Goal: Task Accomplishment & Management: Complete application form

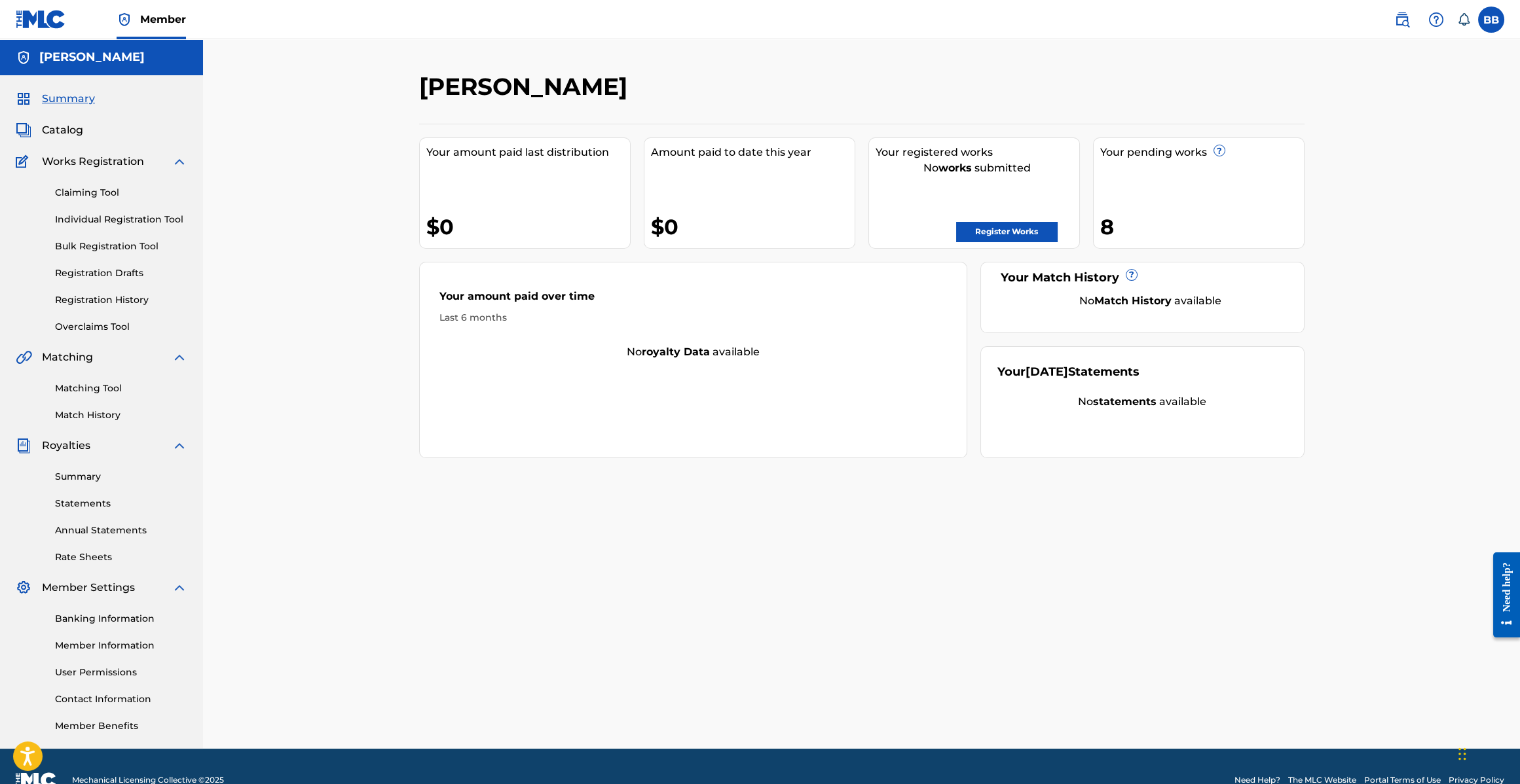
scroll to position [27, 0]
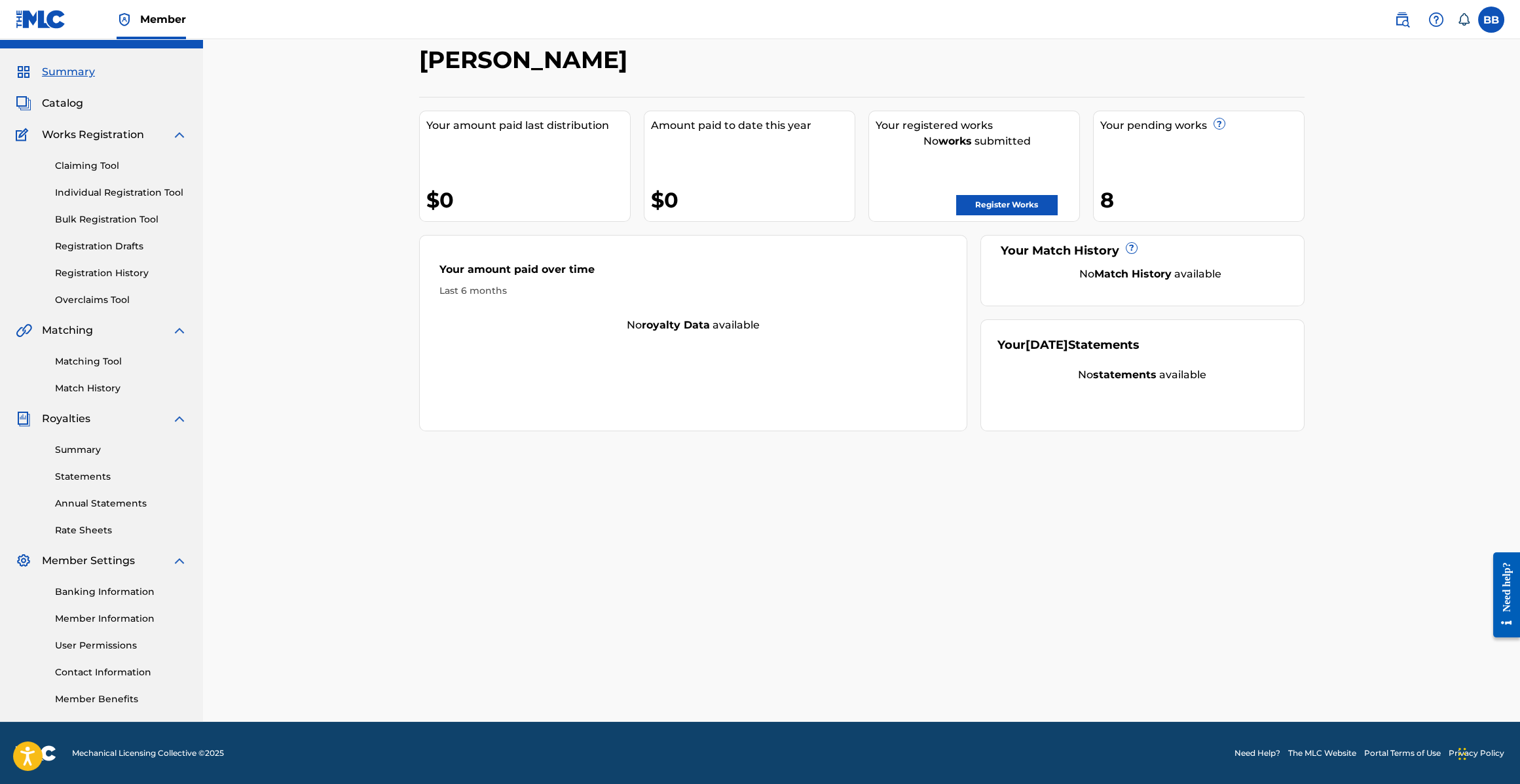
click at [72, 160] on link "Claiming Tool" at bounding box center [120, 166] width 132 height 13
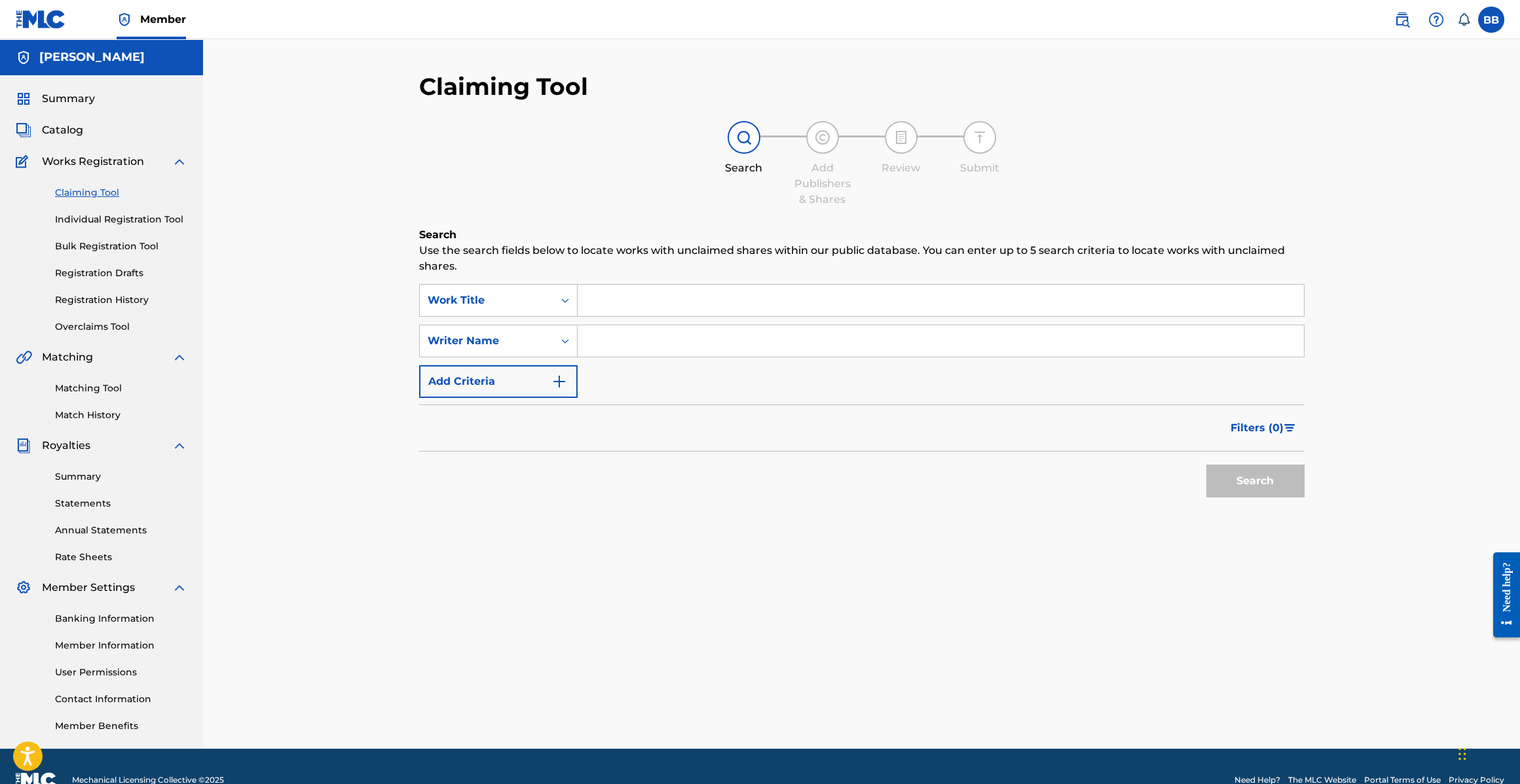
click at [607, 305] on input "Search Form" at bounding box center [941, 300] width 726 height 31
drag, startPoint x: 678, startPoint y: 291, endPoint x: 677, endPoint y: 298, distance: 7.1
click at [678, 291] on input "[DATE] Afte" at bounding box center [941, 300] width 726 height 31
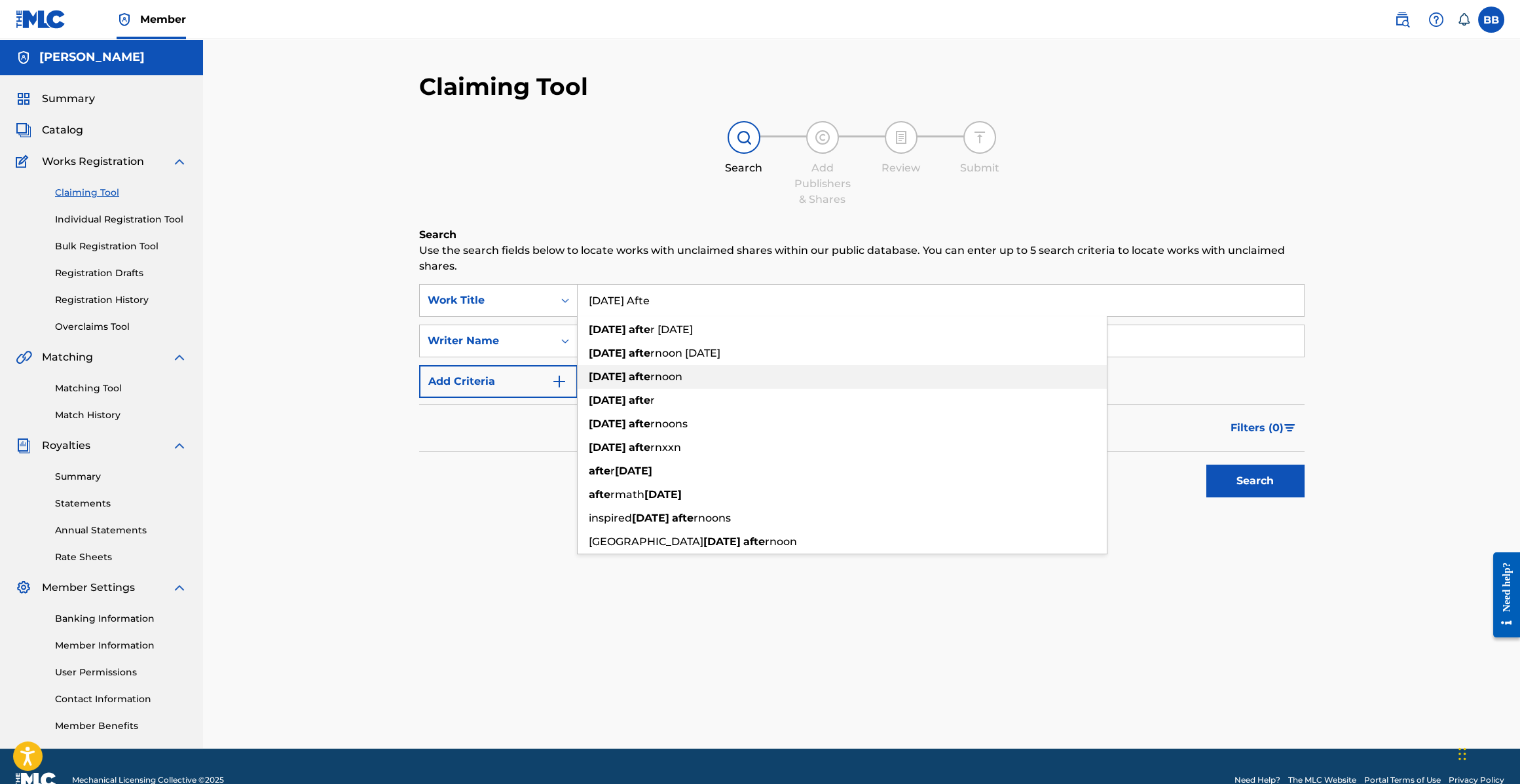
drag, startPoint x: 656, startPoint y: 372, endPoint x: 654, endPoint y: 362, distance: 10.2
click at [656, 372] on span "rnoon" at bounding box center [666, 376] width 32 height 13
type input "[DATE] afternoon"
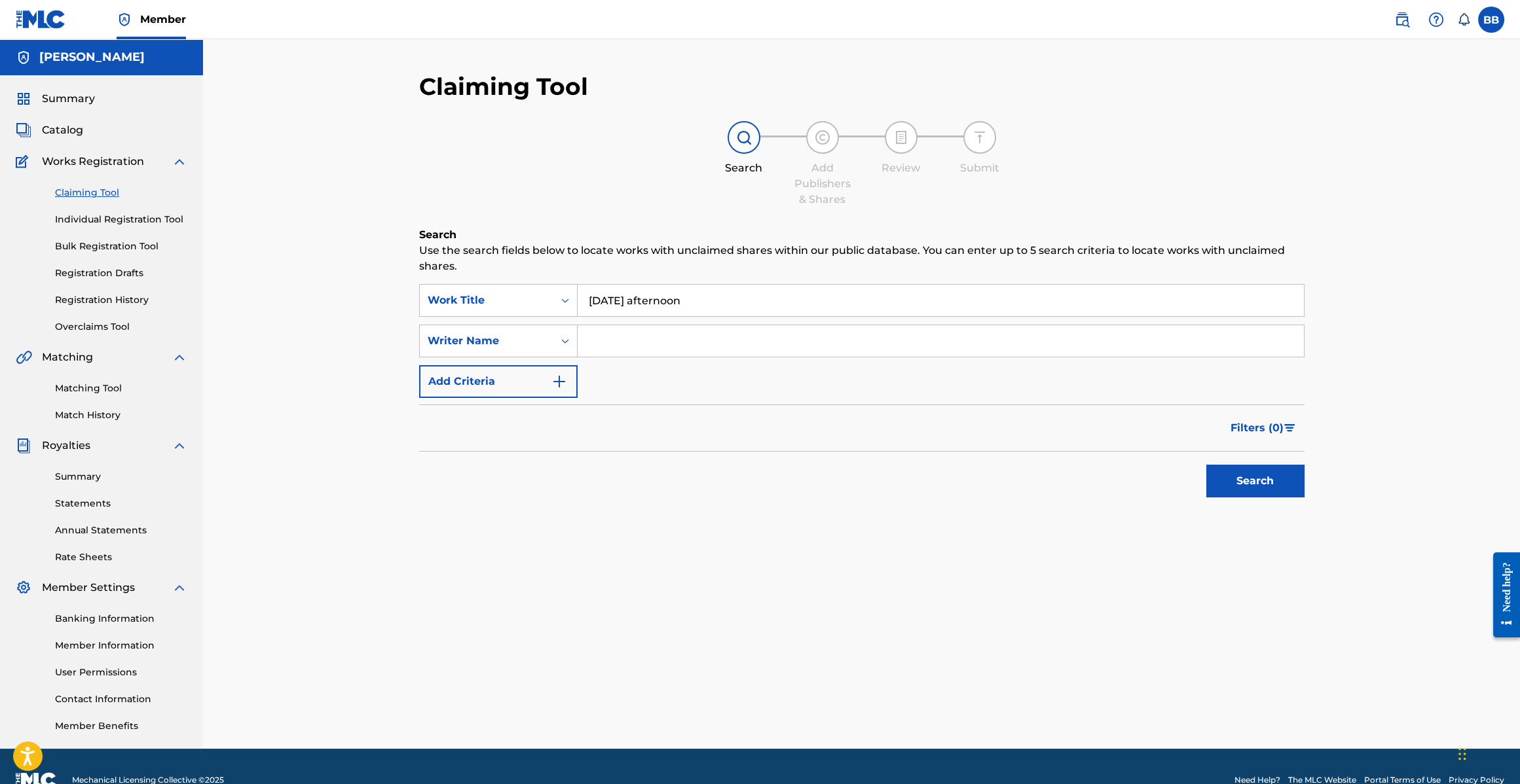
click at [651, 336] on input "Search Form" at bounding box center [941, 340] width 726 height 31
type input "[PERSON_NAME]"
click at [1239, 490] on button "Search" at bounding box center [1255, 481] width 99 height 33
click at [682, 298] on input "[DATE] afternoon" at bounding box center [941, 300] width 726 height 31
click at [682, 297] on input "[DATE] afternoon" at bounding box center [941, 300] width 726 height 31
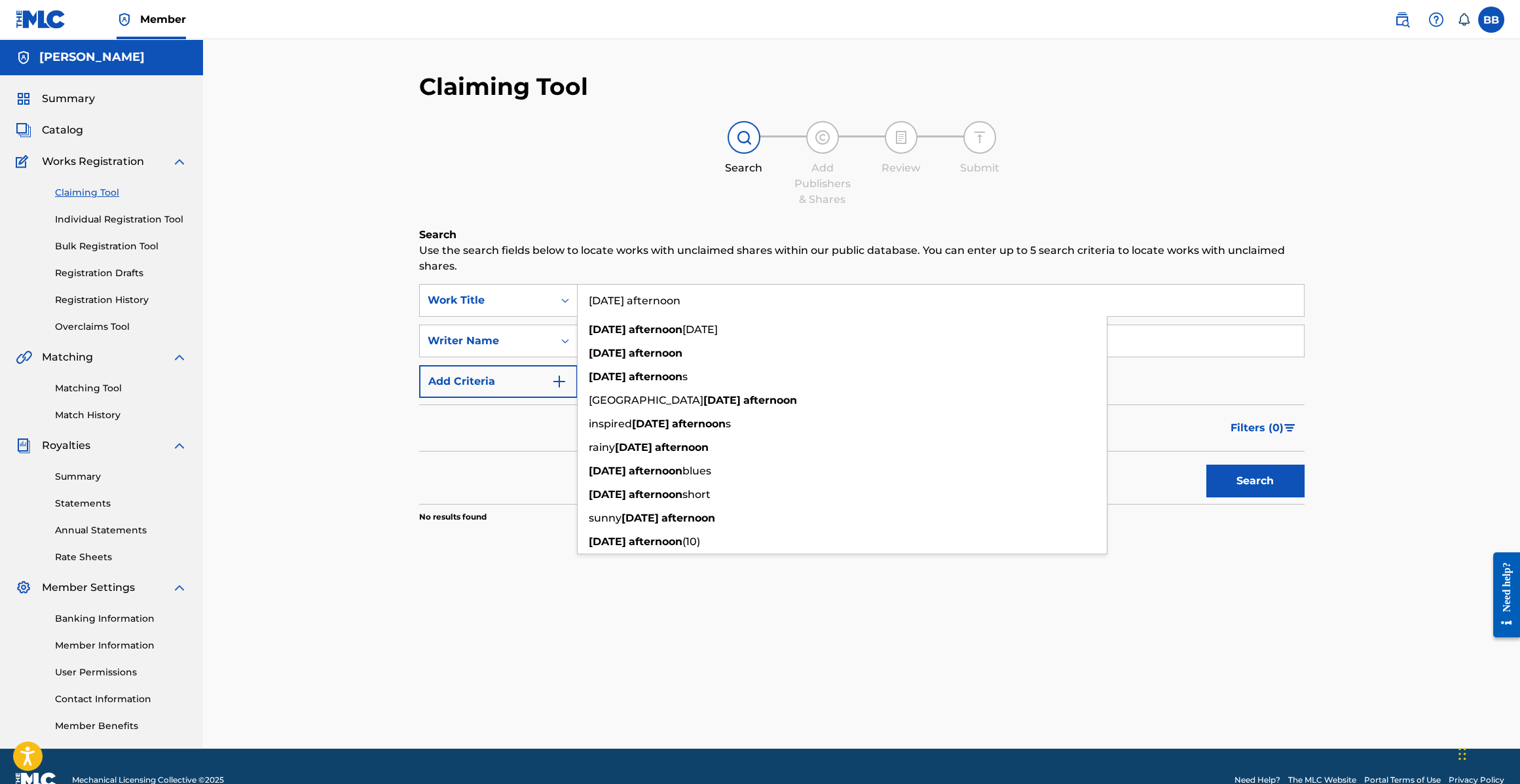
click at [682, 297] on input "[DATE] afternoon" at bounding box center [941, 300] width 726 height 31
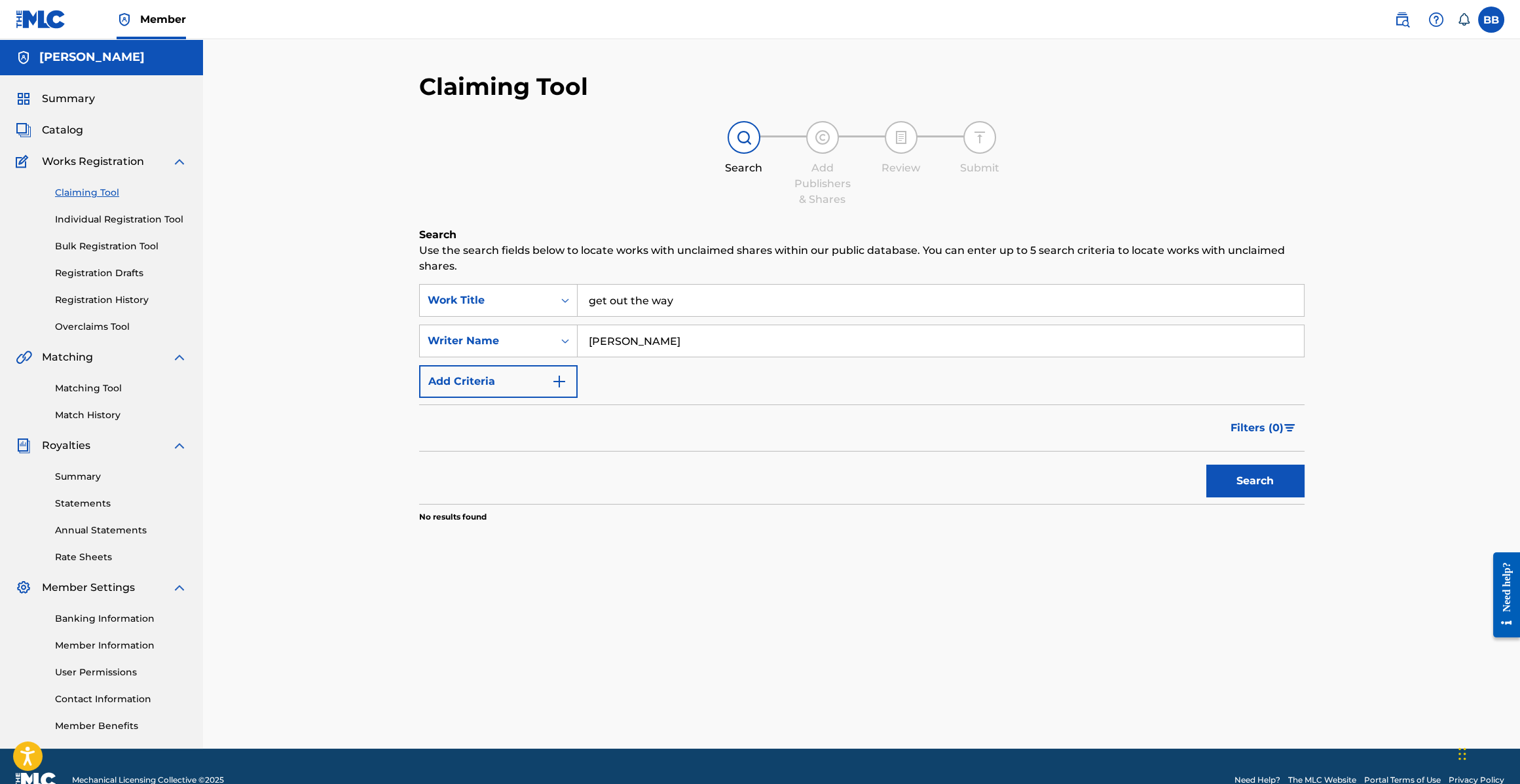
type input "get out the way"
click at [1287, 485] on button "Search" at bounding box center [1255, 481] width 99 height 33
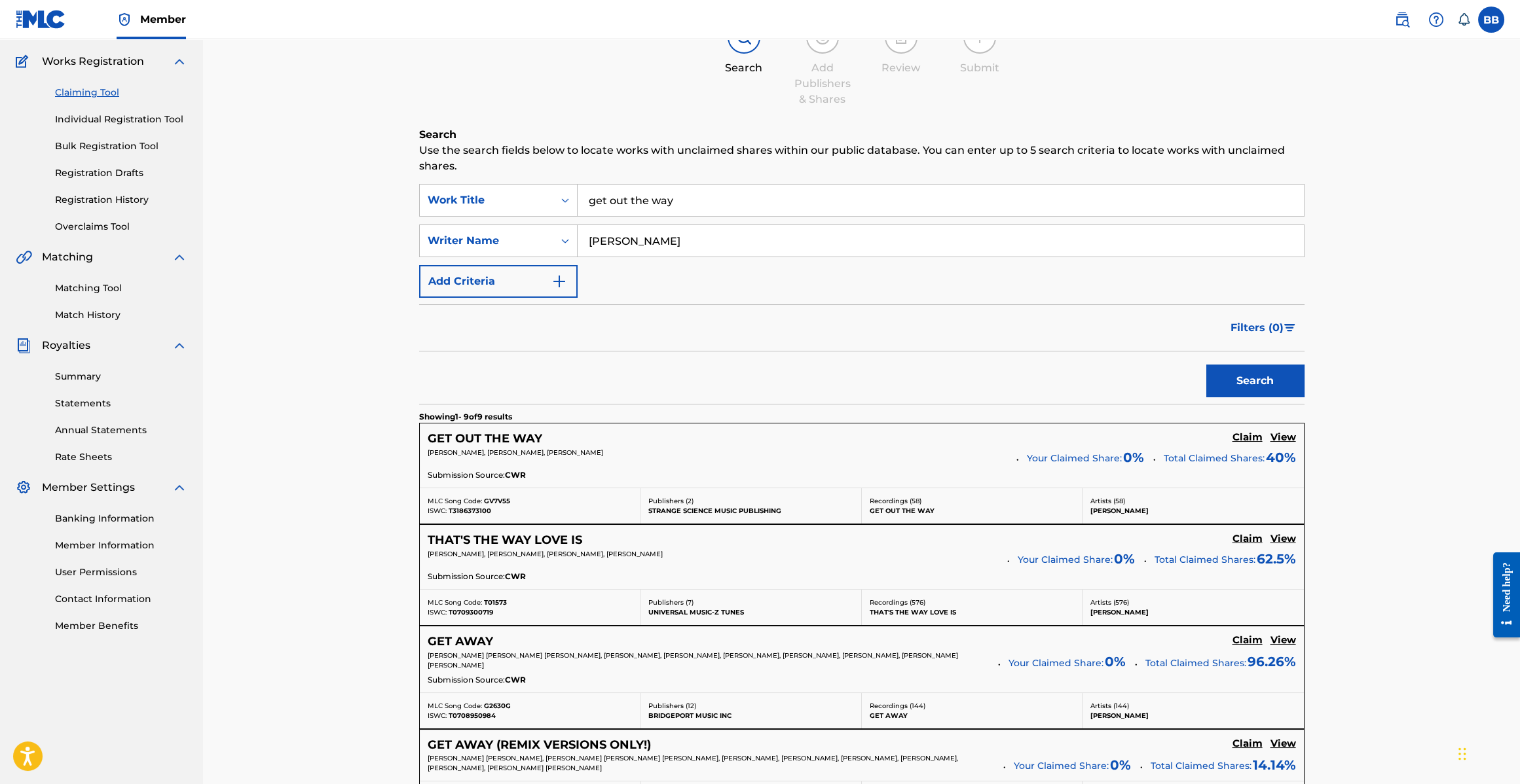
scroll to position [99, 0]
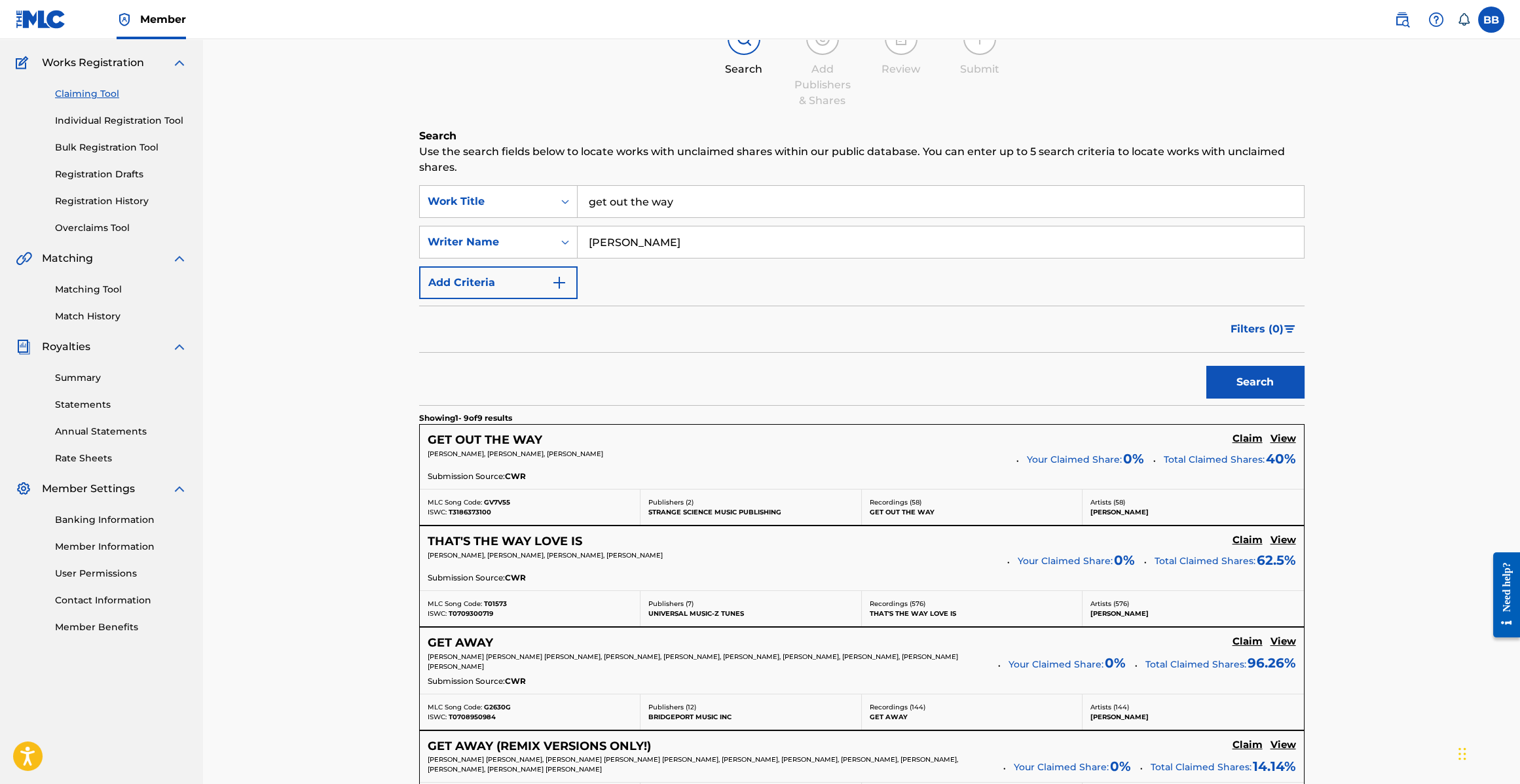
click at [1241, 440] on h5 "Claim" at bounding box center [1248, 439] width 30 height 13
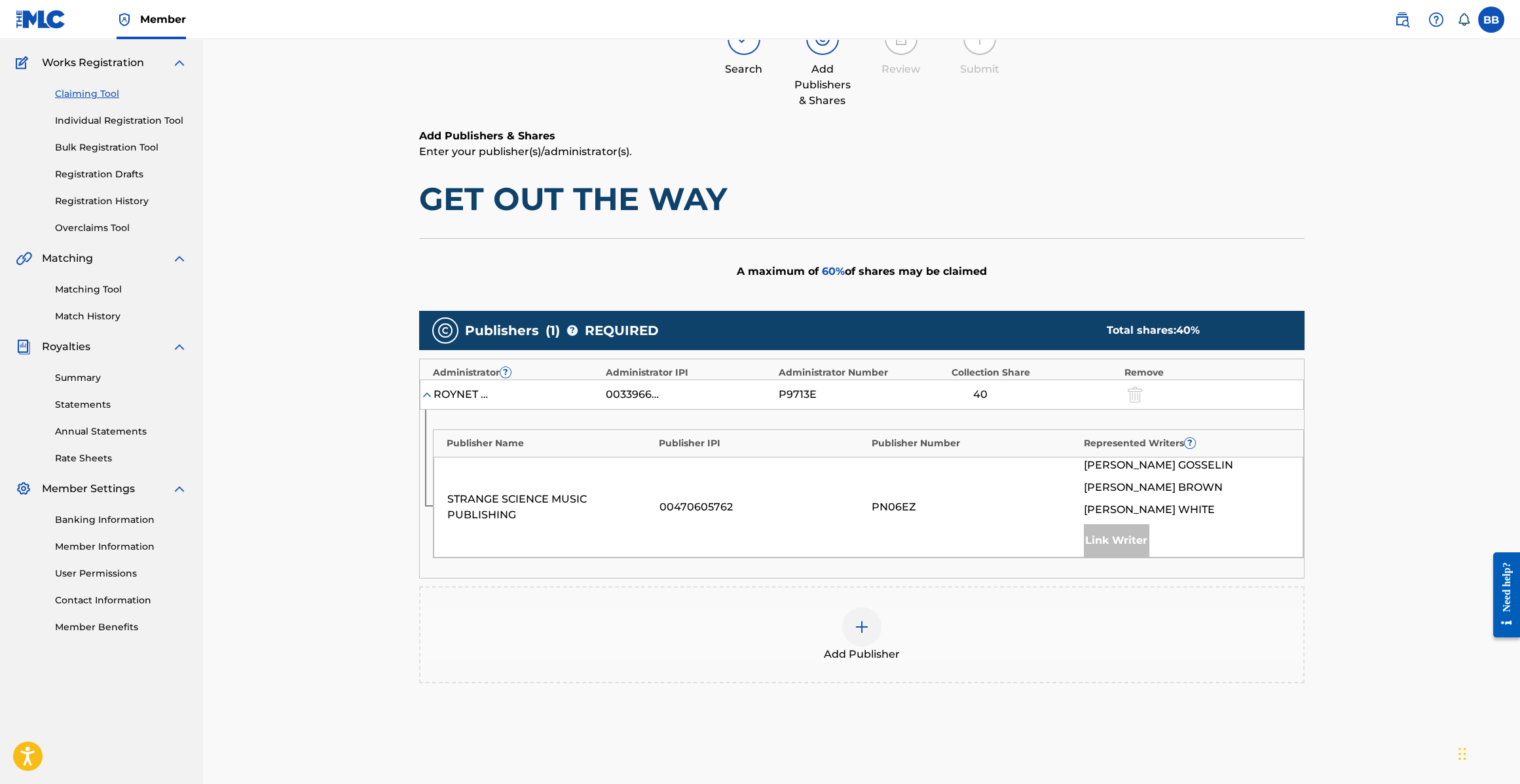
click at [1084, 50] on div "Search Add Publishers & Shares Review Submit" at bounding box center [862, 65] width 886 height 87
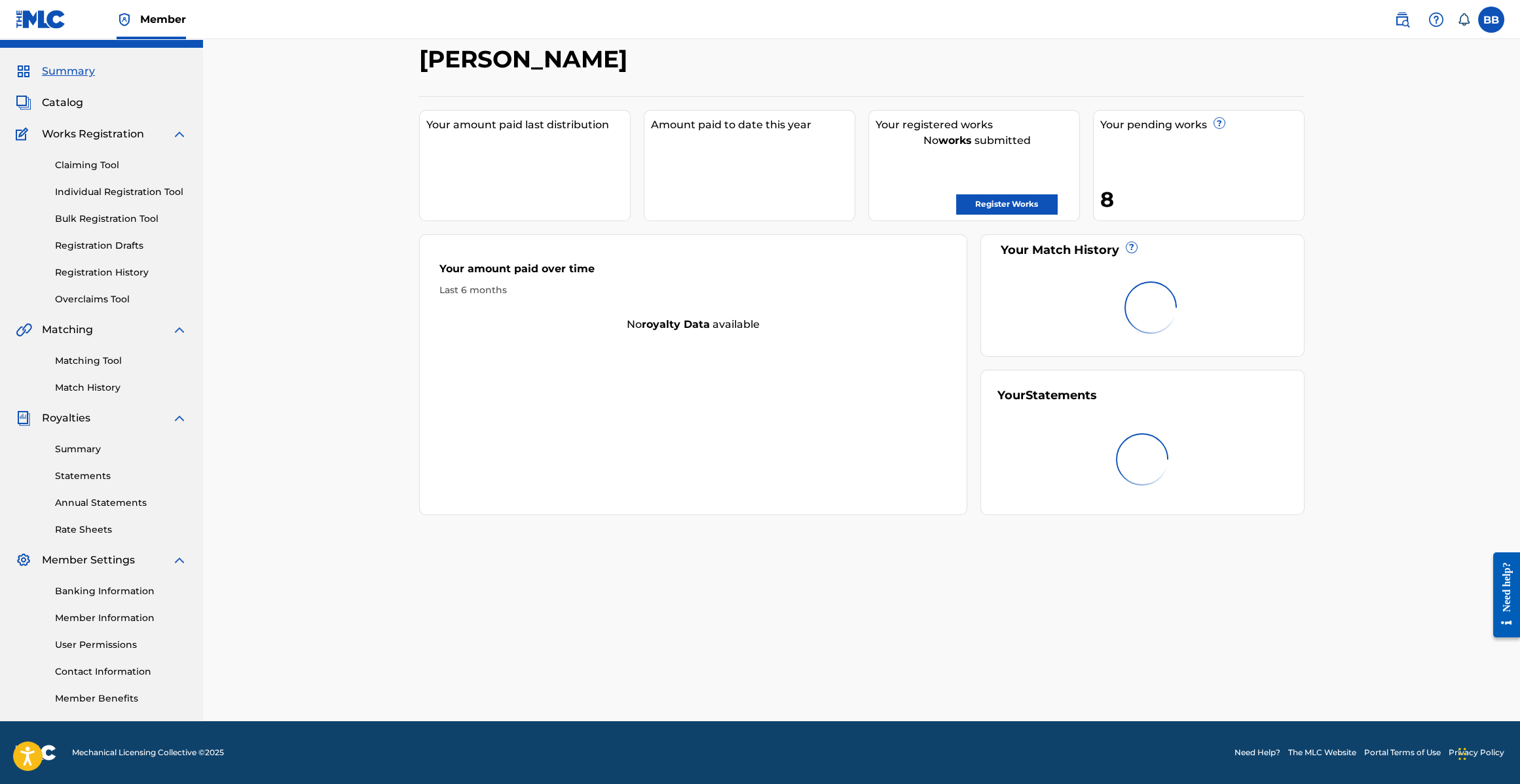
scroll to position [27, 0]
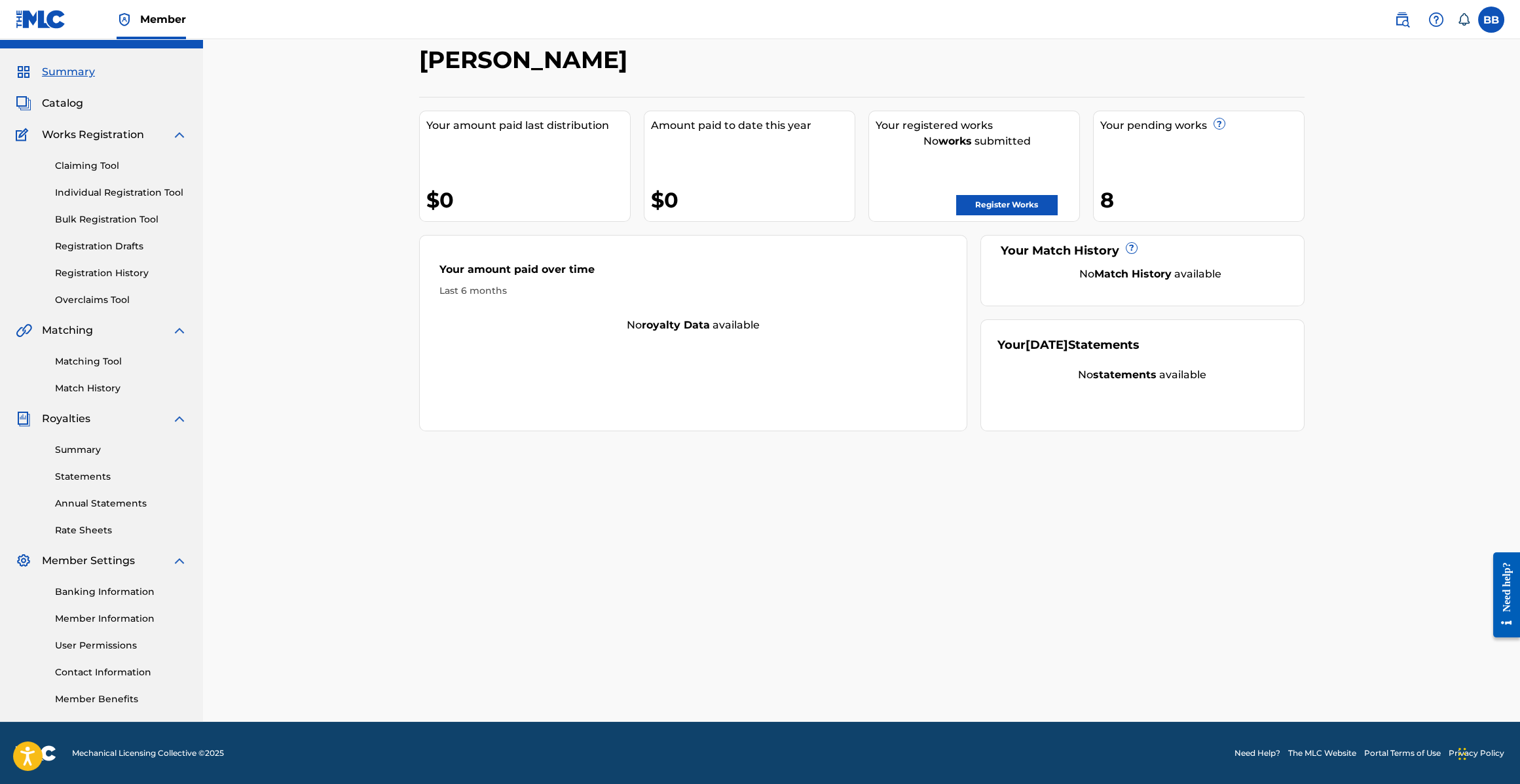
click at [1155, 203] on div "8" at bounding box center [1202, 200] width 204 height 29
click at [117, 282] on div "Claiming Tool Individual Registration Tool Bulk Registration Tool Registration …" at bounding box center [102, 224] width 172 height 164
click at [119, 275] on link "Registration History" at bounding box center [120, 273] width 132 height 13
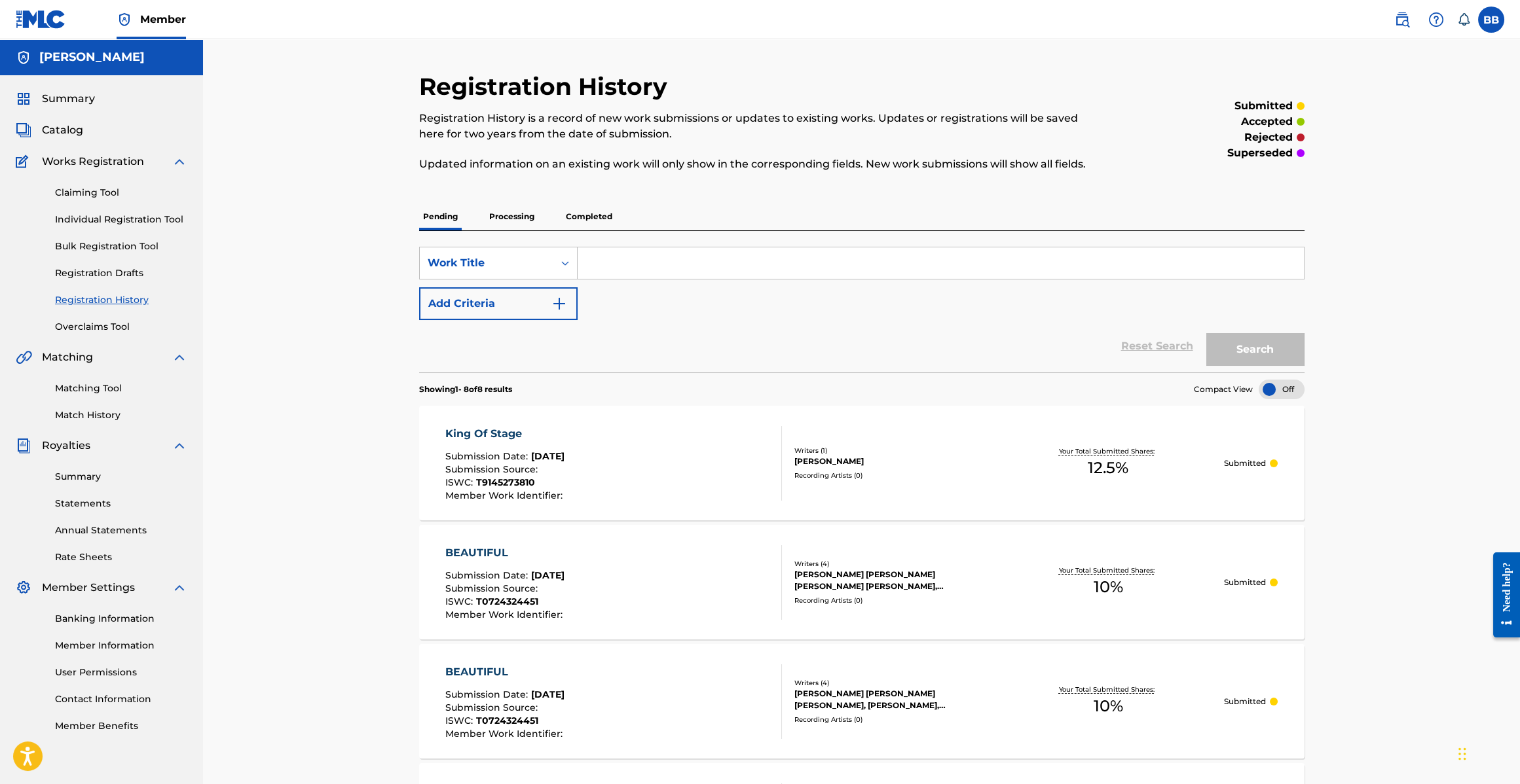
scroll to position [3, 0]
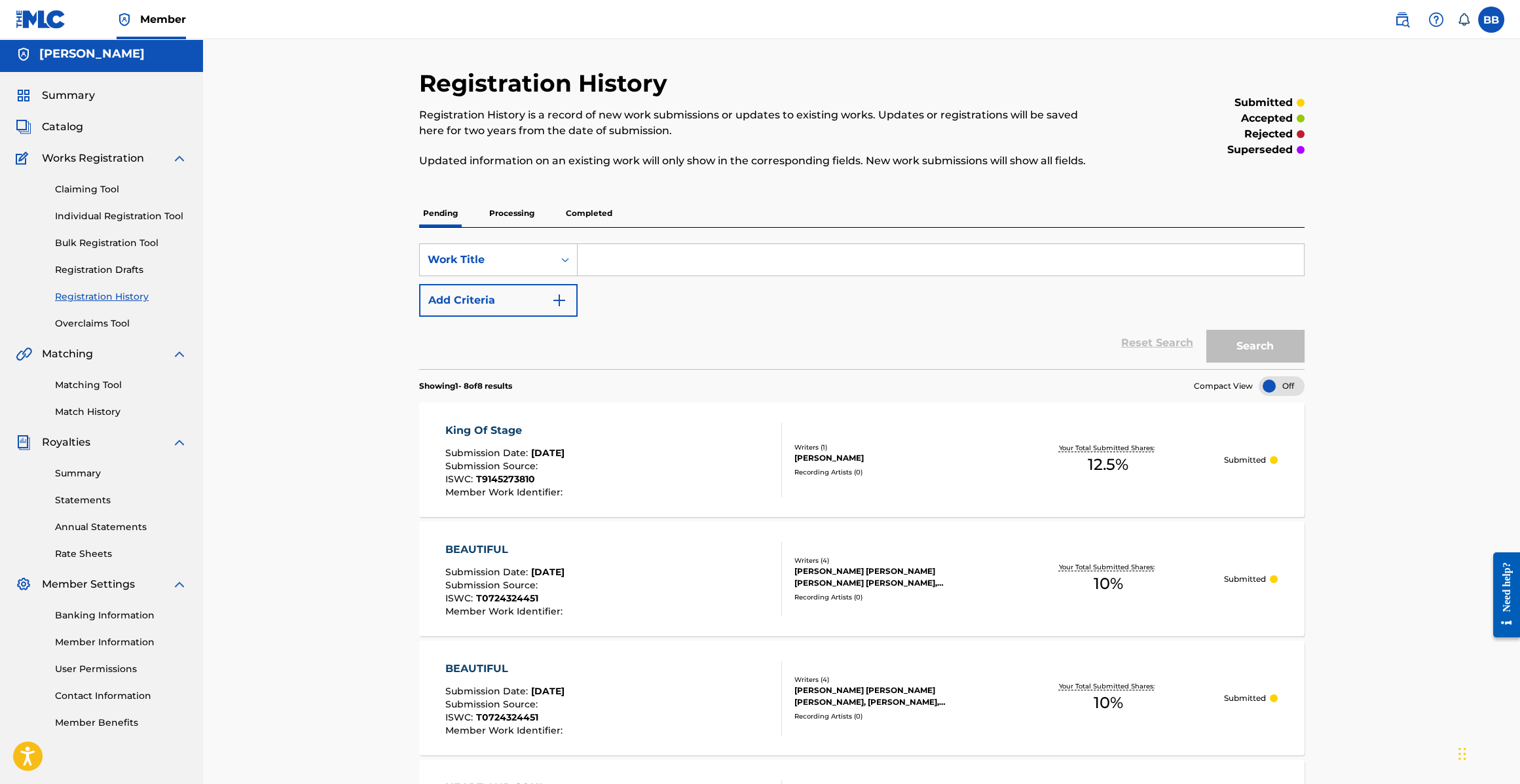
click at [95, 196] on div "Claiming Tool Individual Registration Tool Bulk Registration Tool Registration …" at bounding box center [102, 248] width 172 height 164
click at [72, 190] on link "Claiming Tool" at bounding box center [120, 189] width 132 height 13
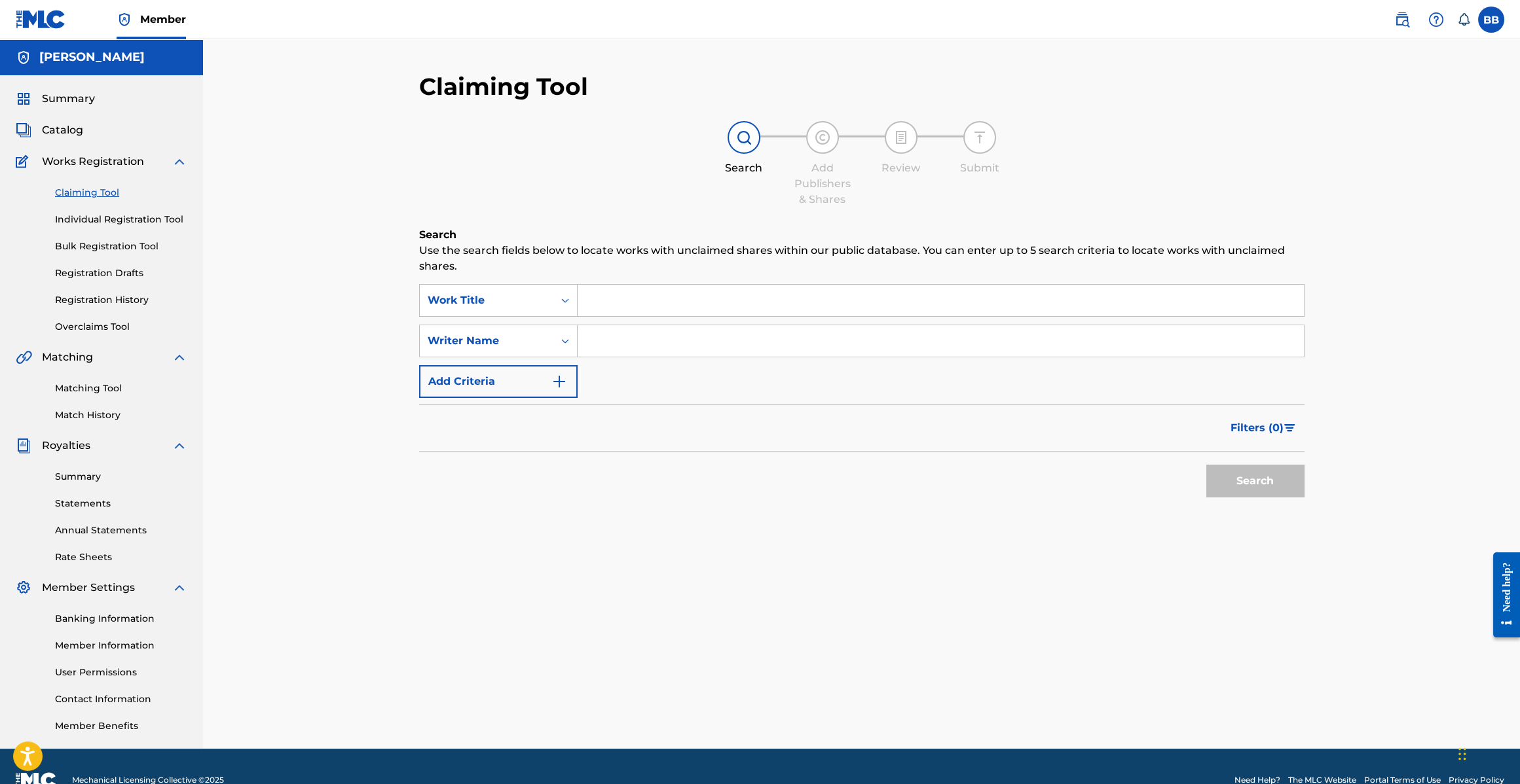
click at [612, 291] on input "Search Form" at bounding box center [941, 300] width 726 height 31
click at [634, 339] on input "Search Form" at bounding box center [941, 340] width 726 height 31
type input "[PERSON_NAME]"
click at [1237, 481] on button "Search" at bounding box center [1255, 481] width 99 height 33
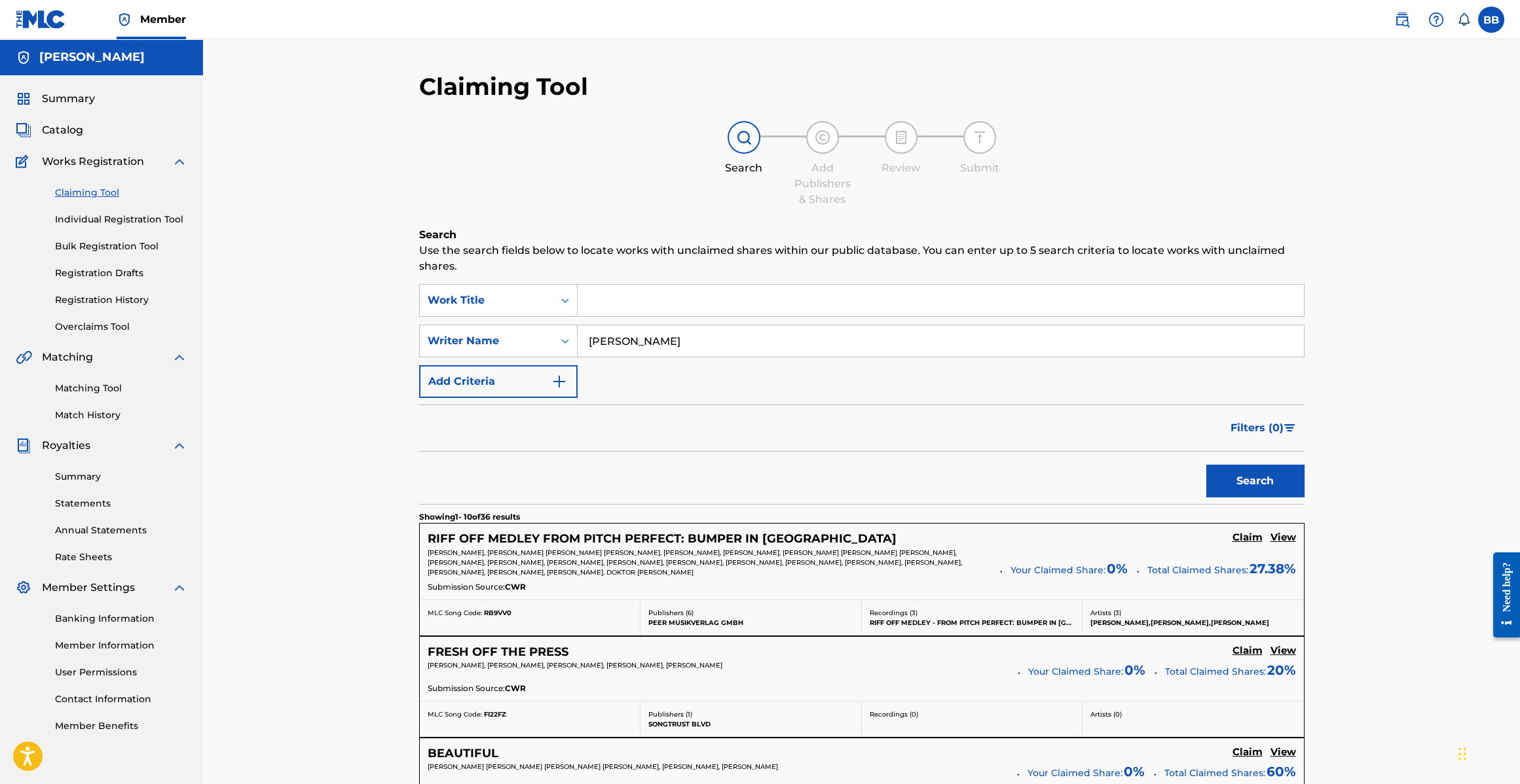
click at [647, 527] on div "RIFF OFF MEDLEY FROM PITCH PERFECT: BUMPER IN [GEOGRAPHIC_DATA] Claim View [PER…" at bounding box center [861, 562] width 884 height 76
click at [645, 534] on h5 "RIFF OFF MEDLEY FROM PITCH PERFECT: BUMPER IN [GEOGRAPHIC_DATA]" at bounding box center [662, 539] width 469 height 15
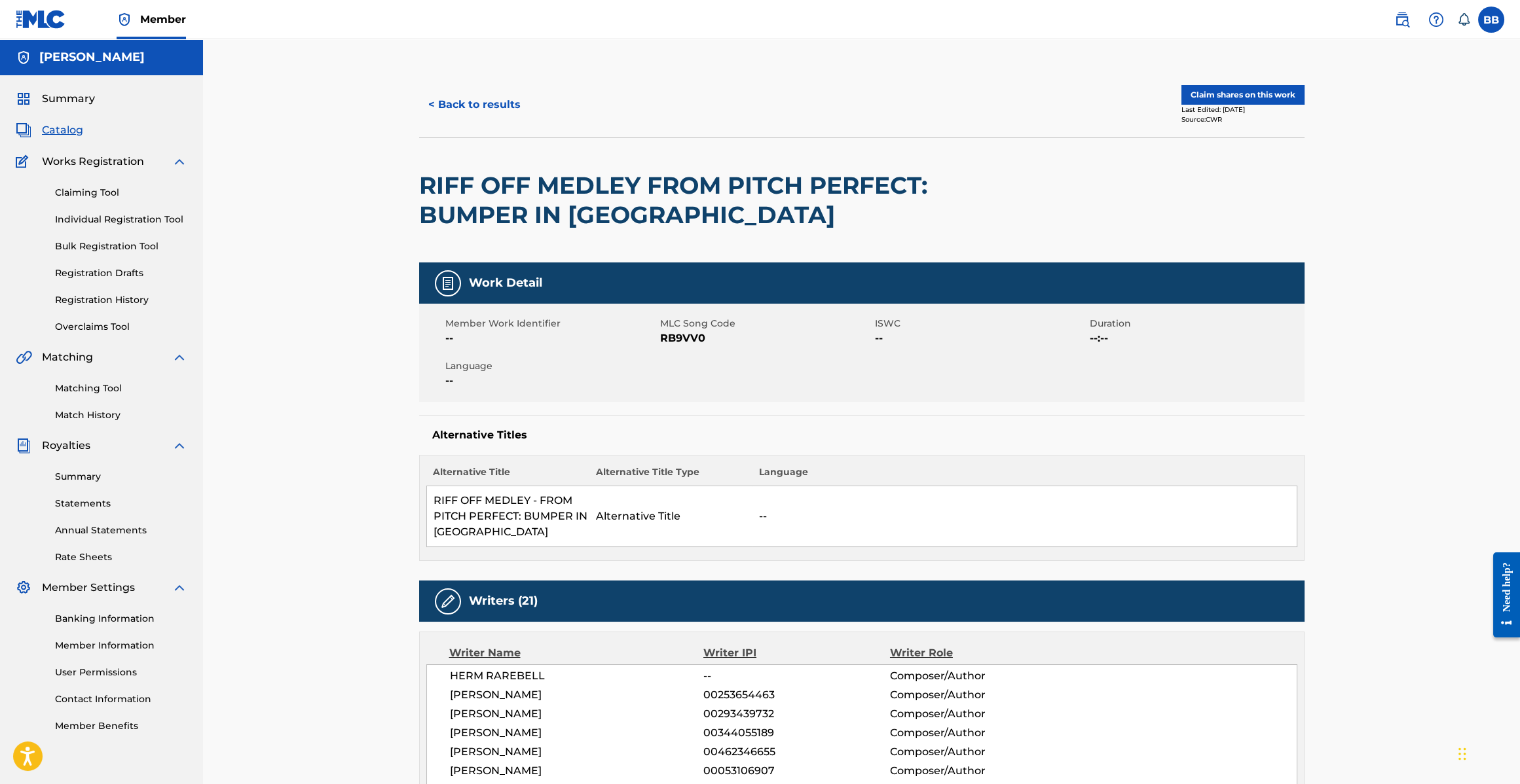
click at [1213, 100] on button "Claim shares on this work" at bounding box center [1243, 94] width 123 height 19
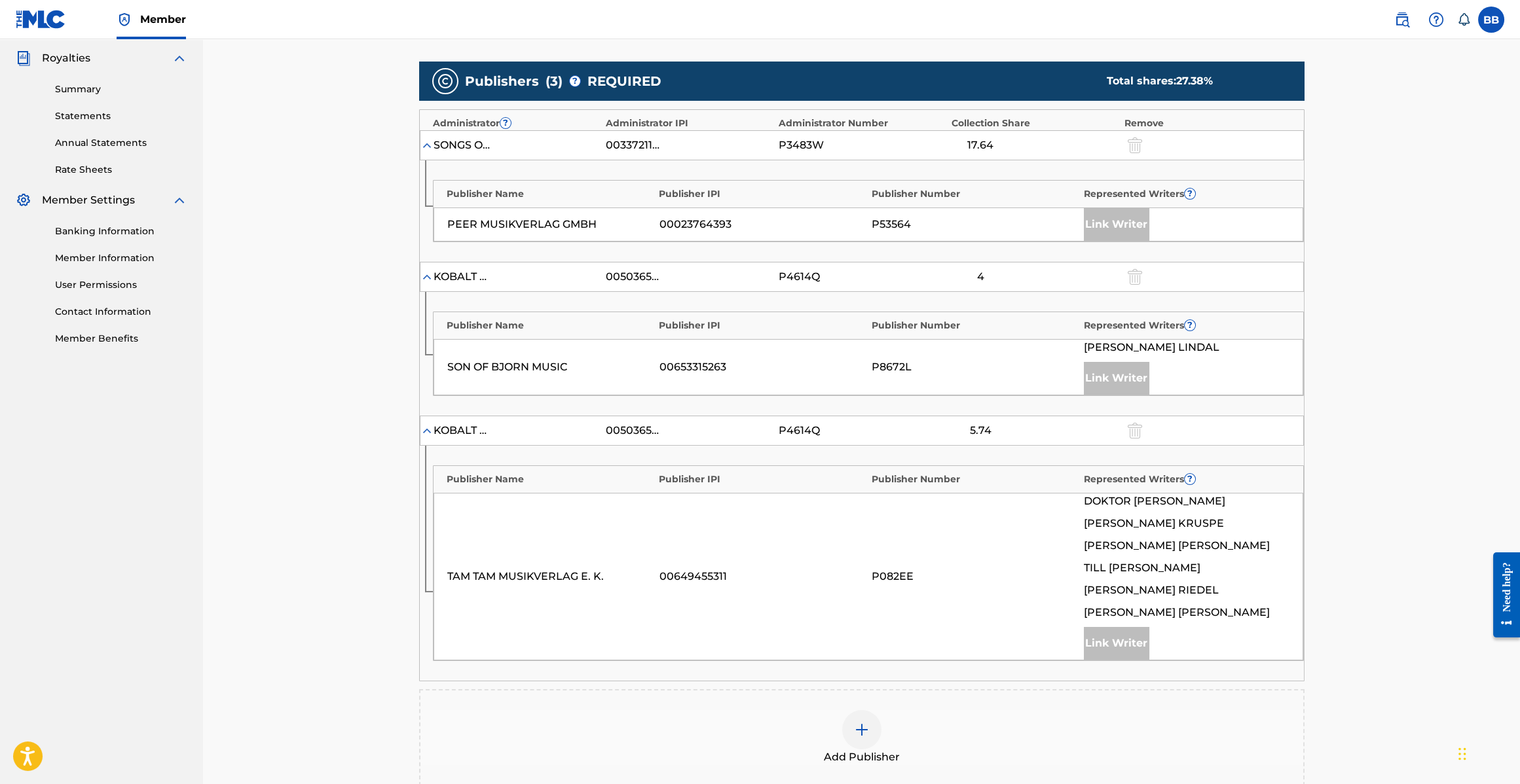
scroll to position [410, 0]
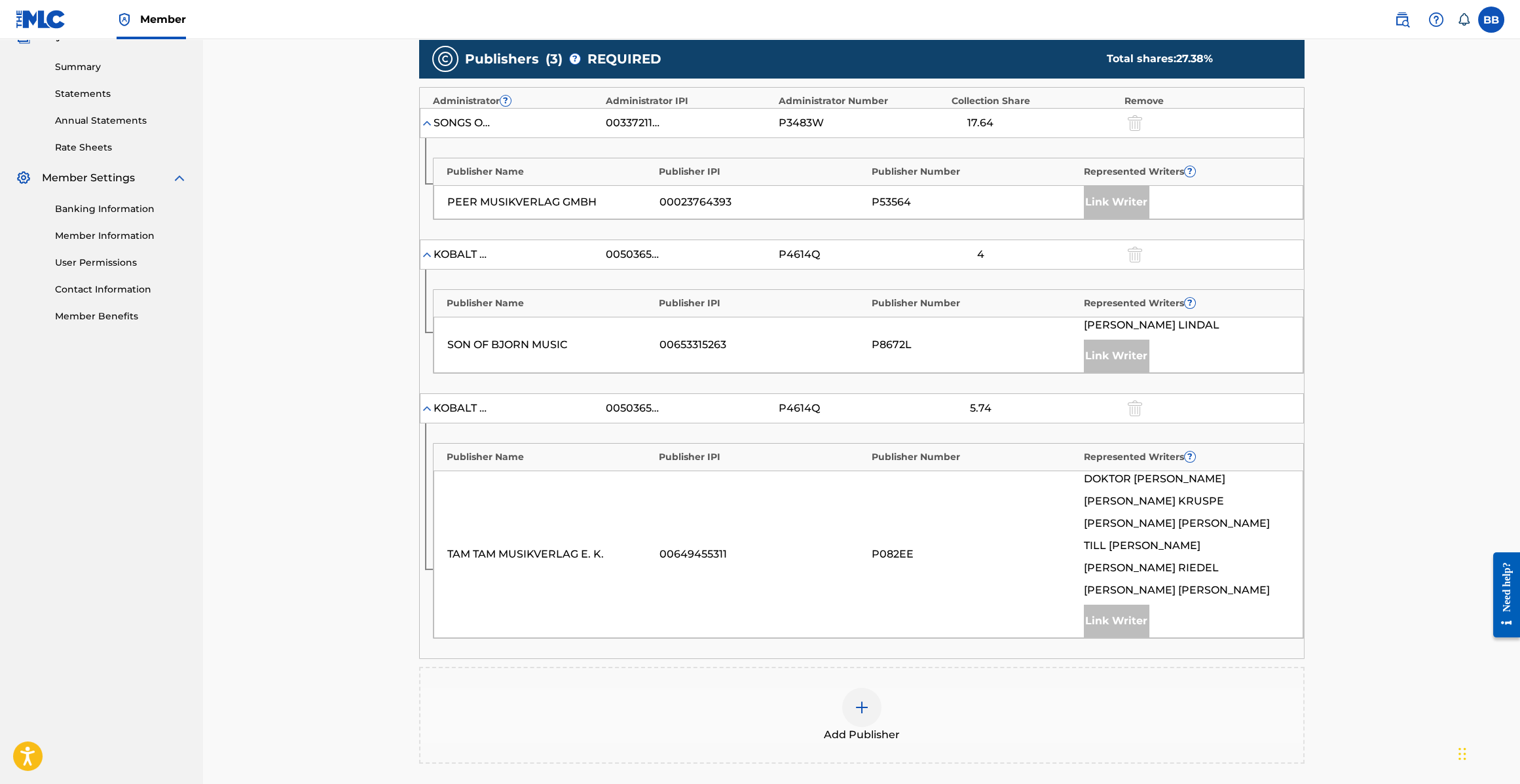
click at [431, 254] on img at bounding box center [427, 255] width 13 height 13
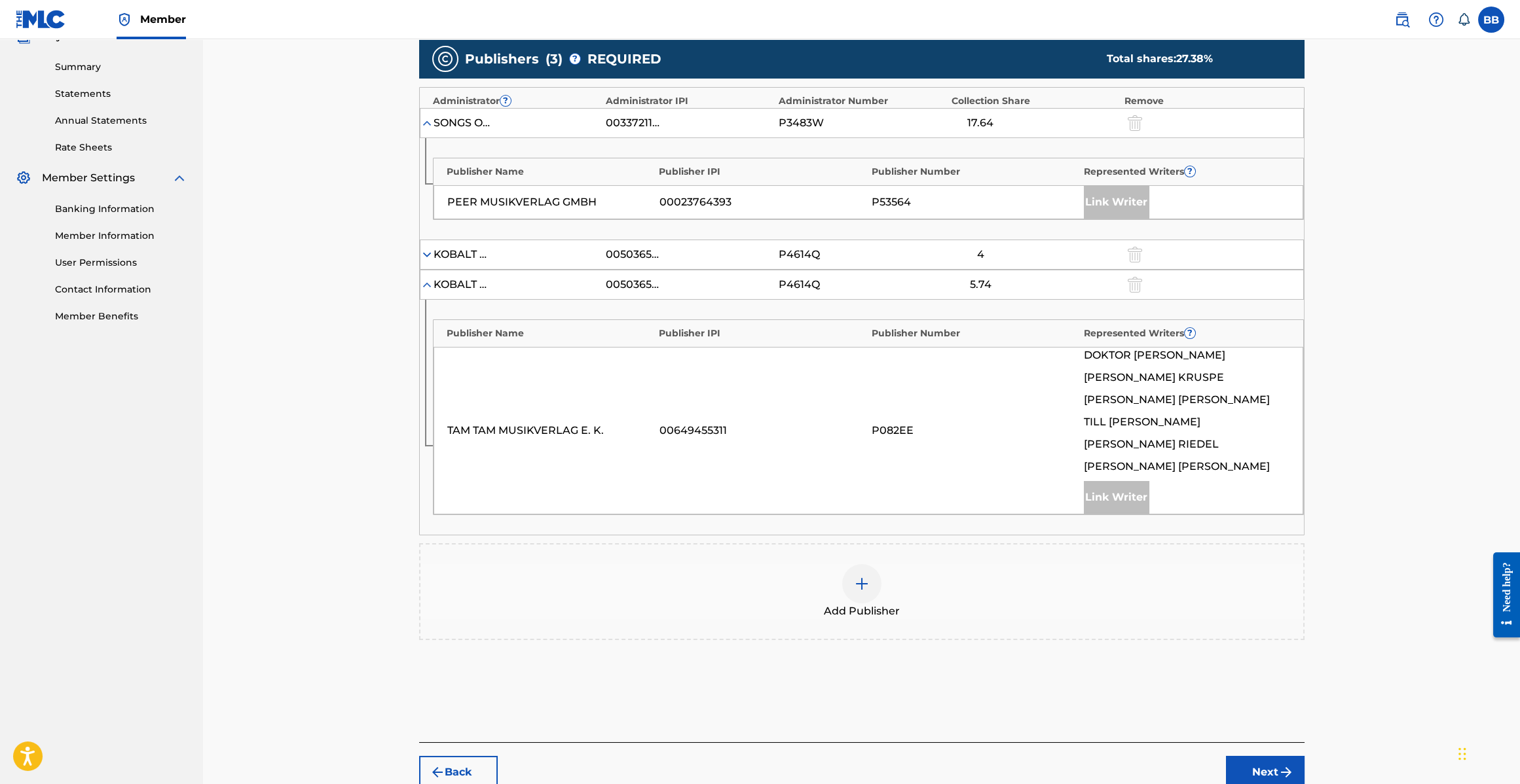
click at [431, 285] on img at bounding box center [427, 285] width 13 height 13
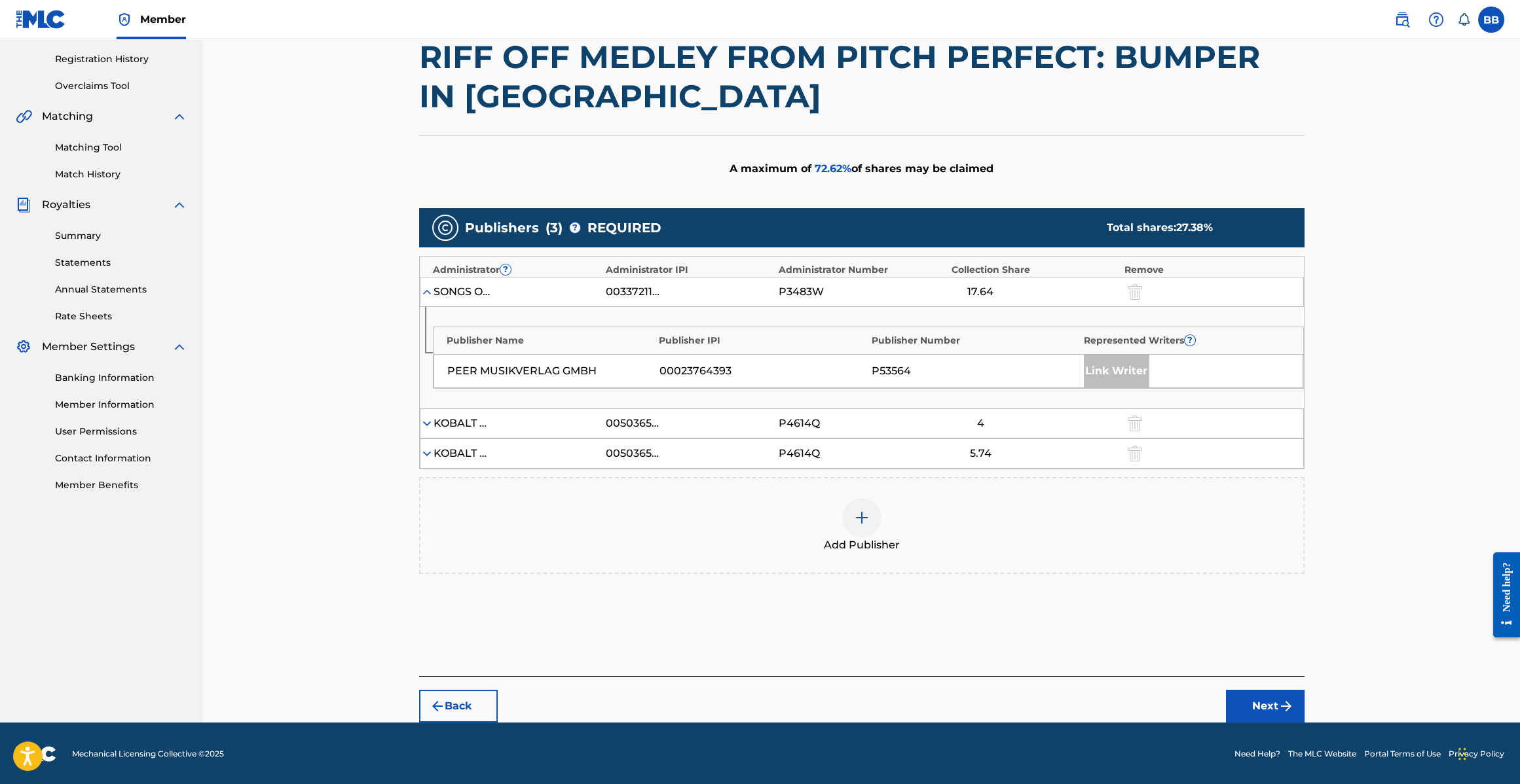
click at [444, 296] on div "SONGS OF PEER, LTD." at bounding box center [463, 291] width 59 height 16
click at [427, 291] on img at bounding box center [427, 292] width 13 height 13
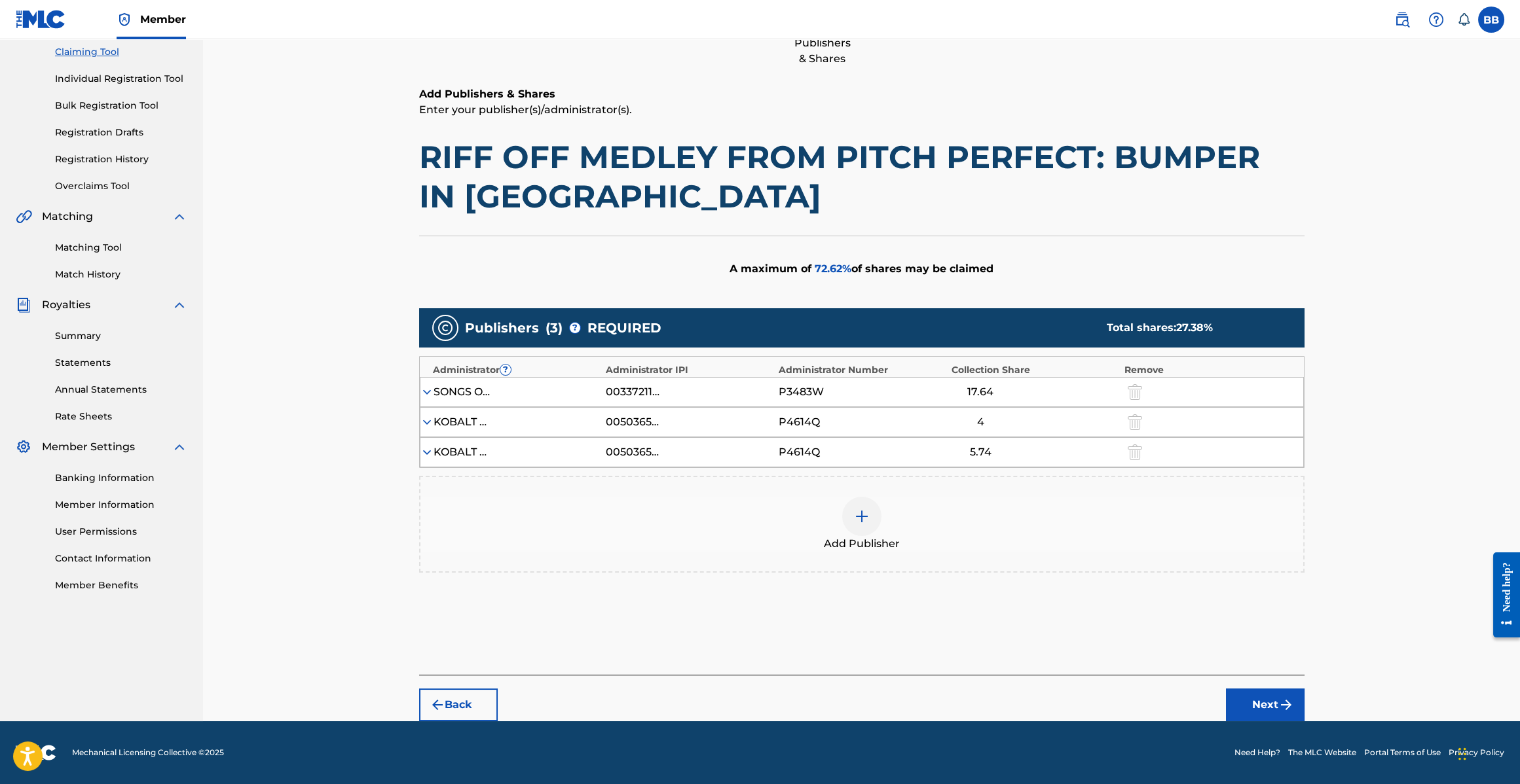
scroll to position [140, 0]
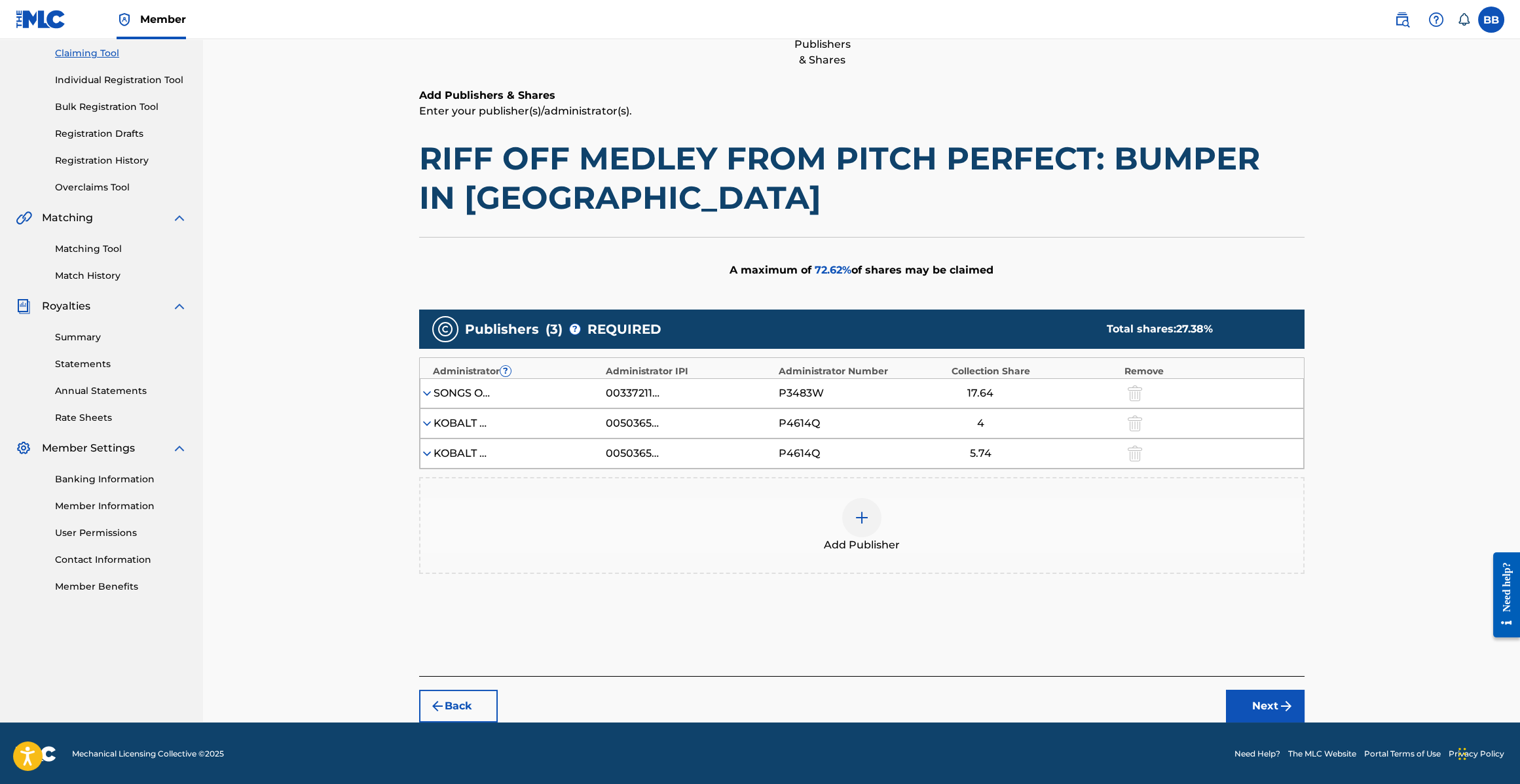
click at [101, 154] on link "Registration History" at bounding box center [120, 161] width 132 height 13
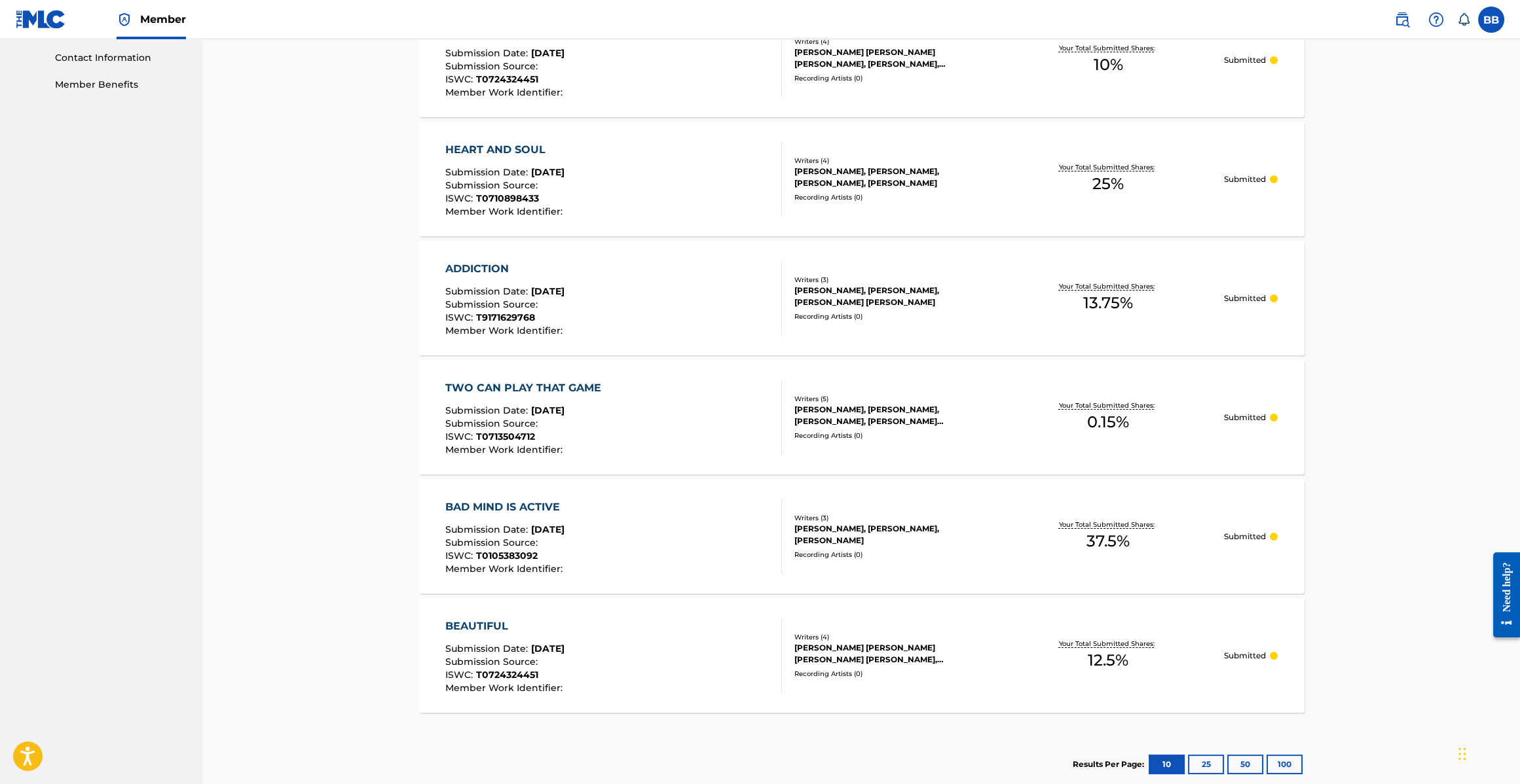
scroll to position [715, 0]
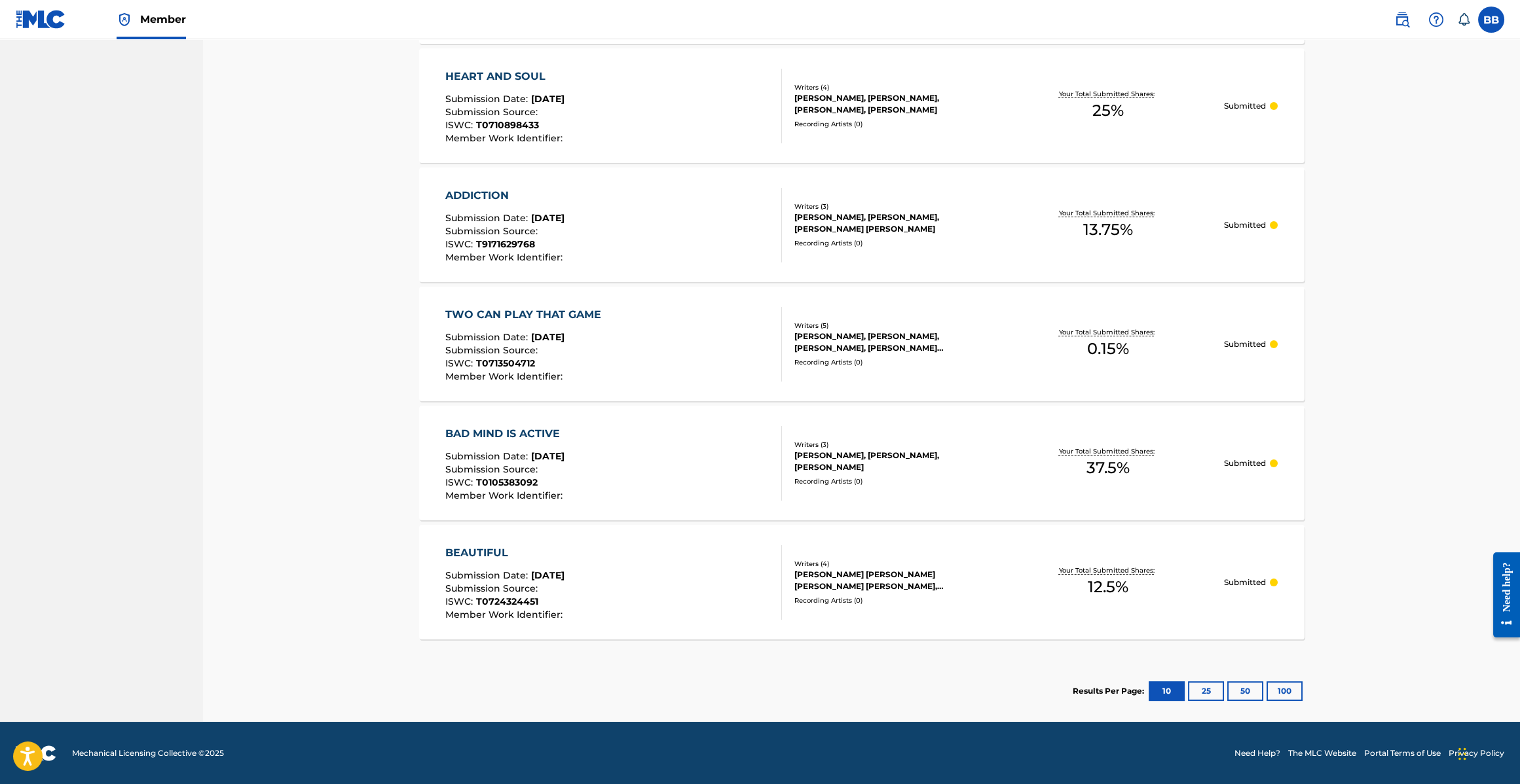
click at [1205, 692] on button "25" at bounding box center [1206, 691] width 36 height 19
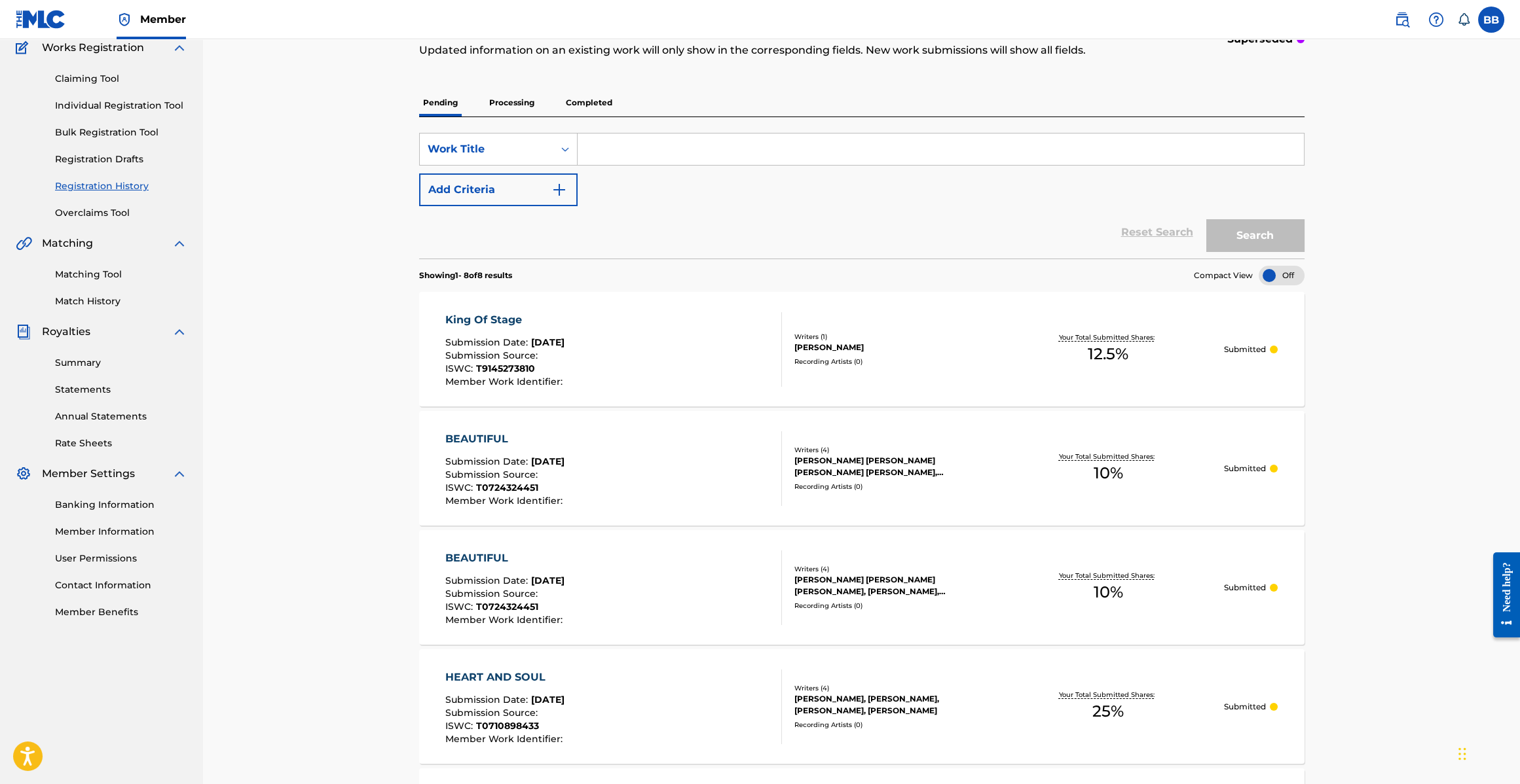
scroll to position [0, 0]
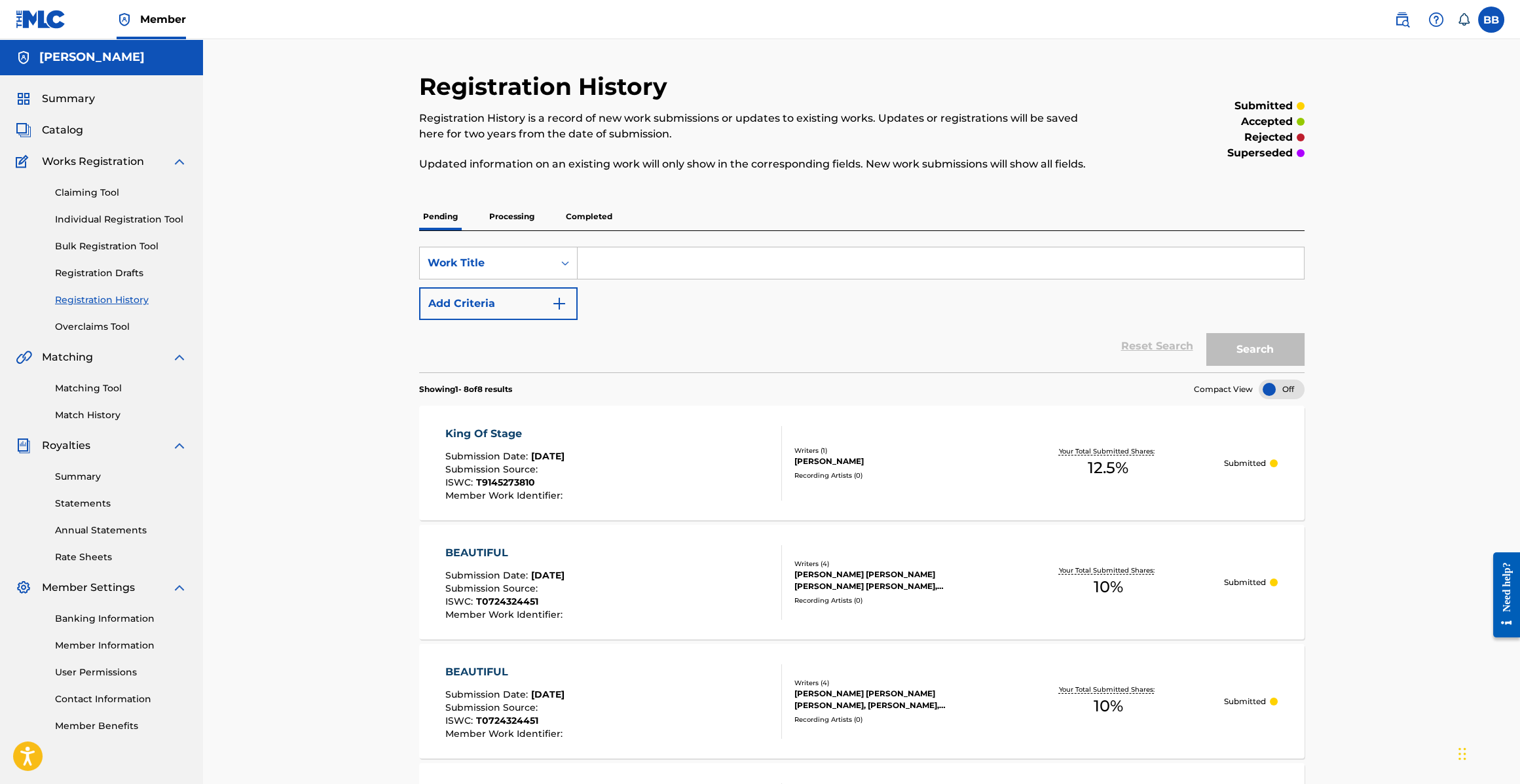
click at [97, 189] on link "Claiming Tool" at bounding box center [120, 193] width 132 height 13
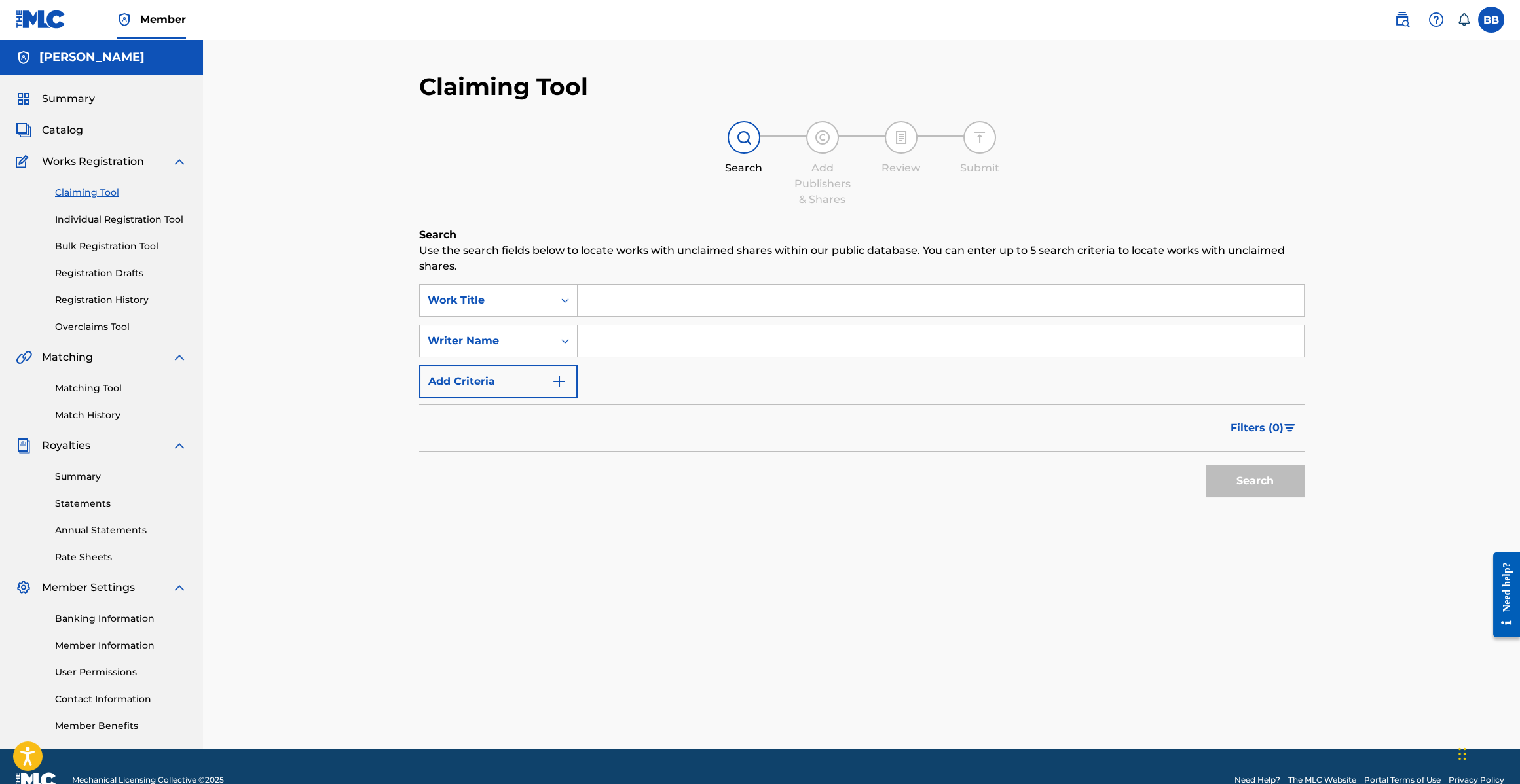
drag, startPoint x: 612, startPoint y: 324, endPoint x: 619, endPoint y: 333, distance: 11.4
click at [612, 325] on input "Search Form" at bounding box center [941, 340] width 726 height 31
type input "[PERSON_NAME]"
click at [1276, 470] on button "Search" at bounding box center [1255, 481] width 99 height 33
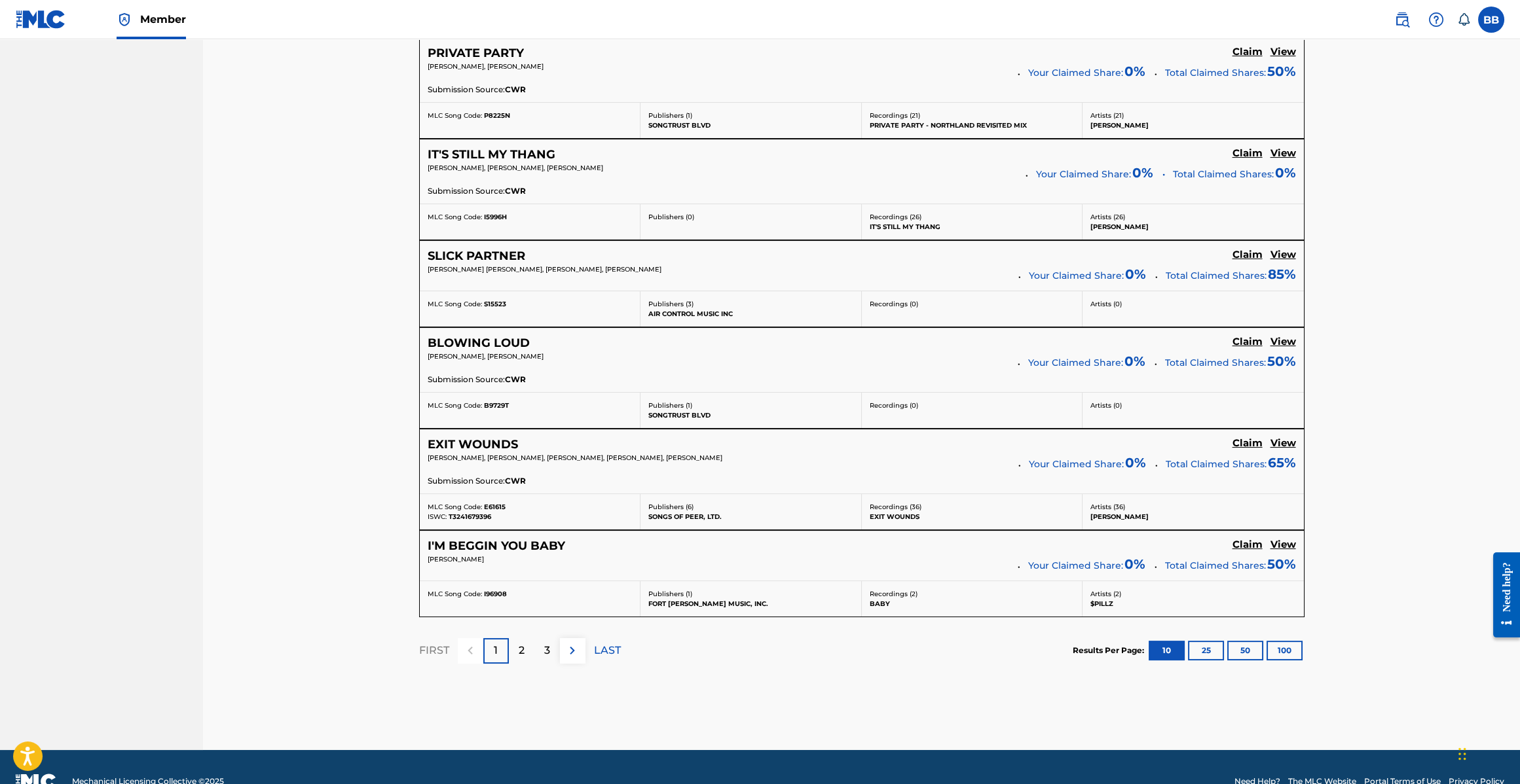
scroll to position [929, 0]
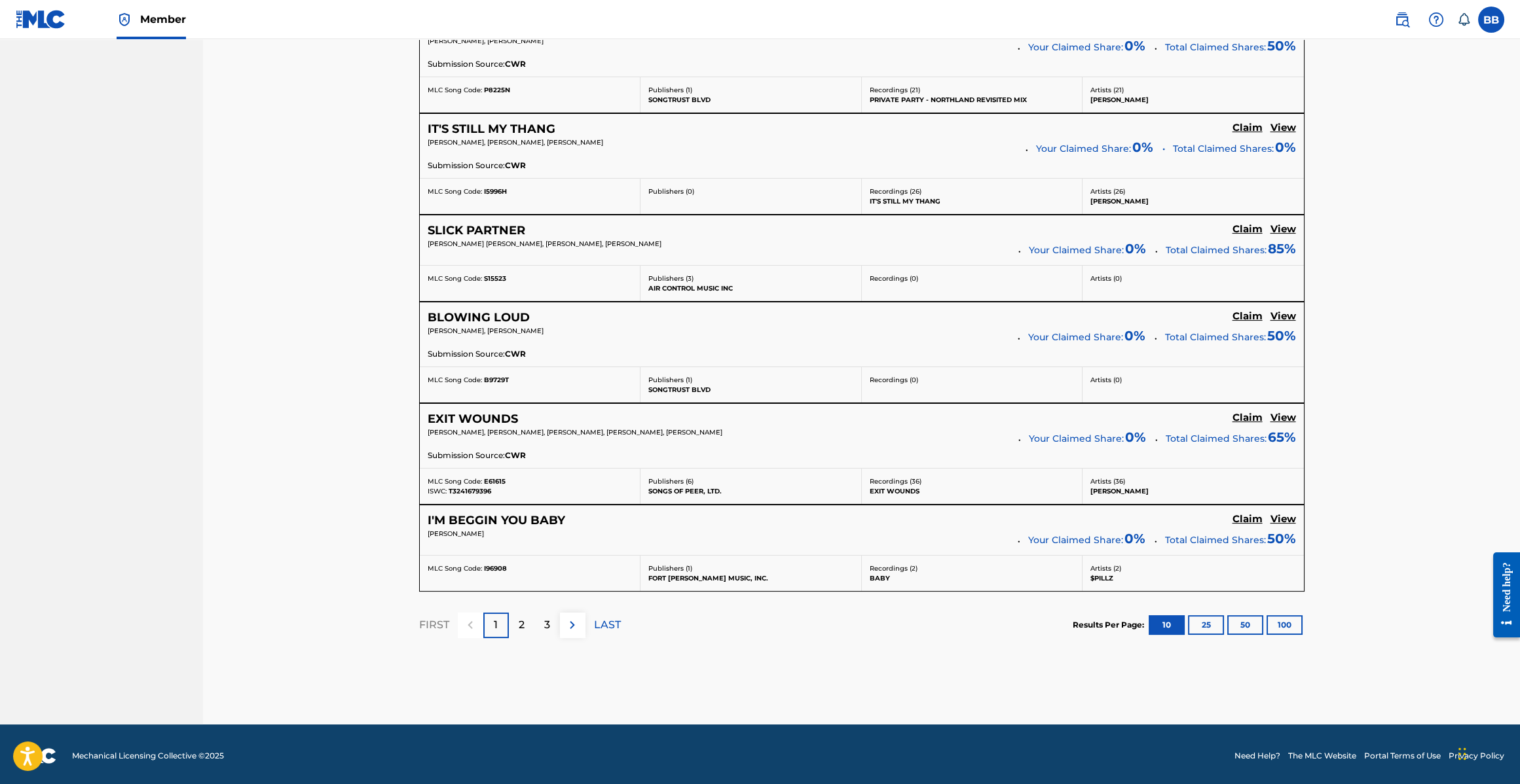
click at [1216, 627] on button "25" at bounding box center [1206, 625] width 36 height 19
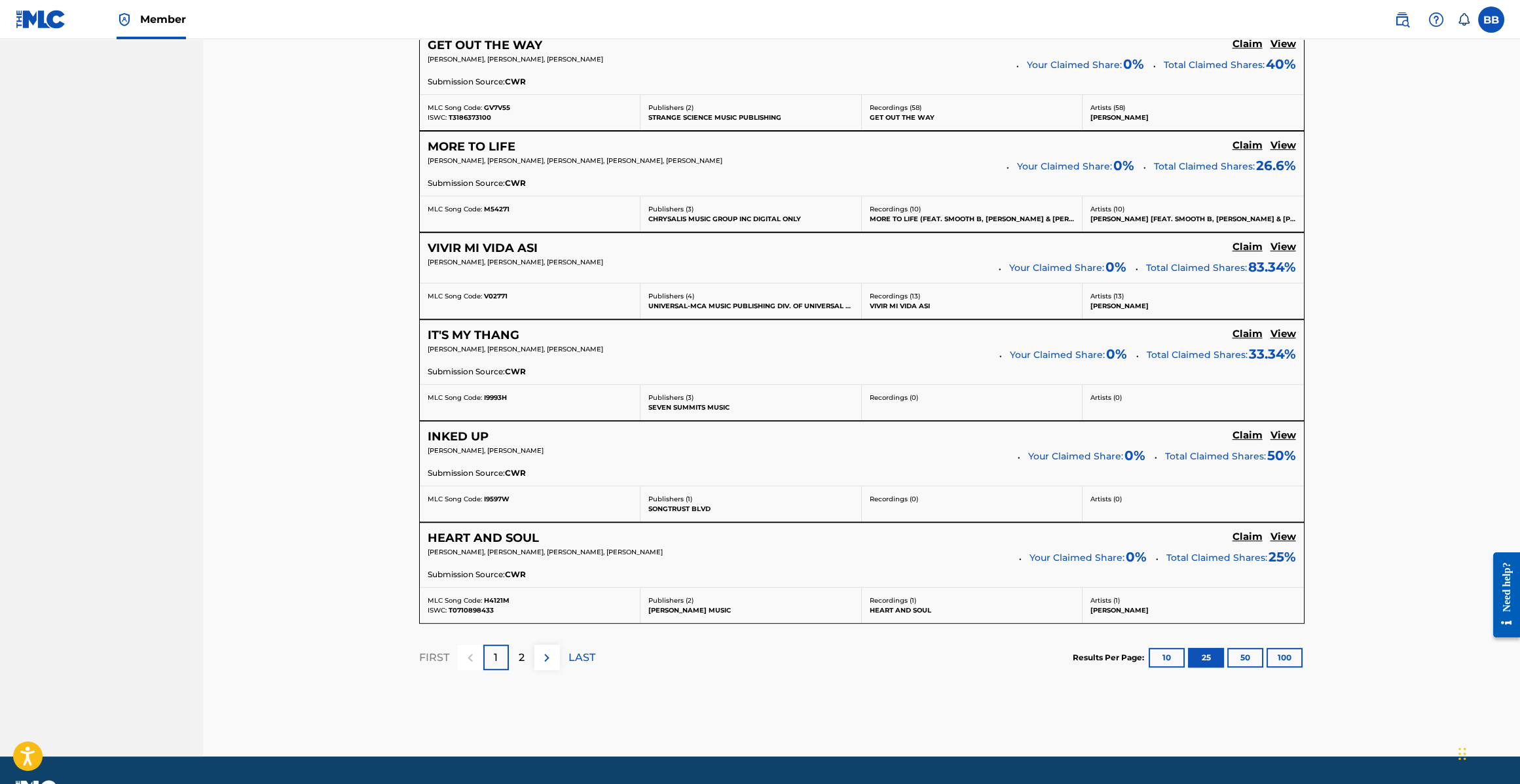
scroll to position [2348, 0]
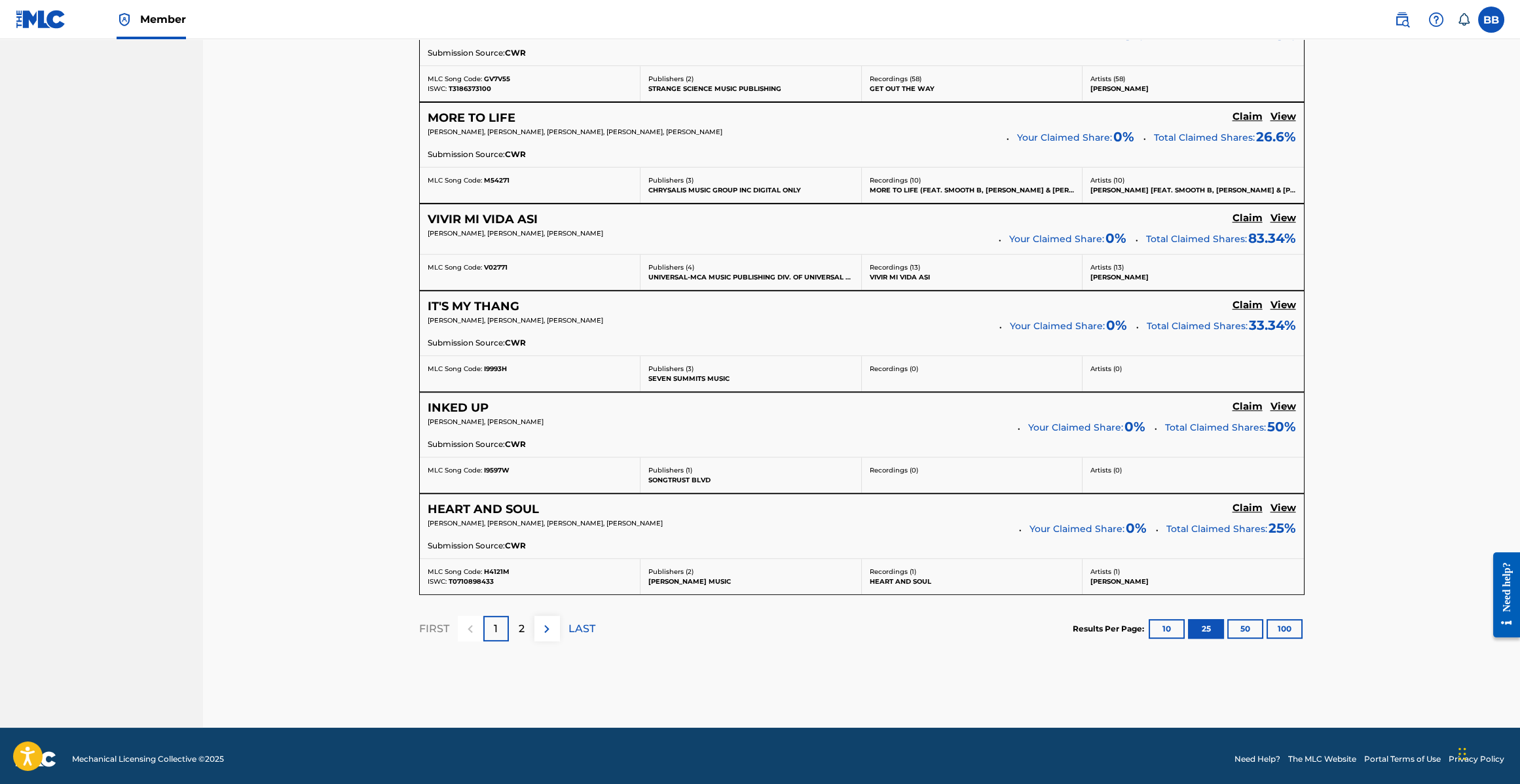
click at [548, 627] on img at bounding box center [547, 629] width 16 height 16
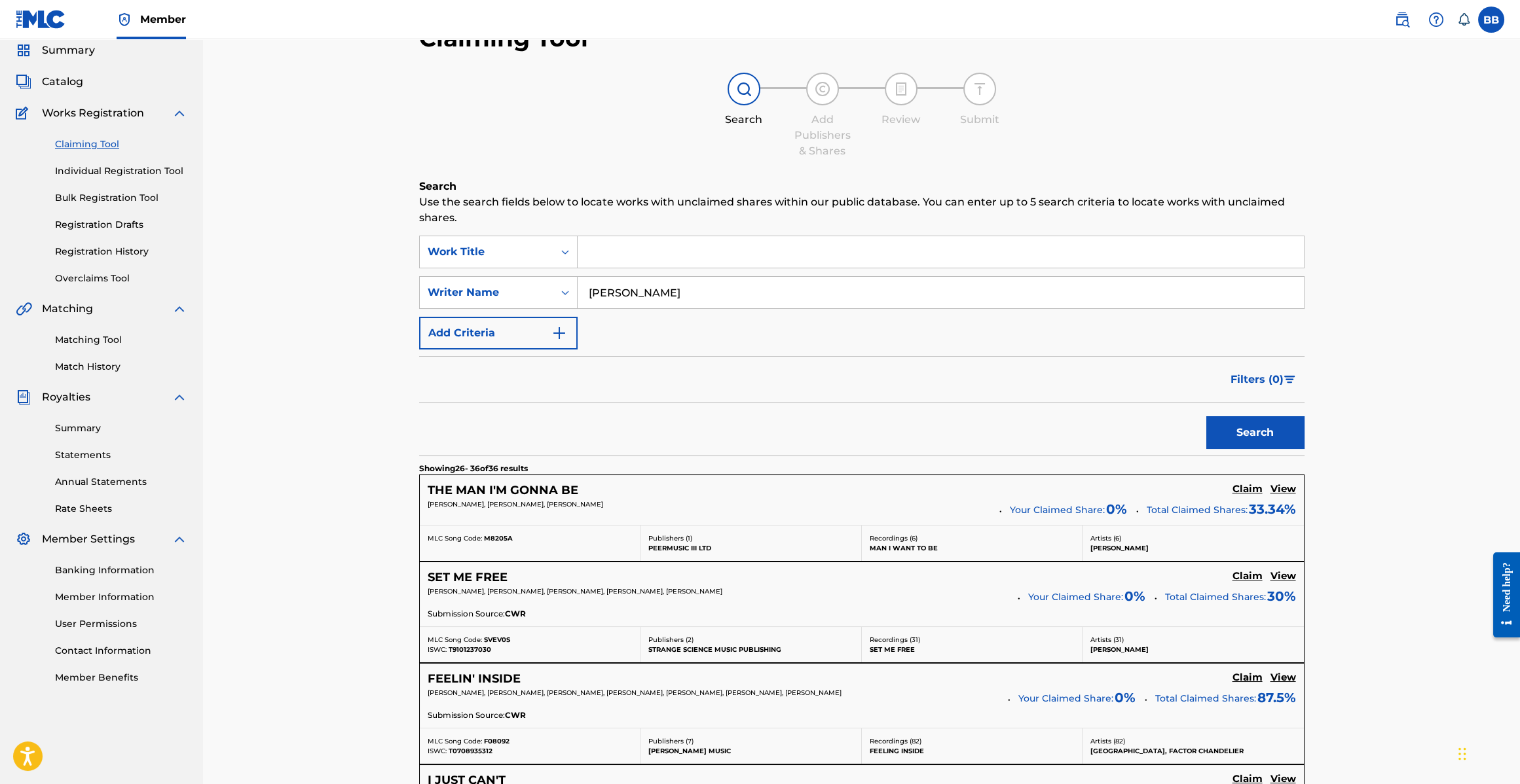
scroll to position [0, 0]
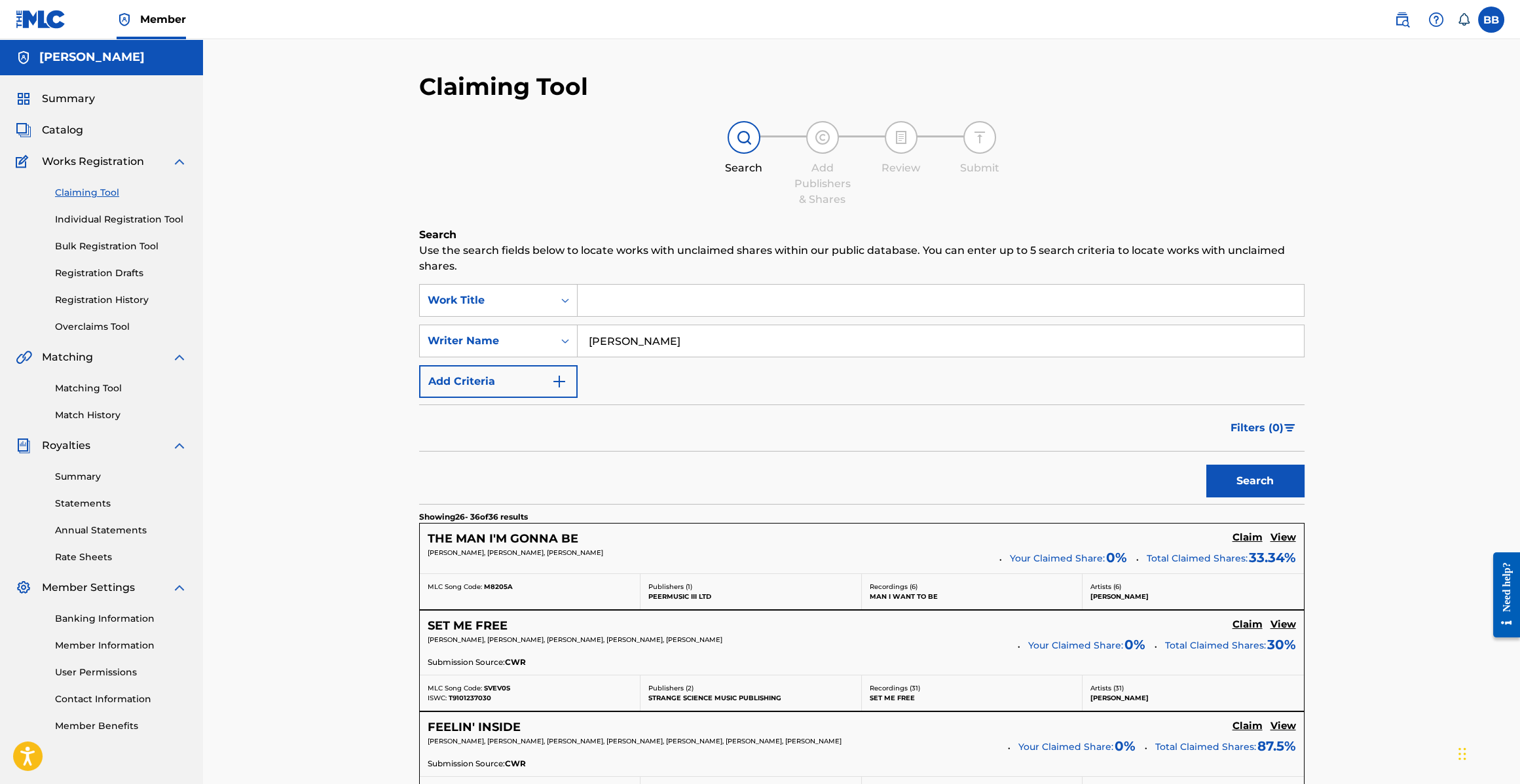
click at [36, 106] on link "Summary" at bounding box center [56, 99] width 79 height 16
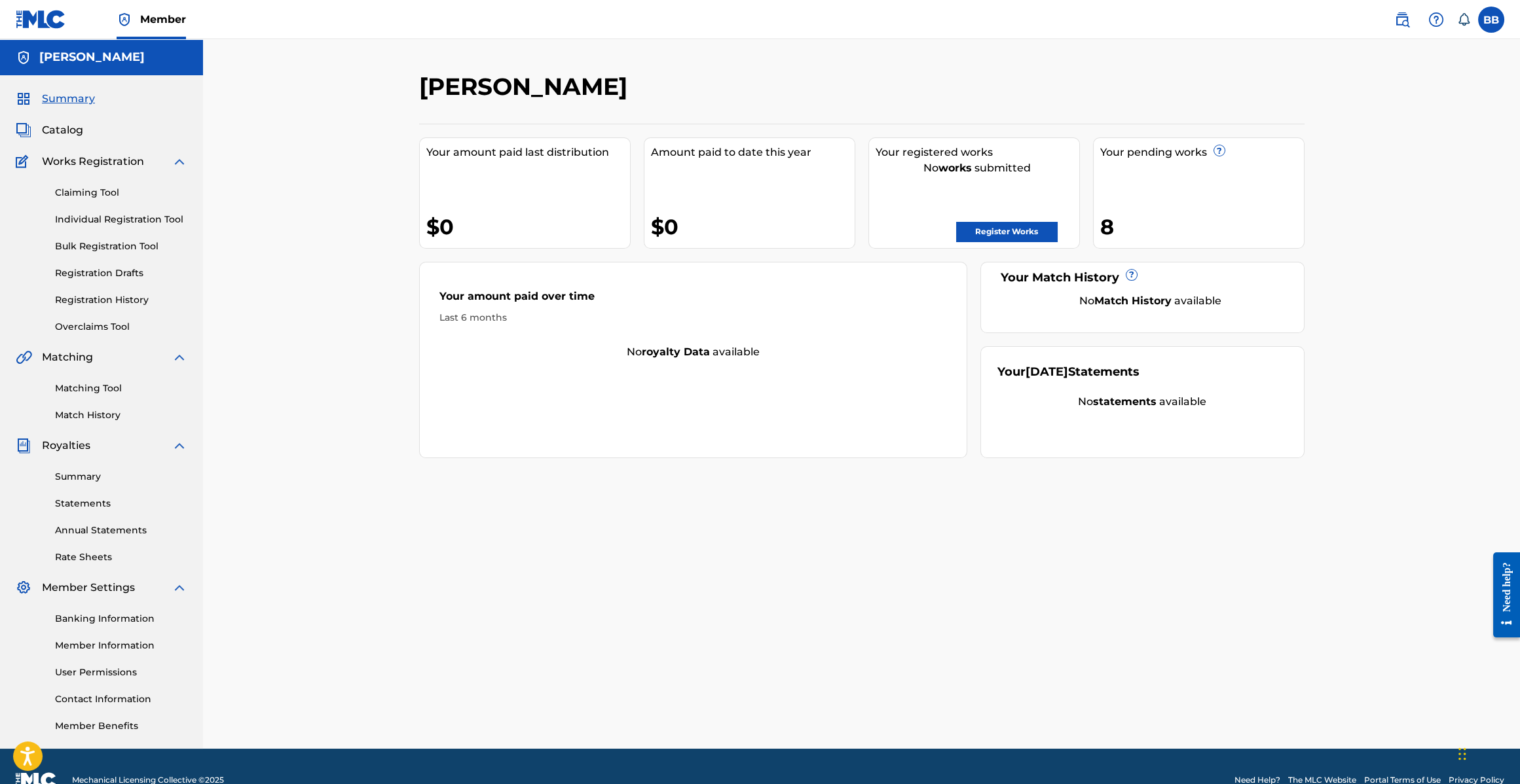
click at [101, 195] on link "Claiming Tool" at bounding box center [120, 193] width 132 height 13
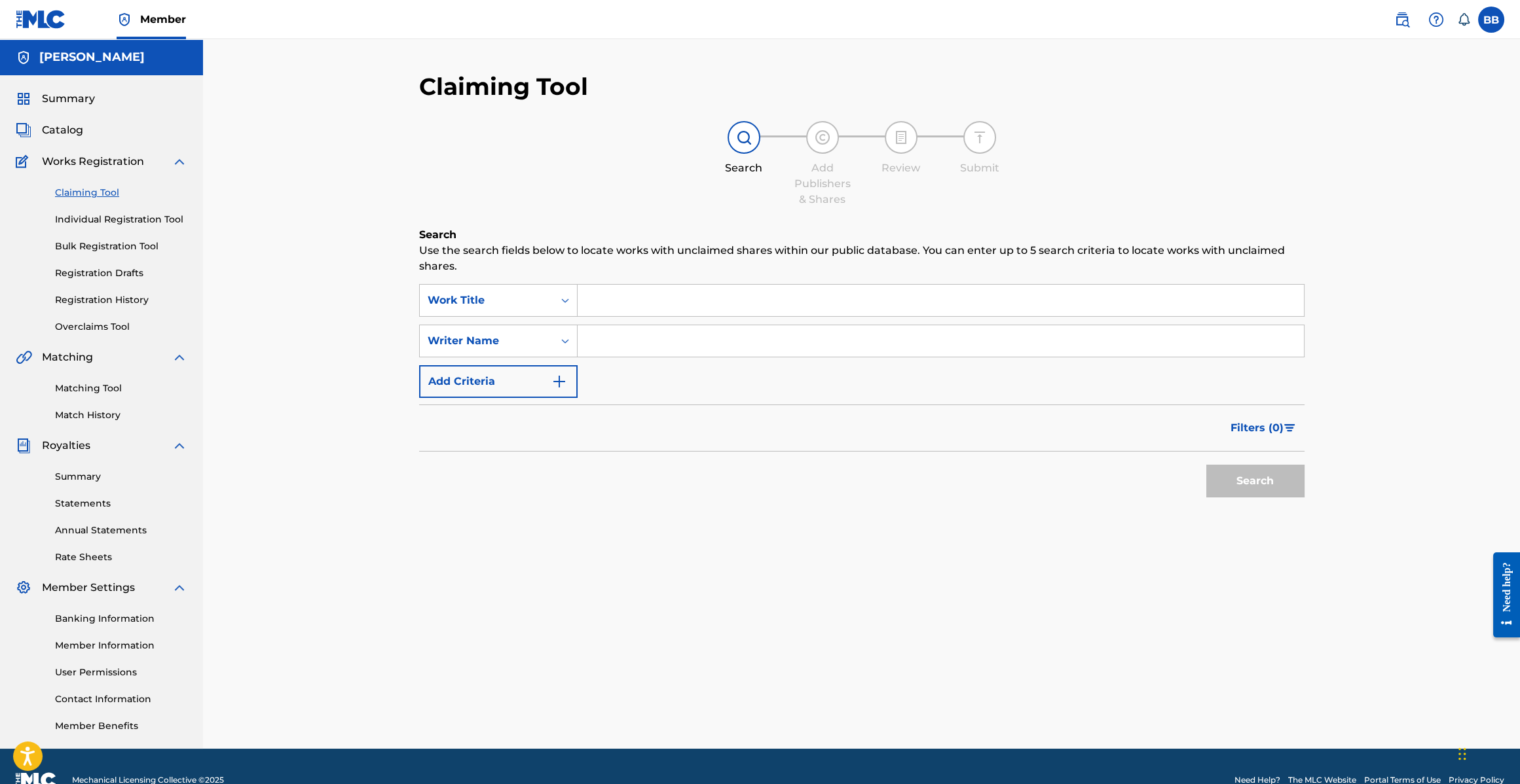
click at [650, 285] on input "Search Form" at bounding box center [941, 300] width 726 height 31
click at [650, 292] on input "Search Form" at bounding box center [941, 300] width 726 height 31
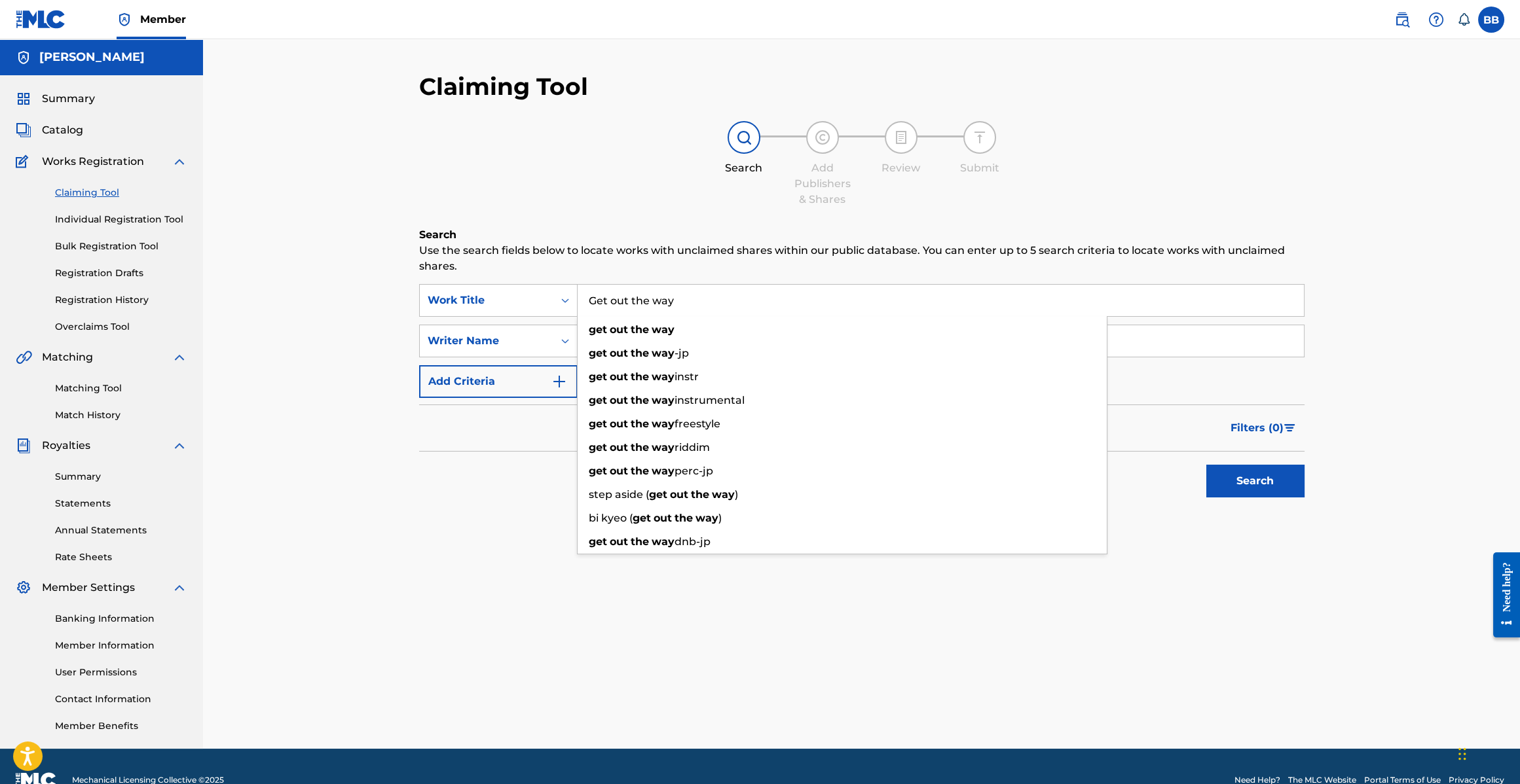
type input "Get out the way"
click at [1169, 329] on input "Search Form" at bounding box center [941, 340] width 726 height 31
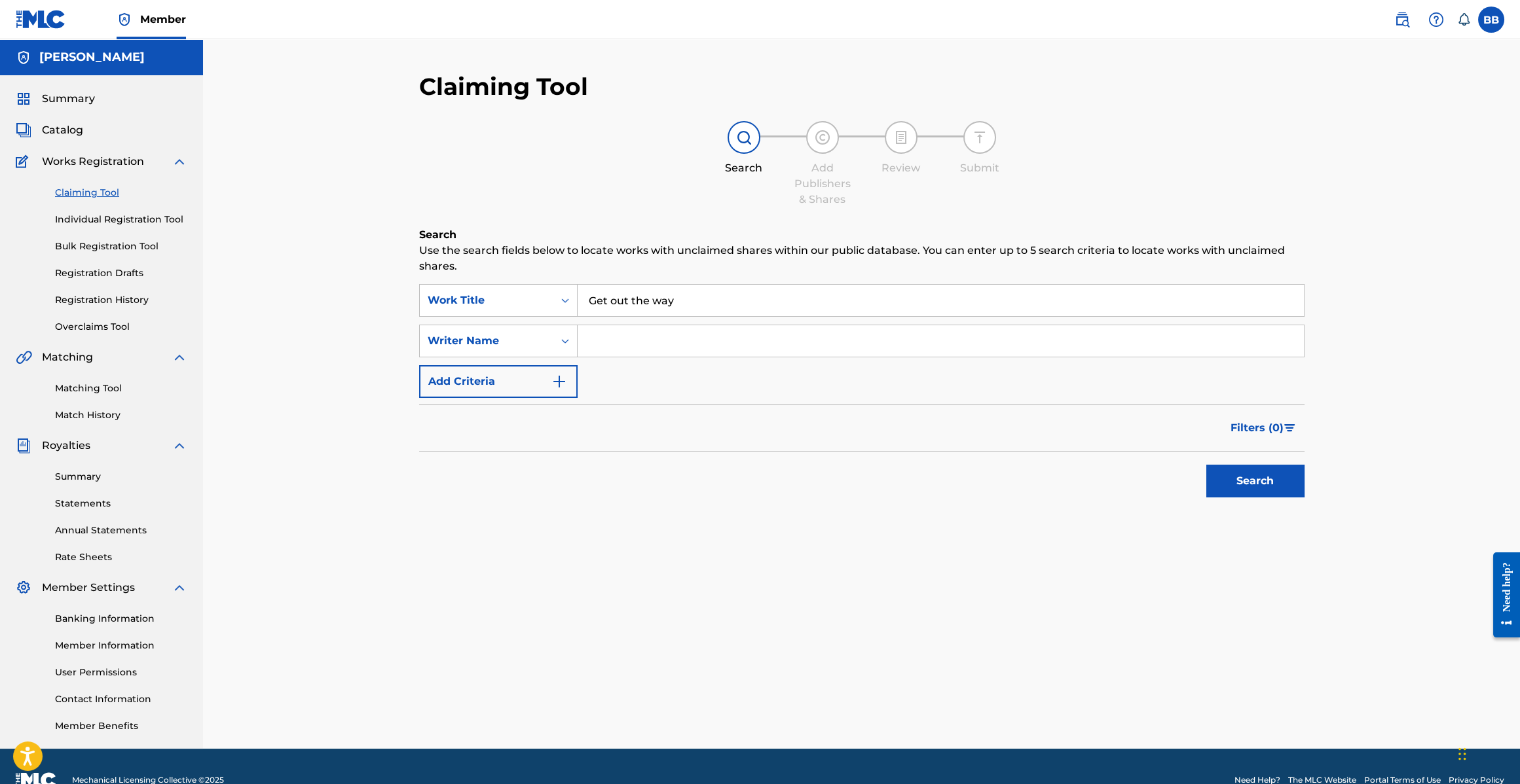
type input "[PERSON_NAME]"
click at [1244, 484] on button "Search" at bounding box center [1255, 481] width 99 height 33
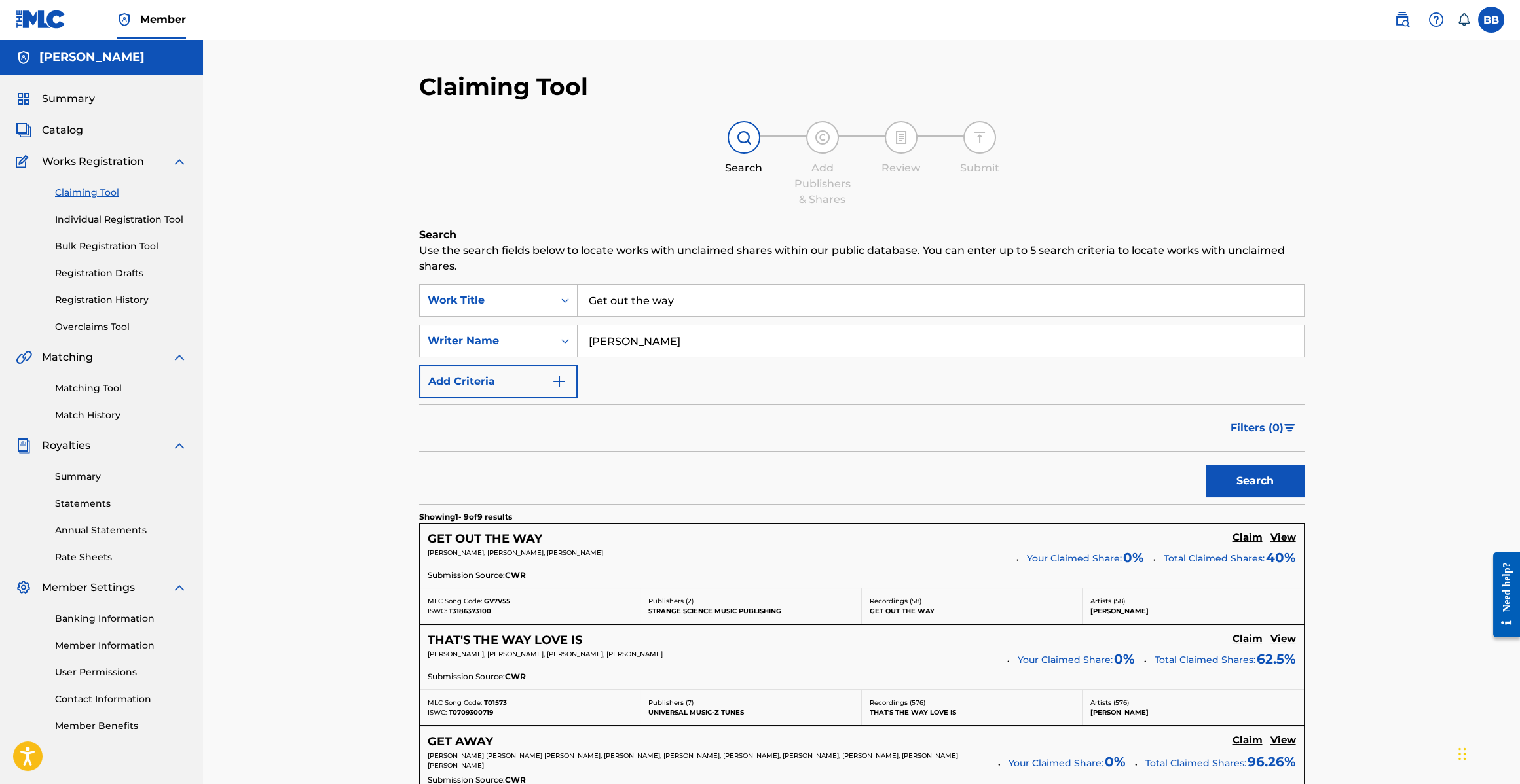
click at [1082, 573] on div "Submission Source: CWR" at bounding box center [862, 576] width 869 height 14
click at [1243, 535] on h5 "Claim" at bounding box center [1248, 537] width 30 height 13
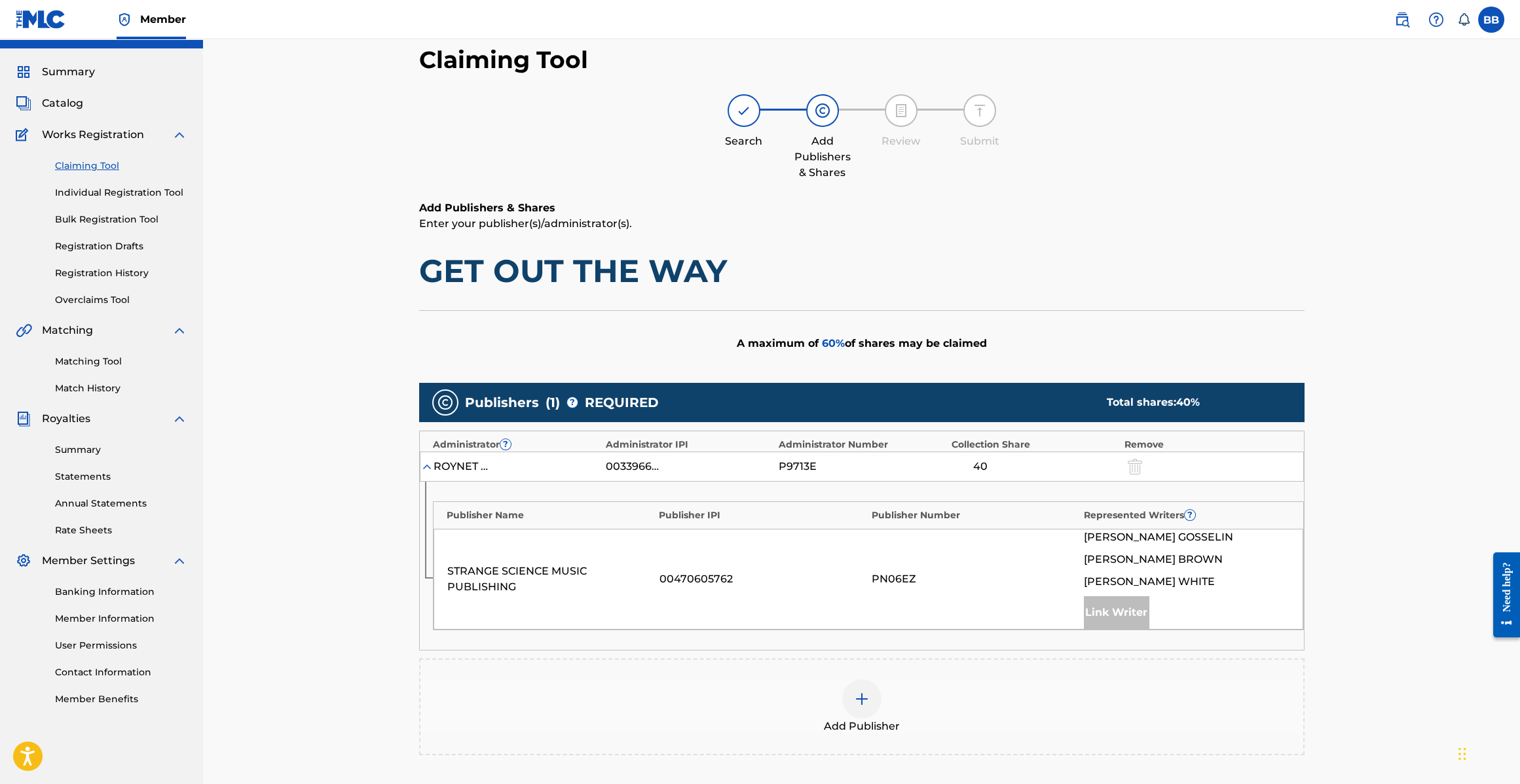
scroll to position [34, 0]
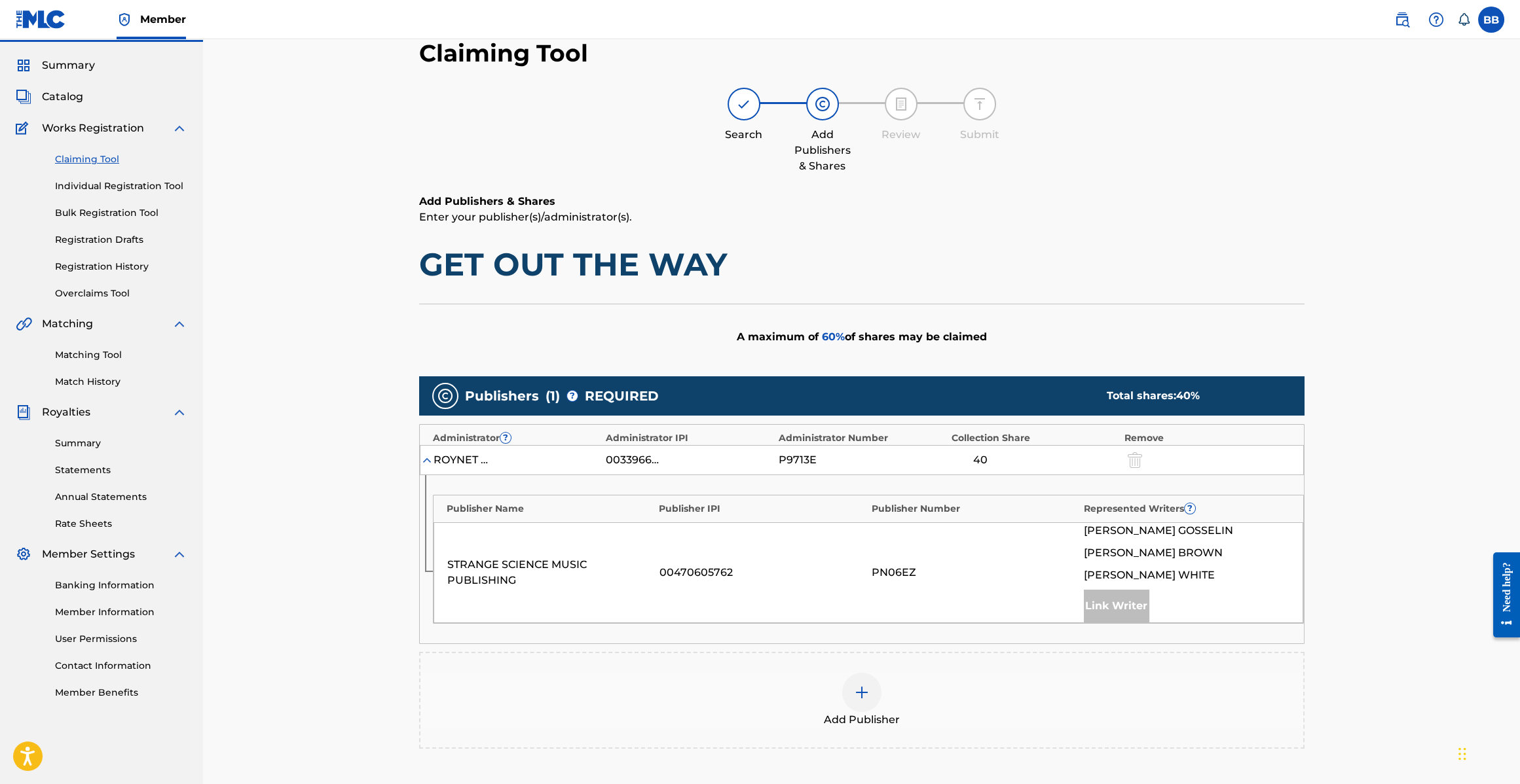
click at [854, 681] on div at bounding box center [862, 692] width 40 height 40
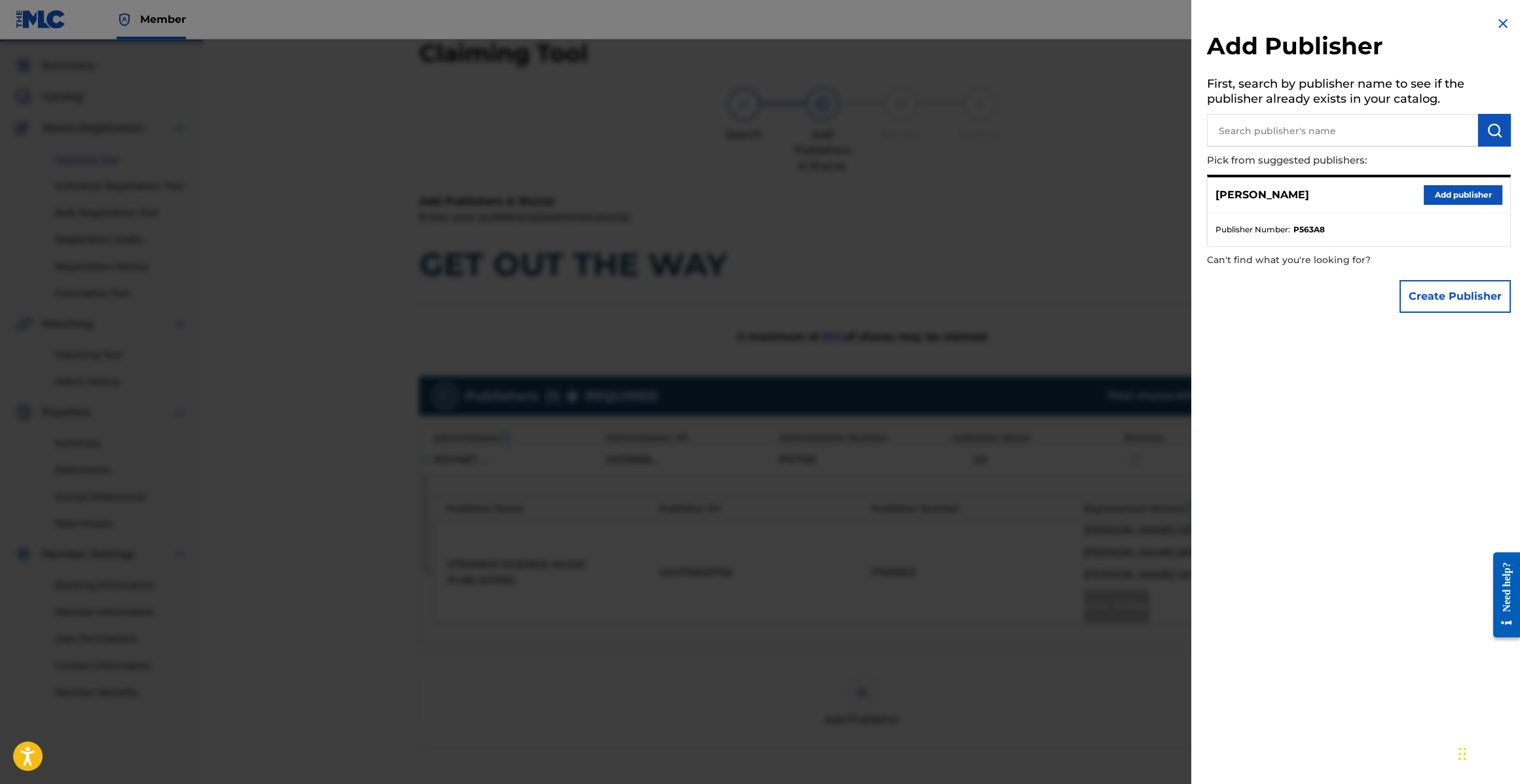
click at [979, 260] on div at bounding box center [760, 431] width 1520 height 784
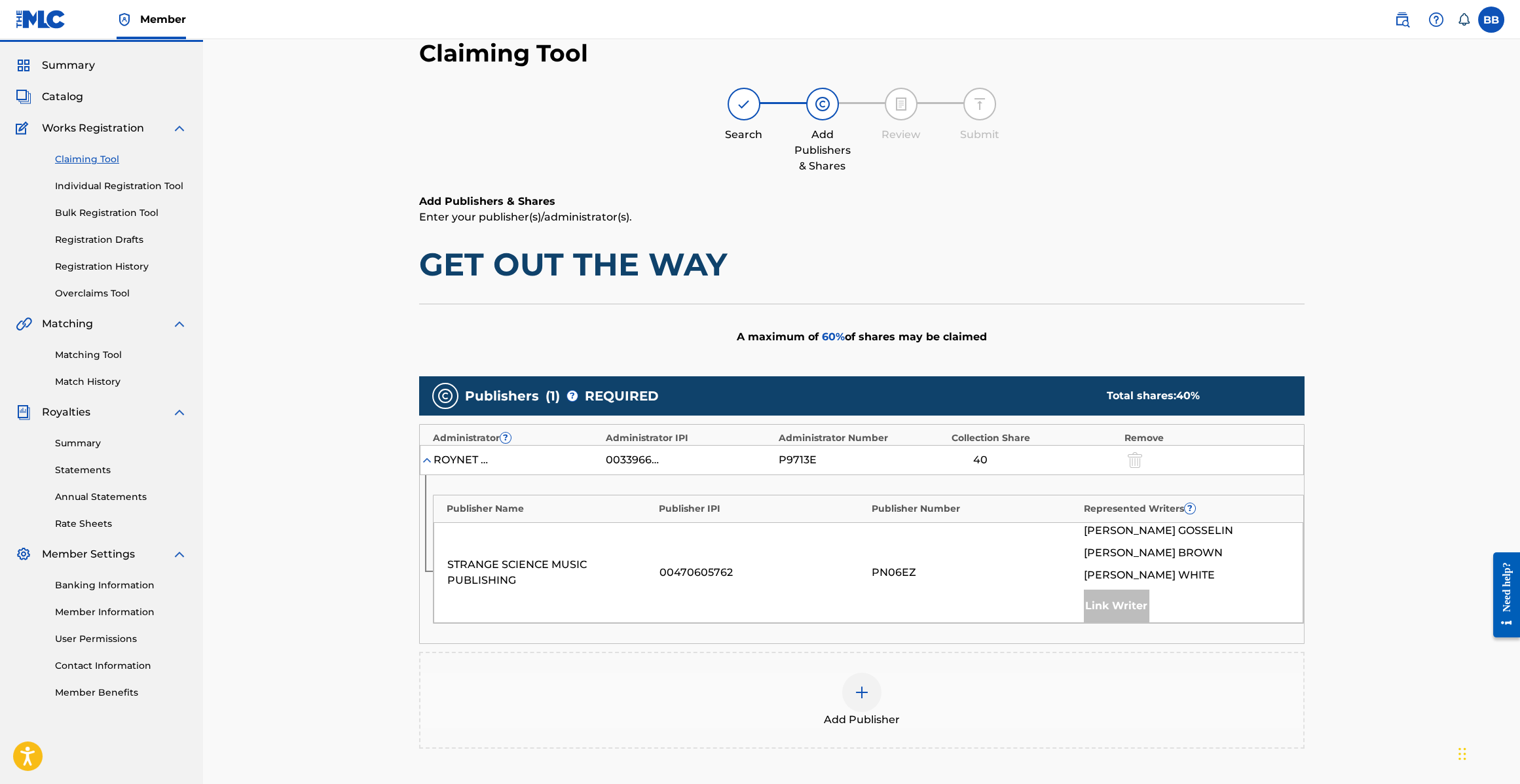
click at [97, 153] on link "Claiming Tool" at bounding box center [120, 159] width 132 height 13
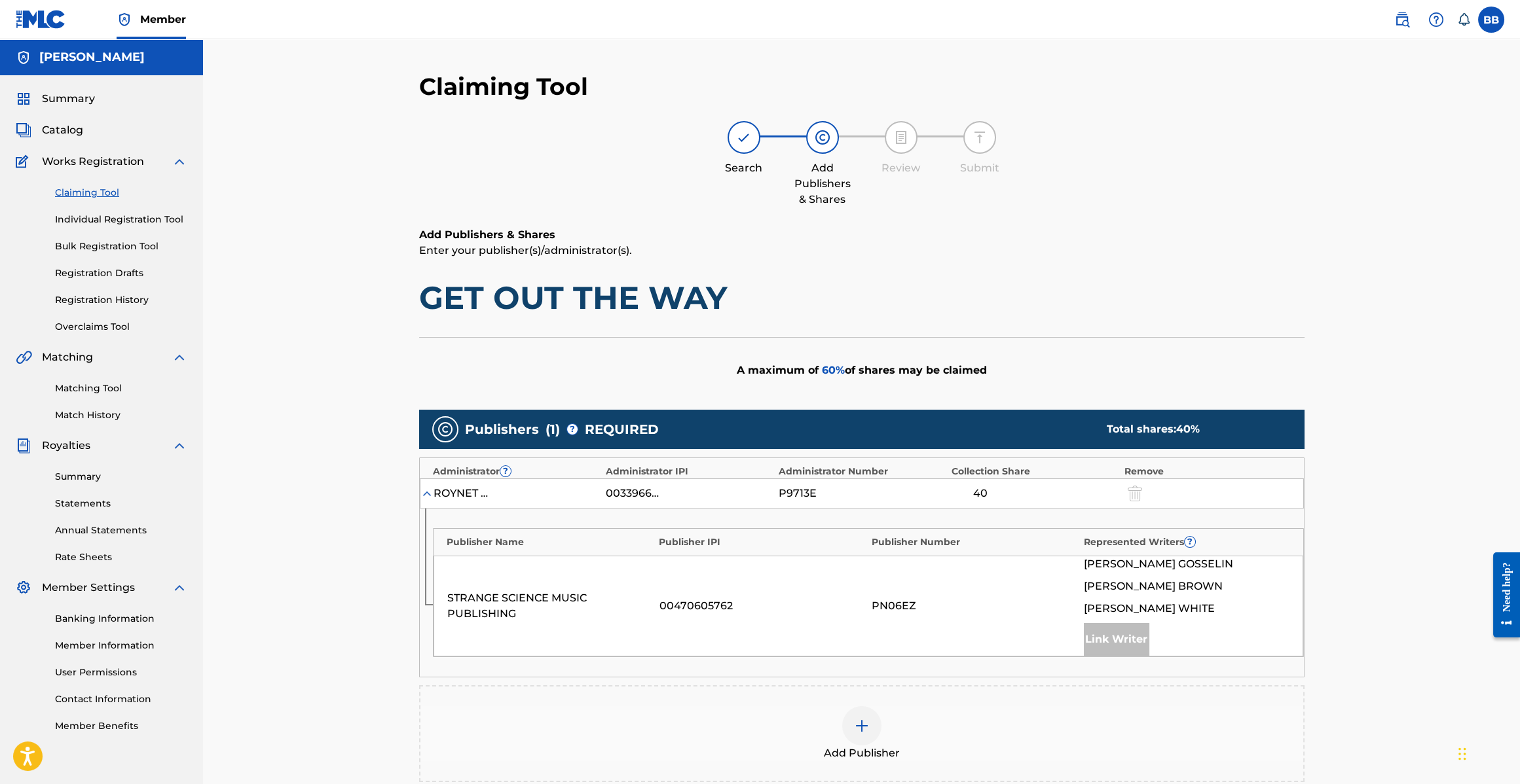
click at [107, 187] on link "Claiming Tool" at bounding box center [120, 193] width 132 height 13
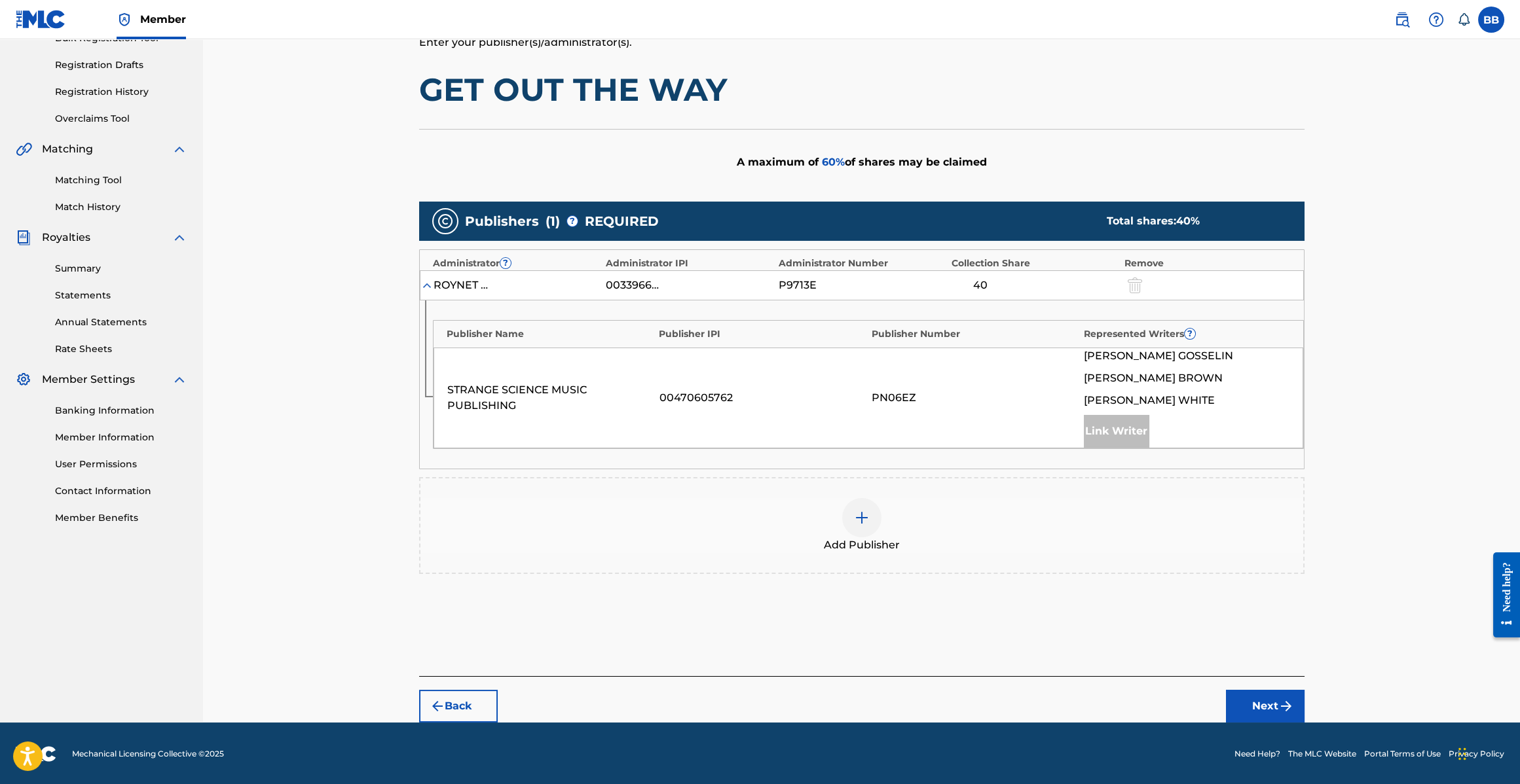
click at [427, 713] on button "Back" at bounding box center [458, 706] width 78 height 33
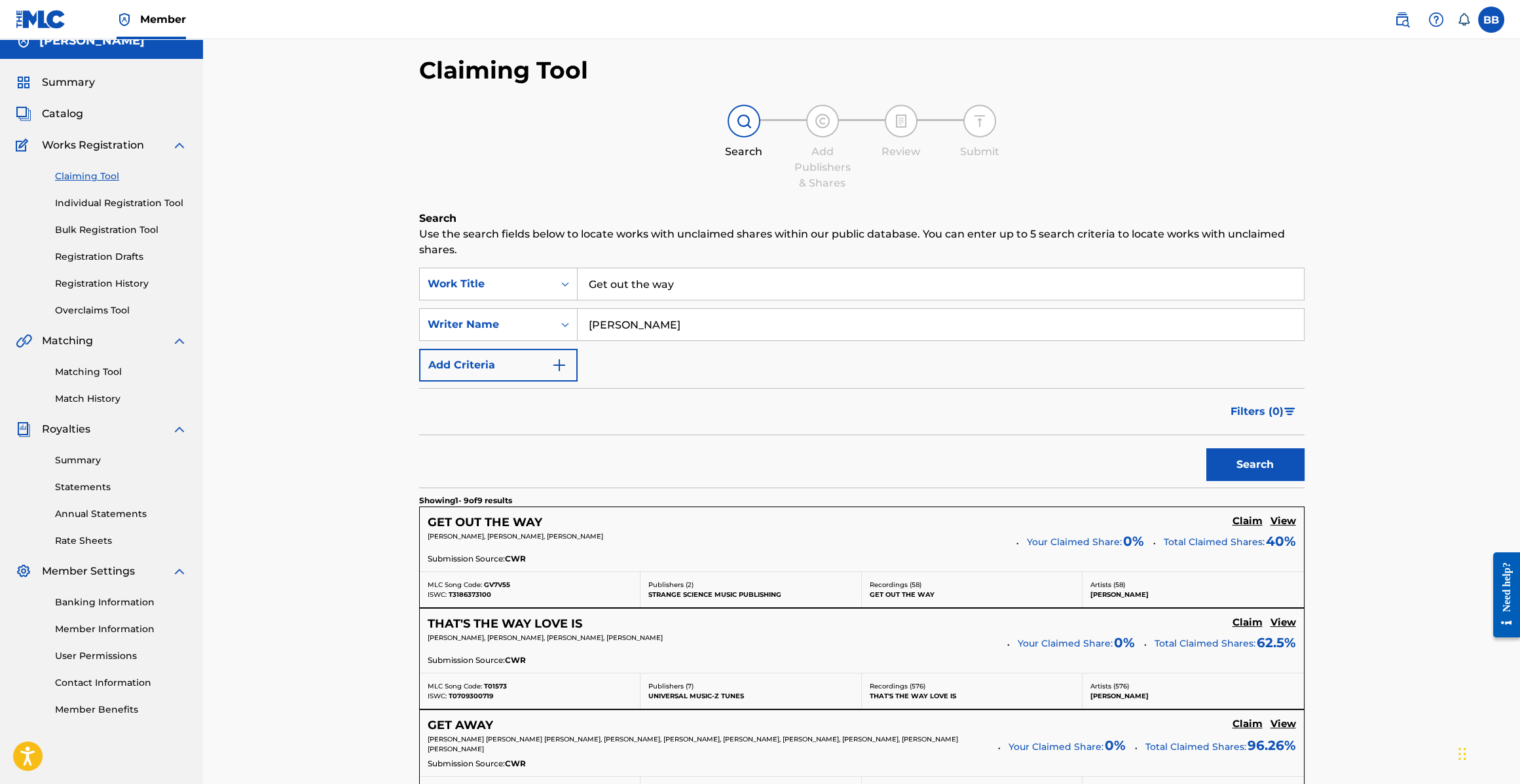
scroll to position [0, 0]
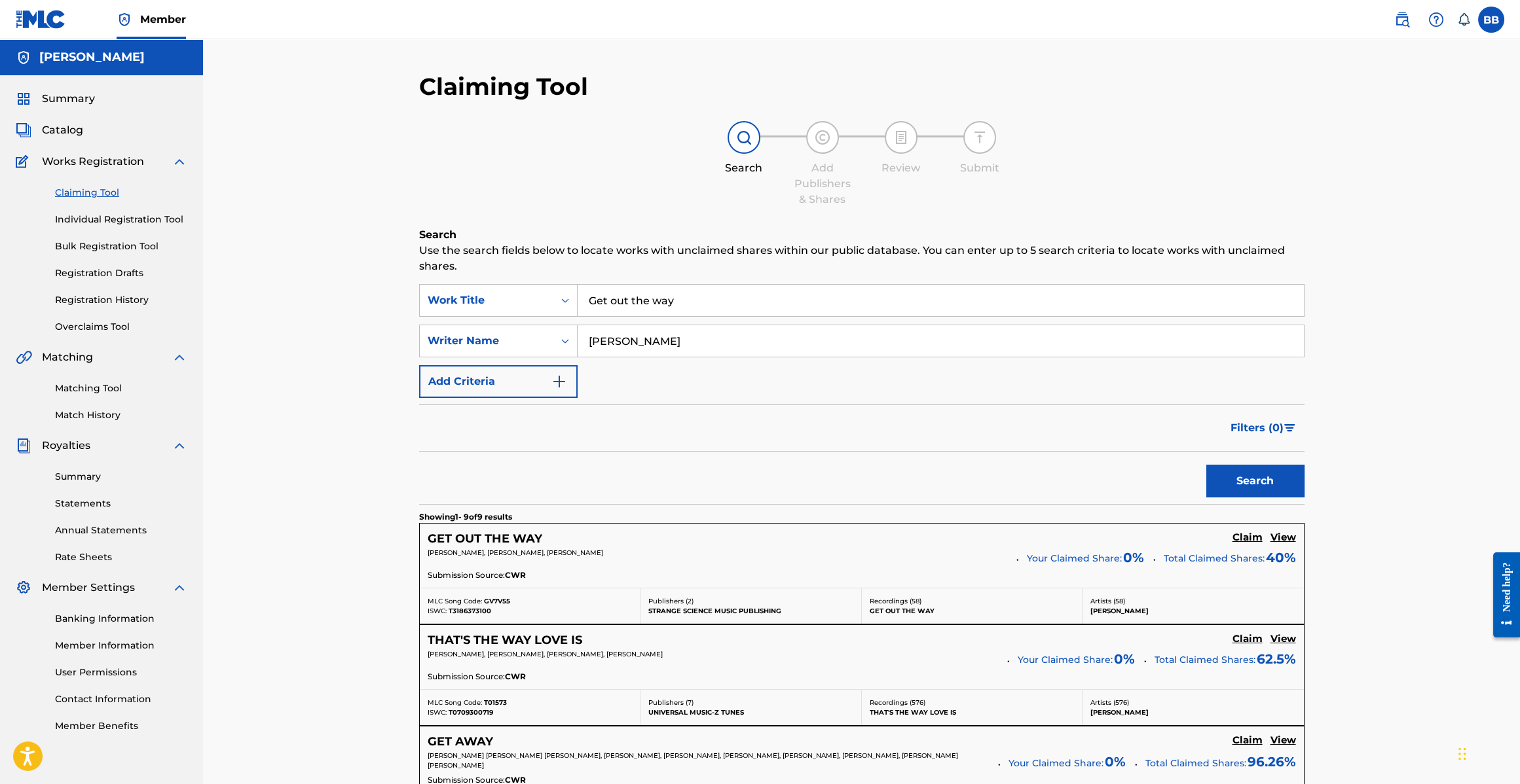
click at [713, 296] on input "Get out the way" at bounding box center [941, 300] width 726 height 31
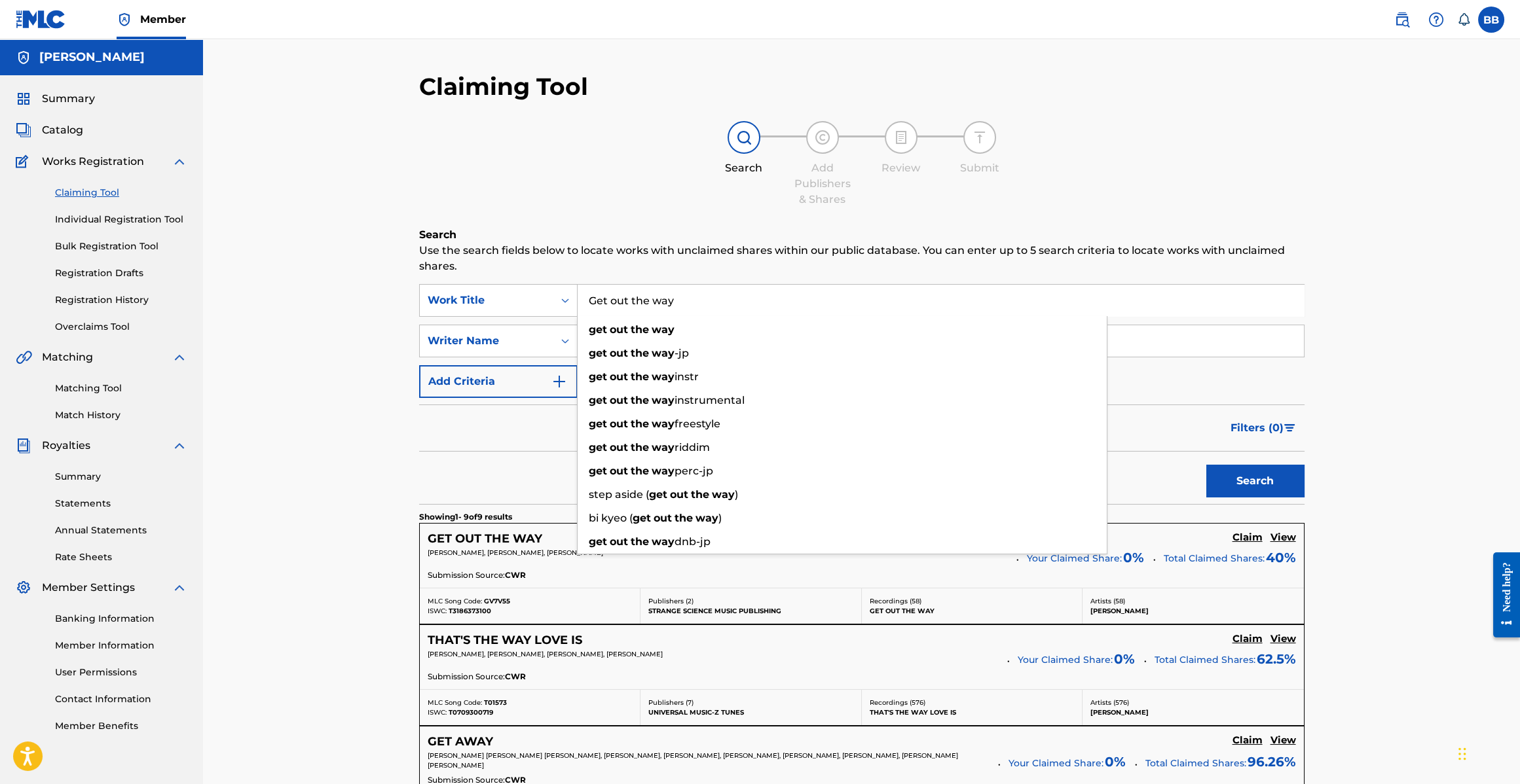
click at [713, 296] on input "Get out the way" at bounding box center [941, 300] width 726 height 31
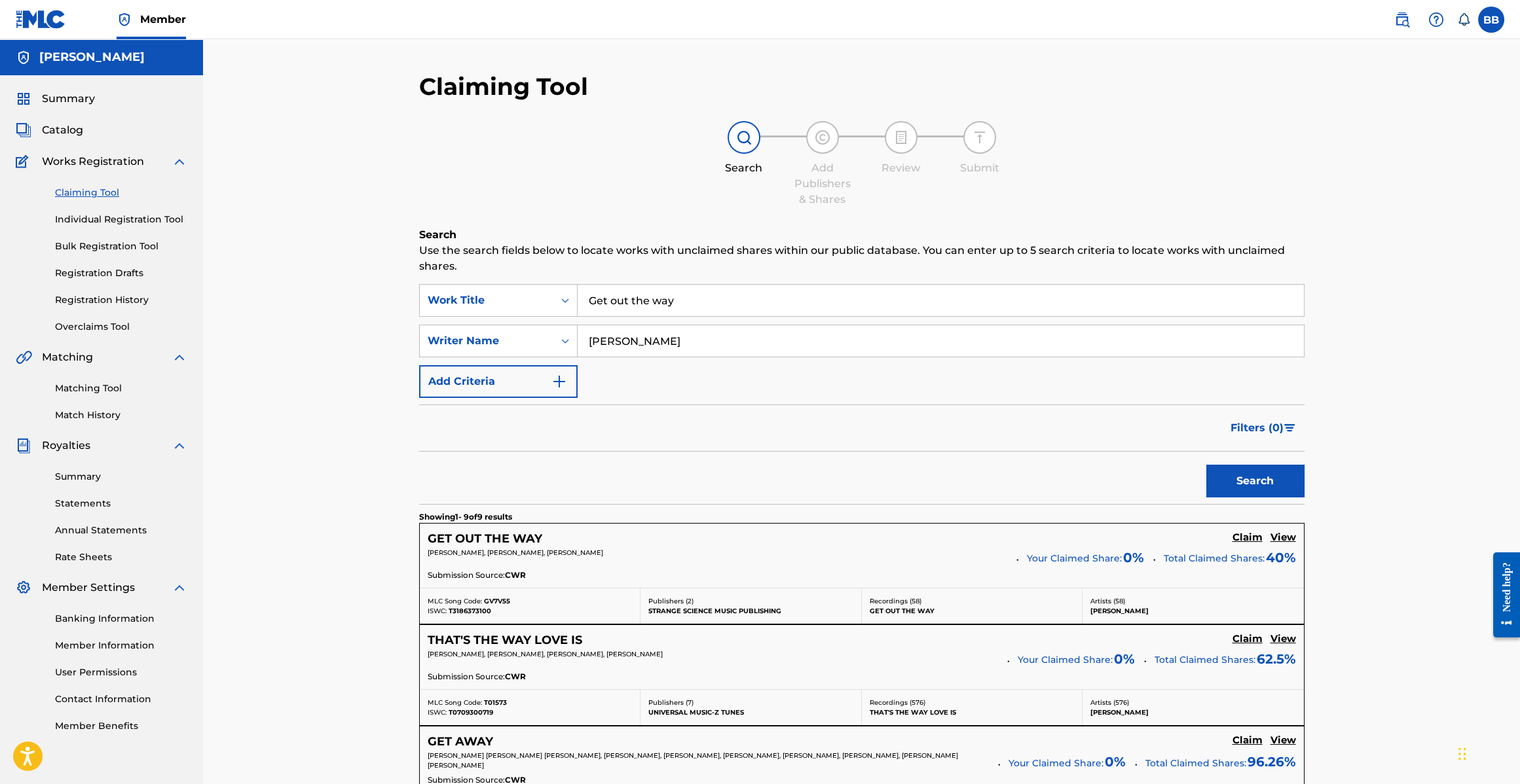
click at [1140, 333] on input "[PERSON_NAME]" at bounding box center [941, 340] width 726 height 31
click at [716, 317] on div "SearchWithCriteria8753f70c-fd11-4694-998e-c46129c70bc0 Work Title Get out the w…" at bounding box center [862, 340] width 886 height 114
click at [700, 307] on input "Get out the way" at bounding box center [941, 300] width 726 height 31
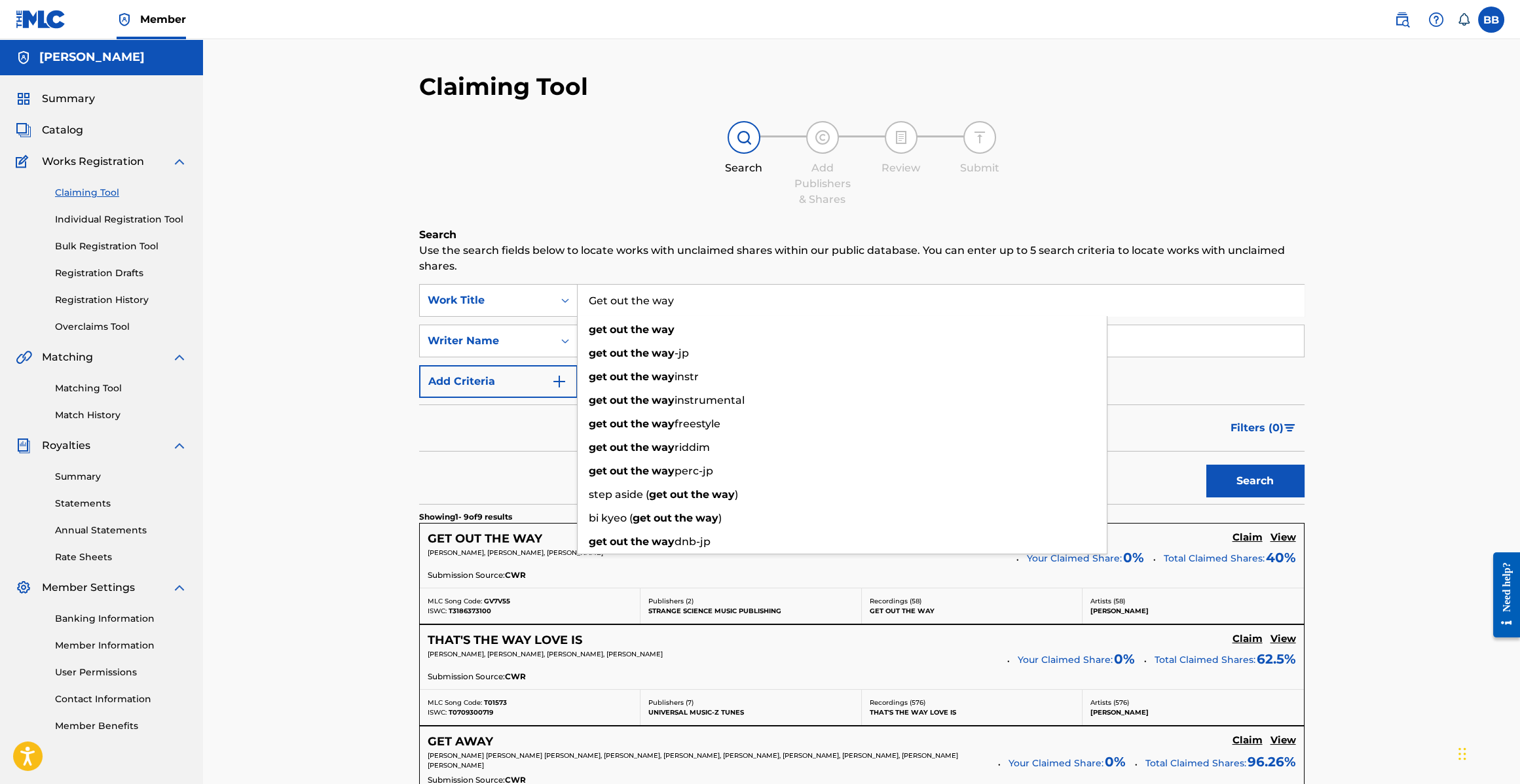
click at [700, 307] on input "Get out the way" at bounding box center [941, 300] width 726 height 31
type input "damaged"
click at [1207, 465] on button "Search" at bounding box center [1255, 481] width 99 height 33
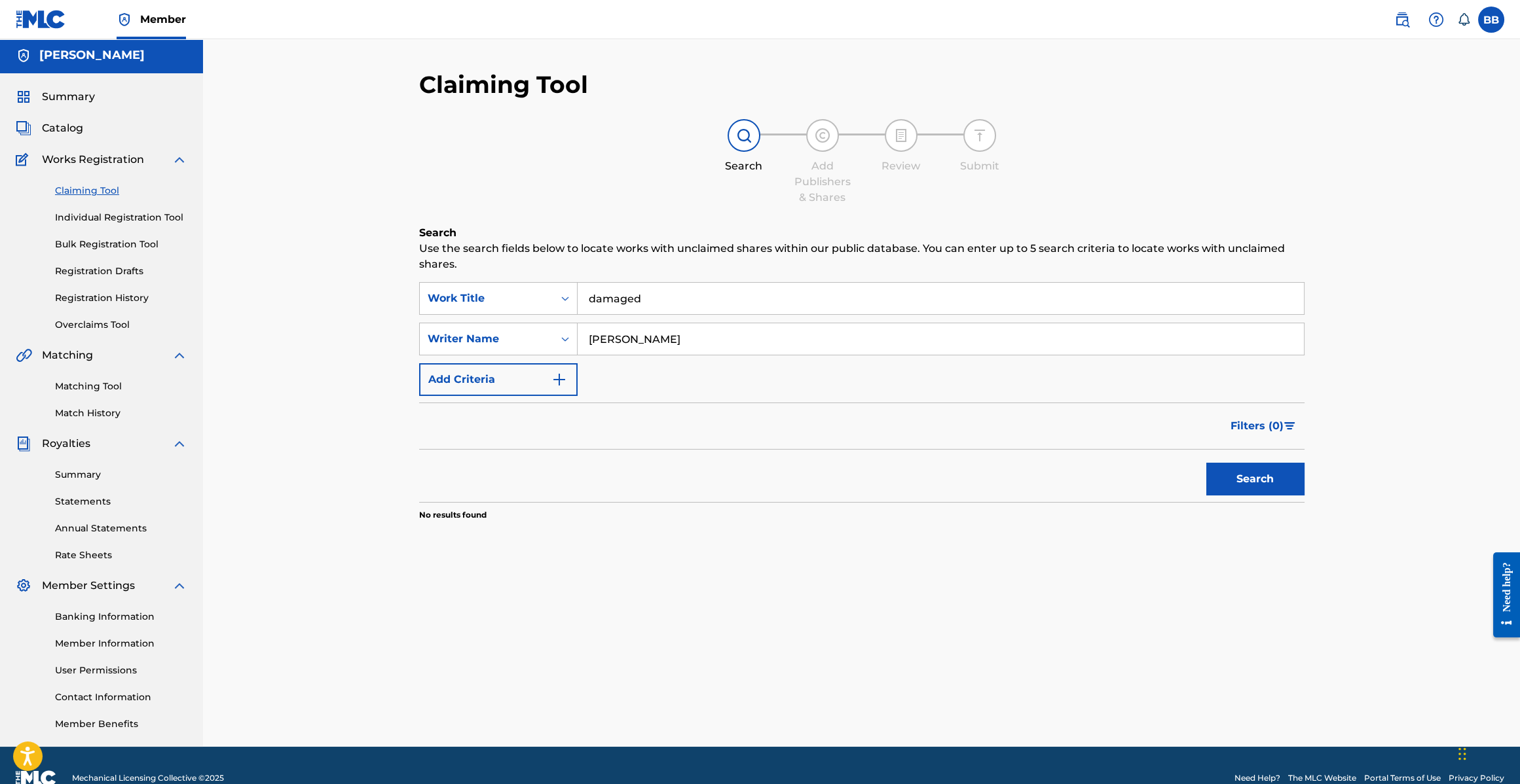
click at [1255, 483] on button "Search" at bounding box center [1255, 479] width 99 height 33
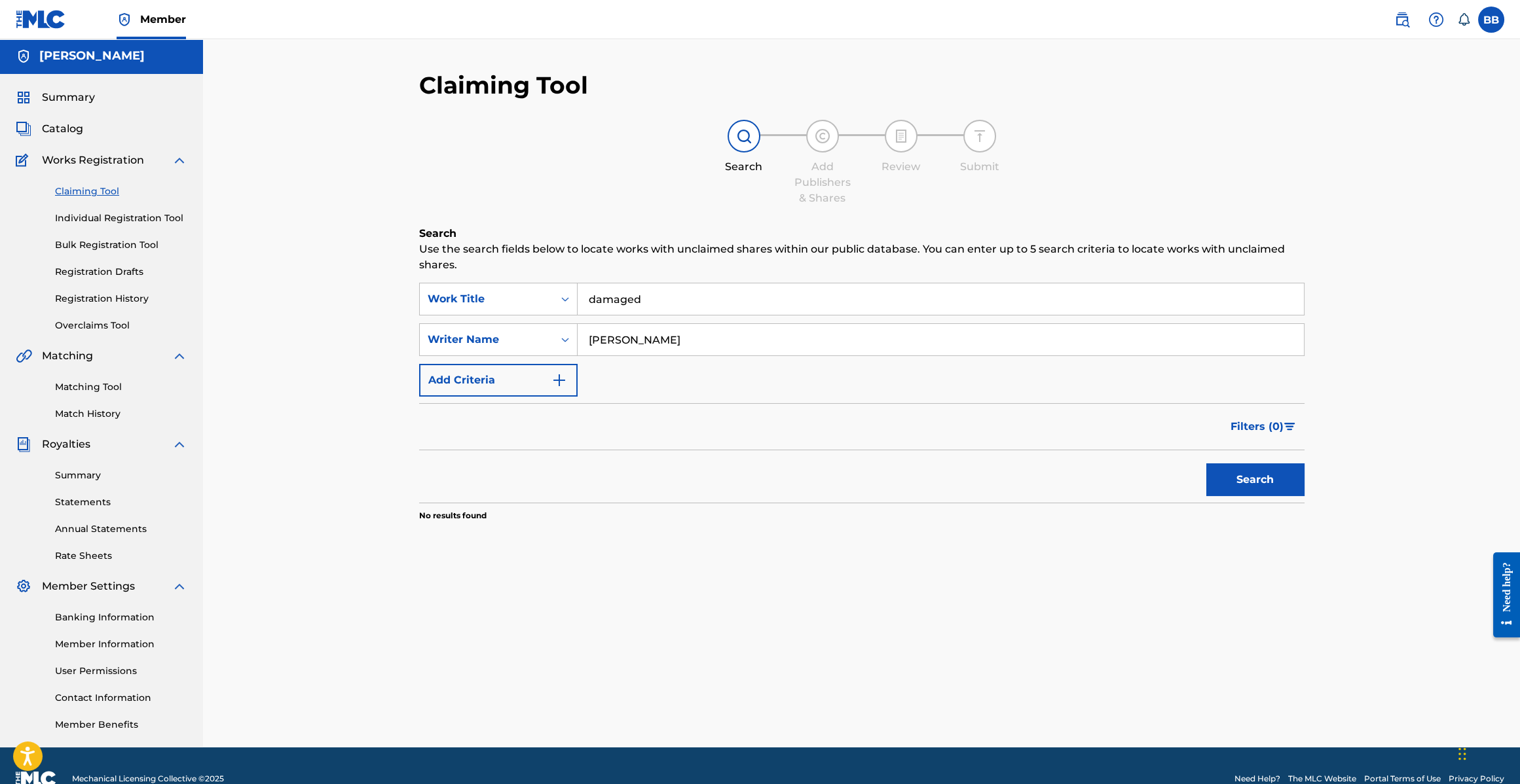
scroll to position [3, 0]
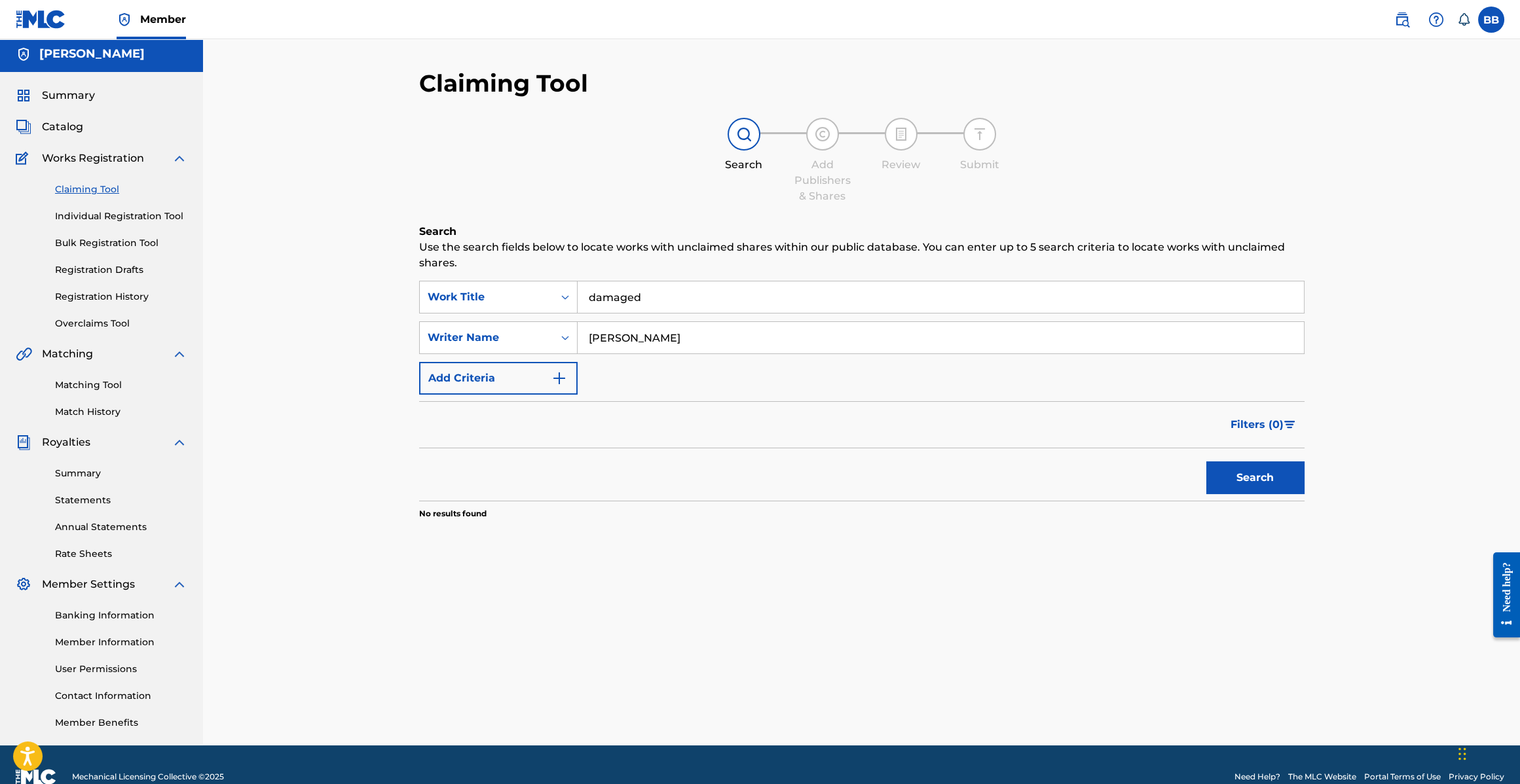
click at [693, 339] on input "[PERSON_NAME]" at bounding box center [941, 337] width 726 height 31
type input "[PERSON_NAME]"
click at [1207, 461] on button "Search" at bounding box center [1255, 477] width 99 height 33
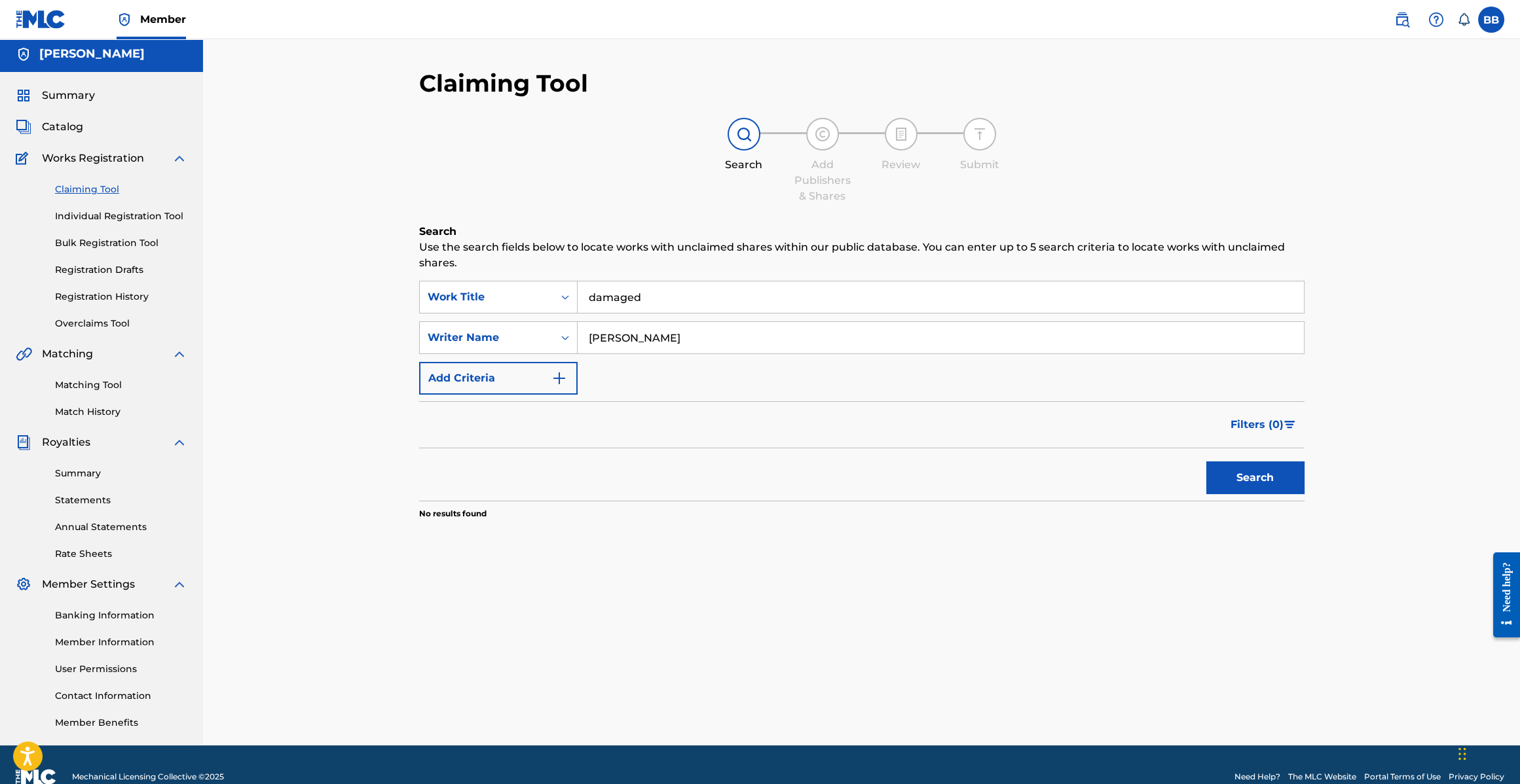
click at [678, 337] on input "[PERSON_NAME]" at bounding box center [941, 337] width 726 height 31
click at [690, 297] on input "damaged" at bounding box center [941, 296] width 726 height 31
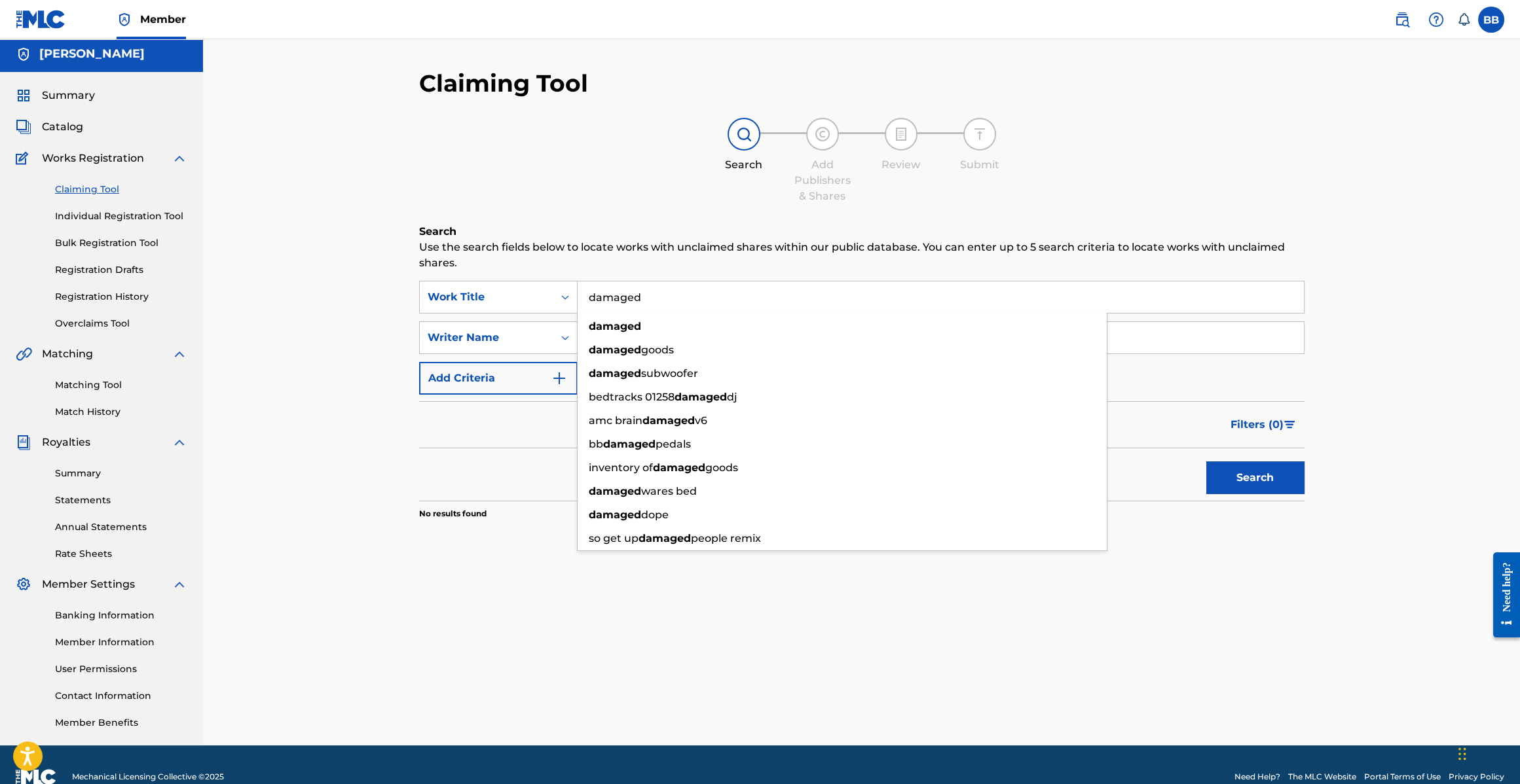
click at [690, 296] on input "damaged" at bounding box center [941, 296] width 726 height 31
type input "Can't give up"
drag, startPoint x: 1180, startPoint y: 346, endPoint x: 1164, endPoint y: 348, distance: 16.1
click at [1180, 346] on input "[PERSON_NAME]" at bounding box center [941, 337] width 726 height 31
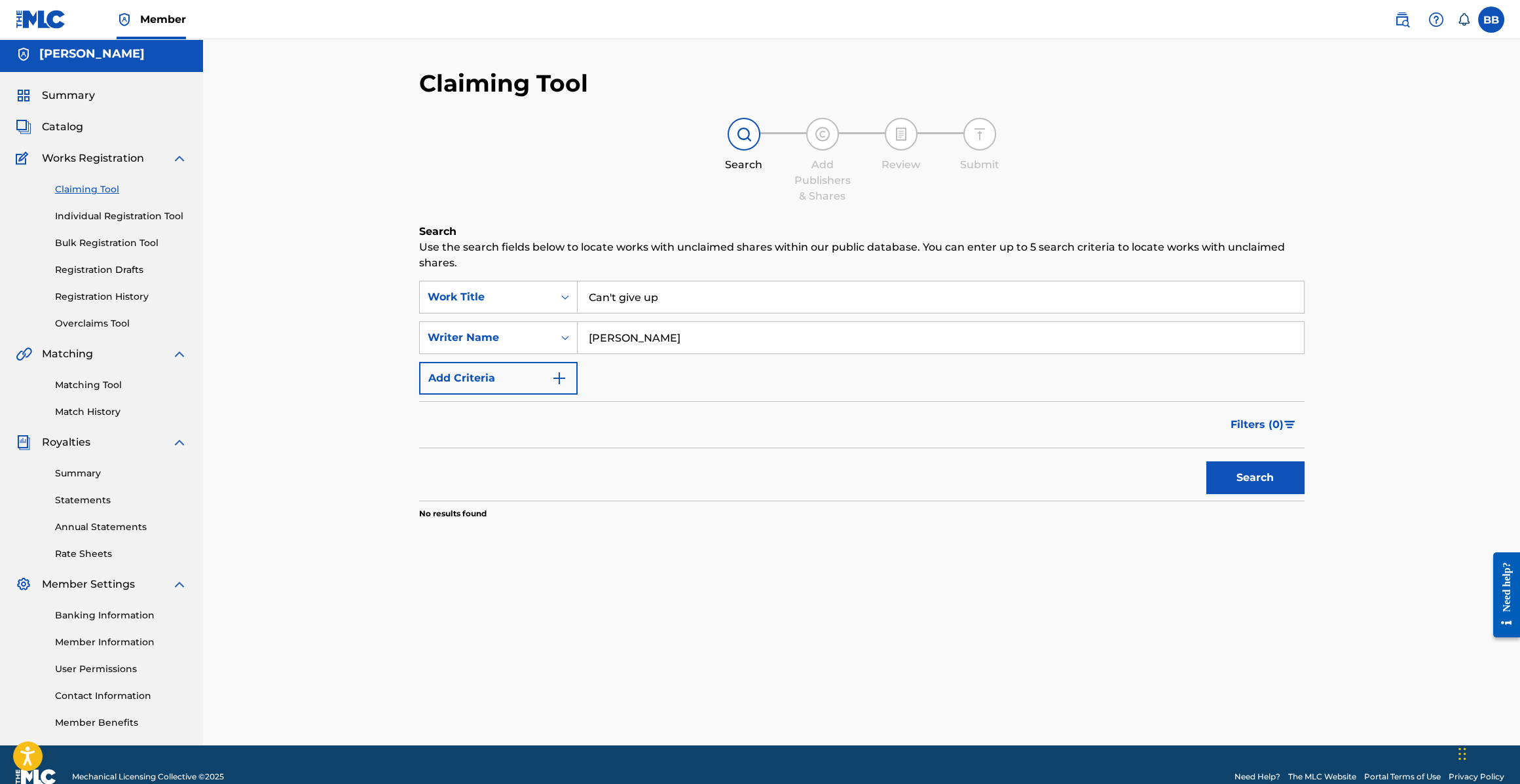
click at [946, 340] on input "[PERSON_NAME]" at bounding box center [941, 337] width 726 height 31
type input "[PERSON_NAME]"
click at [1284, 481] on button "Search" at bounding box center [1255, 477] width 99 height 33
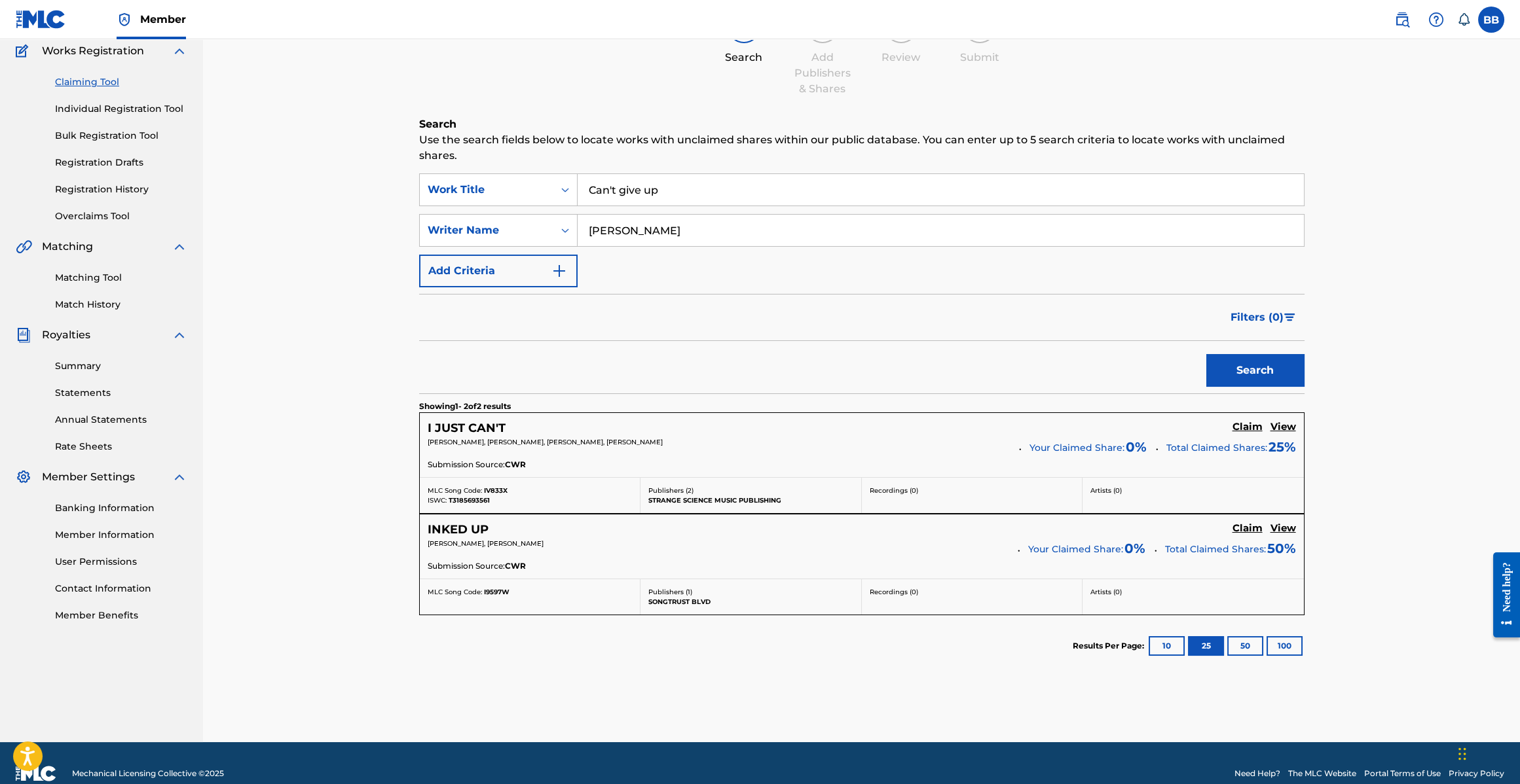
scroll to position [111, 0]
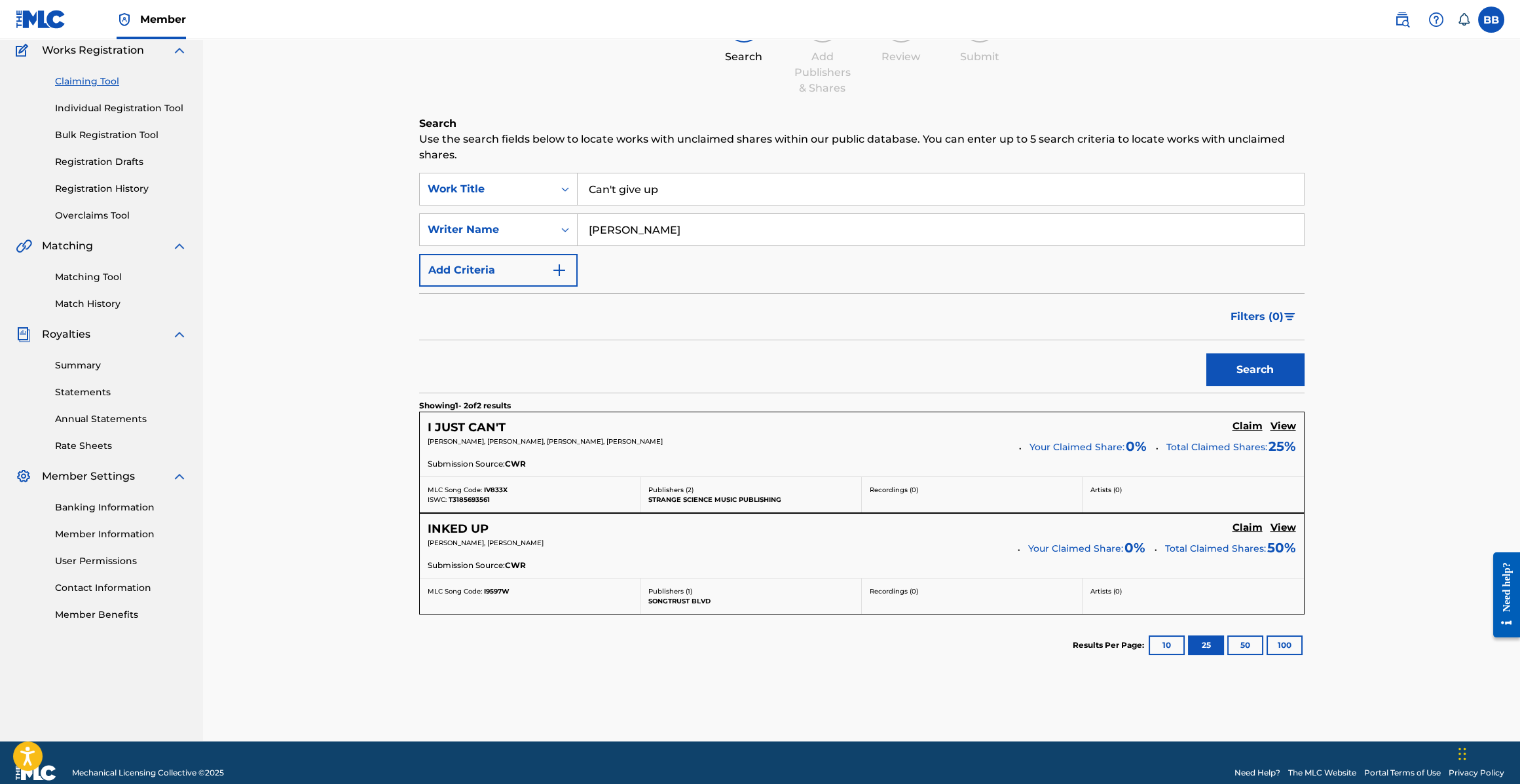
click at [650, 193] on input "Can't give up" at bounding box center [941, 189] width 726 height 31
type input "exit wounds"
click at [1222, 356] on button "Search" at bounding box center [1255, 370] width 99 height 33
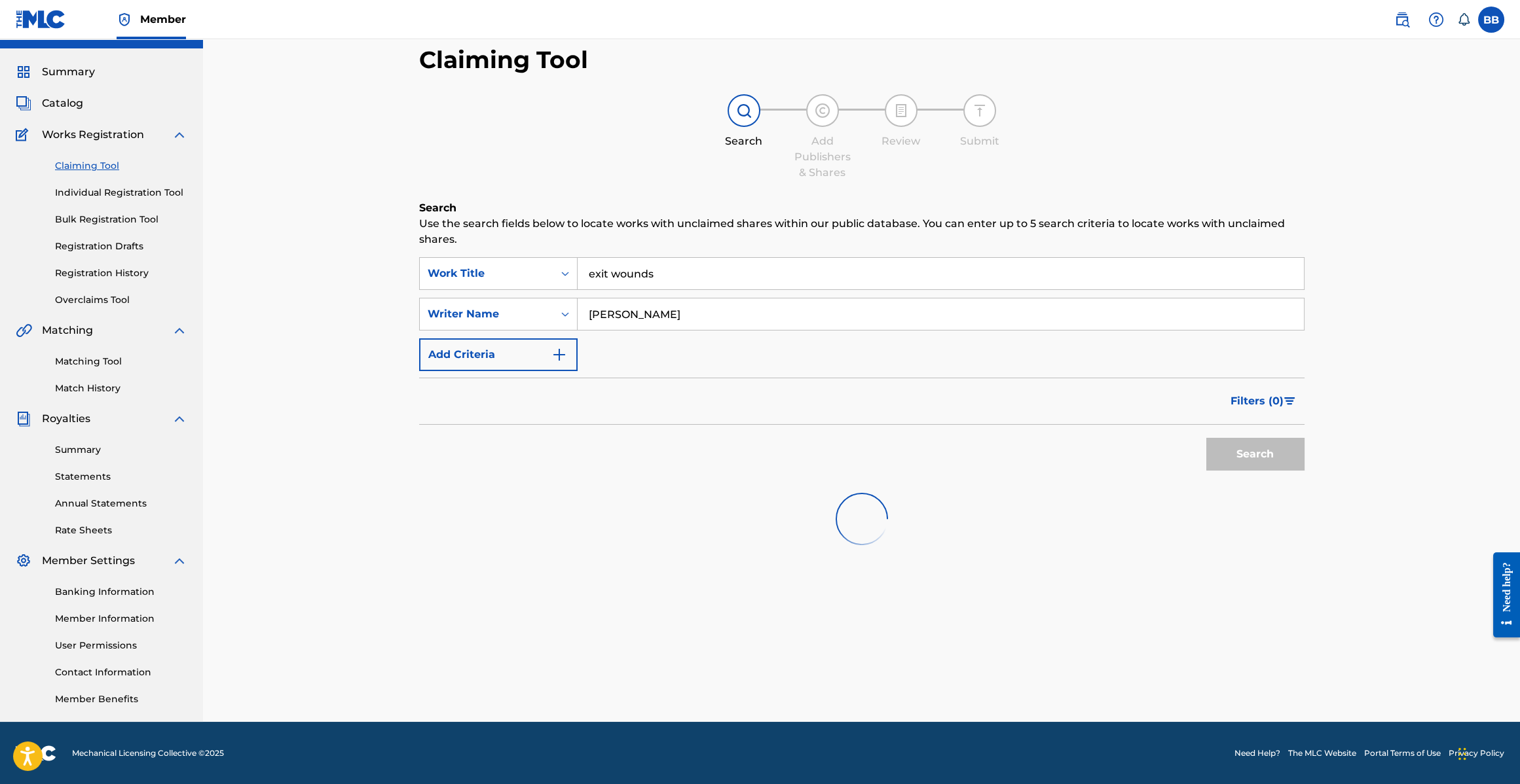
scroll to position [29, 0]
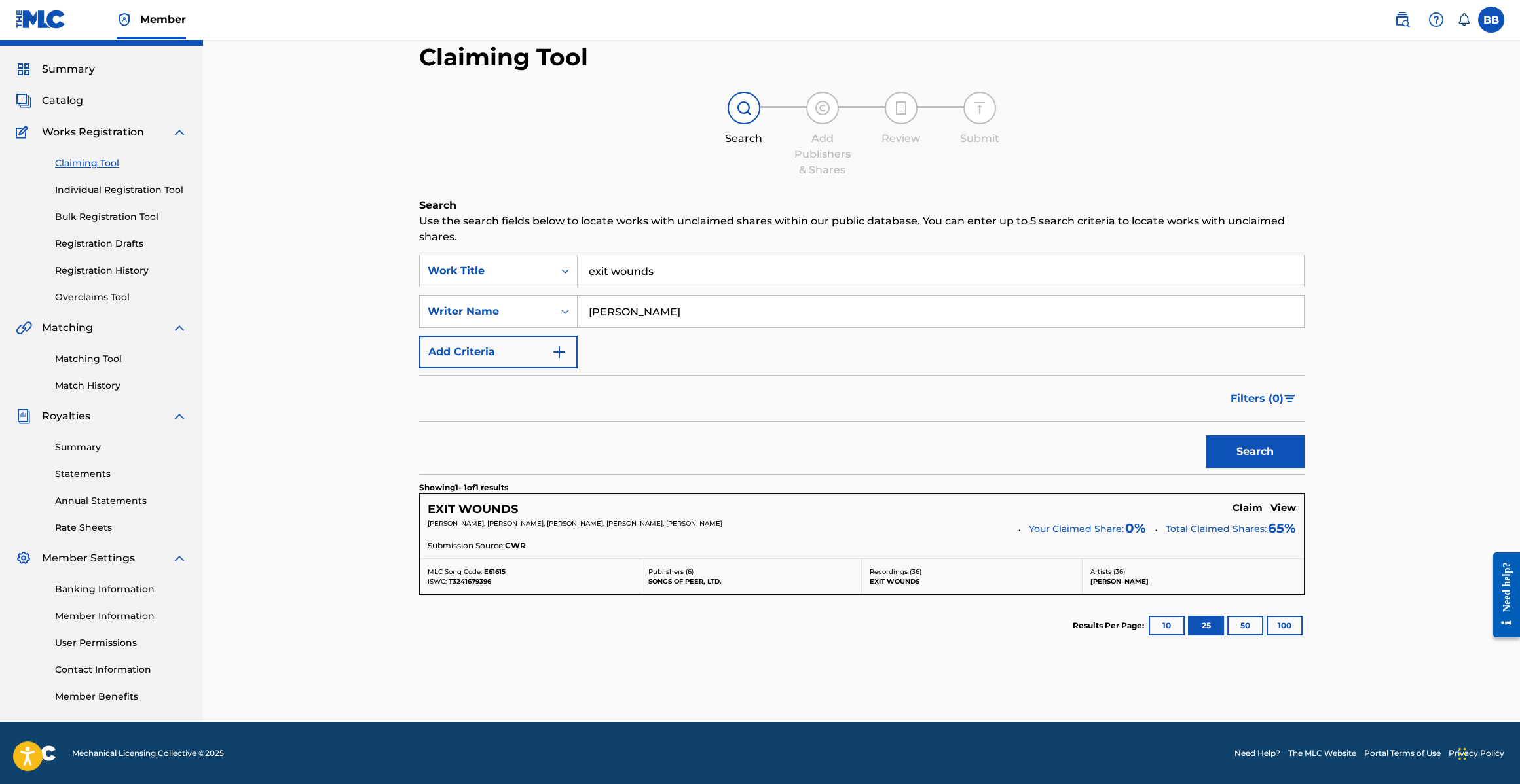
click at [494, 504] on h5 "EXIT WOUNDS" at bounding box center [473, 509] width 90 height 15
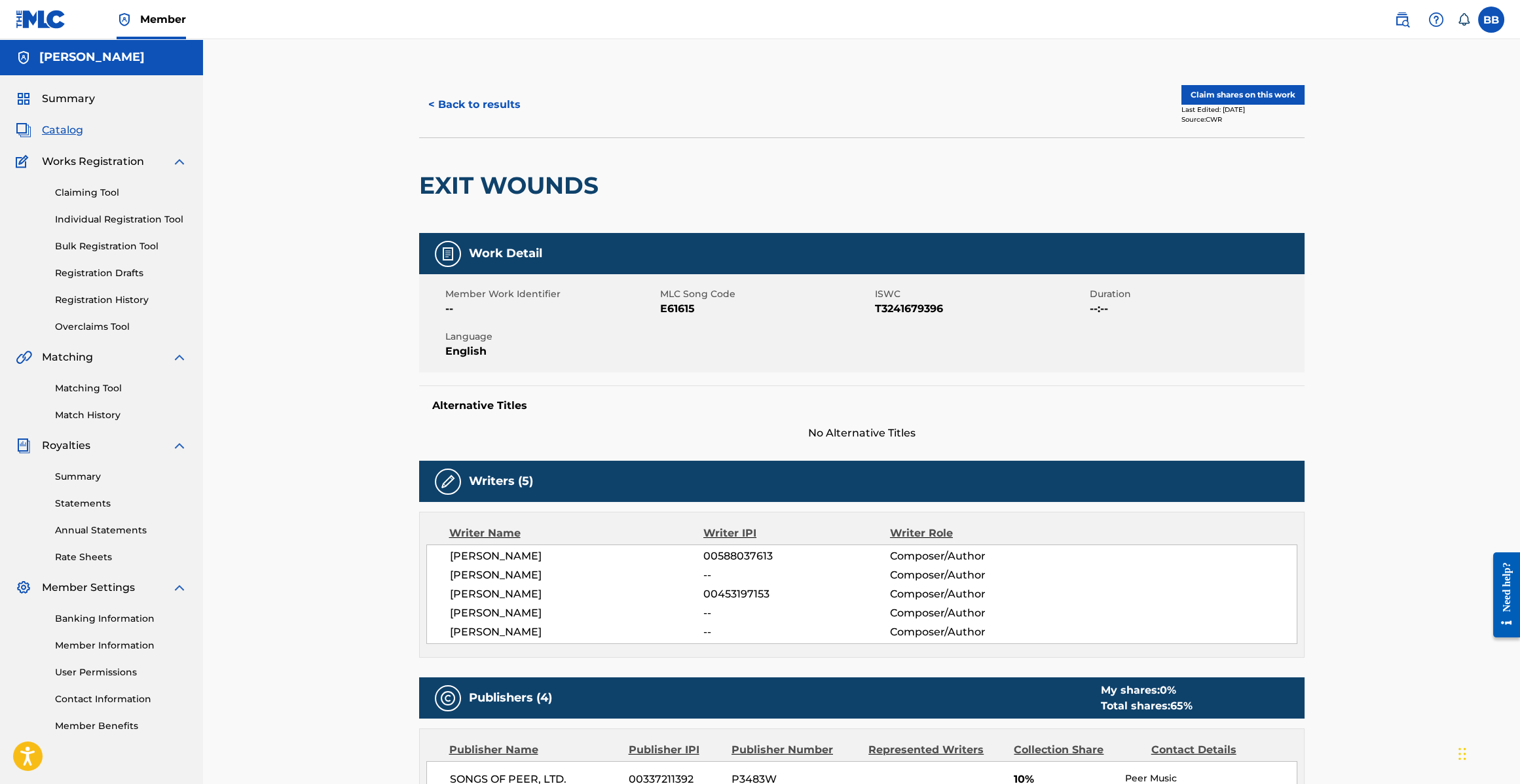
click at [451, 99] on button "< Back to results" at bounding box center [474, 104] width 110 height 33
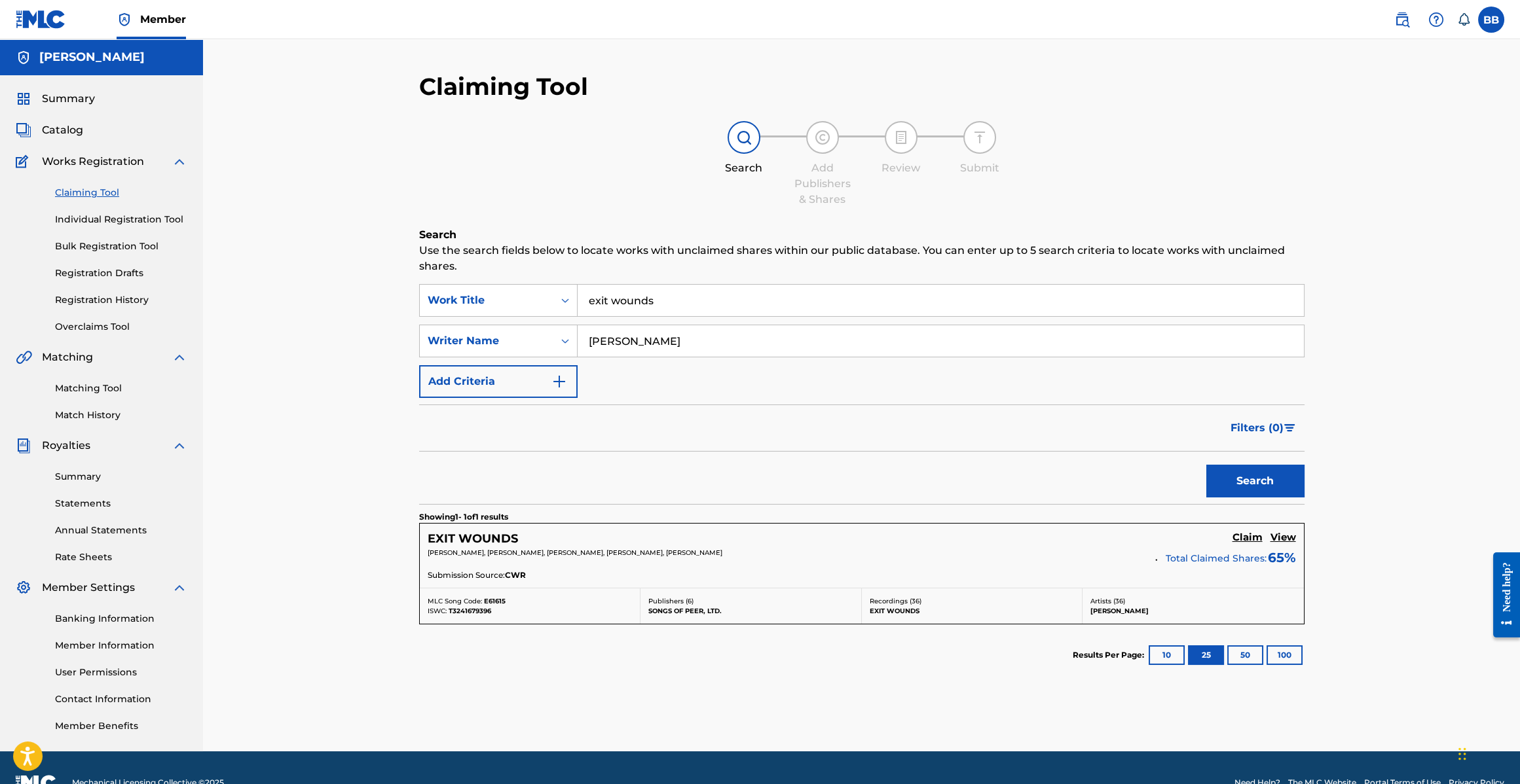
scroll to position [27, 0]
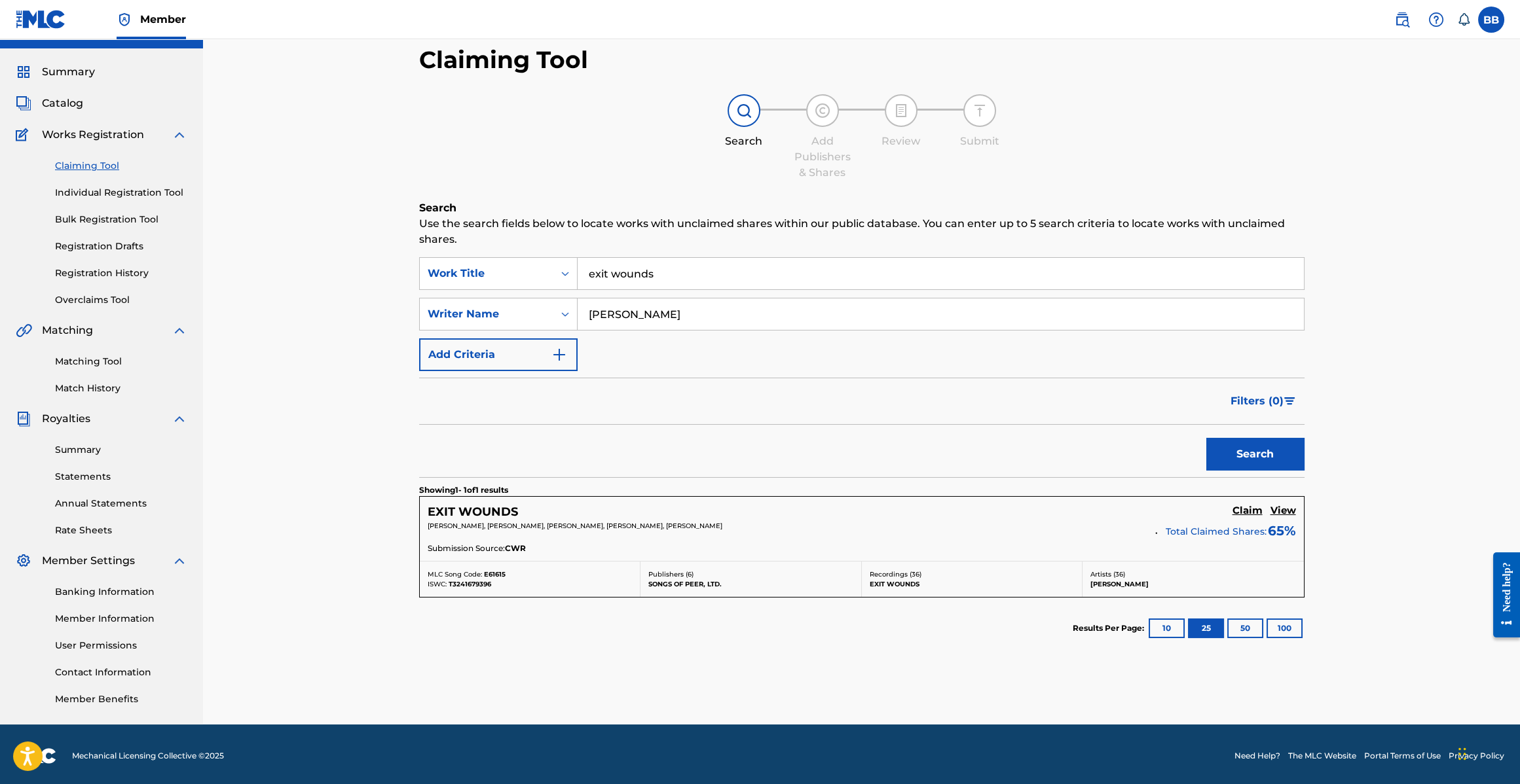
drag, startPoint x: 634, startPoint y: 291, endPoint x: 640, endPoint y: 279, distance: 13.4
click at [634, 291] on div "SearchWithCriteria8753f70c-fd11-4694-998e-c46129c70bc0 Work Title exit wounds S…" at bounding box center [862, 314] width 886 height 114
click at [640, 279] on input "exit wounds" at bounding box center [941, 273] width 726 height 31
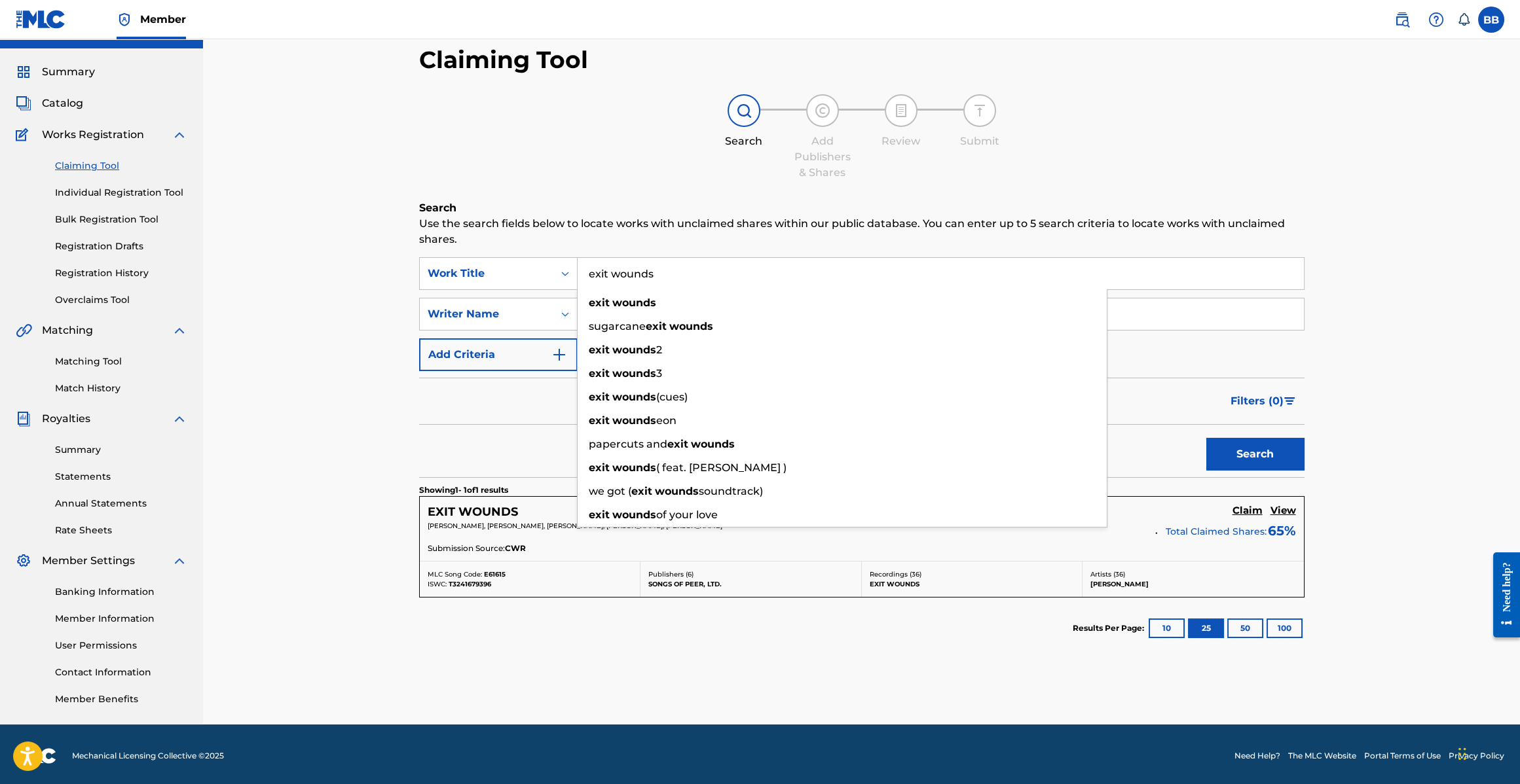
click at [640, 279] on input "exit wounds" at bounding box center [941, 273] width 726 height 31
click at [1207, 438] on button "Search" at bounding box center [1255, 454] width 99 height 33
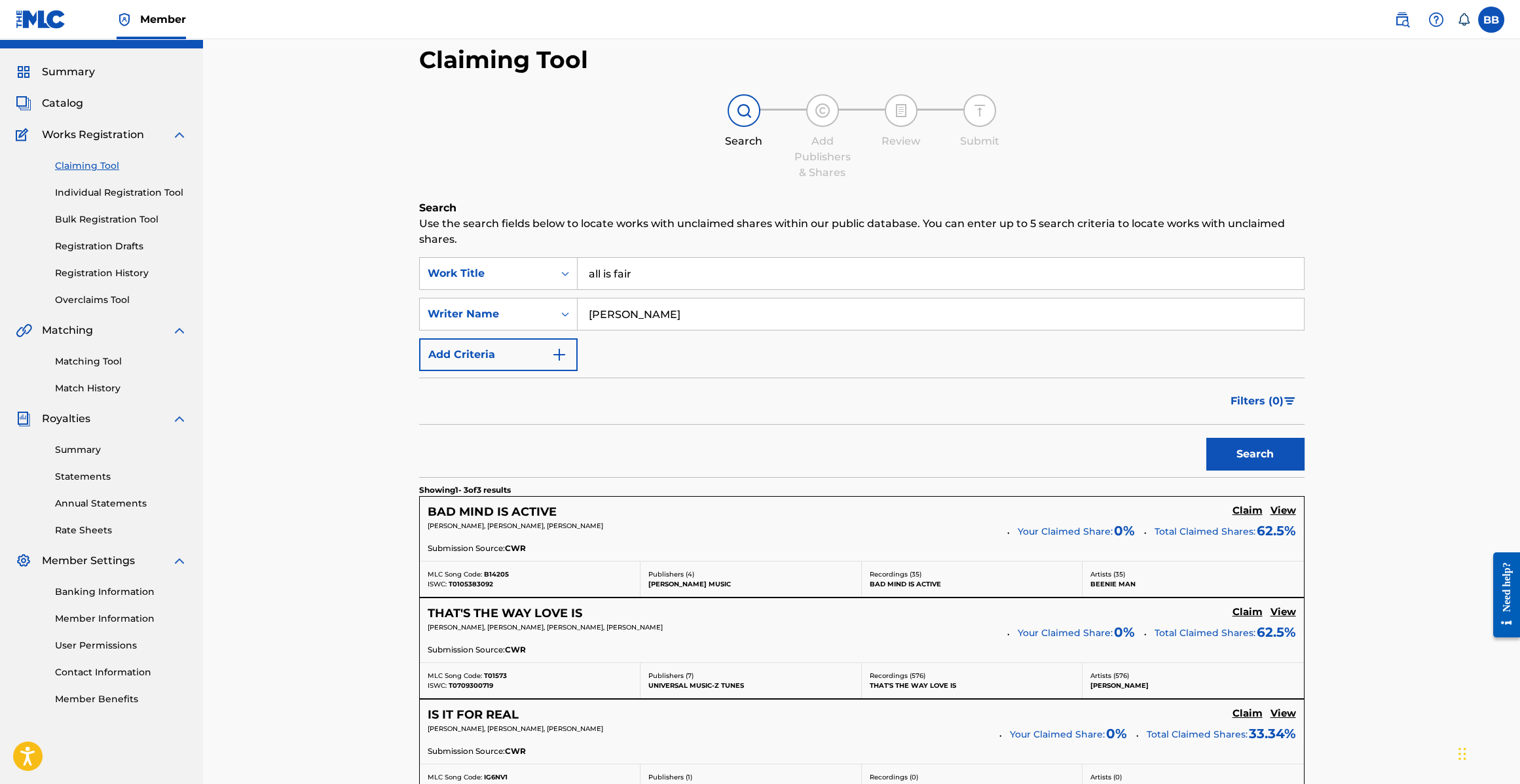
scroll to position [232, 0]
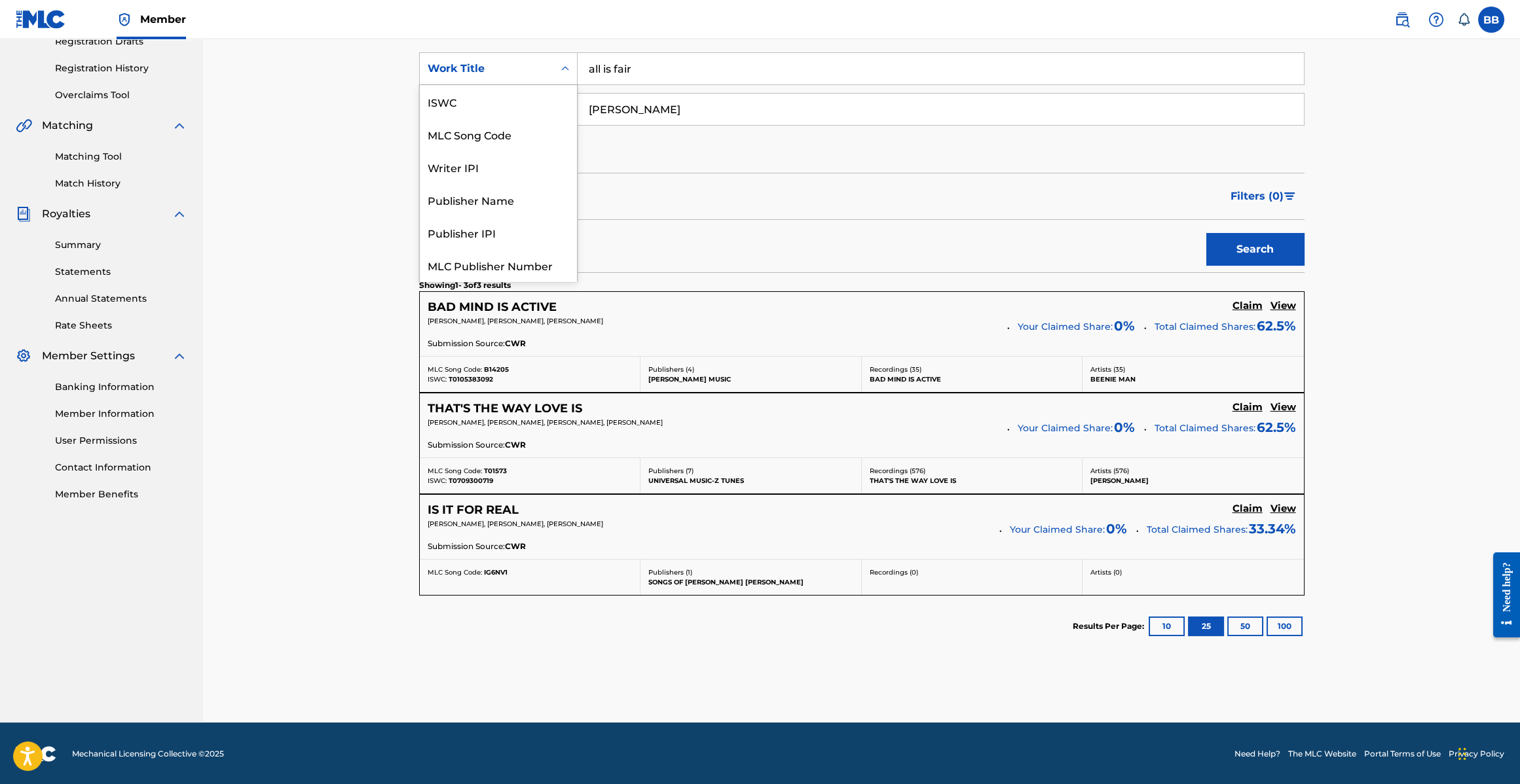
click at [506, 72] on div "Work Title" at bounding box center [487, 68] width 118 height 16
click at [623, 72] on input "all is fair" at bounding box center [941, 68] width 726 height 31
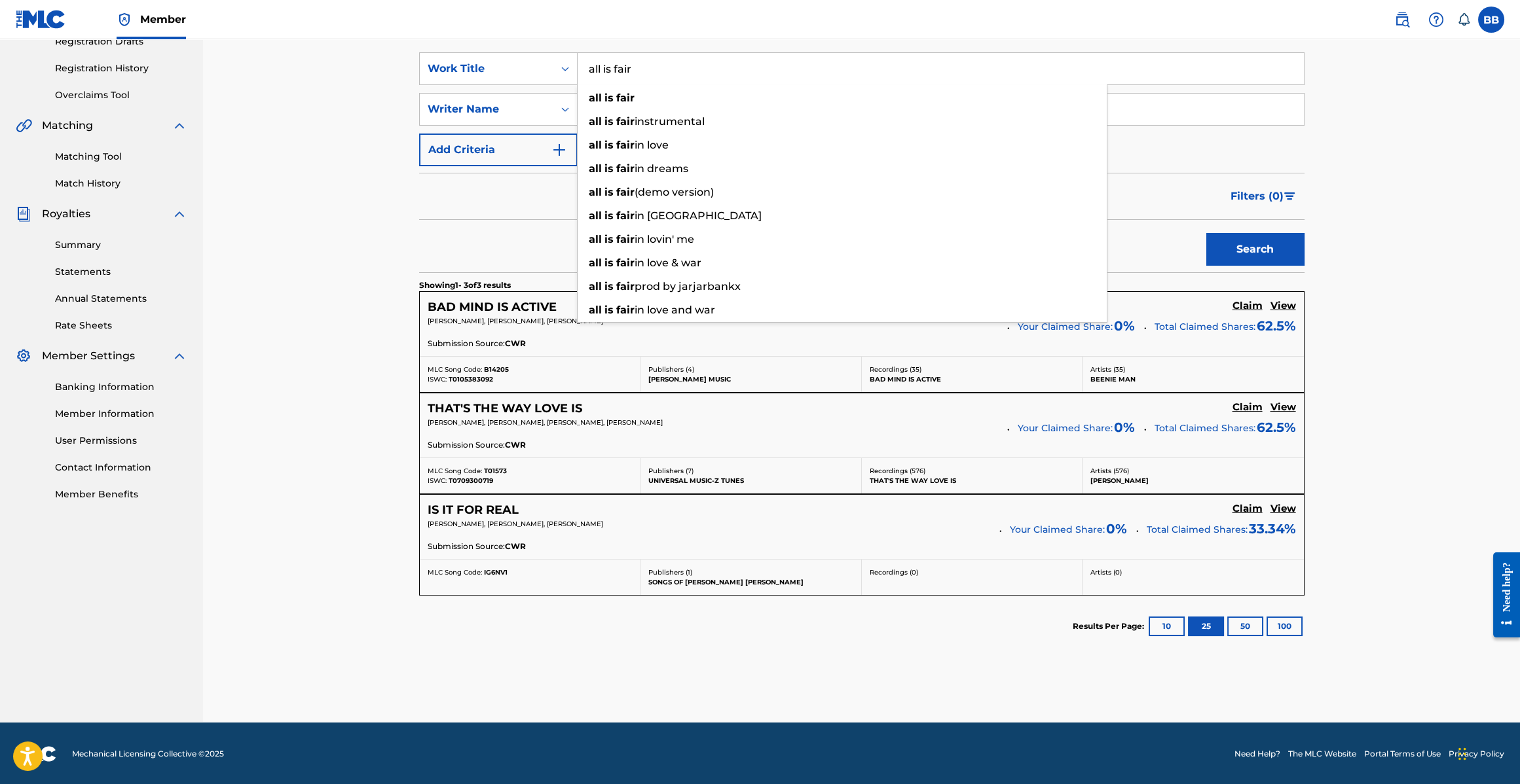
click at [623, 72] on input "all is fair" at bounding box center [941, 68] width 726 height 31
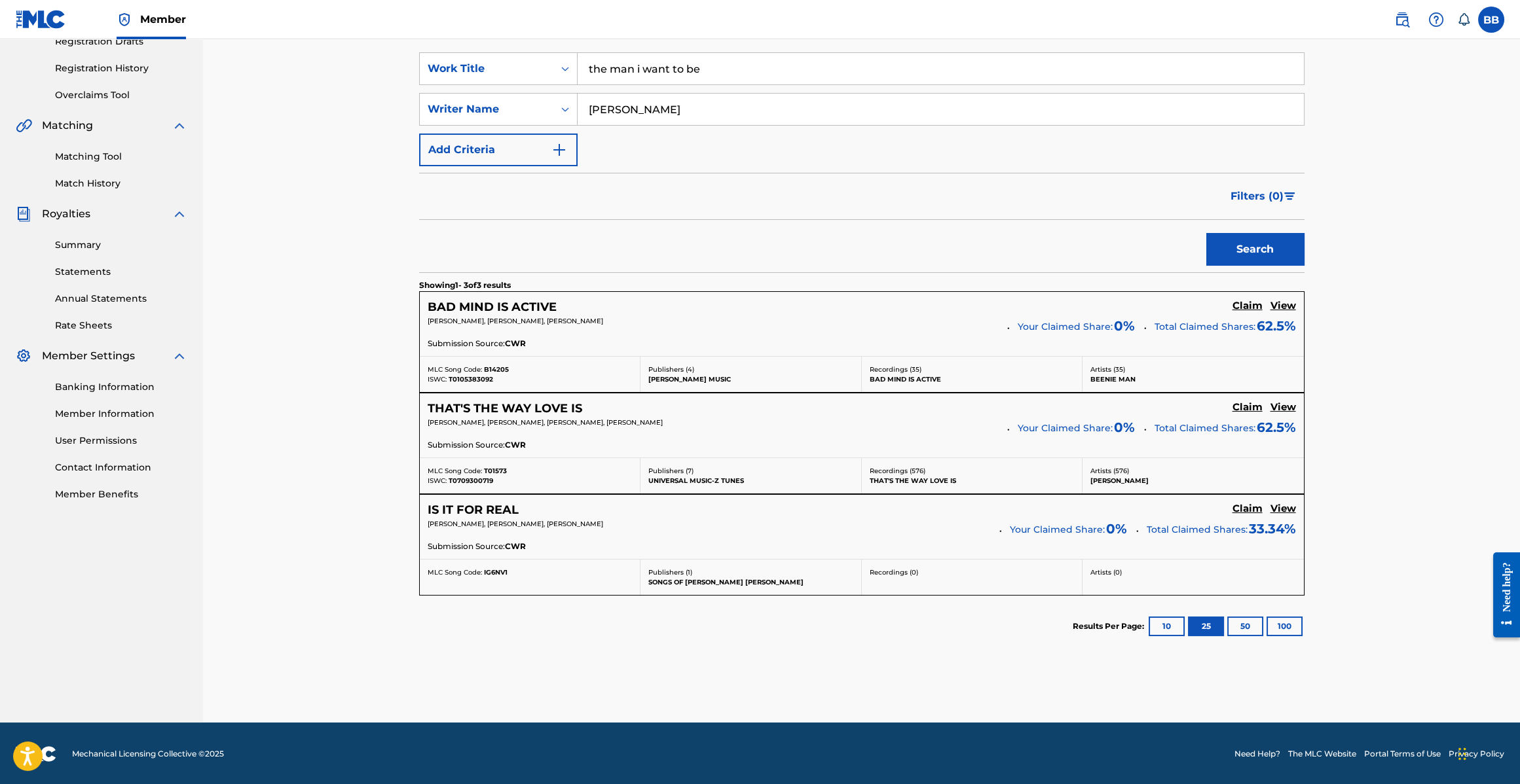
click at [1269, 240] on button "Search" at bounding box center [1255, 249] width 99 height 33
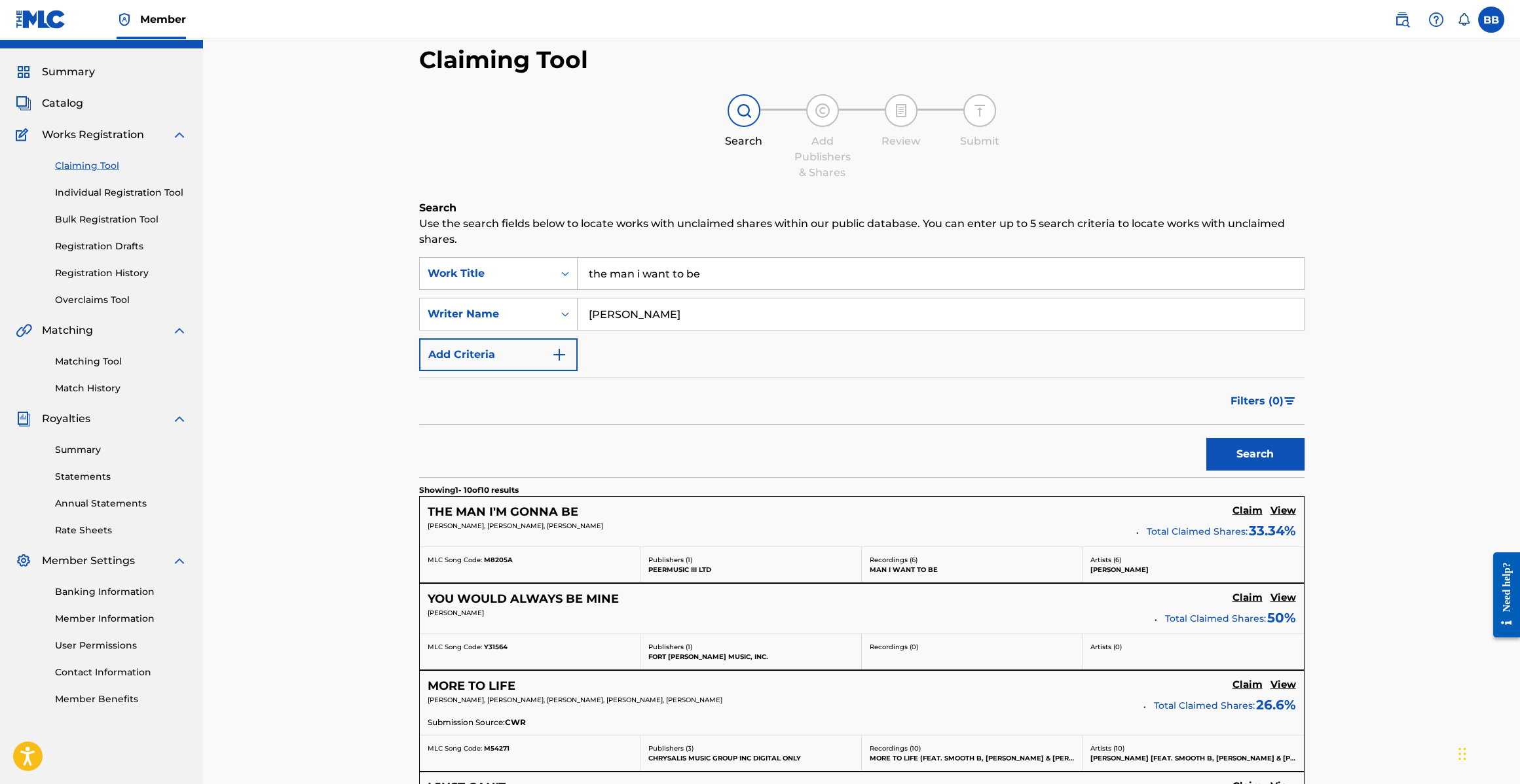
scroll to position [232, 0]
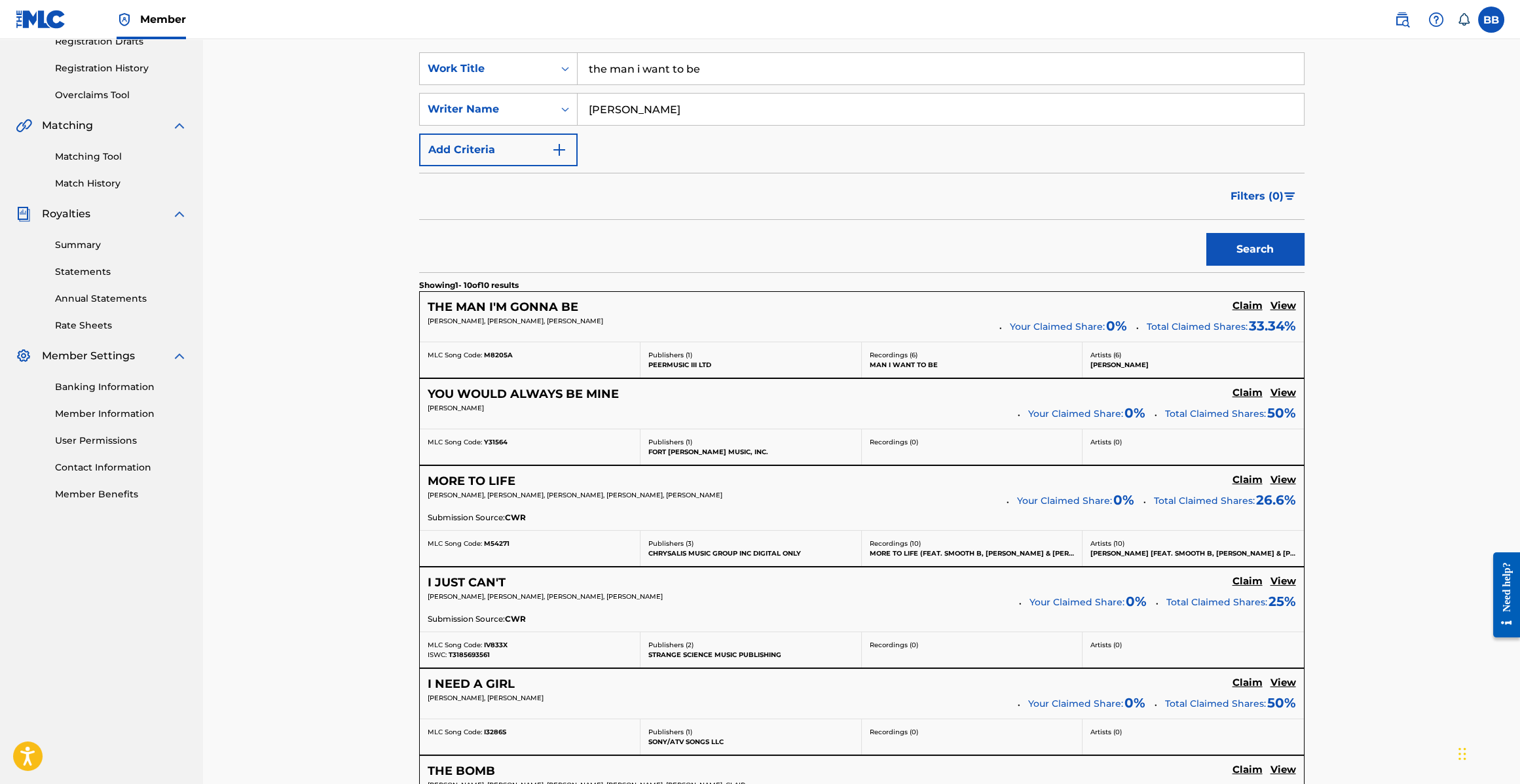
click at [666, 75] on input "the man i want to be" at bounding box center [941, 68] width 726 height 31
click at [666, 75] on input "the man i want to be" at bounding box center [941, 68] width 726 height 31
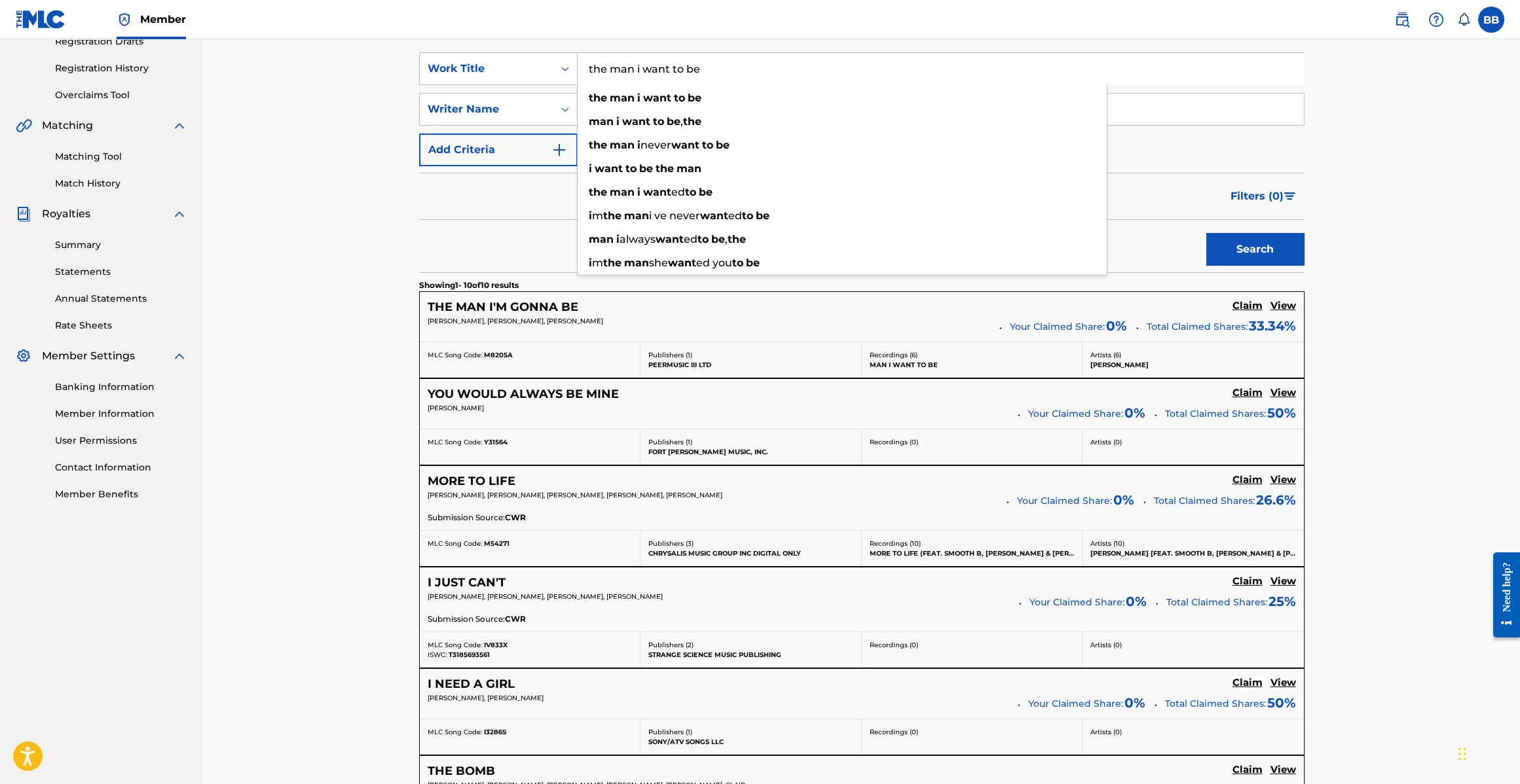
click at [666, 75] on input "the man i want to be" at bounding box center [941, 68] width 726 height 31
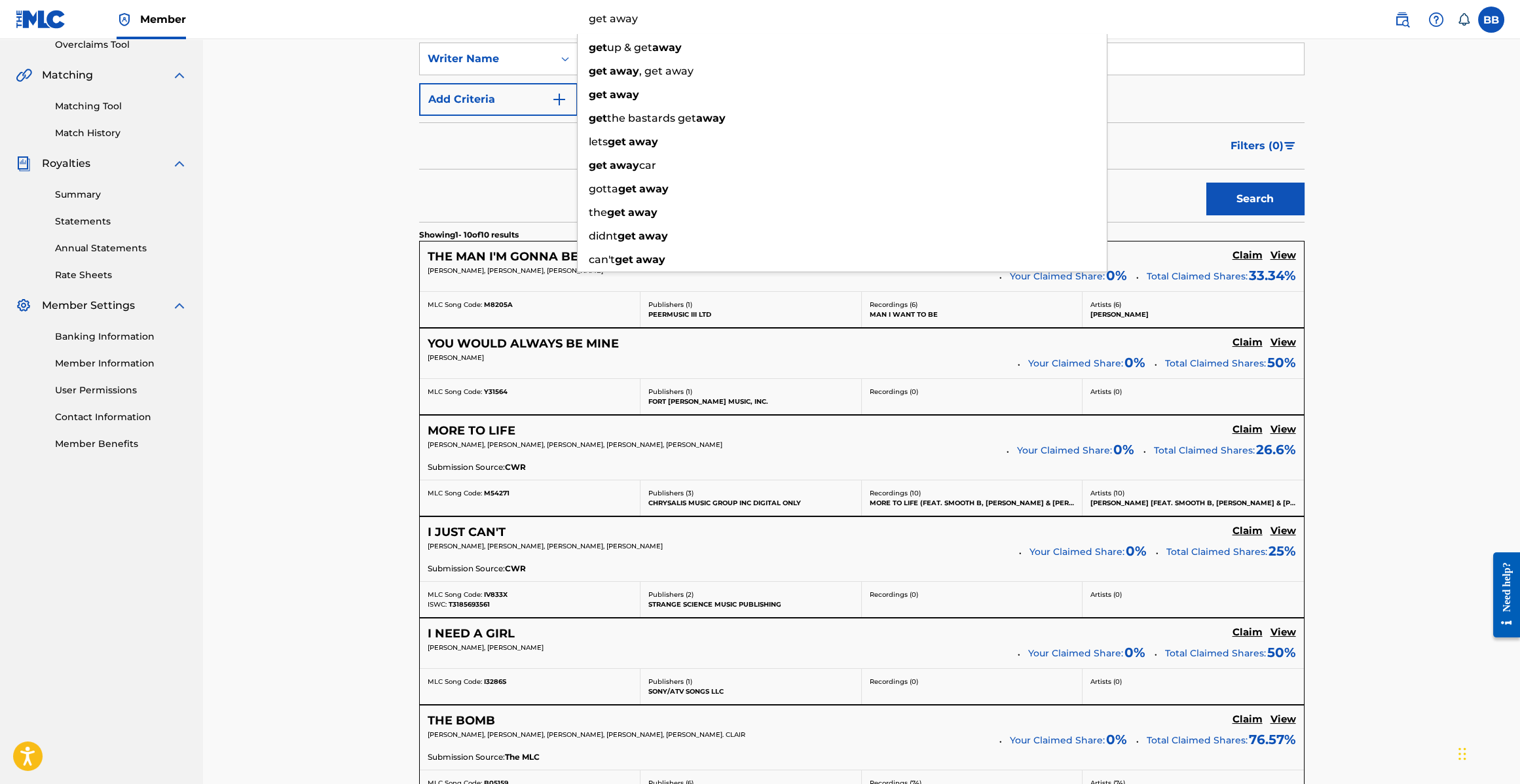
type input "get away"
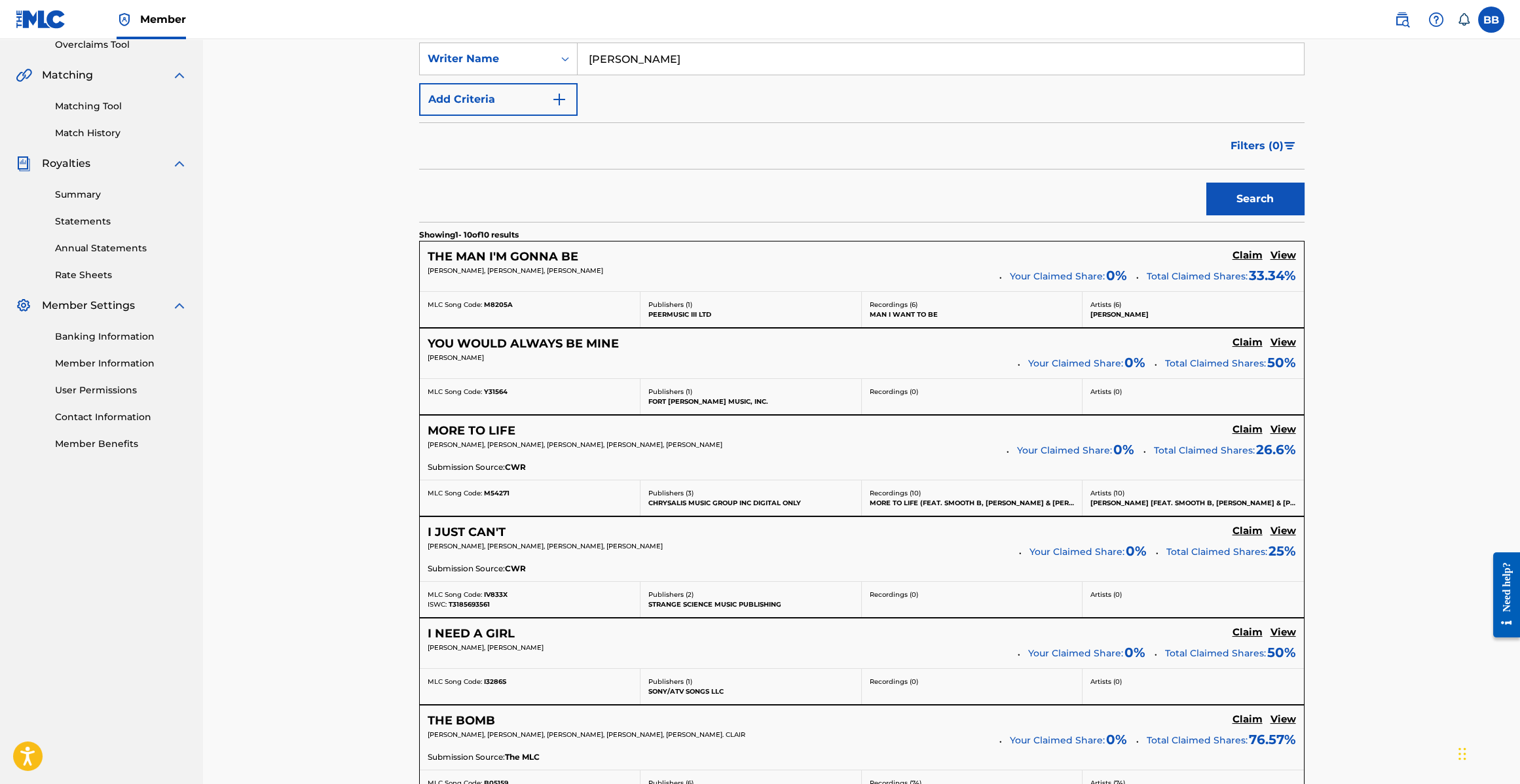
click at [1260, 189] on button "Search" at bounding box center [1255, 199] width 99 height 33
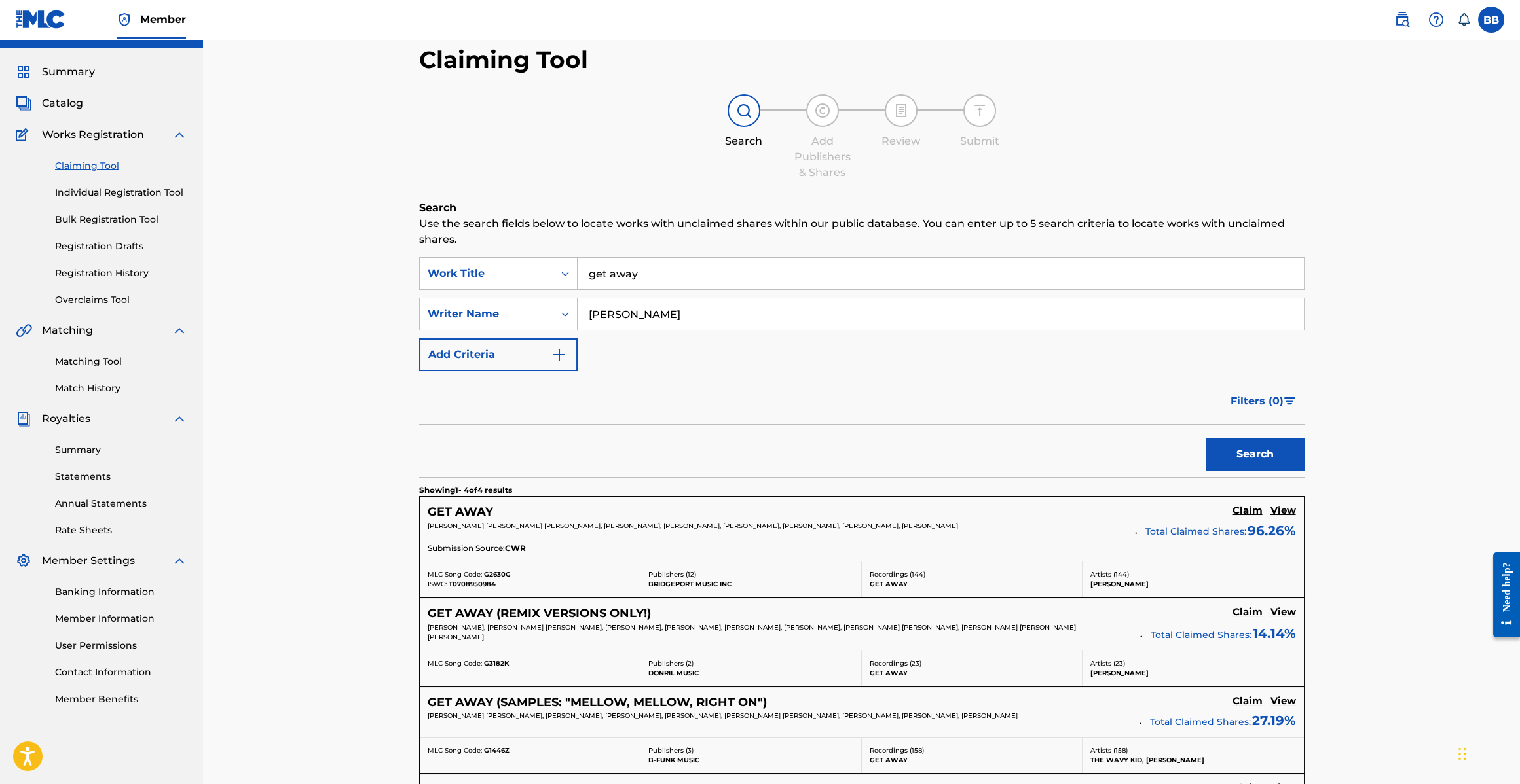
scroll to position [282, 0]
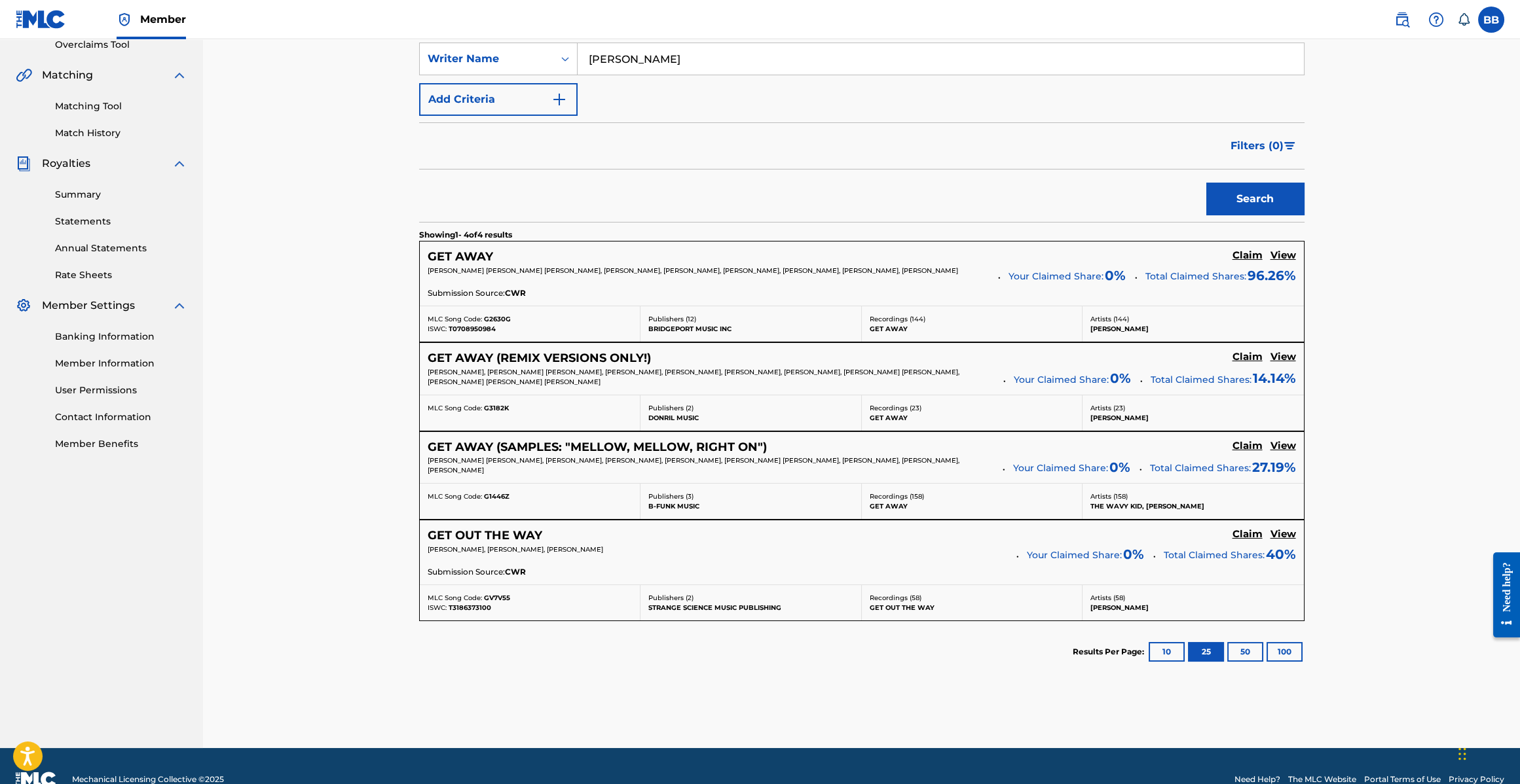
click at [491, 252] on h5 "GET AWAY" at bounding box center [461, 257] width 66 height 15
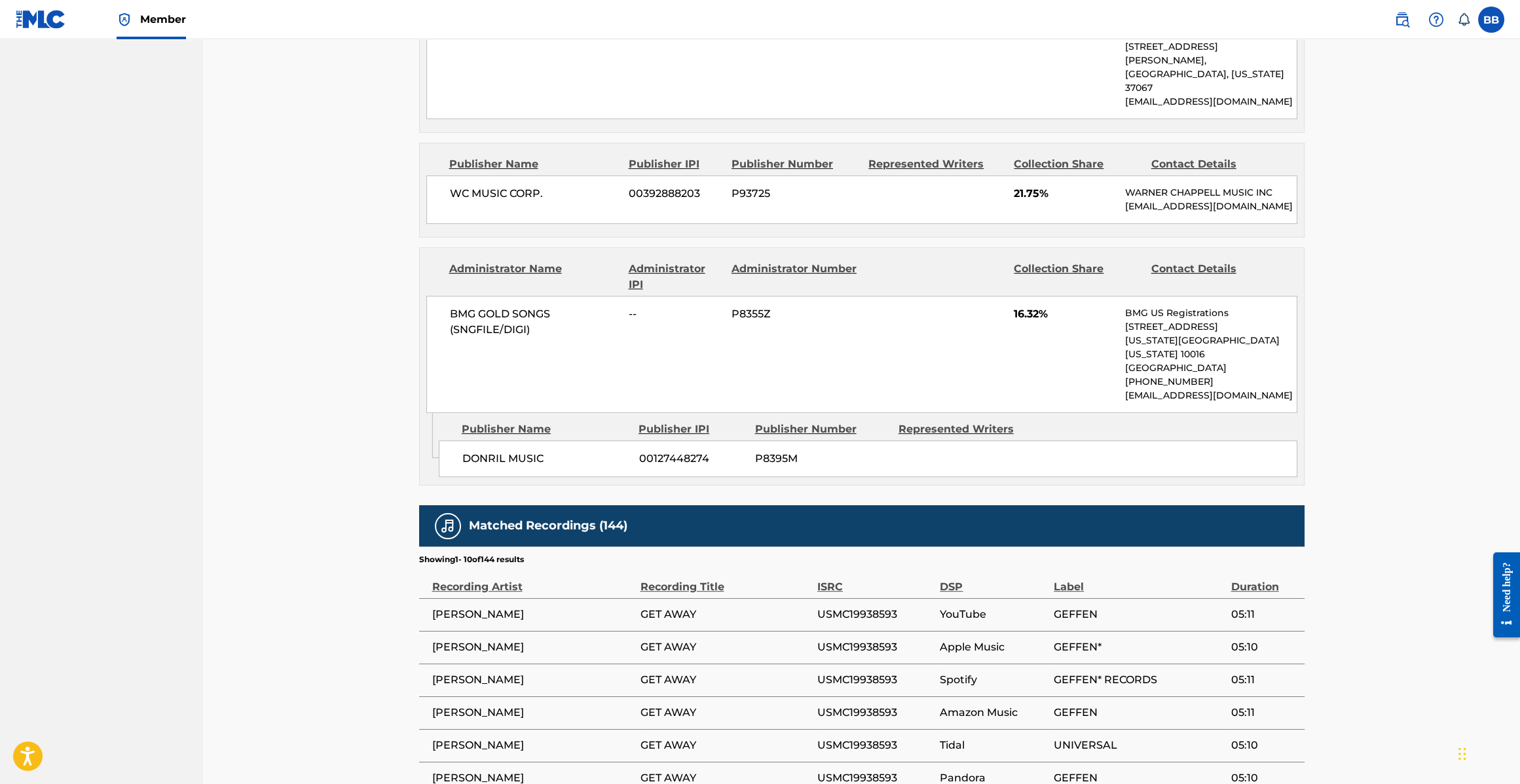
scroll to position [2321, 0]
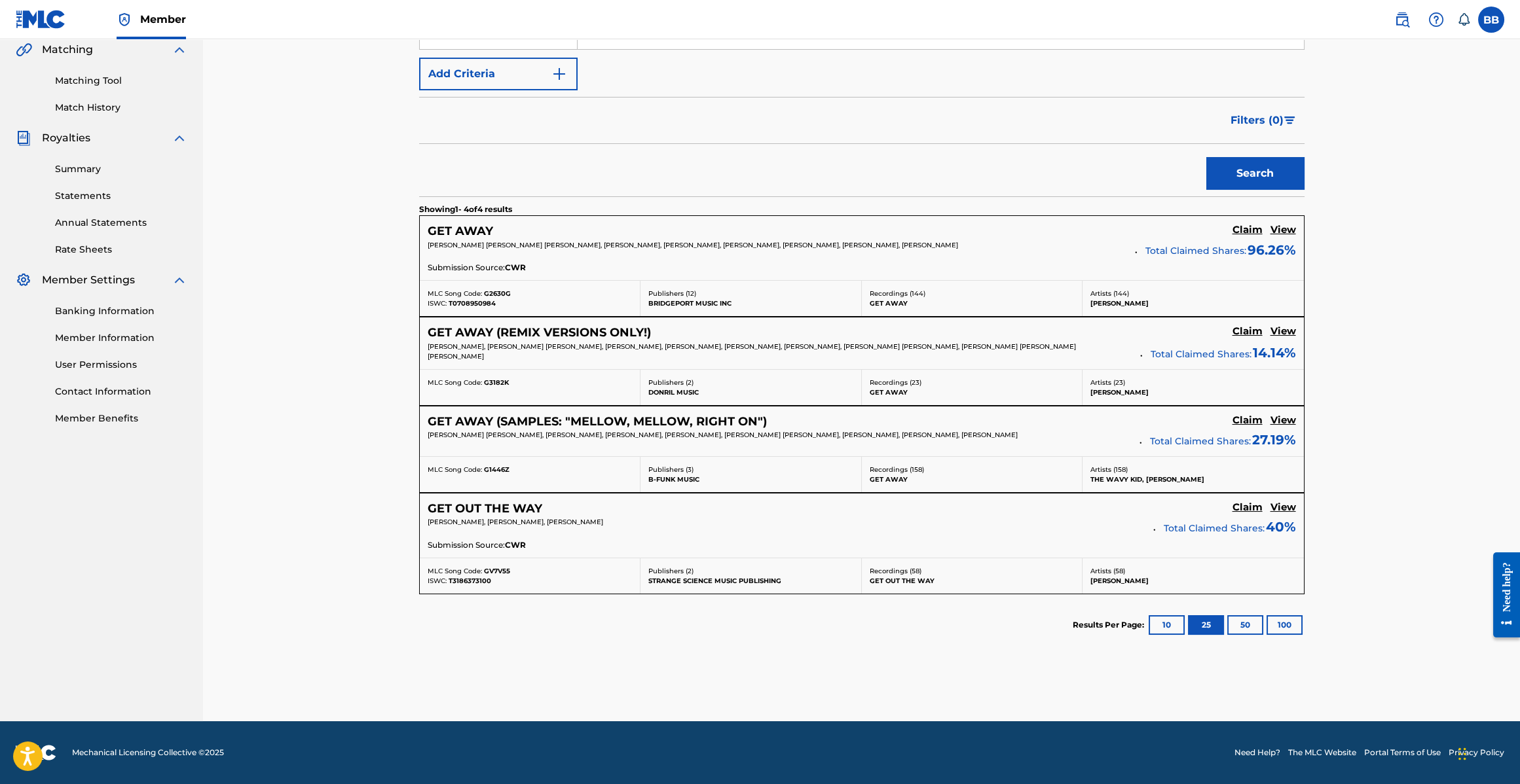
scroll to position [304, 0]
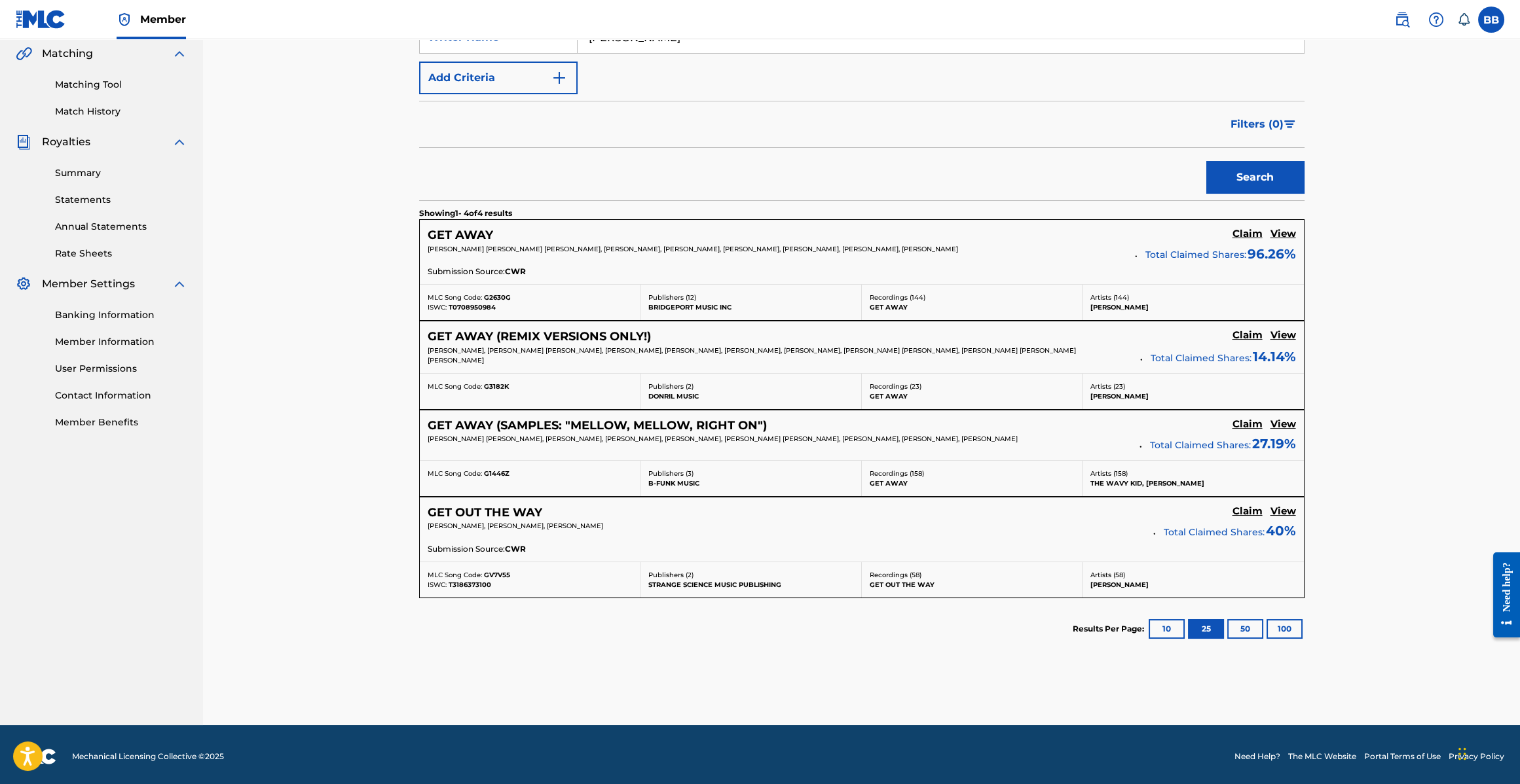
click at [665, 347] on span "[PERSON_NAME], [PERSON_NAME] [PERSON_NAME], [PERSON_NAME], [PERSON_NAME], [PERS…" at bounding box center [752, 355] width 649 height 19
click at [626, 334] on h5 "GET AWAY (REMIX VERSIONS ONLY!)" at bounding box center [539, 337] width 223 height 15
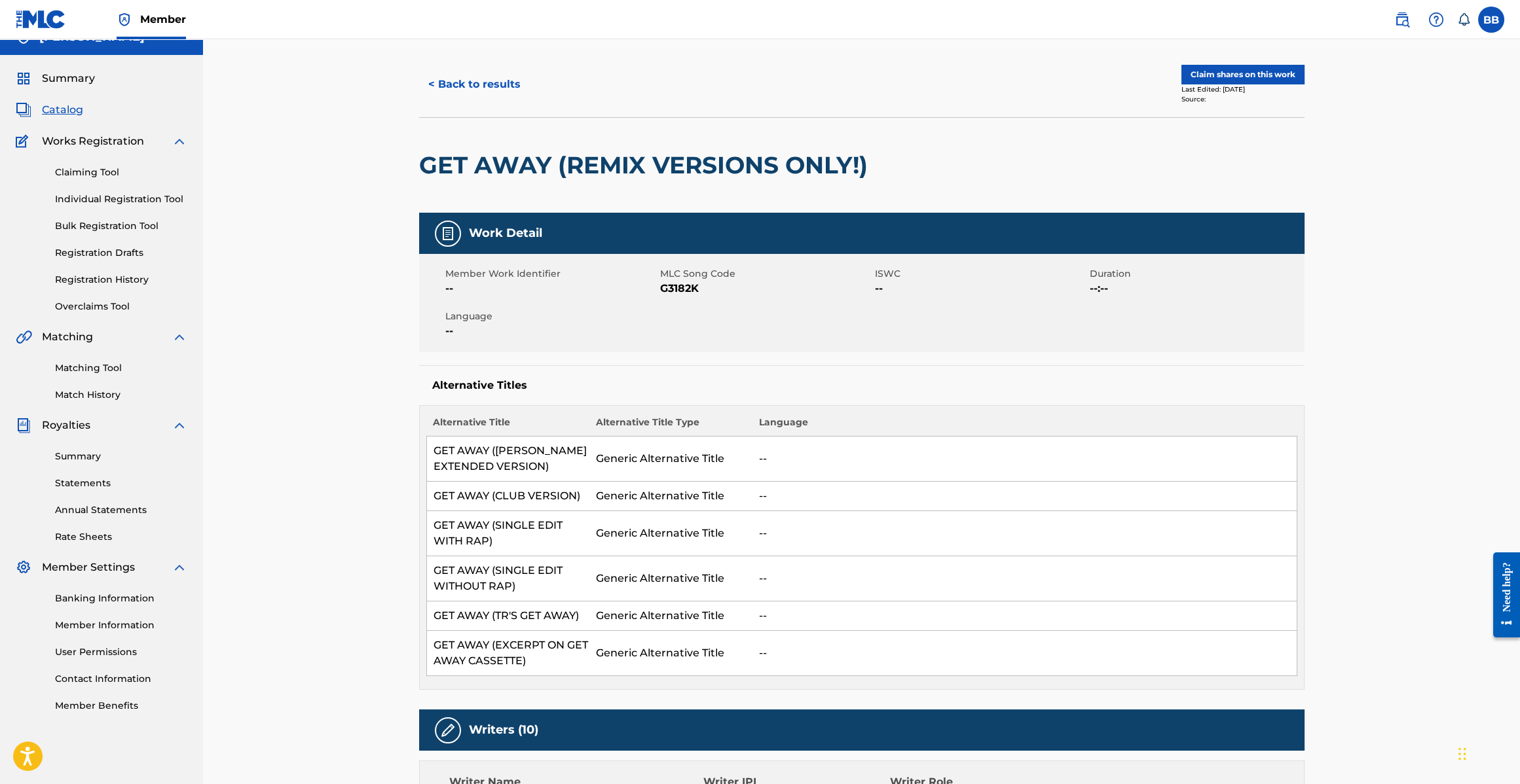
scroll to position [22, 0]
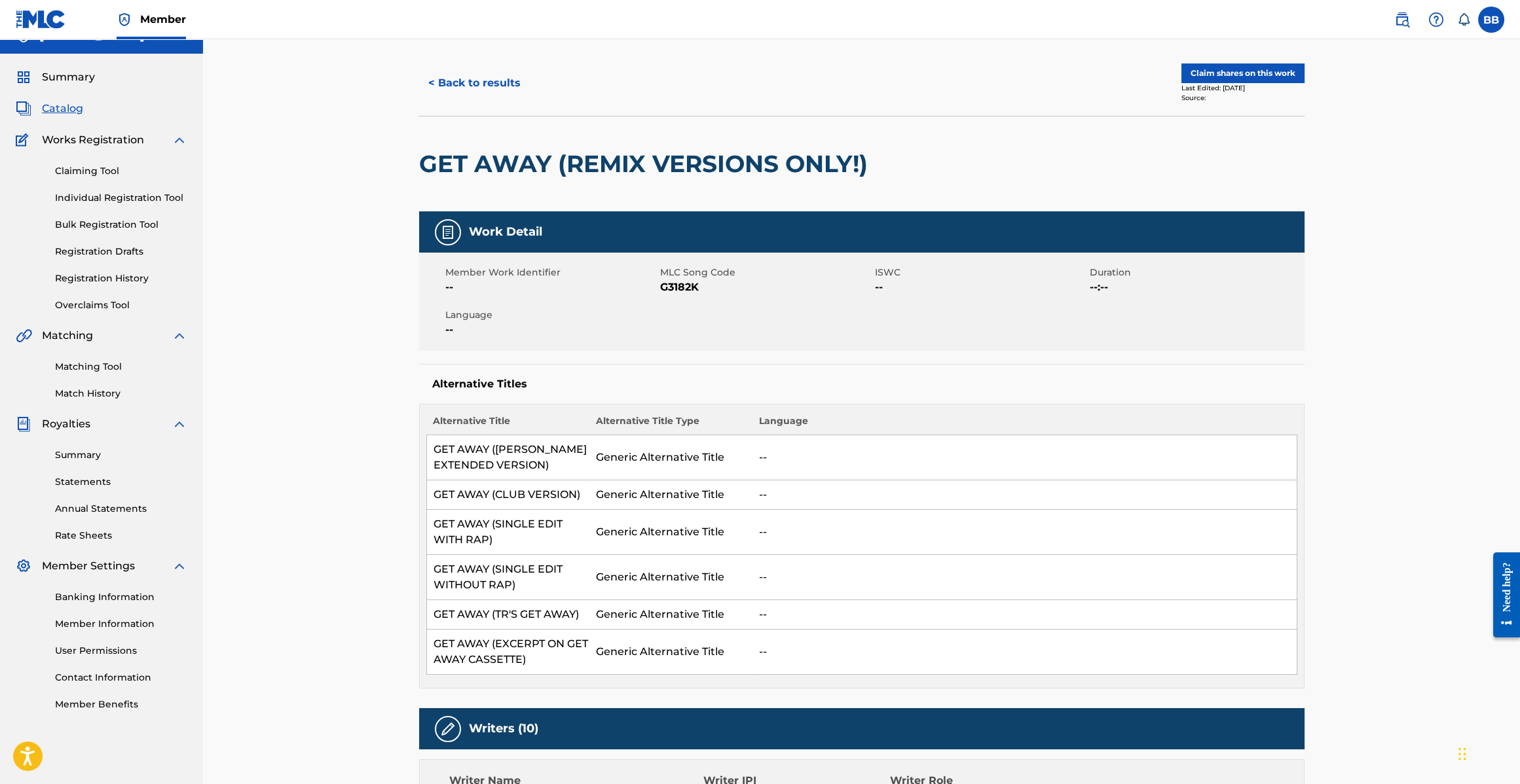
click at [470, 84] on button "< Back to results" at bounding box center [474, 83] width 110 height 33
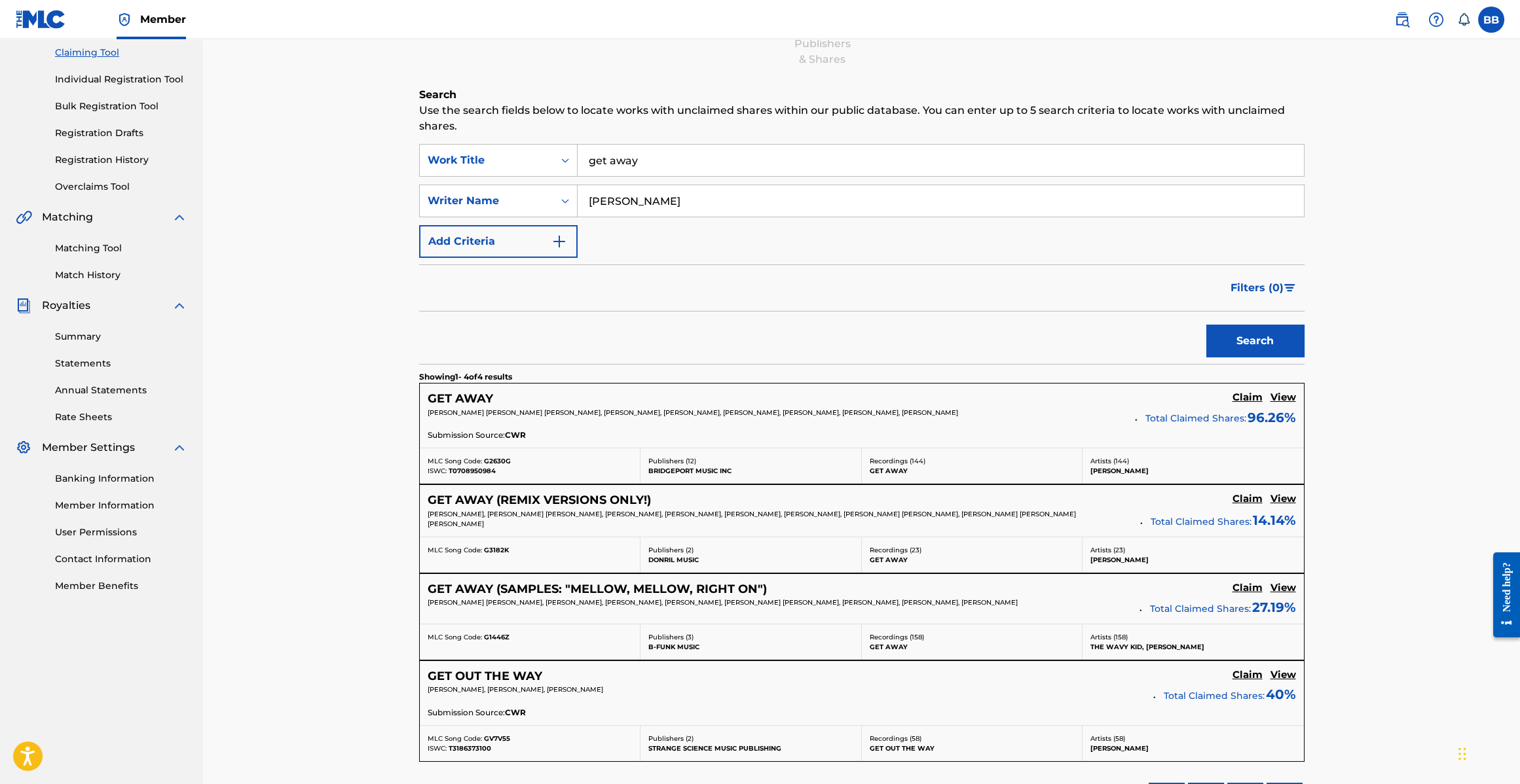
scroll to position [119, 0]
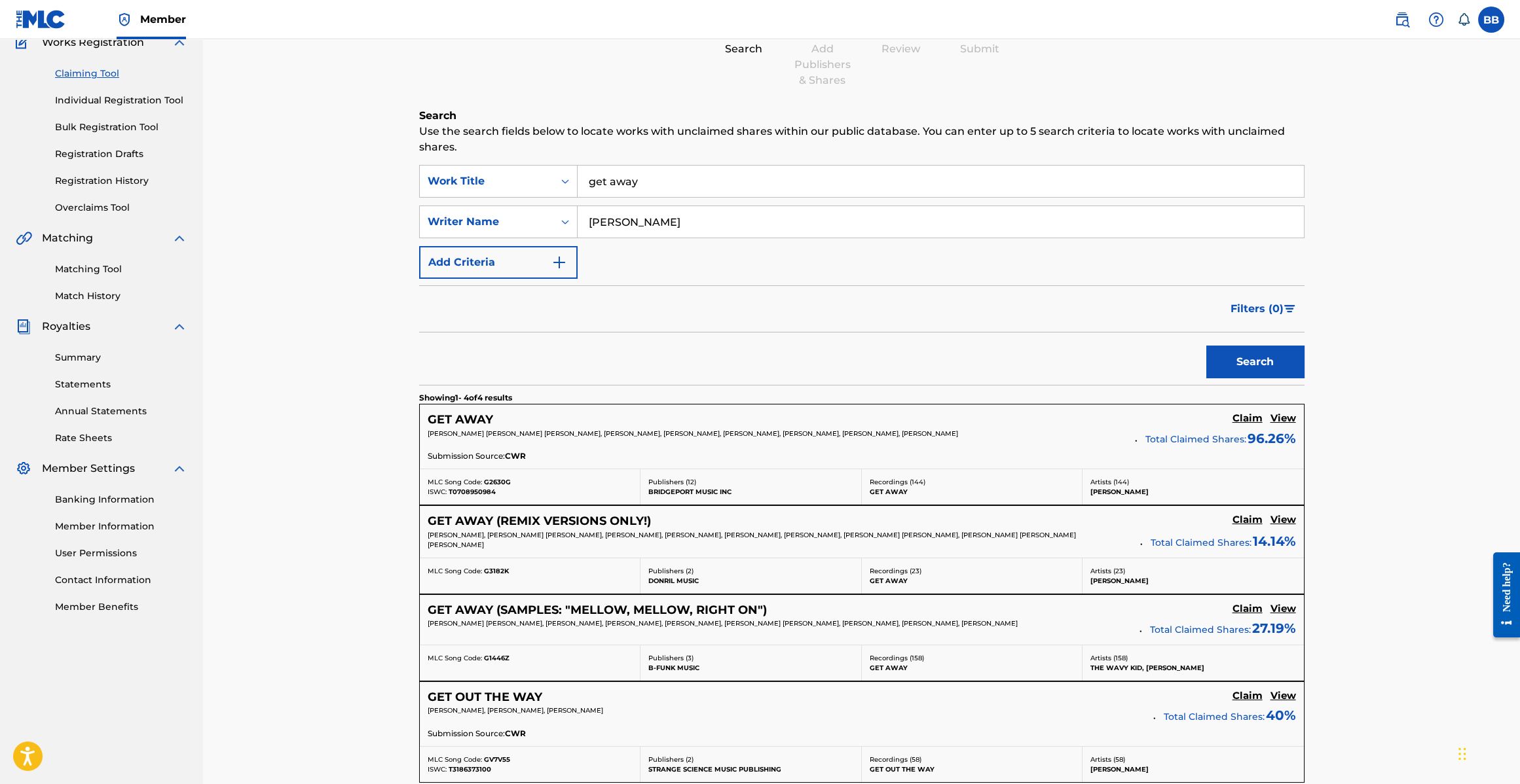
click at [93, 152] on link "Registration Drafts" at bounding box center [120, 154] width 132 height 13
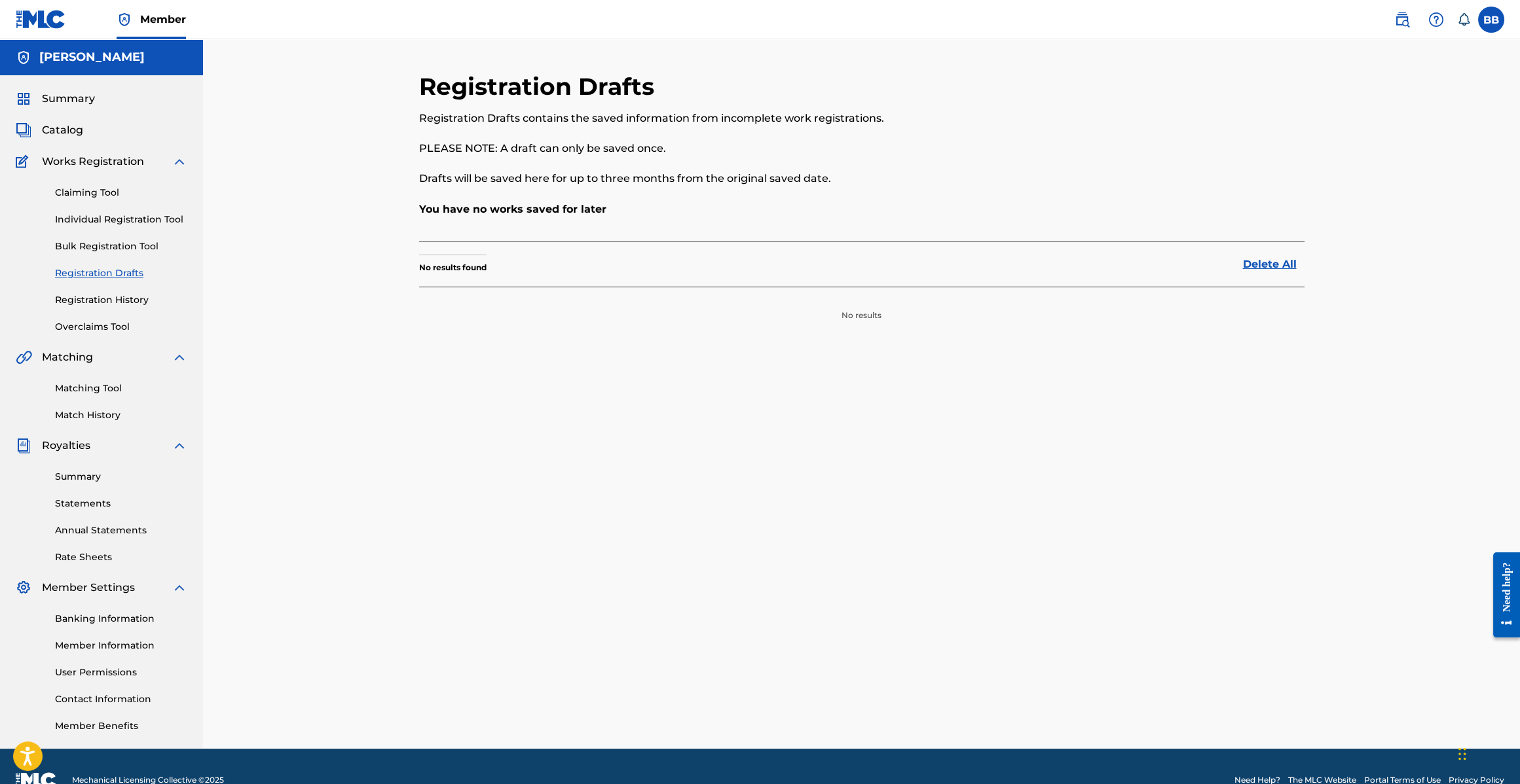
click at [98, 199] on link "Claiming Tool" at bounding box center [120, 193] width 132 height 13
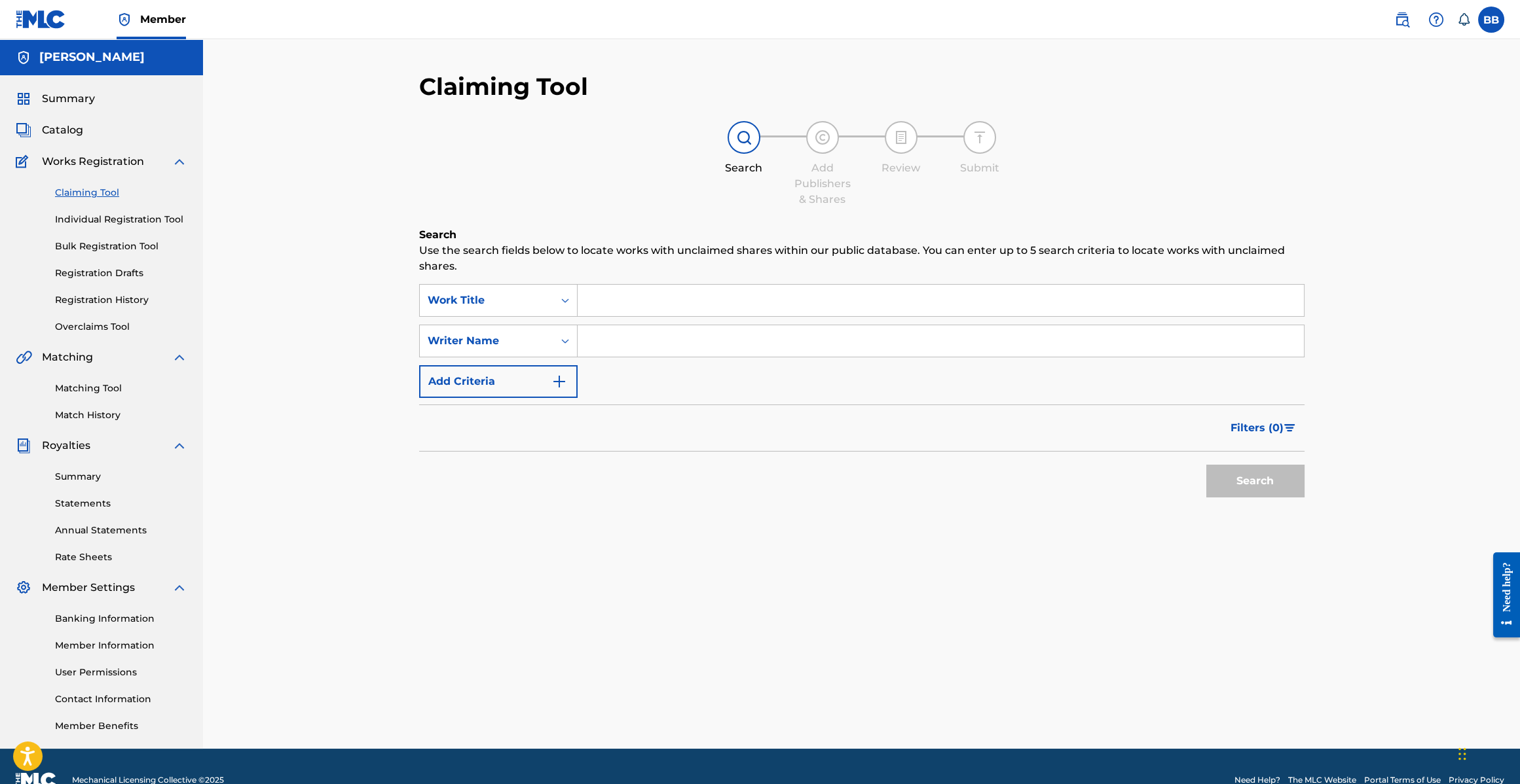
click at [722, 327] on input "Search Form" at bounding box center [941, 340] width 726 height 31
type input "[PERSON_NAME]"
click at [1249, 477] on button "Search" at bounding box center [1255, 481] width 99 height 33
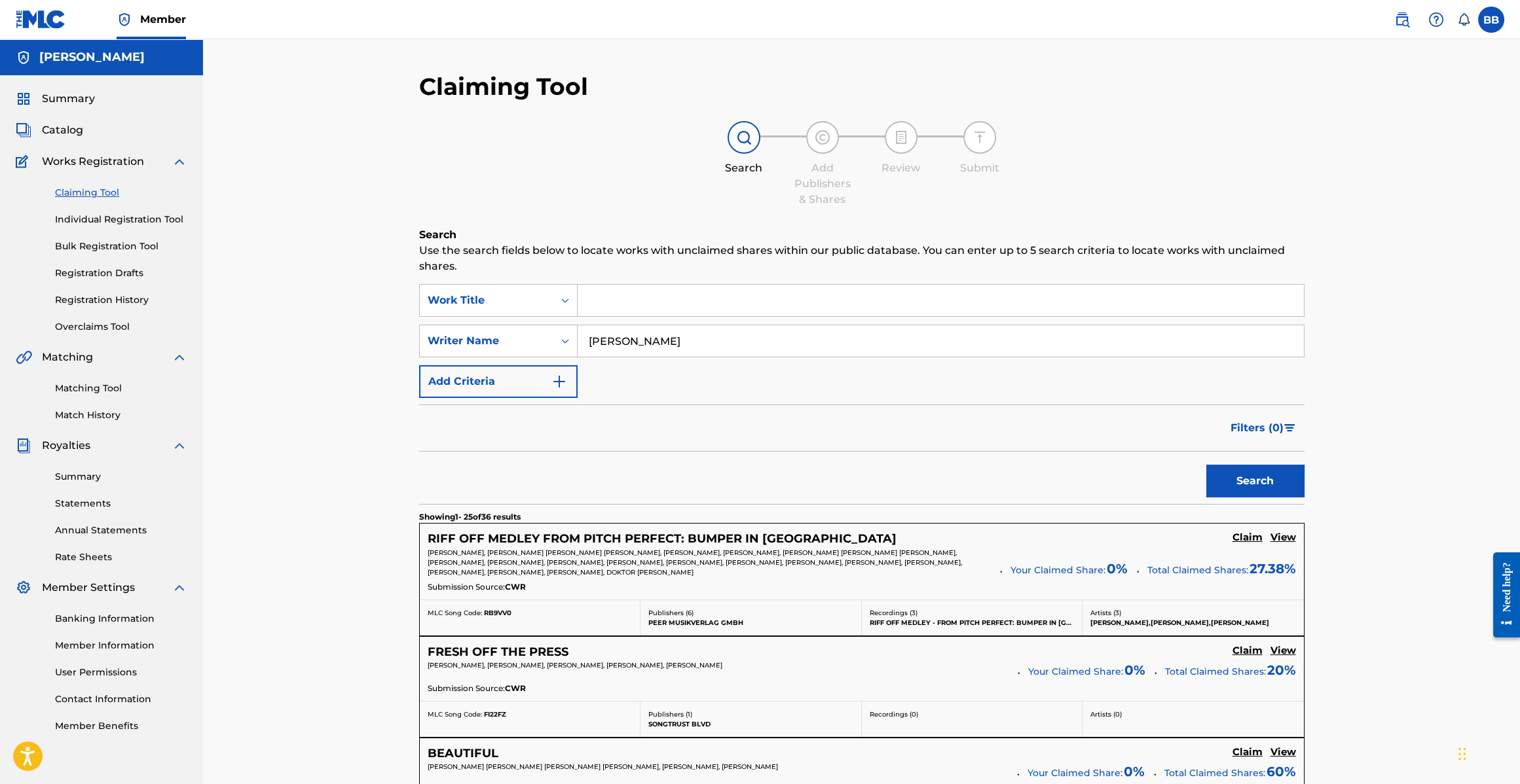
click at [964, 525] on div "RIFF OFF MEDLEY FROM PITCH PERFECT: BUMPER IN [GEOGRAPHIC_DATA] Claim View [PER…" at bounding box center [861, 562] width 884 height 76
click at [1235, 535] on h5 "Claim" at bounding box center [1248, 537] width 30 height 13
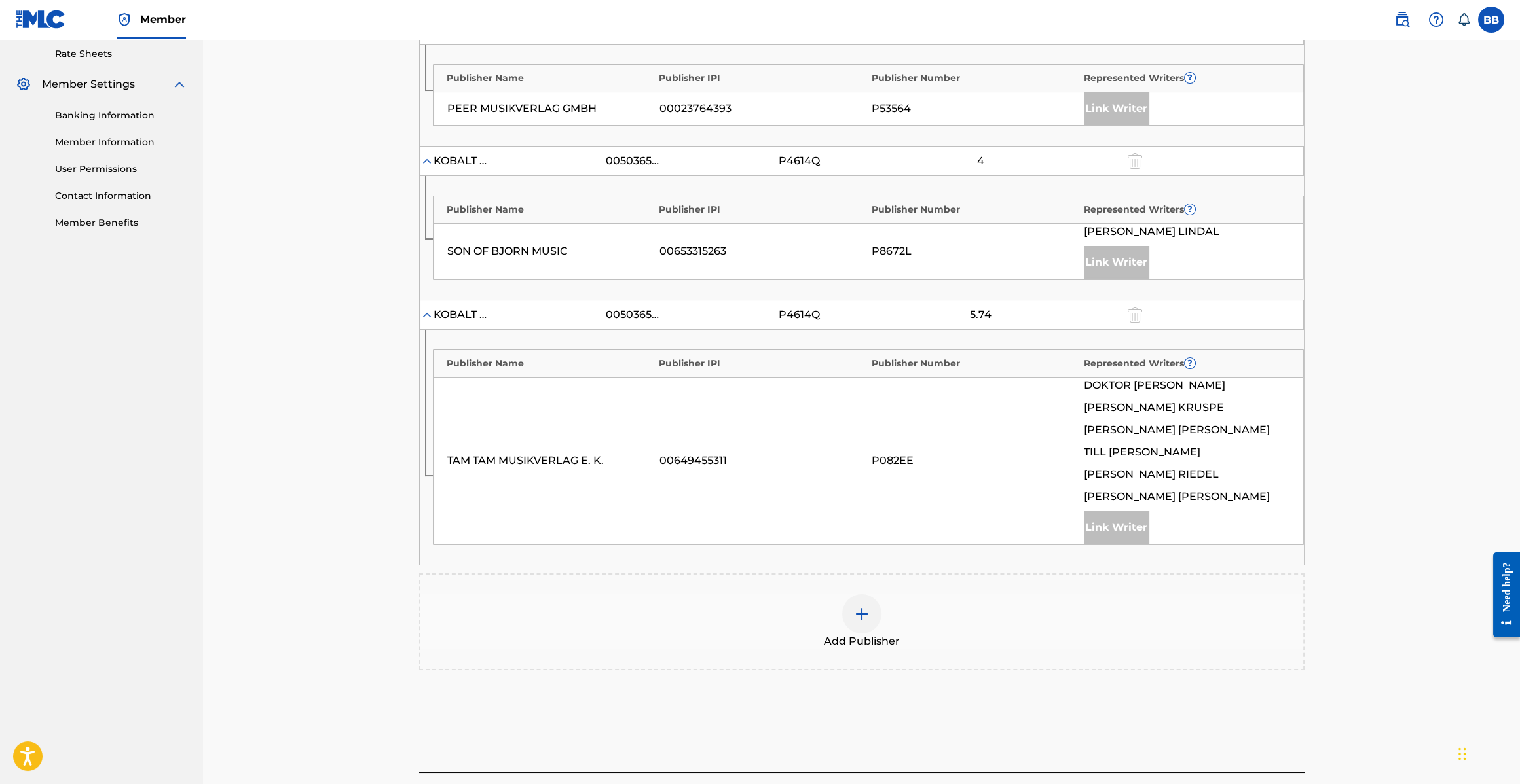
scroll to position [599, 0]
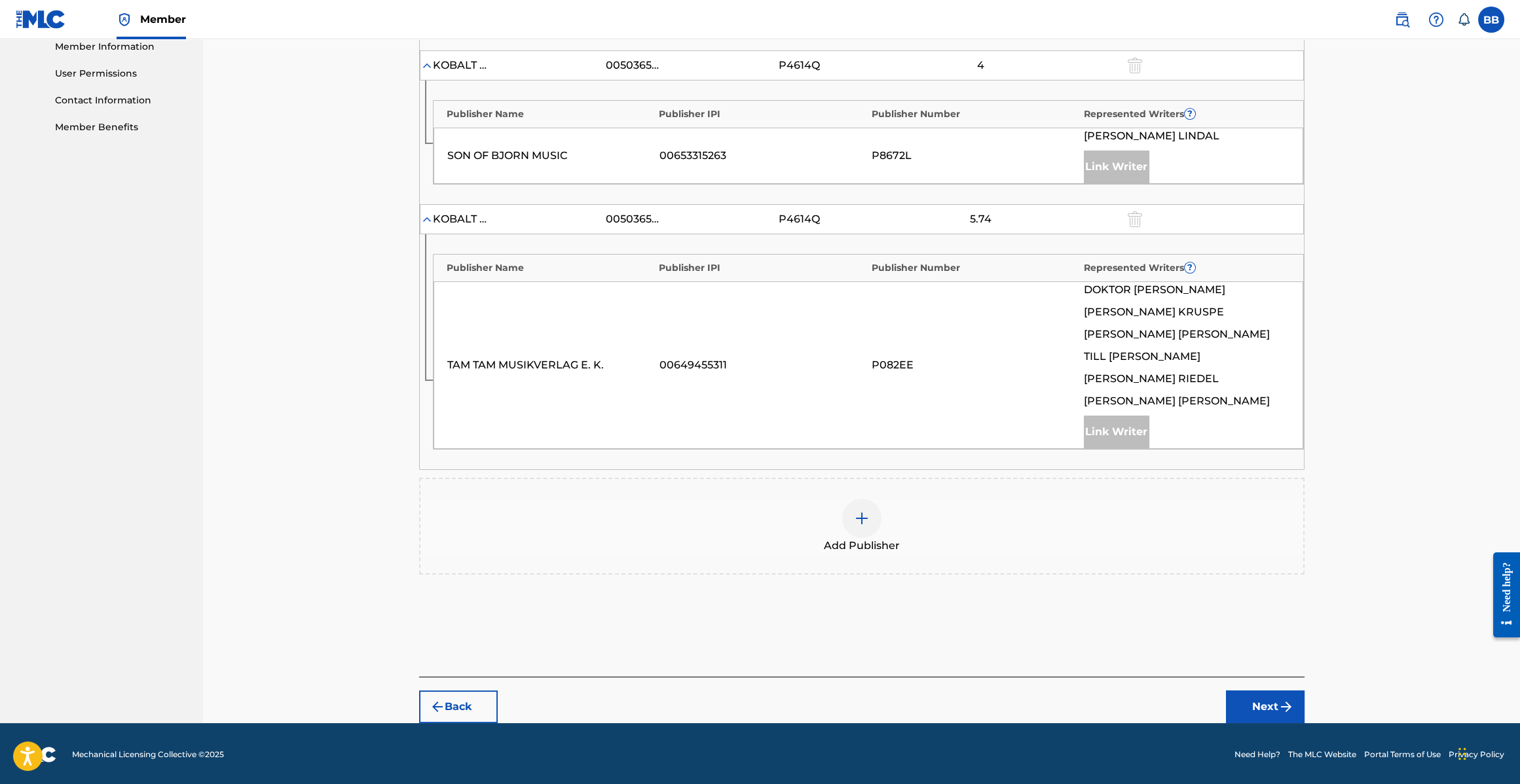
click at [870, 500] on div at bounding box center [862, 518] width 40 height 40
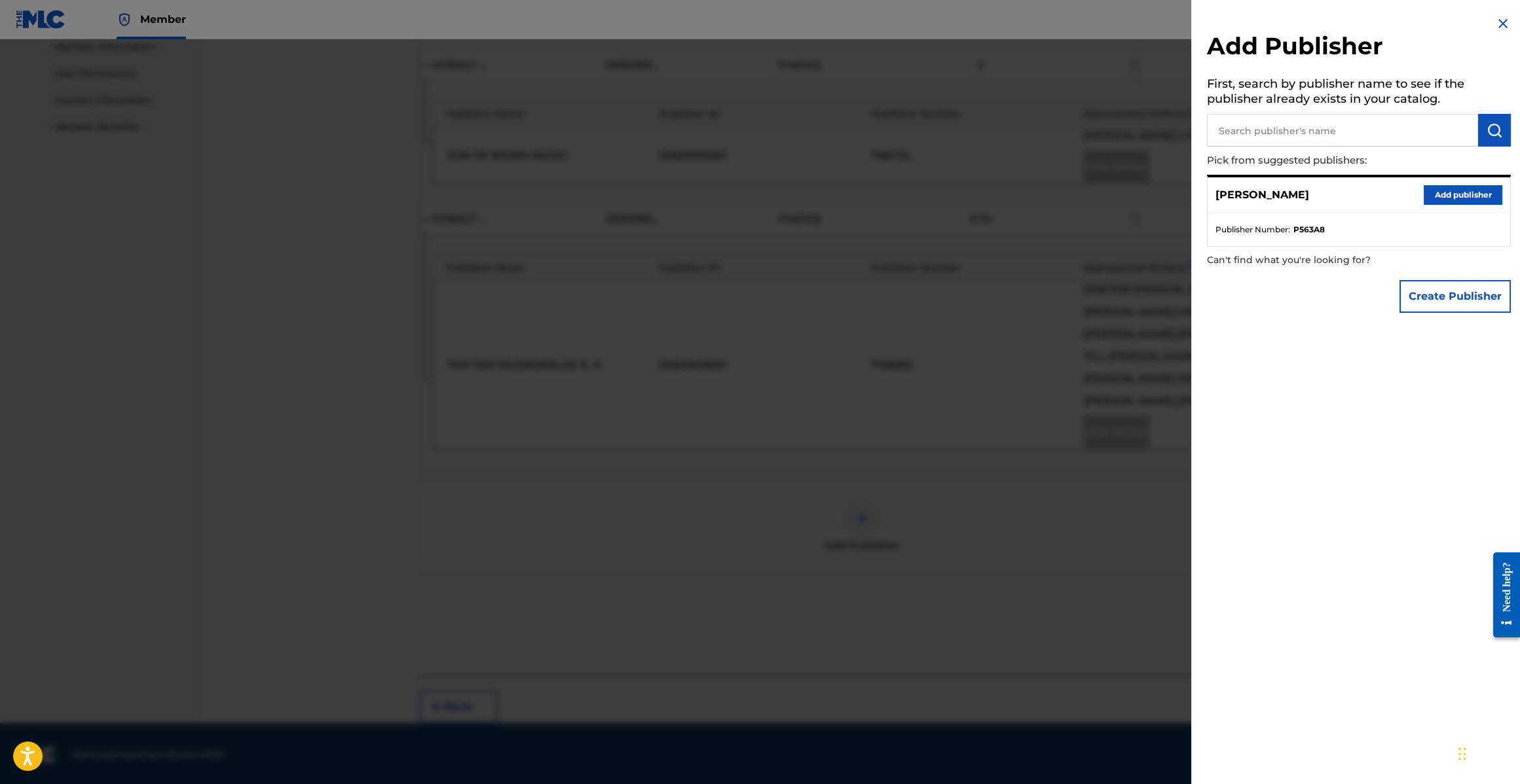
click at [1439, 199] on button "Add publisher" at bounding box center [1463, 195] width 78 height 19
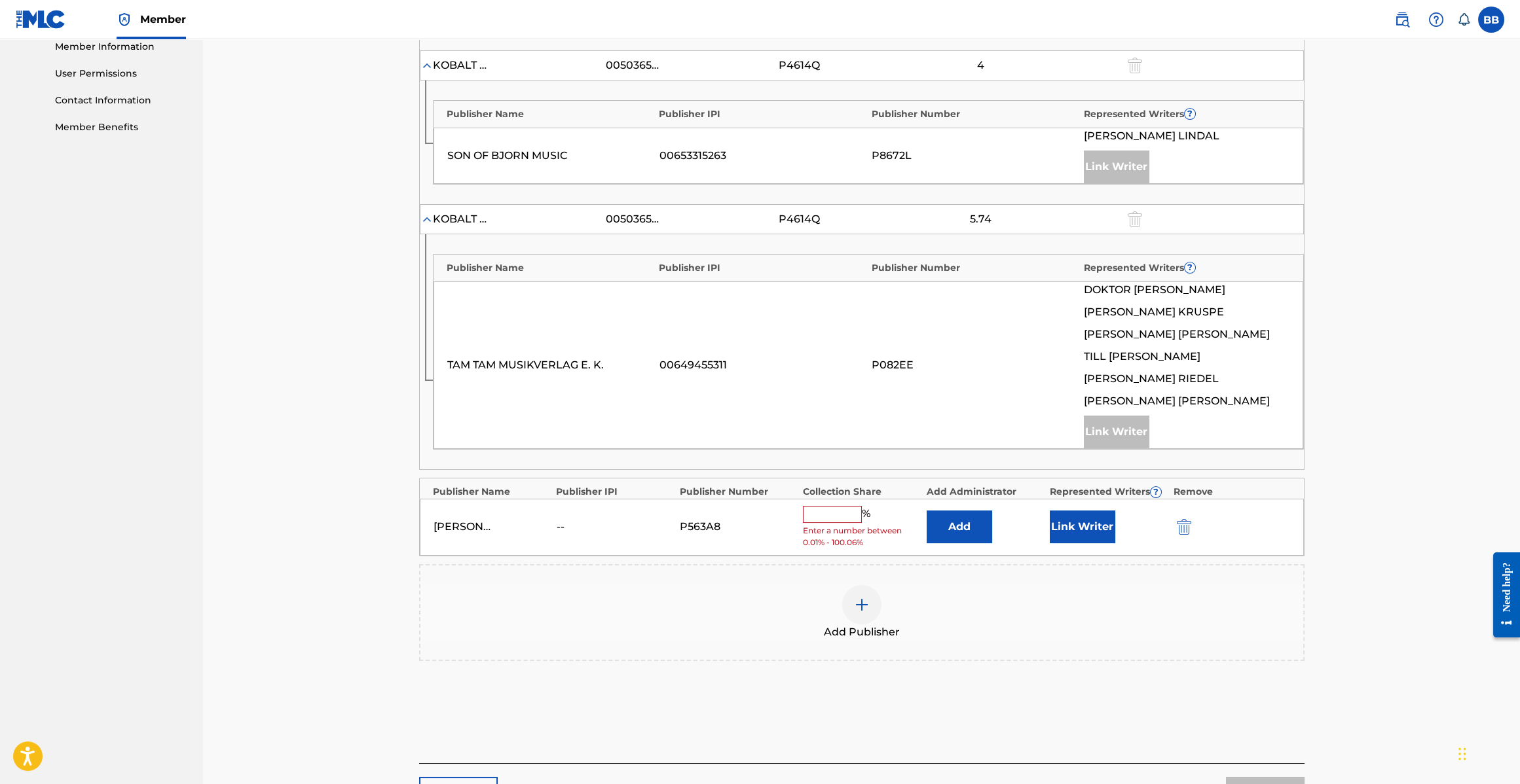
click at [832, 506] on input "text" at bounding box center [832, 515] width 59 height 17
type input "3.24"
click at [1087, 517] on button "Link Writer" at bounding box center [1083, 522] width 66 height 33
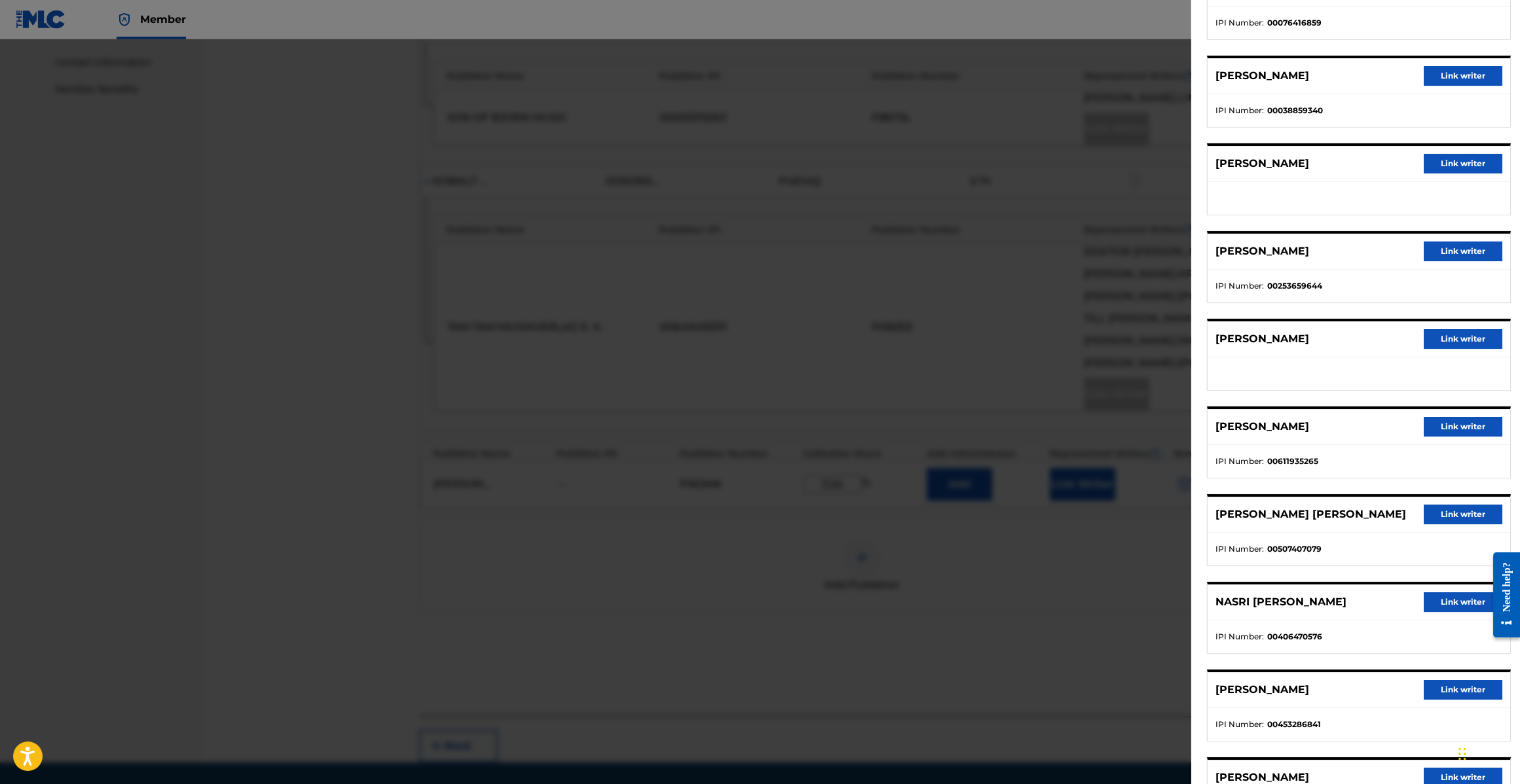
scroll to position [845, 0]
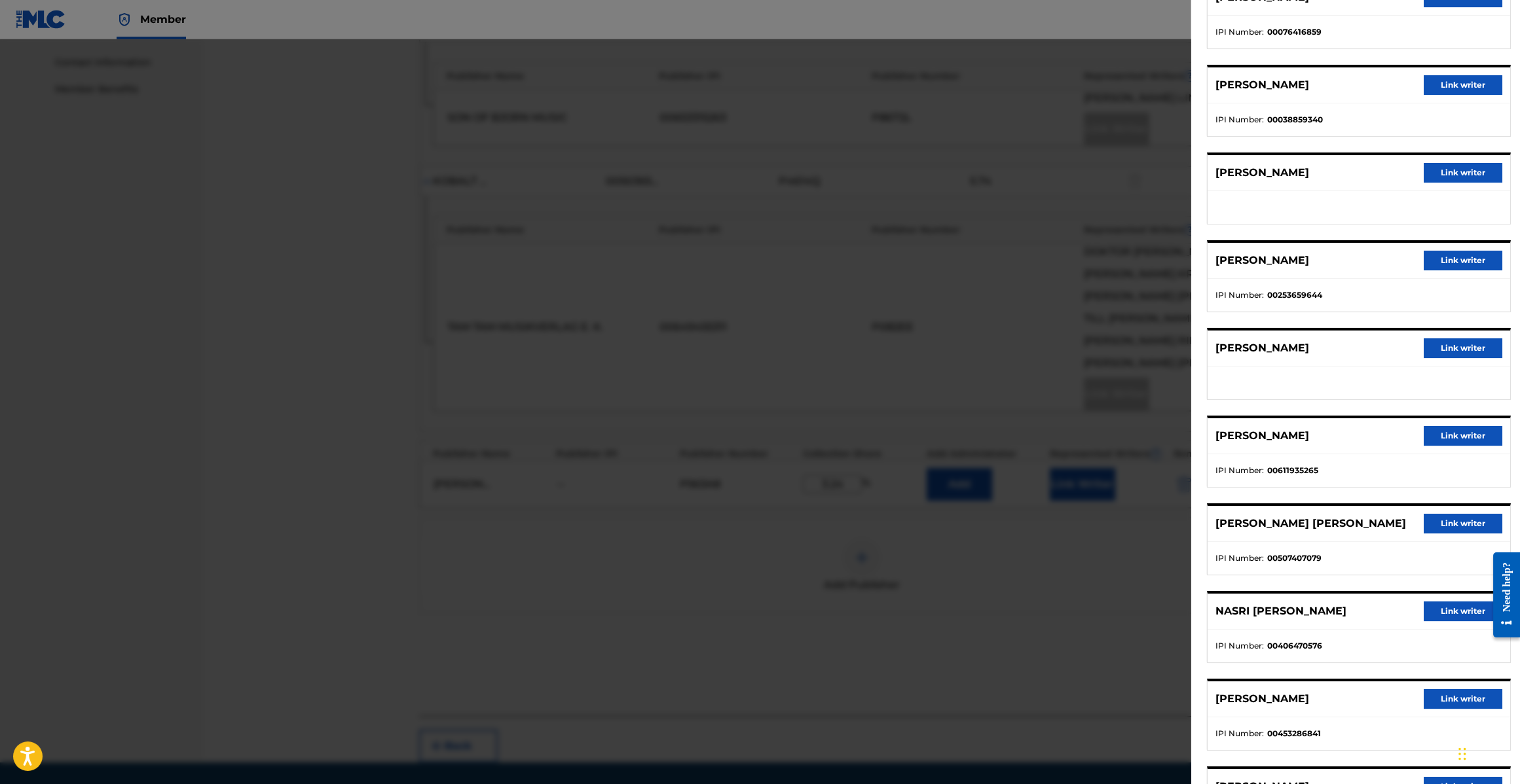
click at [1469, 348] on button "Link writer" at bounding box center [1463, 348] width 78 height 19
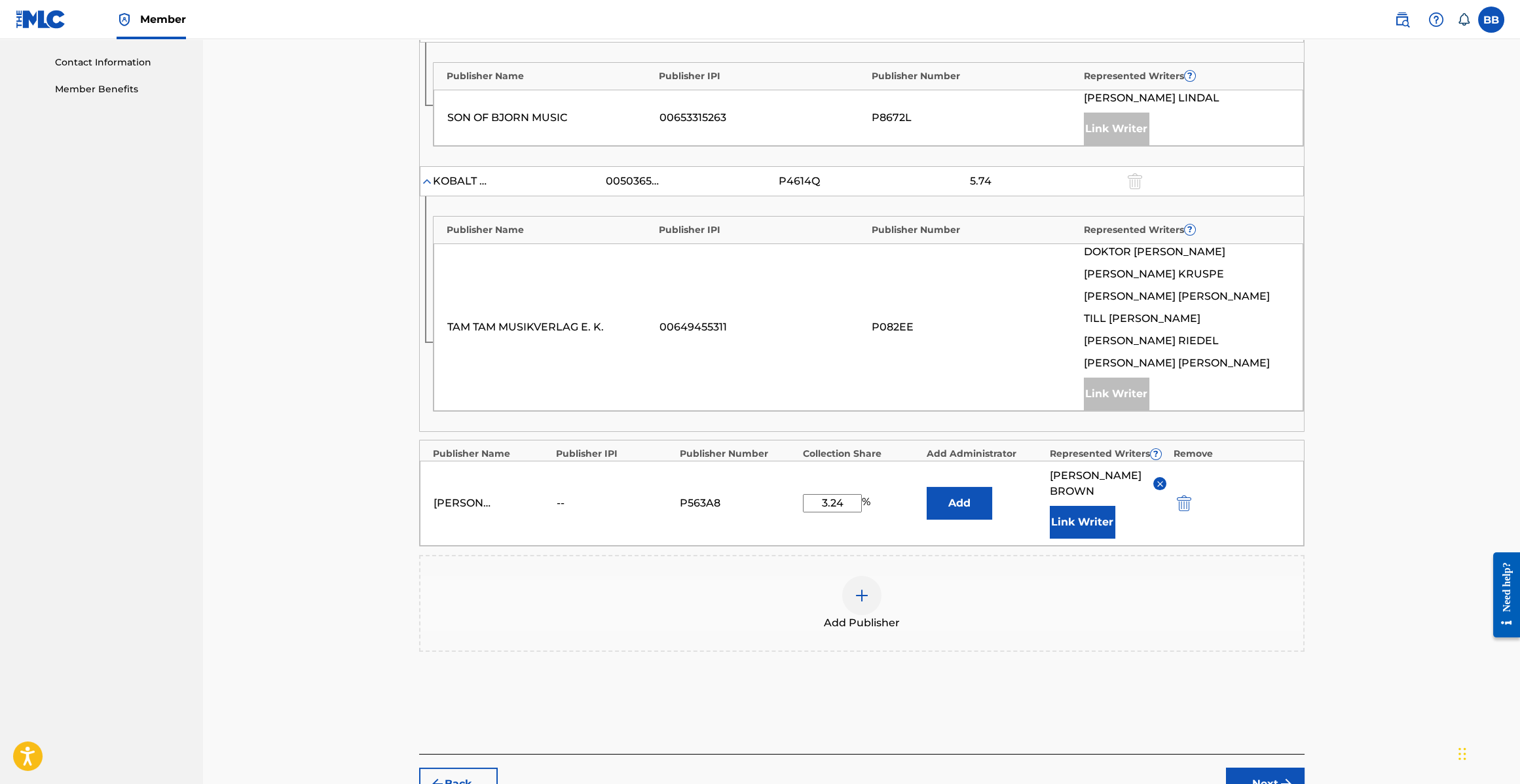
click at [1255, 768] on button "Next" at bounding box center [1265, 784] width 78 height 33
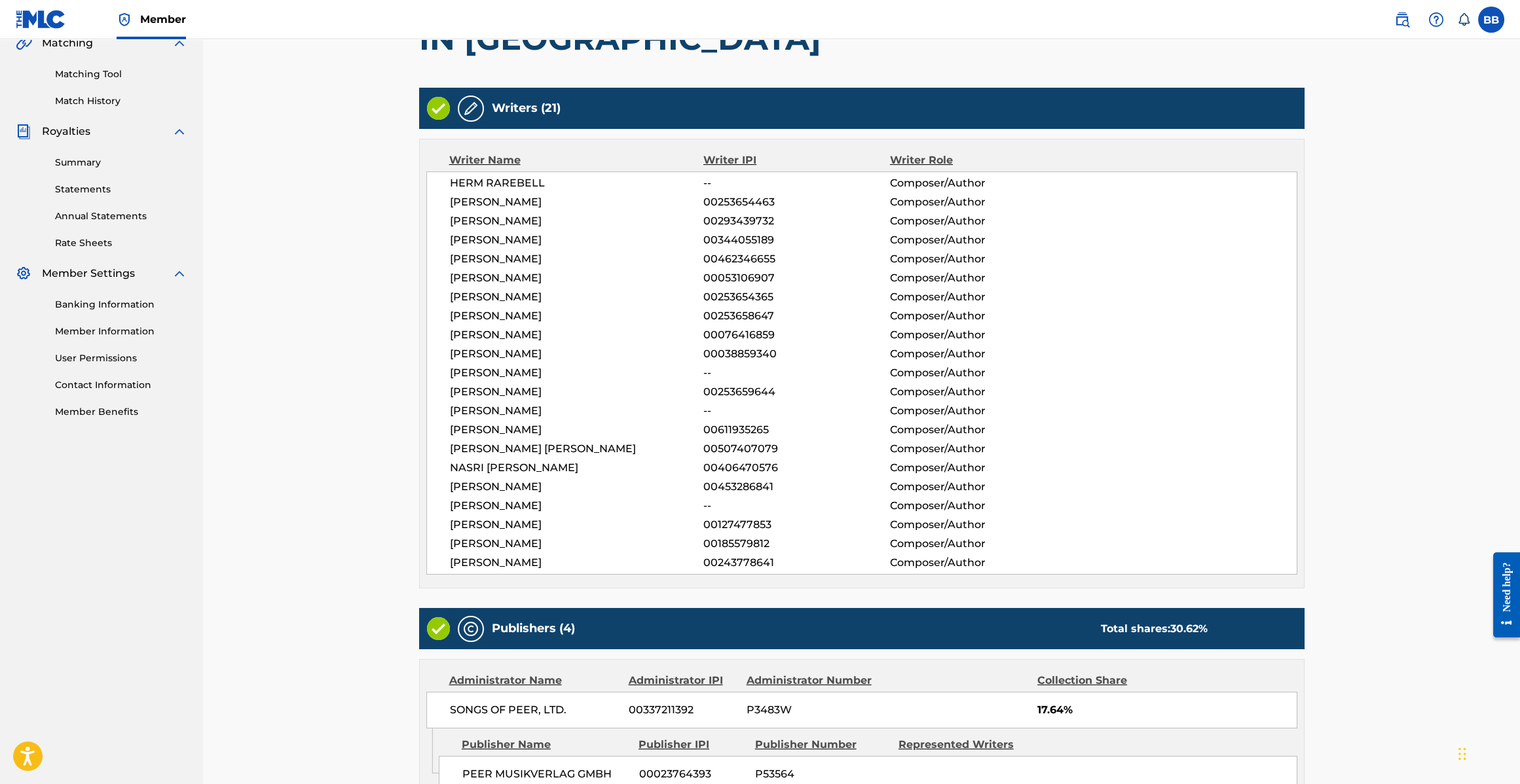
scroll to position [962, 0]
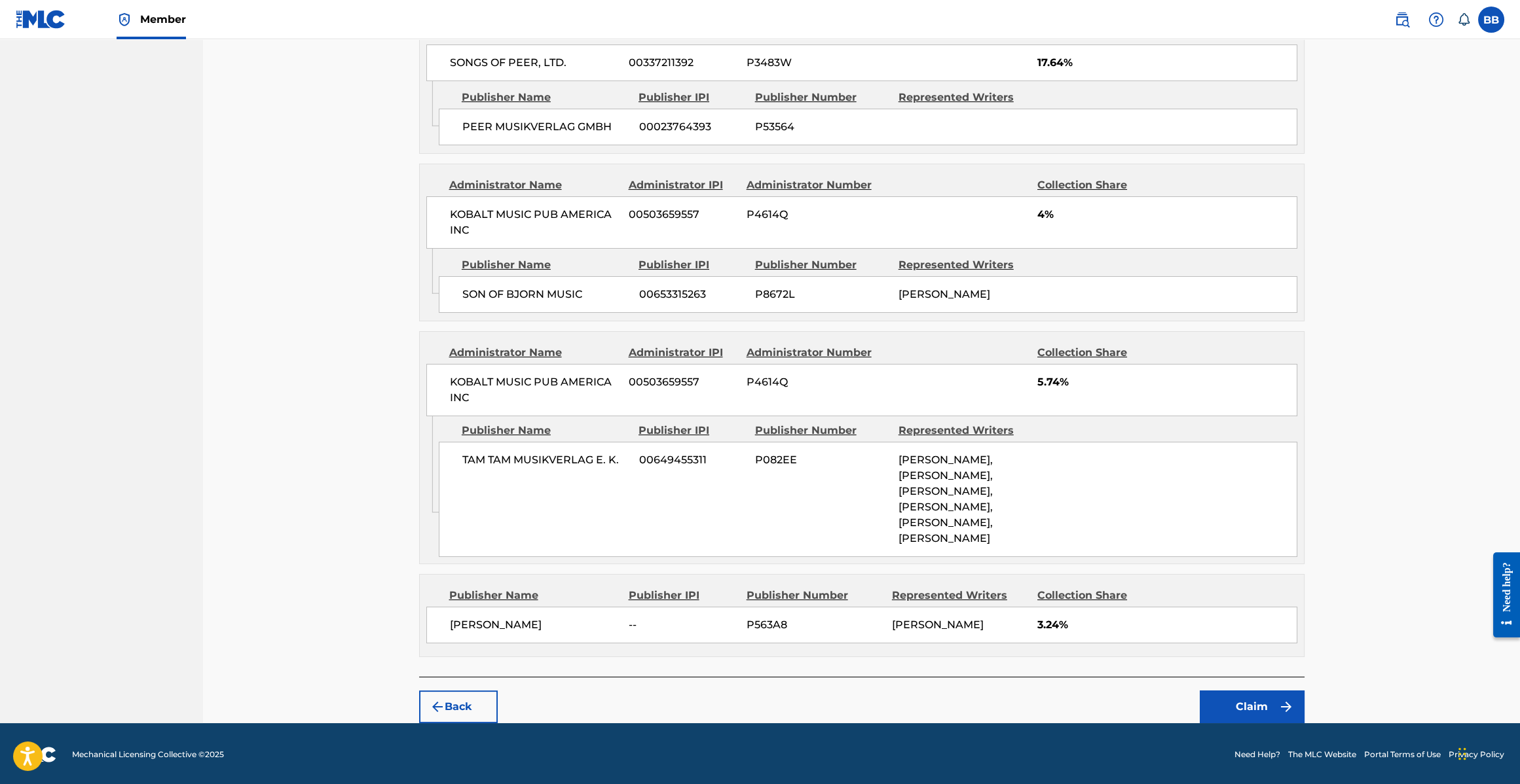
click at [1235, 712] on button "Claim" at bounding box center [1252, 707] width 104 height 33
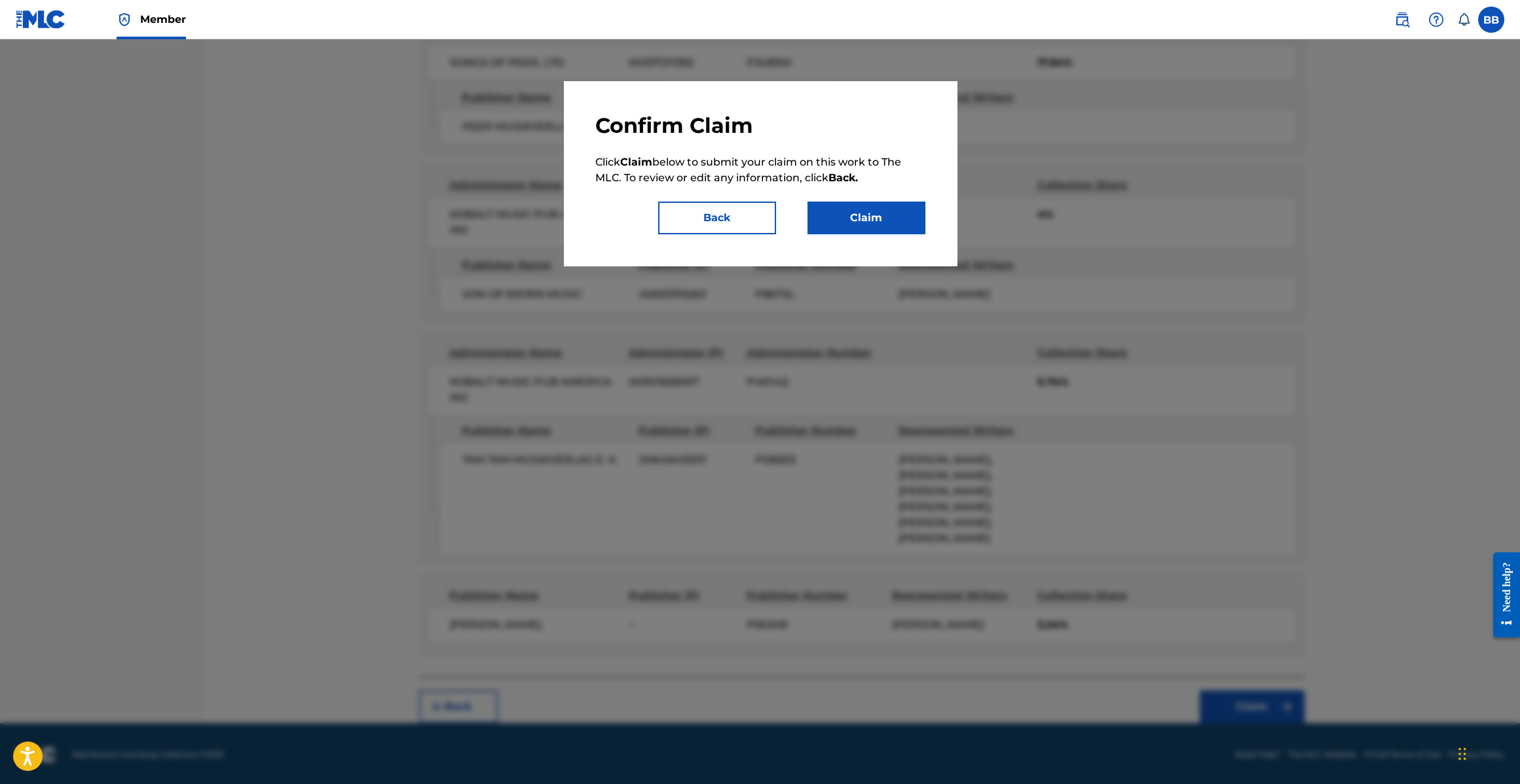
click at [860, 213] on button "Claim" at bounding box center [867, 217] width 118 height 33
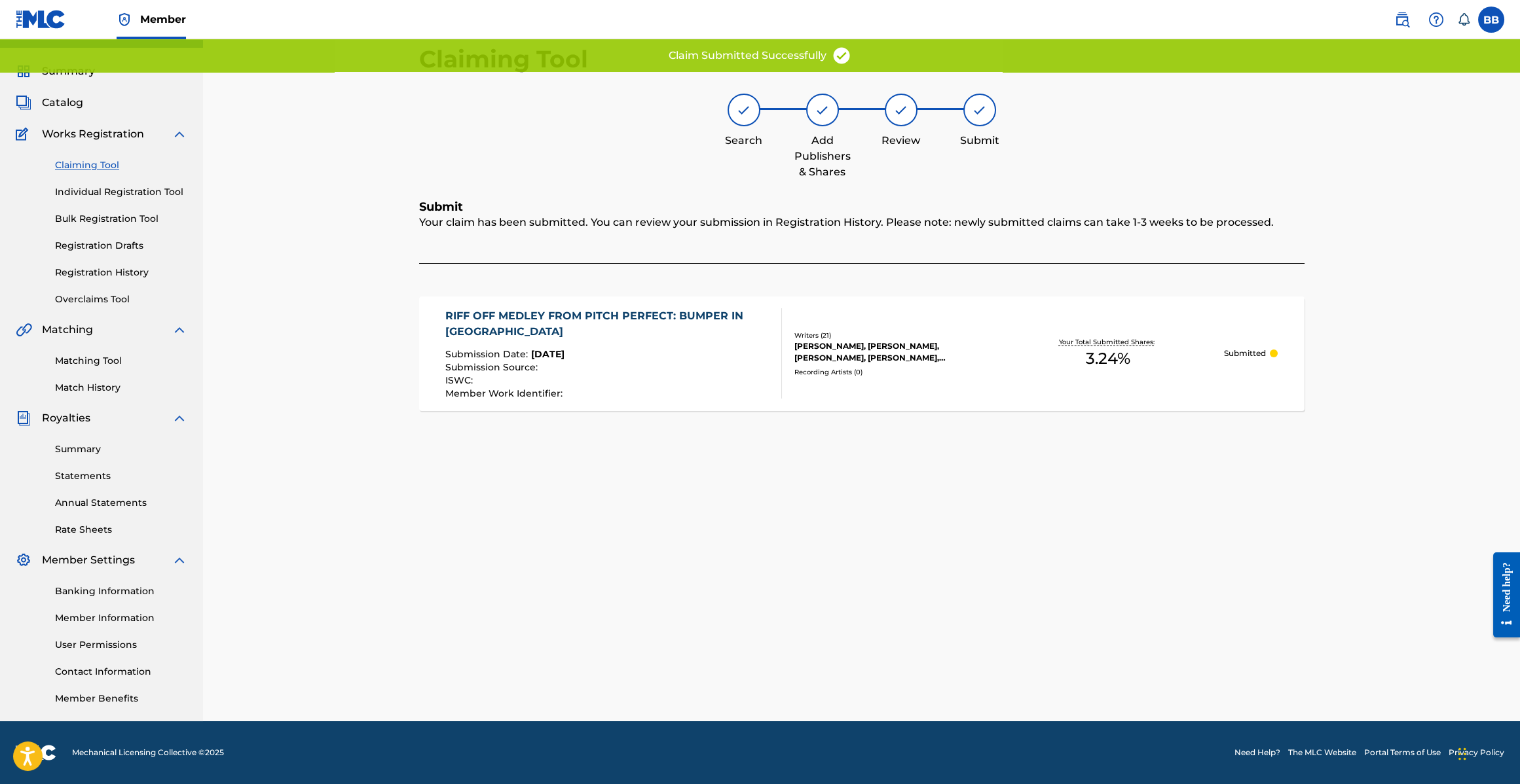
scroll to position [27, 0]
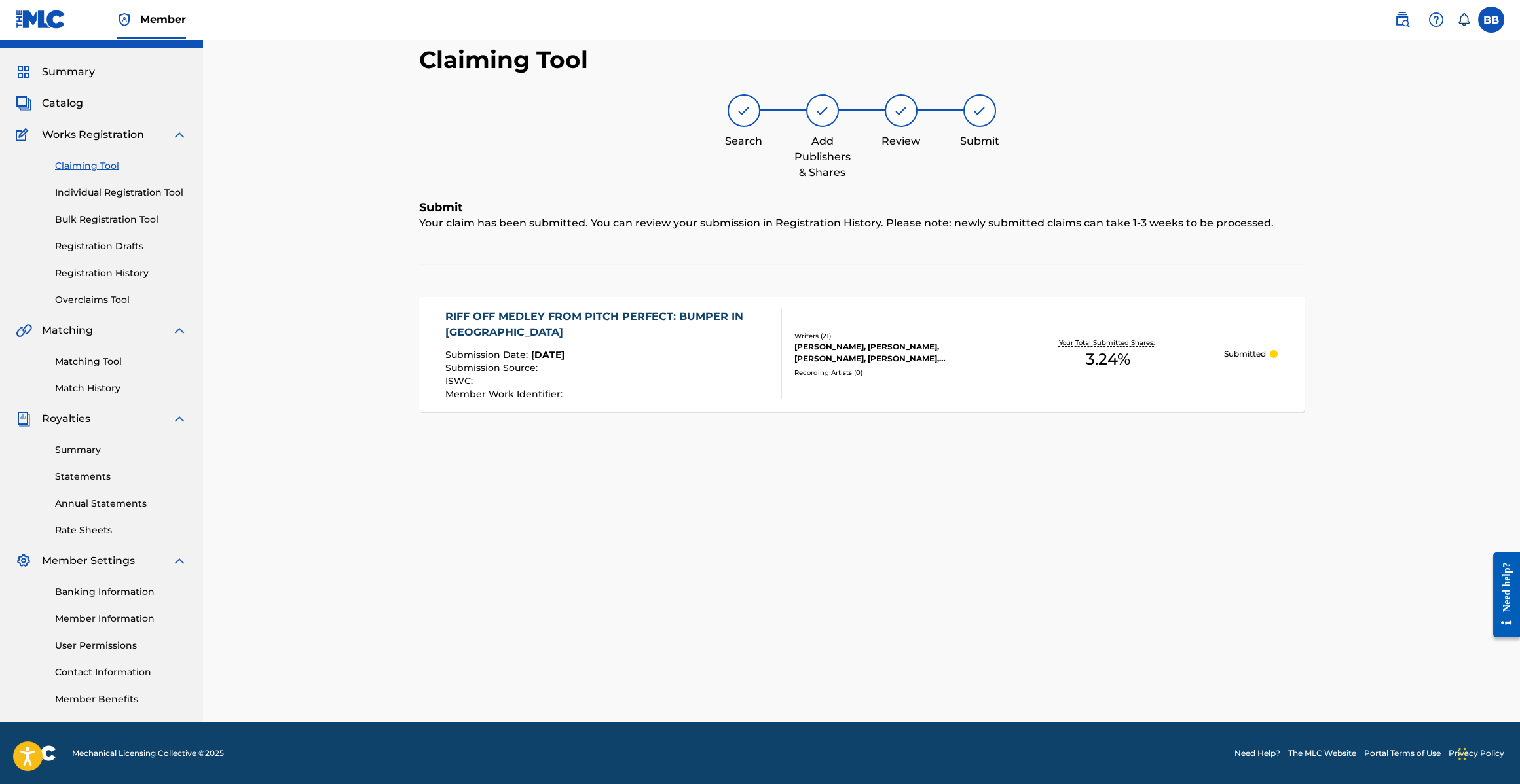
click at [103, 163] on link "Claiming Tool" at bounding box center [120, 166] width 132 height 13
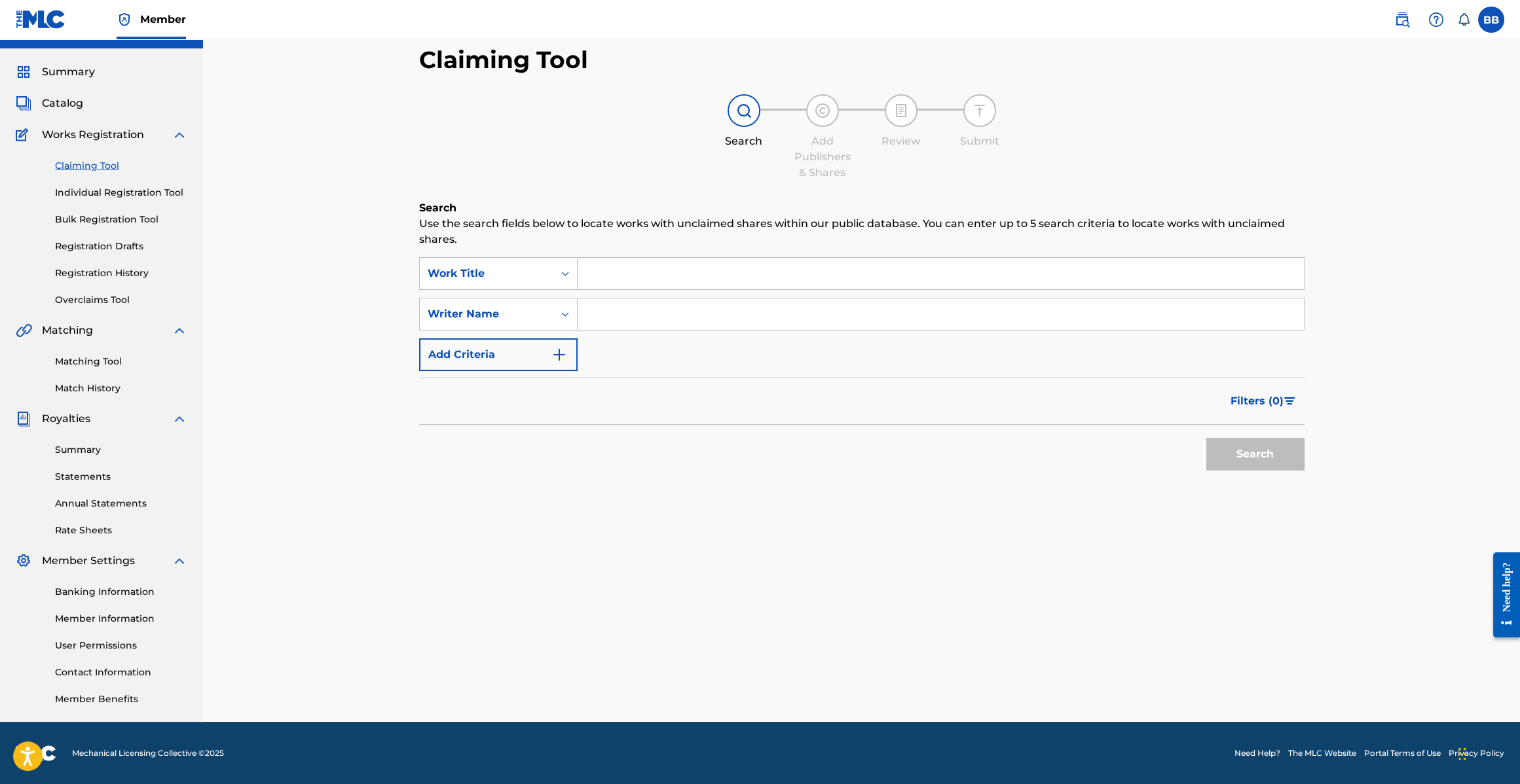
scroll to position [0, 0]
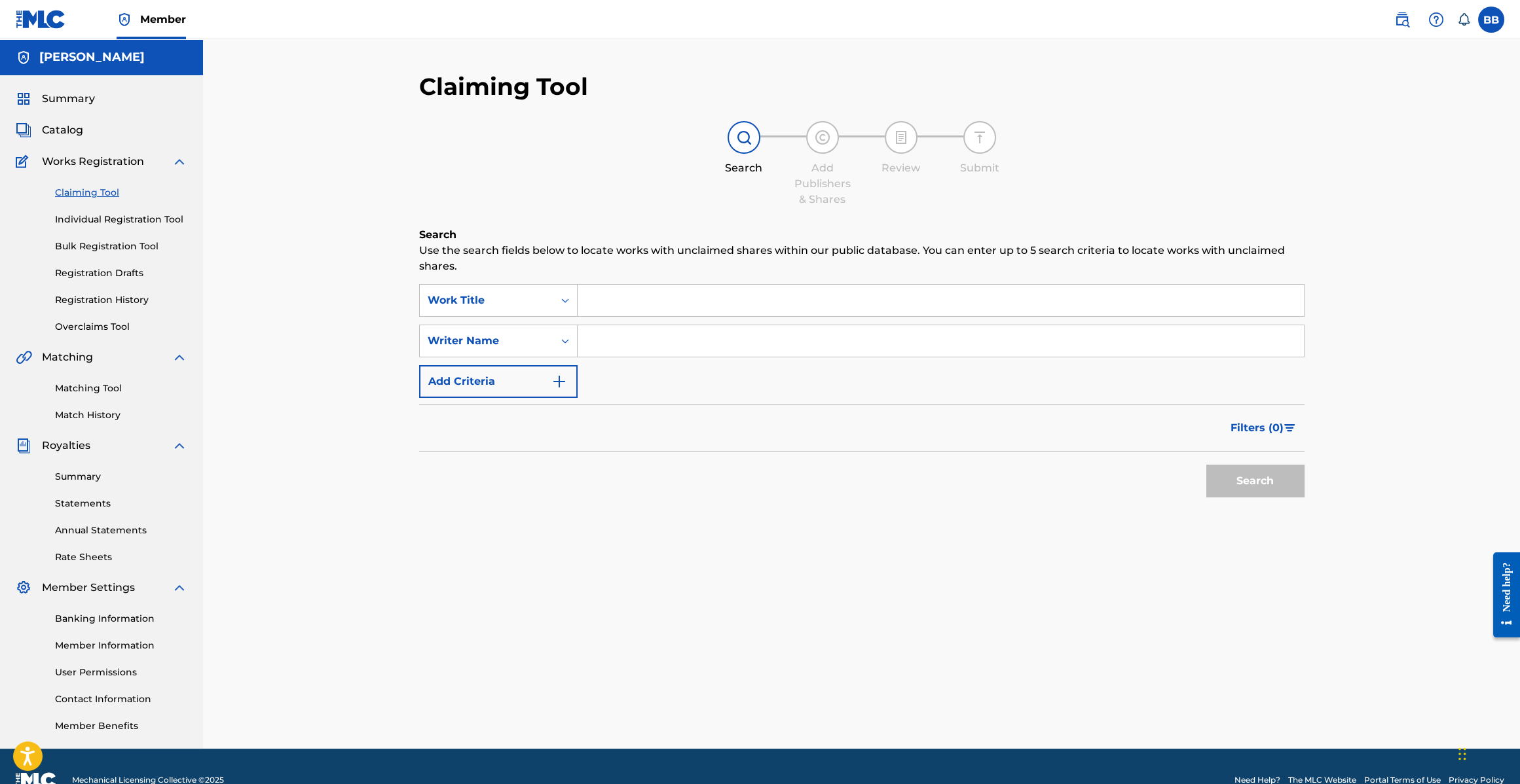
click at [624, 317] on div "SearchWithCriteria8753f70c-fd11-4694-998e-c46129c70bc0 Work Title SearchWithCri…" at bounding box center [862, 340] width 886 height 114
click at [623, 303] on input "Search Form" at bounding box center [941, 300] width 726 height 31
click at [623, 304] on input "Search Form" at bounding box center [941, 300] width 726 height 31
drag, startPoint x: 623, startPoint y: 304, endPoint x: 624, endPoint y: 333, distance: 29.0
click at [623, 305] on input "Search Form" at bounding box center [941, 300] width 726 height 31
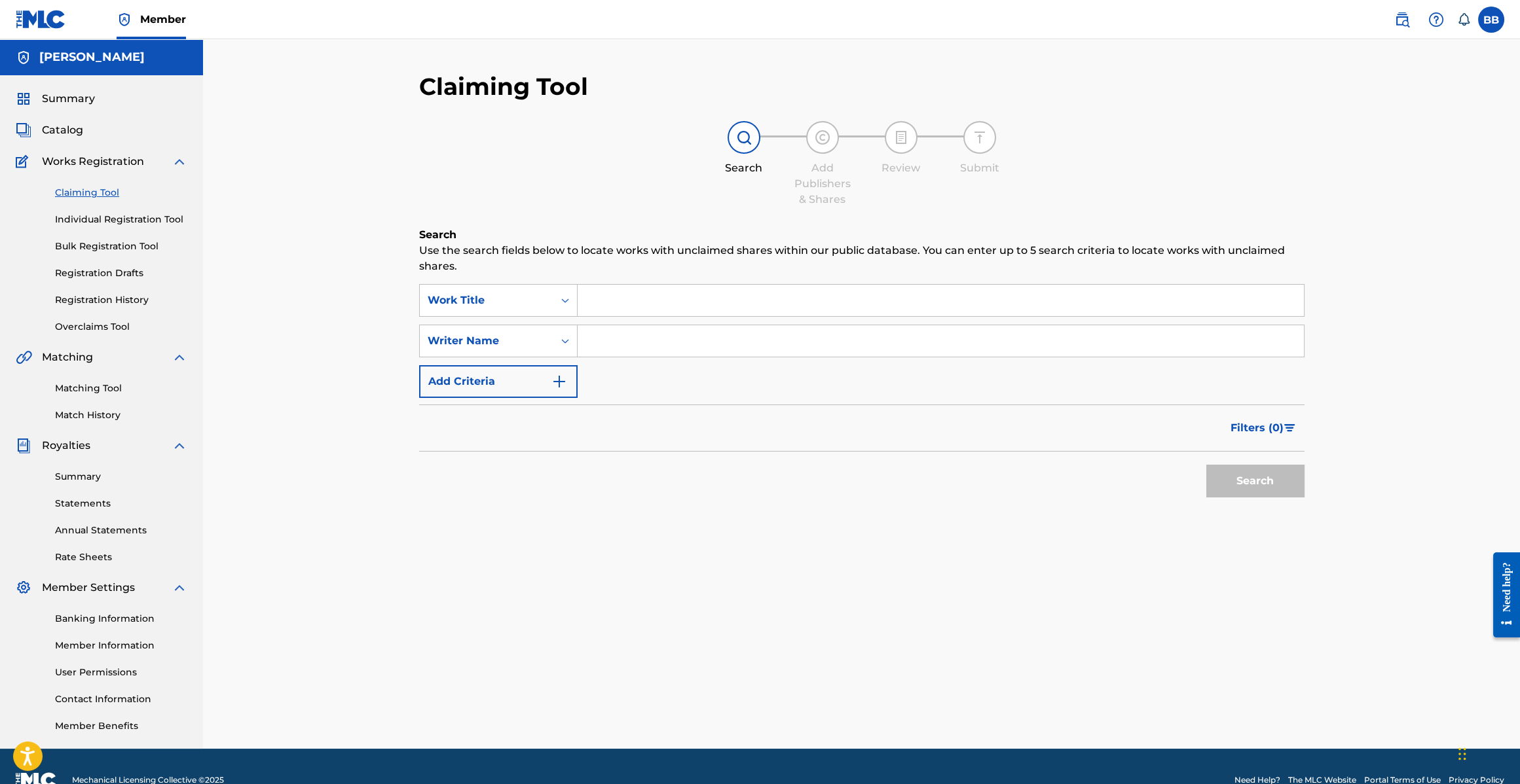
click at [624, 335] on input "Search Form" at bounding box center [941, 340] width 726 height 31
type input "[PERSON_NAME]"
click at [620, 305] on input "Search Form" at bounding box center [941, 300] width 726 height 31
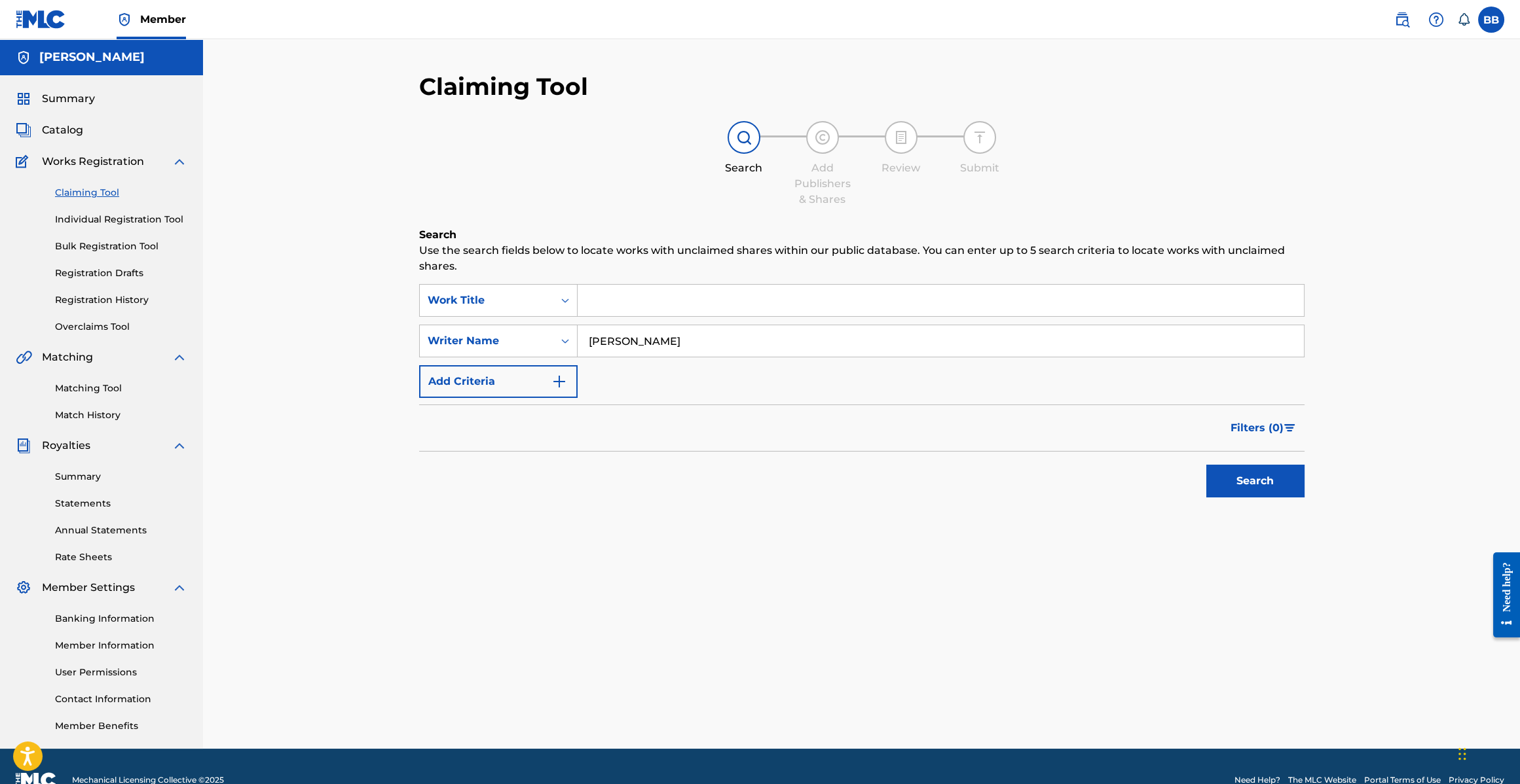
click at [1245, 481] on button "Search" at bounding box center [1255, 481] width 99 height 33
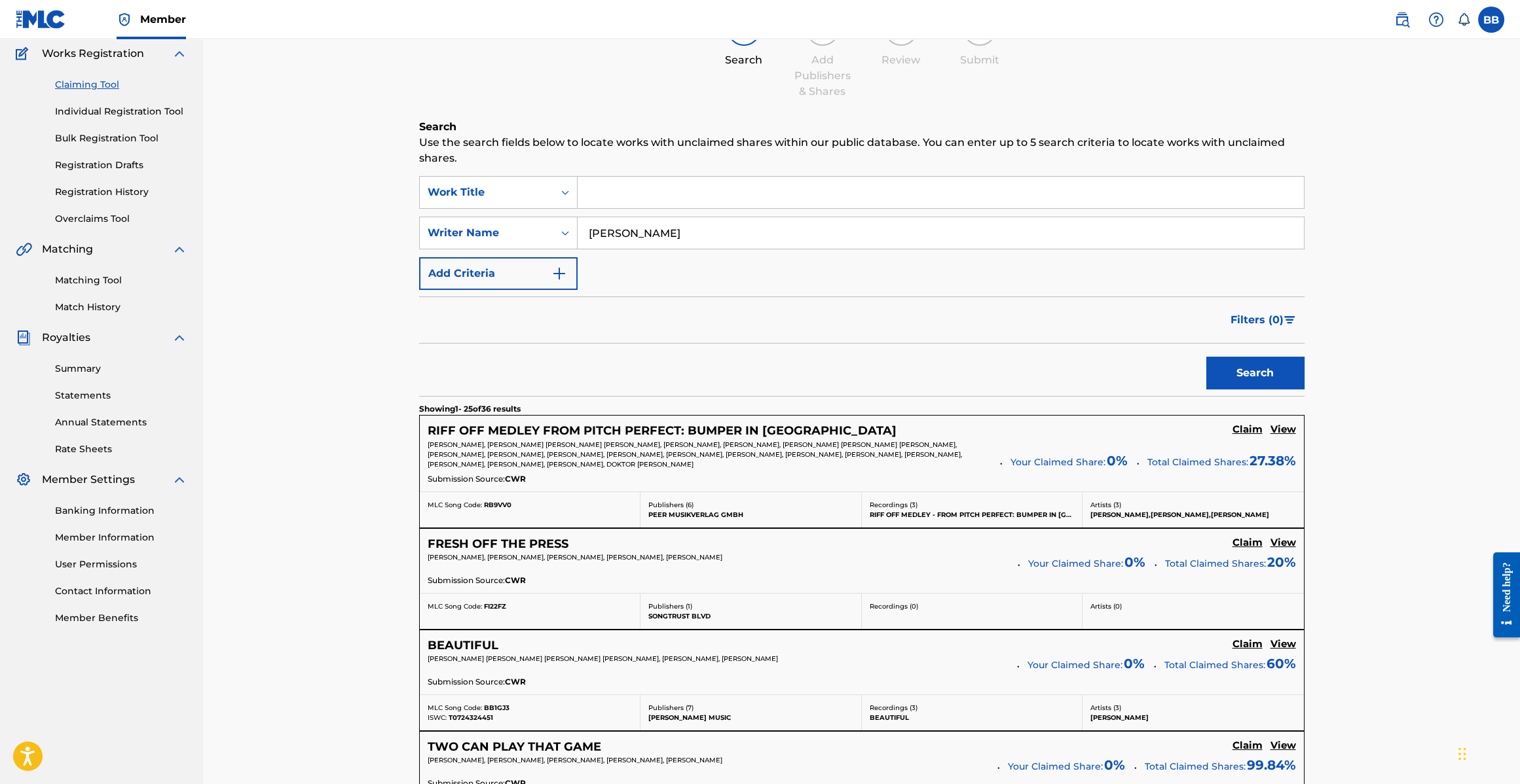
scroll to position [110, 0]
click at [535, 266] on button "Add Criteria" at bounding box center [499, 271] width 158 height 33
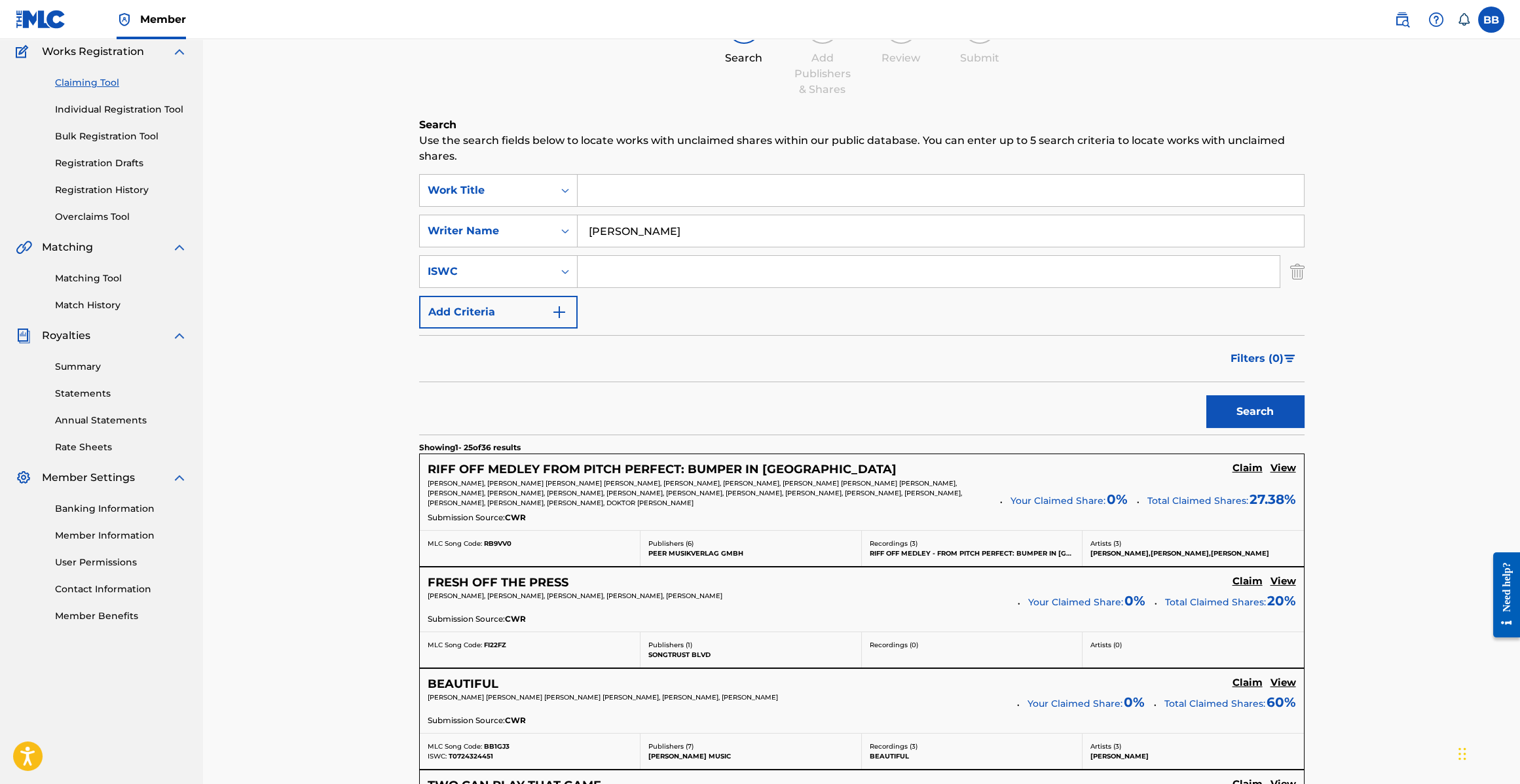
click at [513, 304] on button "Add Criteria" at bounding box center [499, 312] width 158 height 33
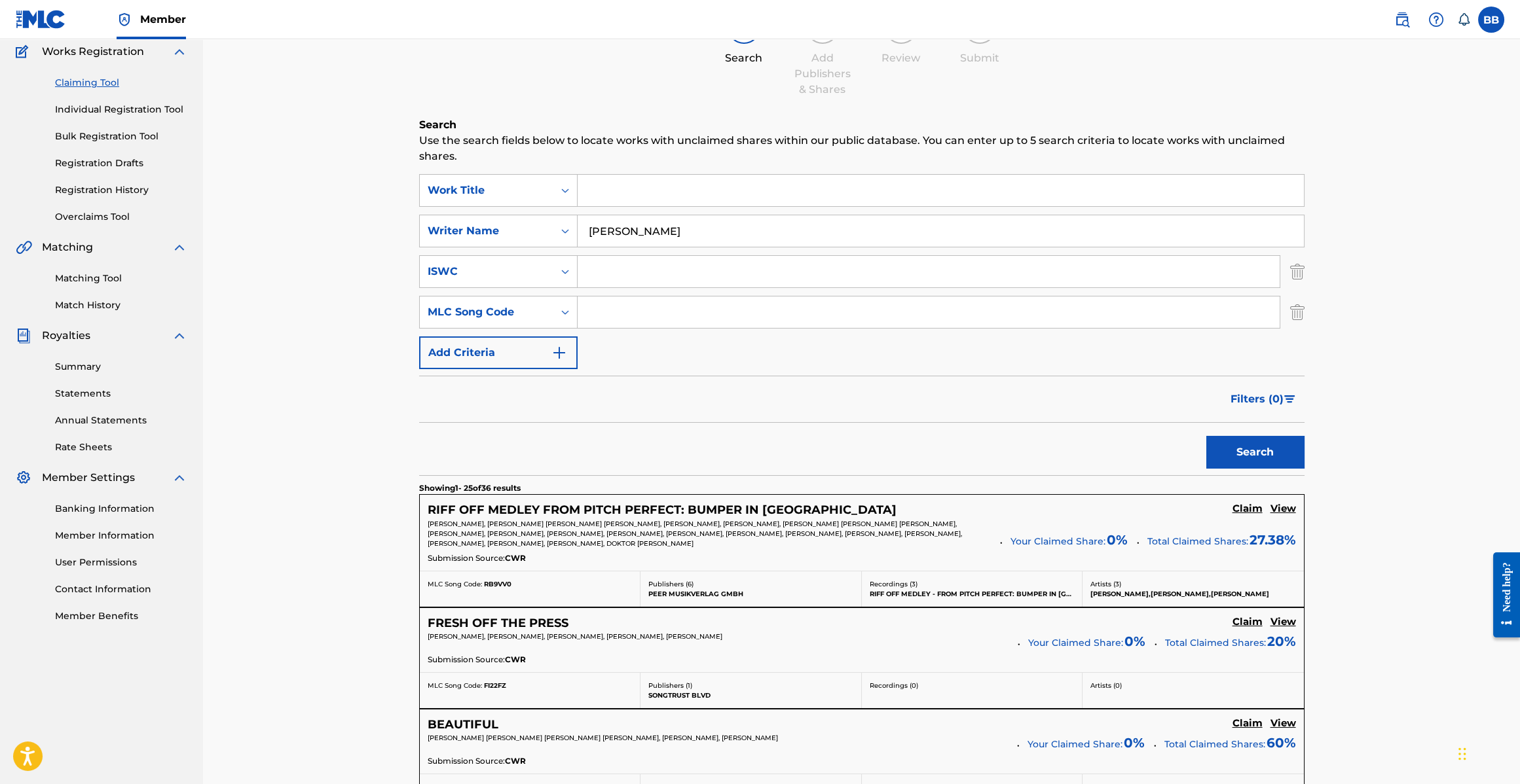
click at [527, 361] on button "Add Criteria" at bounding box center [499, 353] width 158 height 33
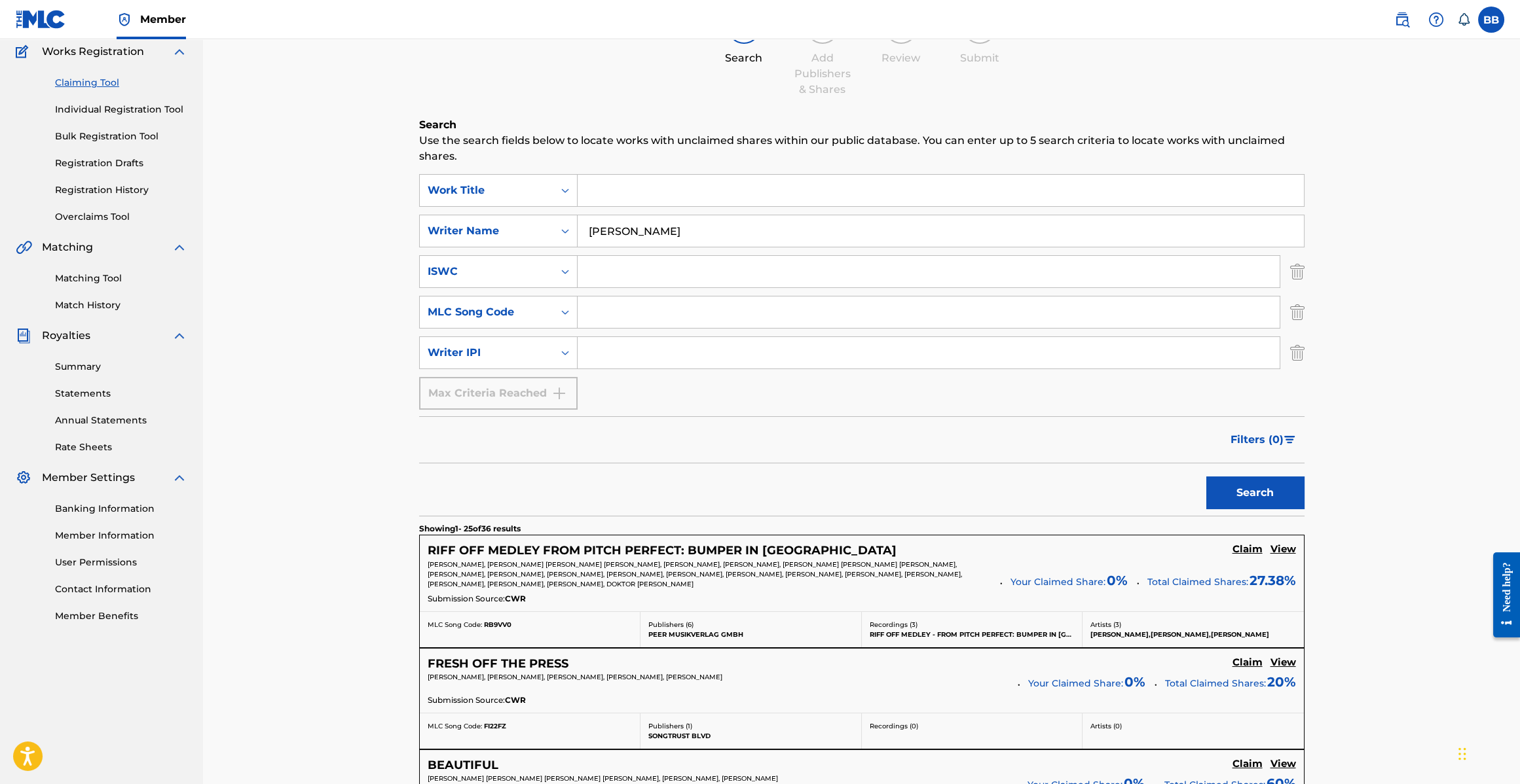
click at [619, 352] on input "Search Form" at bounding box center [929, 352] width 702 height 31
click at [649, 347] on input "Search Form" at bounding box center [929, 352] width 702 height 31
paste input "126160899"
type input "00126160899"
click at [1207, 477] on button "Search" at bounding box center [1255, 493] width 99 height 33
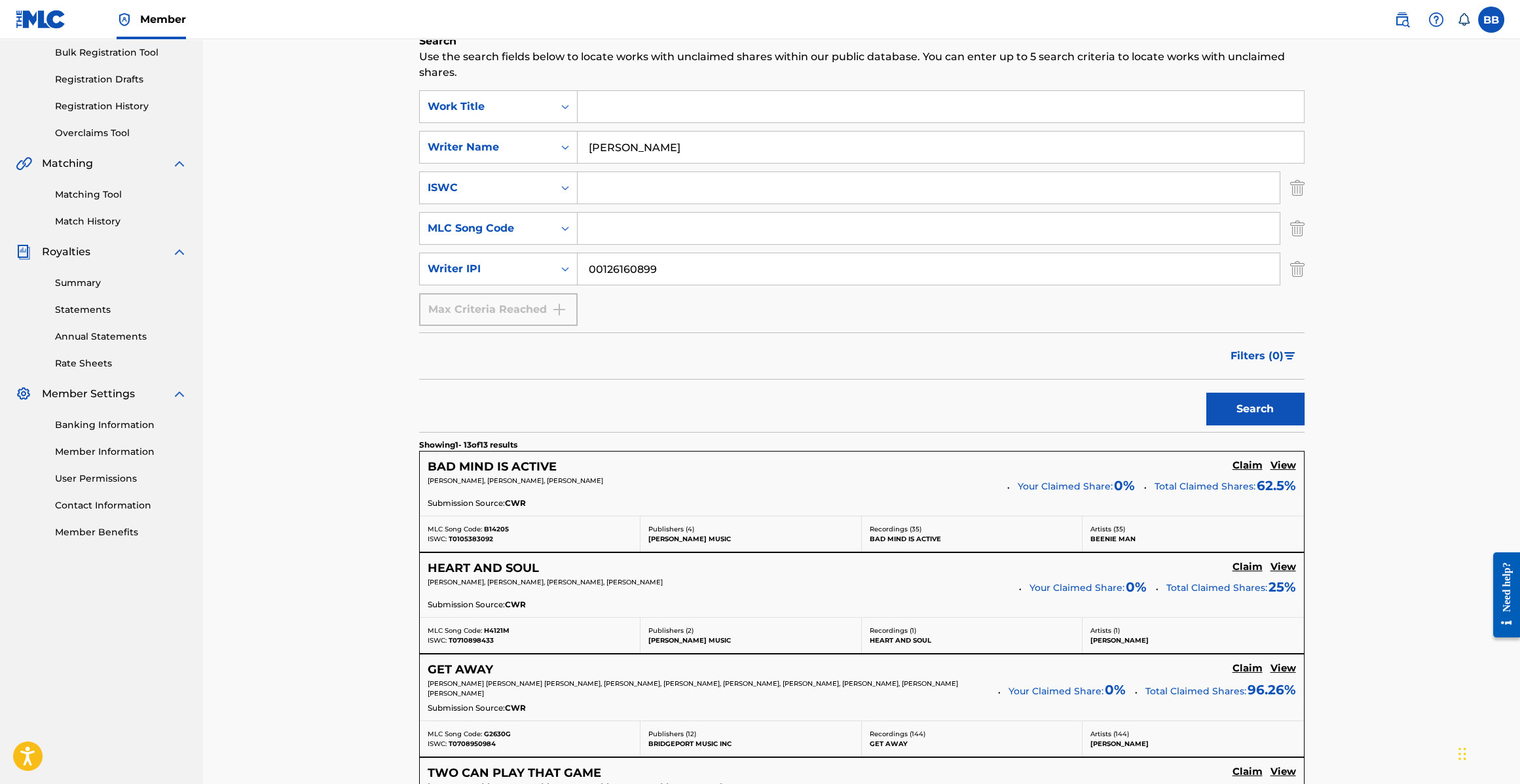
scroll to position [310, 0]
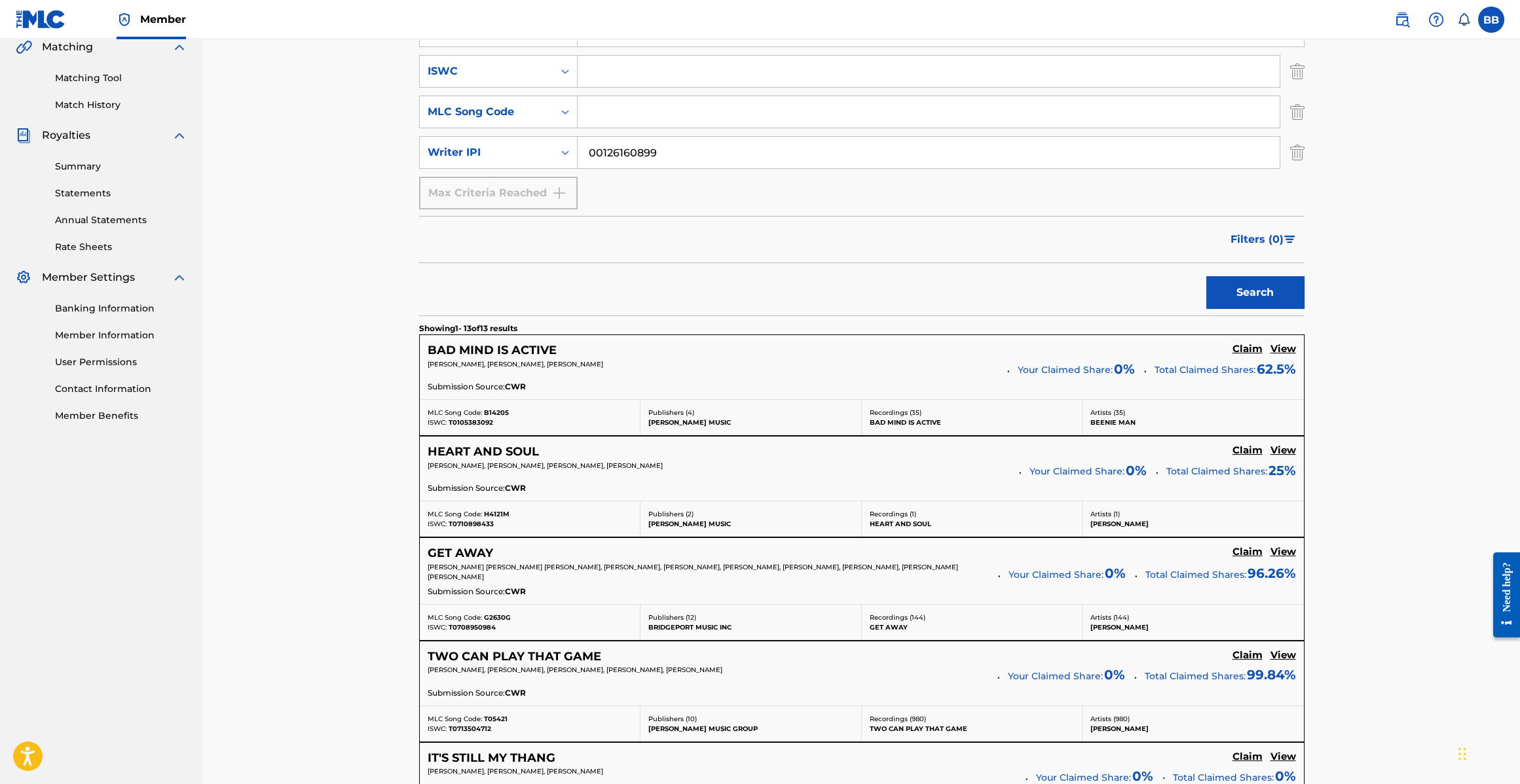
click at [535, 345] on h5 "BAD MIND IS ACTIVE" at bounding box center [492, 350] width 129 height 15
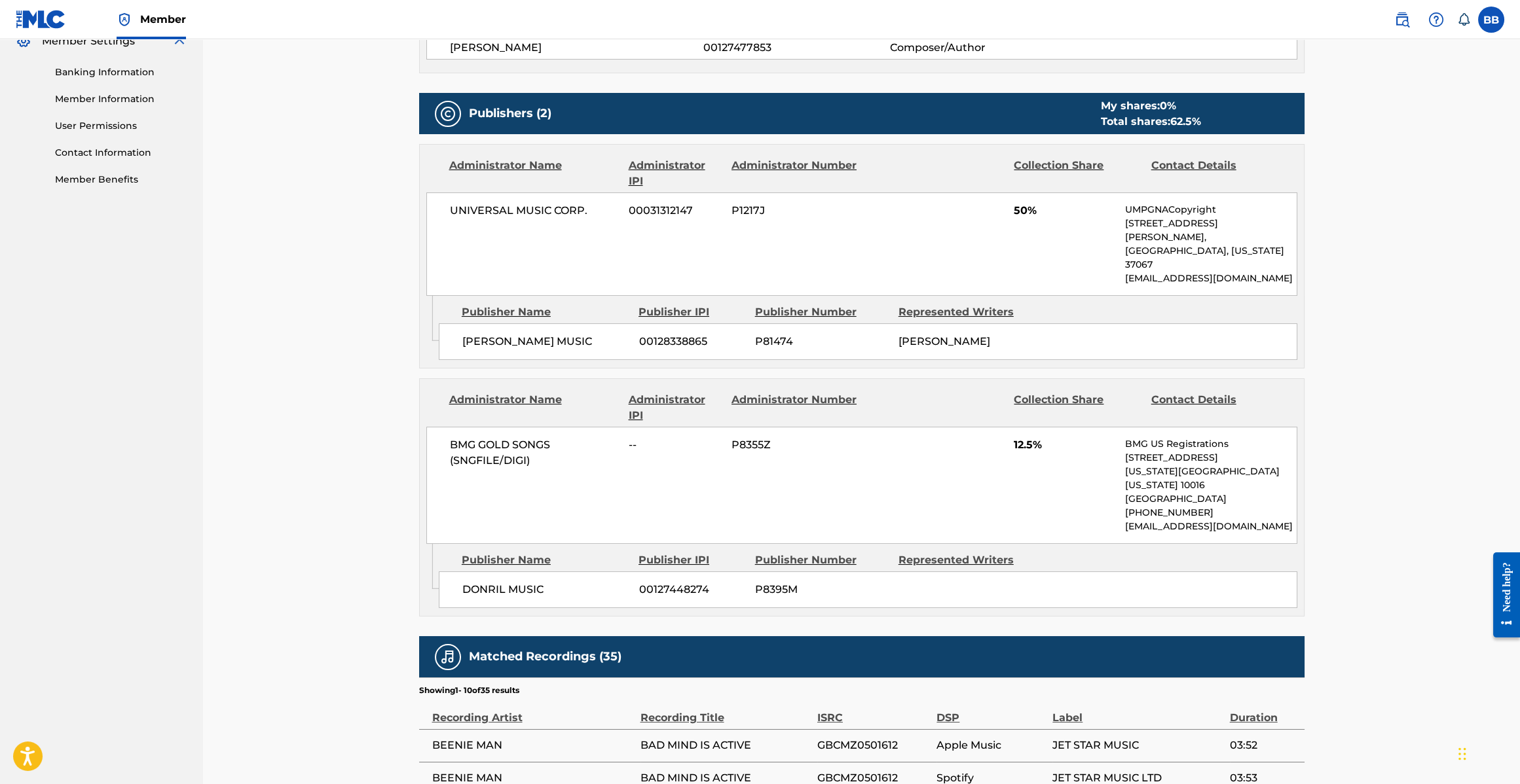
scroll to position [545, 0]
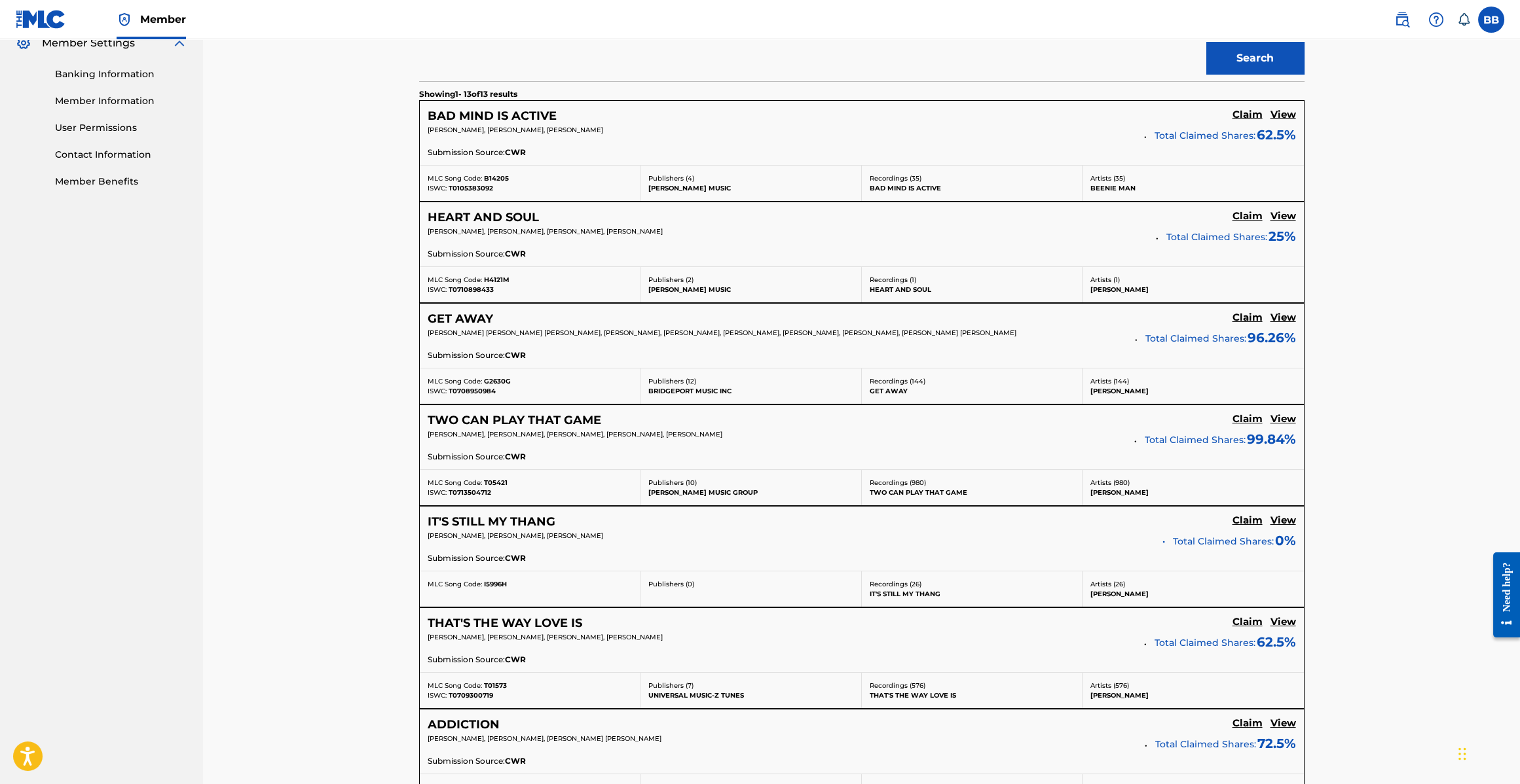
scroll to position [310, 0]
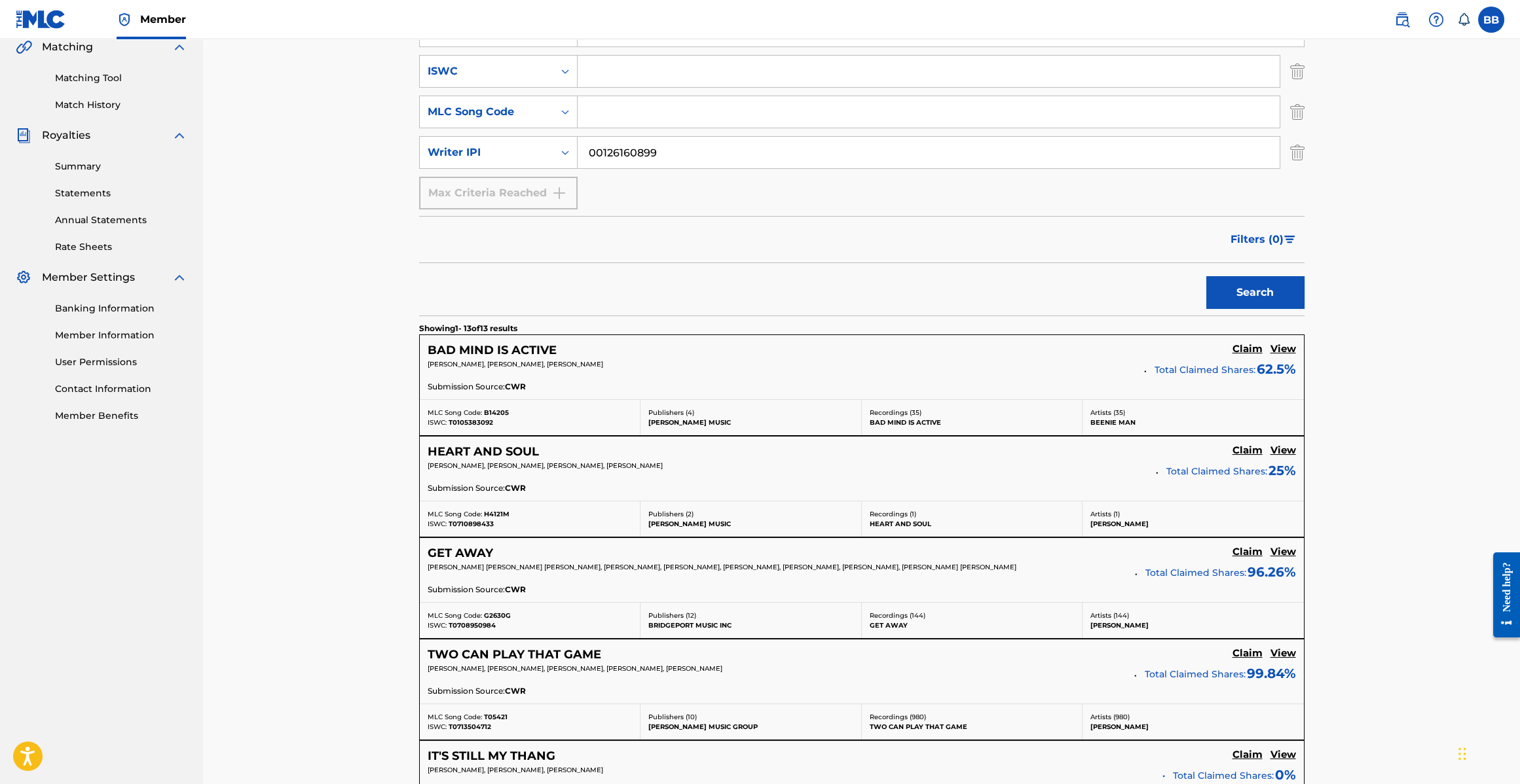
click at [511, 445] on h5 "HEART AND SOUL" at bounding box center [484, 452] width 111 height 15
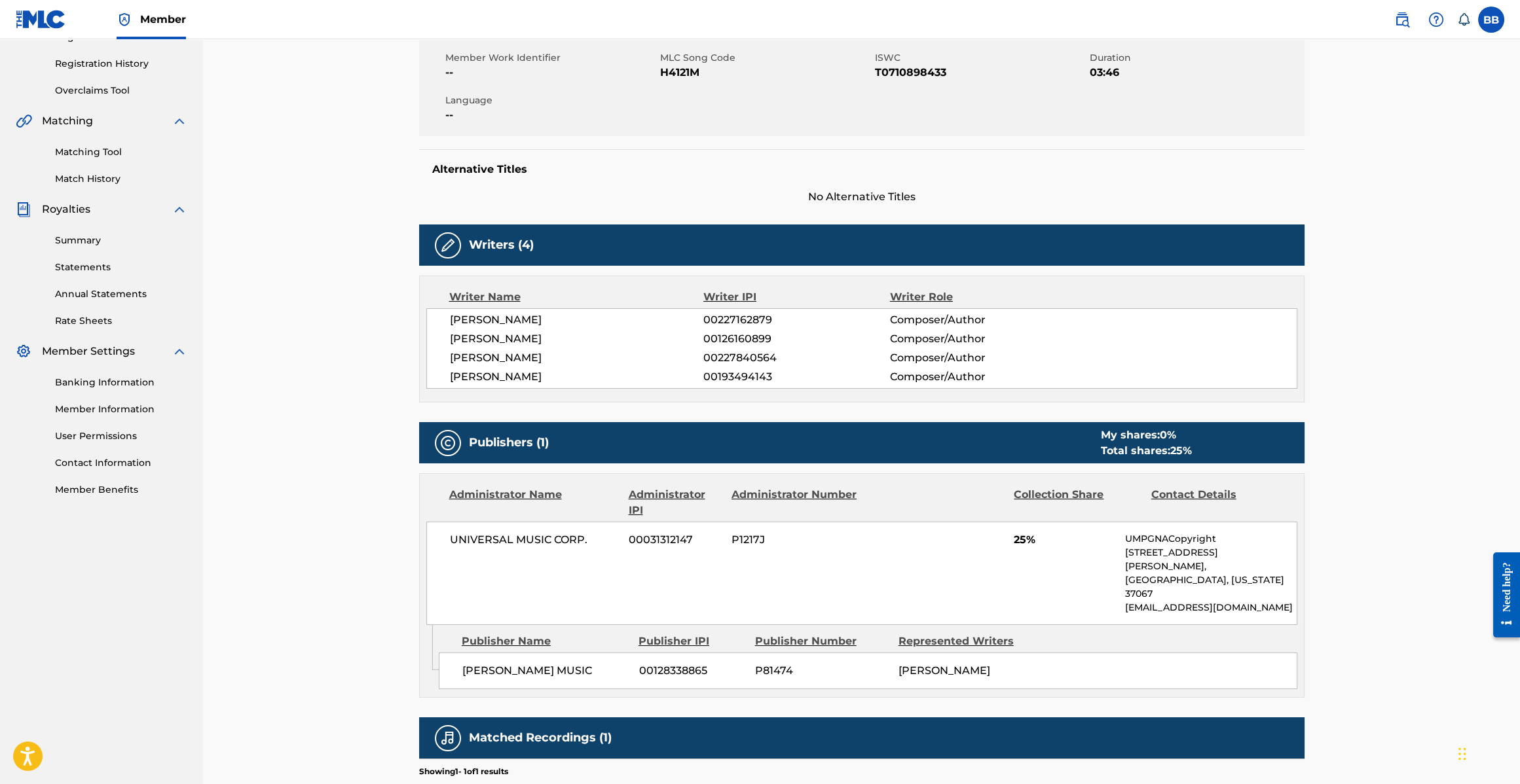
scroll to position [382, 0]
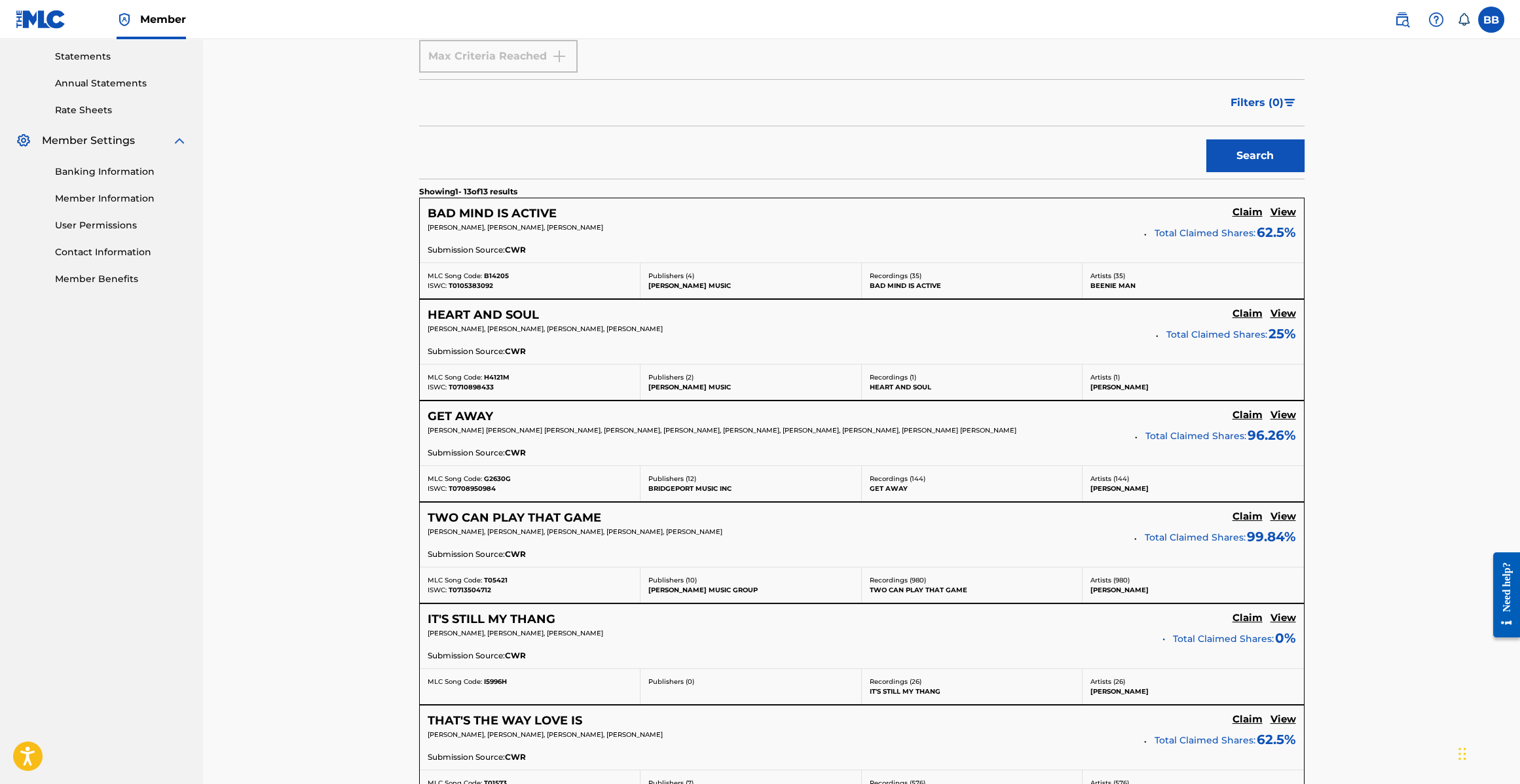
scroll to position [498, 0]
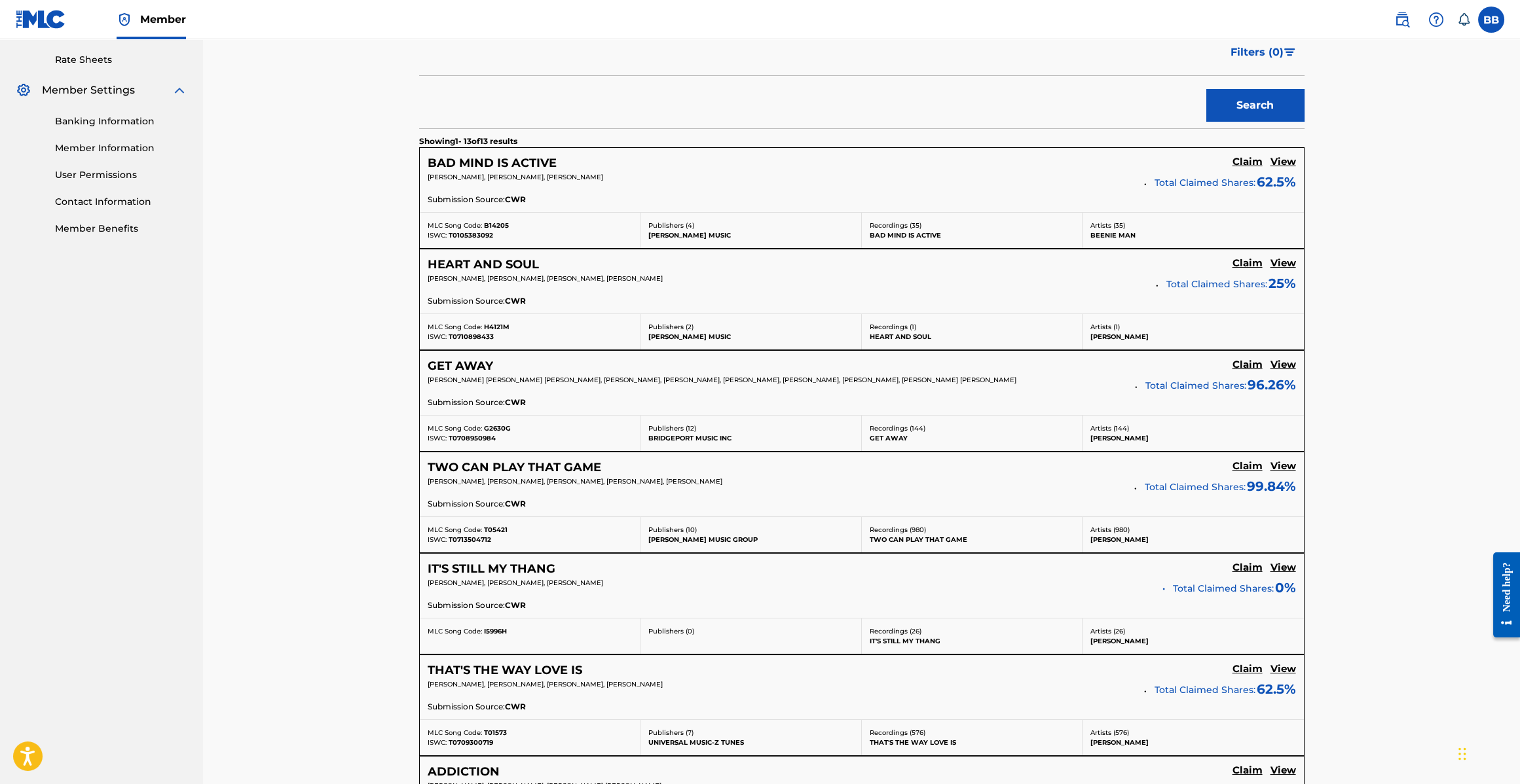
click at [454, 364] on h5 "GET AWAY" at bounding box center [461, 366] width 66 height 15
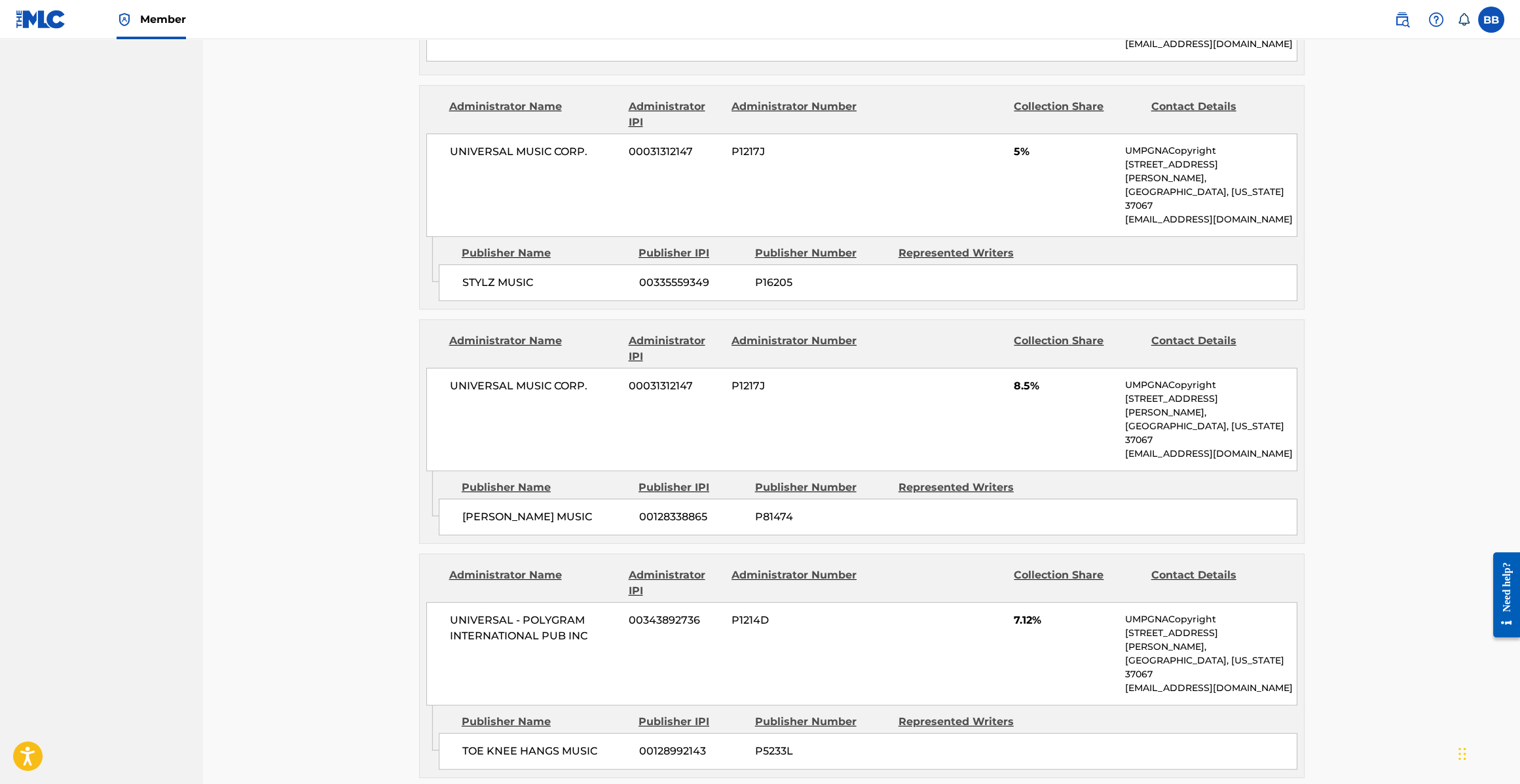
scroll to position [1325, 0]
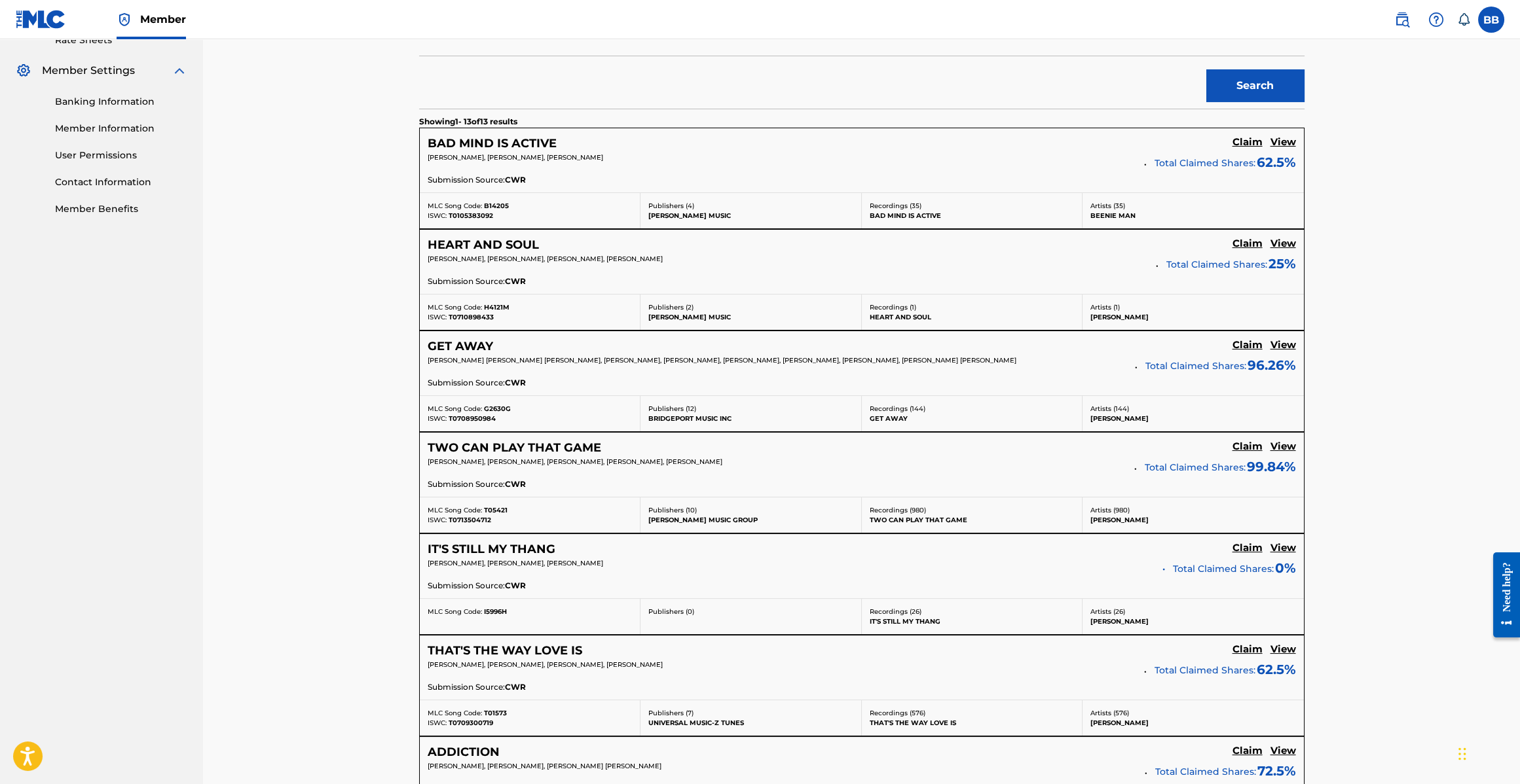
scroll to position [519, 0]
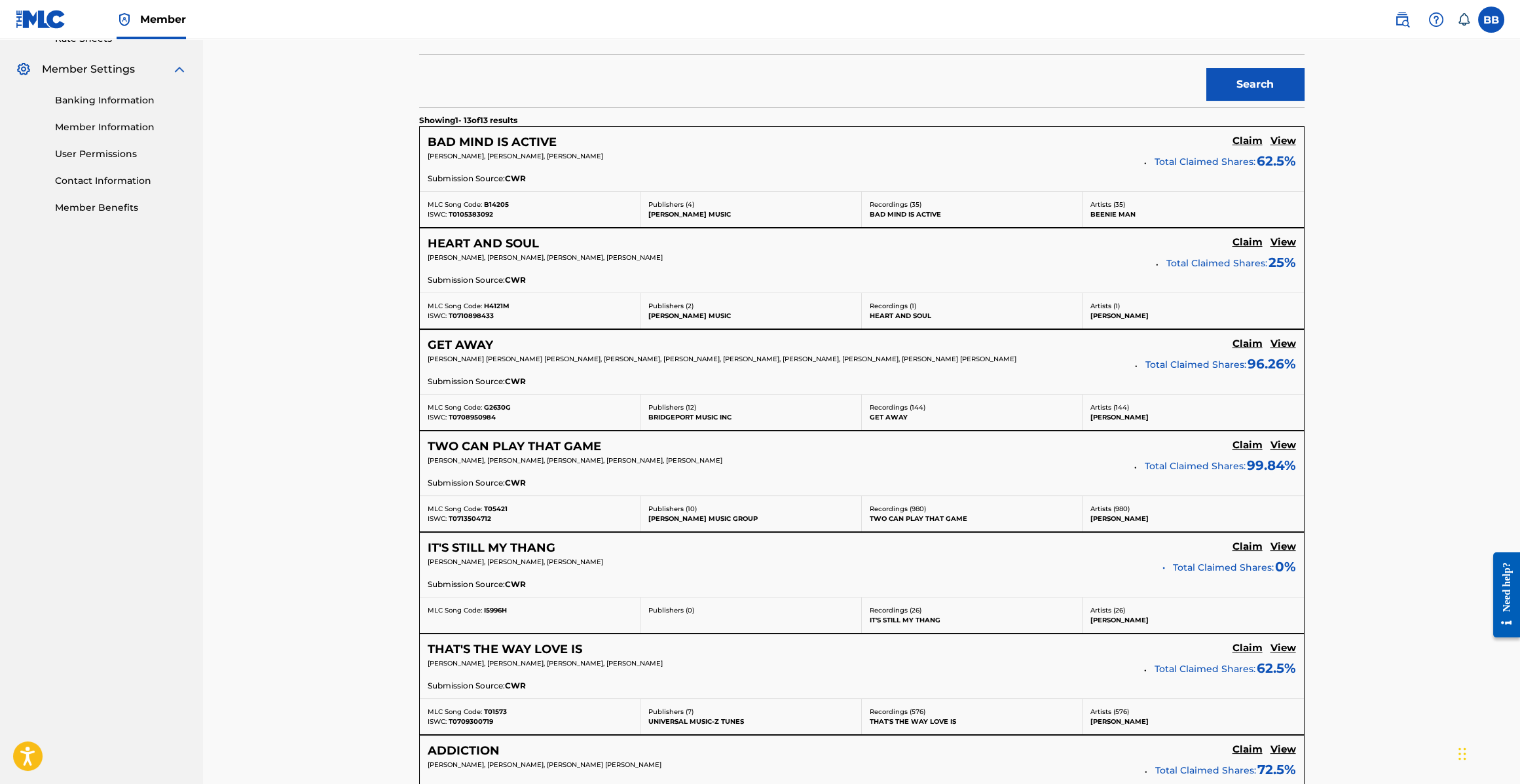
click at [478, 445] on h5 "TWO CAN PLAY THAT GAME" at bounding box center [515, 447] width 174 height 15
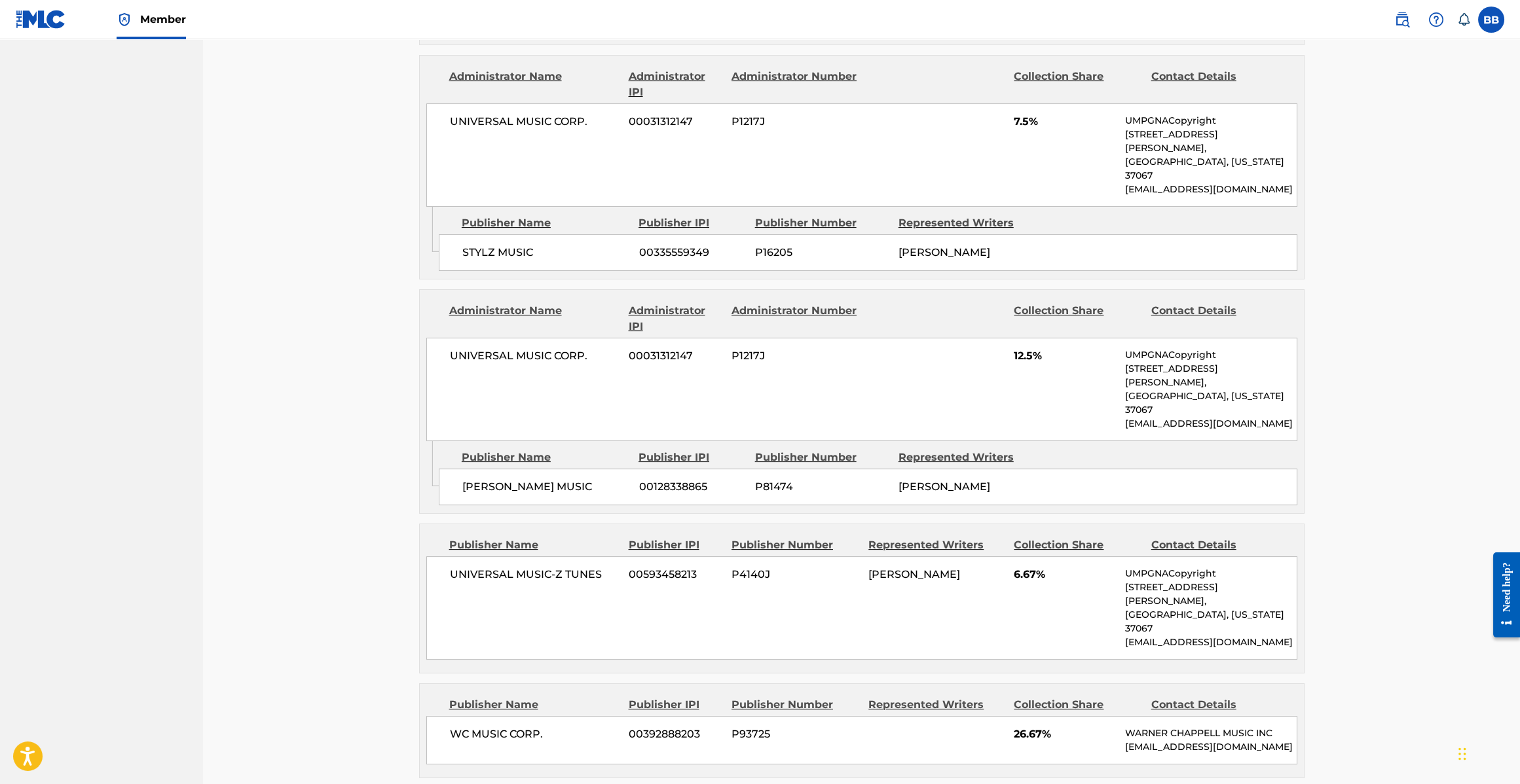
scroll to position [1251, 0]
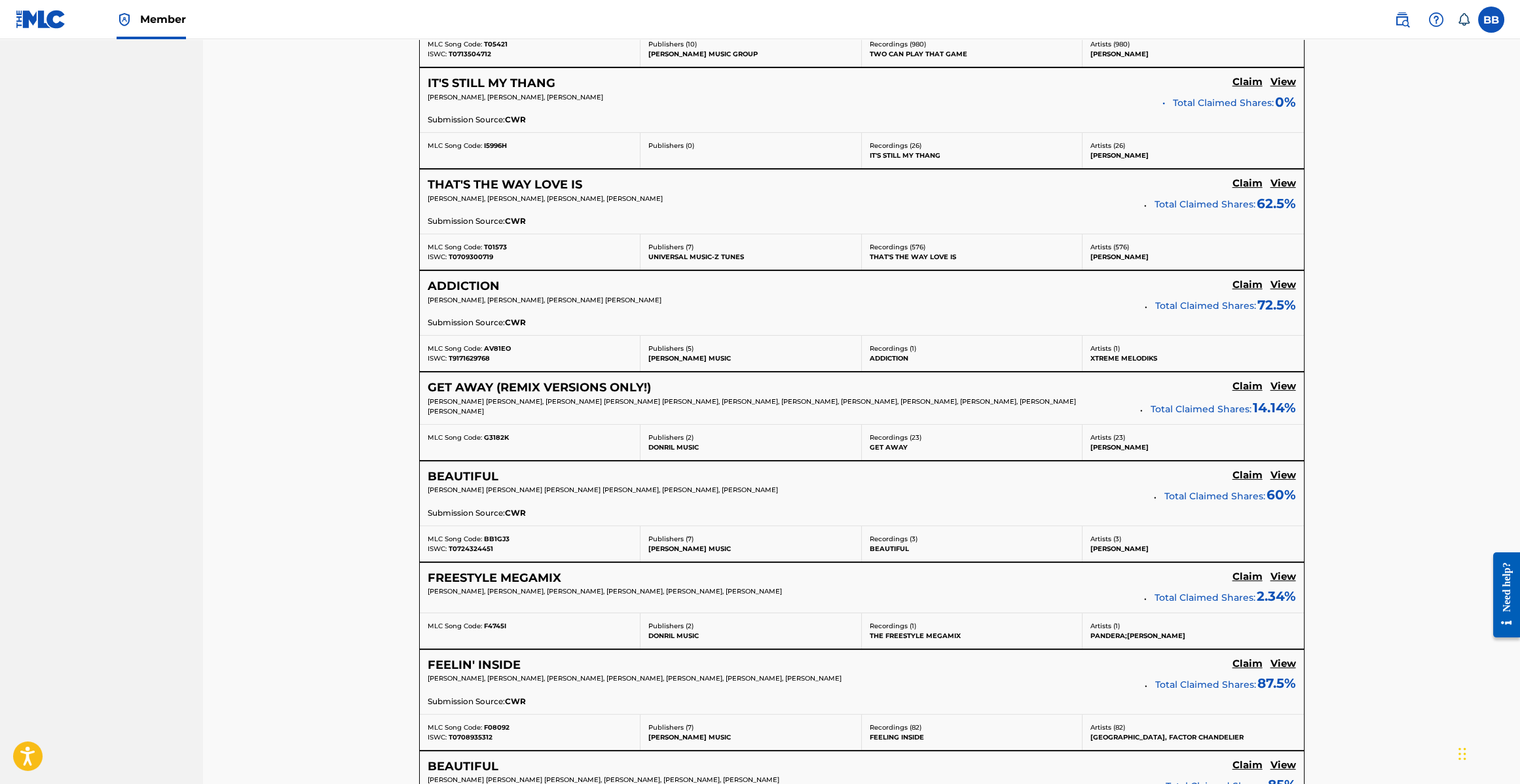
click at [514, 387] on h5 "GET AWAY (REMIX VERSIONS ONLY!)" at bounding box center [539, 388] width 223 height 15
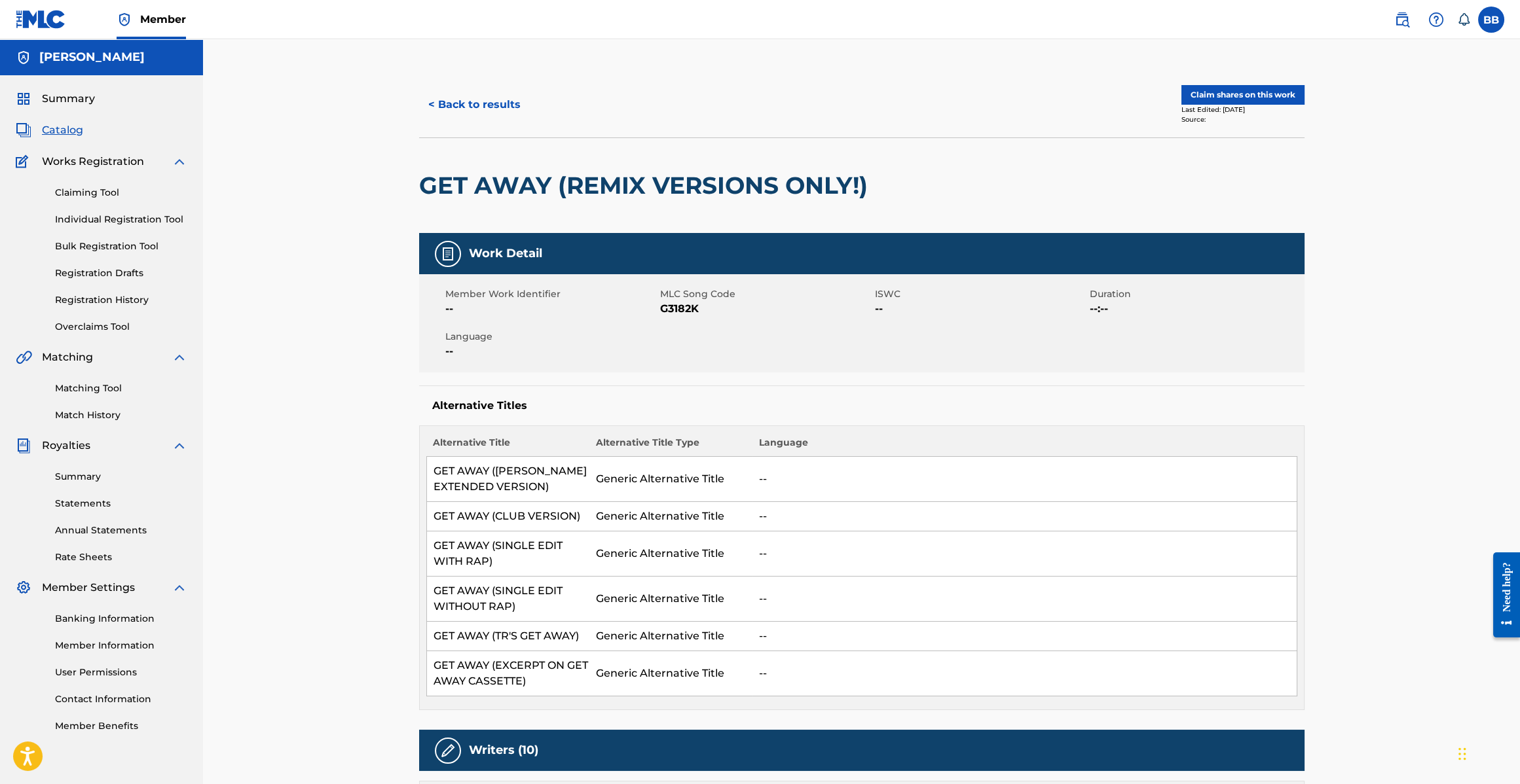
click at [1223, 98] on button "Claim shares on this work" at bounding box center [1243, 94] width 123 height 19
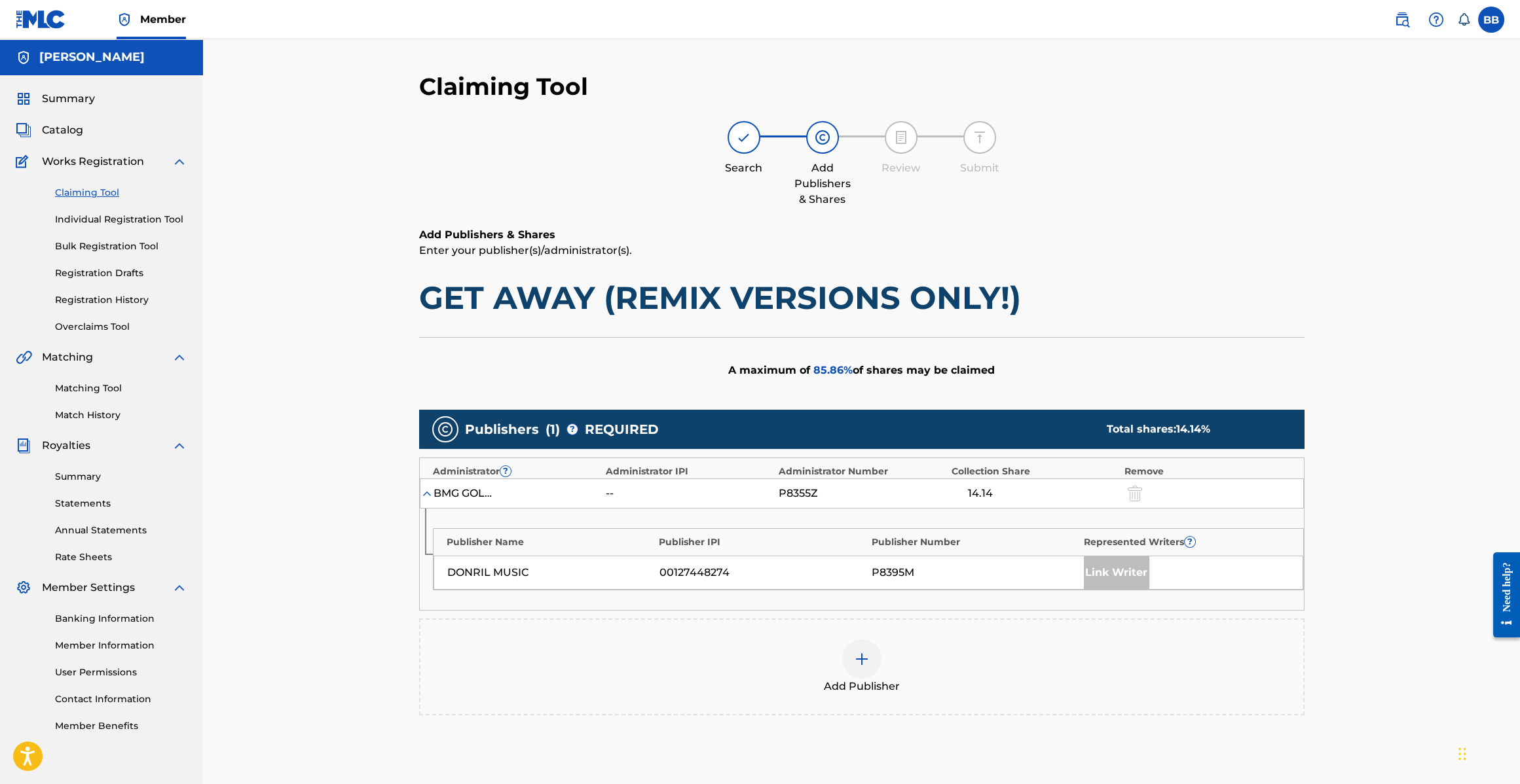
click at [858, 653] on img at bounding box center [862, 659] width 16 height 16
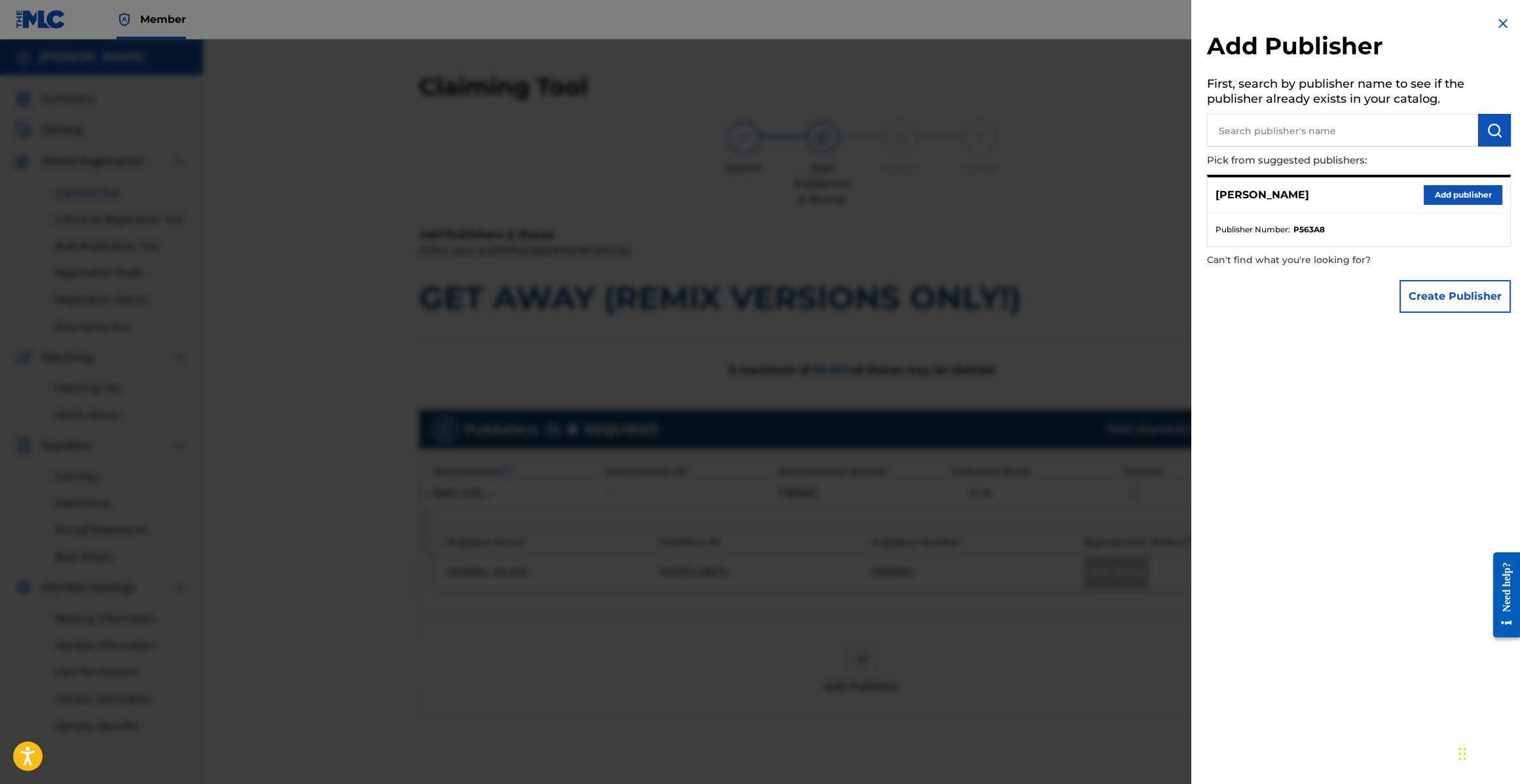
click at [1457, 195] on button "Add publisher" at bounding box center [1463, 195] width 78 height 19
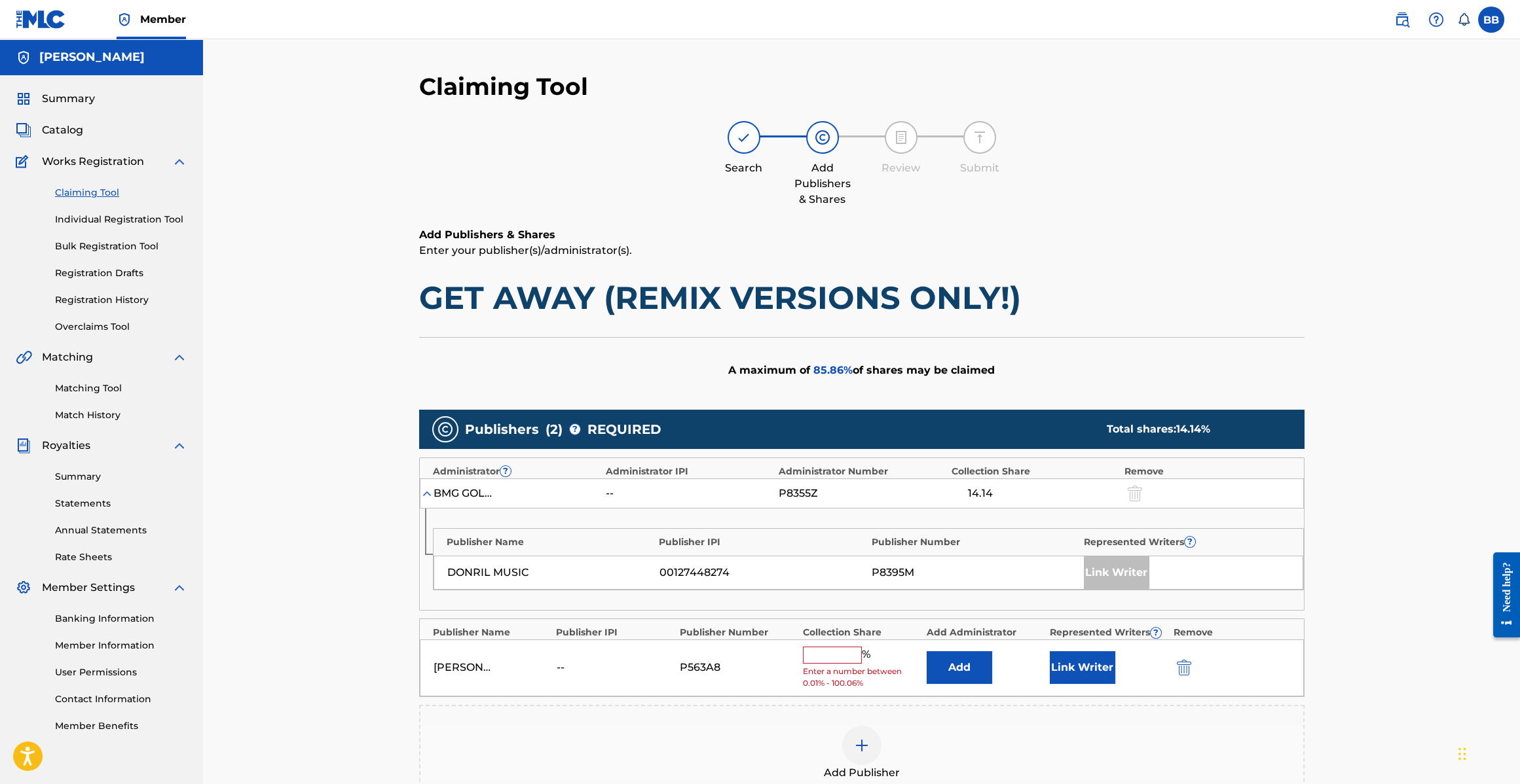
click at [825, 660] on input "text" at bounding box center [832, 655] width 59 height 17
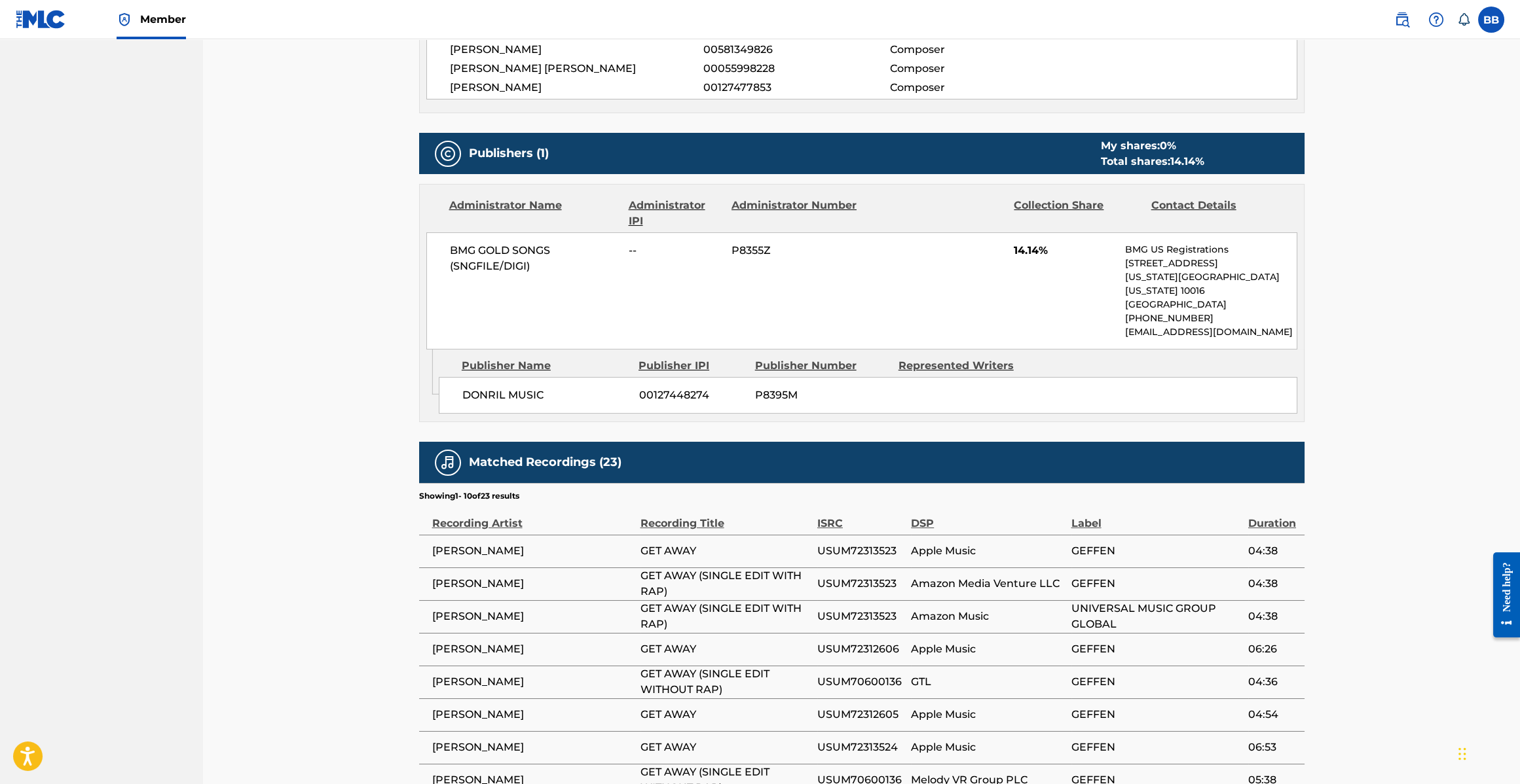
scroll to position [931, 0]
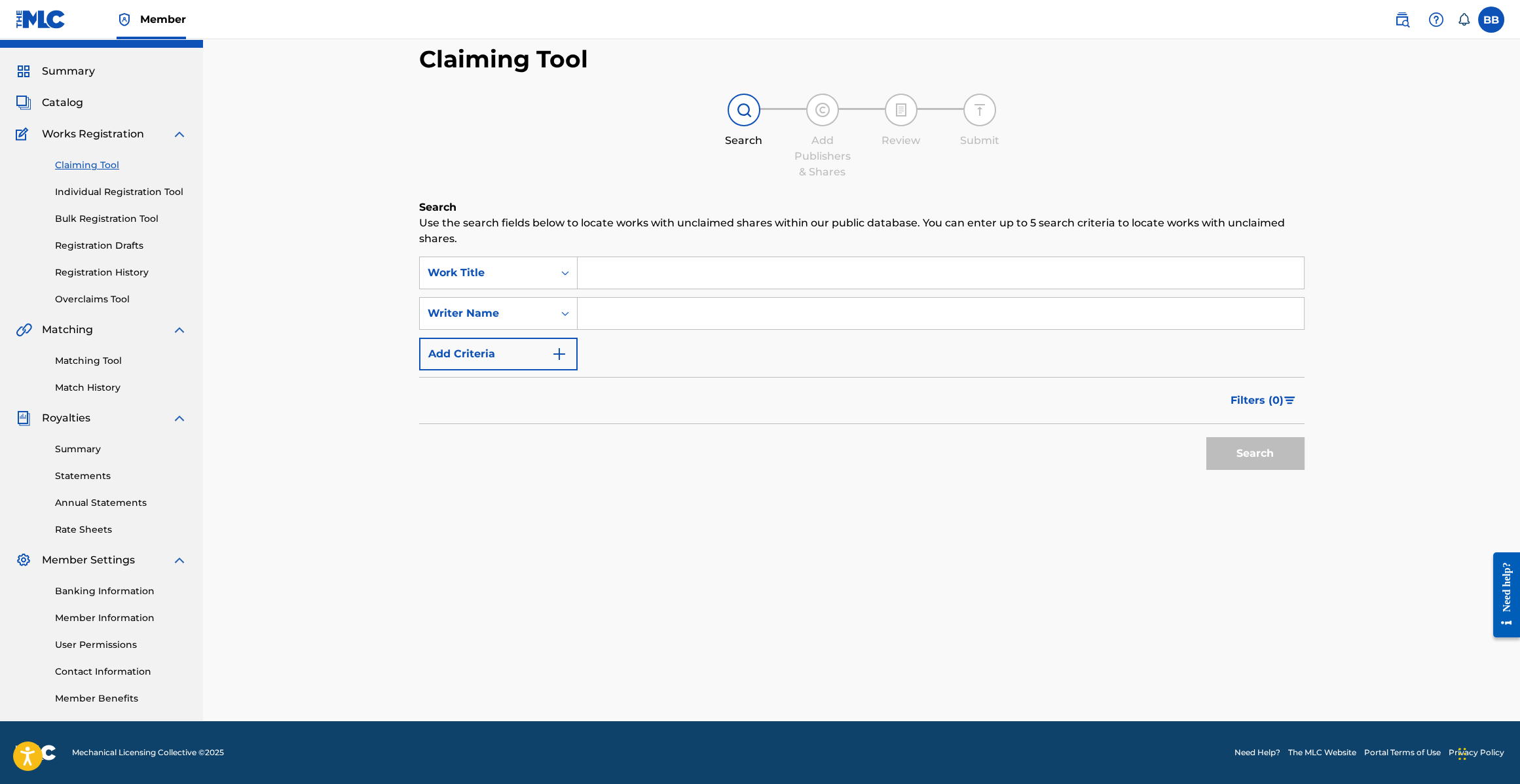
scroll to position [27, 0]
click at [661, 313] on input "Search Form" at bounding box center [941, 313] width 726 height 31
type input "[PERSON_NAME]"
click at [492, 358] on button "Add Criteria" at bounding box center [499, 355] width 158 height 33
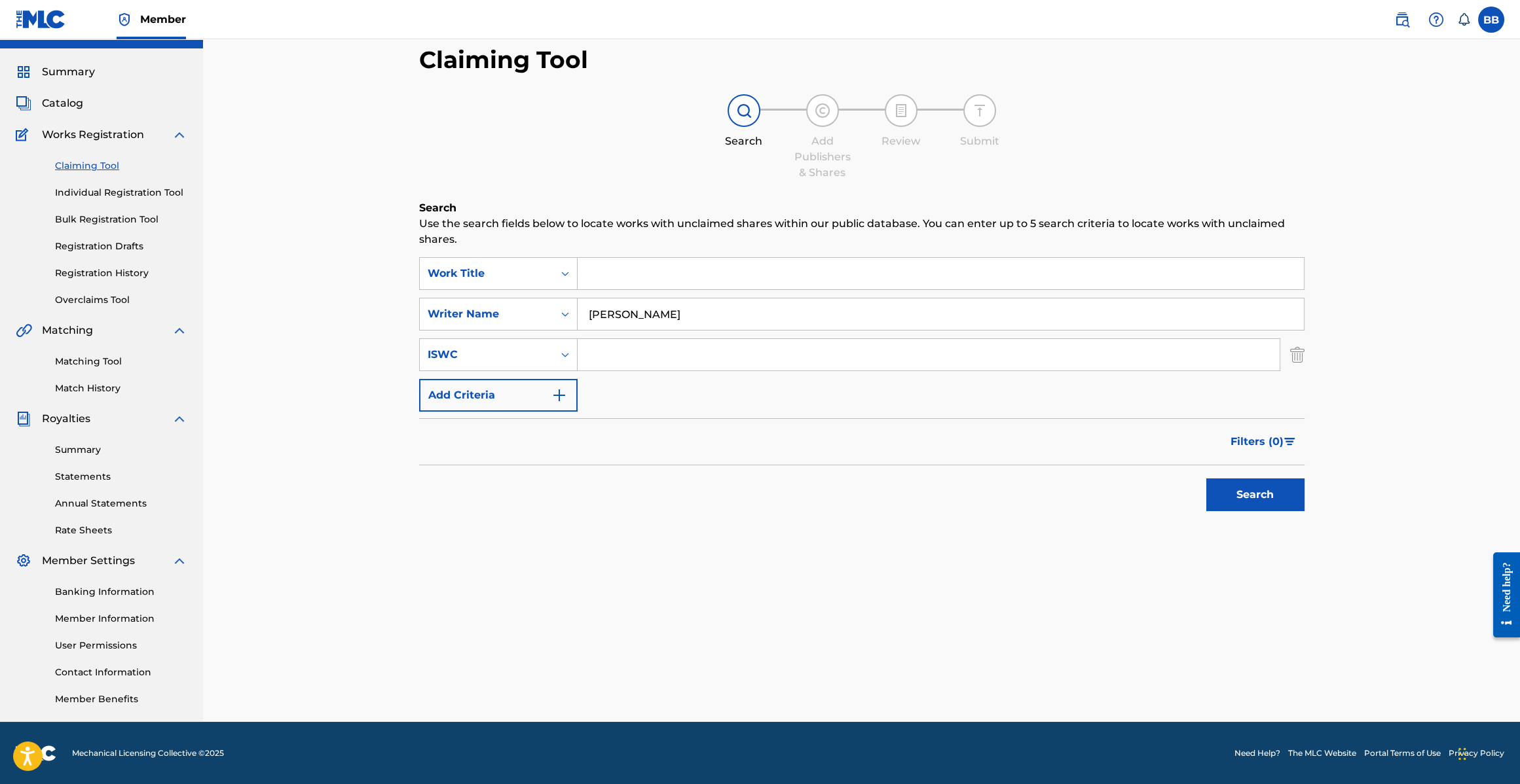
click at [518, 387] on button "Add Criteria" at bounding box center [499, 395] width 158 height 33
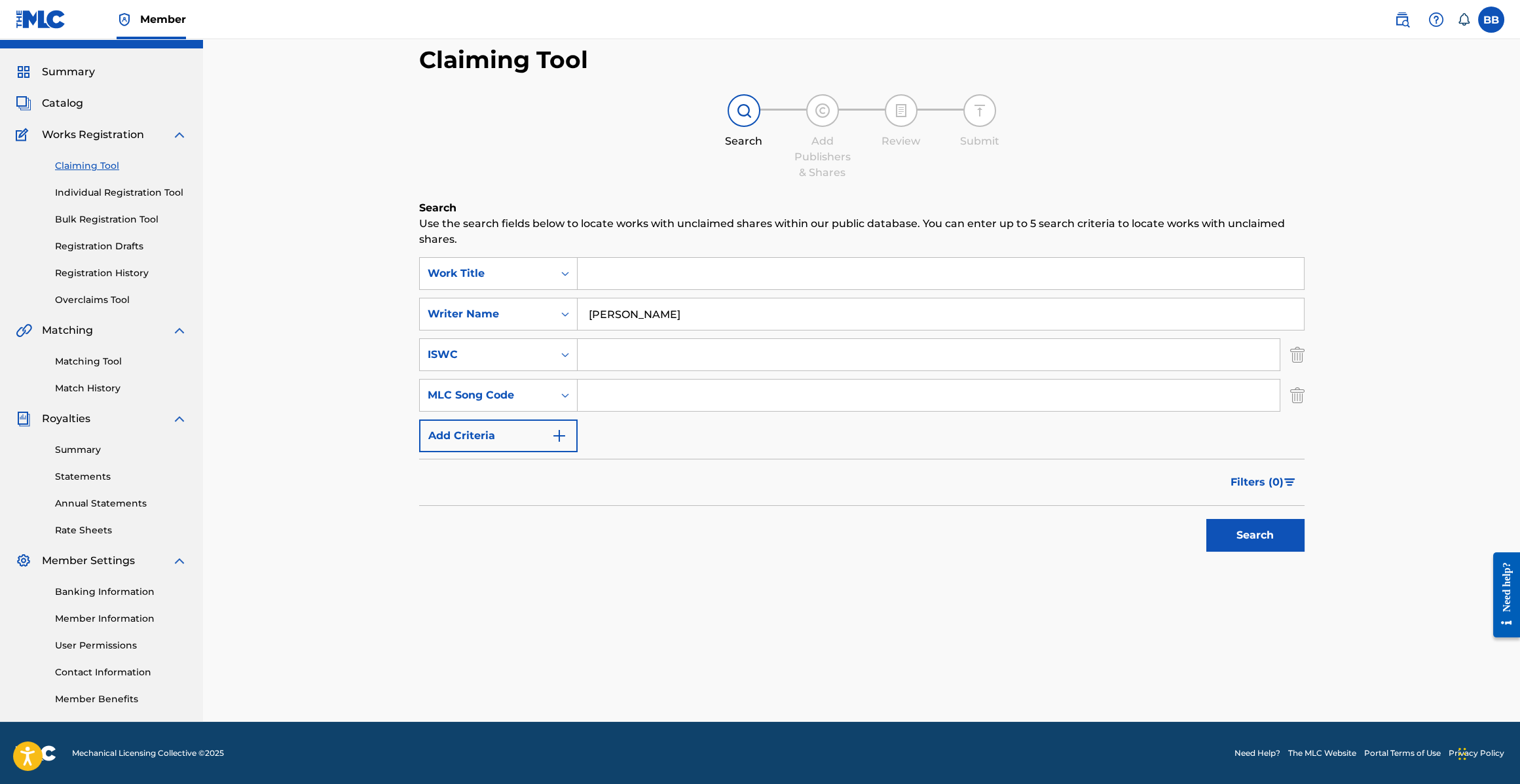
drag, startPoint x: 617, startPoint y: 392, endPoint x: 564, endPoint y: 423, distance: 61.4
click at [617, 393] on input "Search Form" at bounding box center [929, 395] width 702 height 31
drag, startPoint x: 554, startPoint y: 431, endPoint x: 560, endPoint y: 432, distance: 6.1
click at [554, 431] on img "Search Form" at bounding box center [559, 435] width 16 height 16
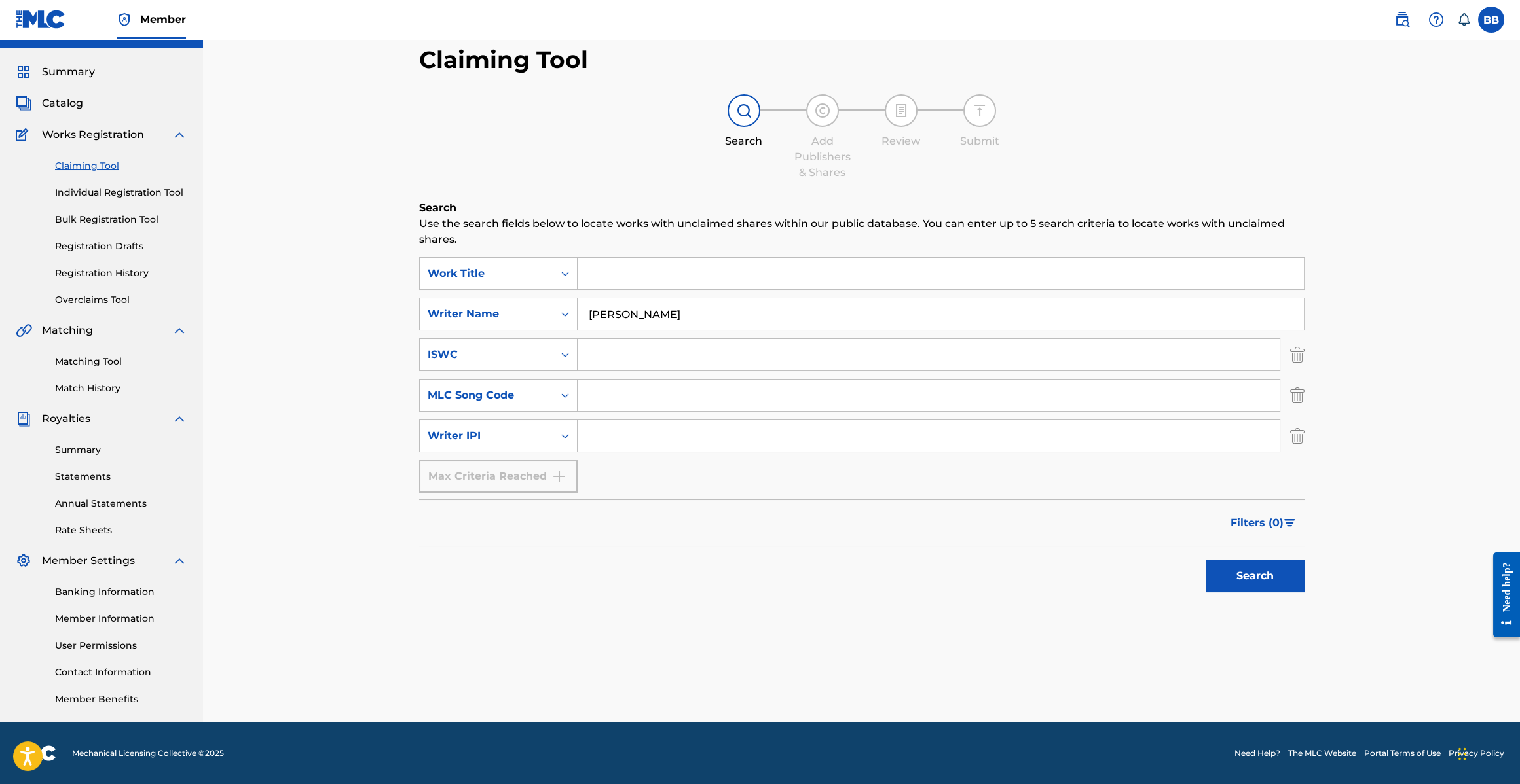
click at [1298, 390] on img "Search Form" at bounding box center [1297, 395] width 14 height 33
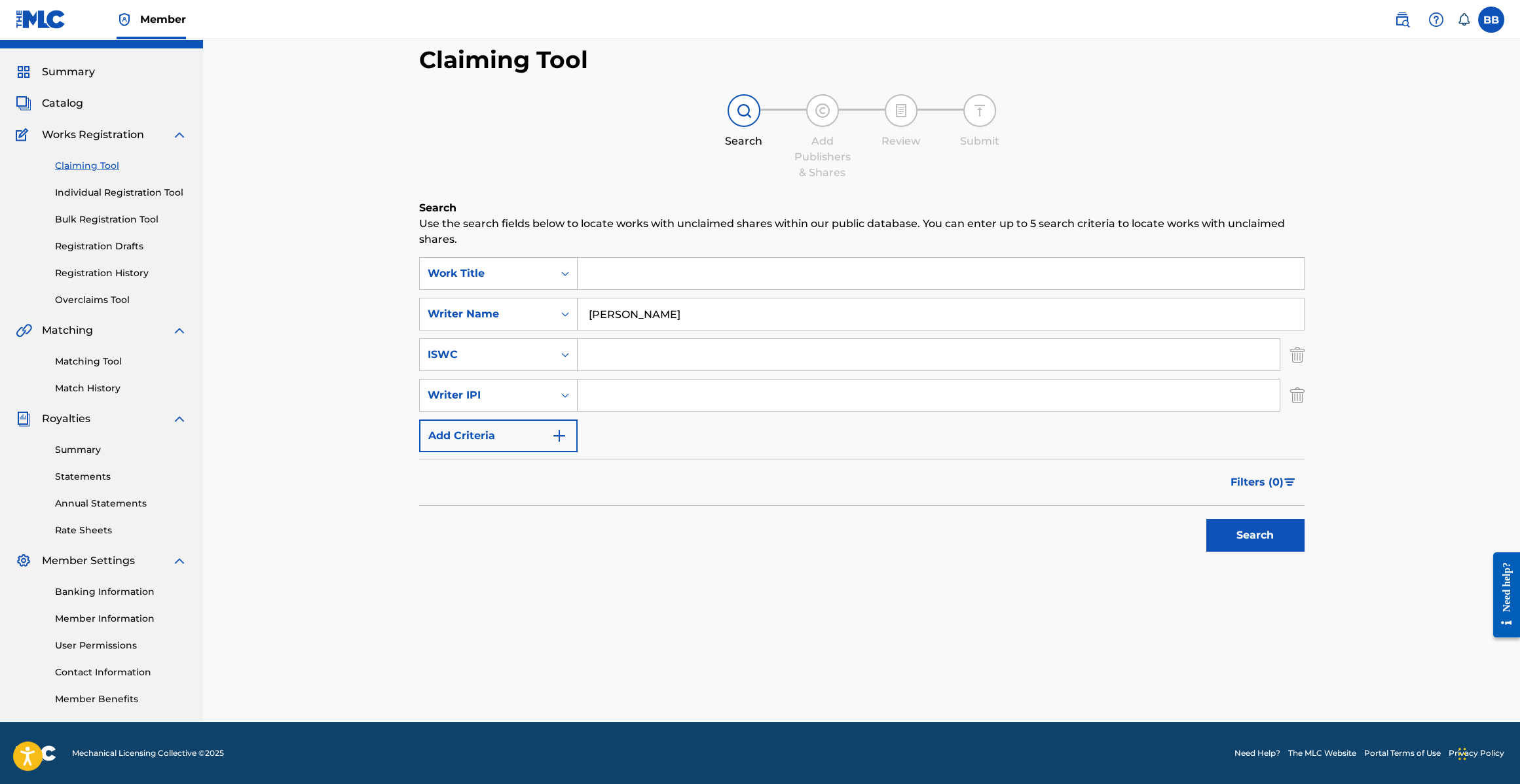
click at [1303, 366] on img "Search Form" at bounding box center [1297, 355] width 14 height 33
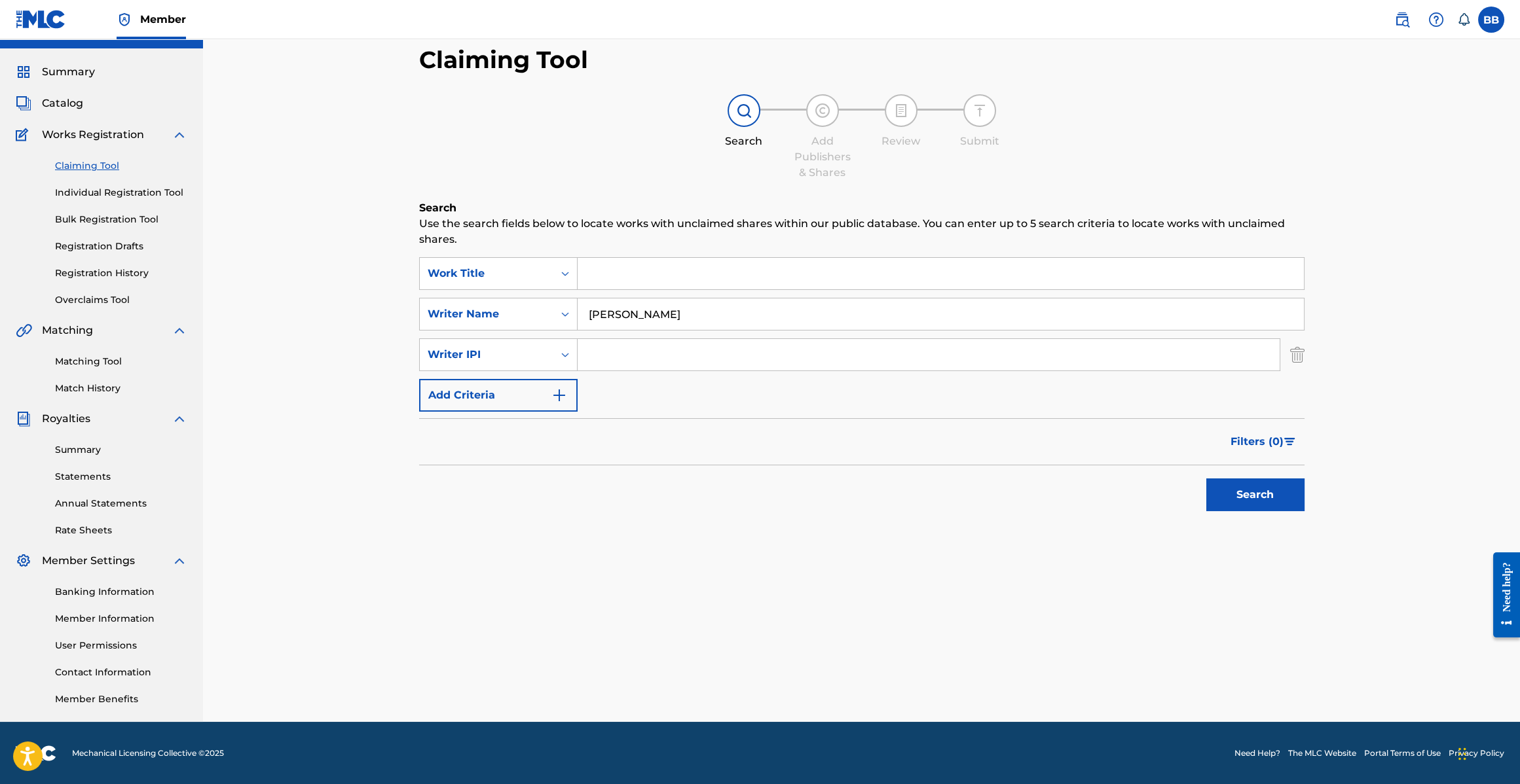
click at [769, 371] on div "SearchWithCriteria8753f70c-fd11-4694-998e-c46129c70bc0 Work Title SearchWithCri…" at bounding box center [862, 334] width 886 height 154
drag, startPoint x: 575, startPoint y: 366, endPoint x: 586, endPoint y: 360, distance: 12.5
click at [575, 365] on div "Search Form" at bounding box center [565, 355] width 24 height 31
click at [591, 357] on input "Search Form" at bounding box center [929, 355] width 702 height 31
type input ")"
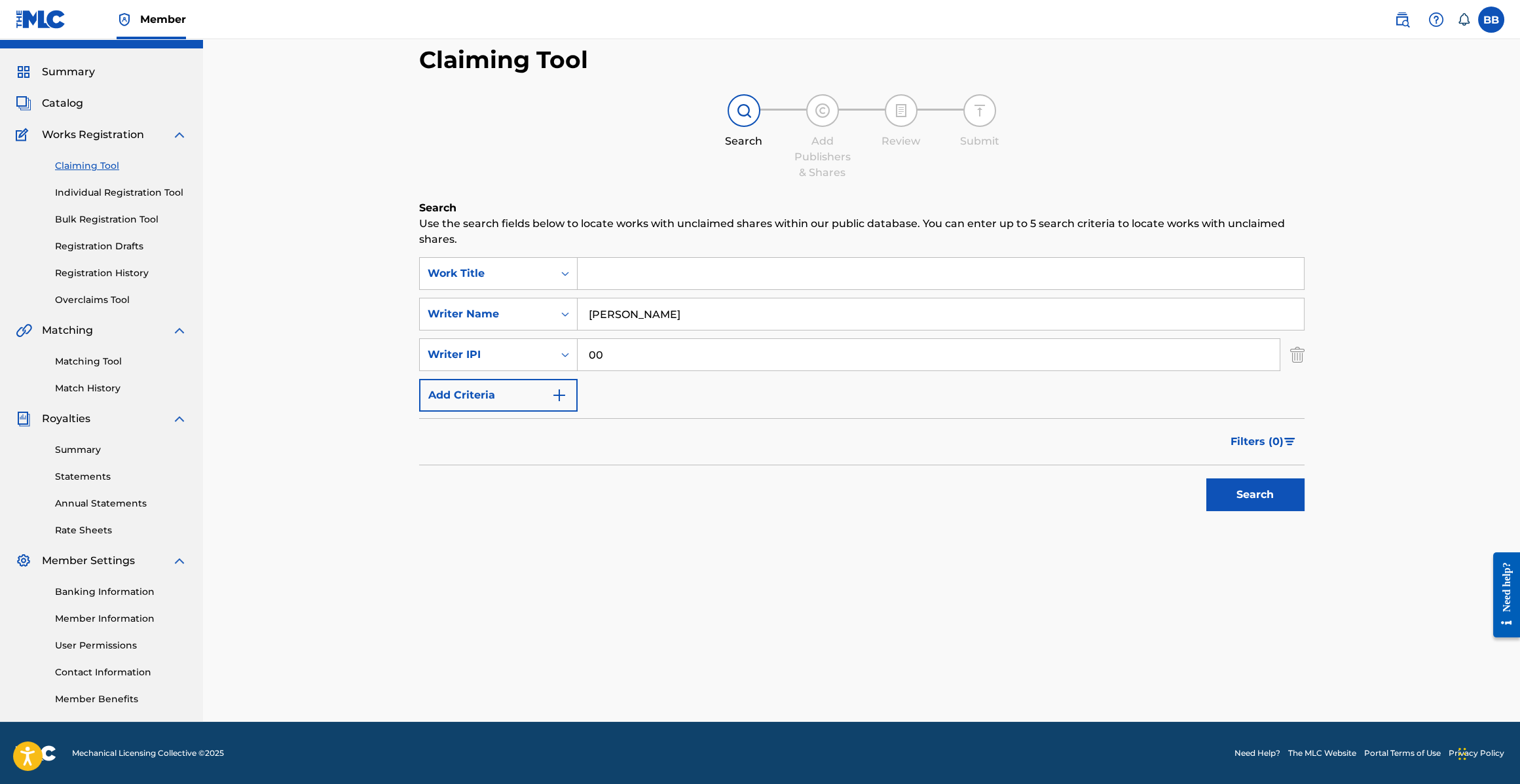
paste input "126160899"
click at [588, 356] on input "126160899" at bounding box center [929, 355] width 702 height 31
type input "00126160899"
click at [1207, 478] on button "Search" at bounding box center [1255, 494] width 99 height 33
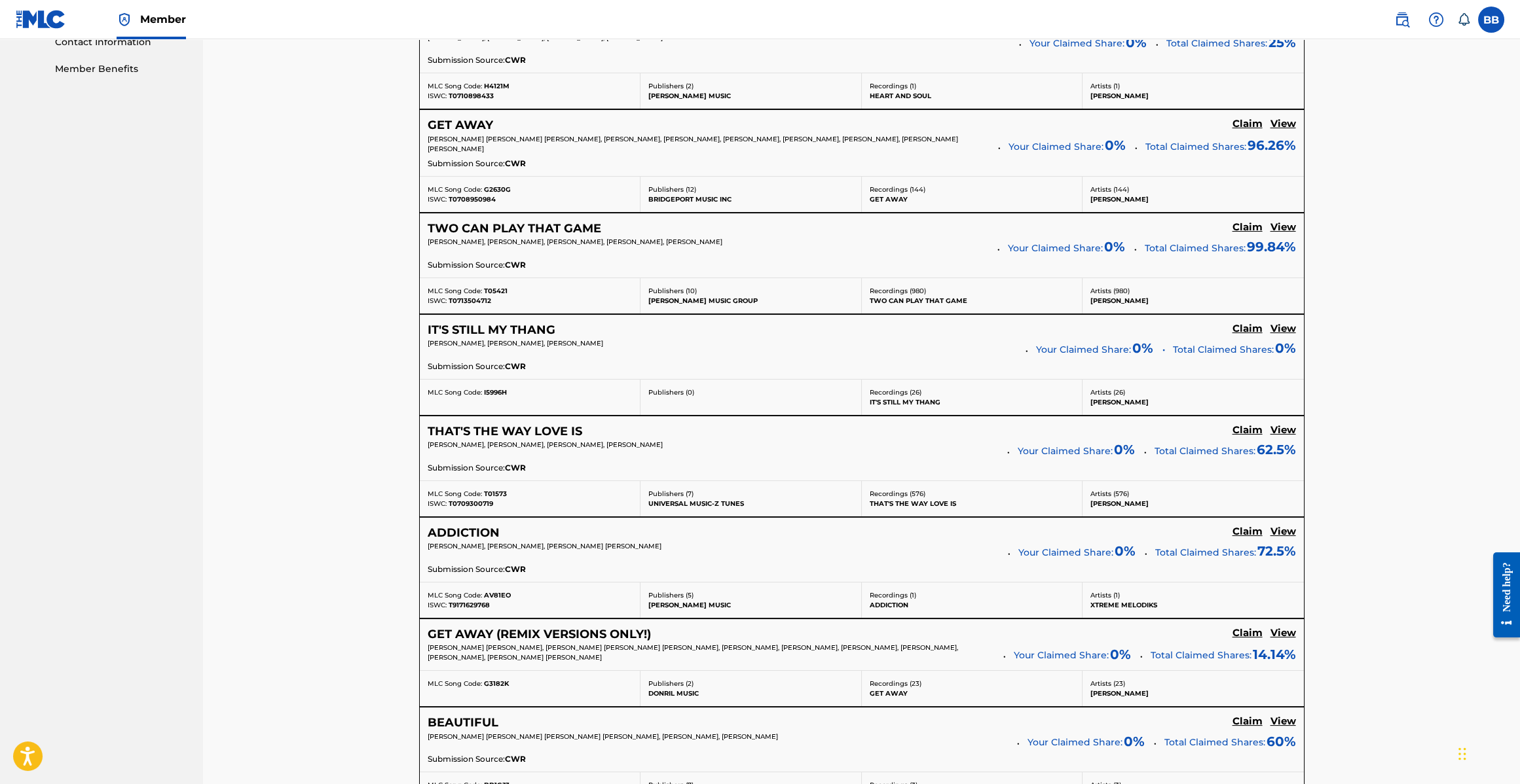
scroll to position [654, 0]
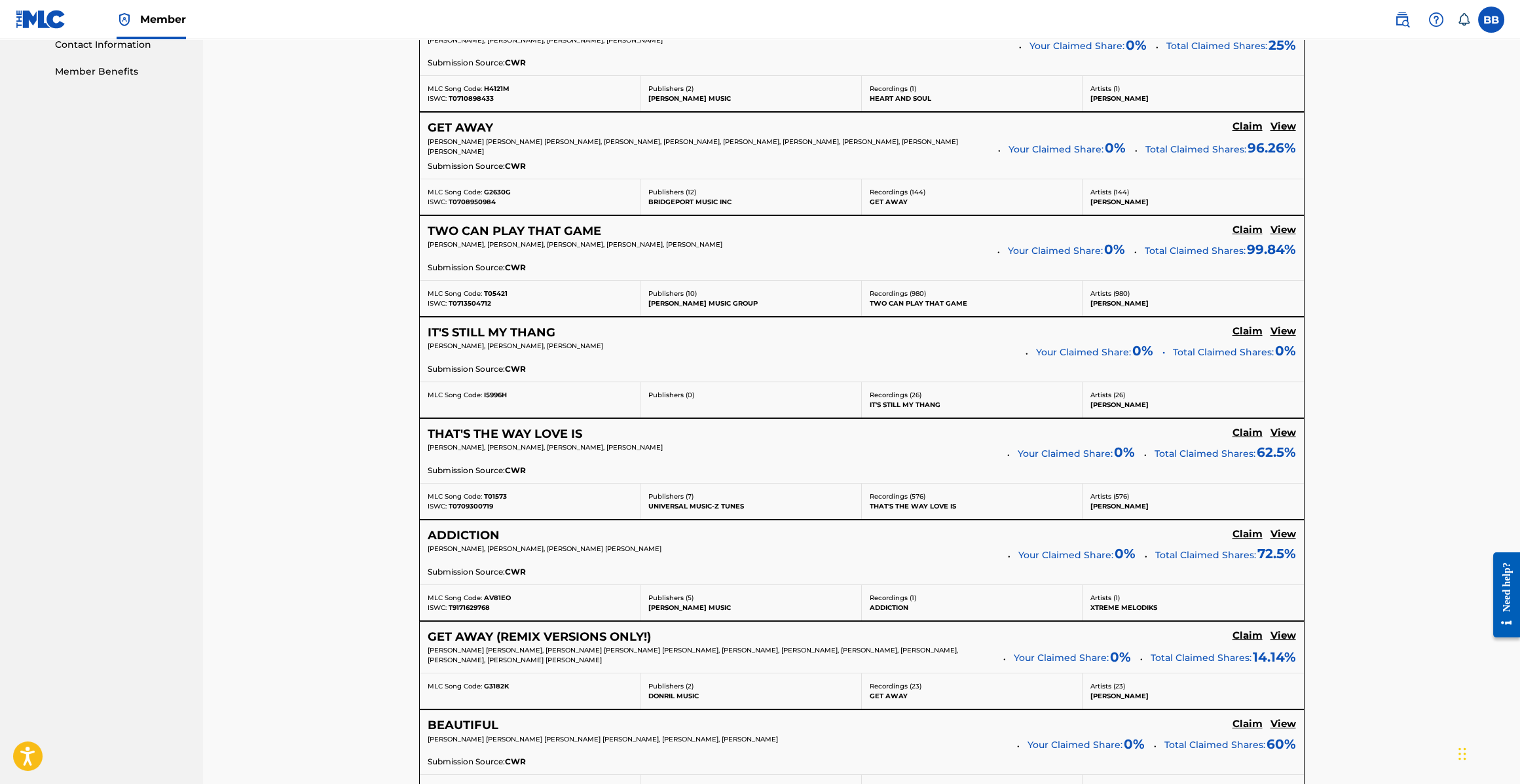
click at [498, 429] on h5 "THAT'S THE WAY LOVE IS" at bounding box center [505, 435] width 154 height 15
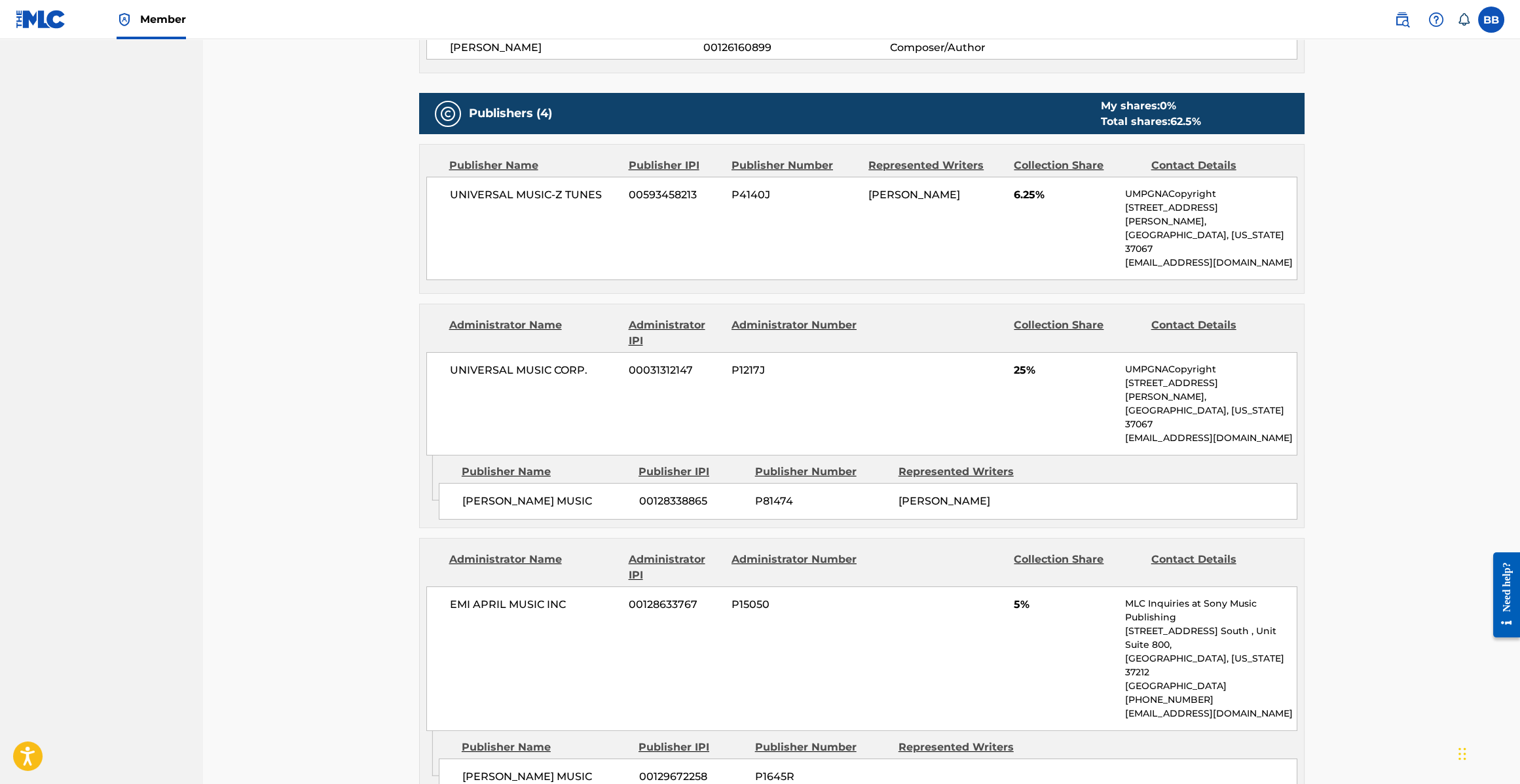
scroll to position [754, 0]
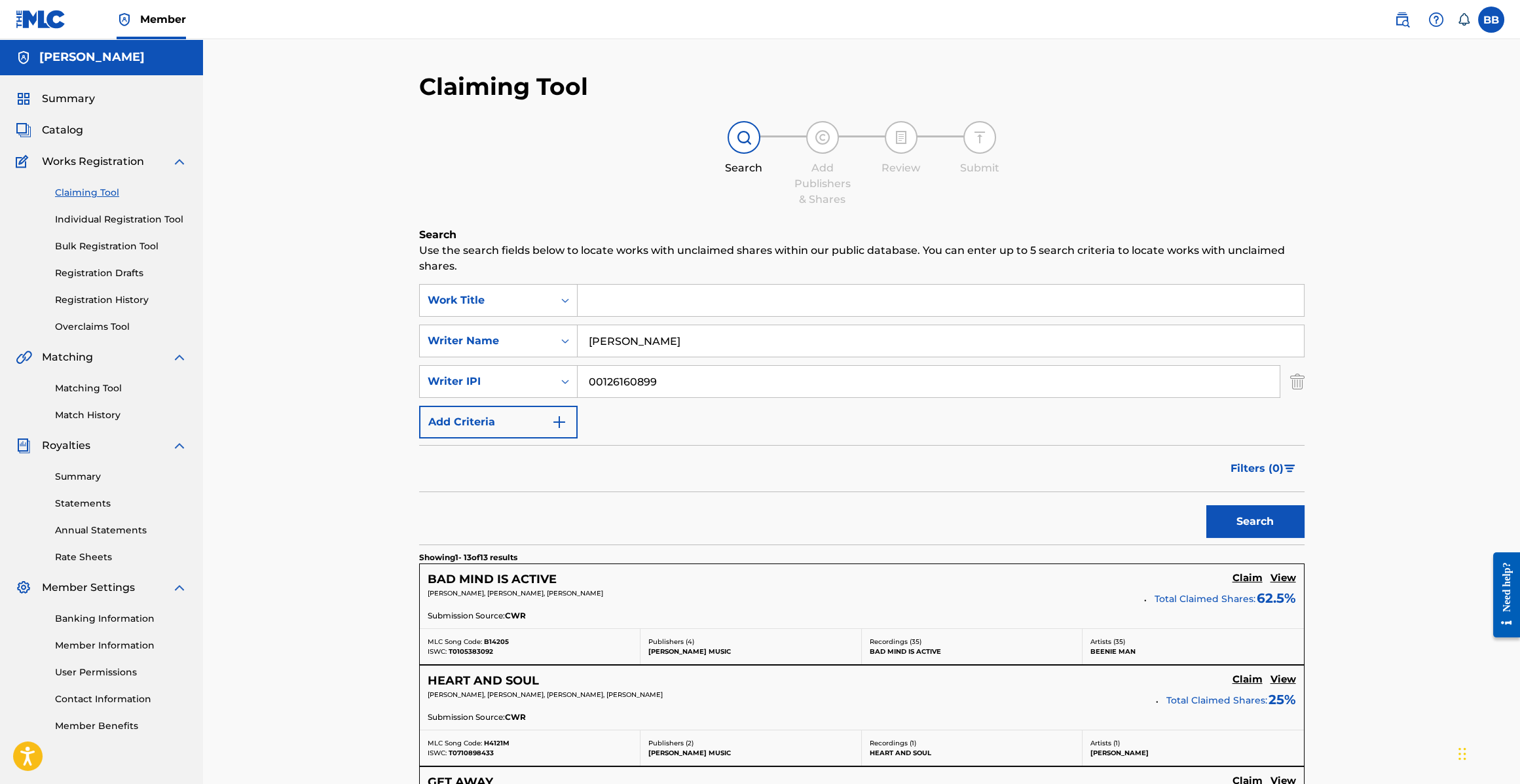
click at [104, 290] on div "Claiming Tool Individual Registration Tool Bulk Registration Tool Registration …" at bounding box center [102, 251] width 172 height 164
click at [103, 302] on link "Registration History" at bounding box center [120, 300] width 132 height 13
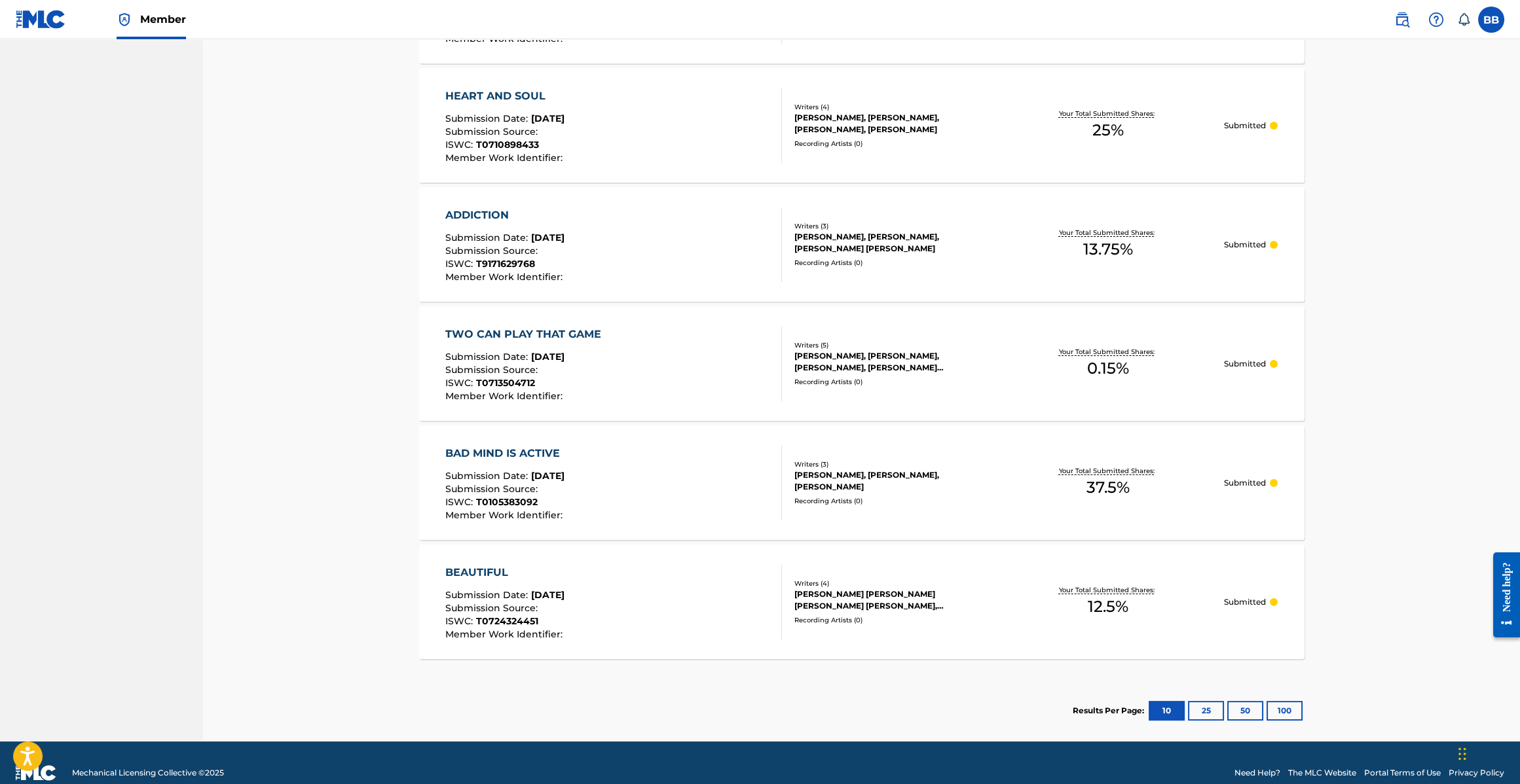
scroll to position [834, 0]
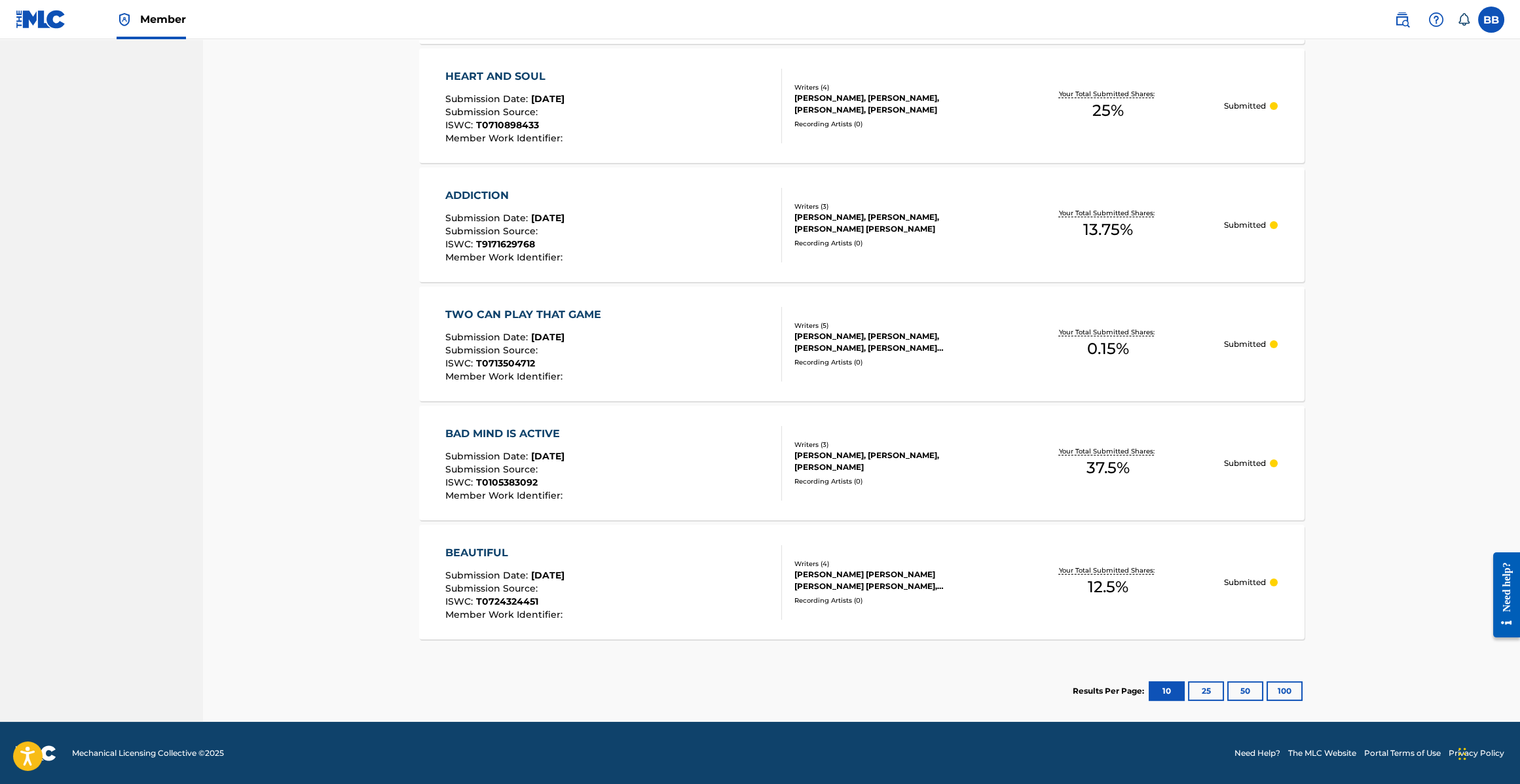
click at [1216, 690] on button "25" at bounding box center [1206, 691] width 36 height 19
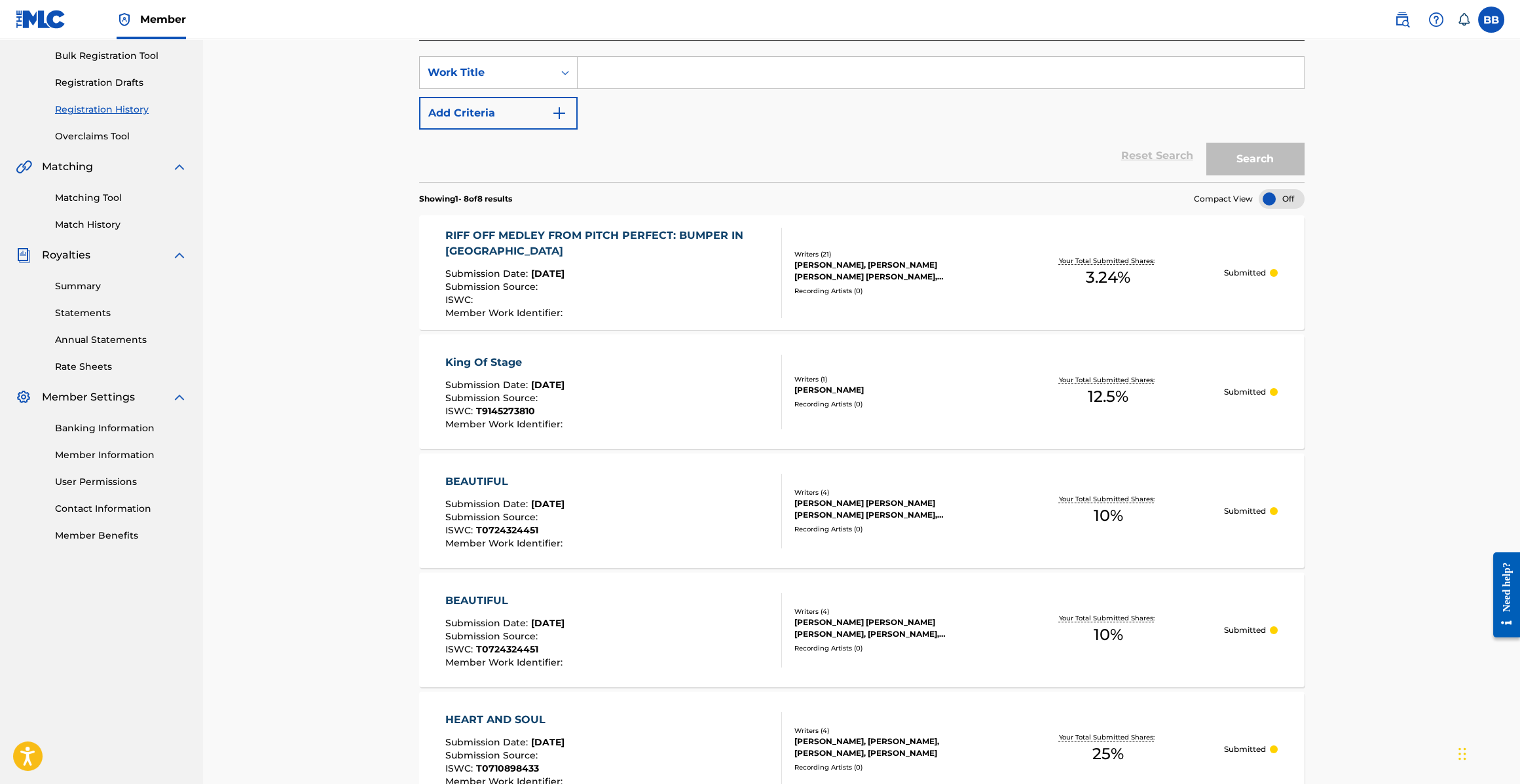
scroll to position [184, 0]
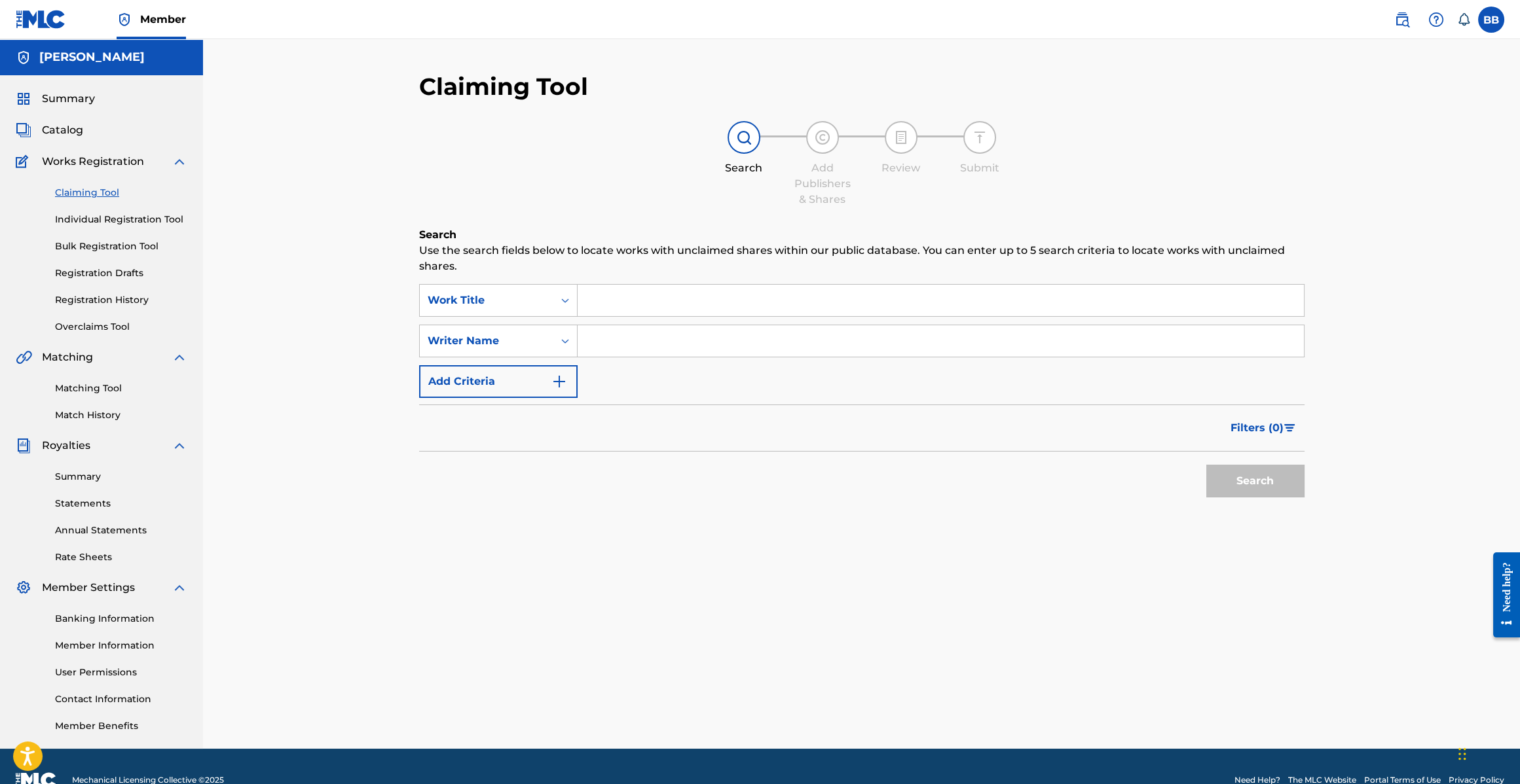
click at [663, 310] on input "Search Form" at bounding box center [941, 300] width 726 height 31
click at [661, 332] on input "Search Form" at bounding box center [941, 340] width 726 height 31
type input "[PERSON_NAME]"
click at [630, 306] on input "Search Form" at bounding box center [941, 300] width 726 height 31
click at [634, 301] on input "Search Form" at bounding box center [941, 300] width 726 height 31
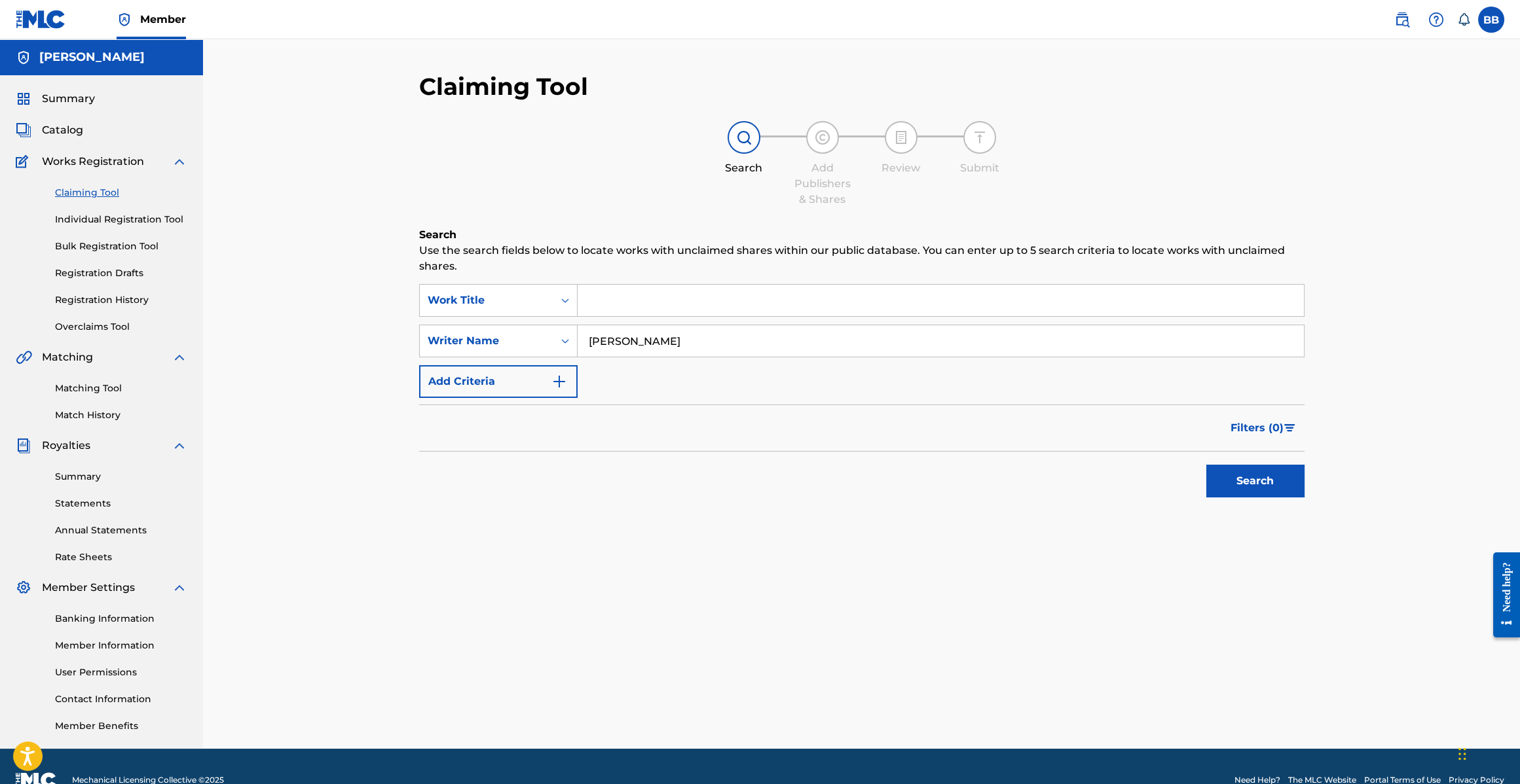
click at [561, 387] on img "Search Form" at bounding box center [559, 381] width 16 height 16
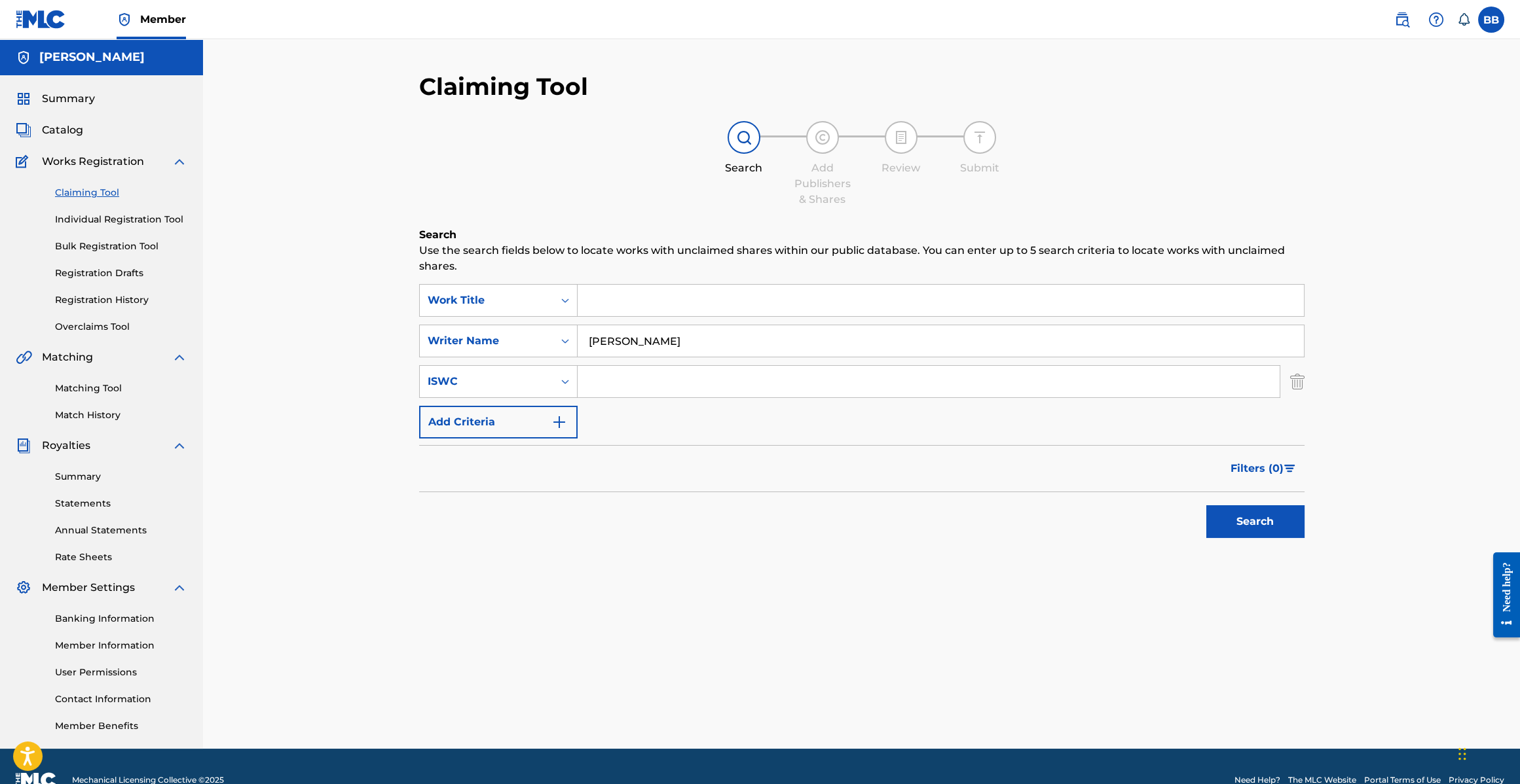
click at [549, 431] on button "Add Criteria" at bounding box center [499, 422] width 158 height 33
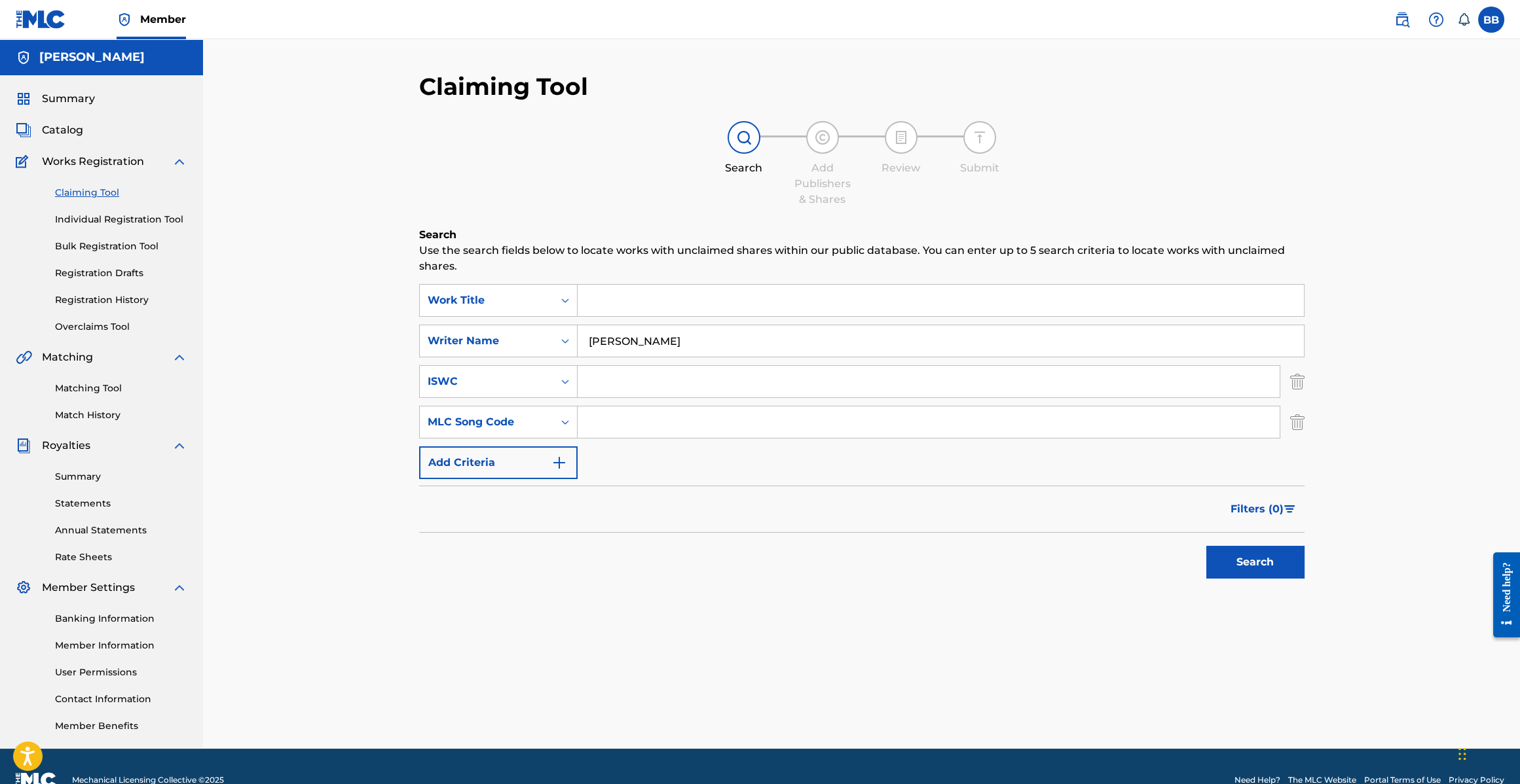
click at [555, 457] on img "Search Form" at bounding box center [559, 462] width 16 height 16
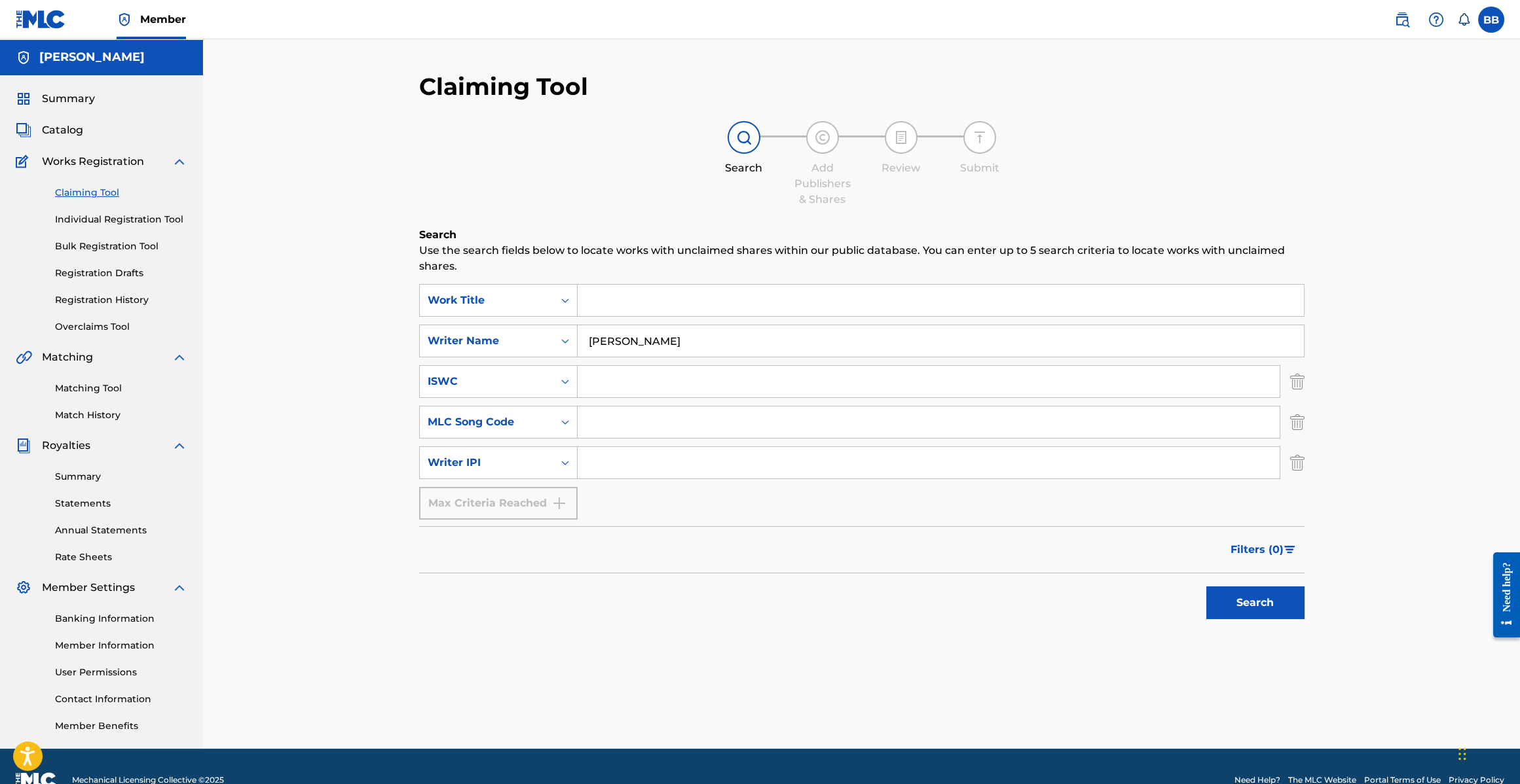
click at [621, 440] on div "SearchWithCriteria8753f70c-fd11-4694-998e-c46129c70bc0 Work Title SearchWithCri…" at bounding box center [862, 402] width 886 height 236
click at [617, 458] on input "Search Form" at bounding box center [929, 462] width 702 height 31
click at [612, 474] on input "Search Form" at bounding box center [929, 462] width 702 height 31
click at [629, 462] on input "Search Form" at bounding box center [929, 462] width 702 height 31
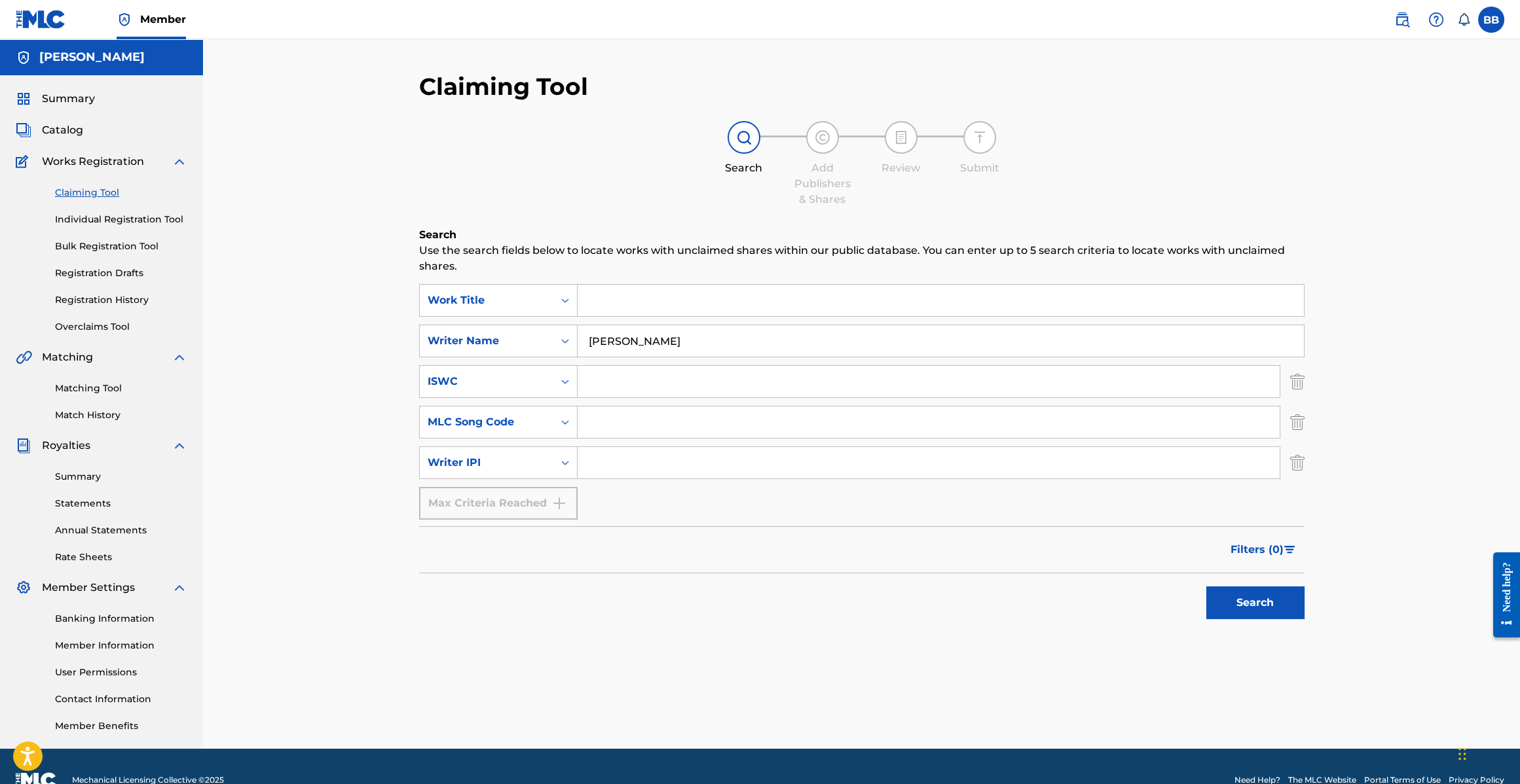
drag, startPoint x: 629, startPoint y: 463, endPoint x: 647, endPoint y: 391, distance: 74.2
click at [629, 460] on input "Search Form" at bounding box center [929, 462] width 702 height 31
click at [626, 301] on input "Search Form" at bounding box center [941, 300] width 726 height 31
paste input "126160899"
type input "126160899"
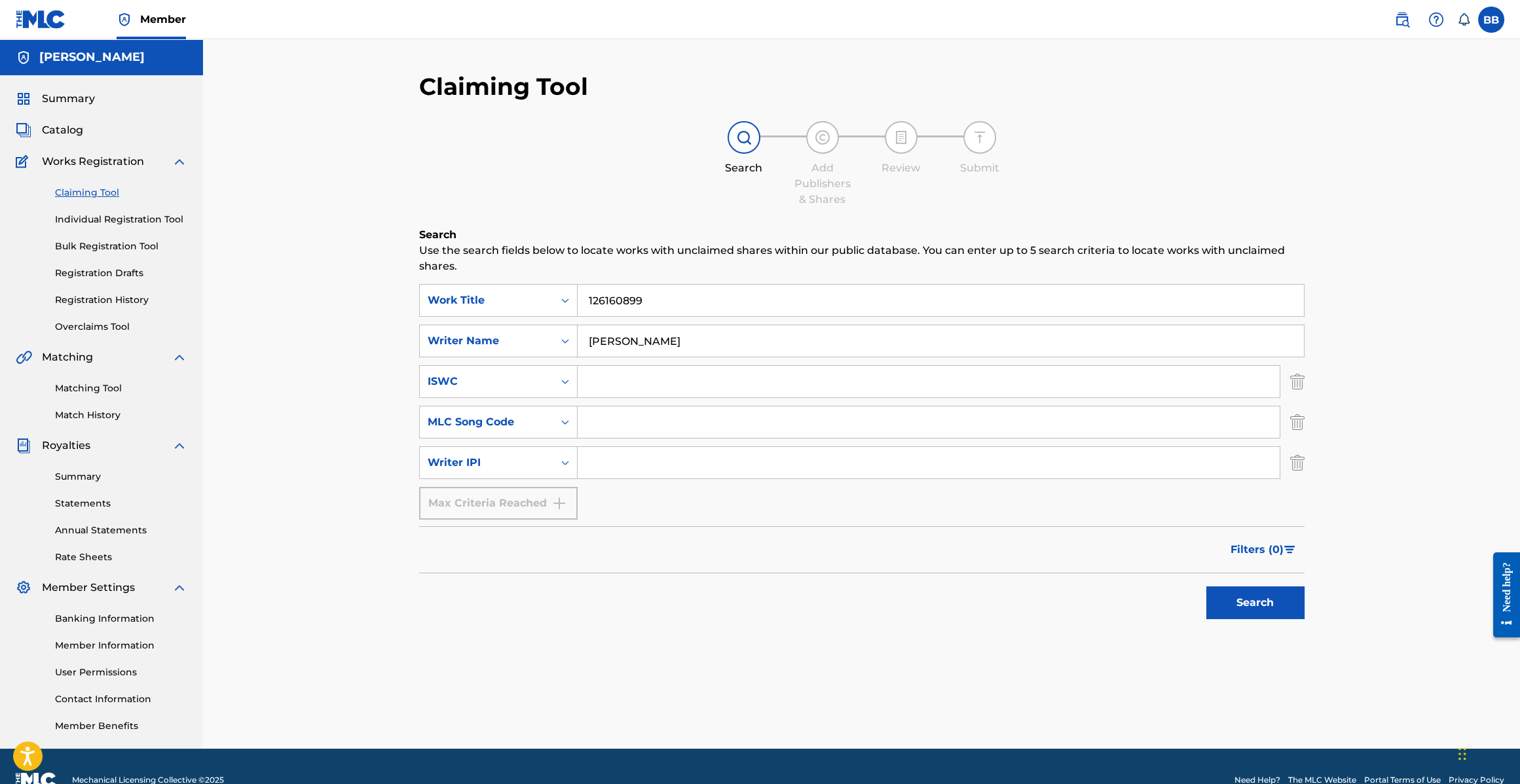
click at [608, 296] on input "126160899" at bounding box center [941, 300] width 726 height 31
click at [636, 467] on input "Search Form" at bounding box center [929, 462] width 702 height 31
paste input "126160899"
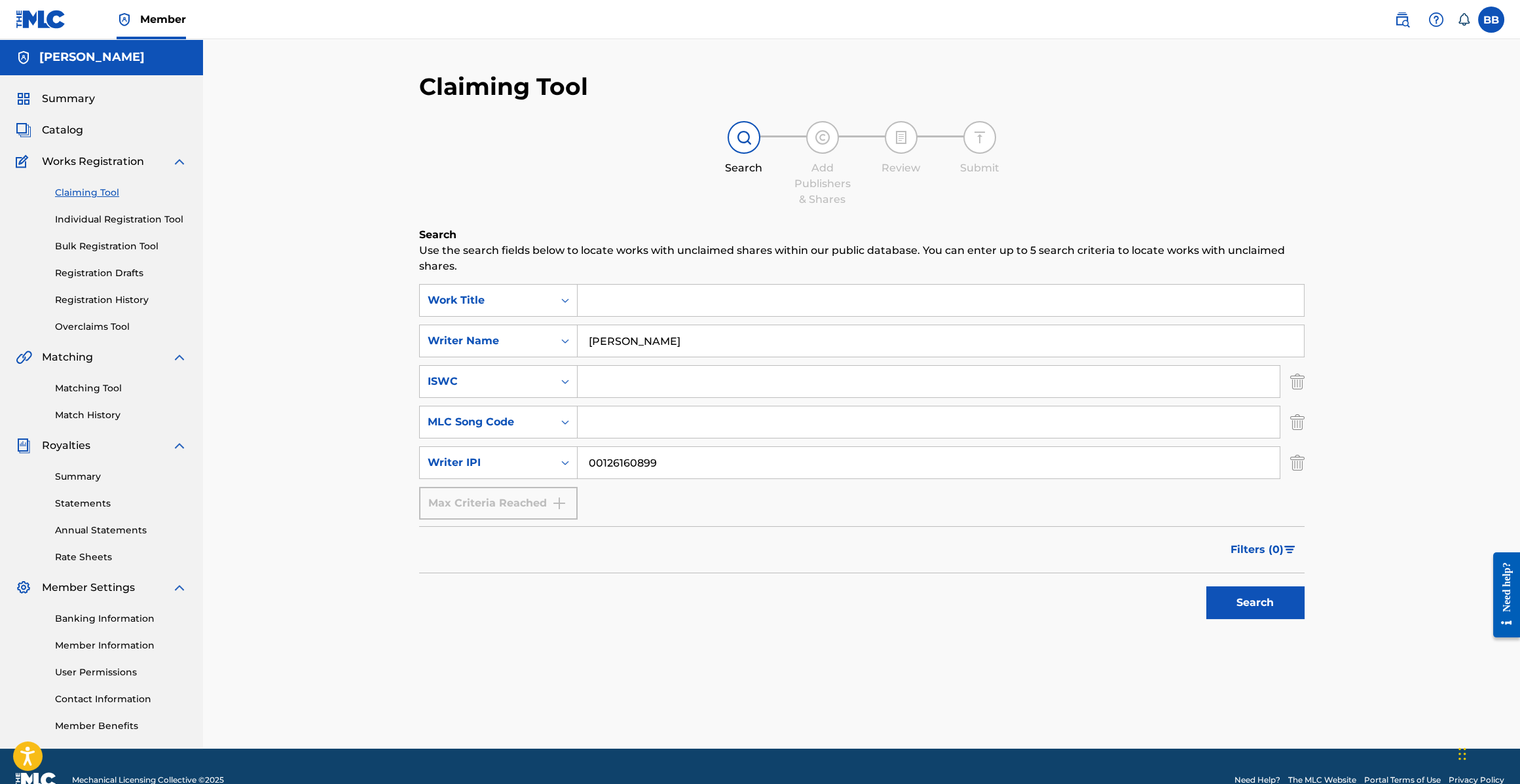
type input "00126160899"
drag, startPoint x: 1283, startPoint y: 605, endPoint x: 1273, endPoint y: 603, distance: 10.2
click at [1283, 605] on button "Search" at bounding box center [1255, 603] width 99 height 33
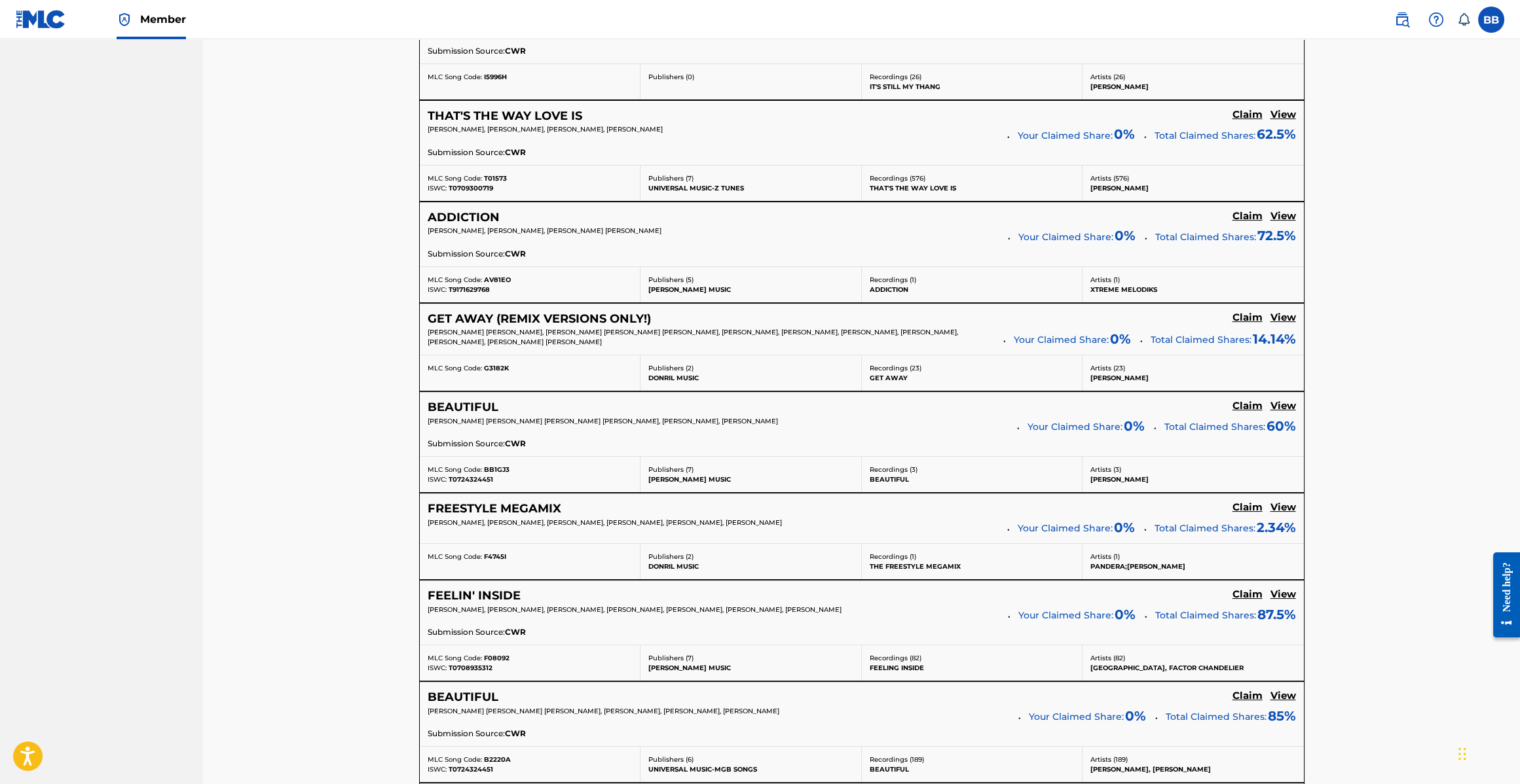
scroll to position [993, 0]
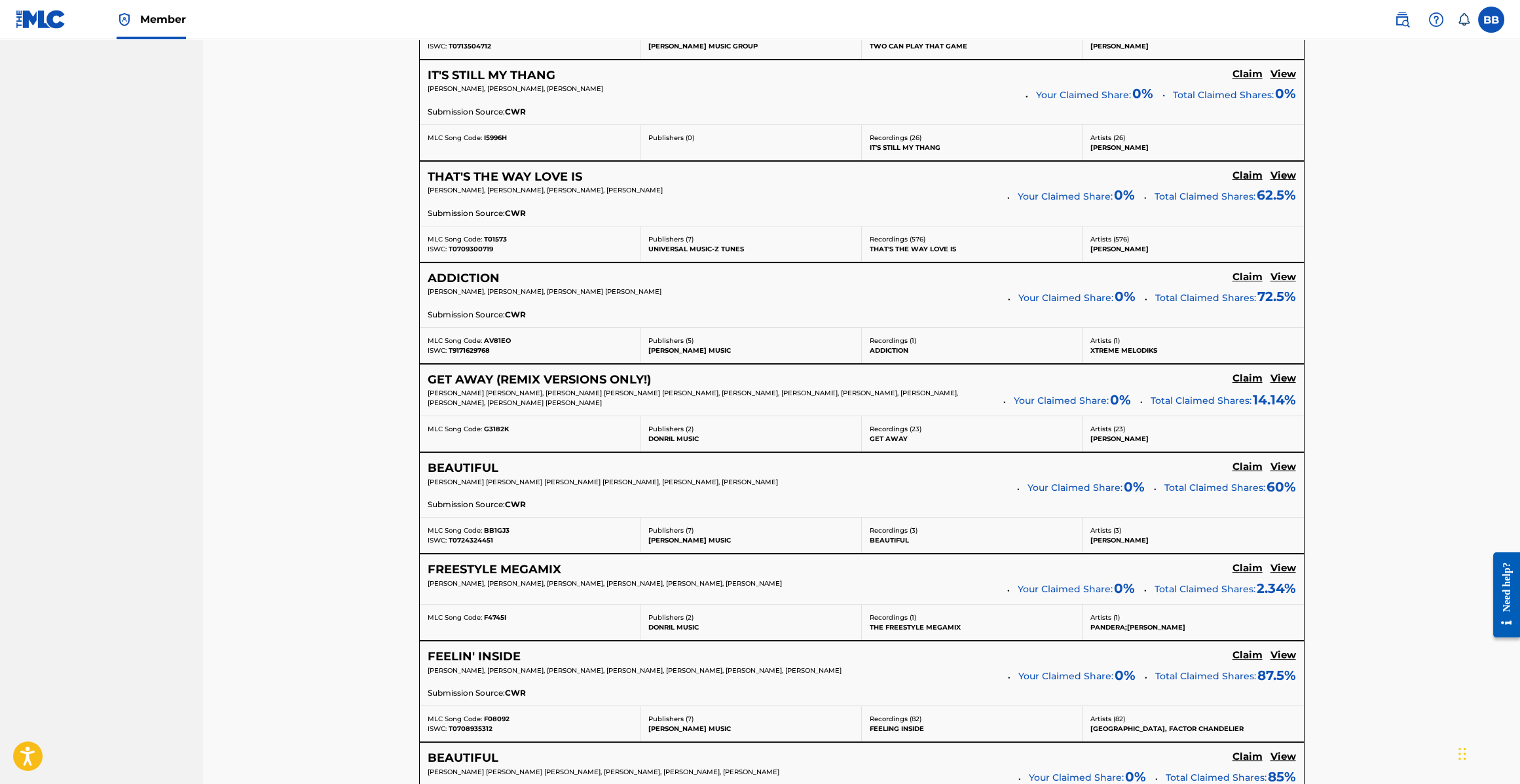
click at [513, 175] on h5 "THAT'S THE WAY LOVE IS" at bounding box center [505, 177] width 154 height 15
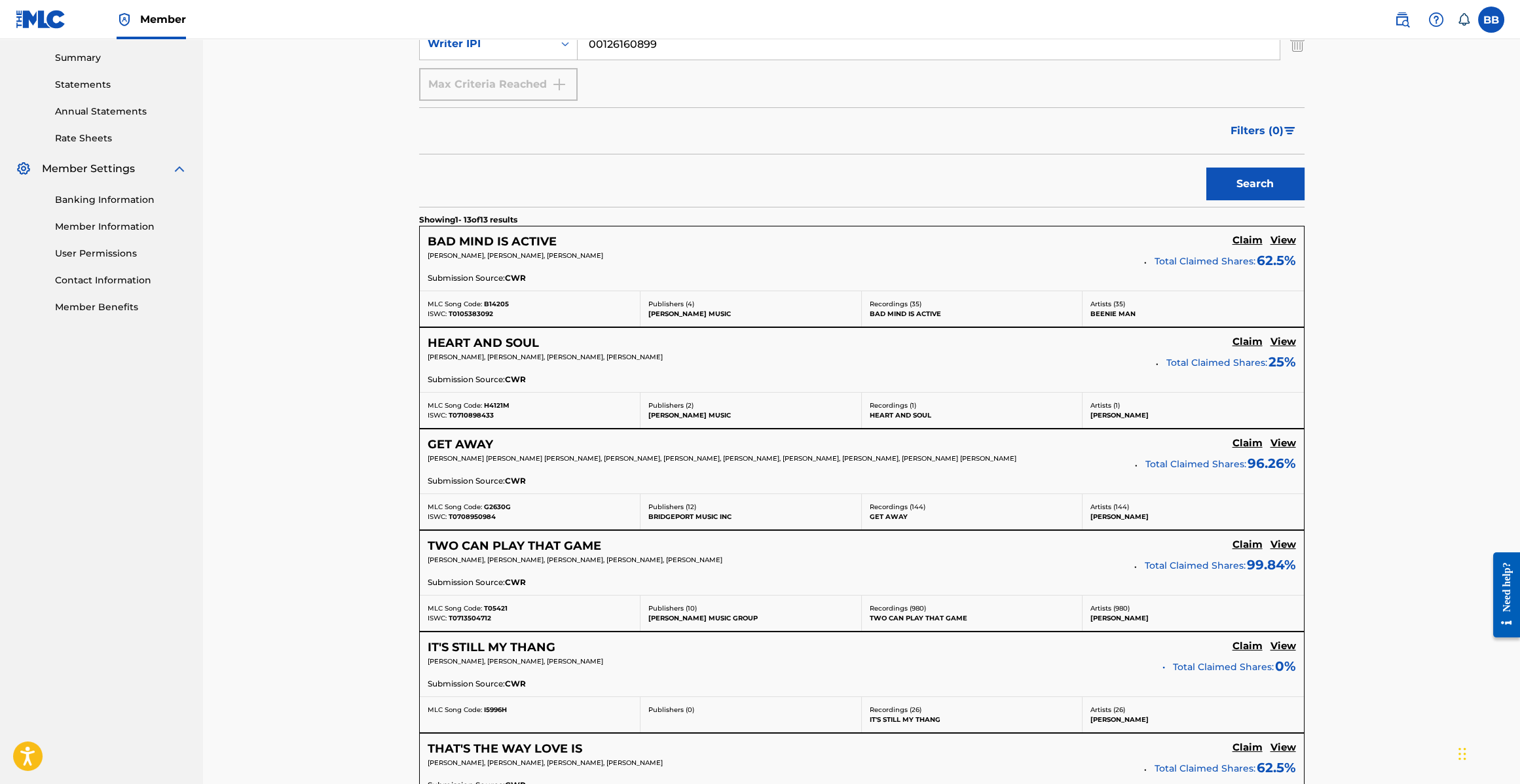
scroll to position [360, 0]
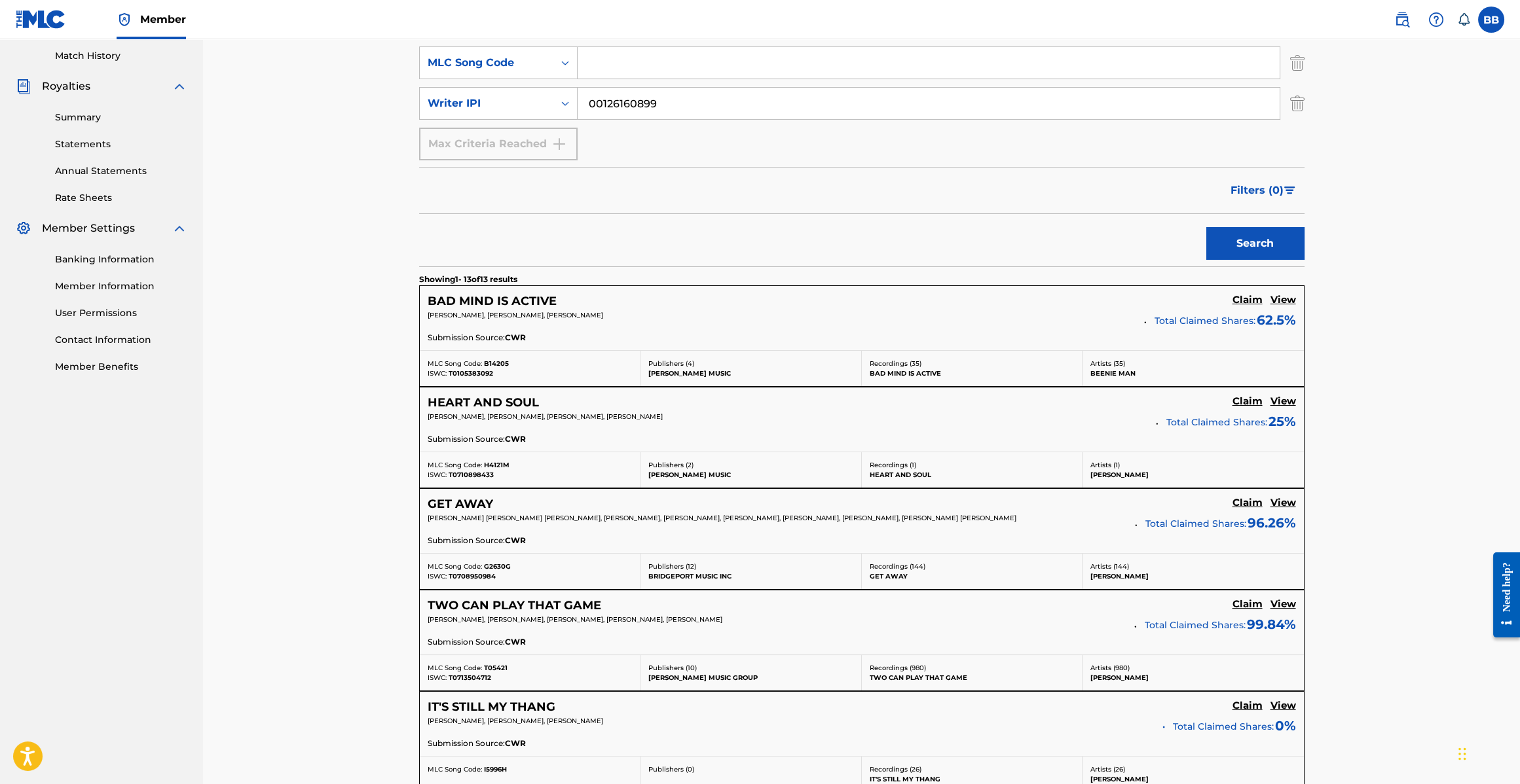
click at [540, 290] on div "BAD MIND IS ACTIVE Claim View [PERSON_NAME], [PERSON_NAME], [PERSON_NAME] Total…" at bounding box center [861, 318] width 884 height 64
click at [534, 301] on h5 "BAD MIND IS ACTIVE" at bounding box center [492, 301] width 129 height 15
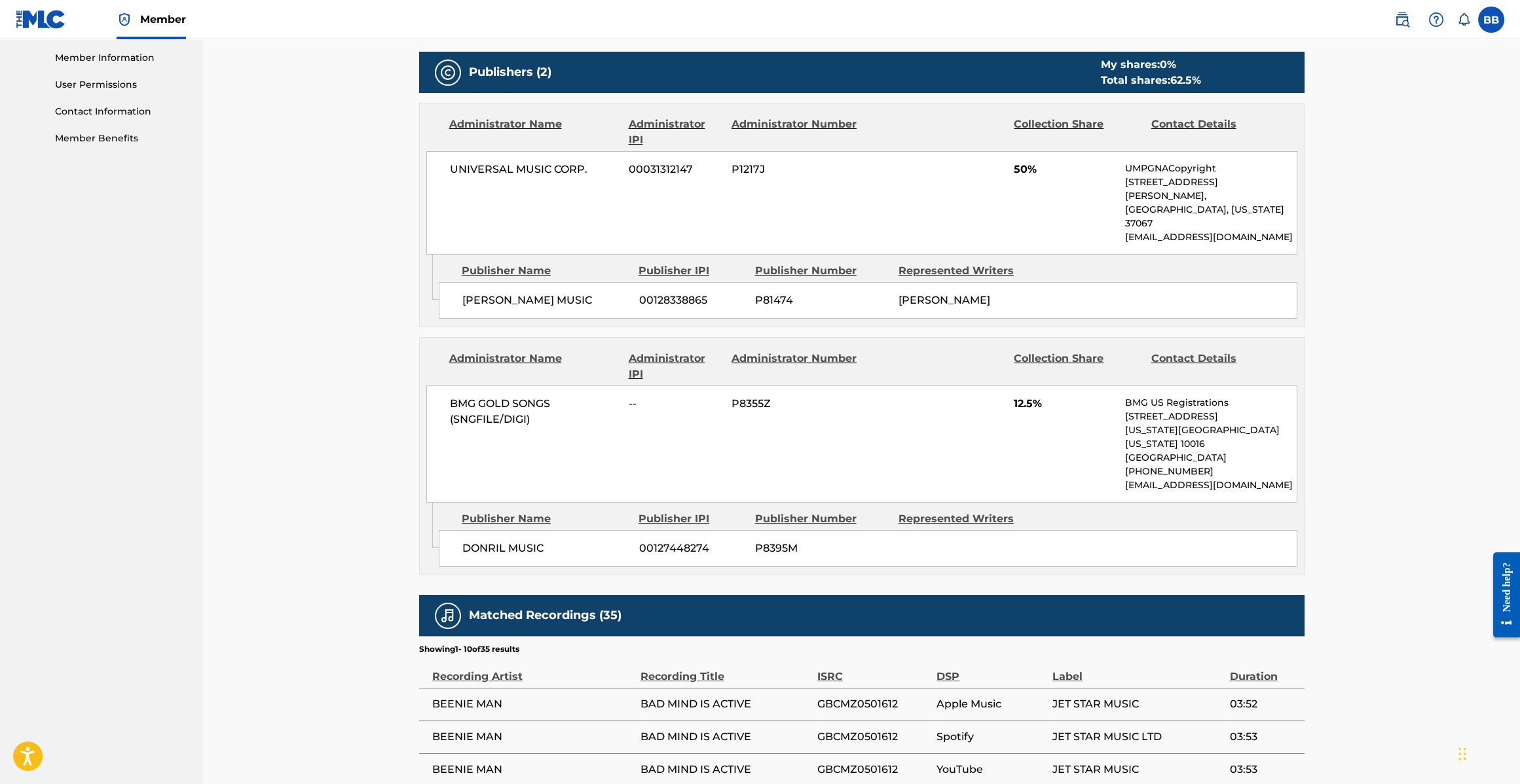
scroll to position [465, 0]
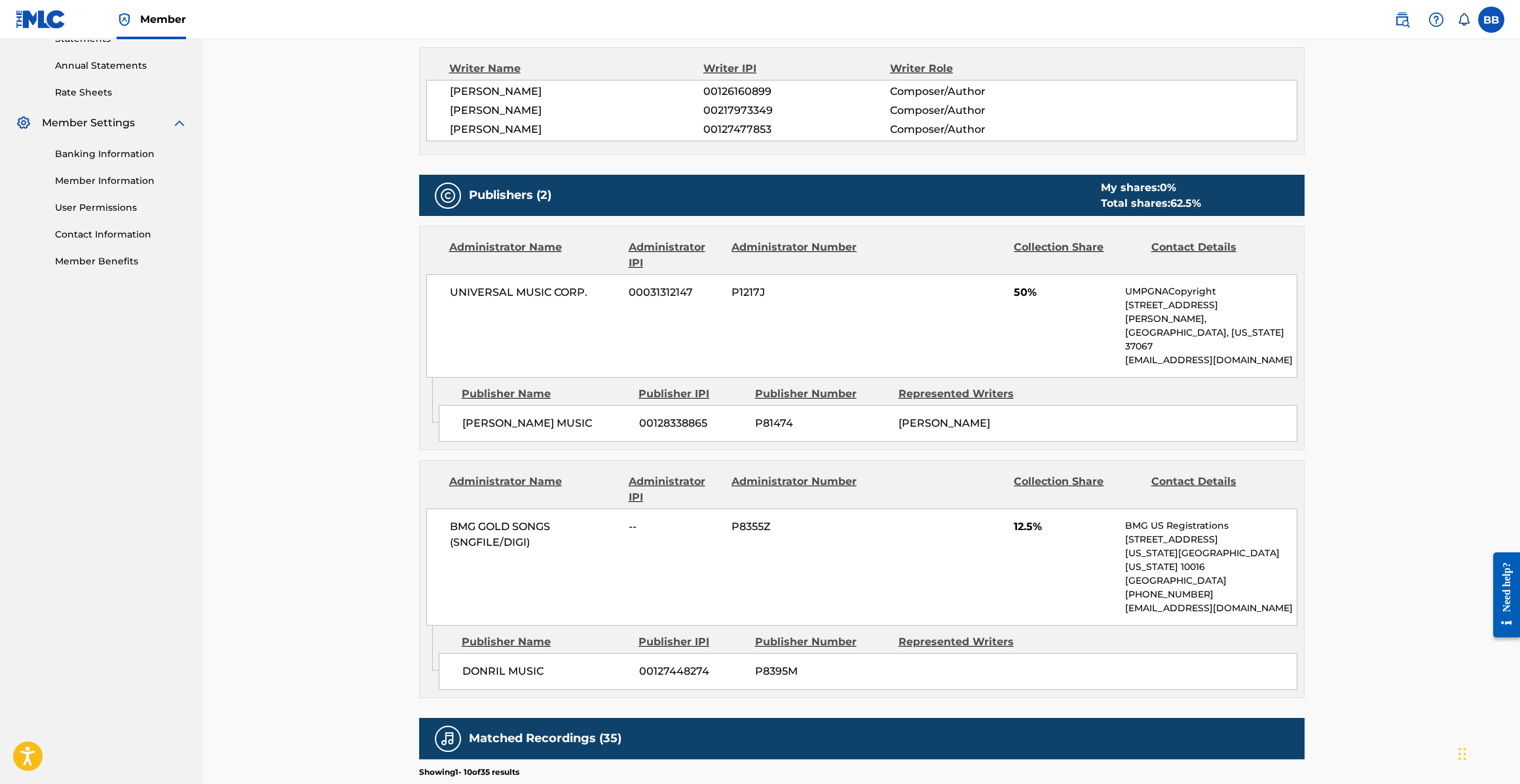
scroll to position [360, 0]
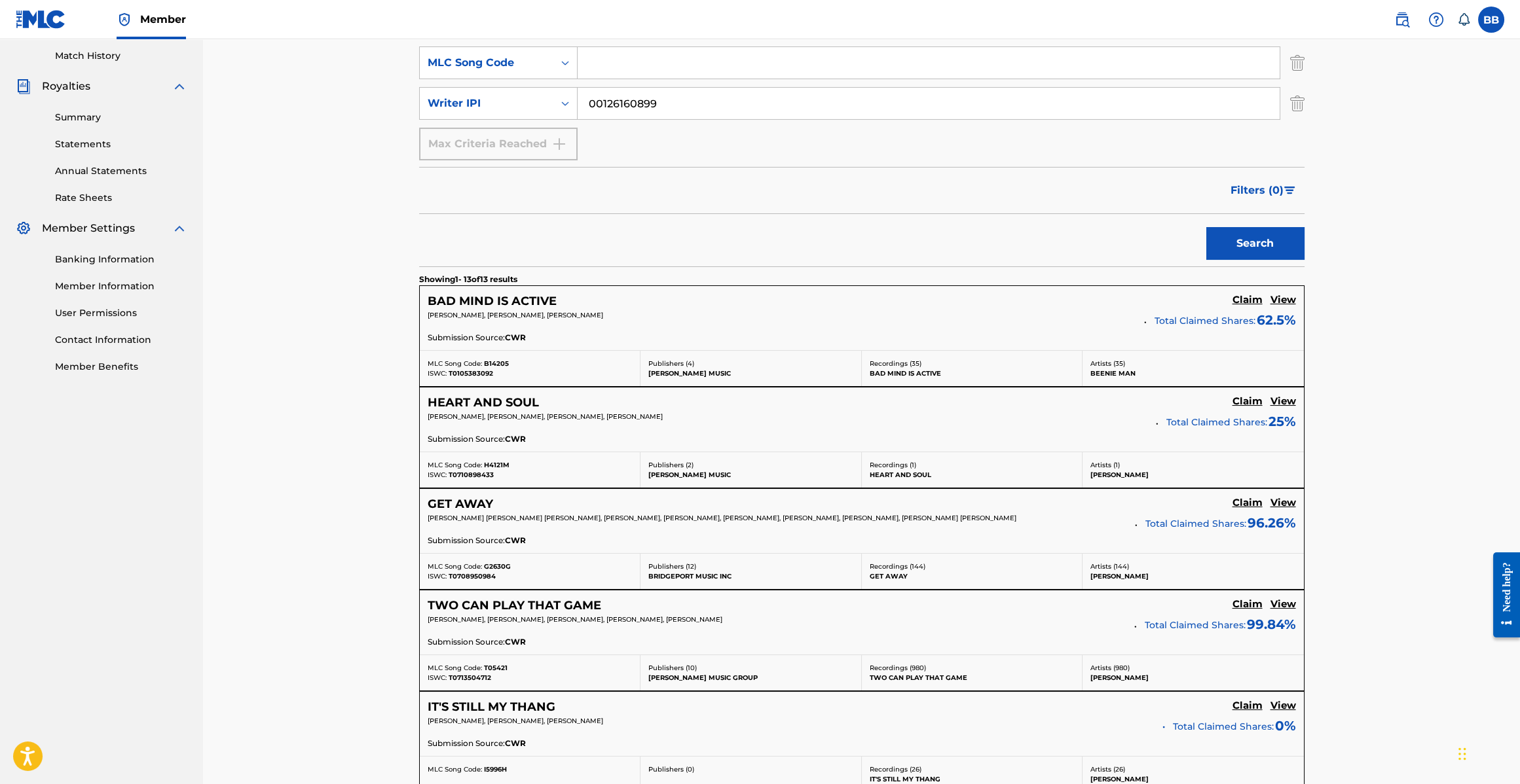
click at [511, 402] on h5 "HEART AND SOUL" at bounding box center [484, 403] width 111 height 15
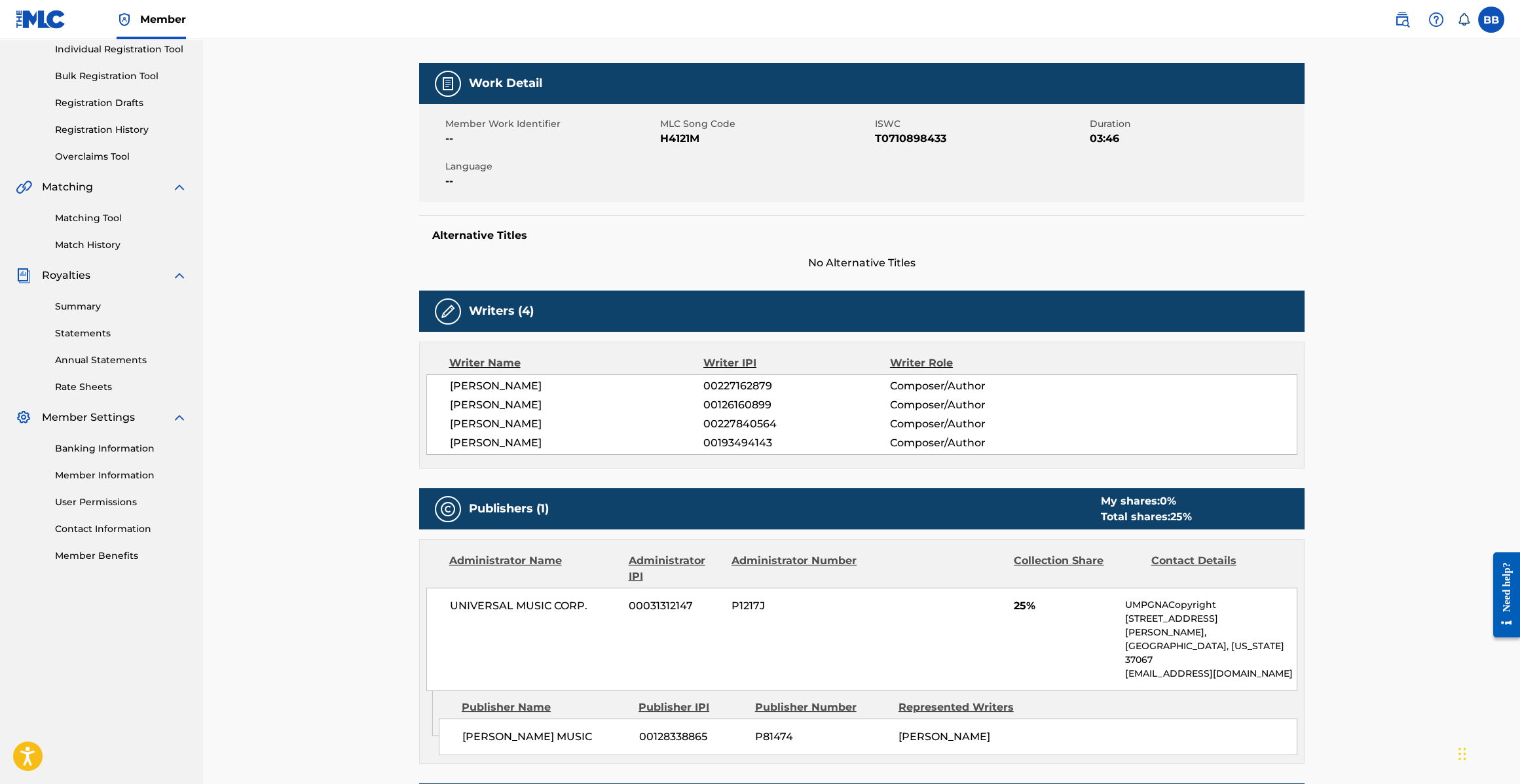
scroll to position [382, 0]
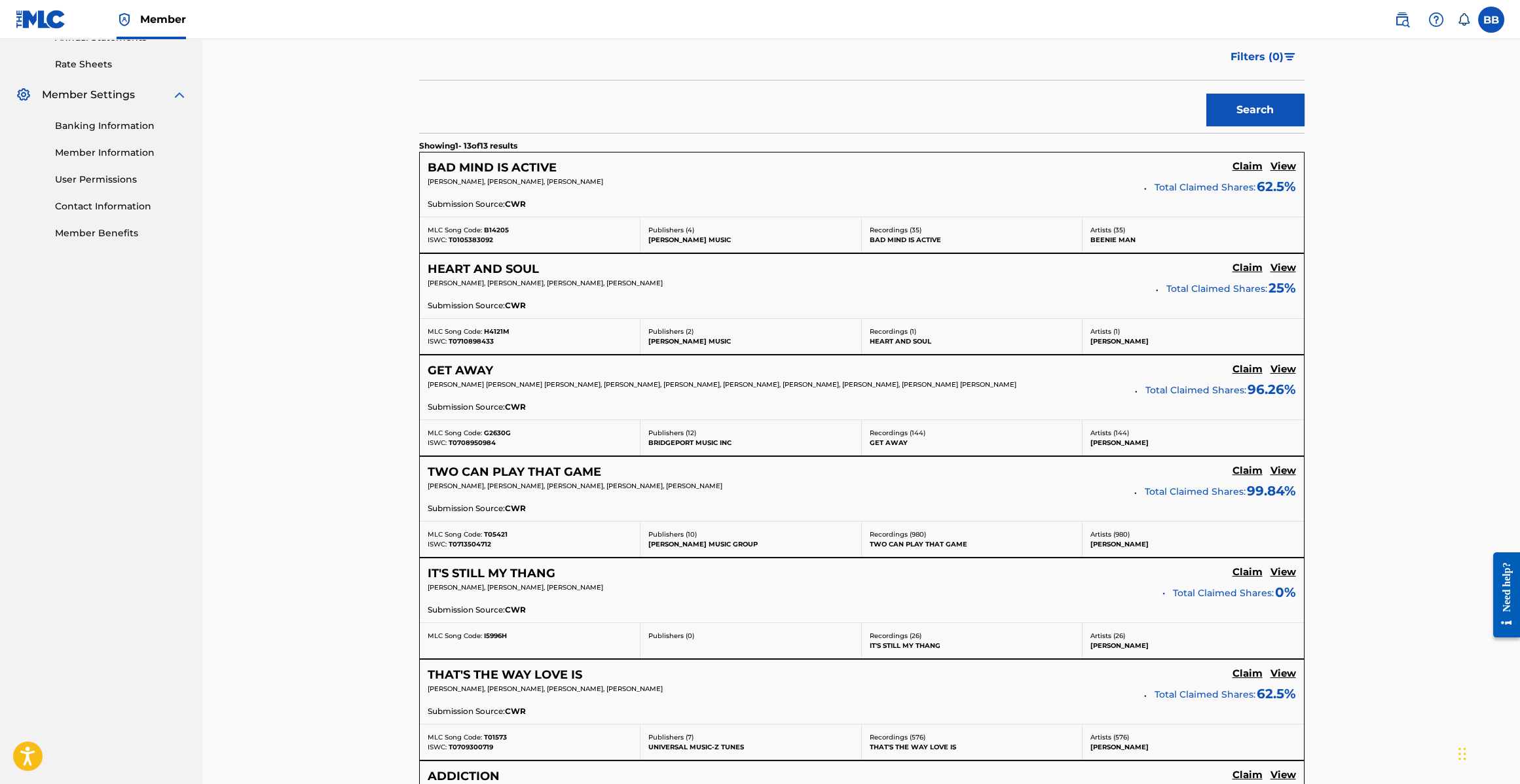
scroll to position [536, 0]
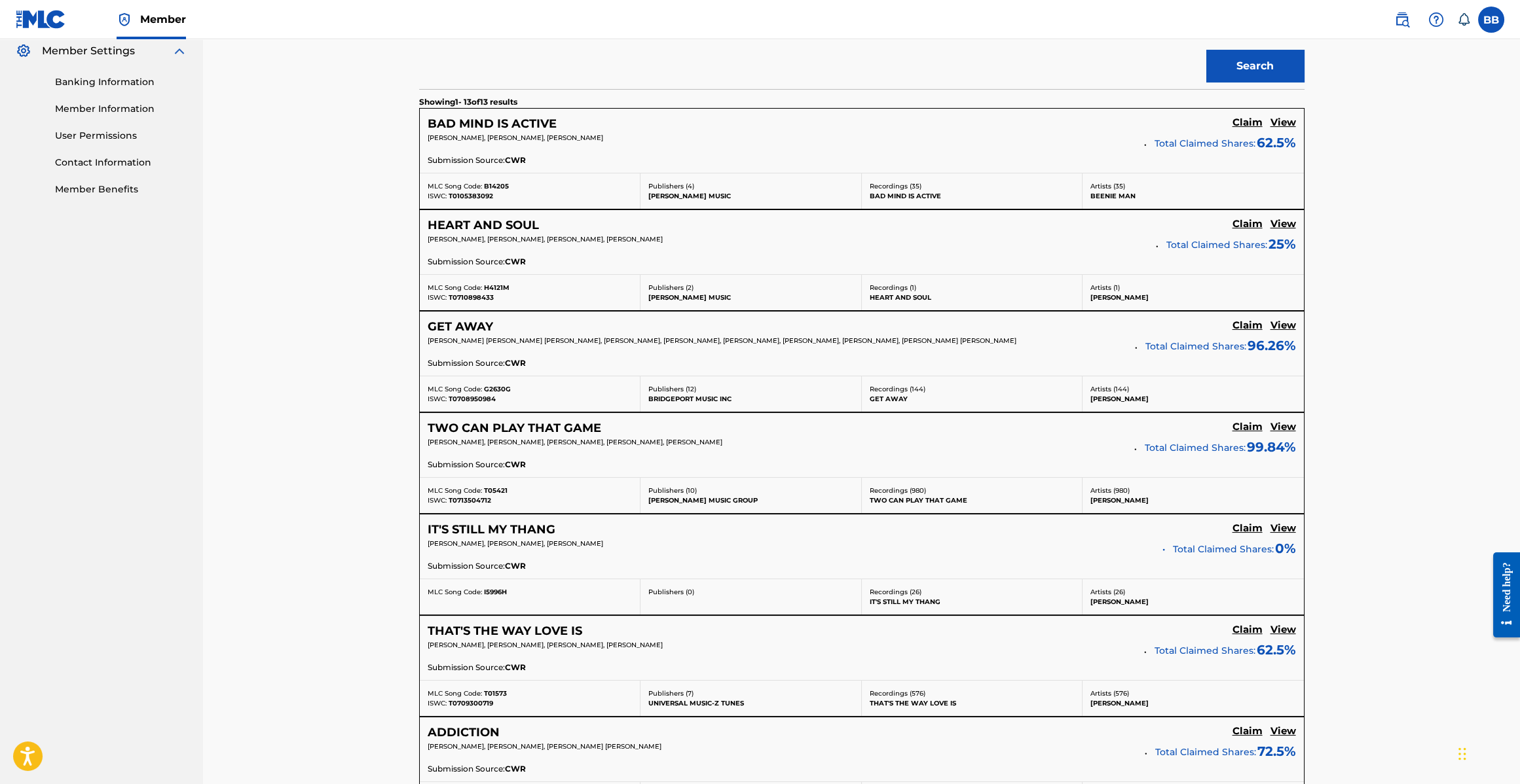
click at [520, 427] on h5 "TWO CAN PLAY THAT GAME" at bounding box center [515, 429] width 174 height 15
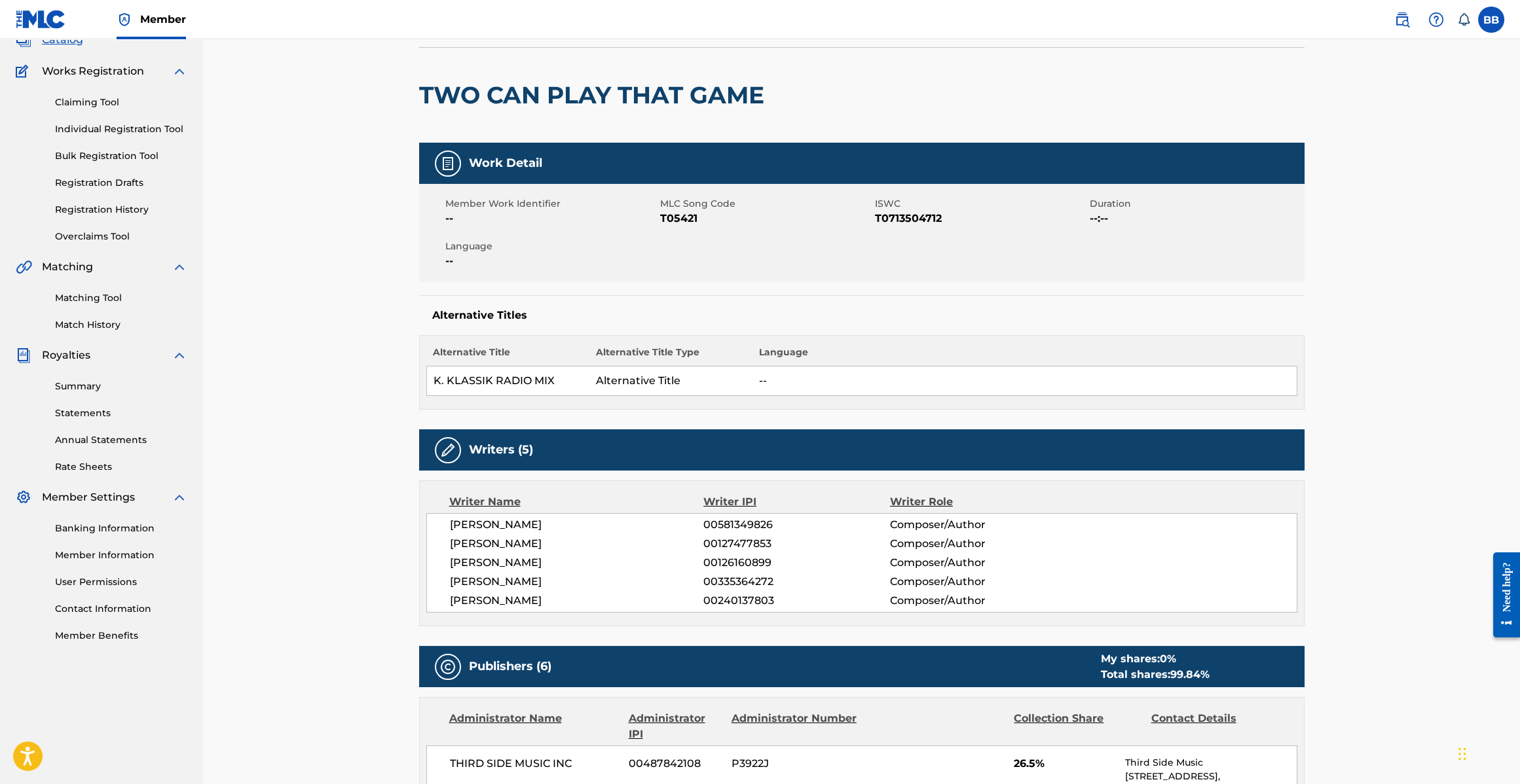
scroll to position [89, 0]
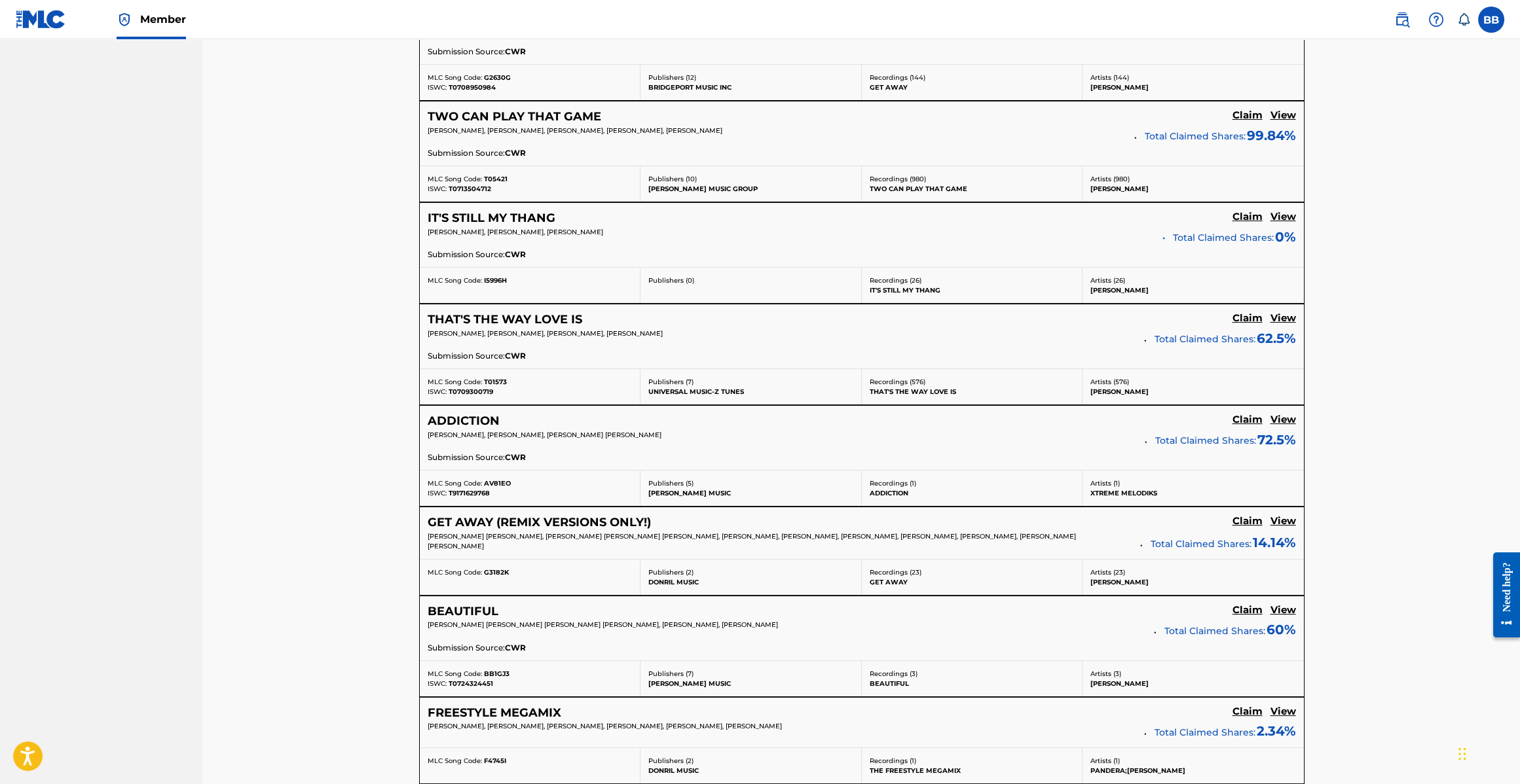
scroll to position [882, 0]
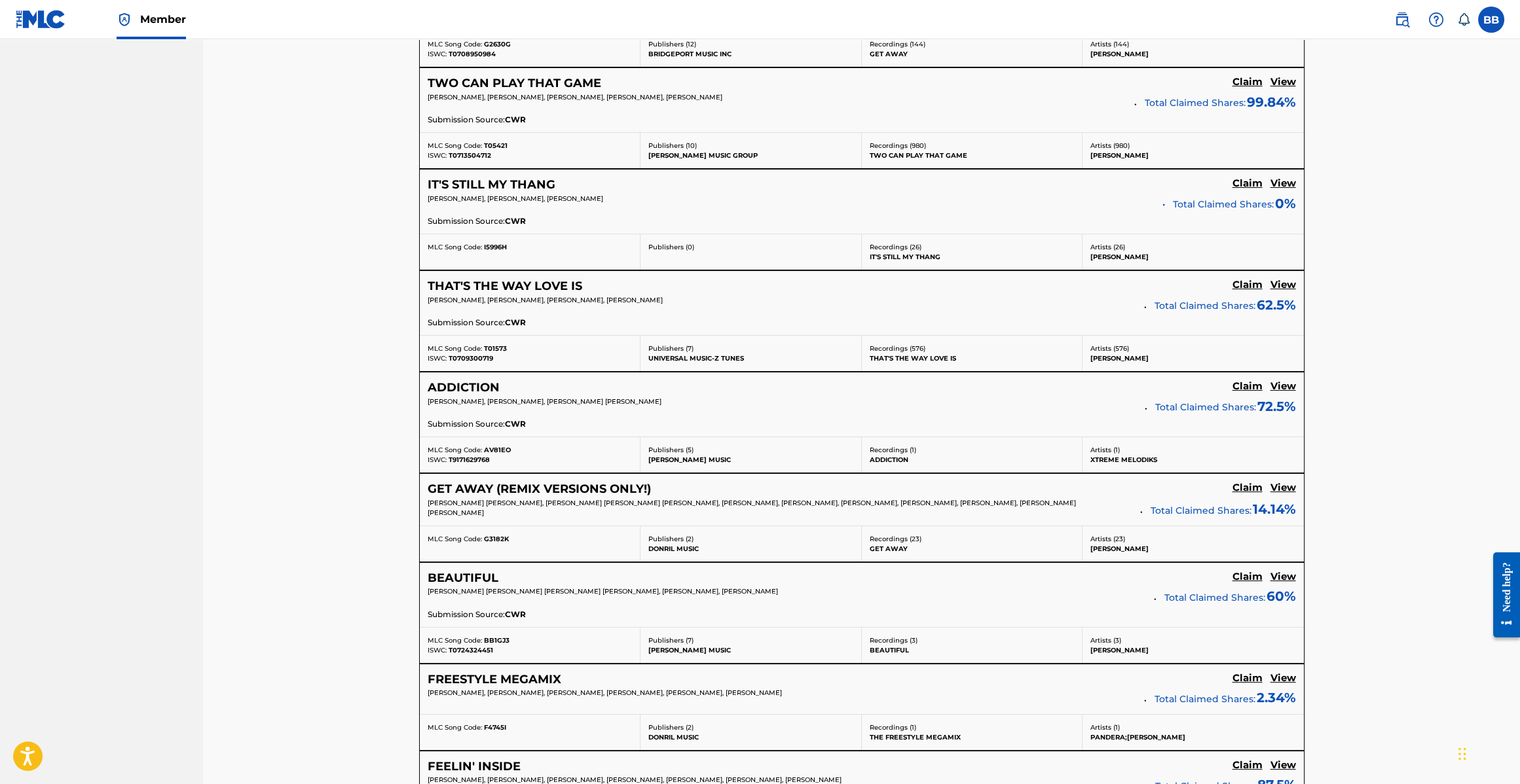
click at [510, 675] on h5 "FREESTYLE MEGAMIX" at bounding box center [495, 680] width 134 height 15
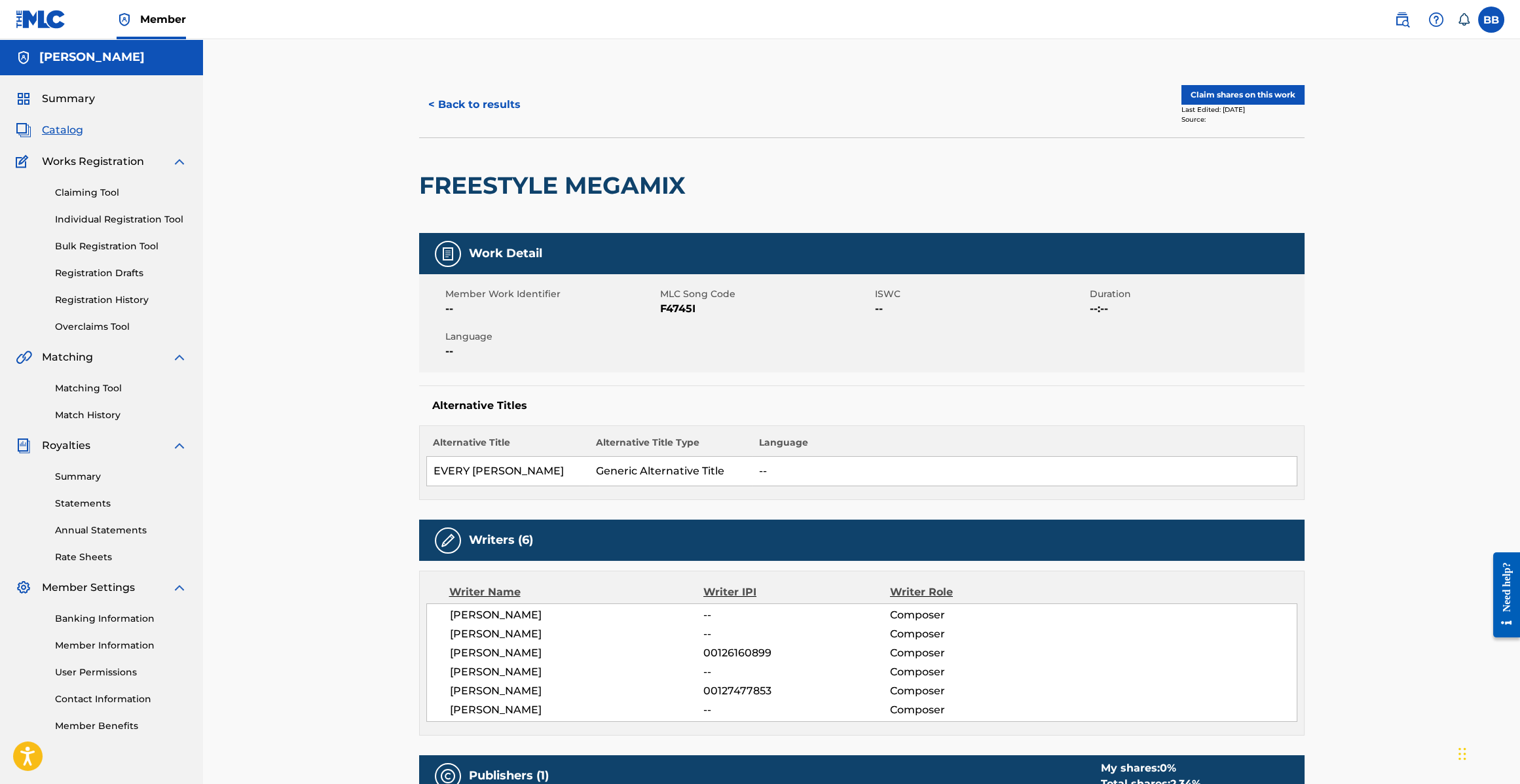
click at [1214, 93] on button "Claim shares on this work" at bounding box center [1243, 94] width 123 height 19
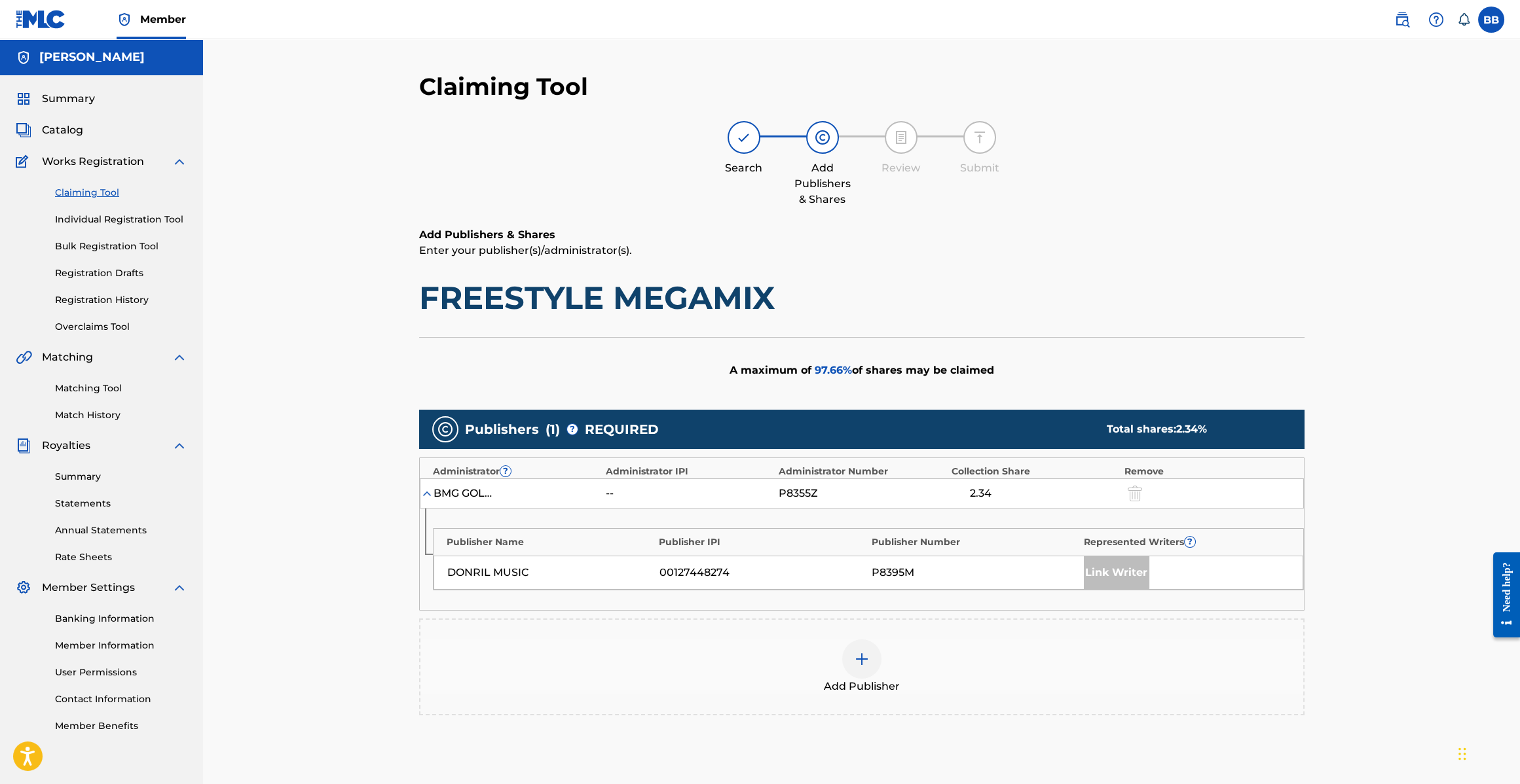
click at [832, 657] on div "Add Publisher" at bounding box center [862, 667] width 883 height 55
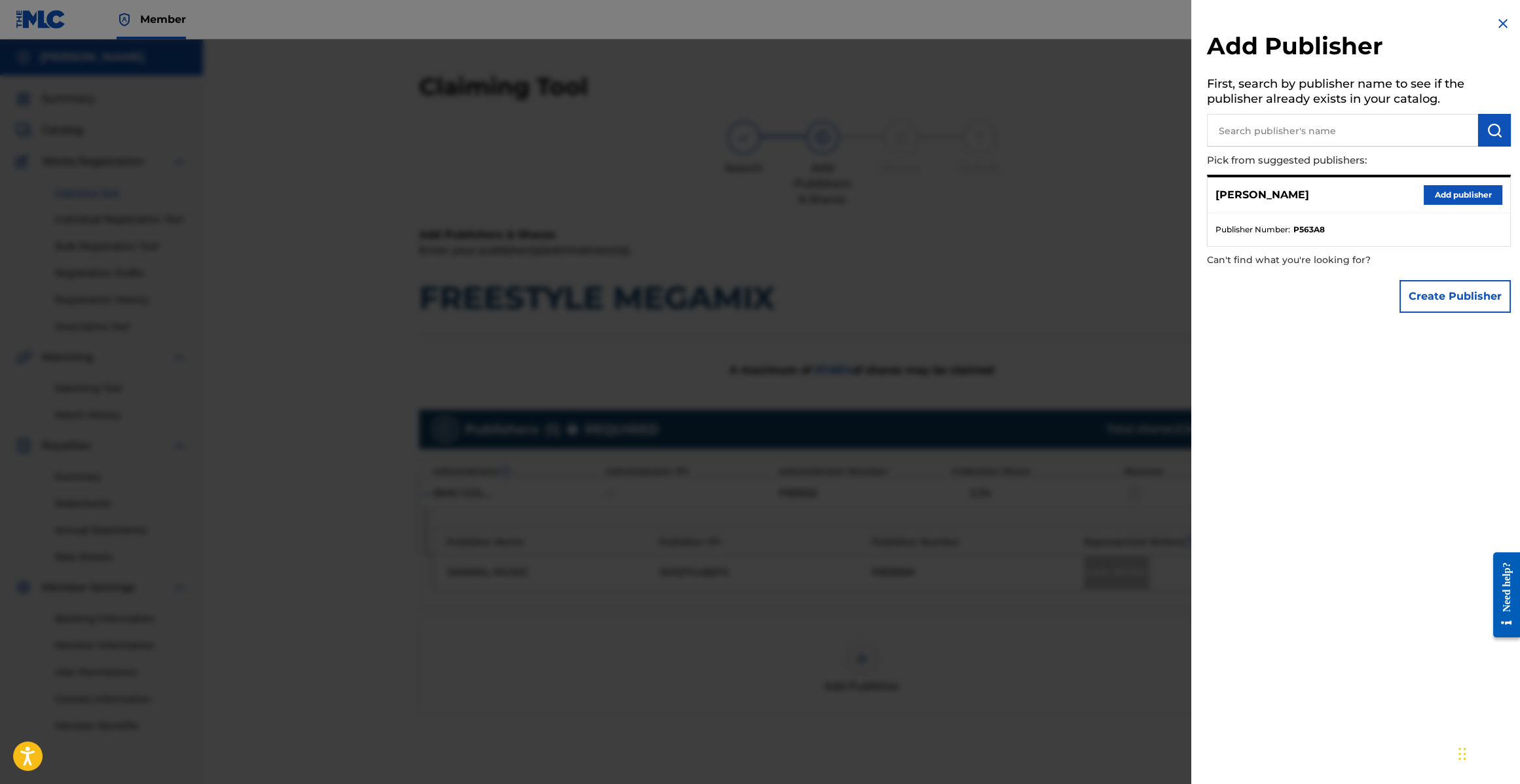
click at [1462, 197] on button "Add publisher" at bounding box center [1463, 195] width 78 height 19
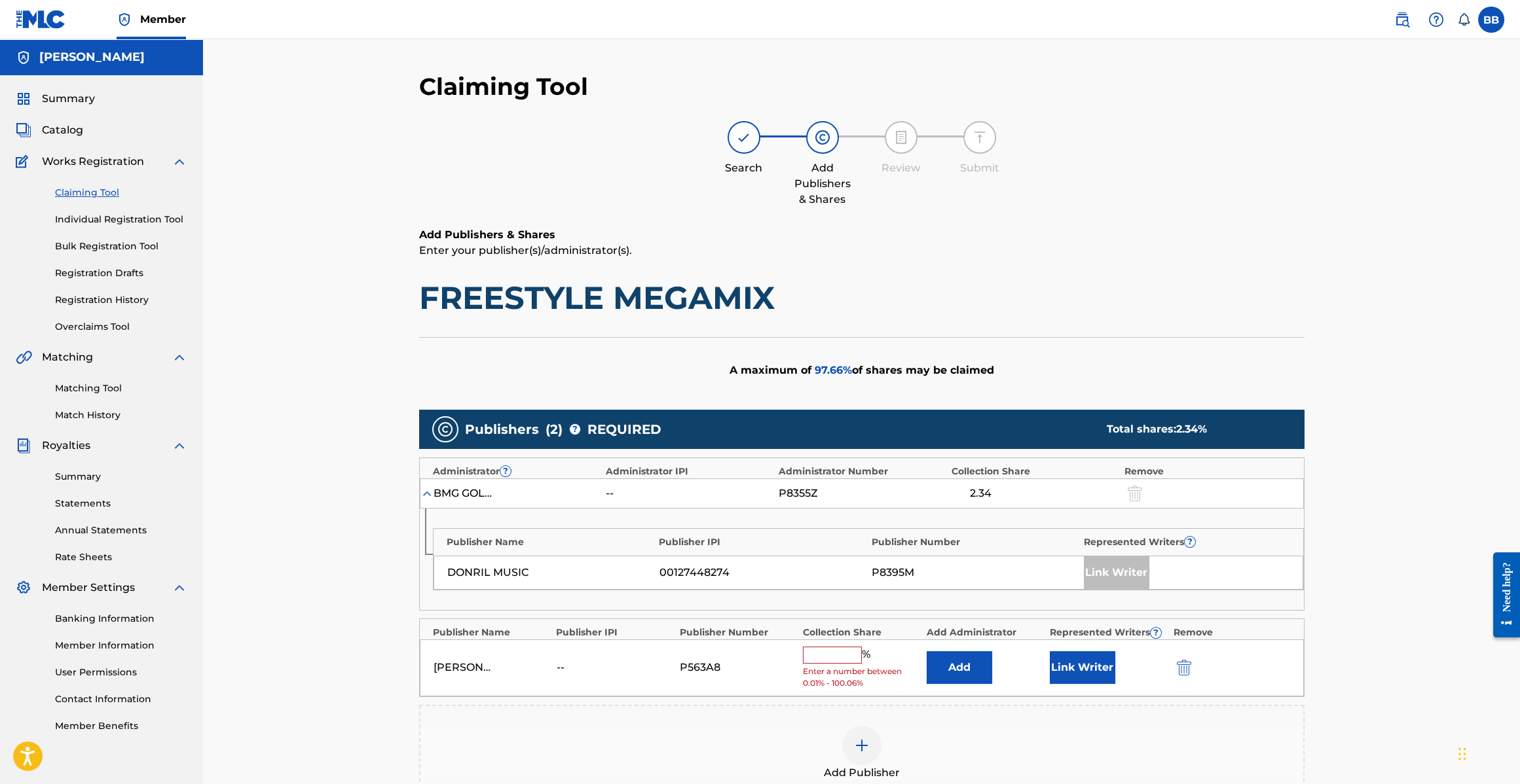
click at [1084, 680] on button "Link Writer" at bounding box center [1083, 667] width 66 height 33
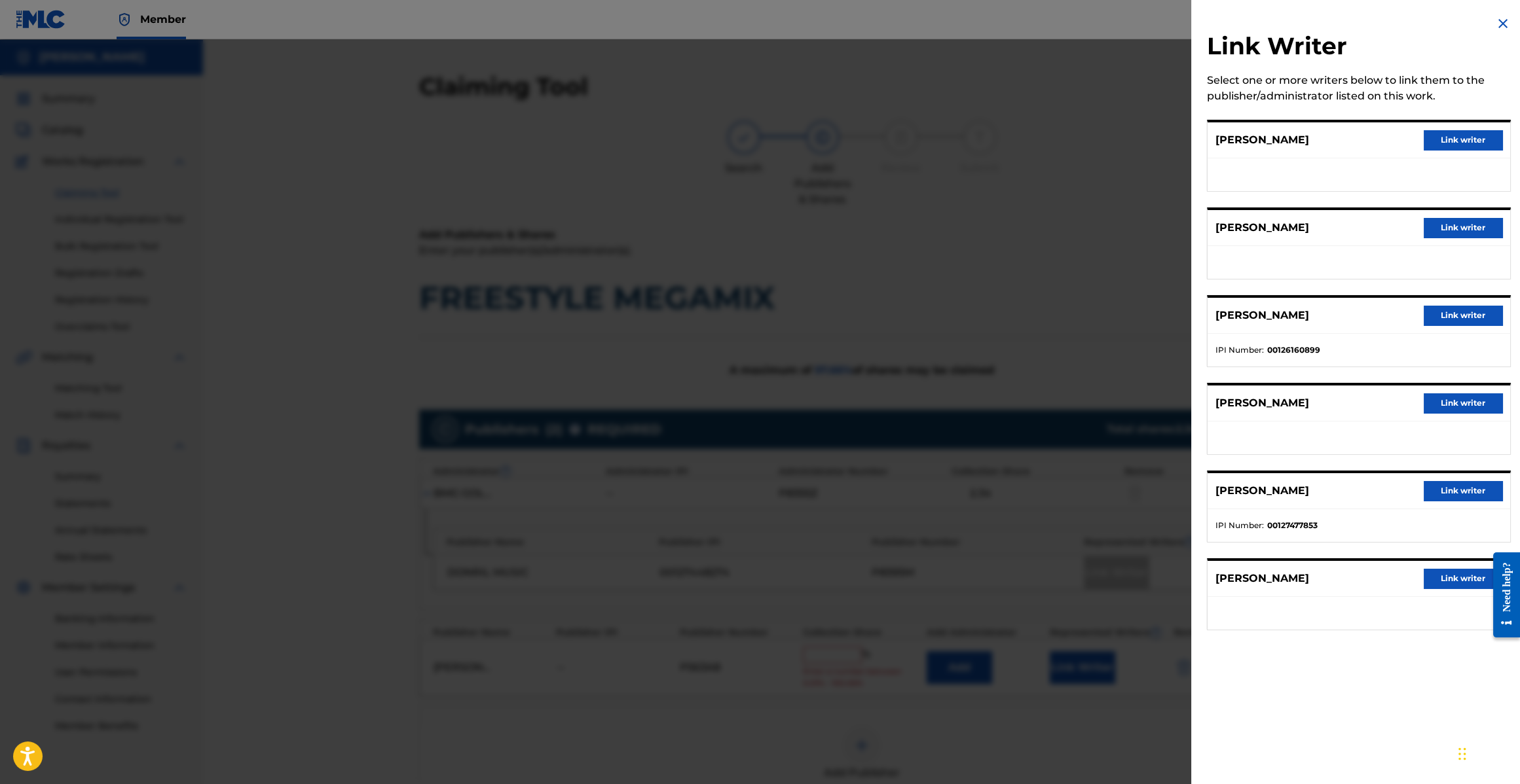
click at [1445, 317] on button "Link writer" at bounding box center [1463, 315] width 78 height 19
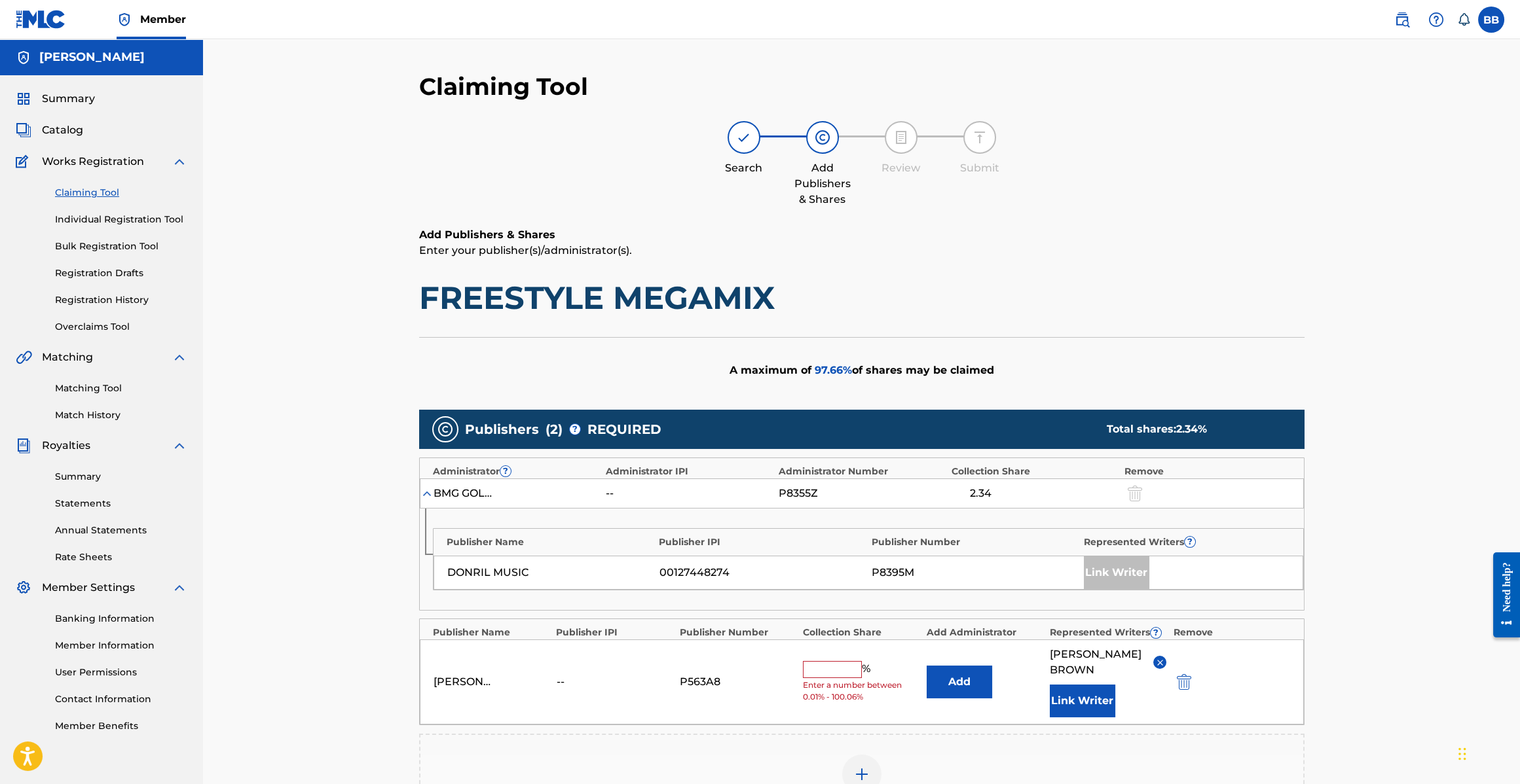
click at [828, 663] on input "text" at bounding box center [832, 669] width 59 height 17
click at [1179, 675] on img "submit" at bounding box center [1184, 682] width 14 height 16
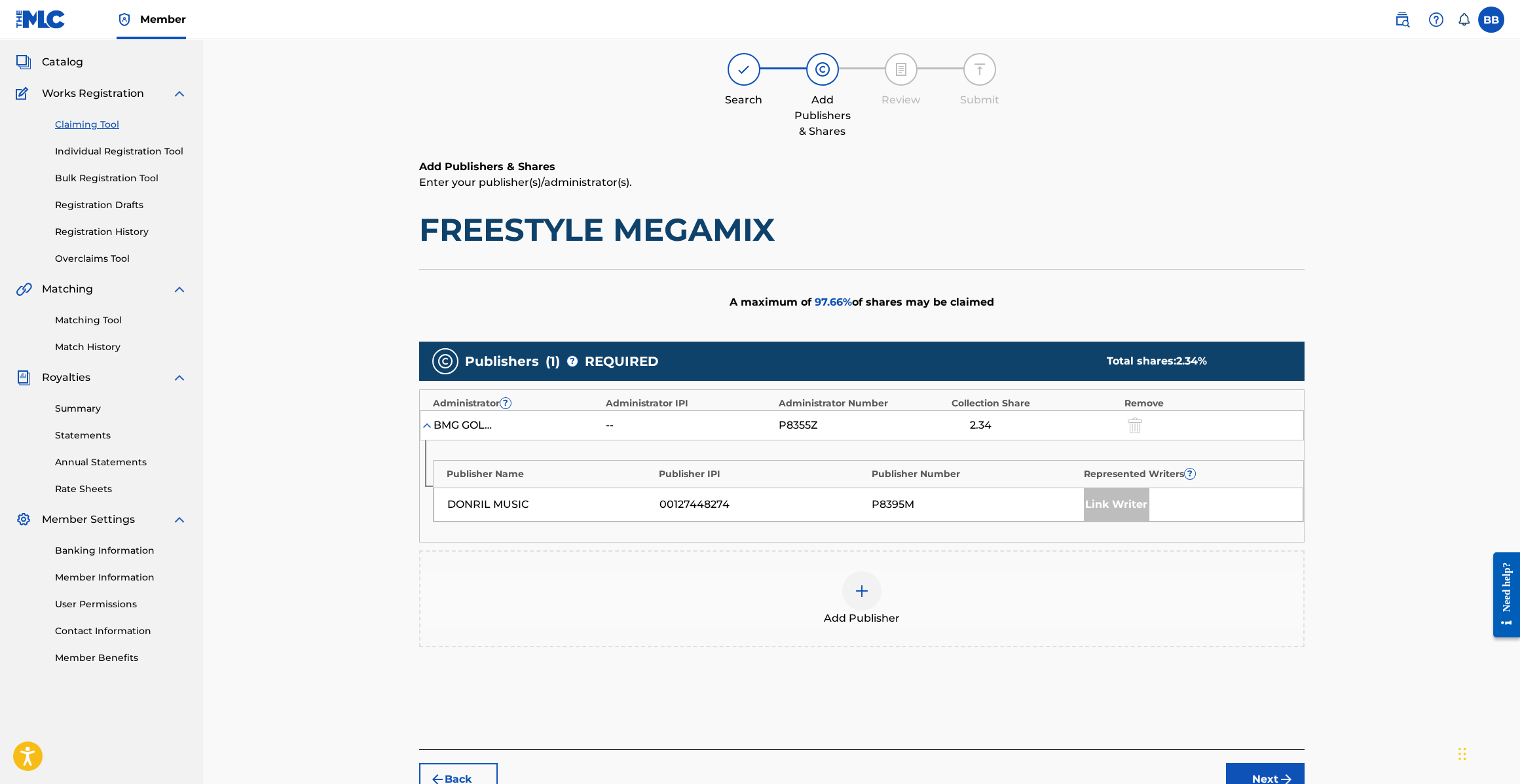
scroll to position [141, 0]
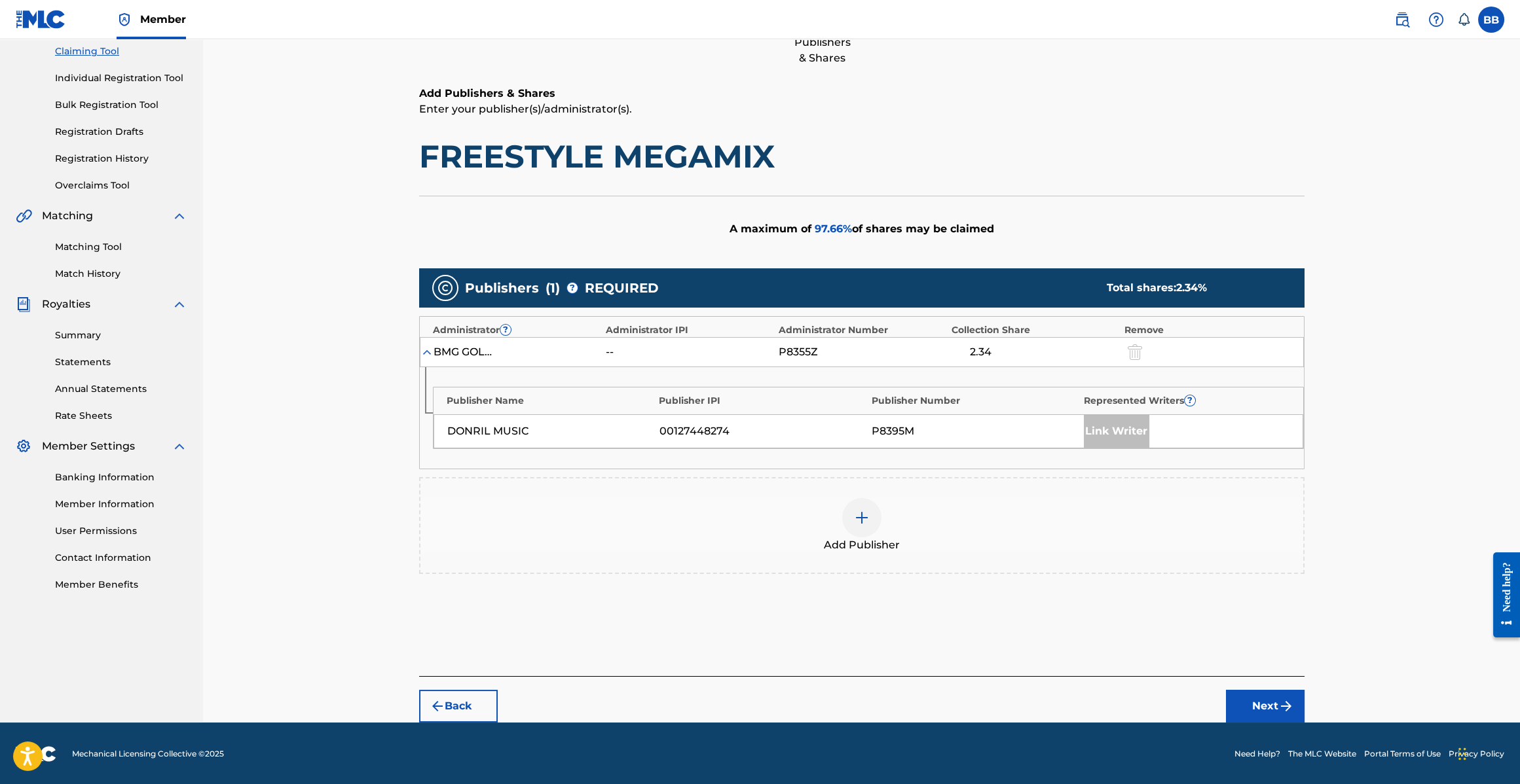
click at [460, 698] on button "Back" at bounding box center [458, 706] width 78 height 33
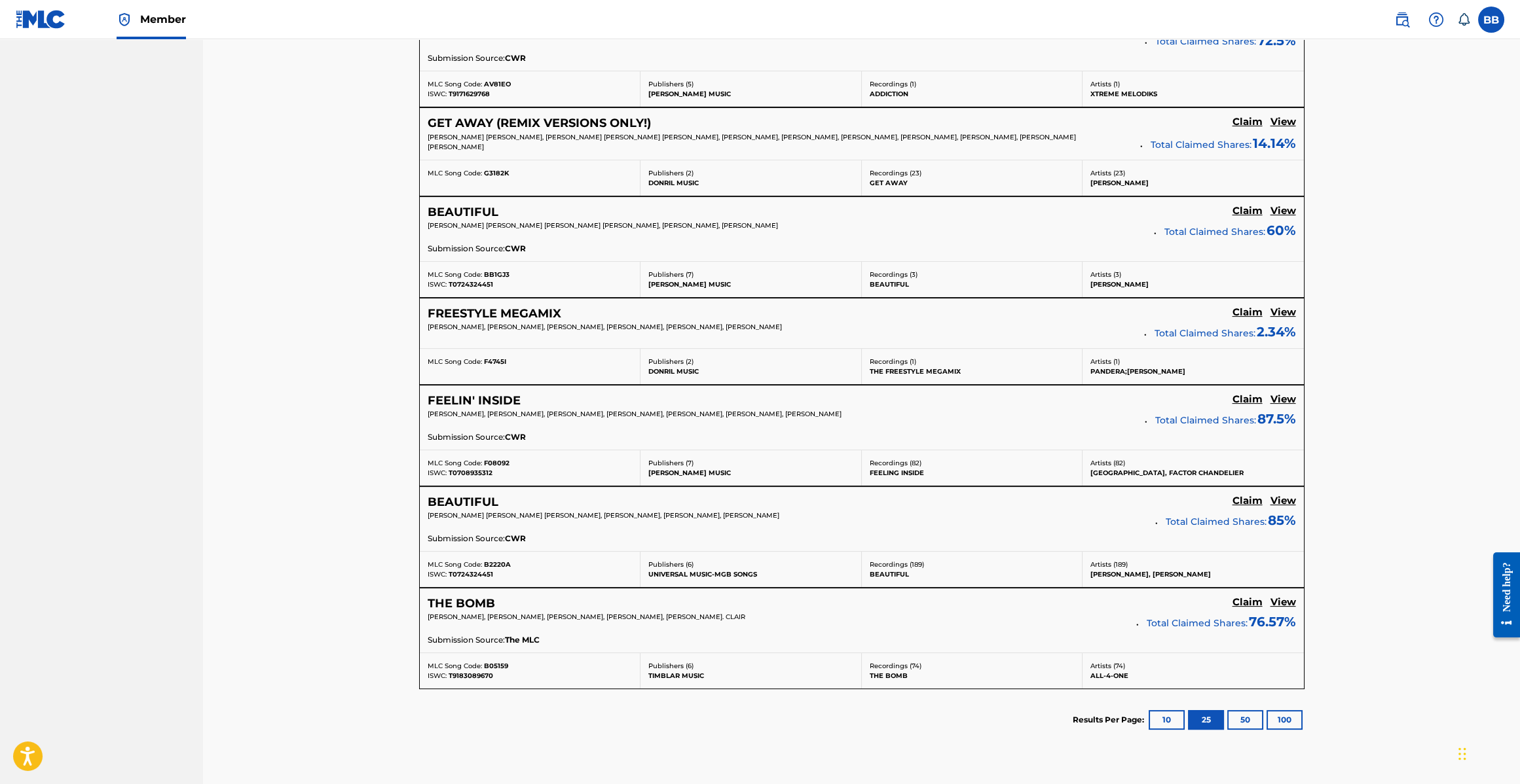
scroll to position [1247, 0]
click at [508, 432] on span "CWR" at bounding box center [515, 438] width 21 height 12
click at [495, 394] on h5 "FEELIN' INSIDE" at bounding box center [474, 402] width 93 height 15
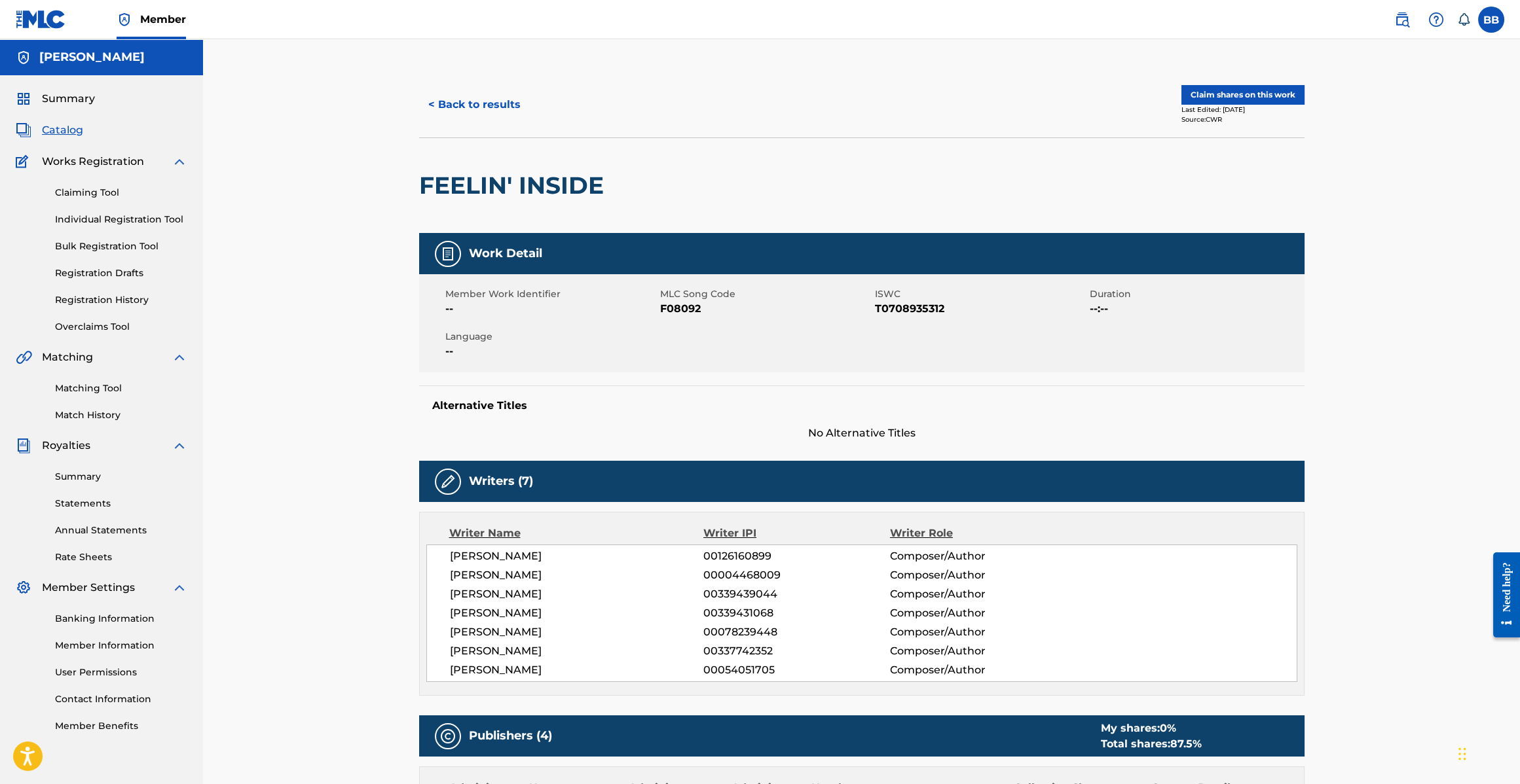
click at [453, 100] on button "< Back to results" at bounding box center [474, 104] width 110 height 33
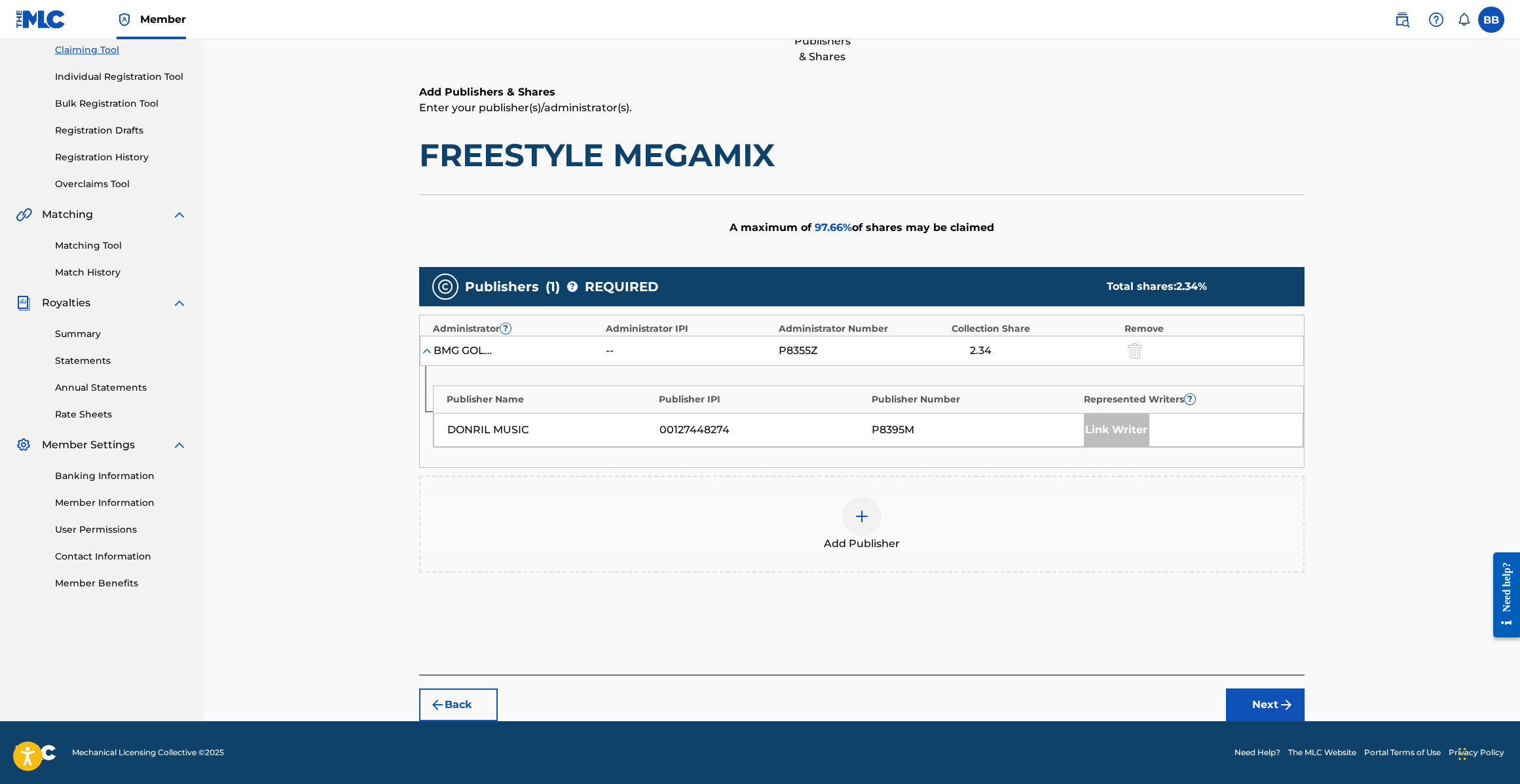
scroll to position [141, 0]
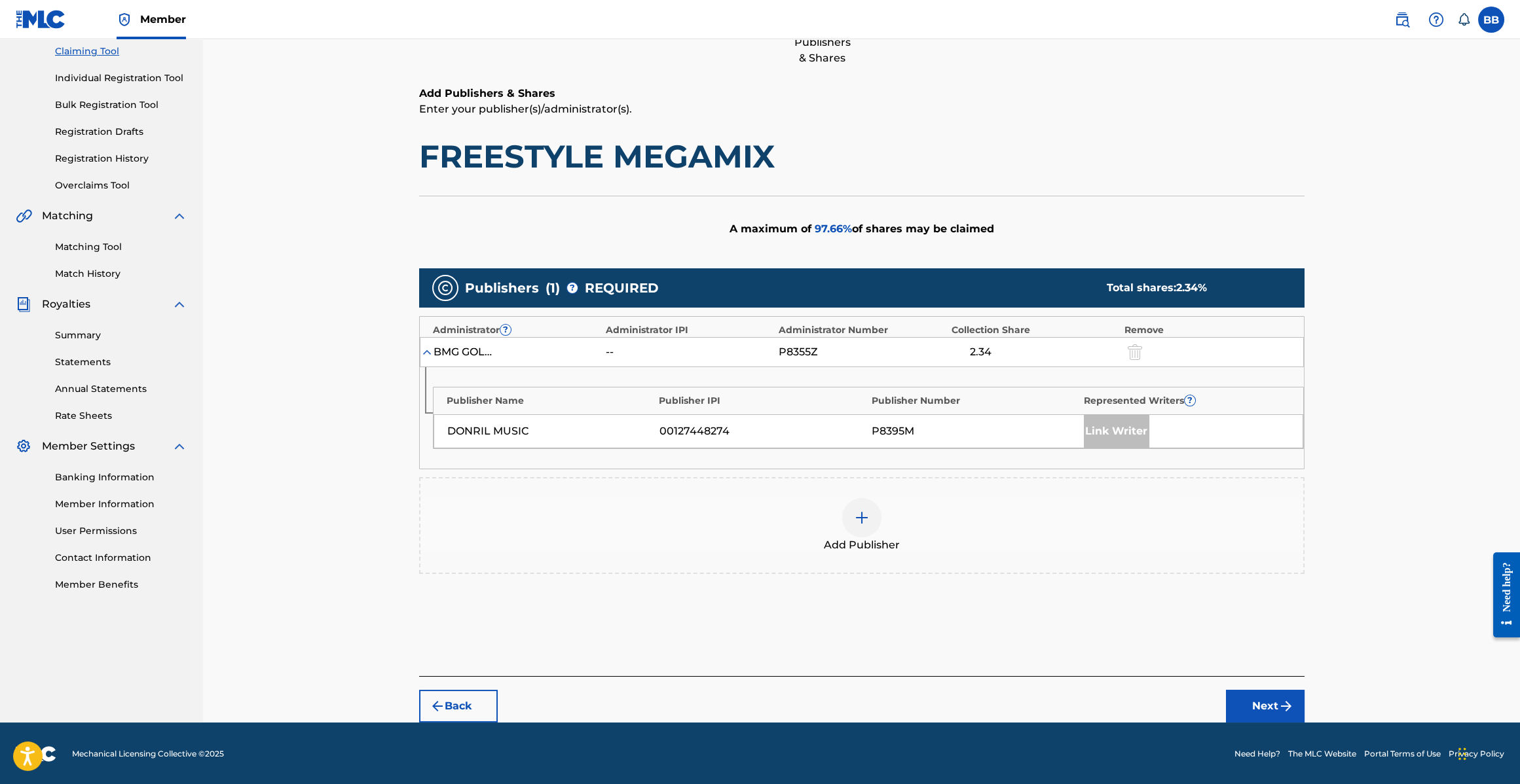
click at [467, 691] on button "Back" at bounding box center [458, 706] width 78 height 33
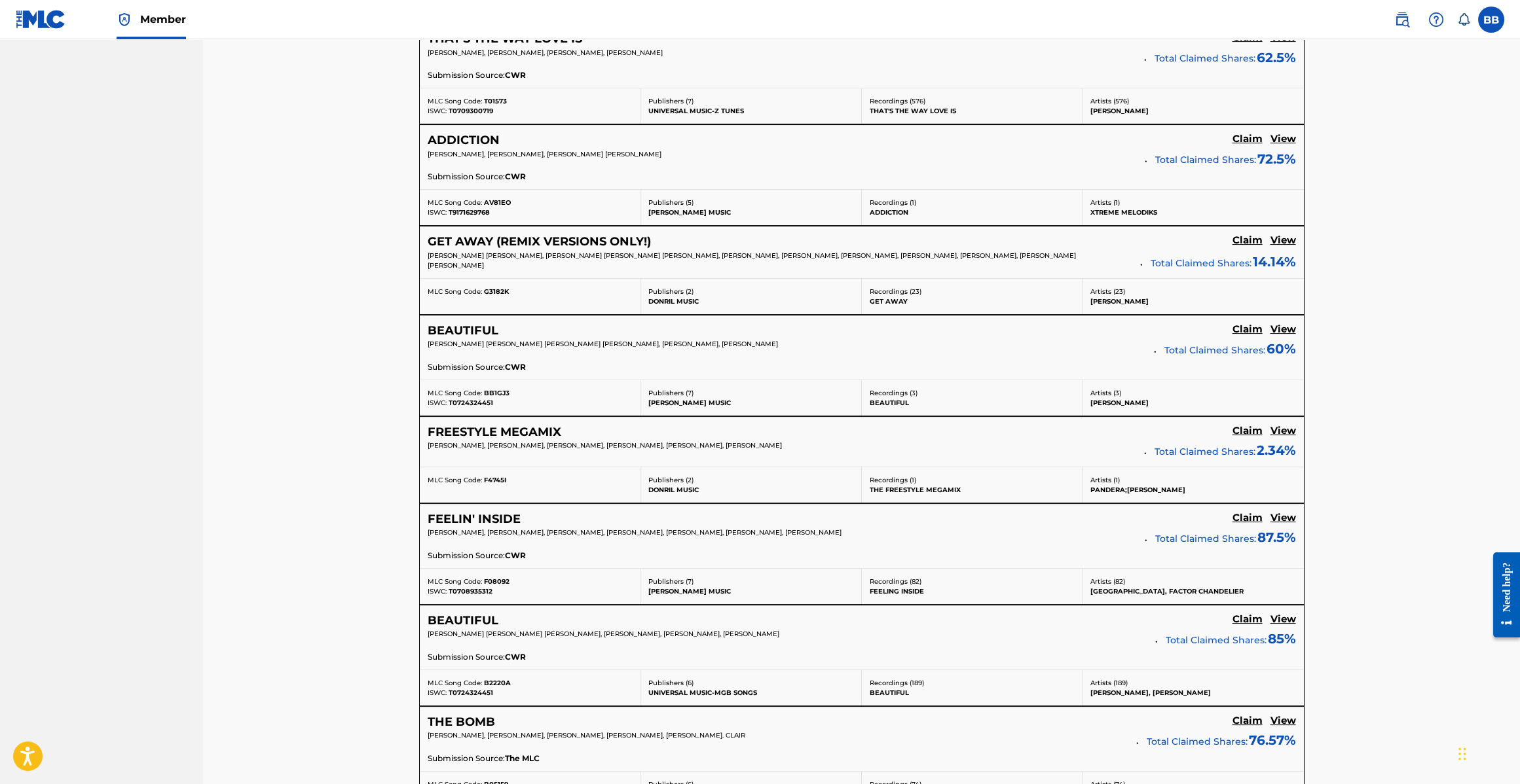
scroll to position [1336, 0]
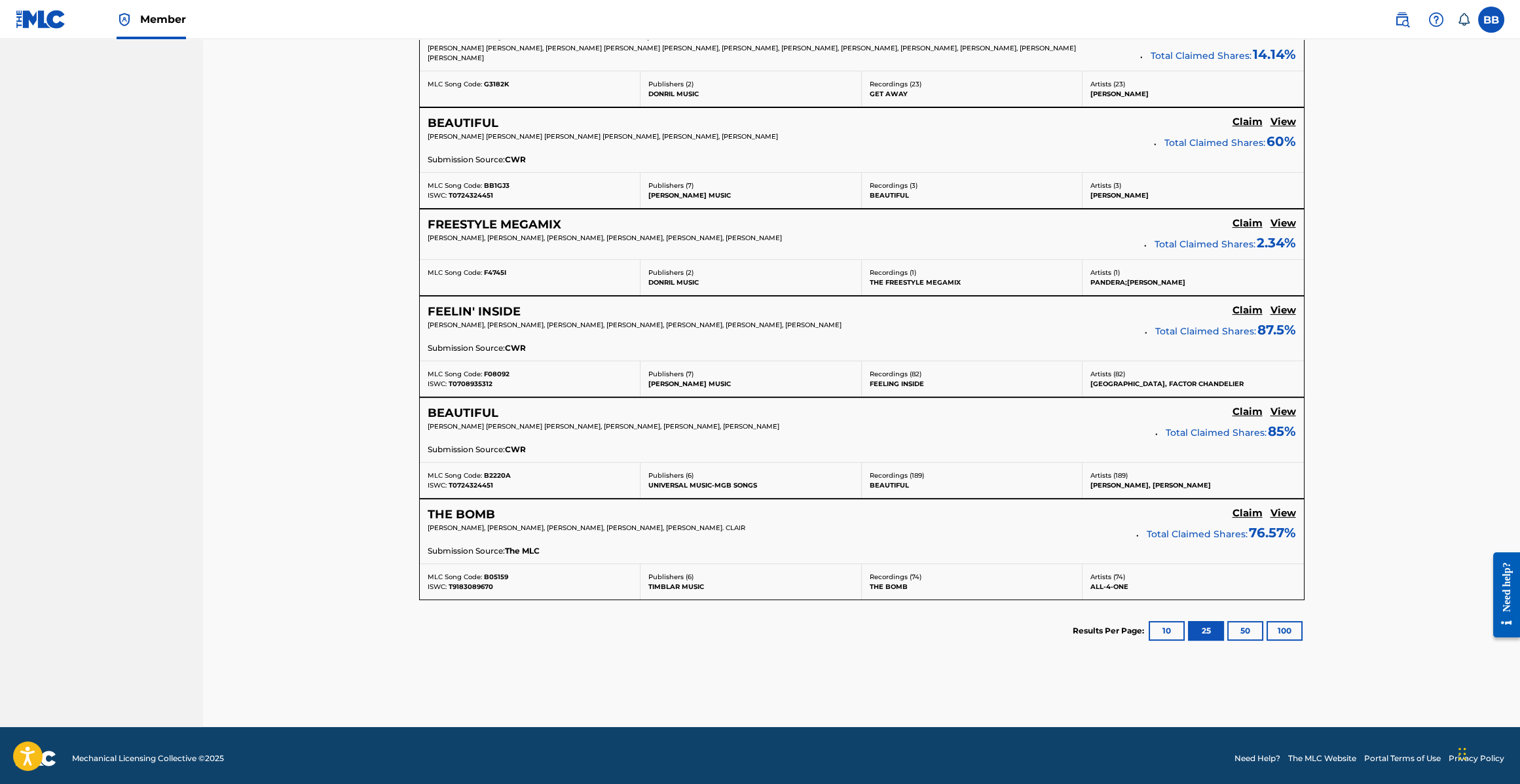
click at [469, 509] on h5 "THE BOMB" at bounding box center [462, 515] width 67 height 15
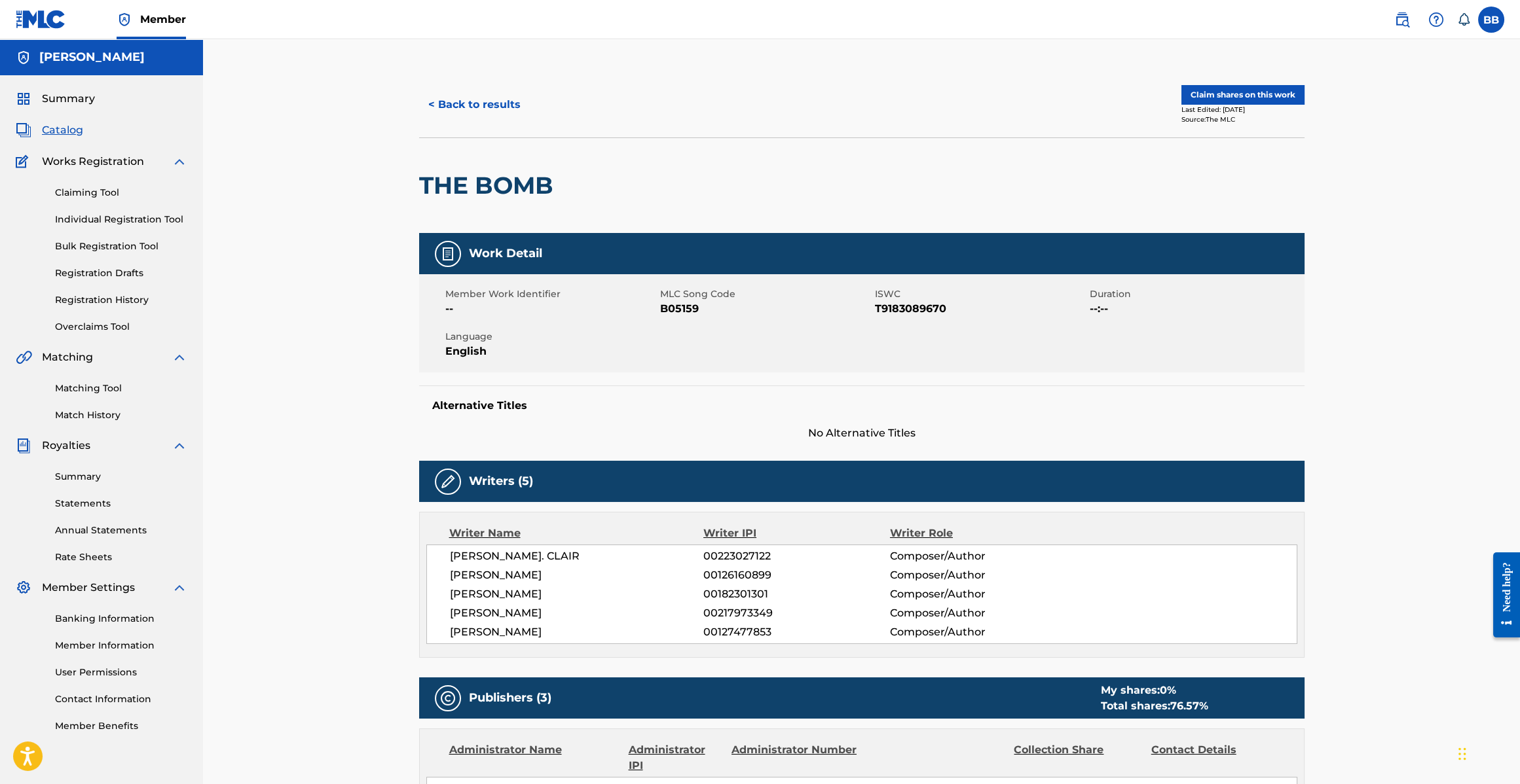
click at [511, 104] on button "< Back to results" at bounding box center [474, 104] width 110 height 33
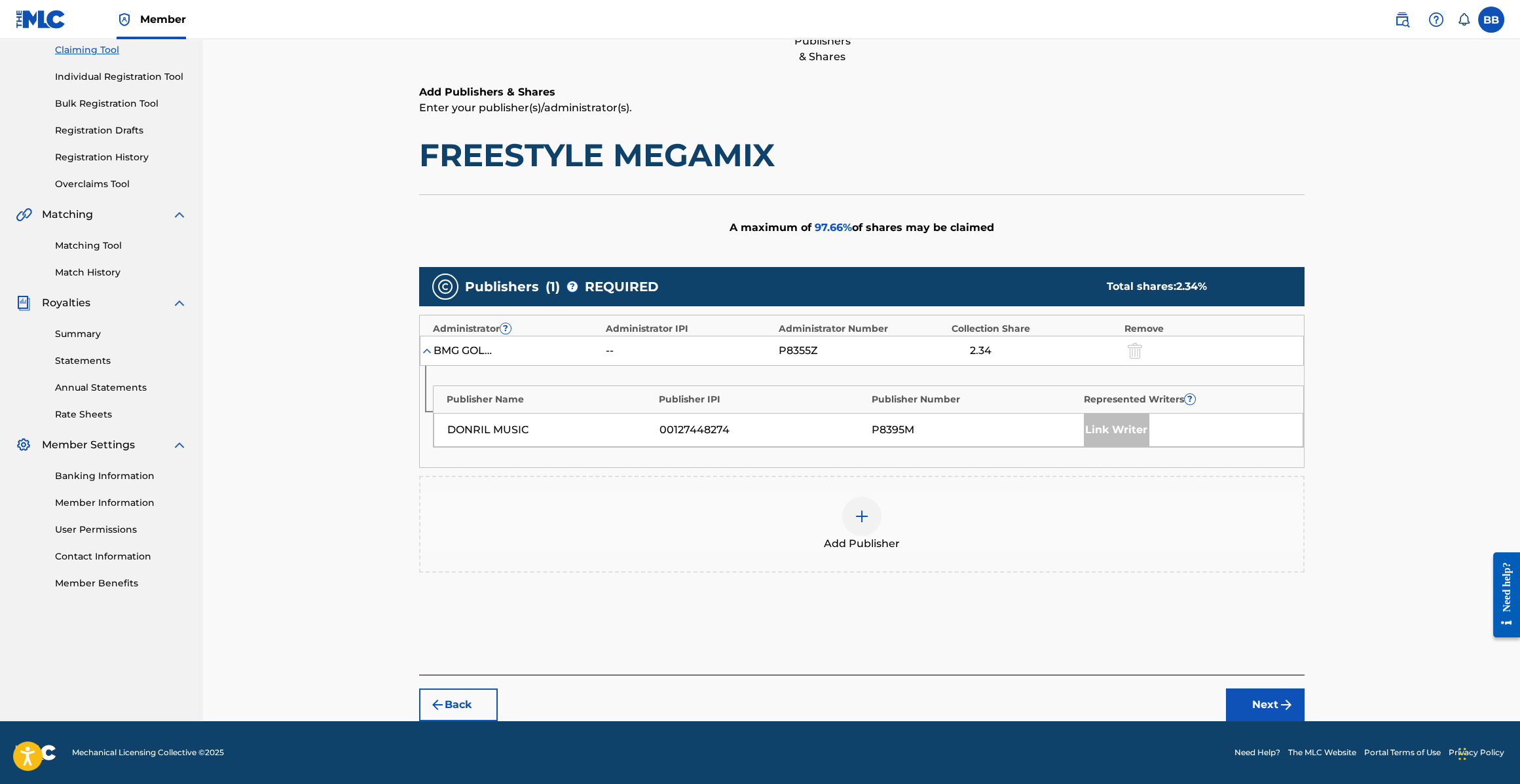
scroll to position [141, 0]
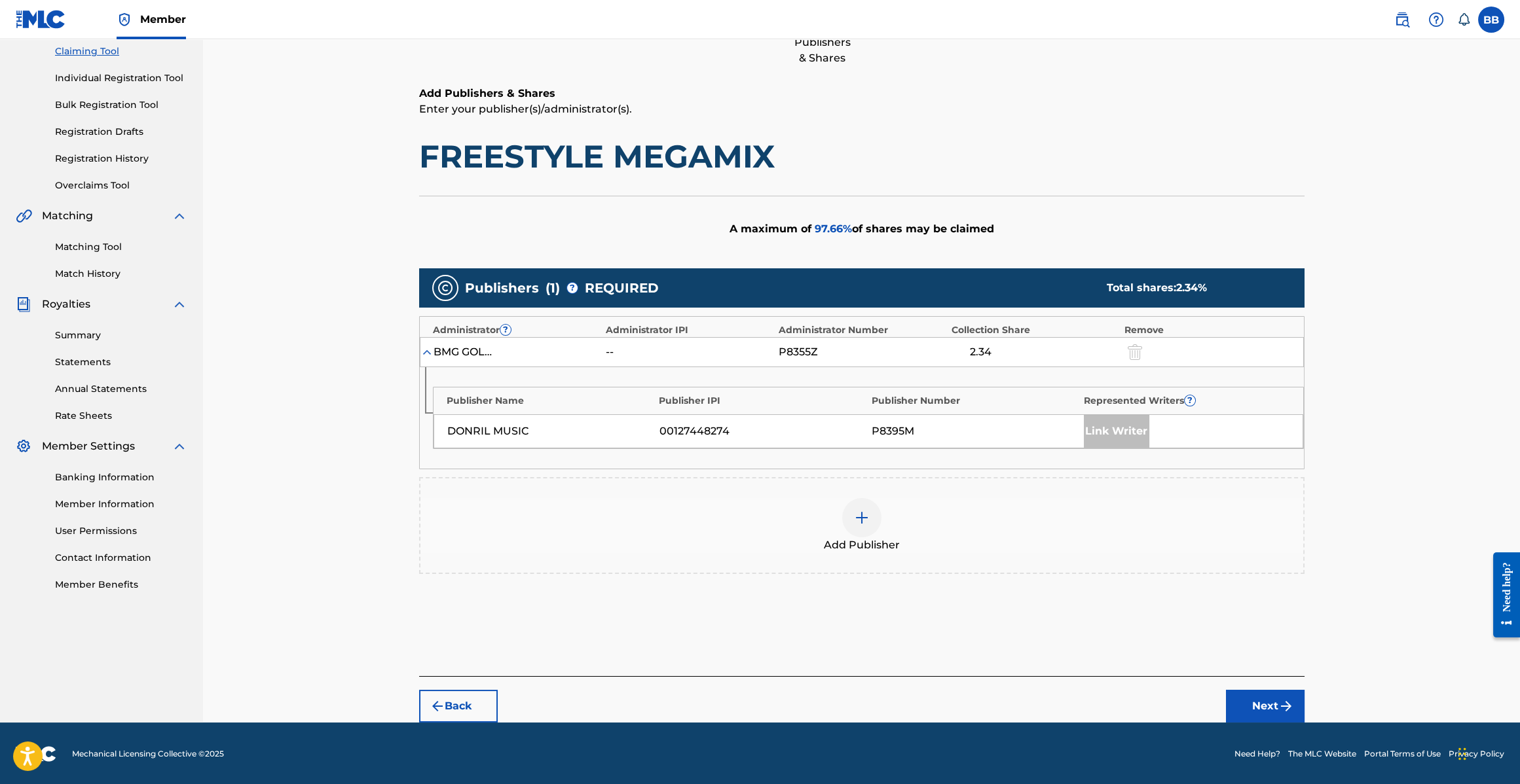
click at [463, 704] on button "Back" at bounding box center [458, 706] width 78 height 33
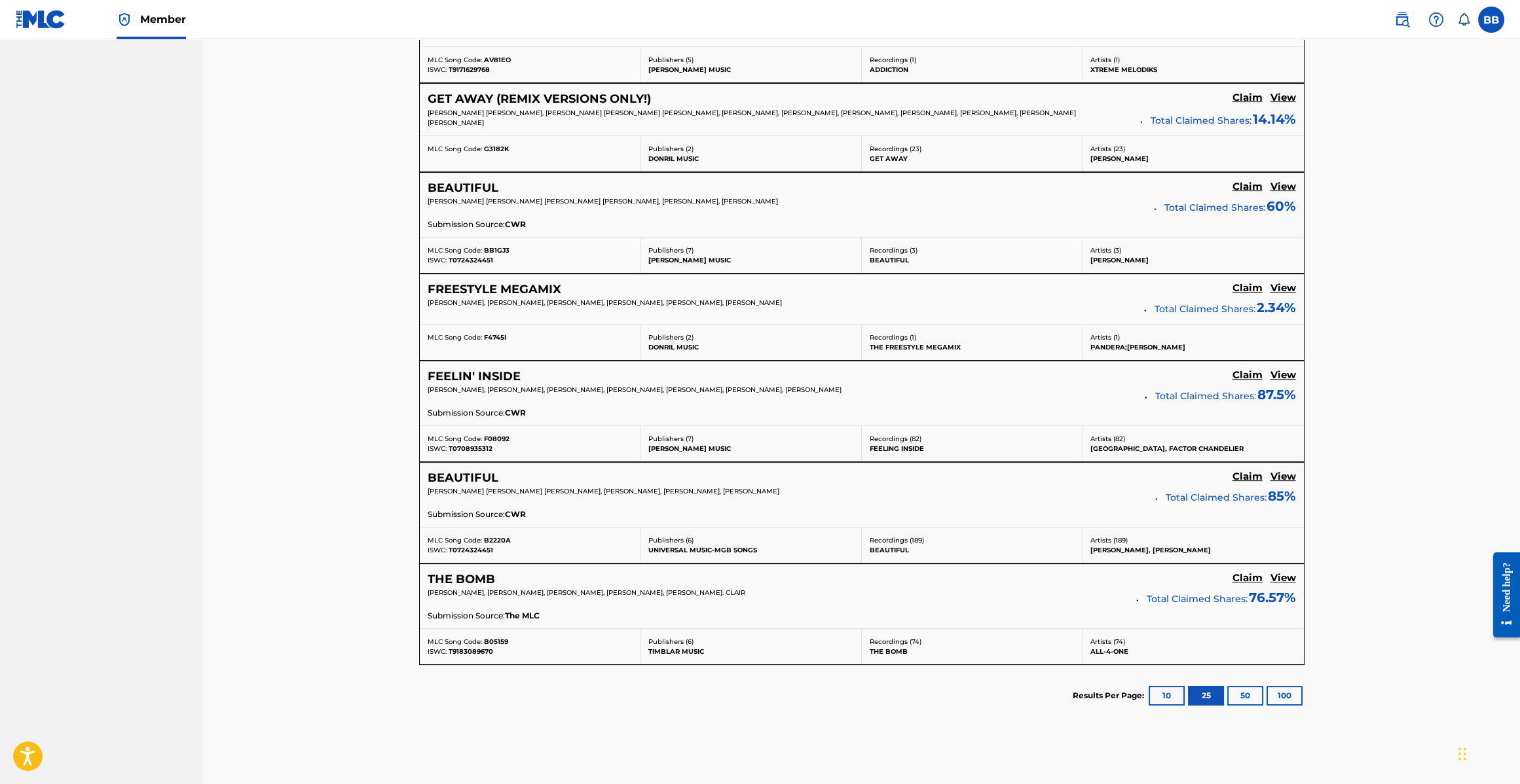
scroll to position [1336, 0]
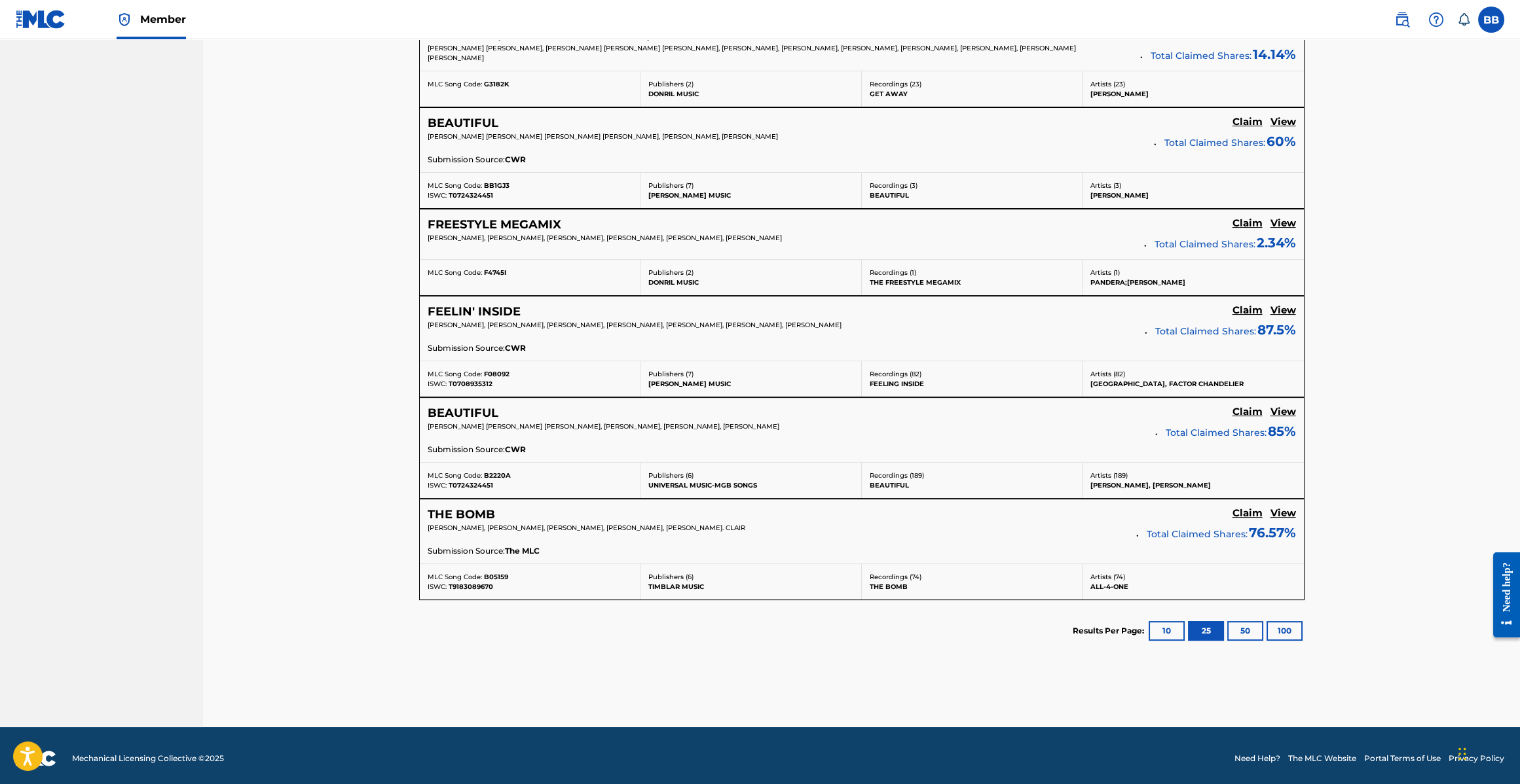
click at [1200, 628] on button "25" at bounding box center [1206, 631] width 36 height 19
click at [1246, 628] on button "50" at bounding box center [1245, 631] width 36 height 19
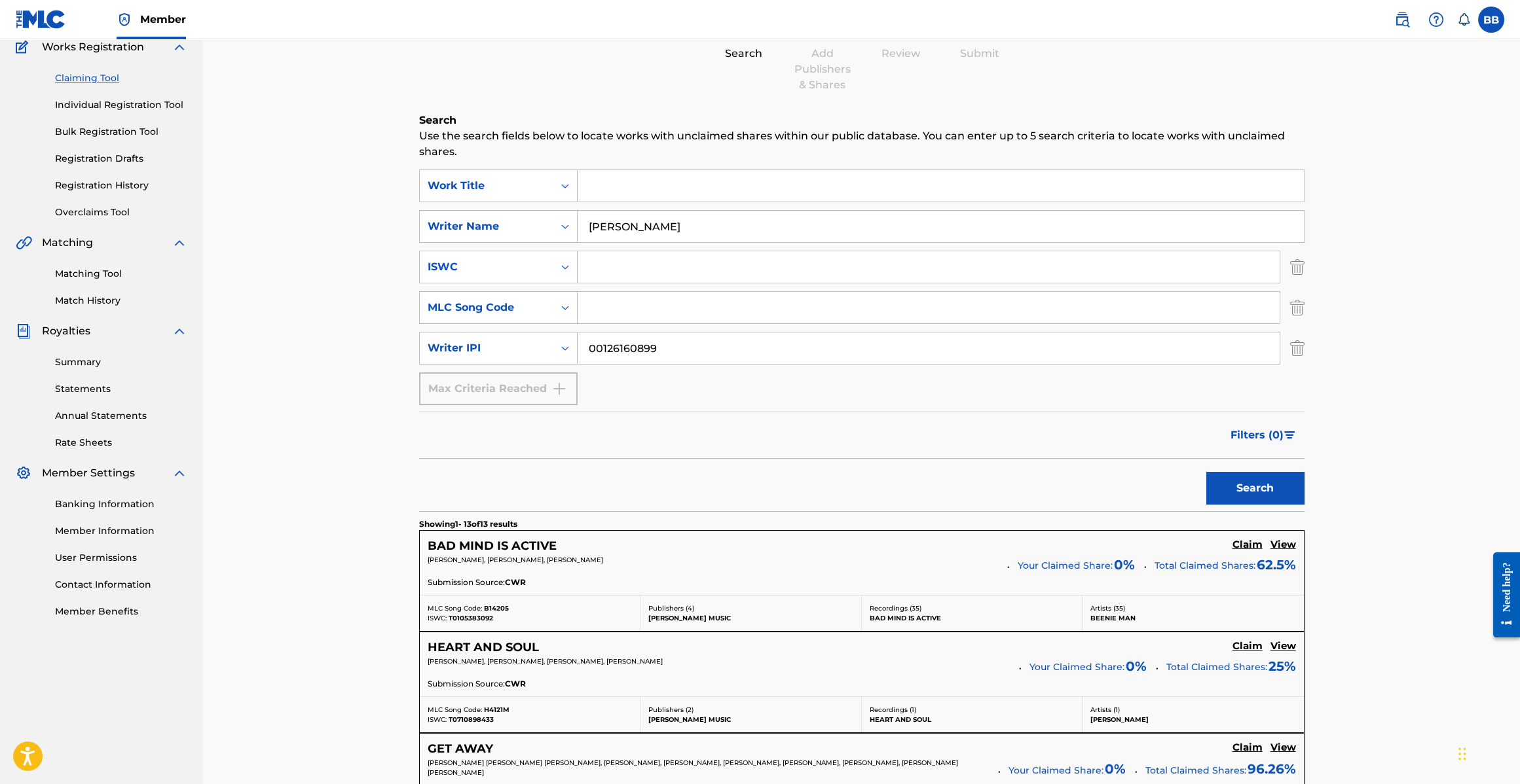
scroll to position [0, 0]
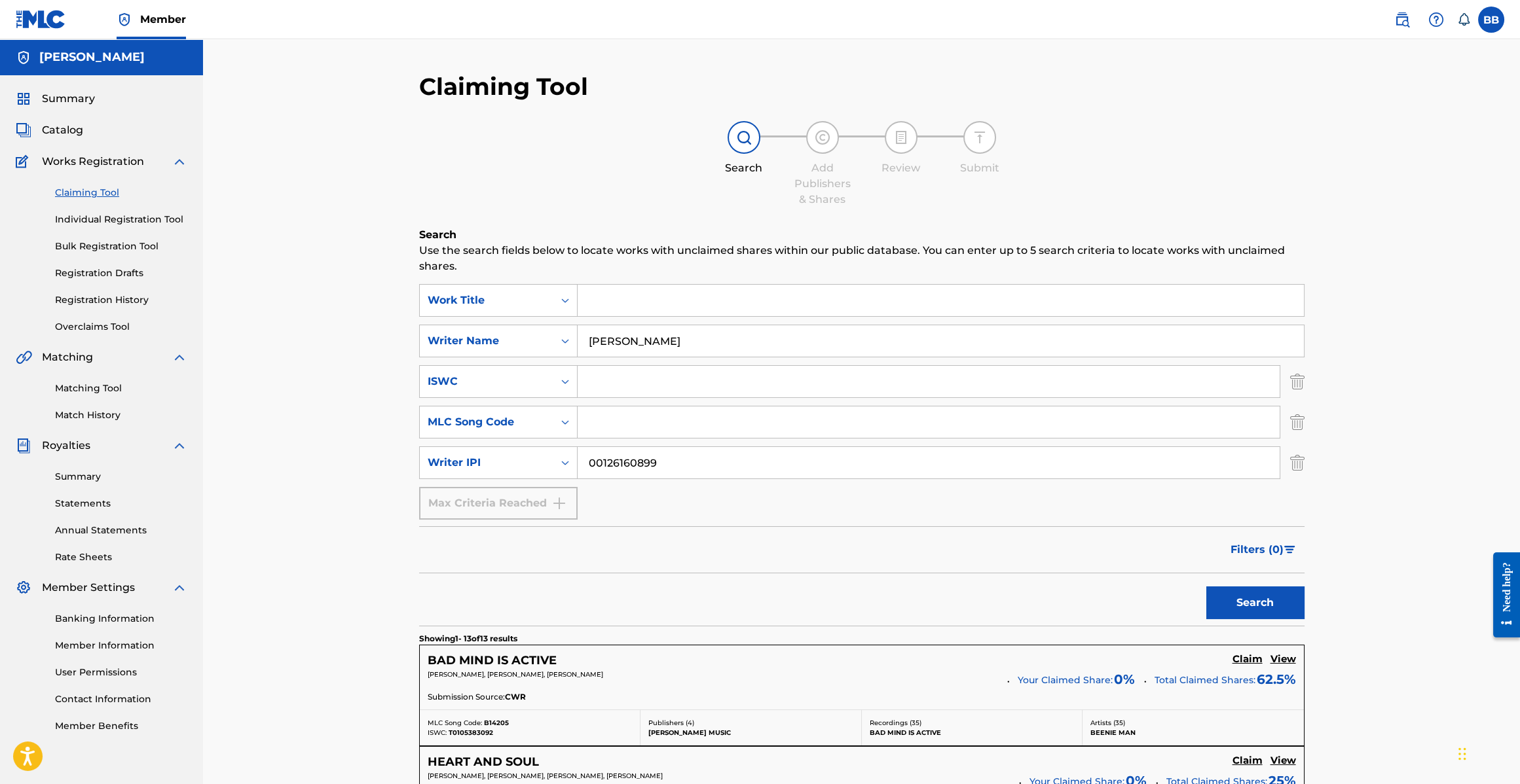
drag, startPoint x: 684, startPoint y: 447, endPoint x: 682, endPoint y: 460, distance: 13.2
click at [684, 448] on input "00126160899" at bounding box center [929, 462] width 702 height 31
click at [682, 460] on input "00126160899" at bounding box center [929, 462] width 702 height 31
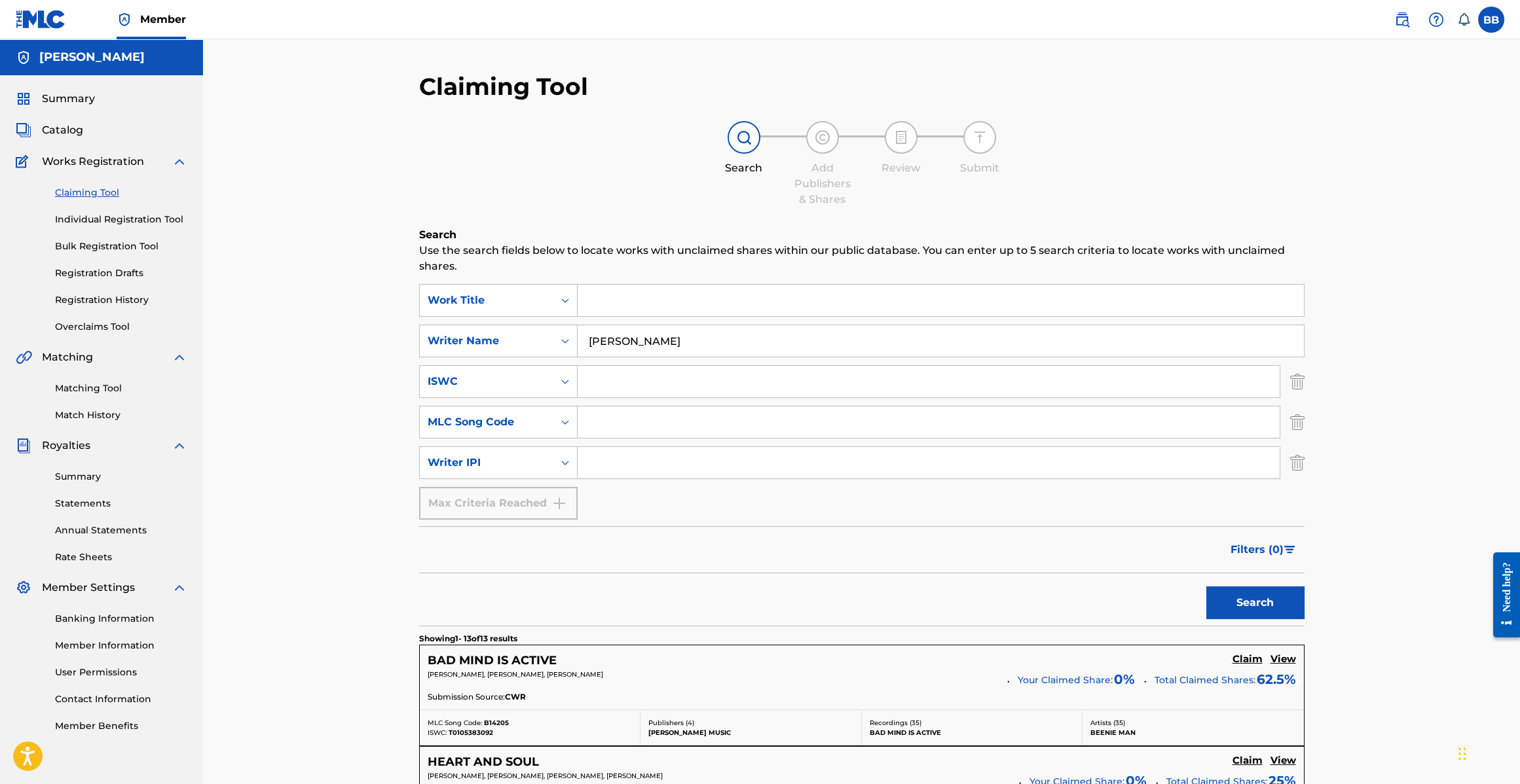
click at [1234, 605] on button "Search" at bounding box center [1255, 603] width 99 height 33
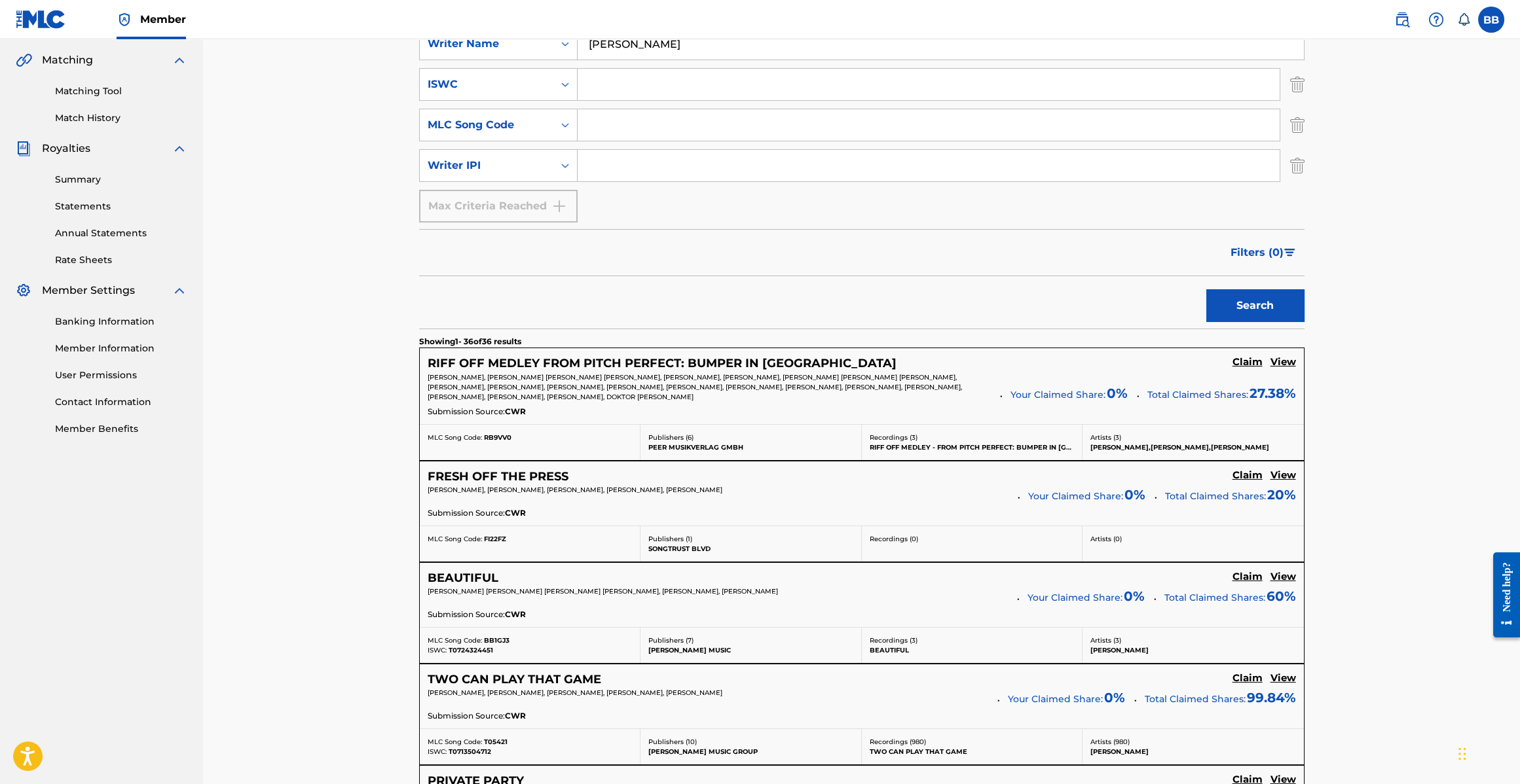
scroll to position [488, 0]
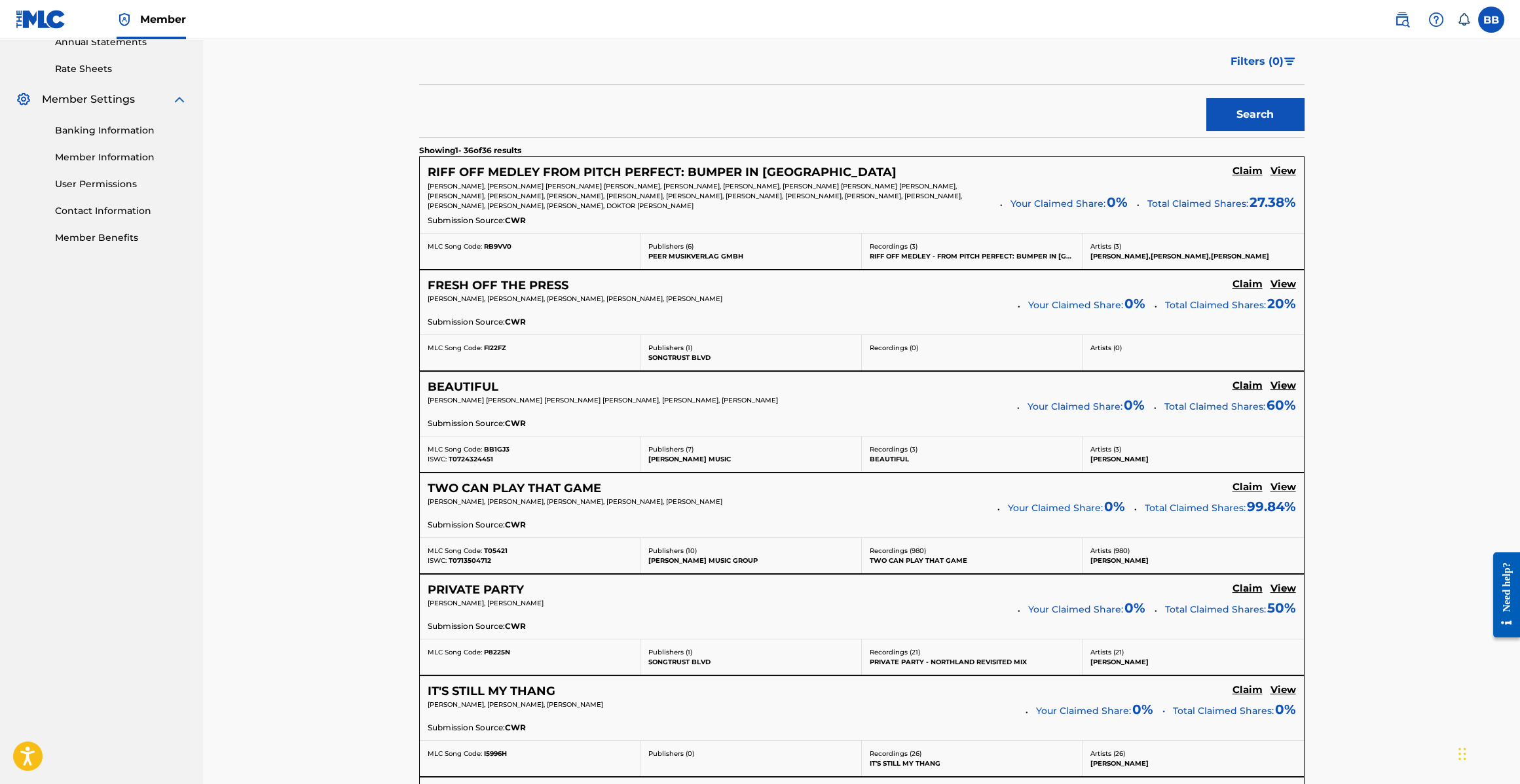
click at [540, 280] on h5 "FRESH OFF THE PRESS" at bounding box center [498, 285] width 141 height 15
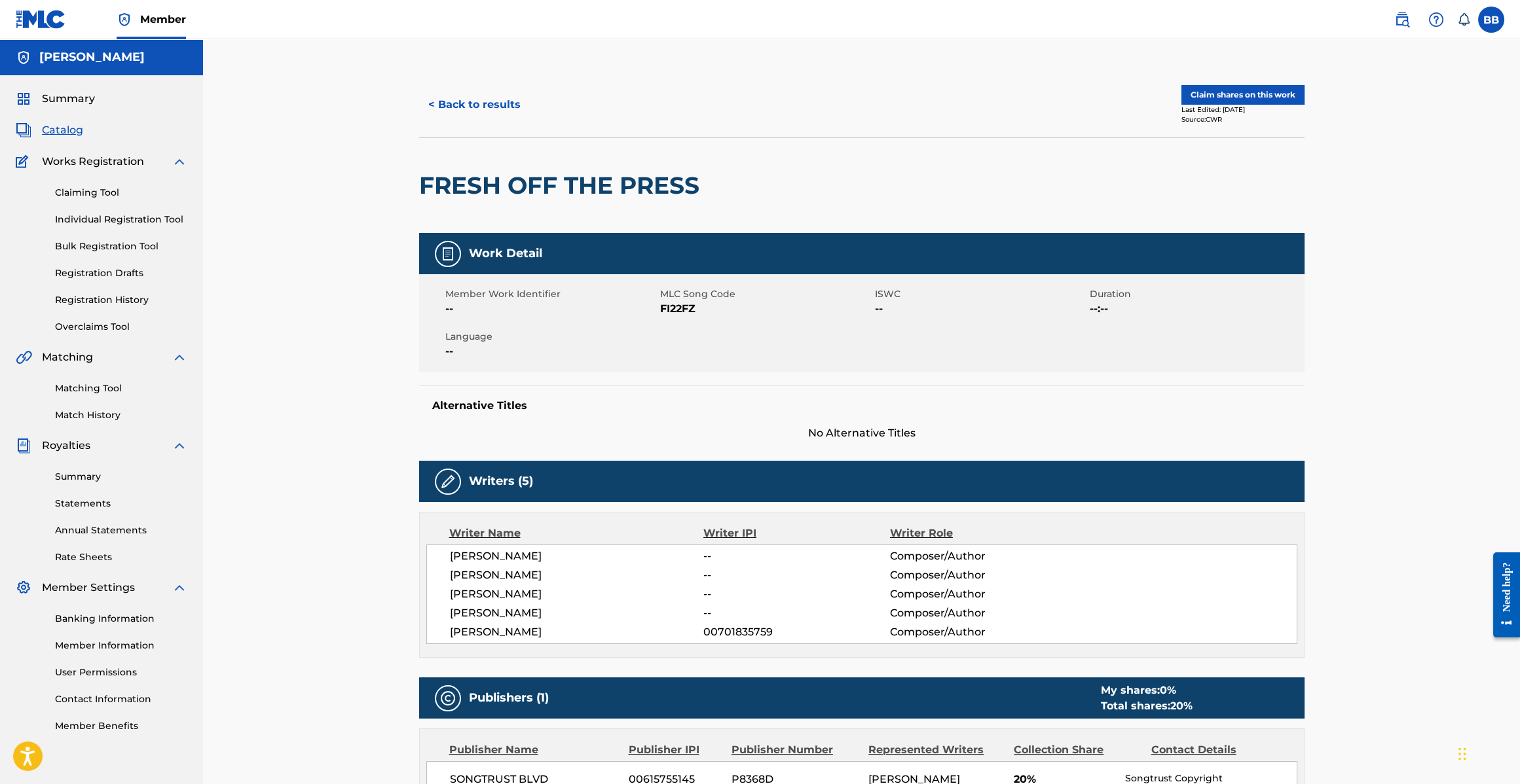
click at [475, 103] on button "< Back to results" at bounding box center [474, 104] width 110 height 33
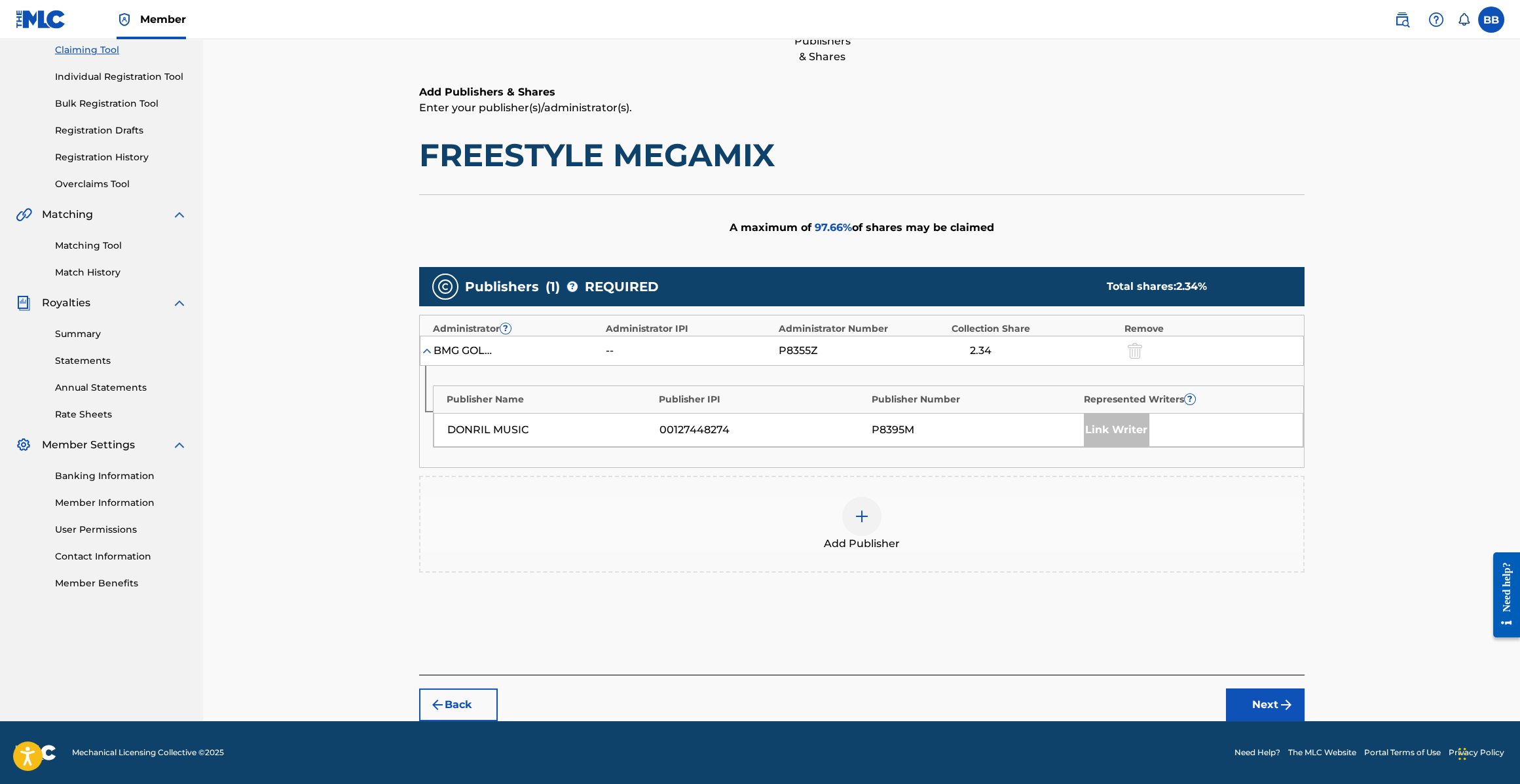
scroll to position [141, 0]
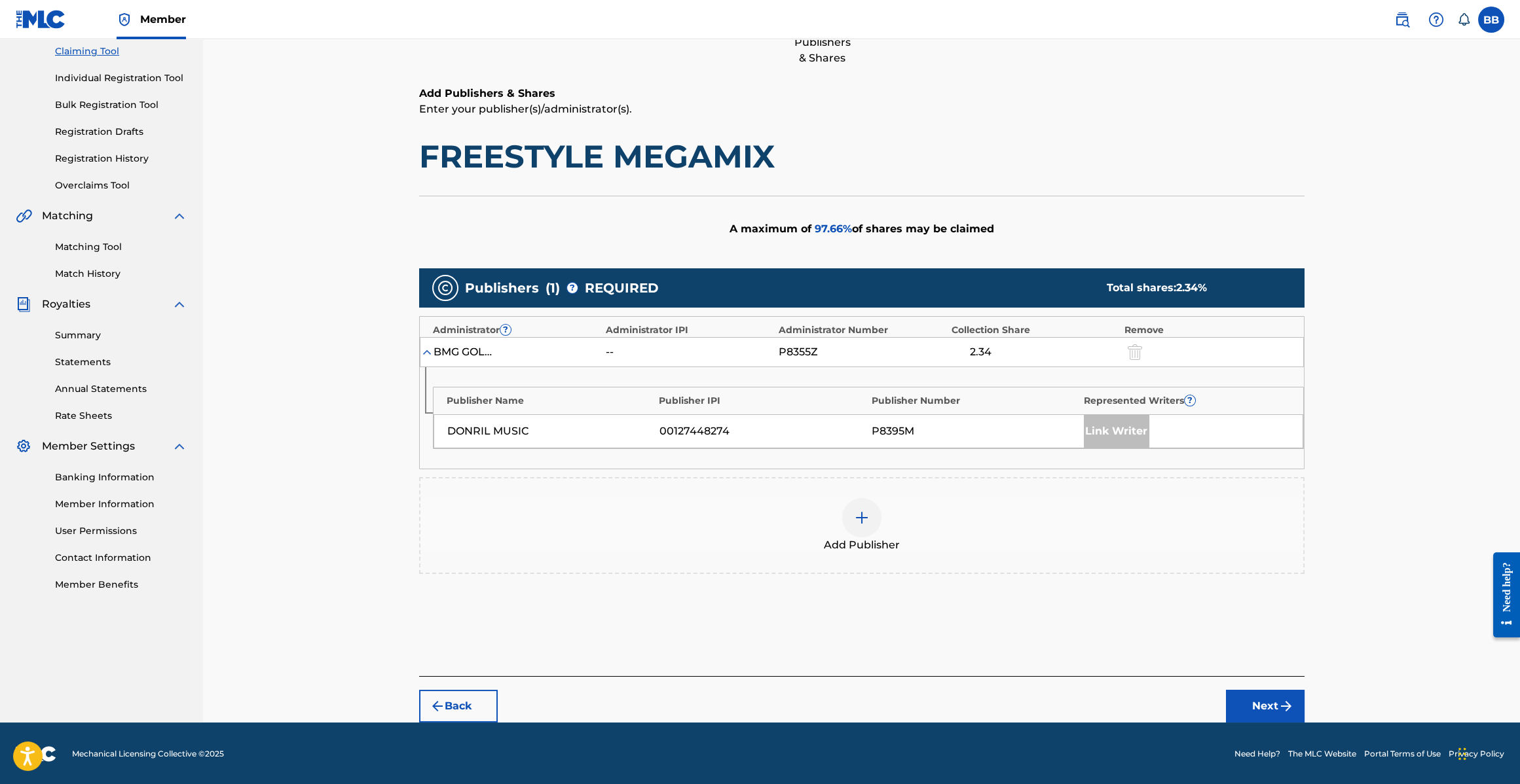
click at [462, 712] on button "Back" at bounding box center [458, 706] width 78 height 33
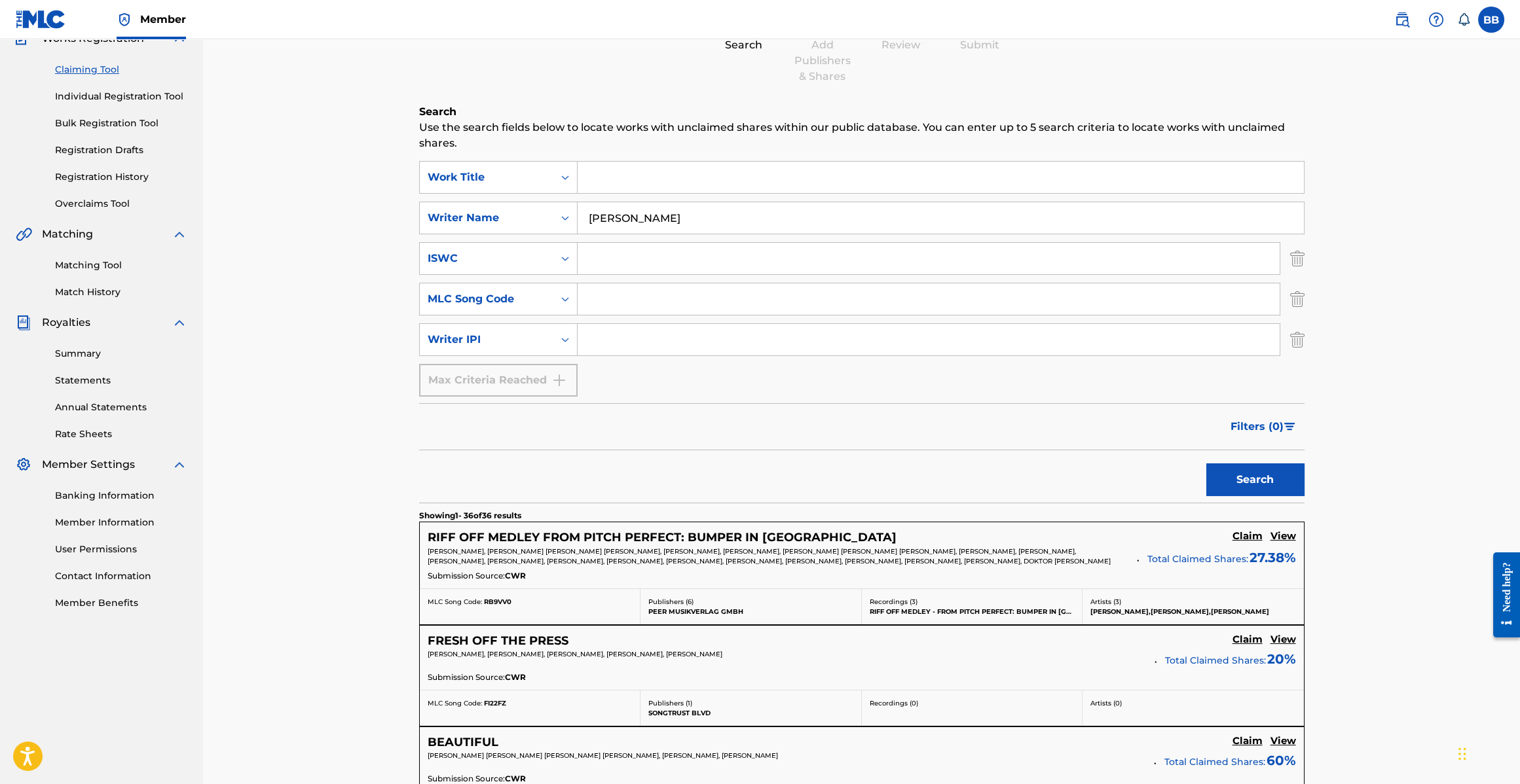
scroll to position [90, 0]
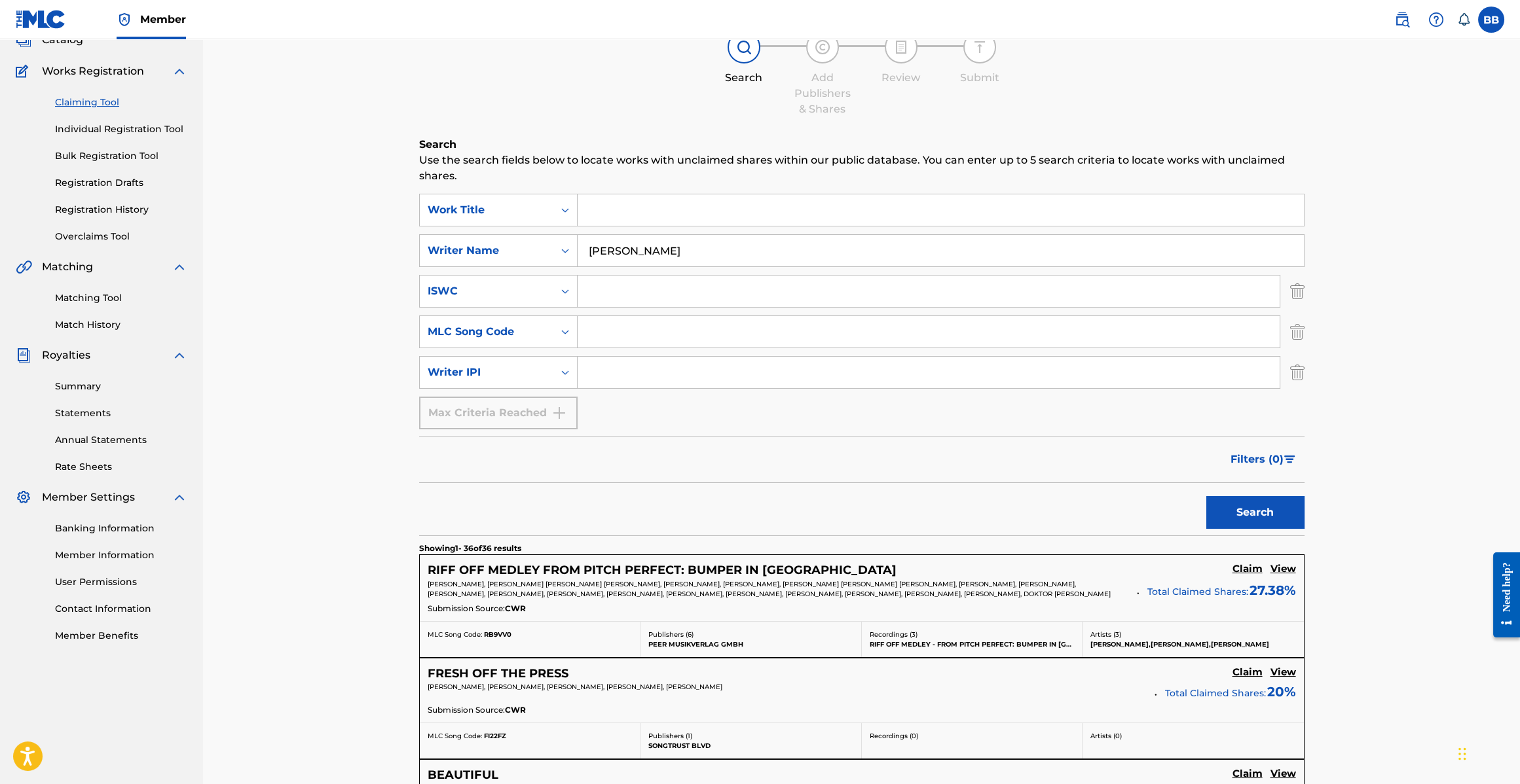
click at [622, 216] on input "Search Form" at bounding box center [941, 210] width 726 height 31
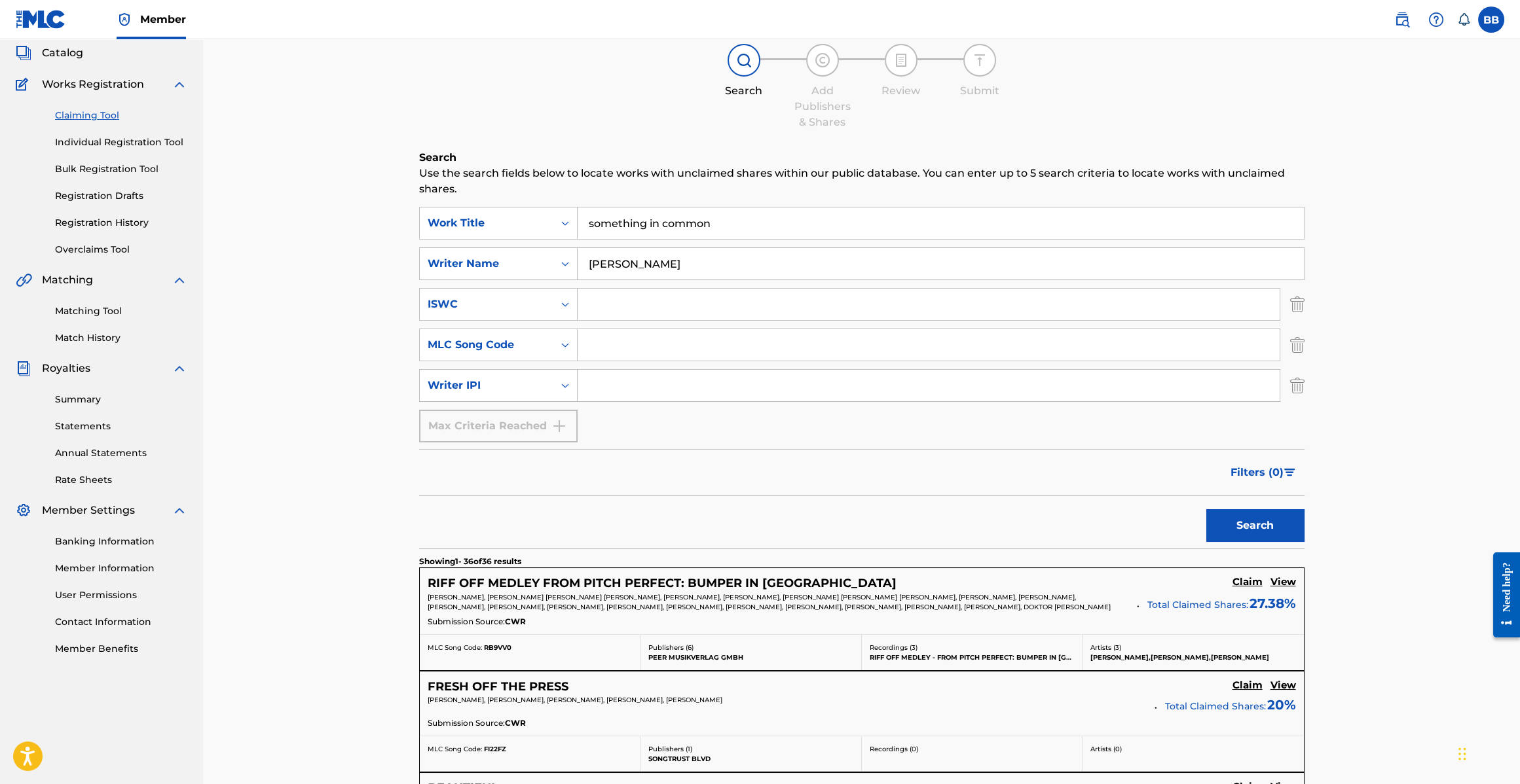
click at [775, 301] on div "SearchWithCriteria8753f70c-fd11-4694-998e-c46129c70bc0 Work Title something in …" at bounding box center [862, 325] width 886 height 236
click at [1270, 517] on button "Search" at bounding box center [1255, 528] width 99 height 33
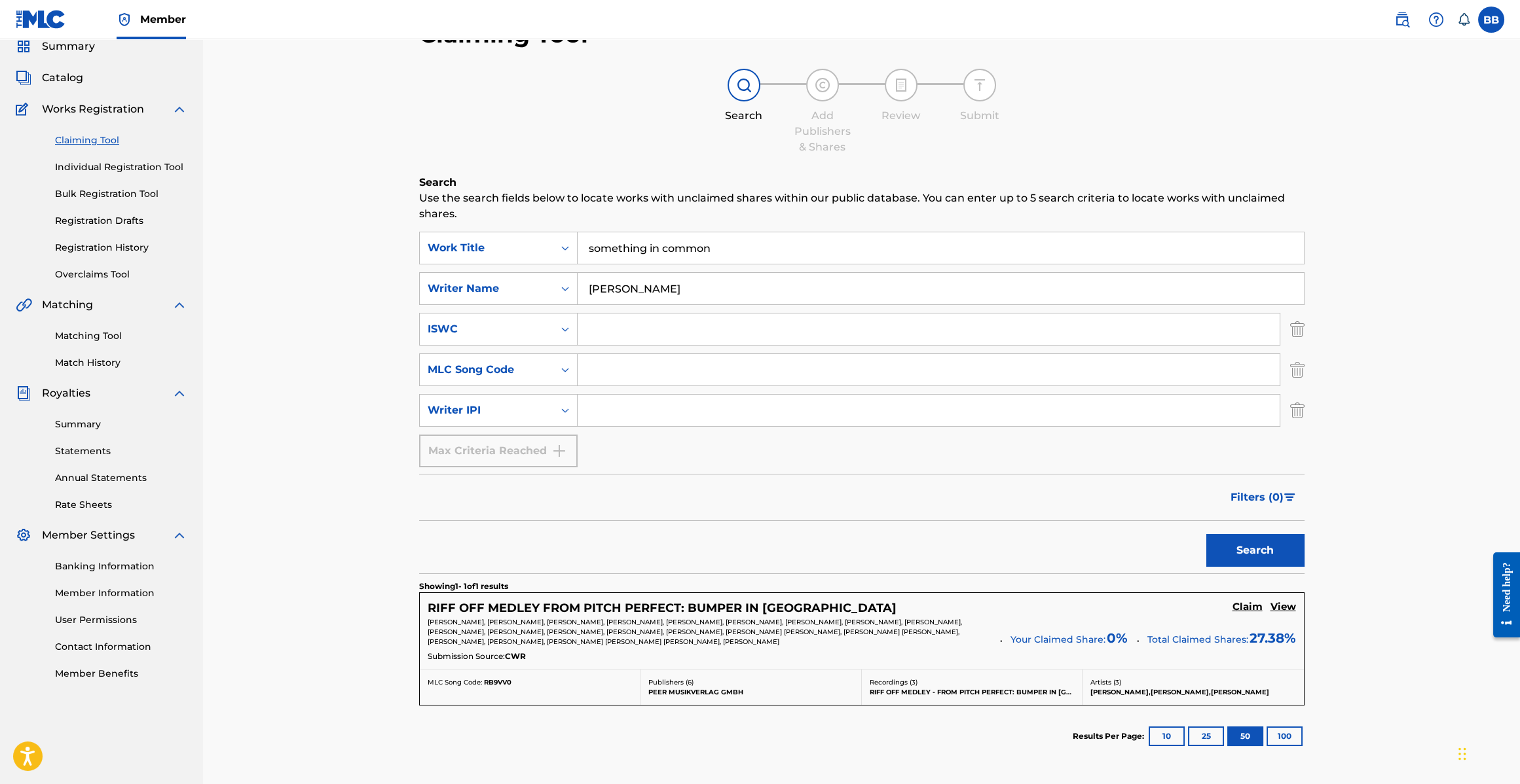
click at [644, 264] on div "SearchWithCriteria8753f70c-fd11-4694-998e-c46129c70bc0 Work Title something in …" at bounding box center [862, 349] width 886 height 236
click at [649, 257] on input "something in common" at bounding box center [941, 248] width 726 height 31
click at [1207, 534] on button "Search" at bounding box center [1255, 550] width 99 height 33
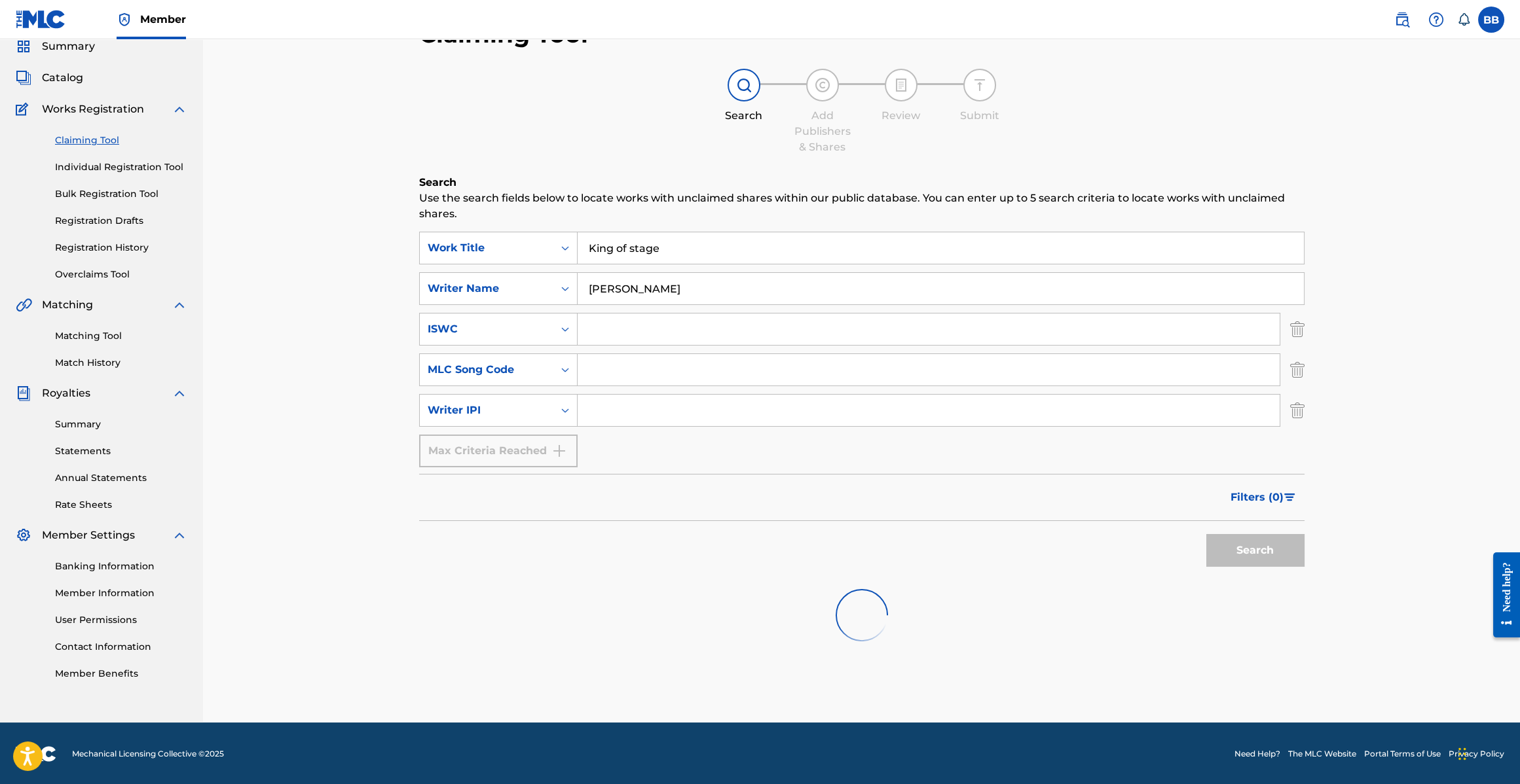
scroll to position [27, 0]
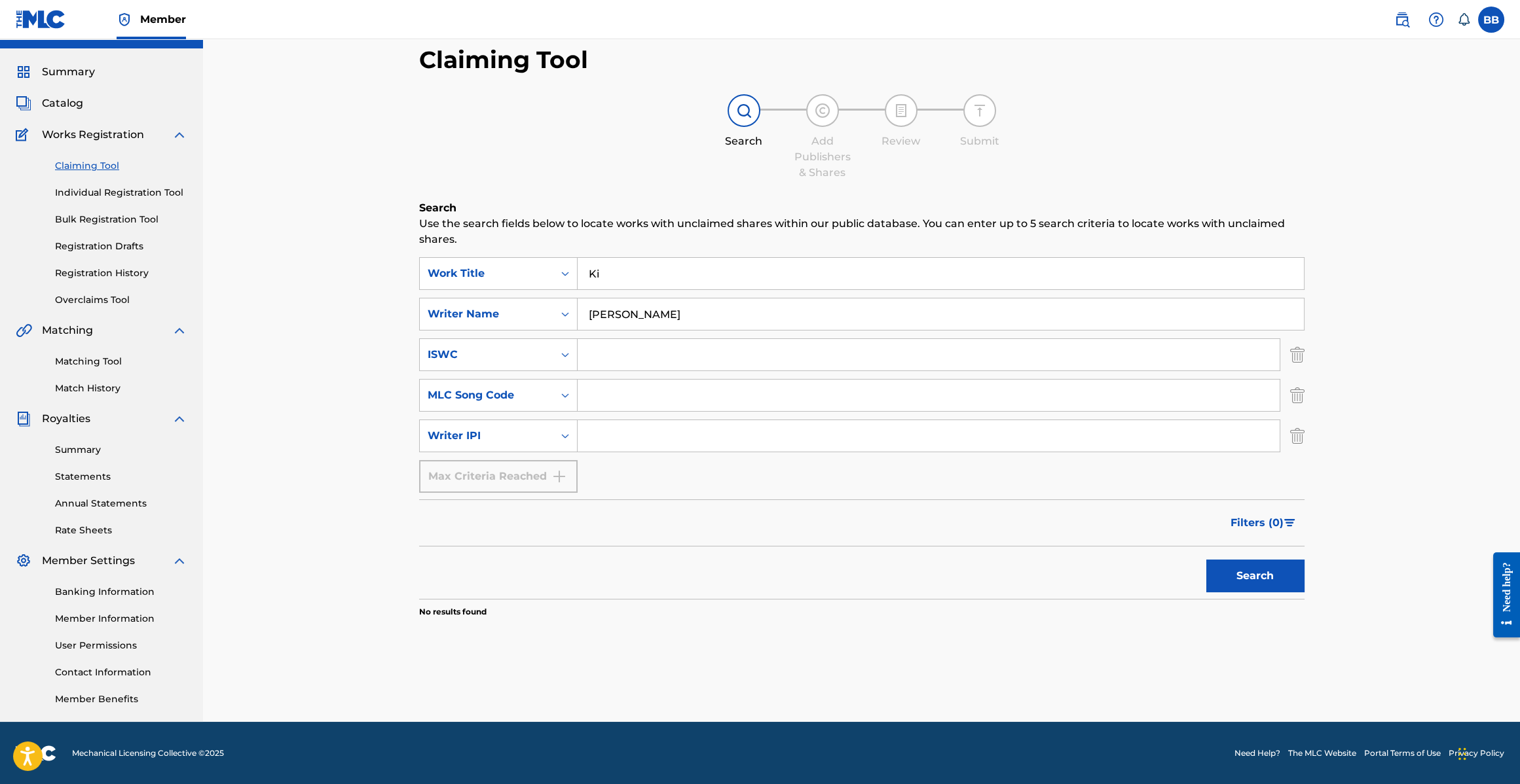
type input "K"
paste input "My Prerogative"
type input "My Prerogative"
click at [1207, 560] on button "Search" at bounding box center [1255, 576] width 99 height 33
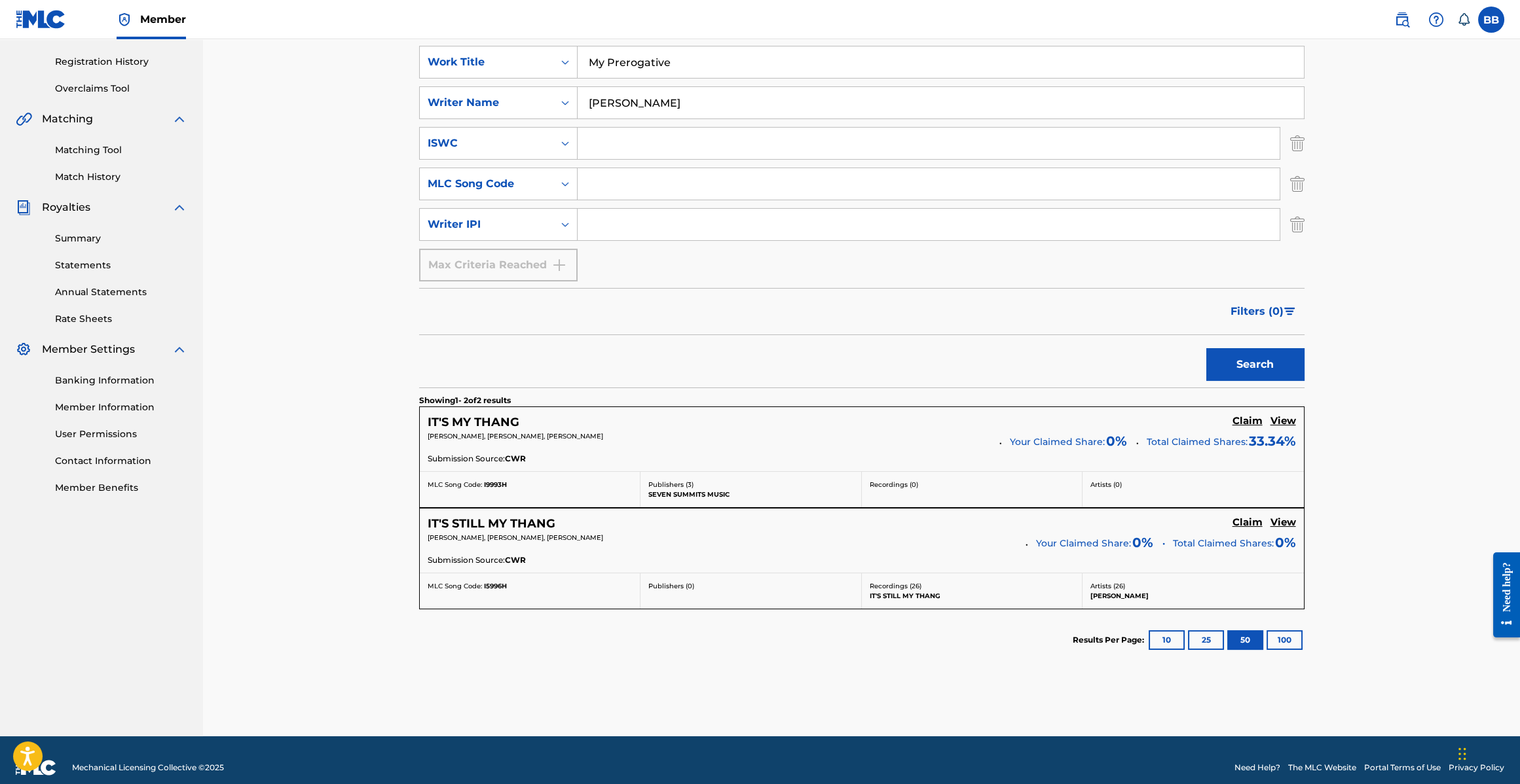
scroll to position [252, 0]
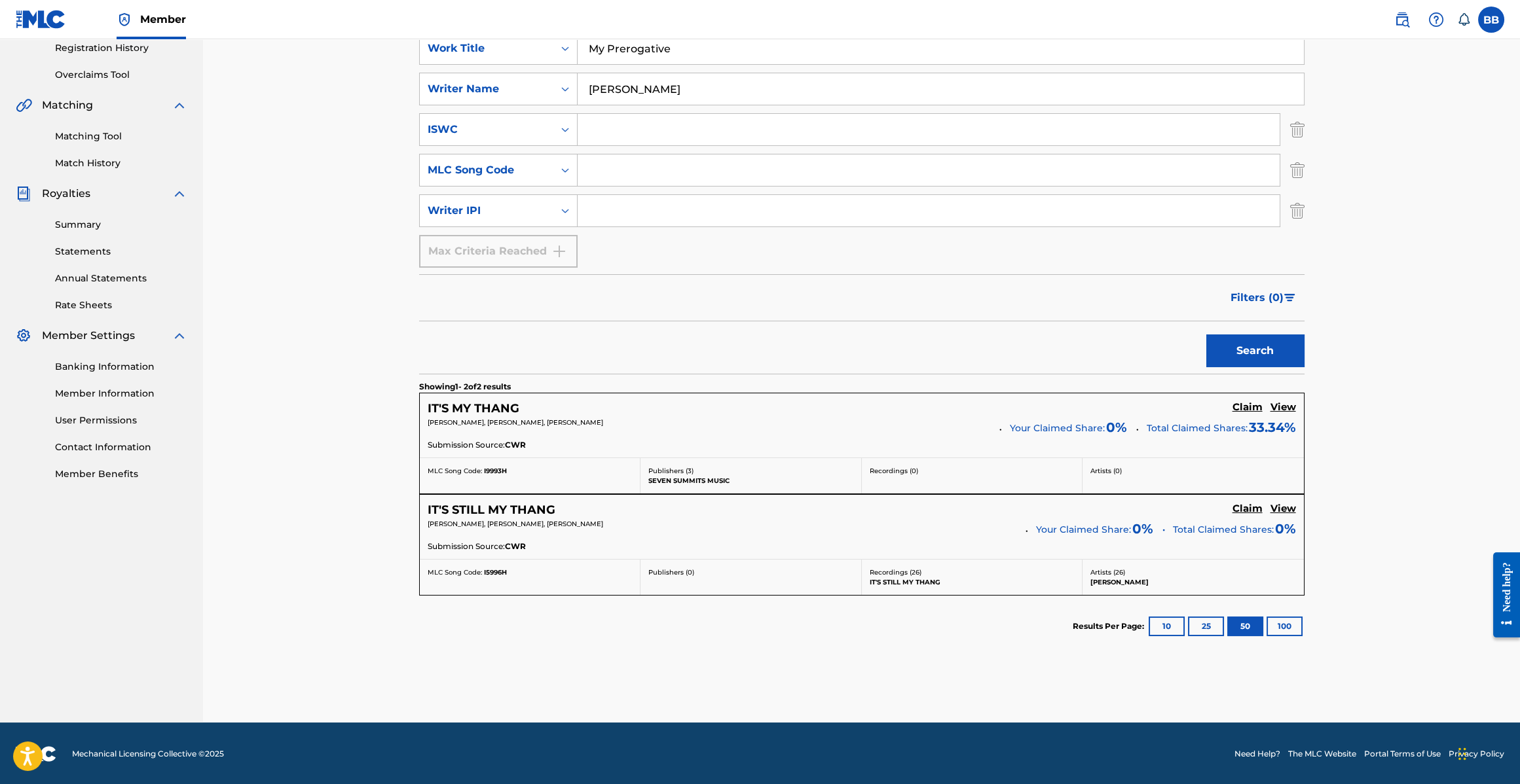
click at [548, 784] on footer "Mechanical Licensing Collective © 2025 Need Help? The MLC Website Portal Terms …" at bounding box center [760, 754] width 1520 height 63
click at [672, 90] on input "[PERSON_NAME]" at bounding box center [941, 88] width 726 height 31
click at [671, 90] on input "[PERSON_NAME]" at bounding box center [941, 88] width 726 height 31
click at [1243, 365] on button "Search" at bounding box center [1255, 350] width 99 height 33
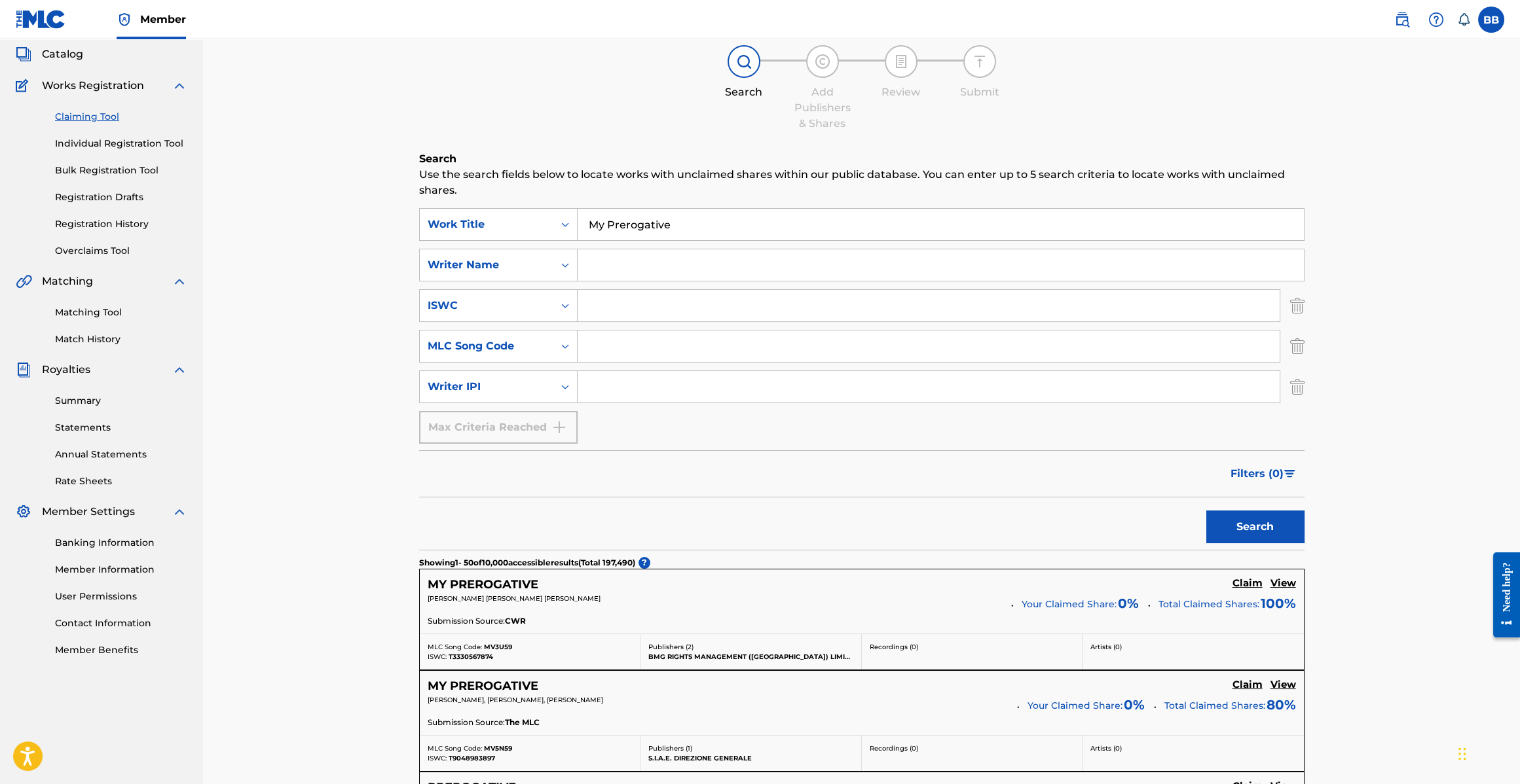
scroll to position [0, 0]
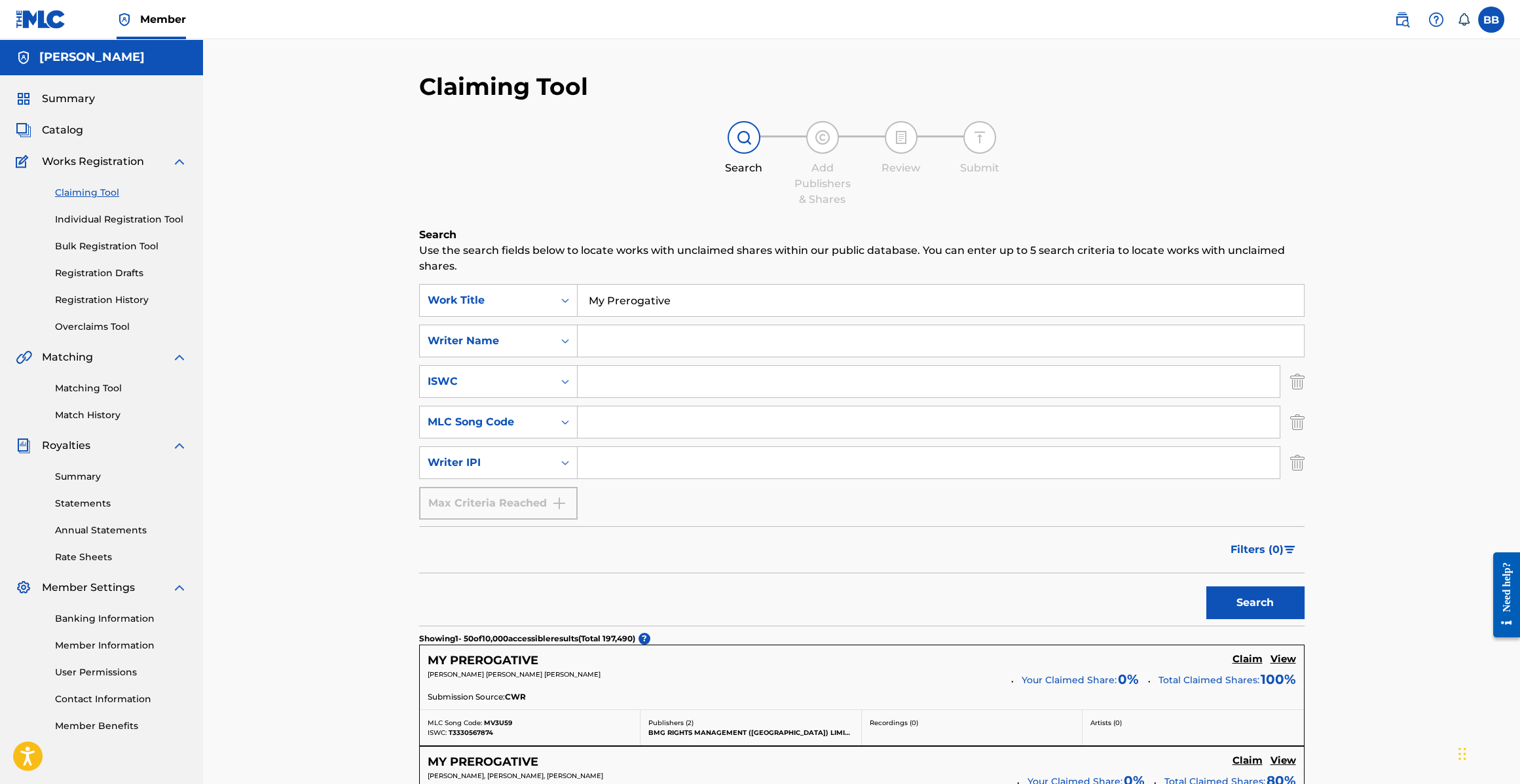
click at [640, 344] on input "Search Form" at bounding box center [941, 340] width 726 height 31
type input "[PERSON_NAME]"
click at [1234, 605] on button "Search" at bounding box center [1255, 603] width 99 height 33
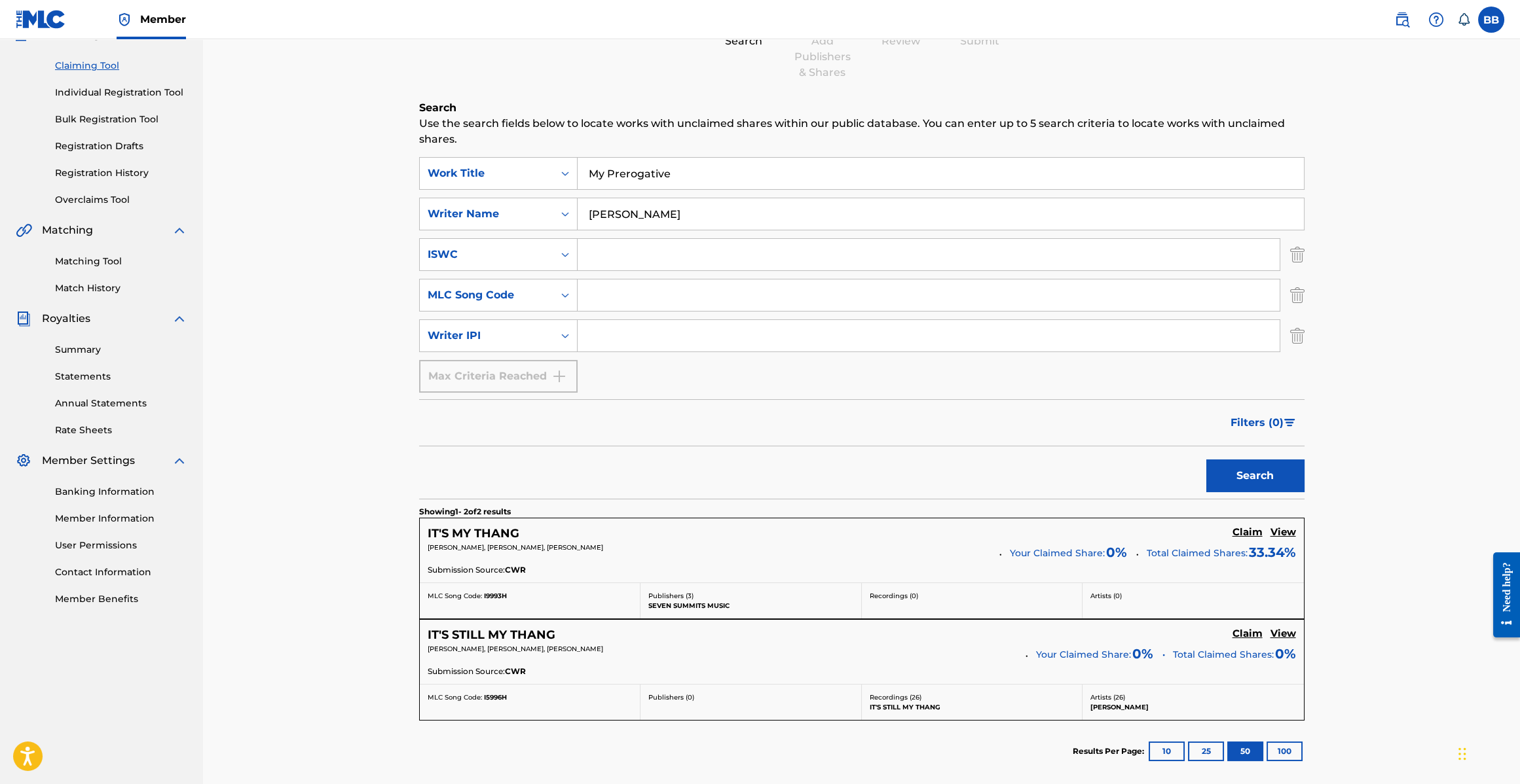
scroll to position [252, 0]
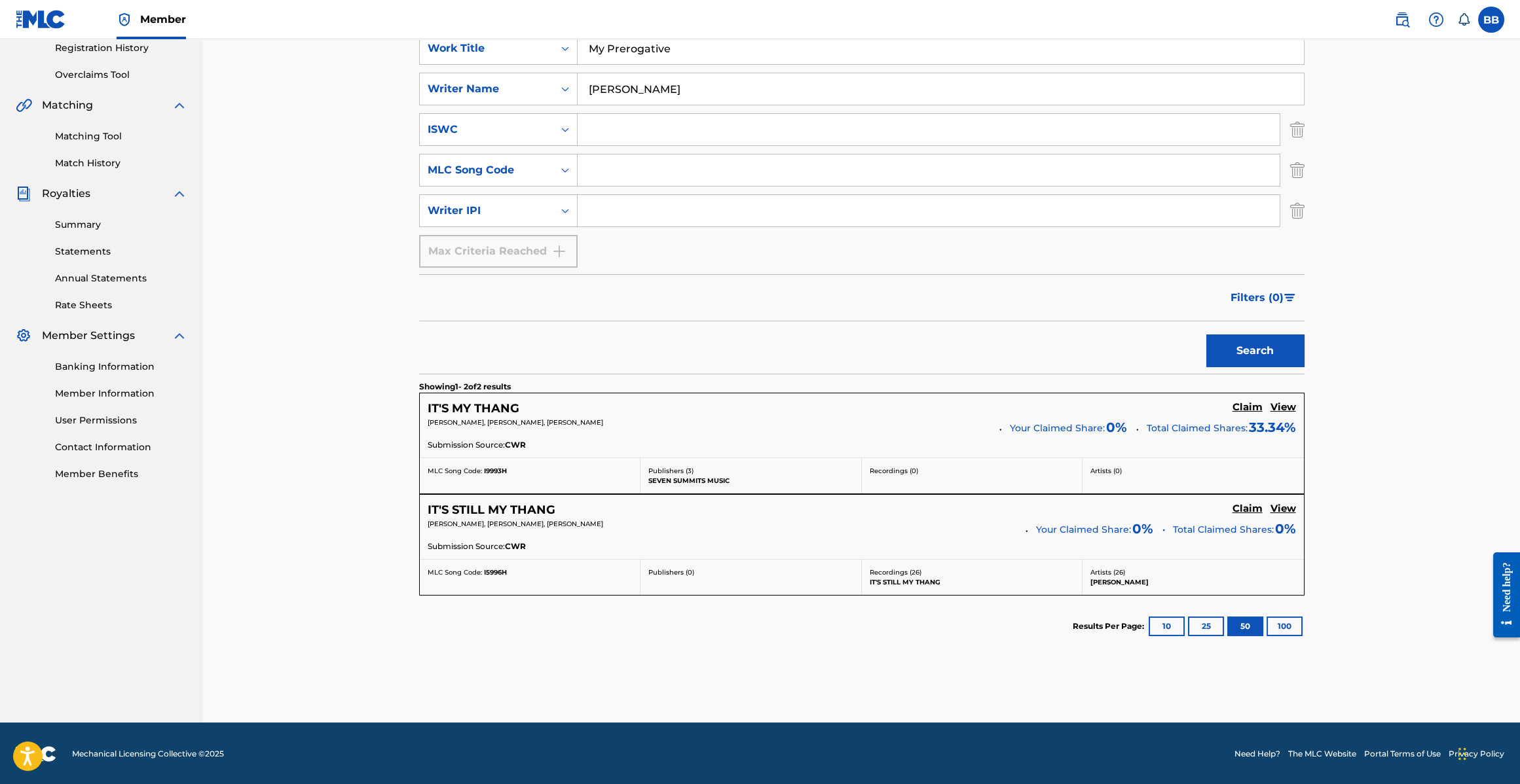
click at [490, 408] on h5 "IT'S MY THANG" at bounding box center [474, 409] width 92 height 15
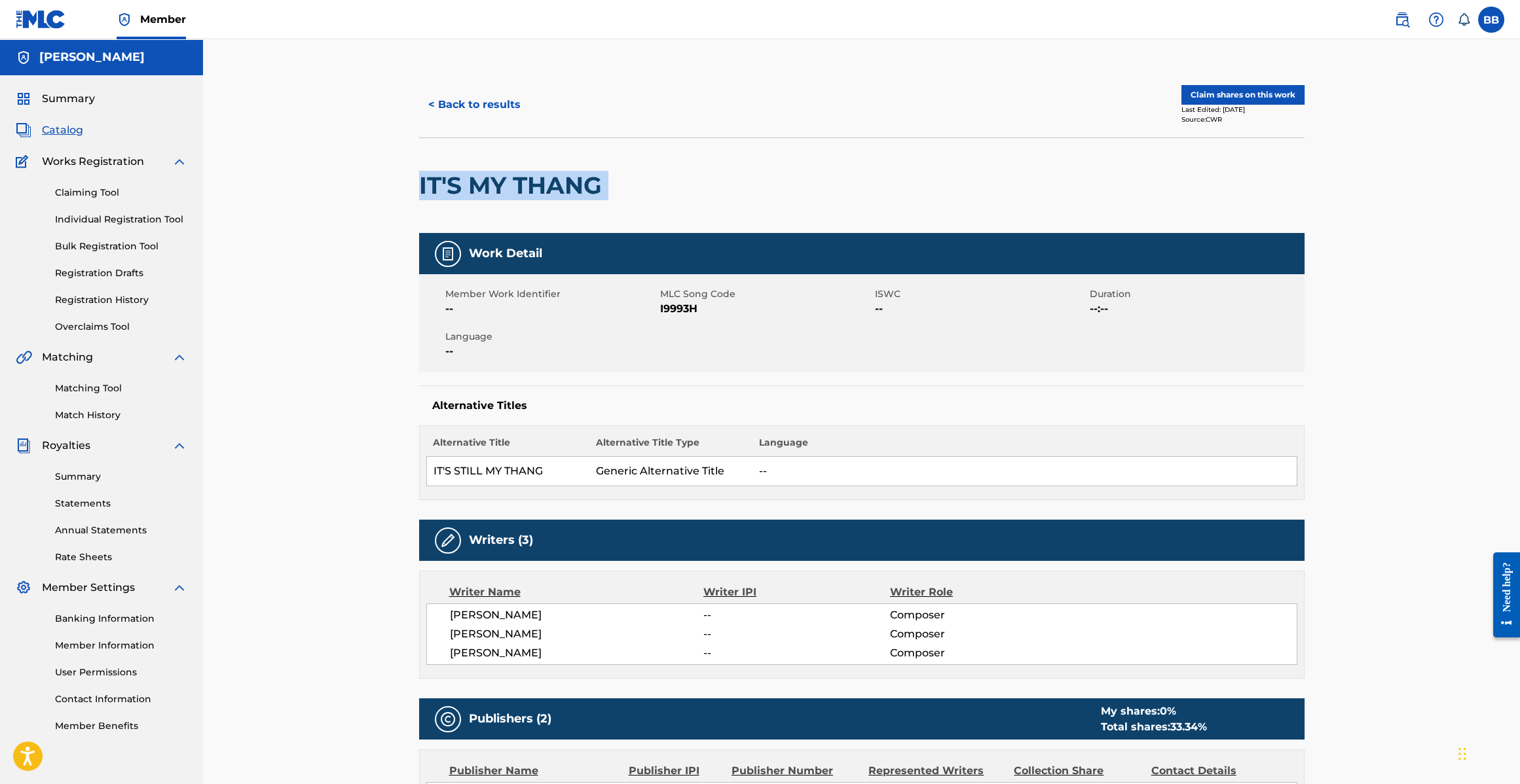
drag, startPoint x: 643, startPoint y: 187, endPoint x: 429, endPoint y: 193, distance: 214.1
click at [420, 195] on div "IT'S MY THANG" at bounding box center [862, 184] width 886 height 95
click at [392, 155] on div "< Back to results Claim shares on this work Last Edited: [DATE] Source: CWR IT'…" at bounding box center [861, 670] width 1317 height 1262
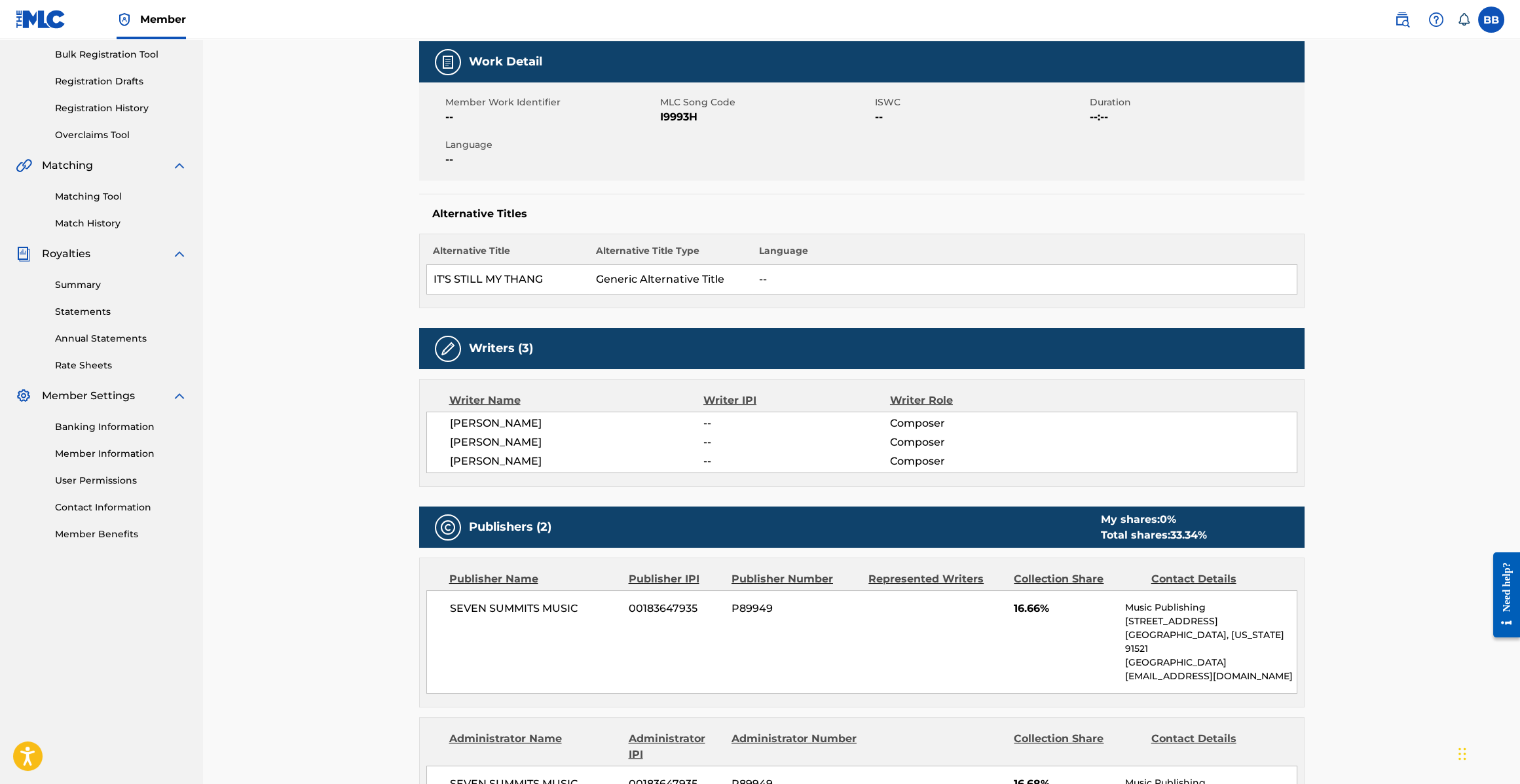
scroll to position [175, 0]
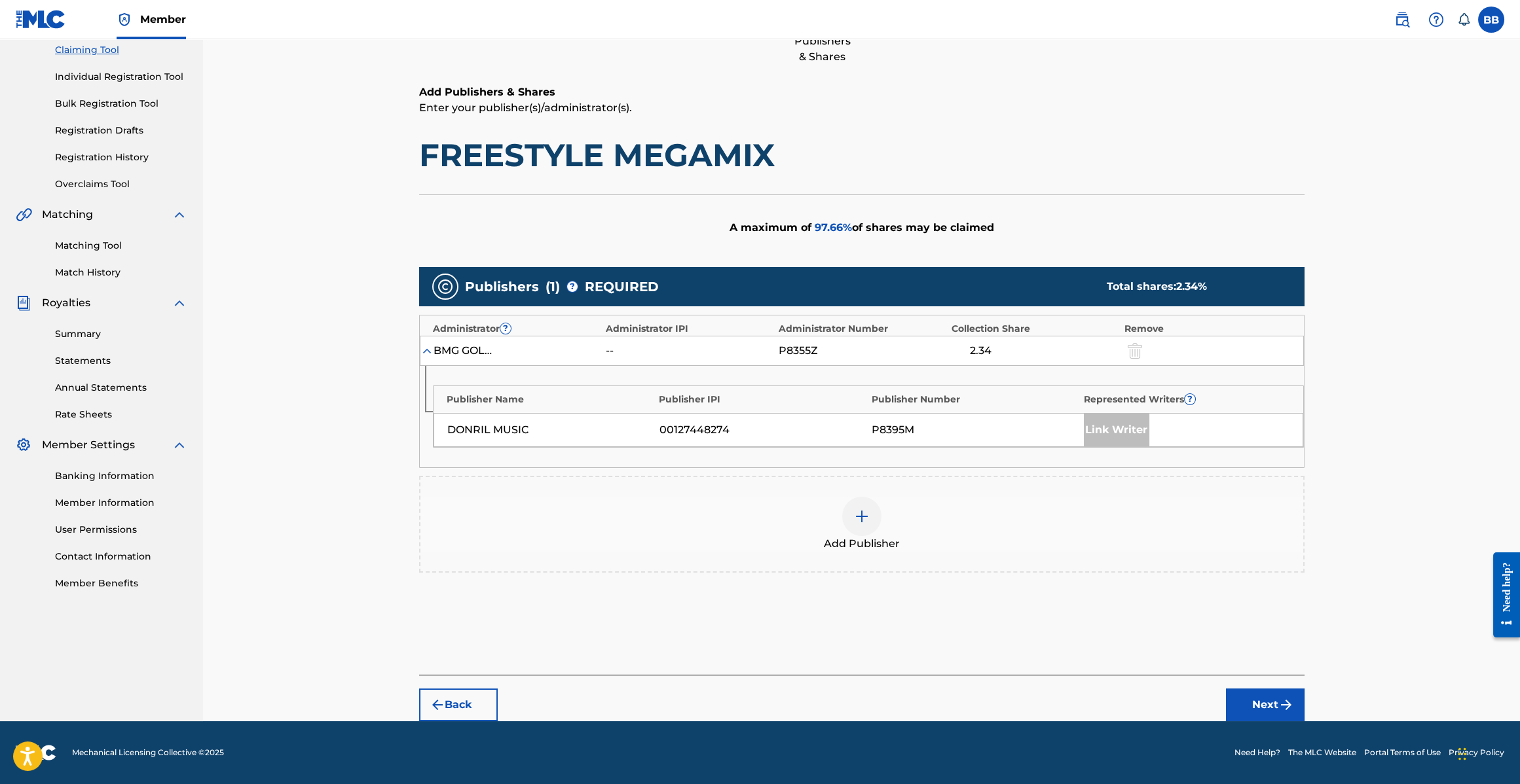
scroll to position [141, 0]
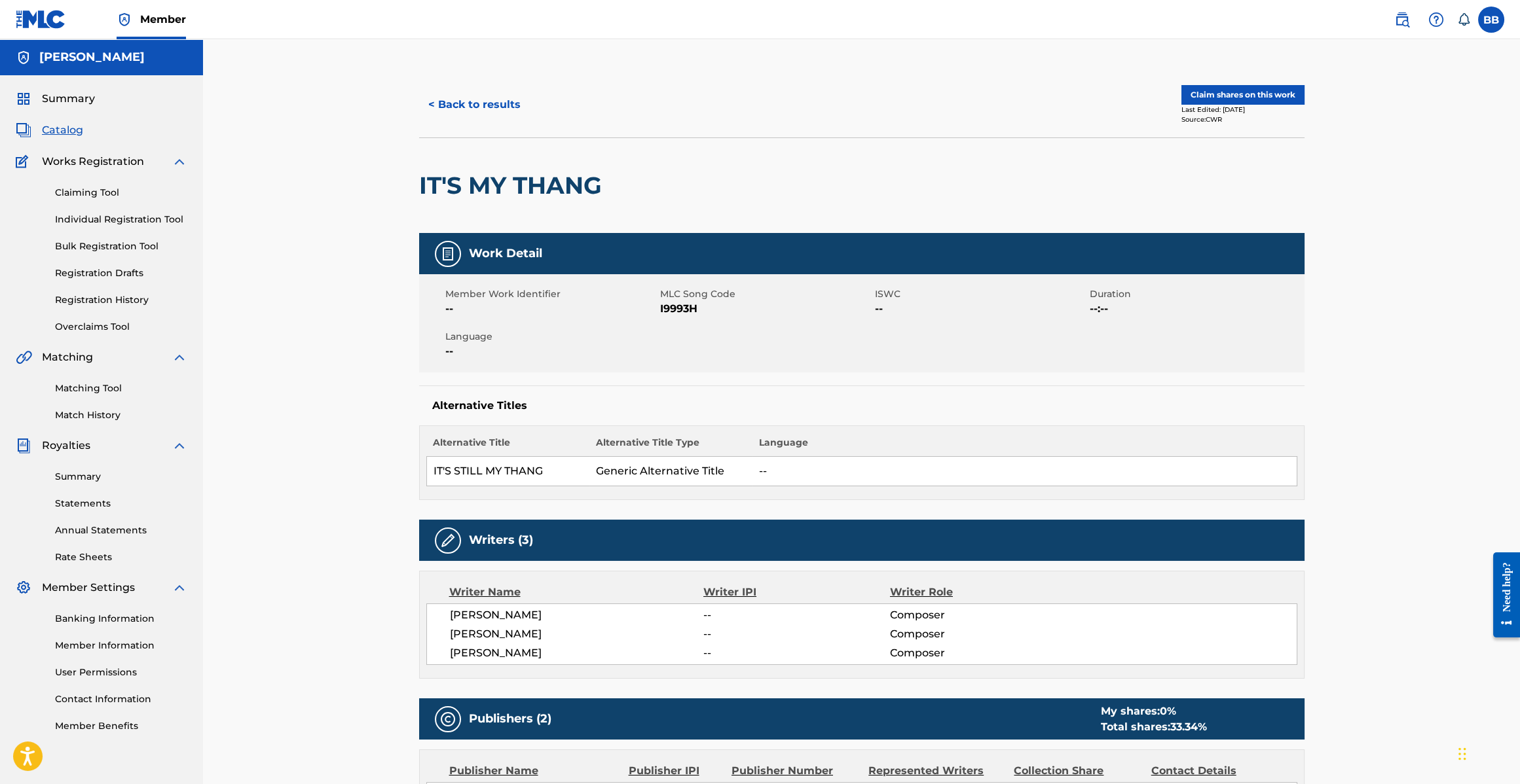
click at [452, 95] on button "< Back to results" at bounding box center [474, 104] width 110 height 33
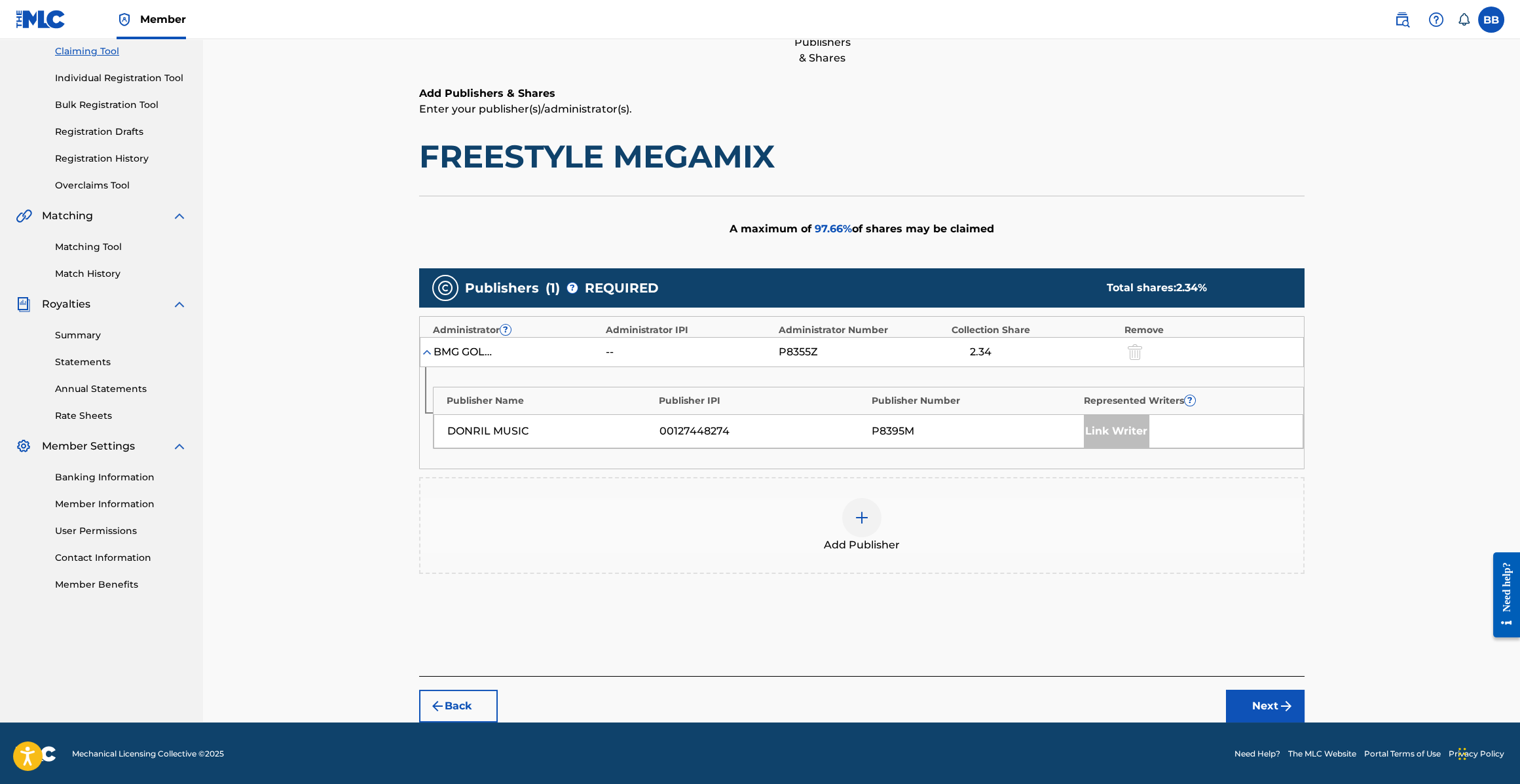
click at [453, 707] on button "Back" at bounding box center [458, 706] width 78 height 33
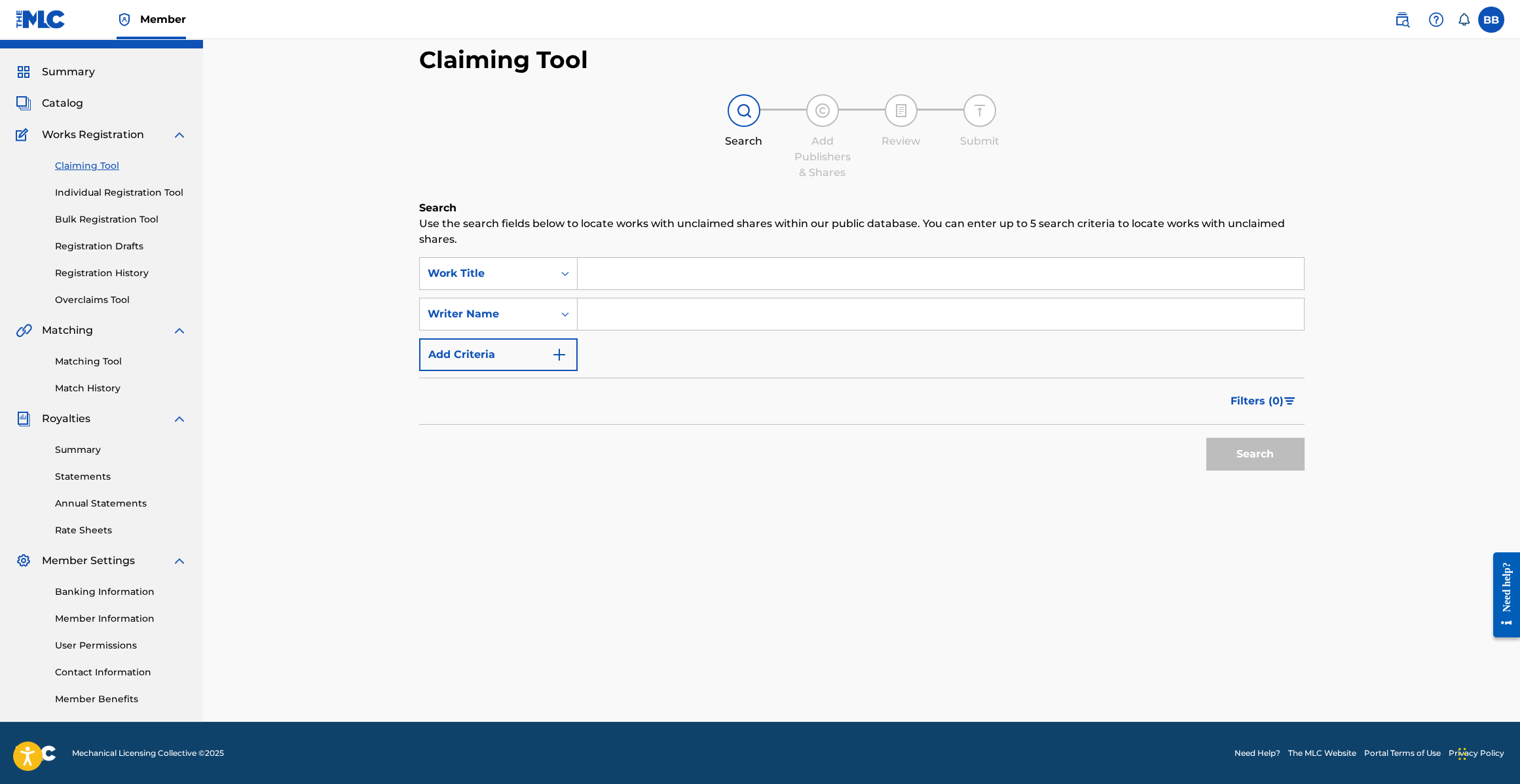
click at [645, 278] on input "Search Form" at bounding box center [941, 273] width 726 height 31
click at [648, 281] on input "Search Form" at bounding box center [941, 273] width 726 height 31
click at [649, 280] on input "Search Form" at bounding box center [941, 273] width 726 height 31
click at [646, 278] on input "Search Form" at bounding box center [941, 273] width 726 height 31
click at [633, 298] on input "Search Form" at bounding box center [941, 313] width 726 height 31
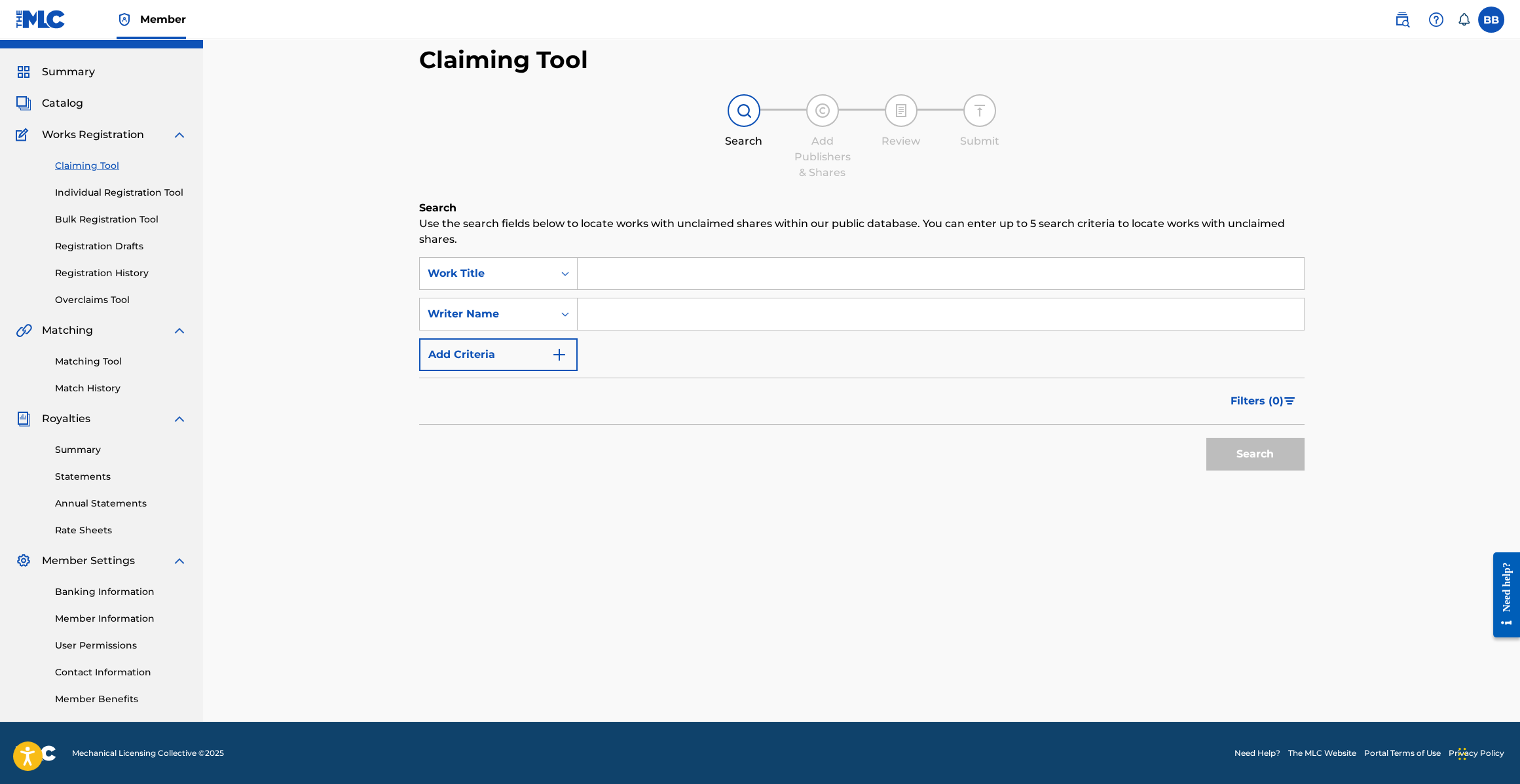
type input "[PERSON_NAME]"
click at [625, 270] on input "Search Form" at bounding box center [941, 273] width 726 height 31
type input "R"
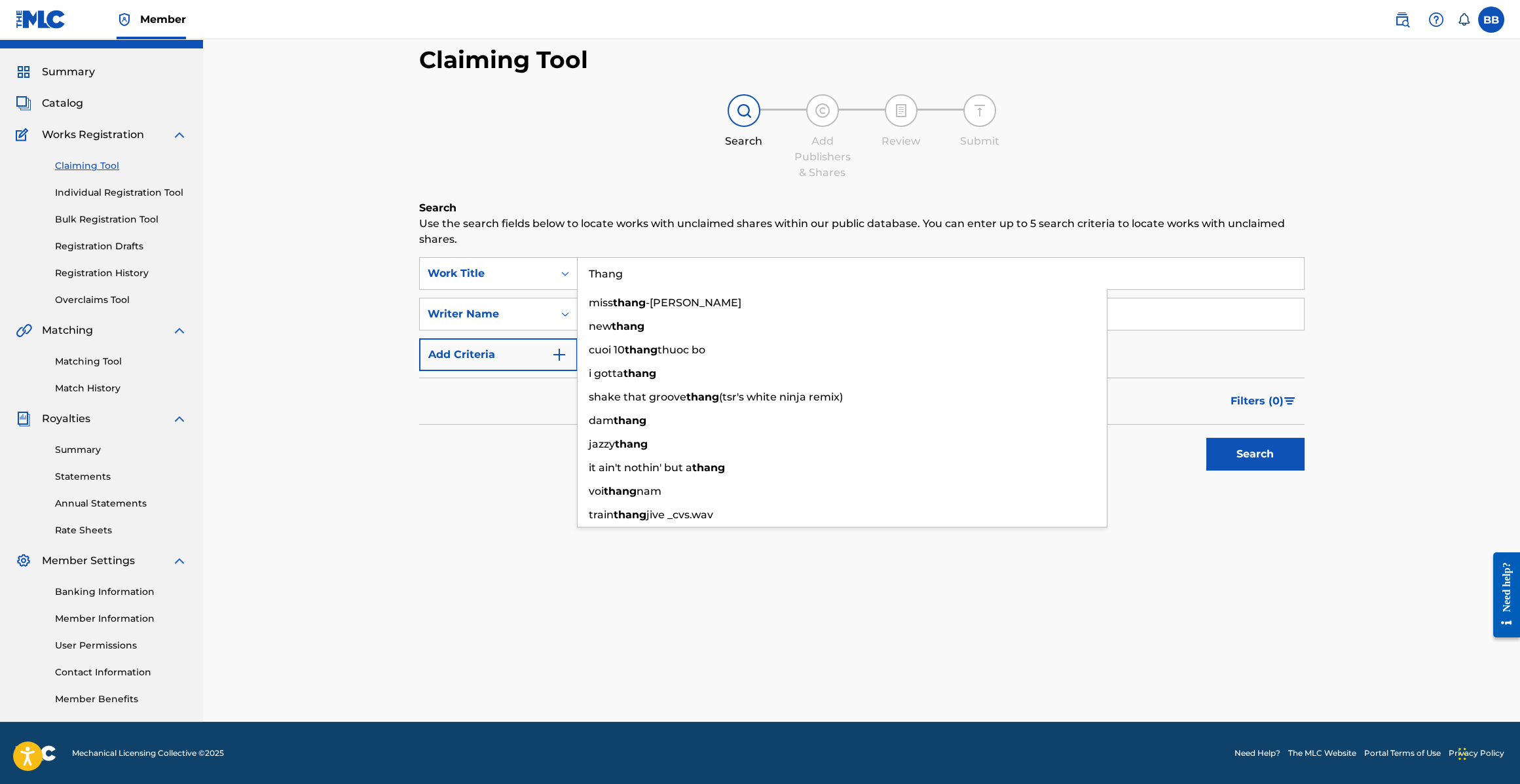
type input "Thang"
click at [1207, 438] on button "Search" at bounding box center [1255, 454] width 99 height 33
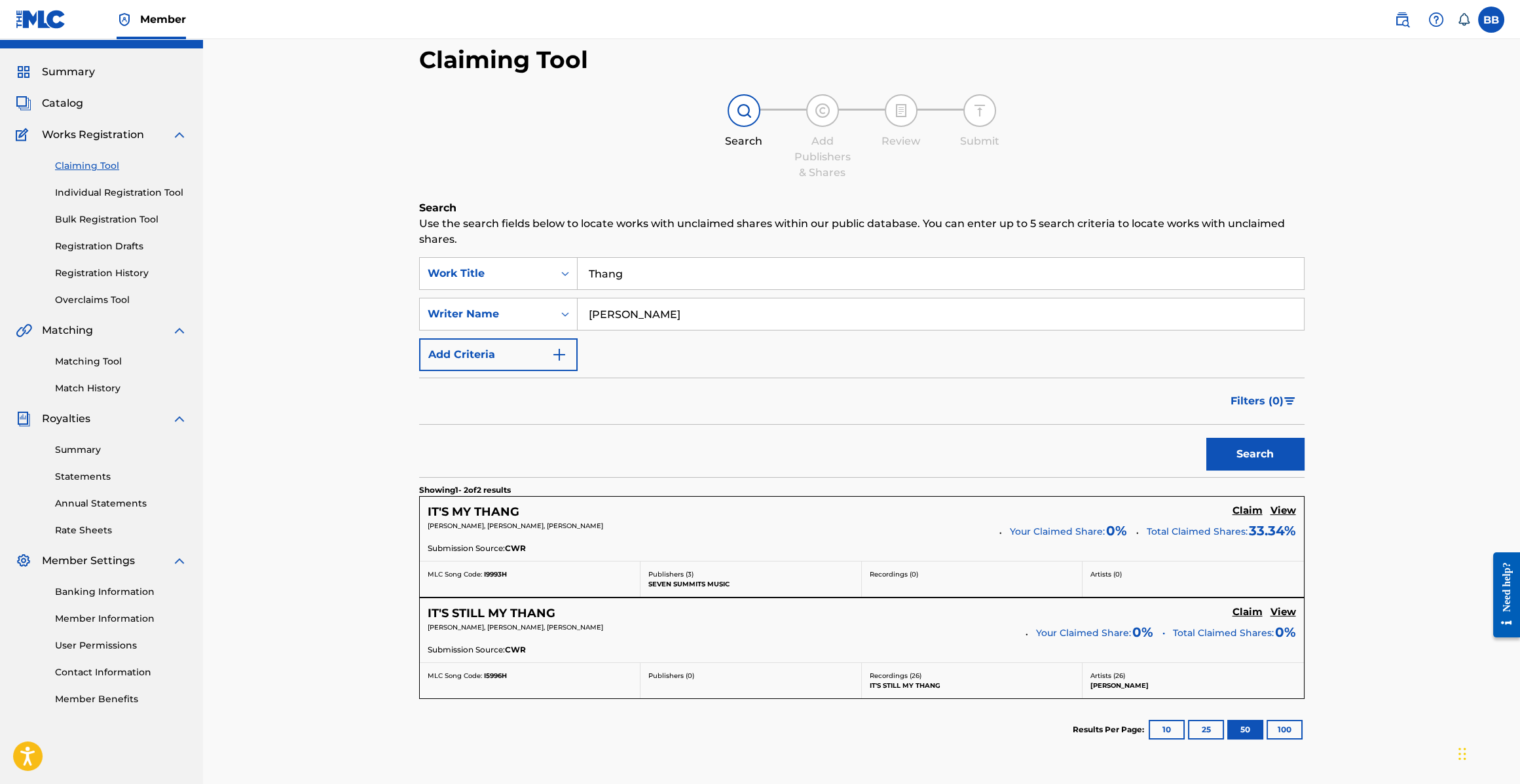
click at [629, 631] on div "[PERSON_NAME], [PERSON_NAME], [PERSON_NAME]" at bounding box center [722, 632] width 589 height 19
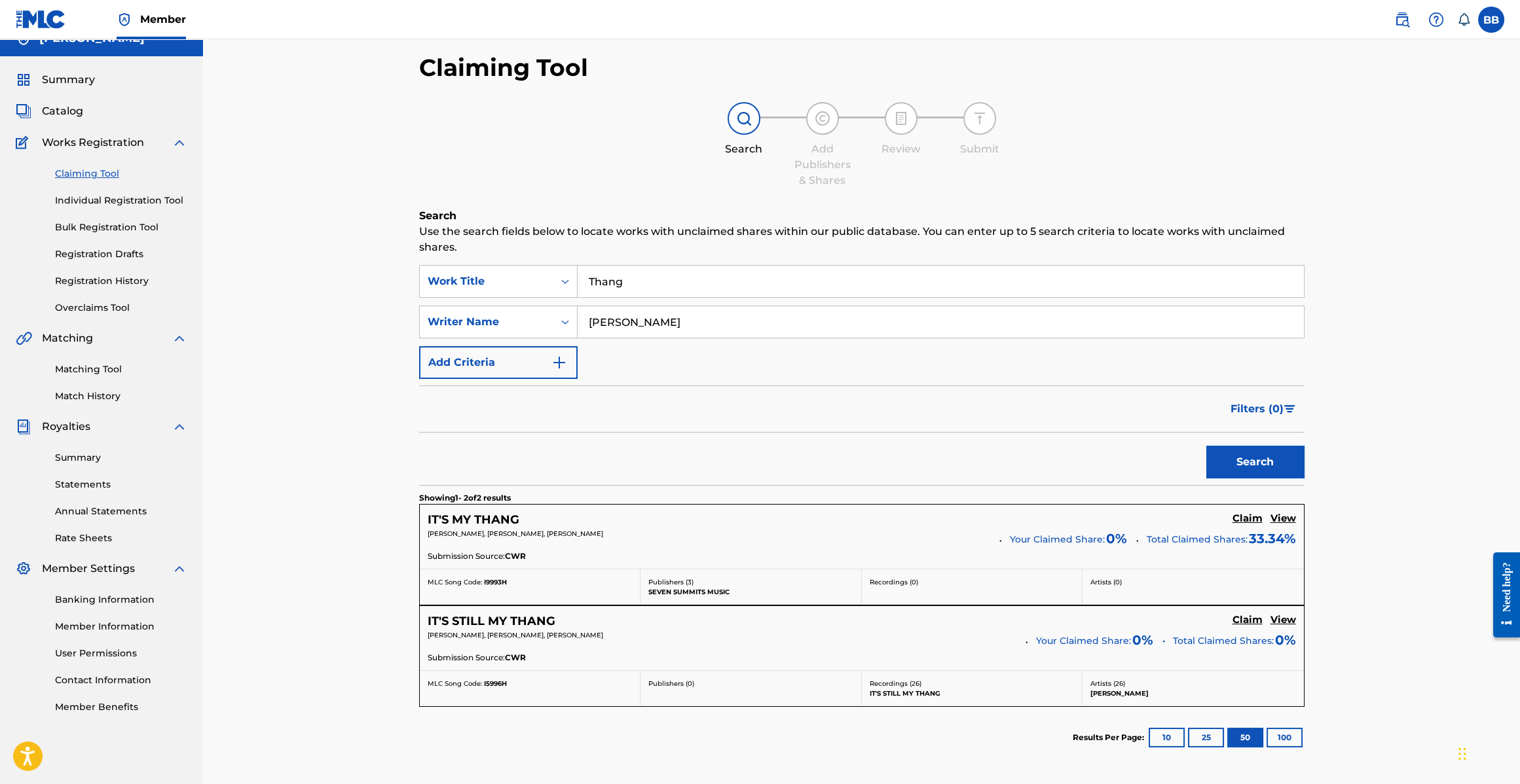
click at [510, 631] on span "[PERSON_NAME], [PERSON_NAME], [PERSON_NAME]" at bounding box center [516, 635] width 175 height 8
drag, startPoint x: 511, startPoint y: 627, endPoint x: 978, endPoint y: 613, distance: 467.2
click at [517, 626] on h5 "IT'S STILL MY THANG" at bounding box center [492, 621] width 128 height 15
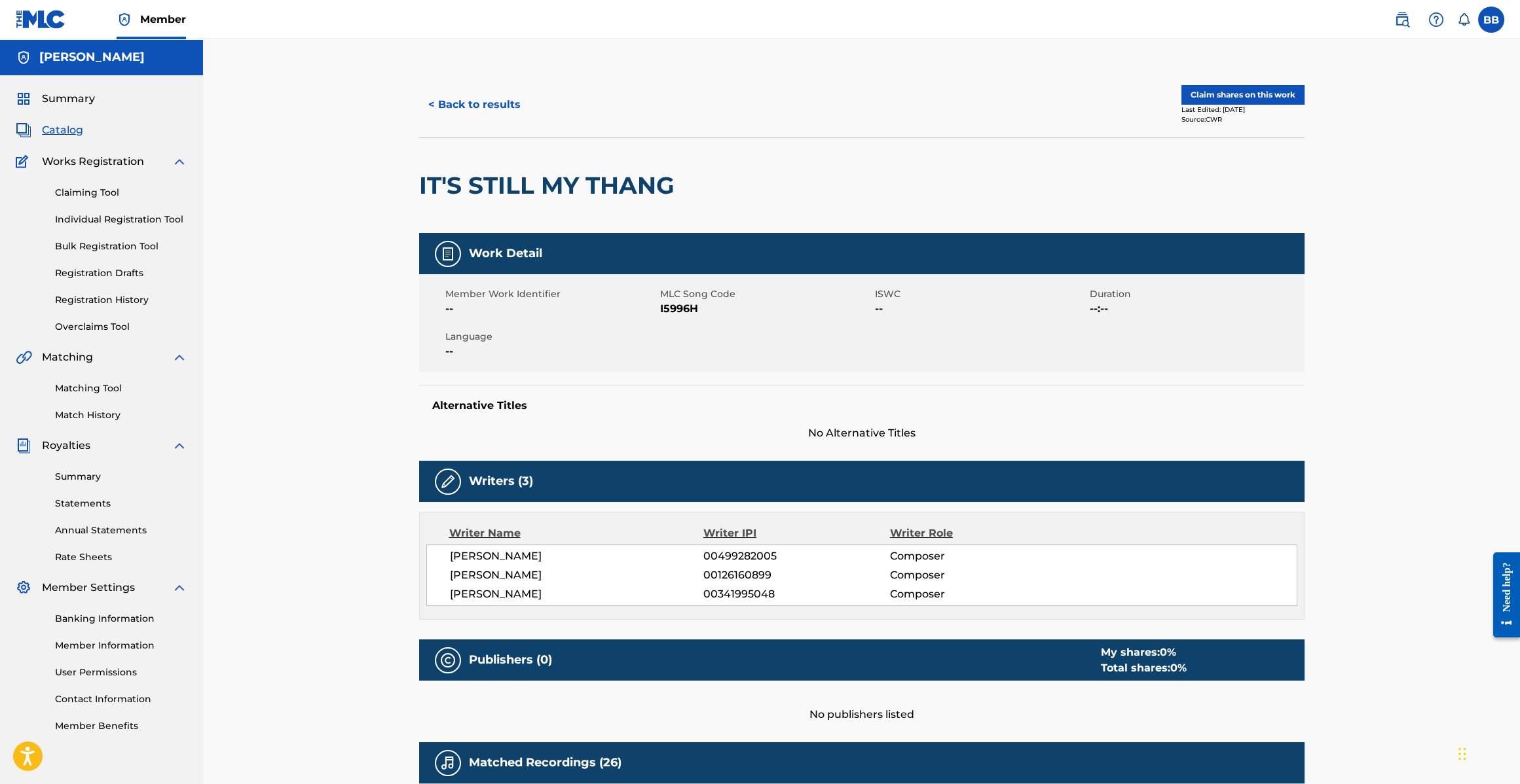
click at [479, 107] on button "< Back to results" at bounding box center [474, 104] width 110 height 33
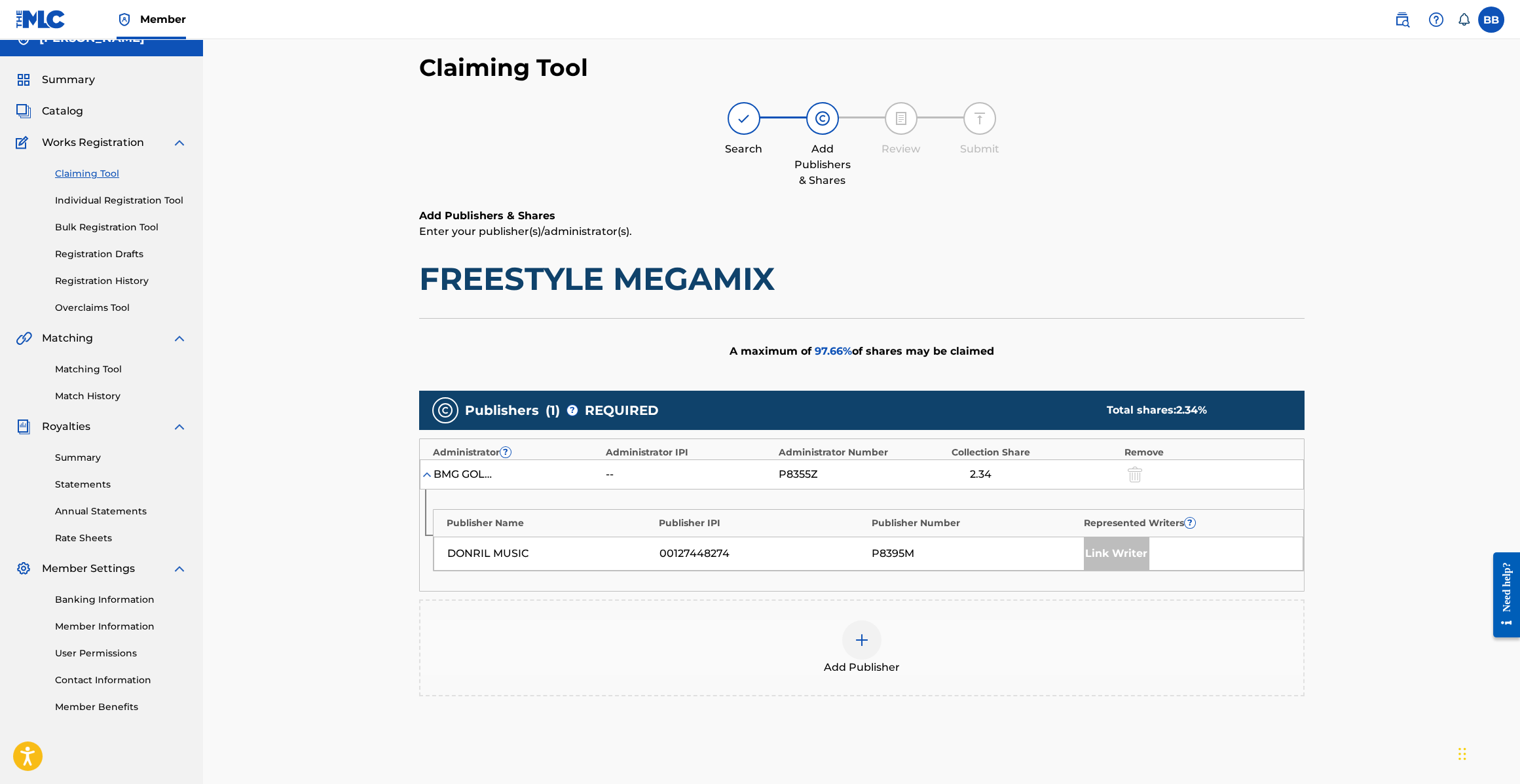
scroll to position [141, 0]
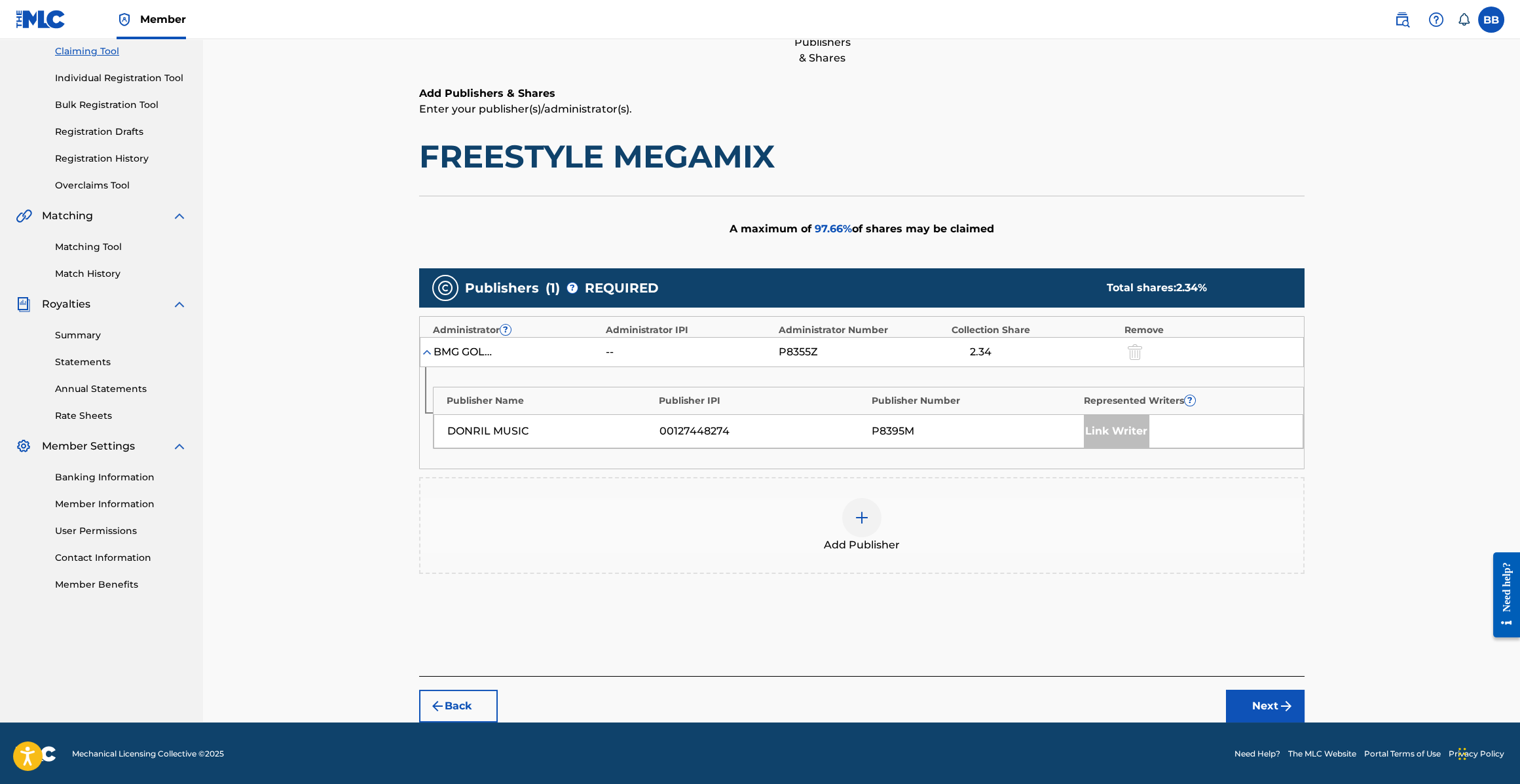
drag, startPoint x: 478, startPoint y: 684, endPoint x: 474, endPoint y: 690, distance: 7.2
click at [478, 684] on div "Back Next" at bounding box center [862, 699] width 886 height 46
click at [472, 693] on button "Back" at bounding box center [458, 706] width 78 height 33
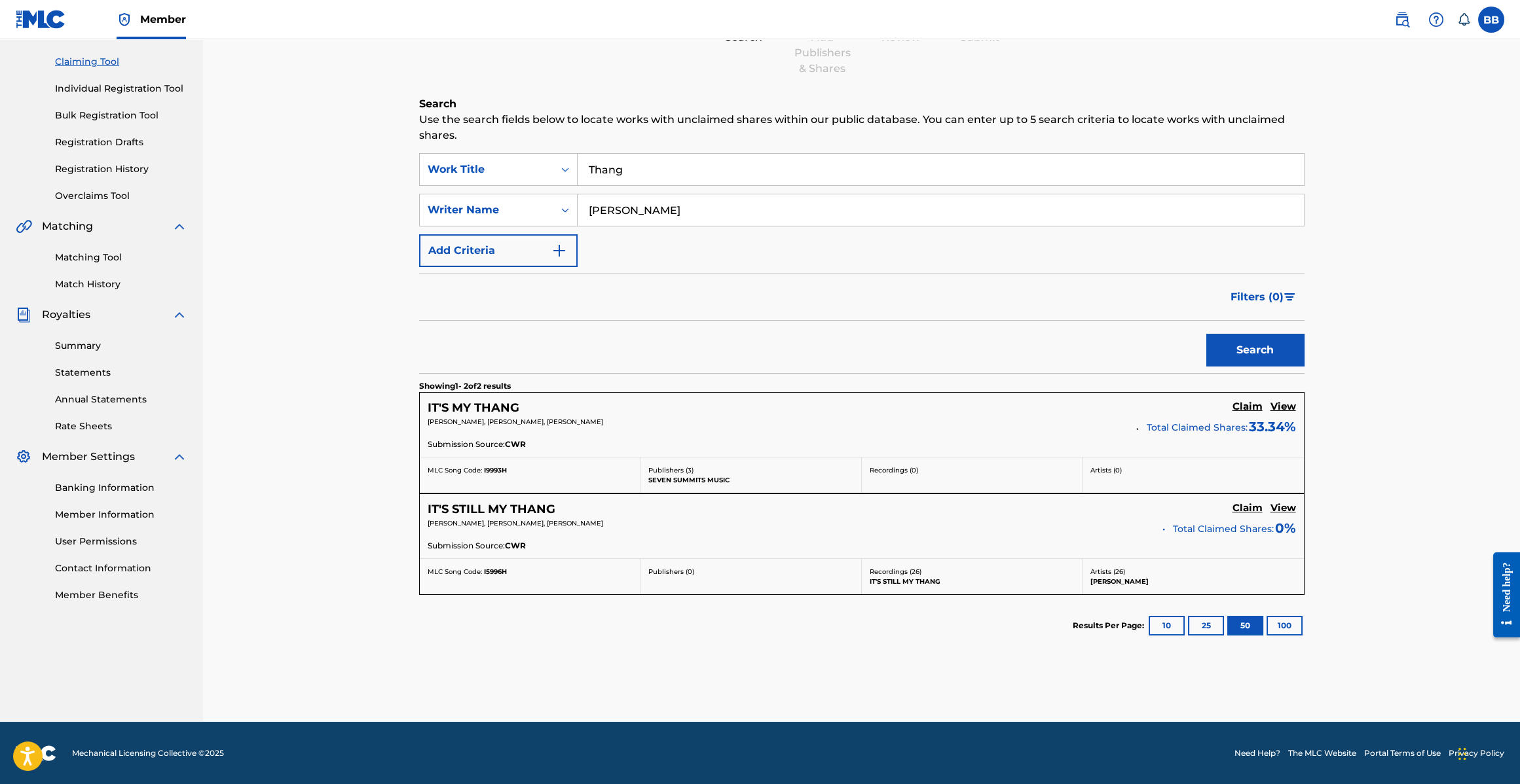
scroll to position [130, 0]
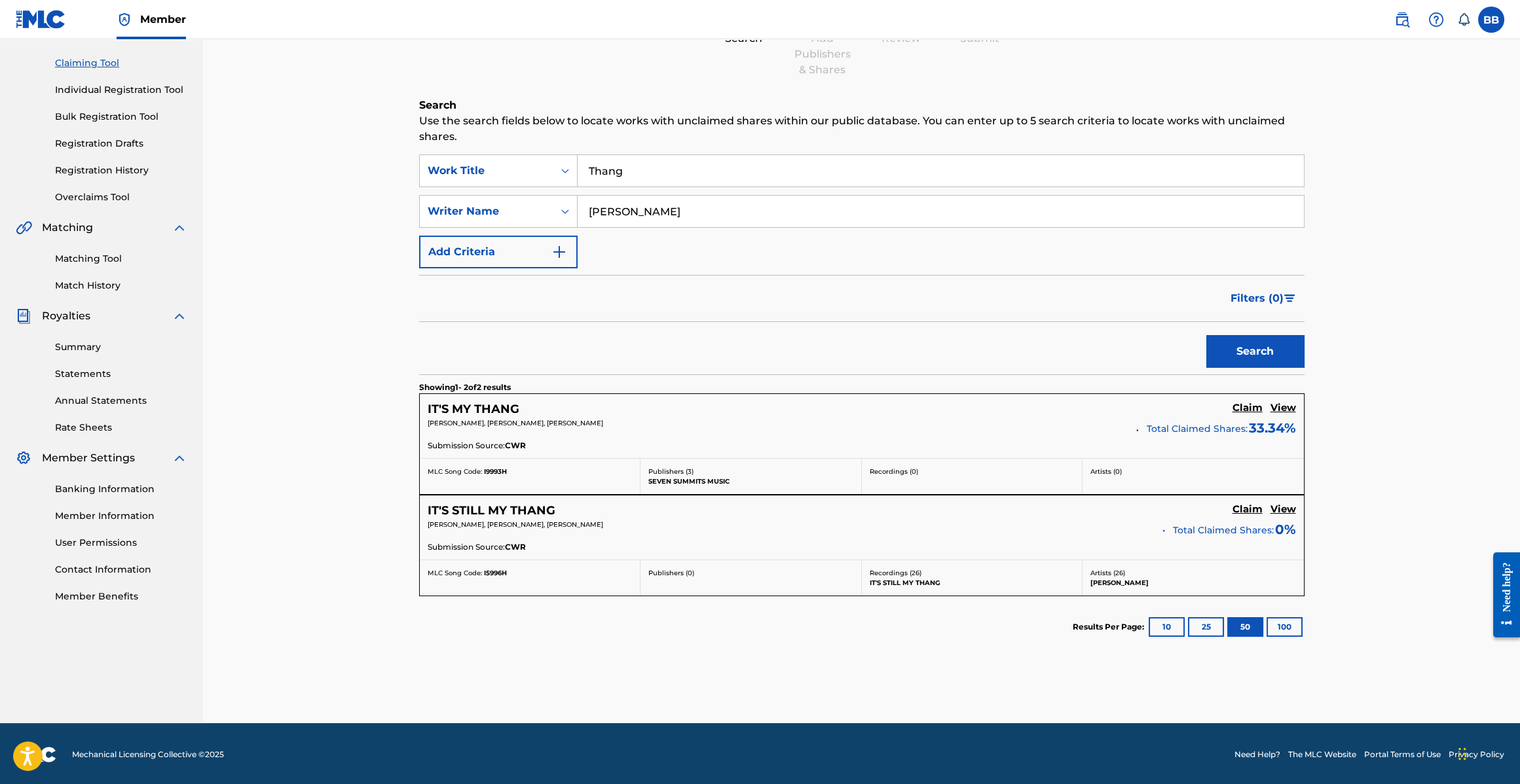
click at [497, 410] on h5 "IT'S MY THANG" at bounding box center [474, 409] width 92 height 15
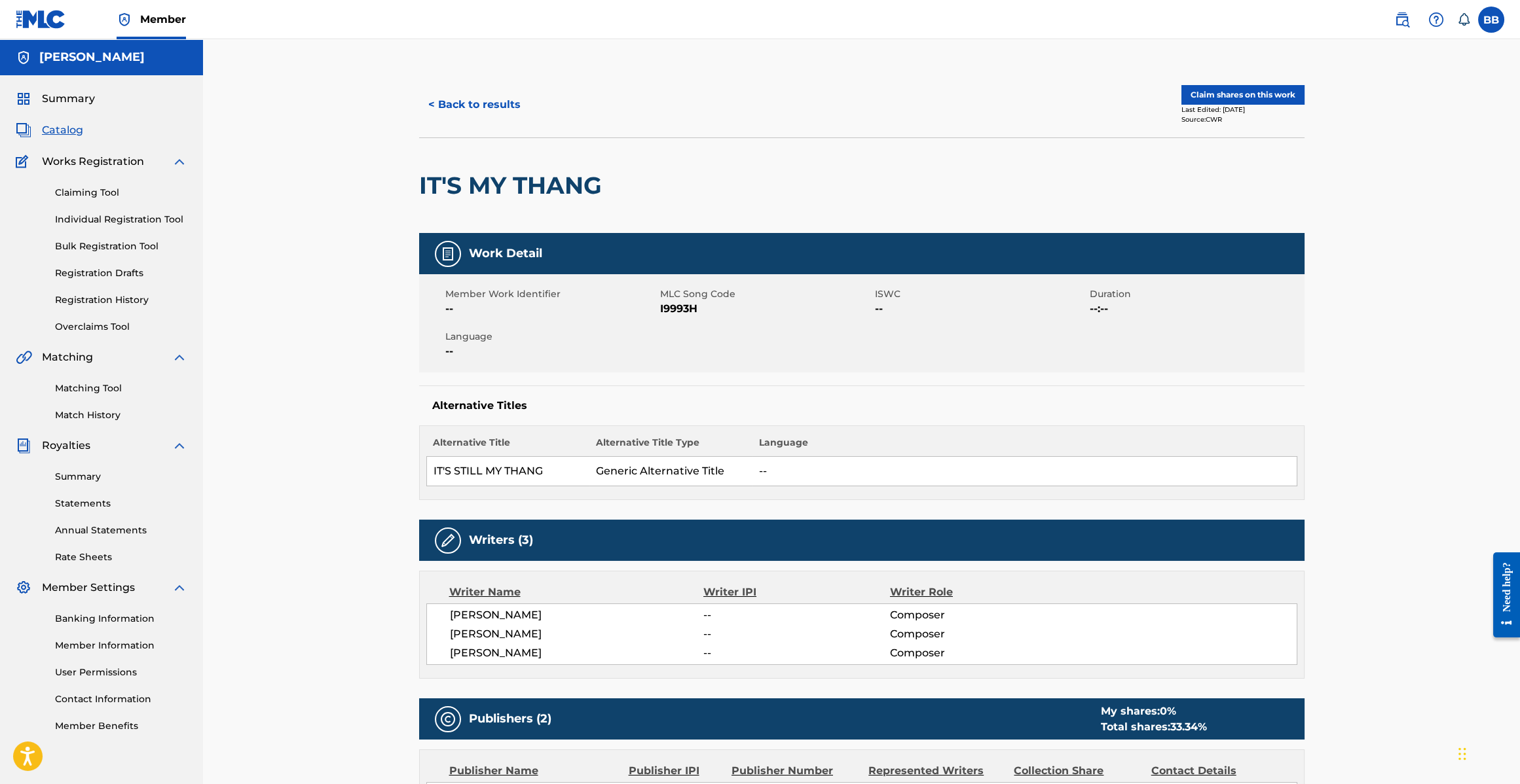
click at [1231, 95] on button "Claim shares on this work" at bounding box center [1243, 94] width 123 height 19
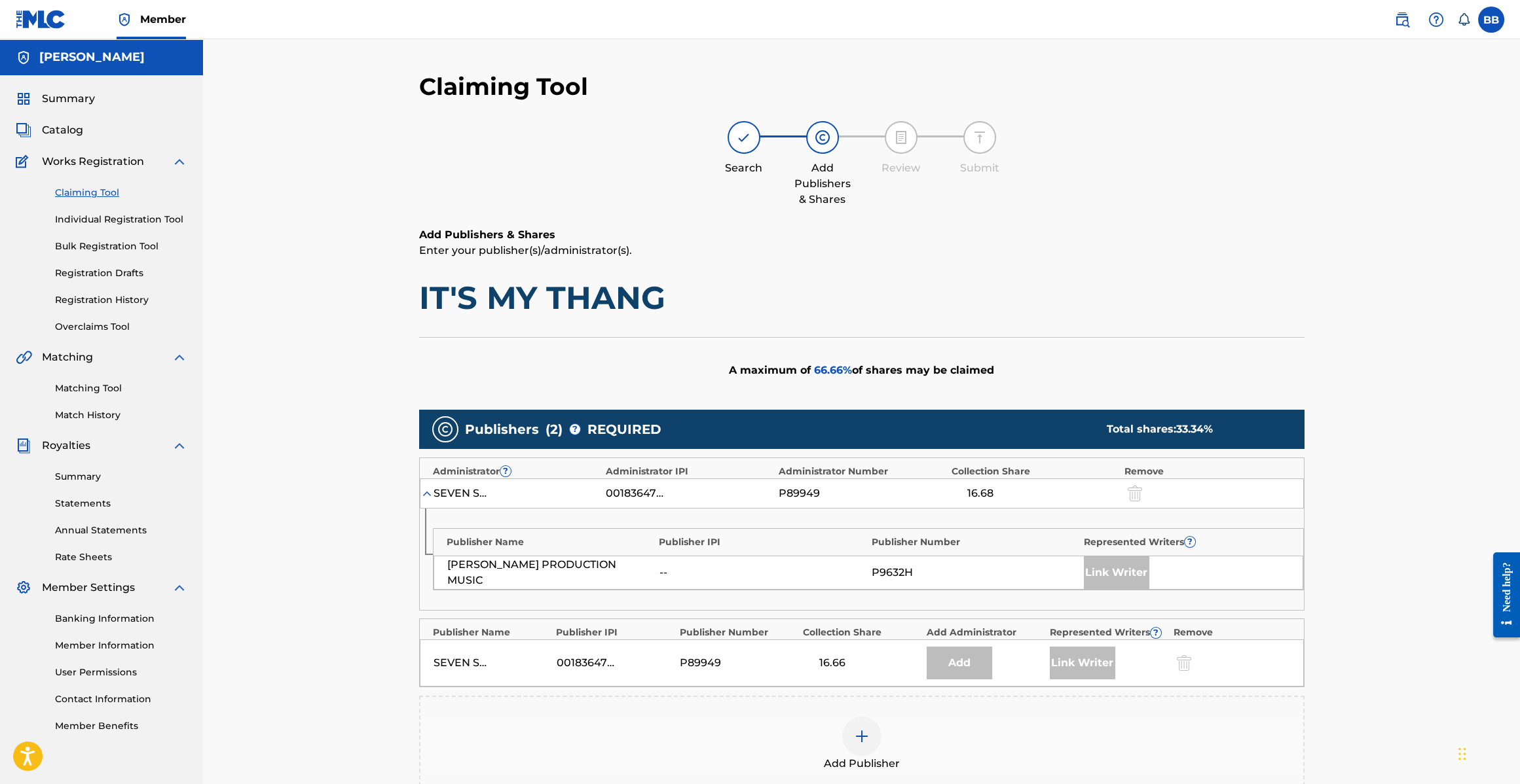
click at [67, 194] on link "Claiming Tool" at bounding box center [120, 193] width 132 height 13
click at [99, 195] on link "Claiming Tool" at bounding box center [120, 193] width 132 height 13
click at [854, 743] on div at bounding box center [862, 736] width 40 height 40
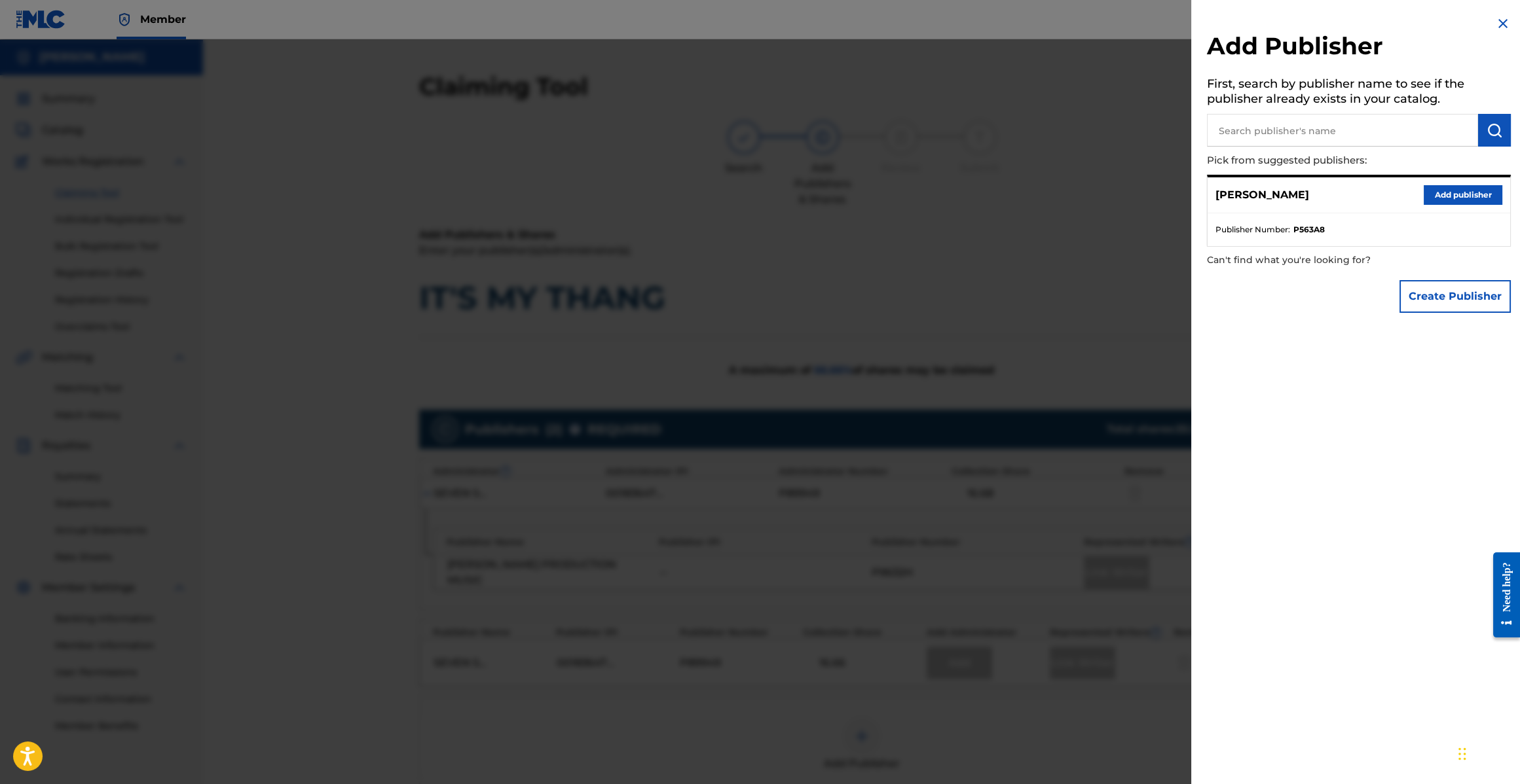
click at [1462, 197] on button "Add publisher" at bounding box center [1463, 195] width 78 height 19
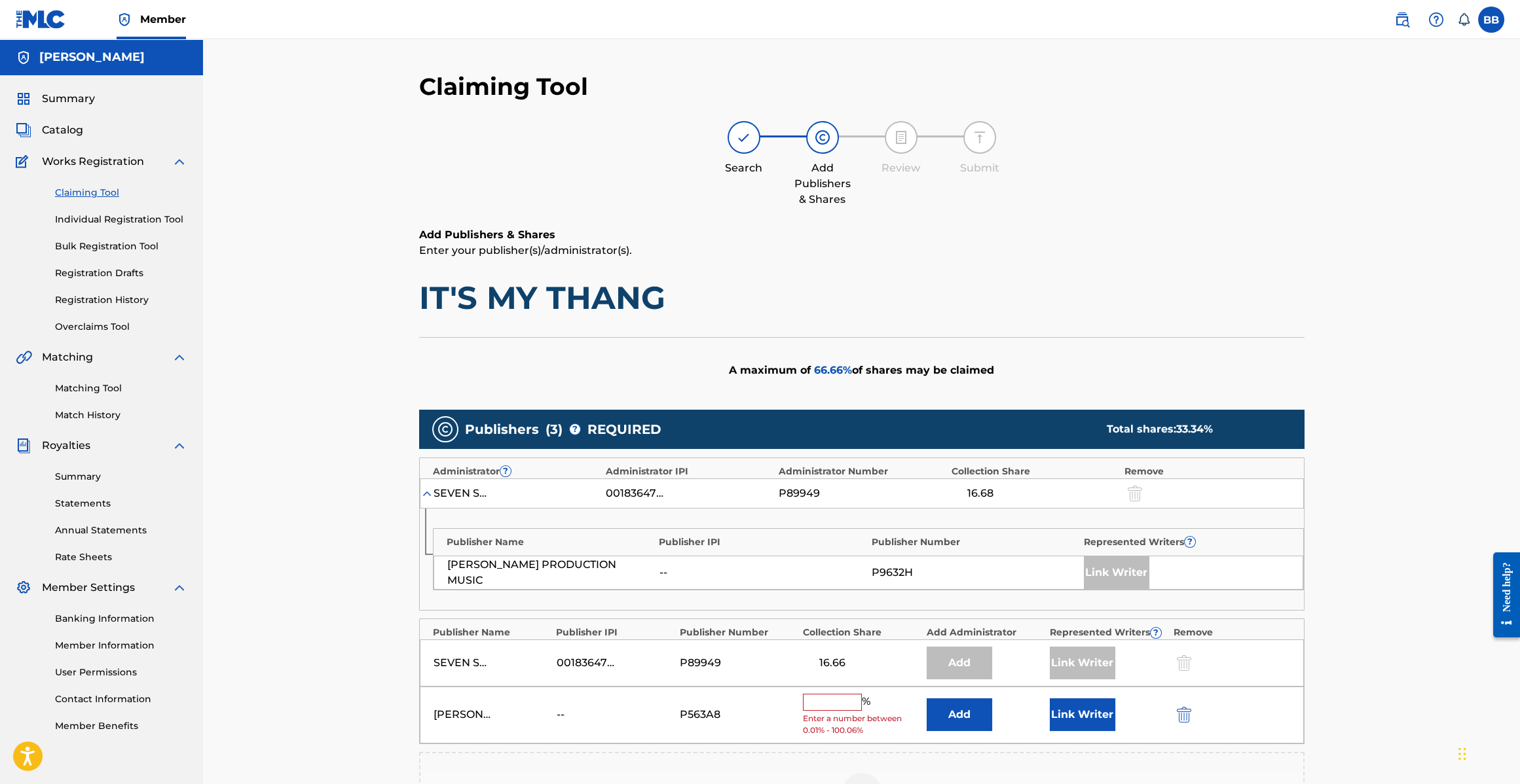
scroll to position [5, 0]
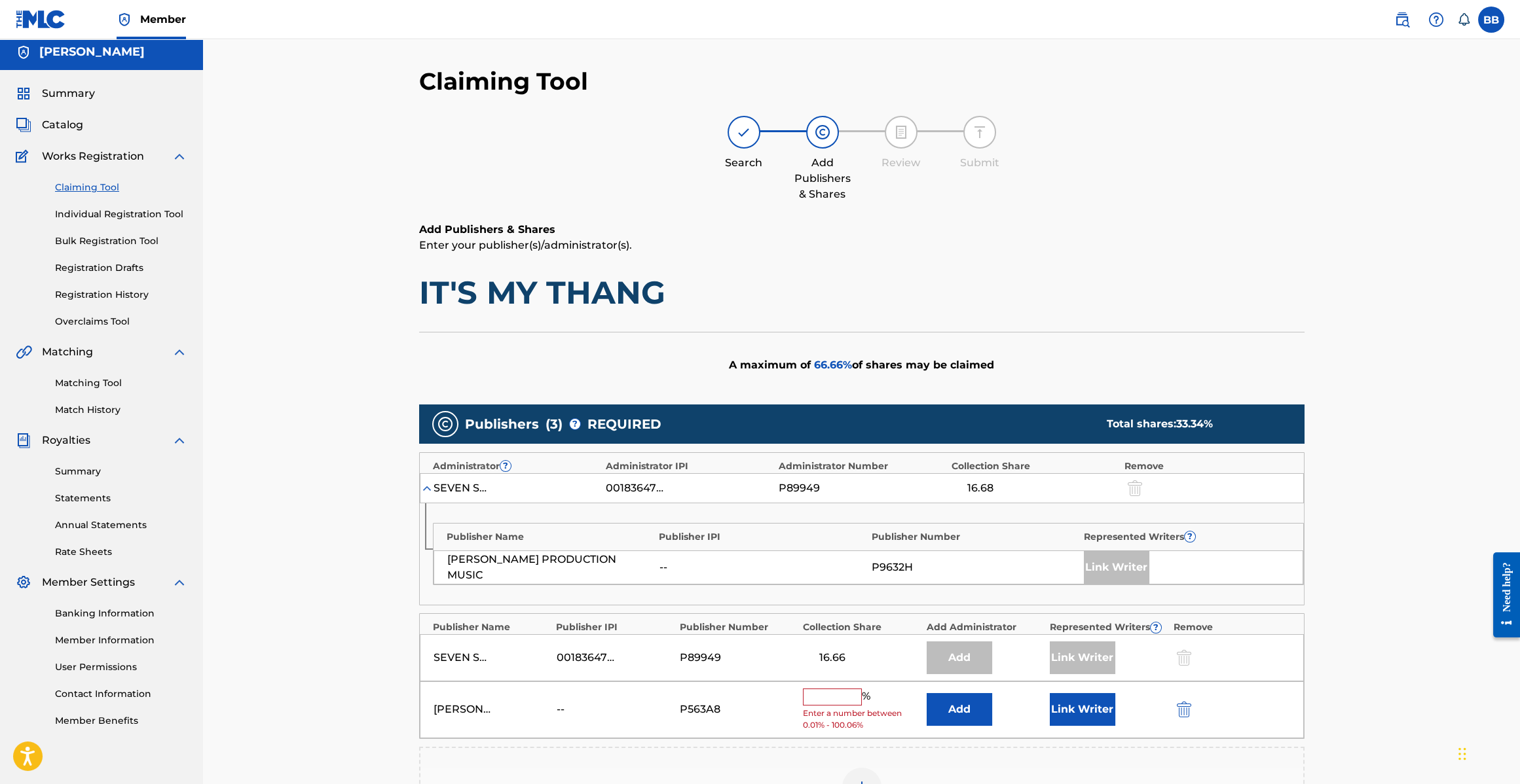
click at [828, 701] on input "text" at bounding box center [832, 697] width 59 height 17
type input "16.67"
click at [1087, 704] on button "Link Writer" at bounding box center [1083, 705] width 66 height 33
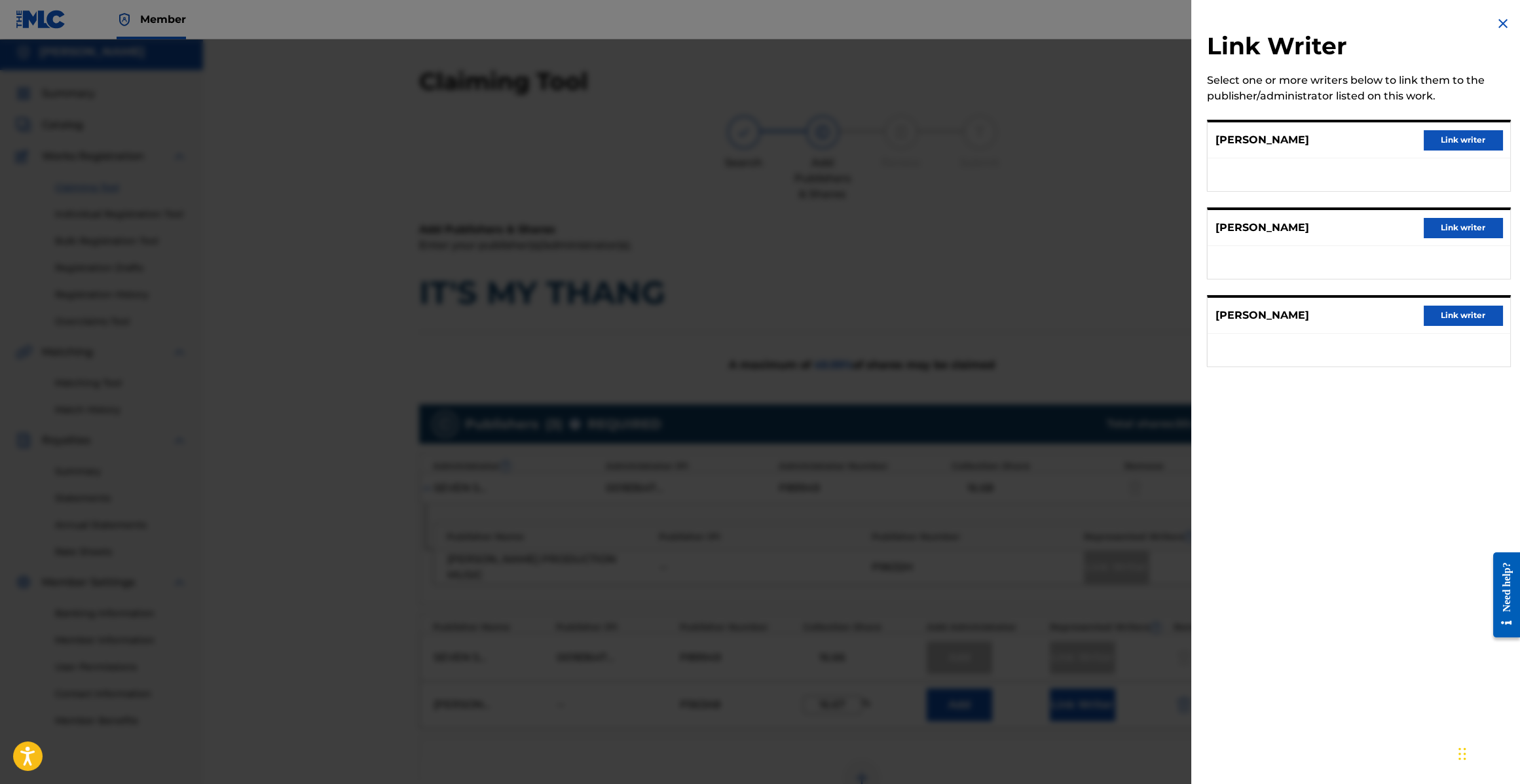
click at [1458, 136] on button "Link writer" at bounding box center [1463, 140] width 78 height 19
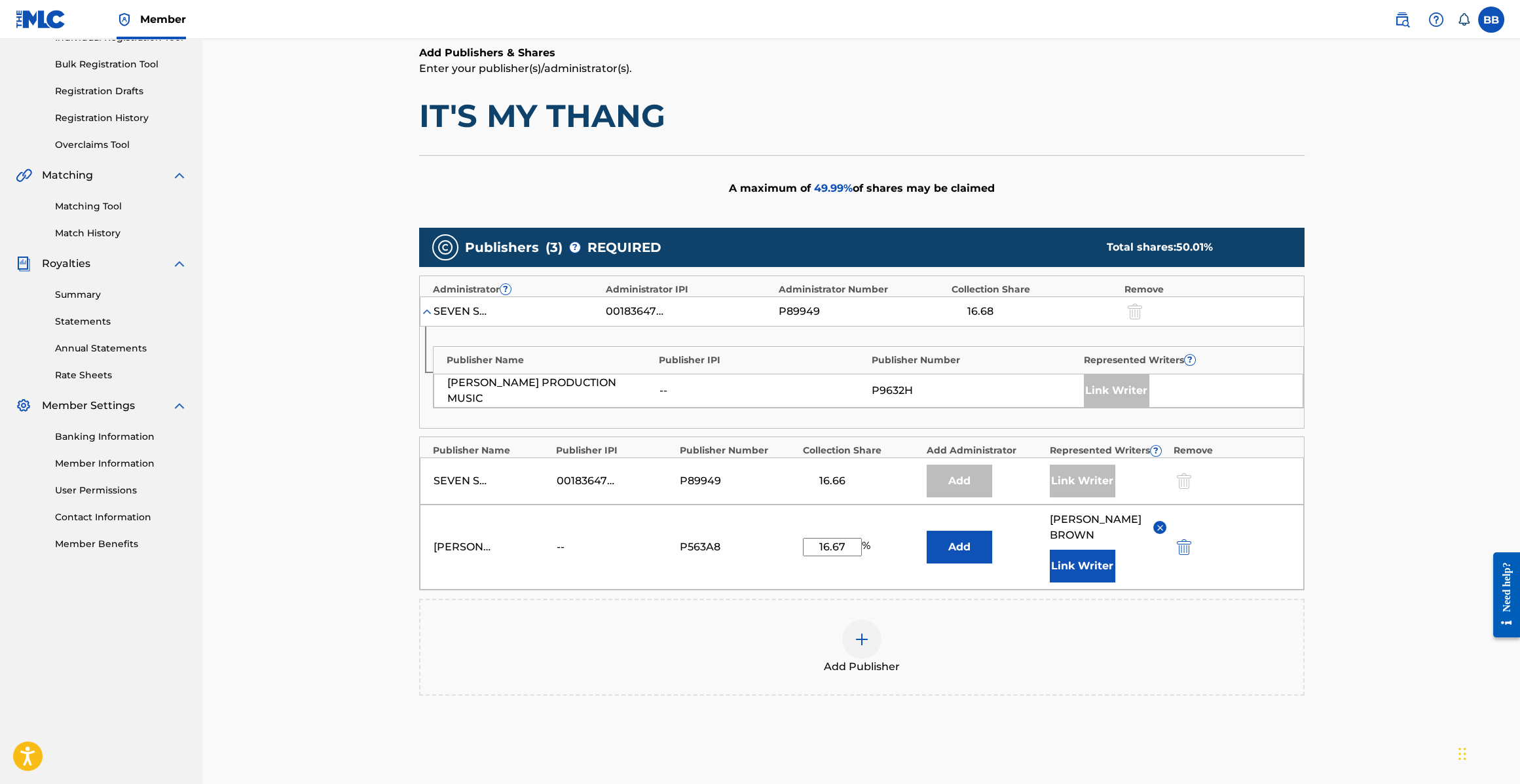
scroll to position [197, 0]
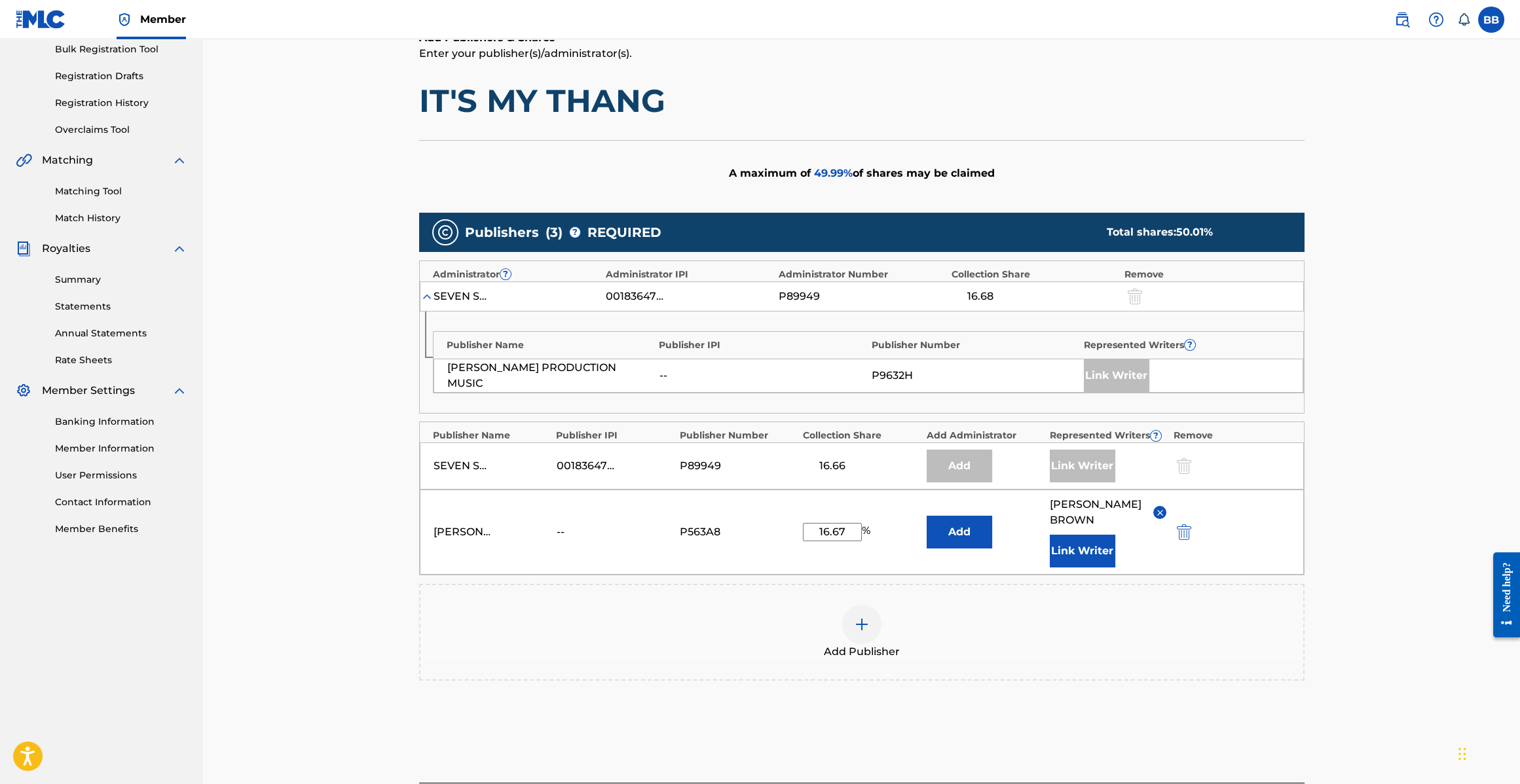
click at [972, 522] on button "Add" at bounding box center [960, 532] width 66 height 33
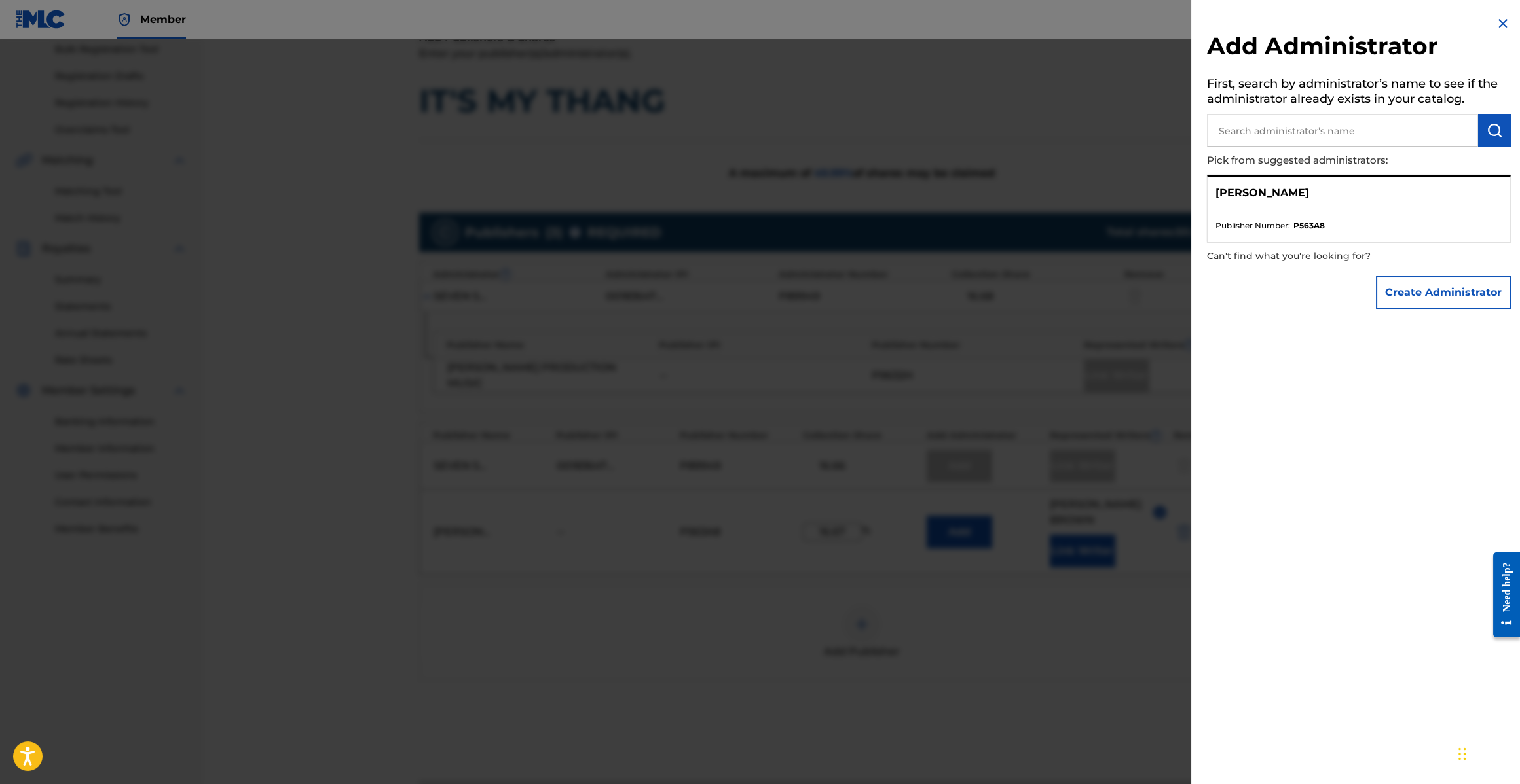
click at [973, 526] on div at bounding box center [760, 431] width 1520 height 784
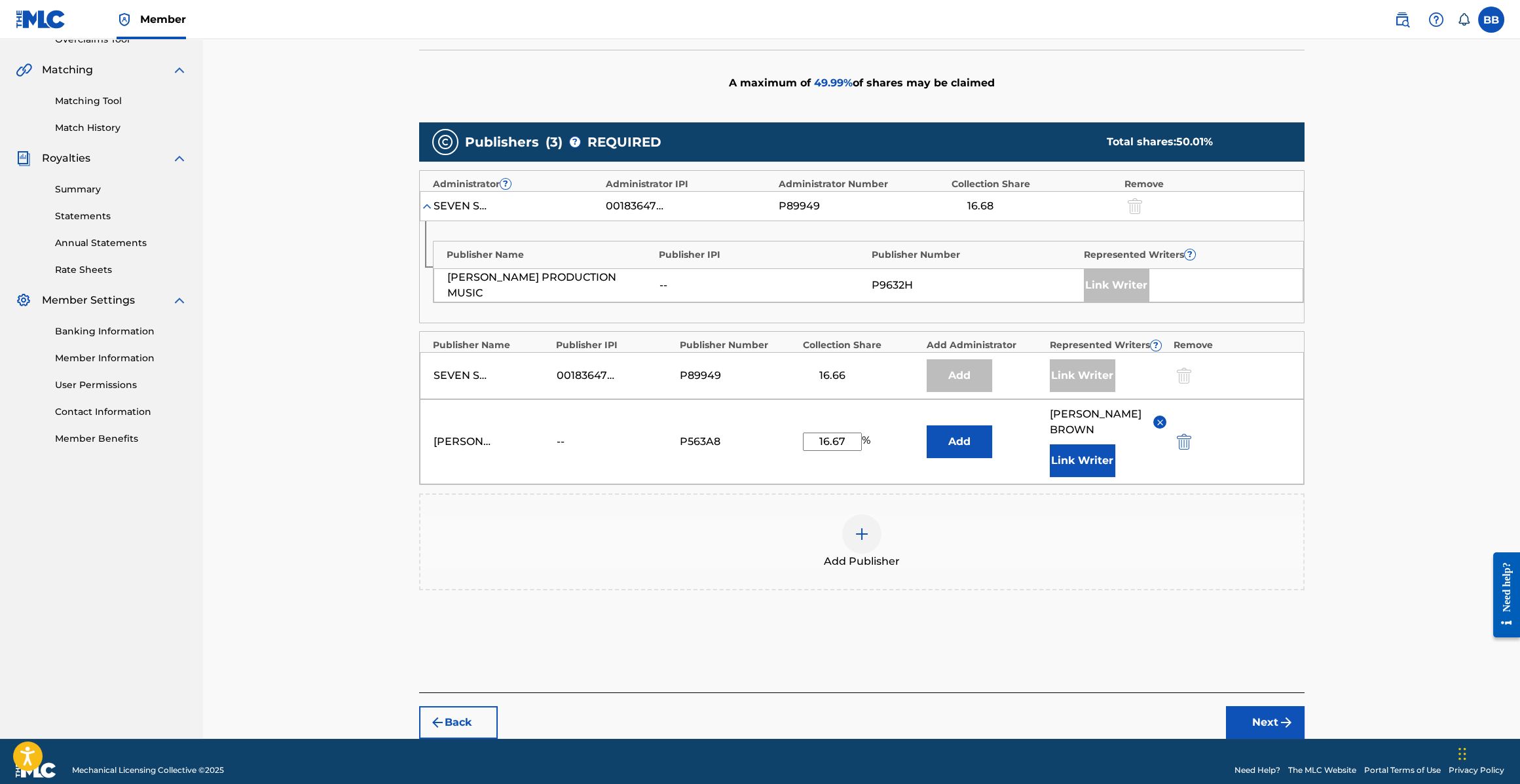
click at [1250, 707] on button "Next" at bounding box center [1265, 723] width 78 height 33
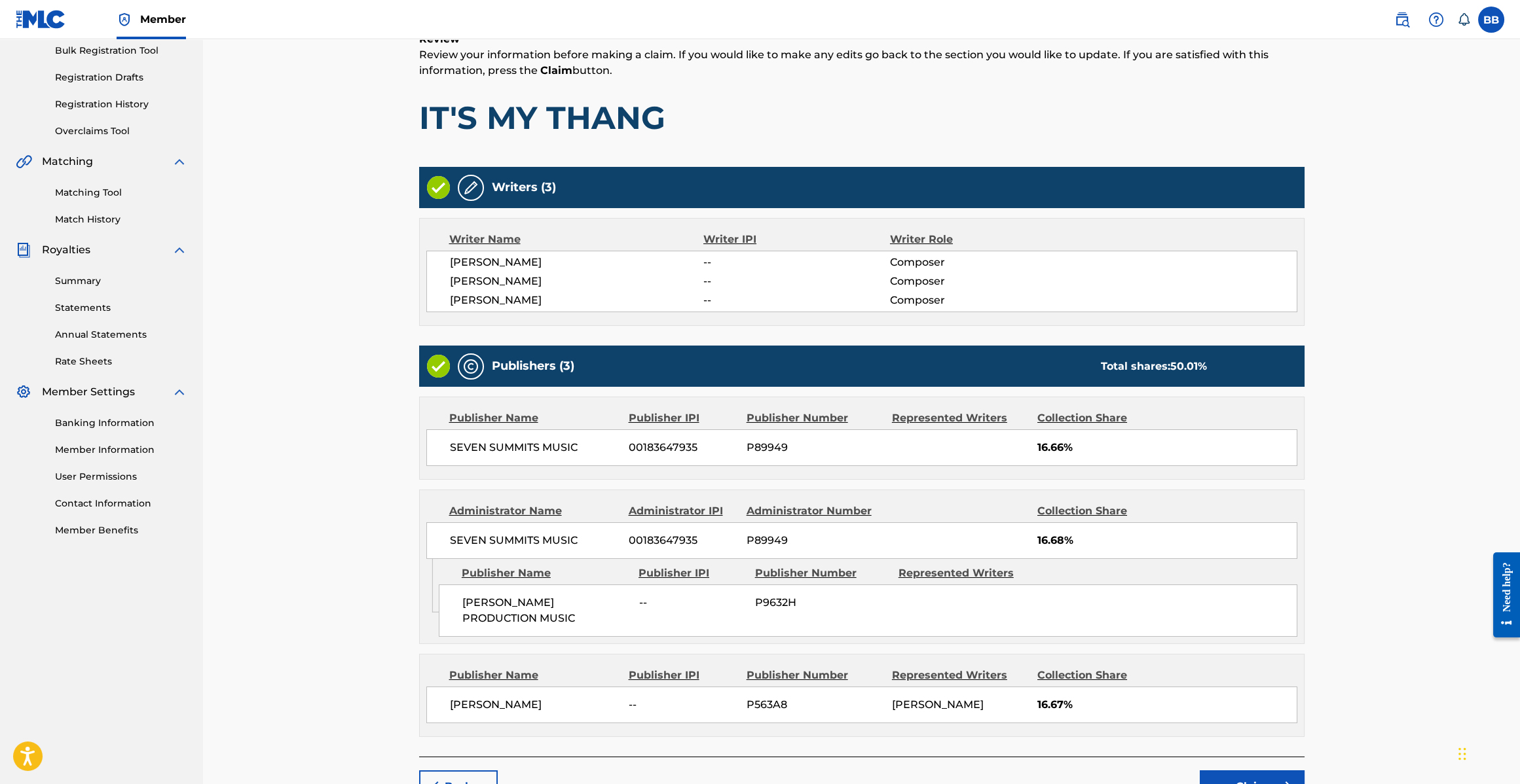
scroll to position [275, 0]
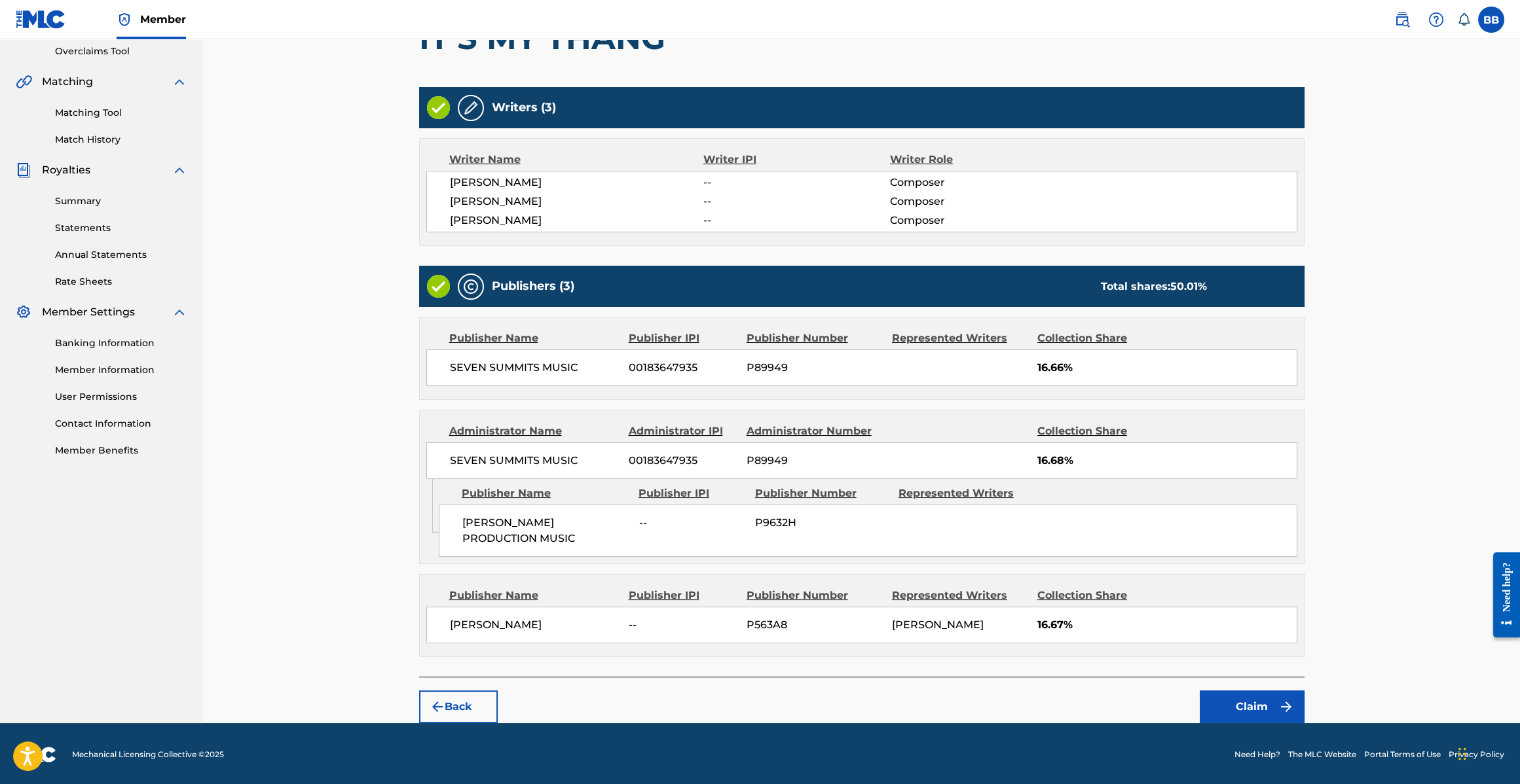
click at [1255, 701] on button "Claim" at bounding box center [1252, 707] width 104 height 33
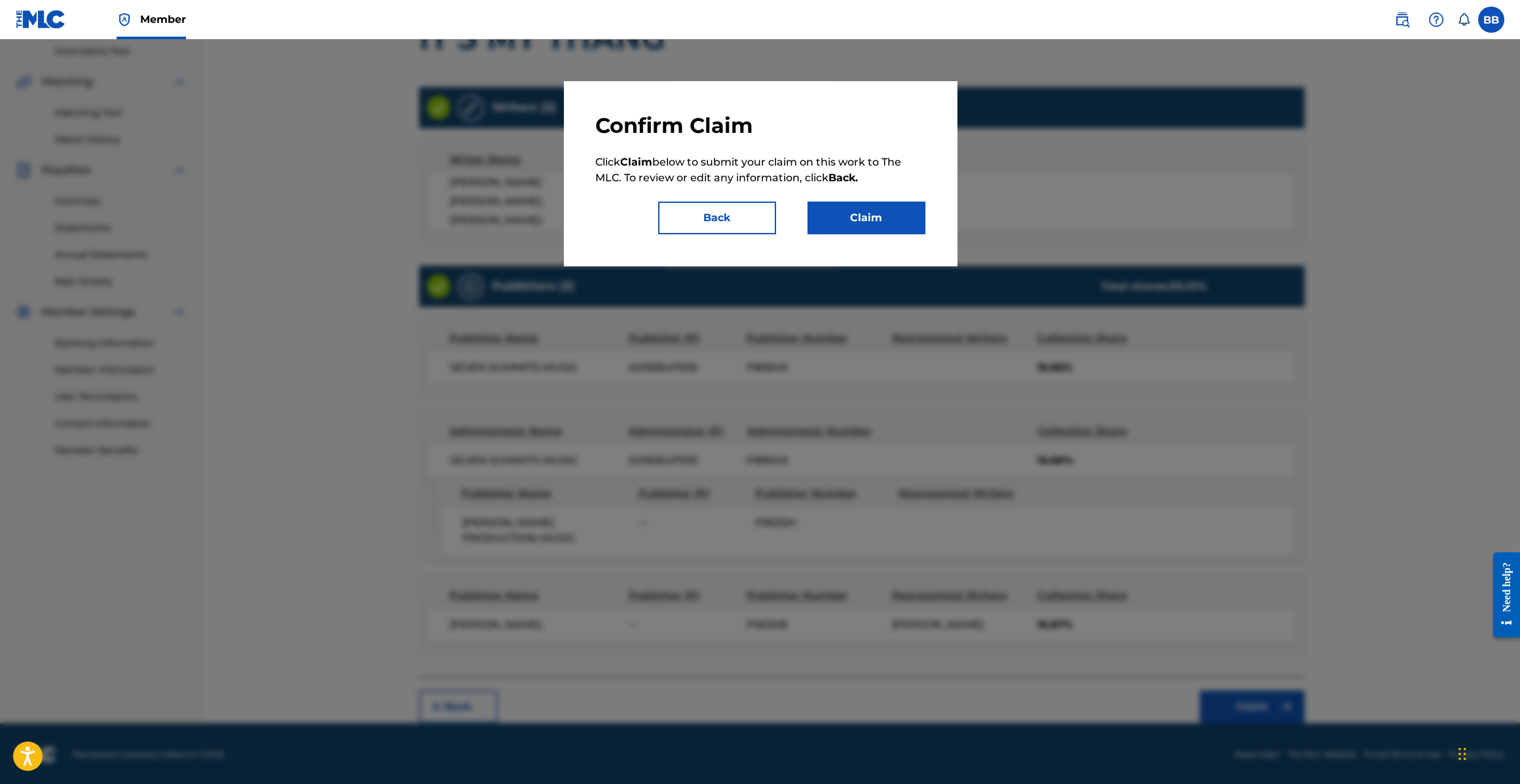
click at [923, 209] on button "Claim" at bounding box center [867, 217] width 118 height 33
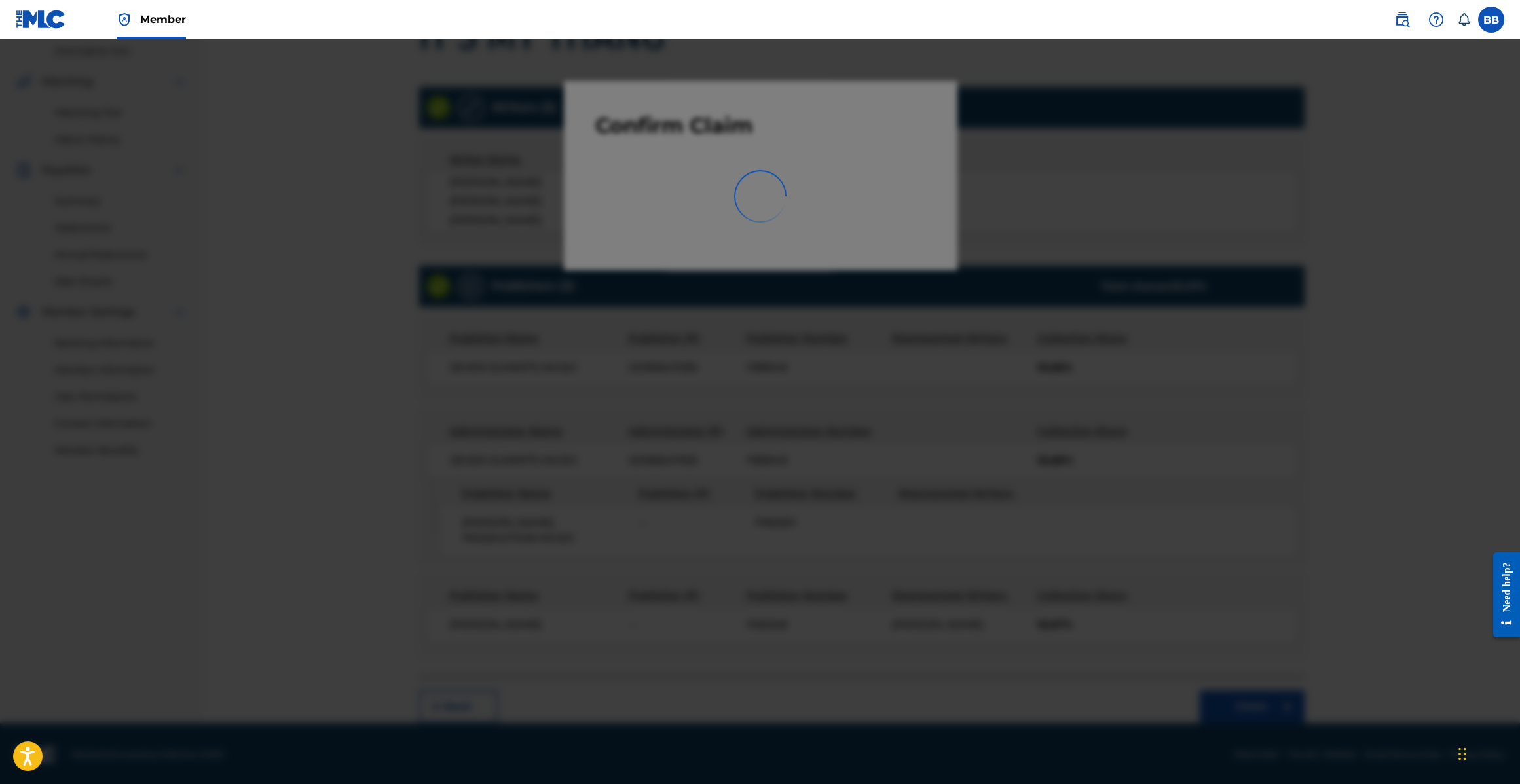
scroll to position [27, 0]
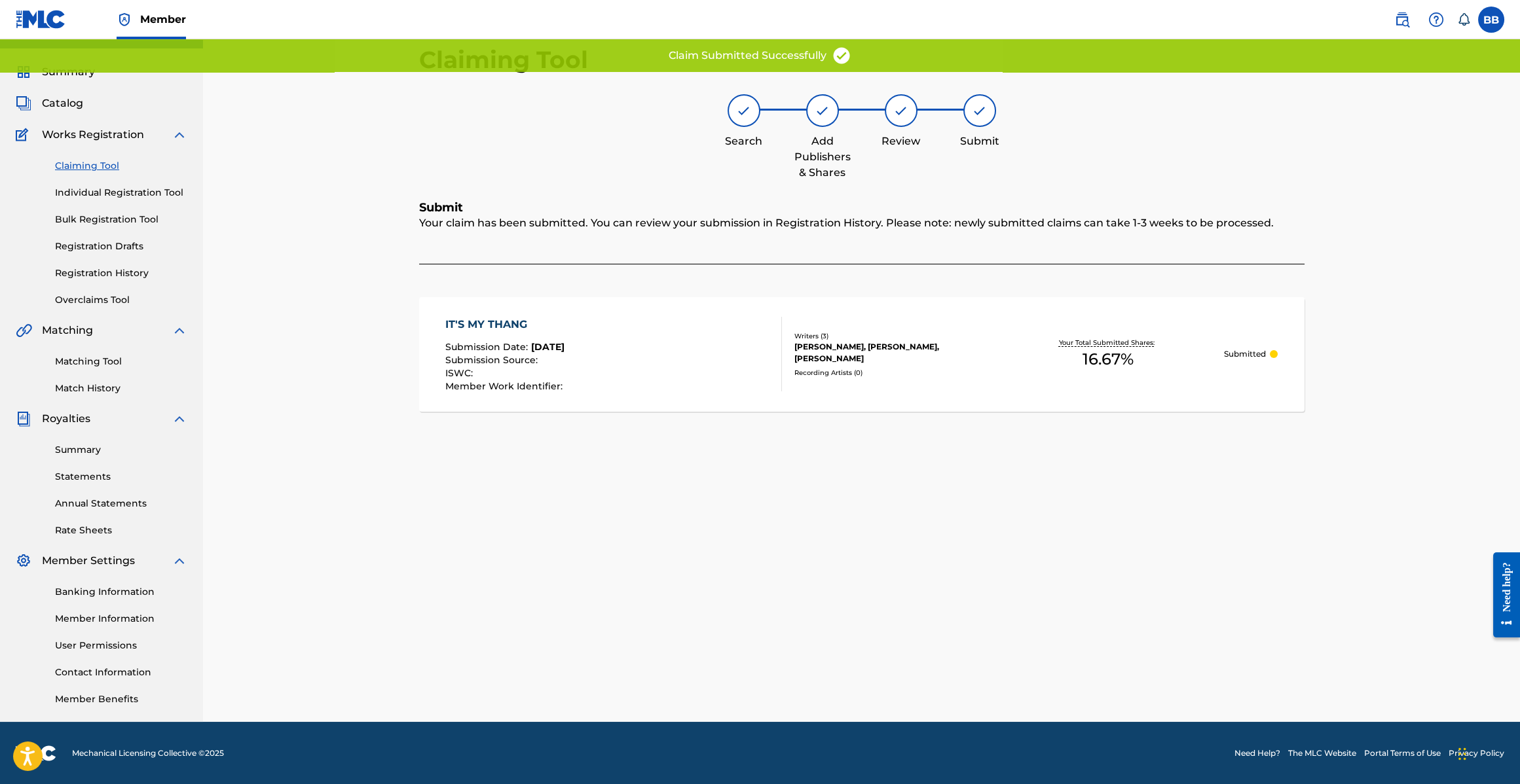
click at [66, 163] on link "Claiming Tool" at bounding box center [120, 166] width 132 height 13
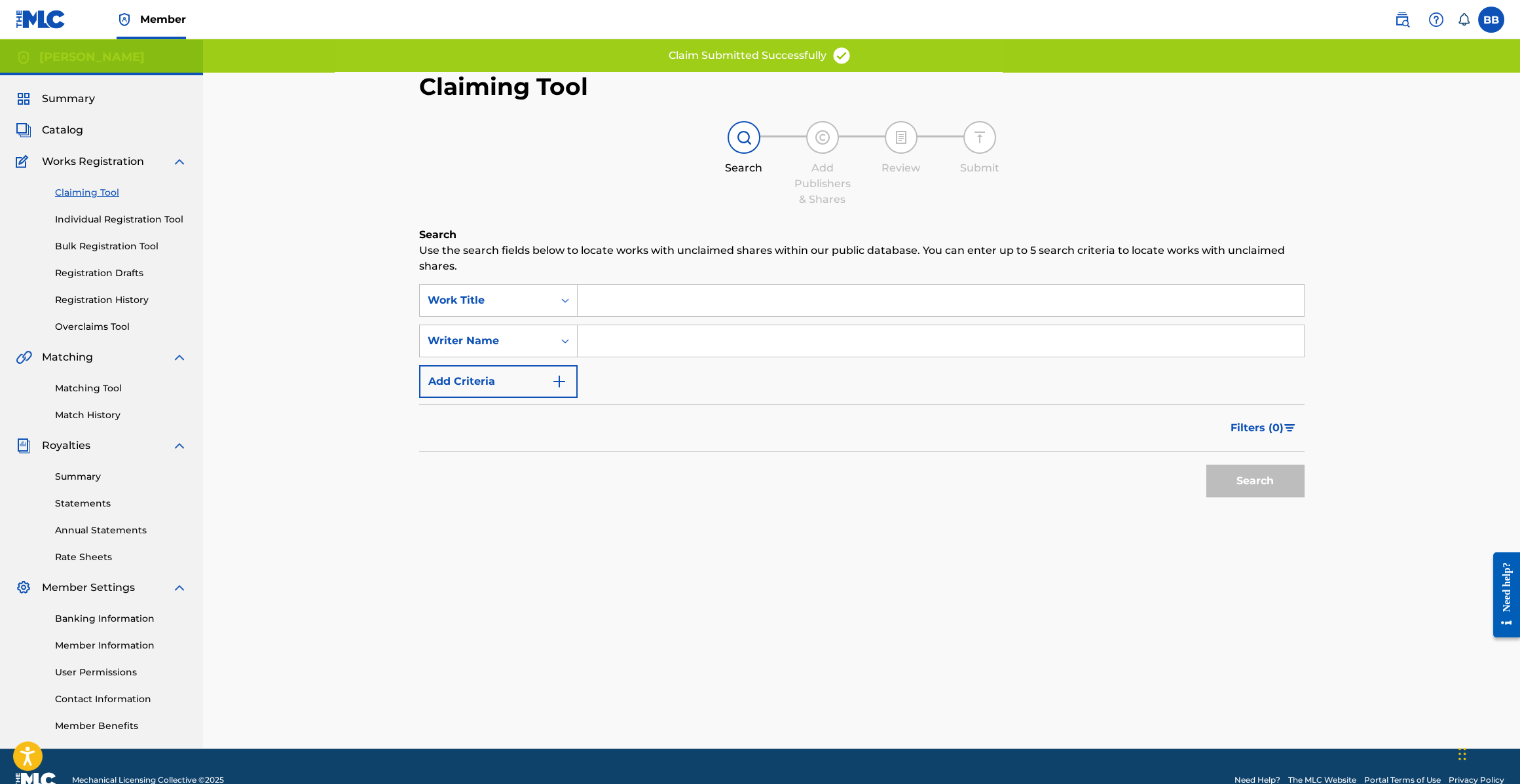
click at [659, 302] on input "Search Form" at bounding box center [941, 300] width 726 height 31
click at [661, 301] on input "Search Form" at bounding box center [941, 300] width 726 height 31
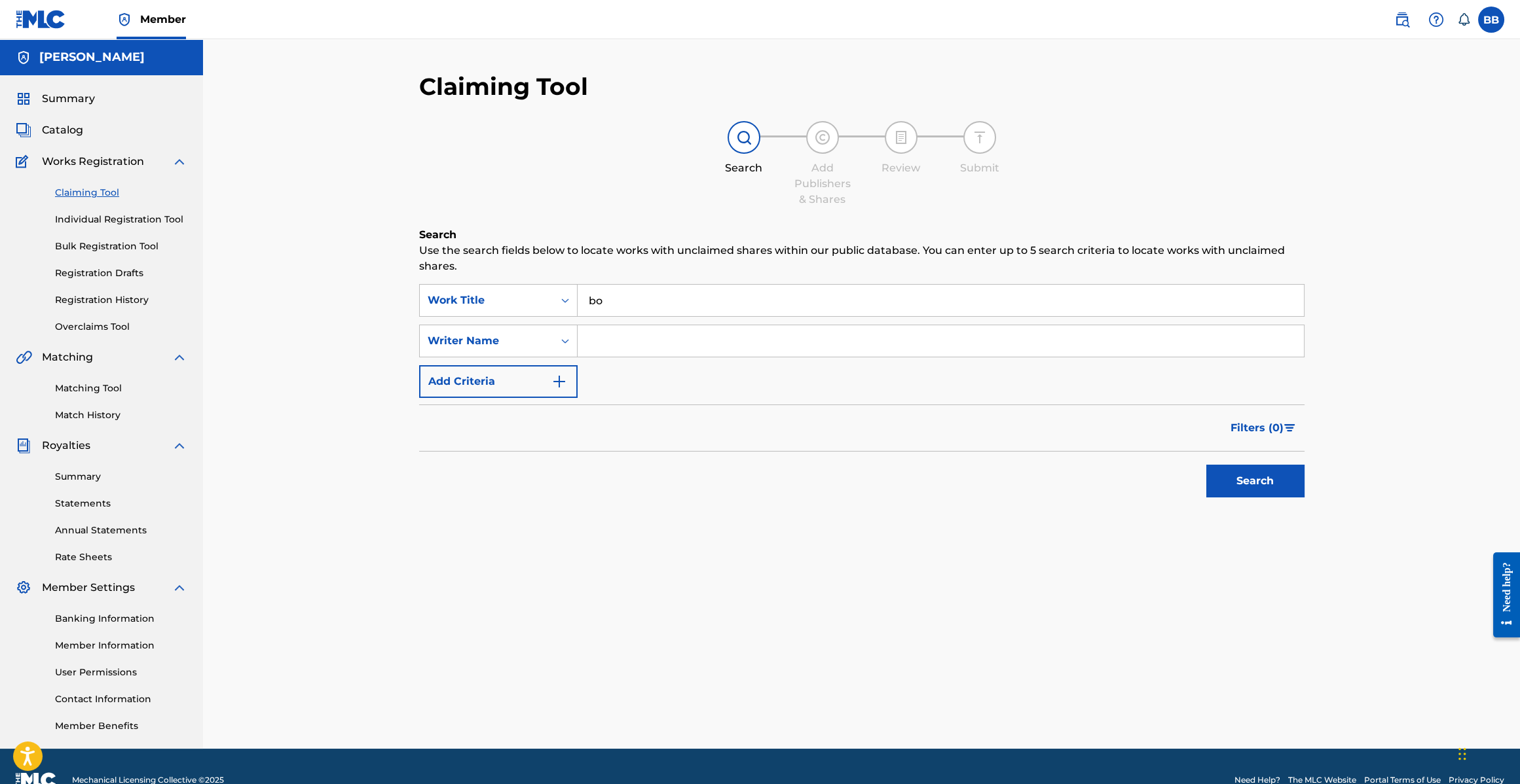
type input "b"
click at [660, 343] on input "Search Form" at bounding box center [941, 340] width 726 height 31
type input "[PERSON_NAME]"
drag, startPoint x: 1263, startPoint y: 484, endPoint x: 1186, endPoint y: 461, distance: 80.4
click at [1263, 483] on button "Search" at bounding box center [1255, 481] width 99 height 33
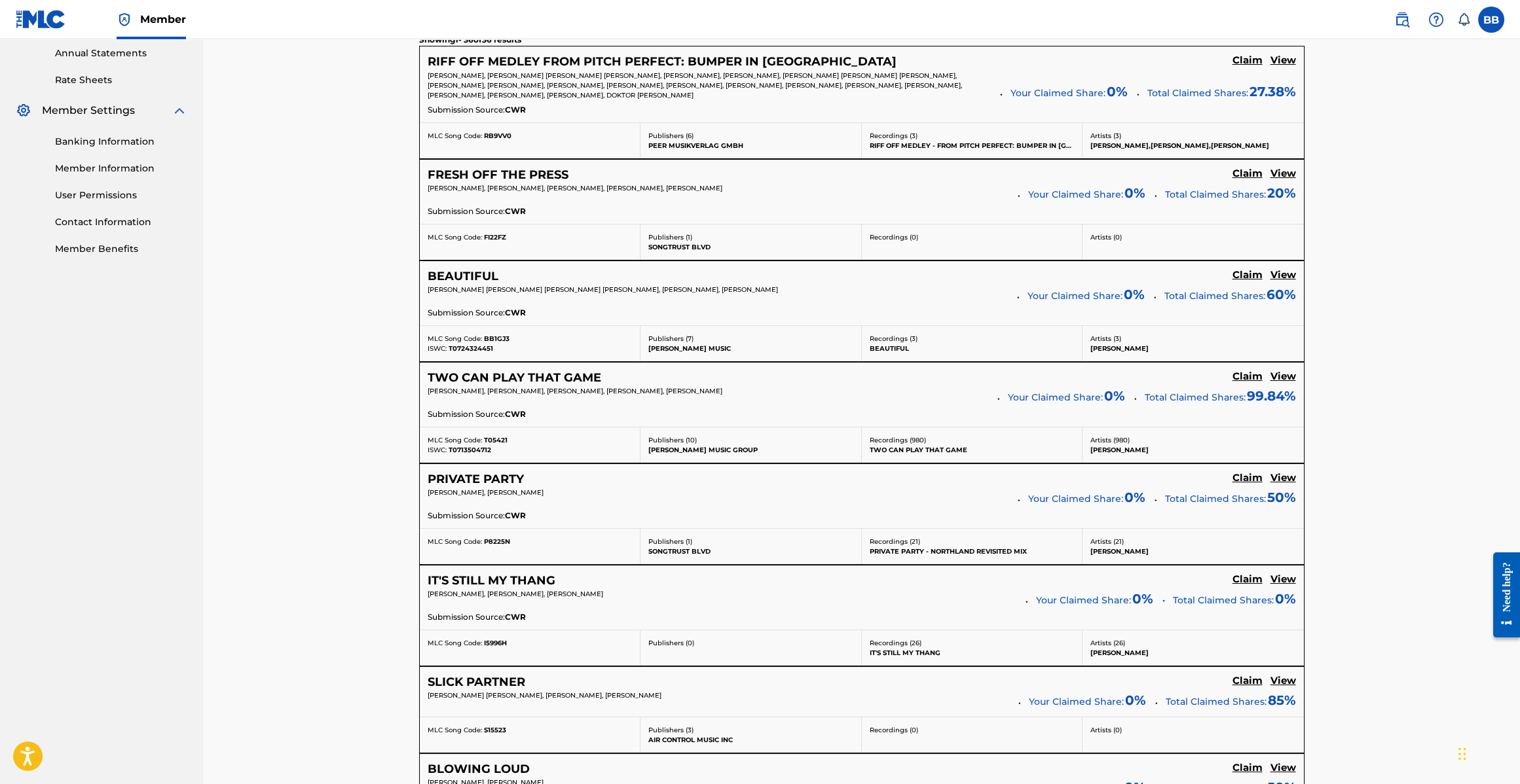
scroll to position [613, 0]
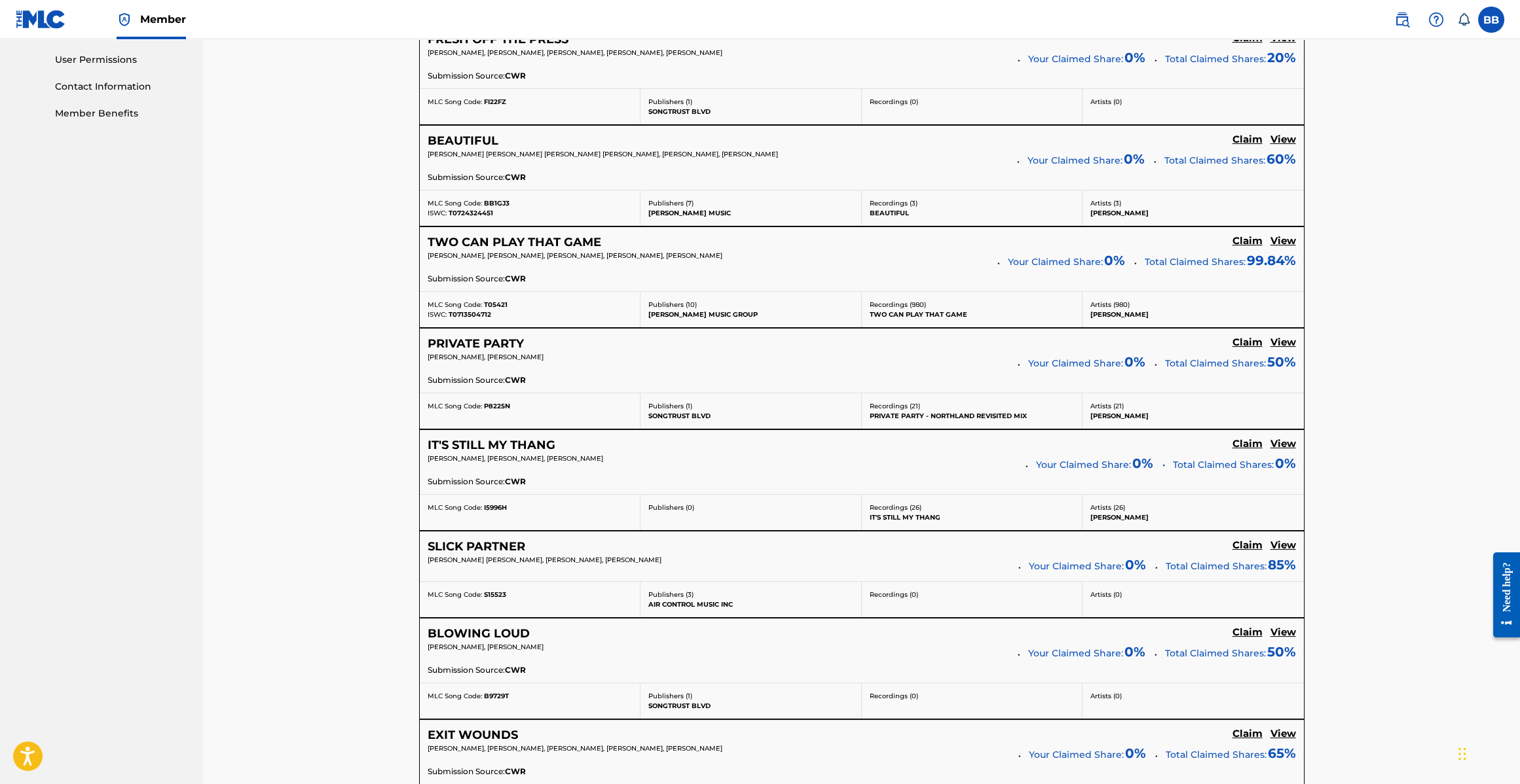
click at [535, 440] on h5 "IT'S STILL MY THANG" at bounding box center [492, 445] width 128 height 15
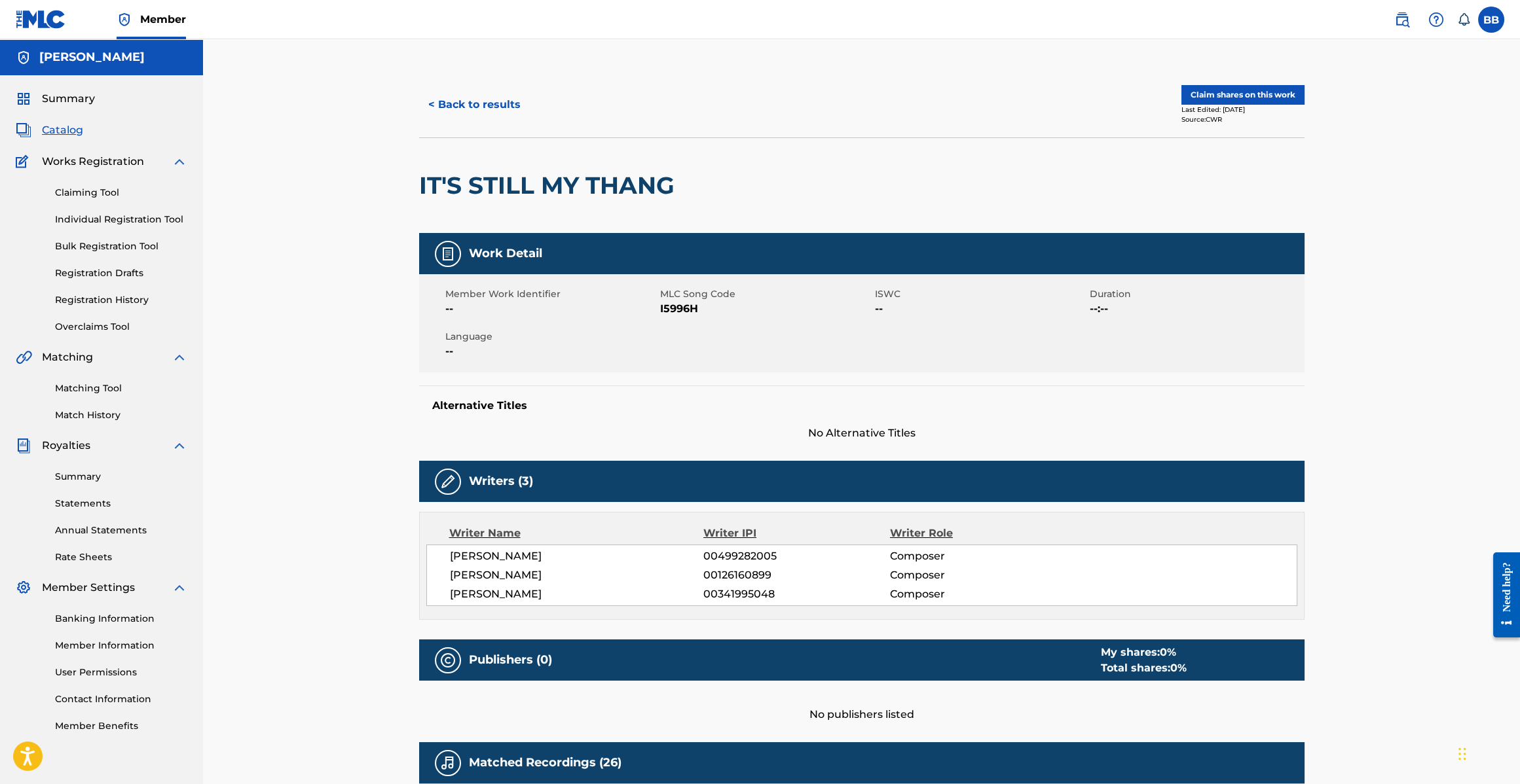
click at [1218, 95] on button "Claim shares on this work" at bounding box center [1243, 94] width 123 height 19
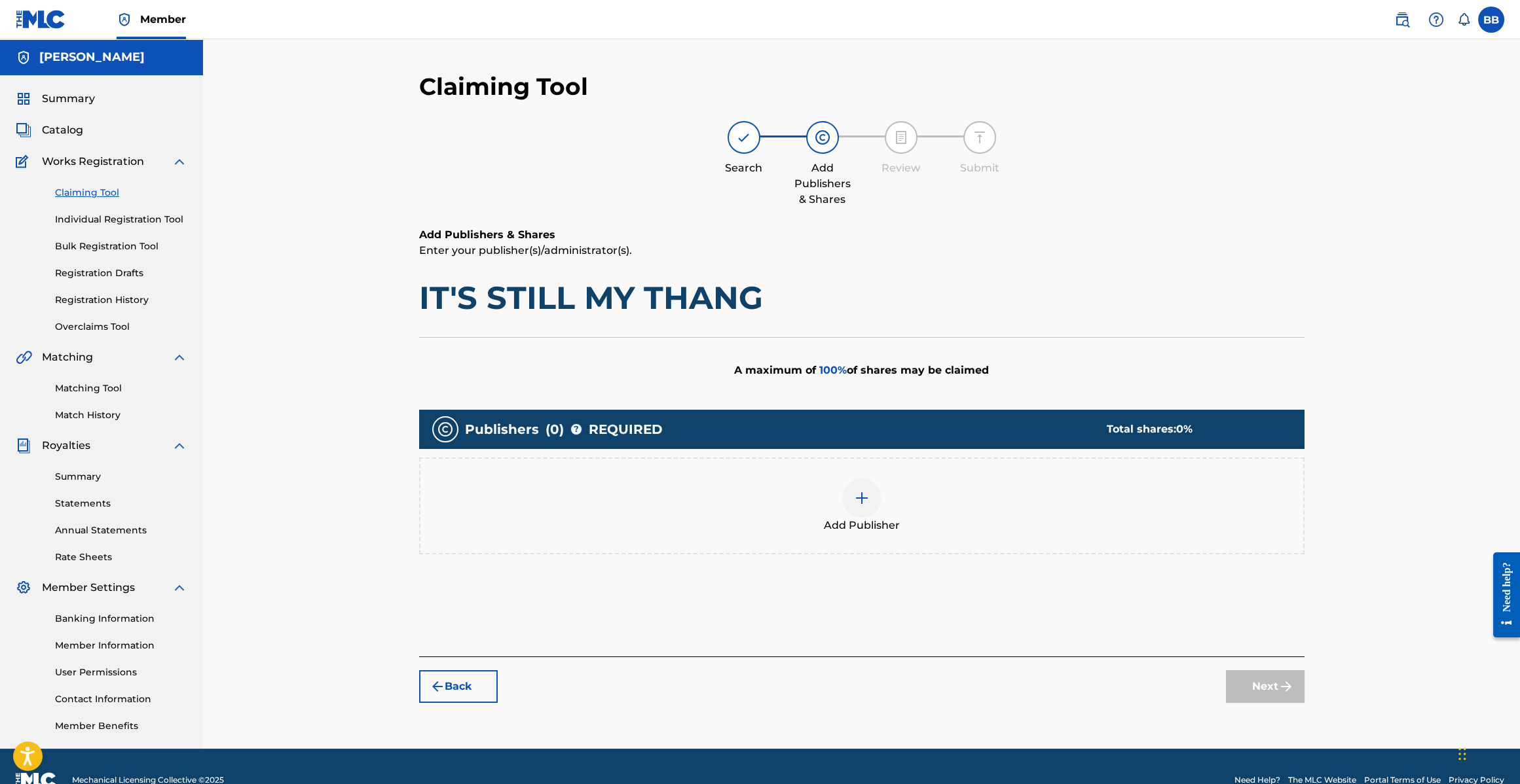
click at [860, 497] on img at bounding box center [862, 498] width 16 height 16
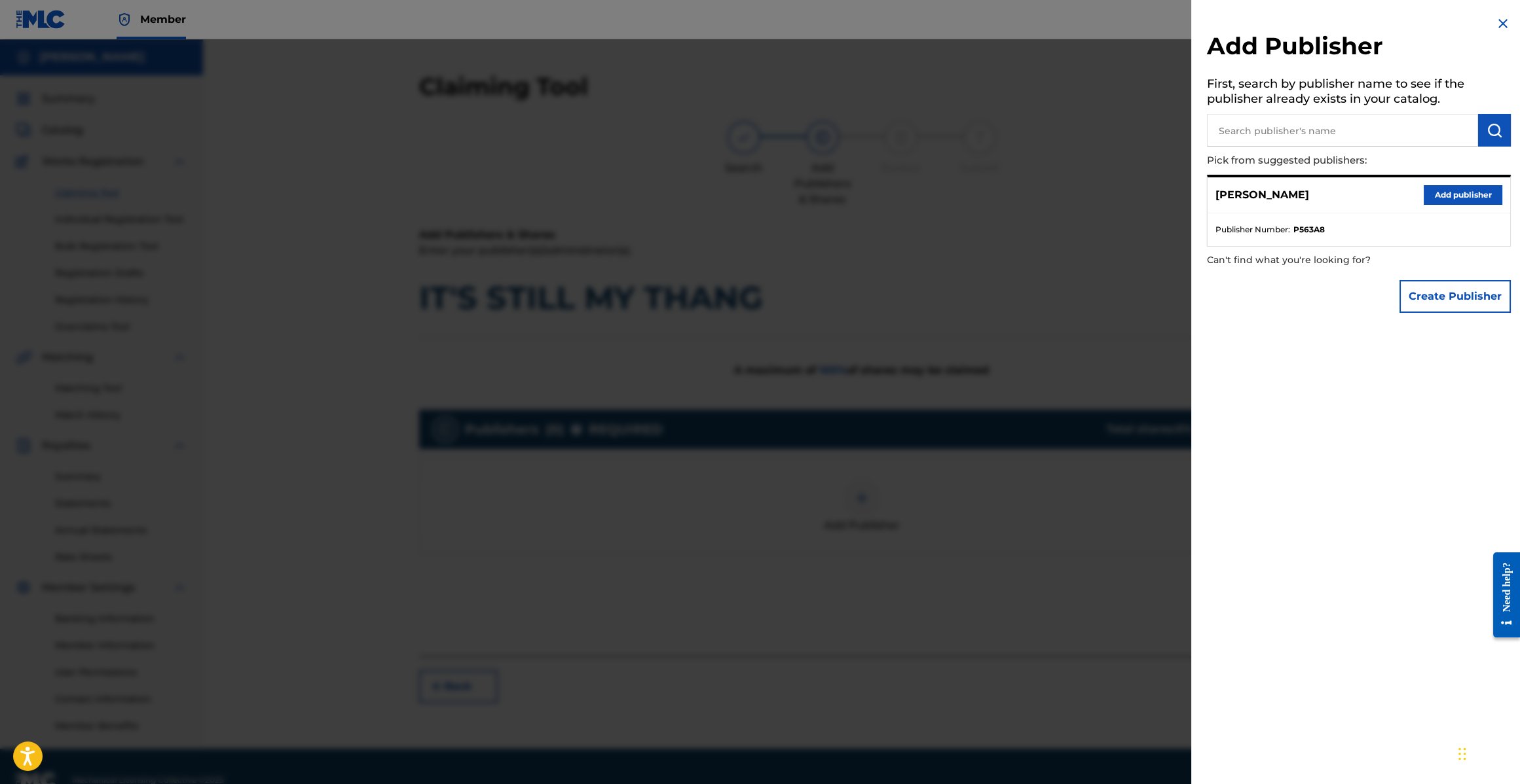
click at [1454, 195] on button "Add publisher" at bounding box center [1463, 195] width 78 height 19
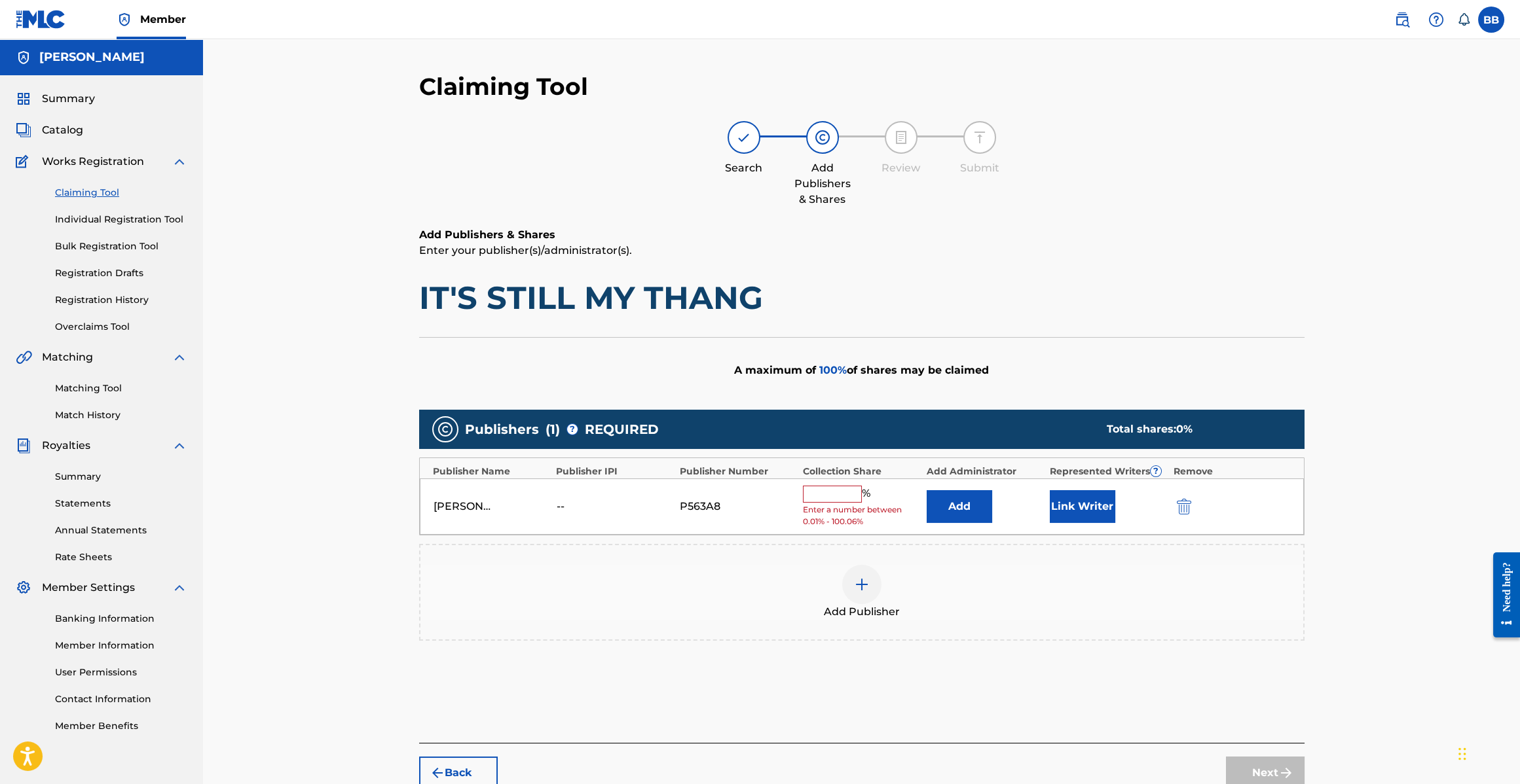
click at [847, 493] on input "text" at bounding box center [832, 494] width 59 height 17
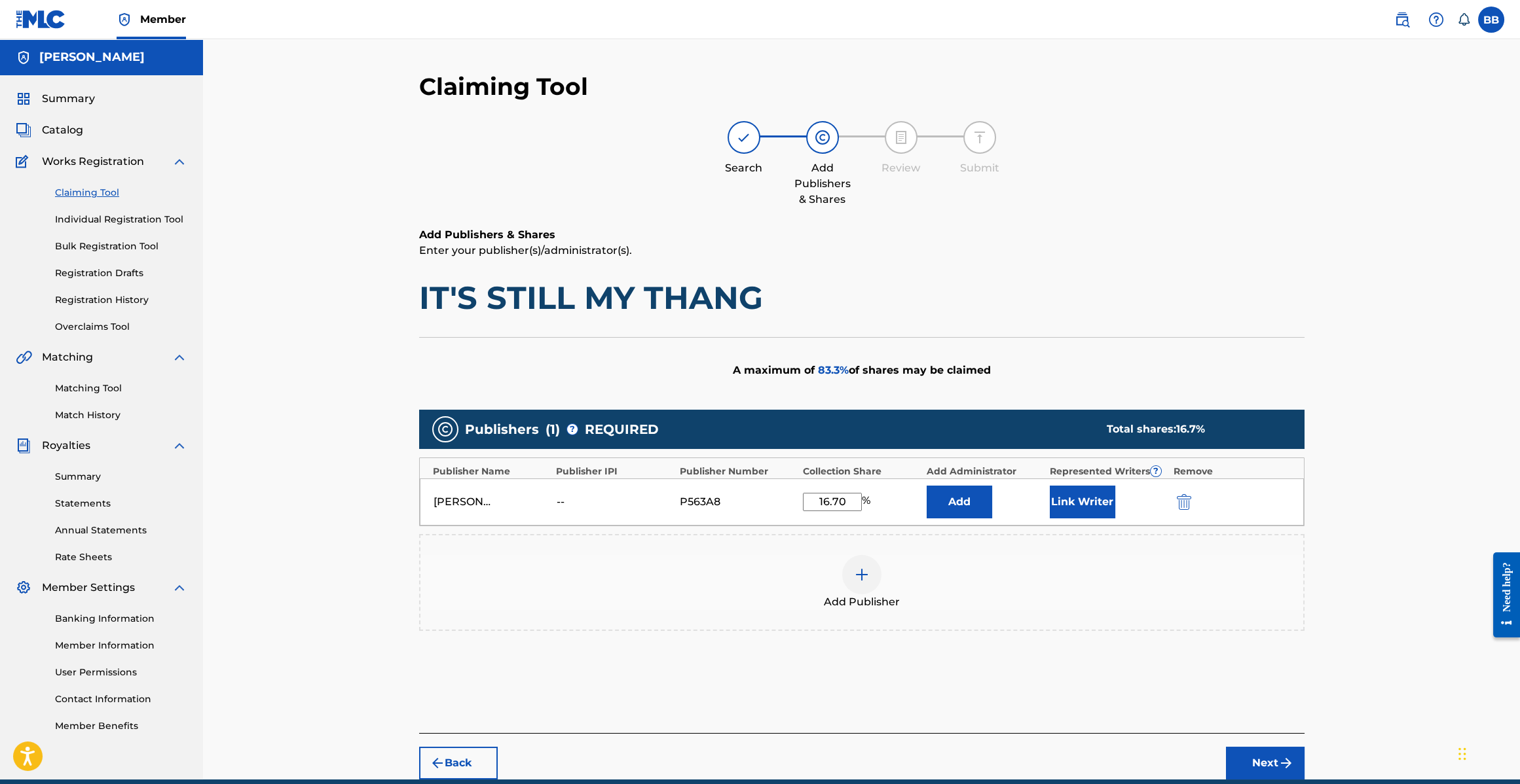
type input "16.70"
click at [1090, 482] on div "[PERSON_NAME] -- P563A8 16.70 % Add Link Writer" at bounding box center [861, 502] width 884 height 47
click at [1087, 493] on button "Link Writer" at bounding box center [1083, 502] width 66 height 33
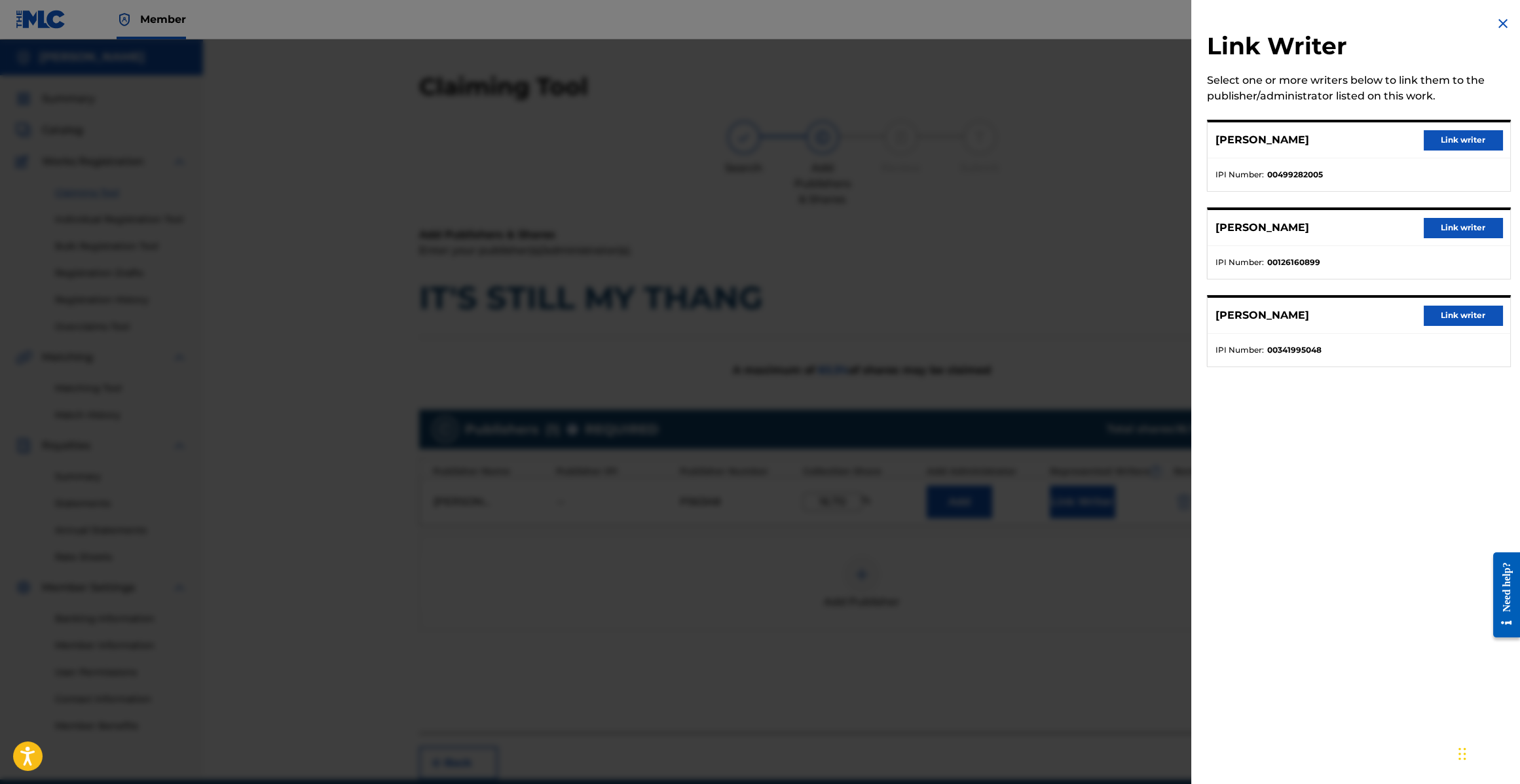
click at [1449, 226] on button "Link writer" at bounding box center [1463, 227] width 78 height 19
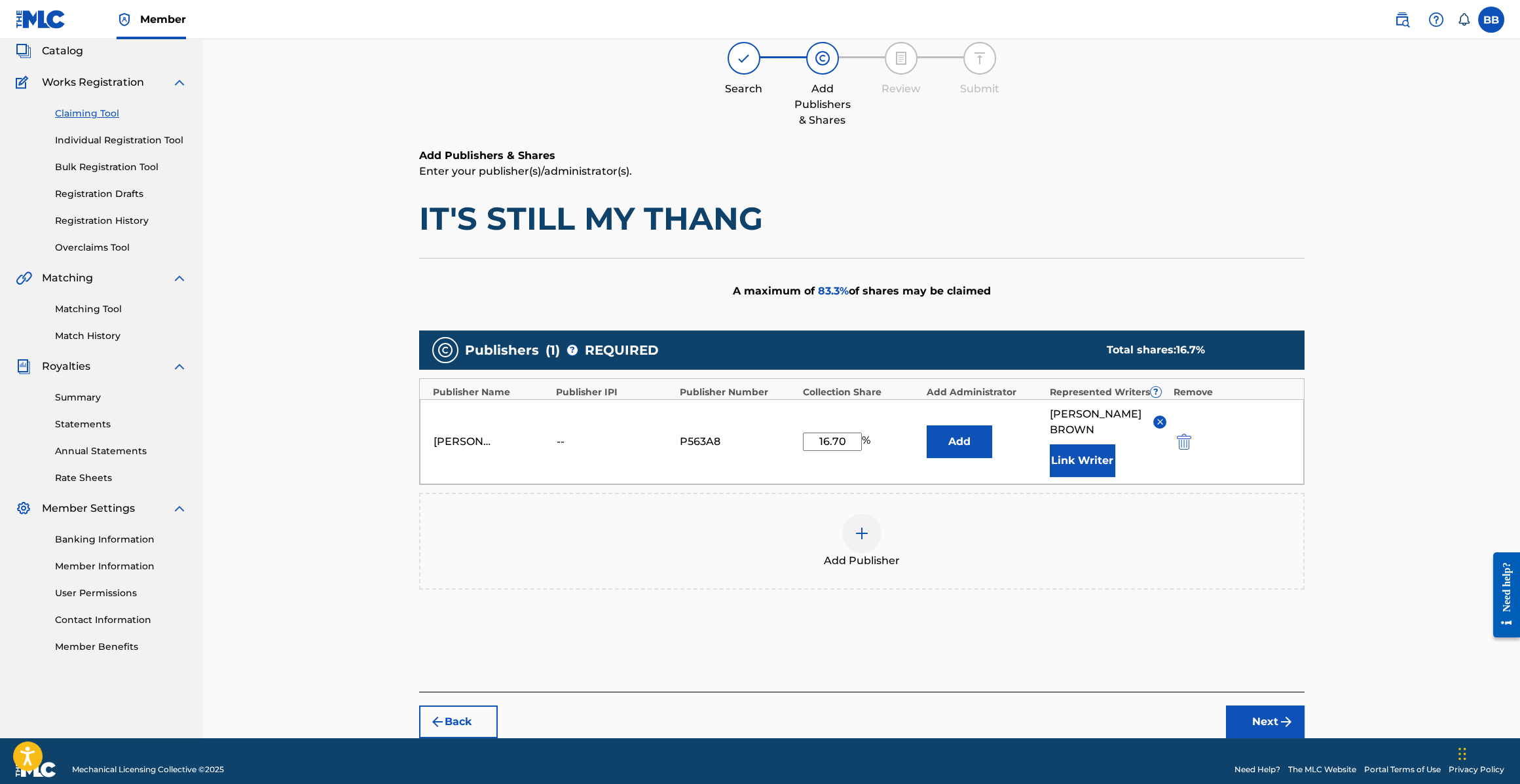
click at [1279, 706] on button "Next" at bounding box center [1265, 722] width 78 height 33
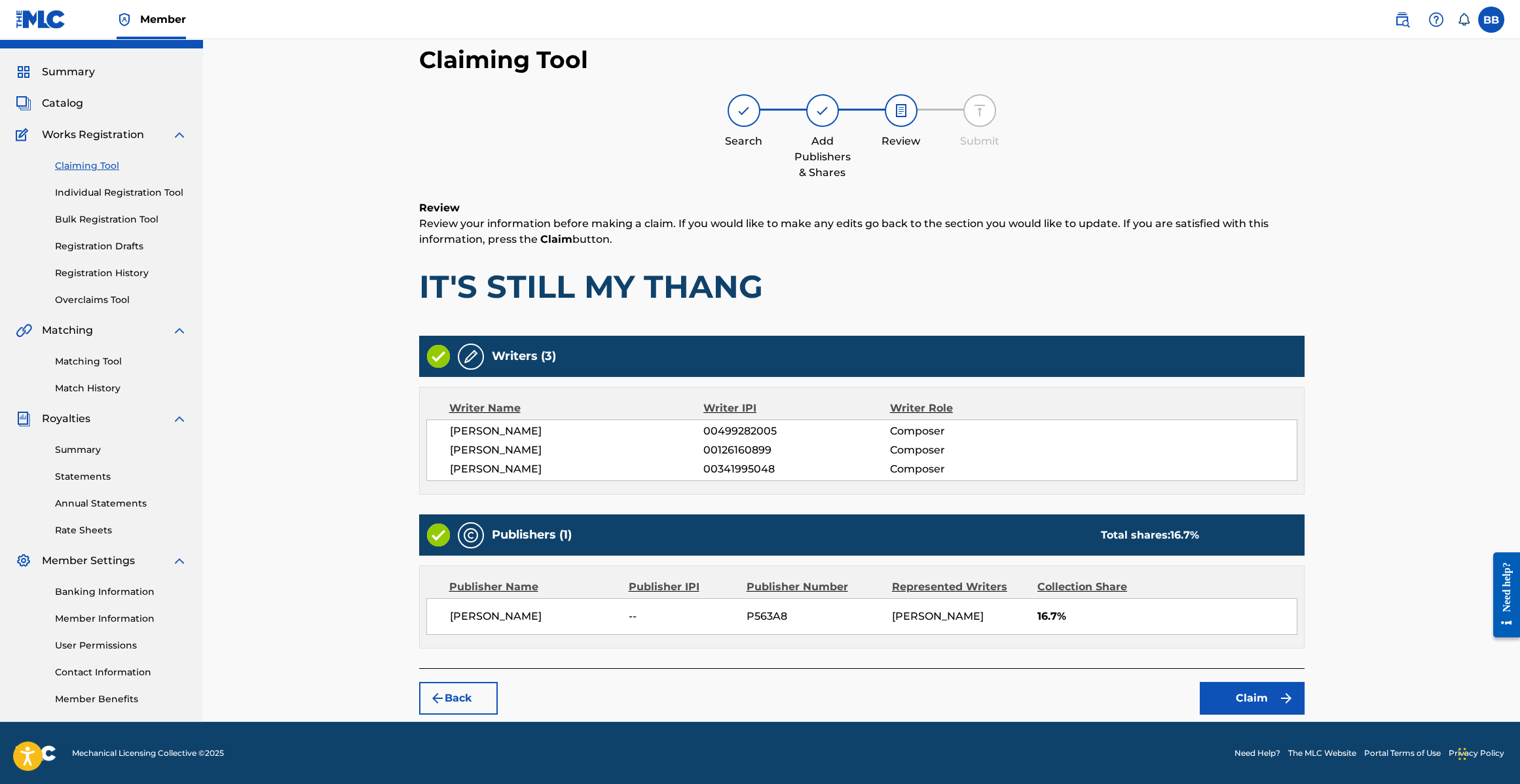
click at [1273, 696] on button "Claim" at bounding box center [1252, 698] width 104 height 33
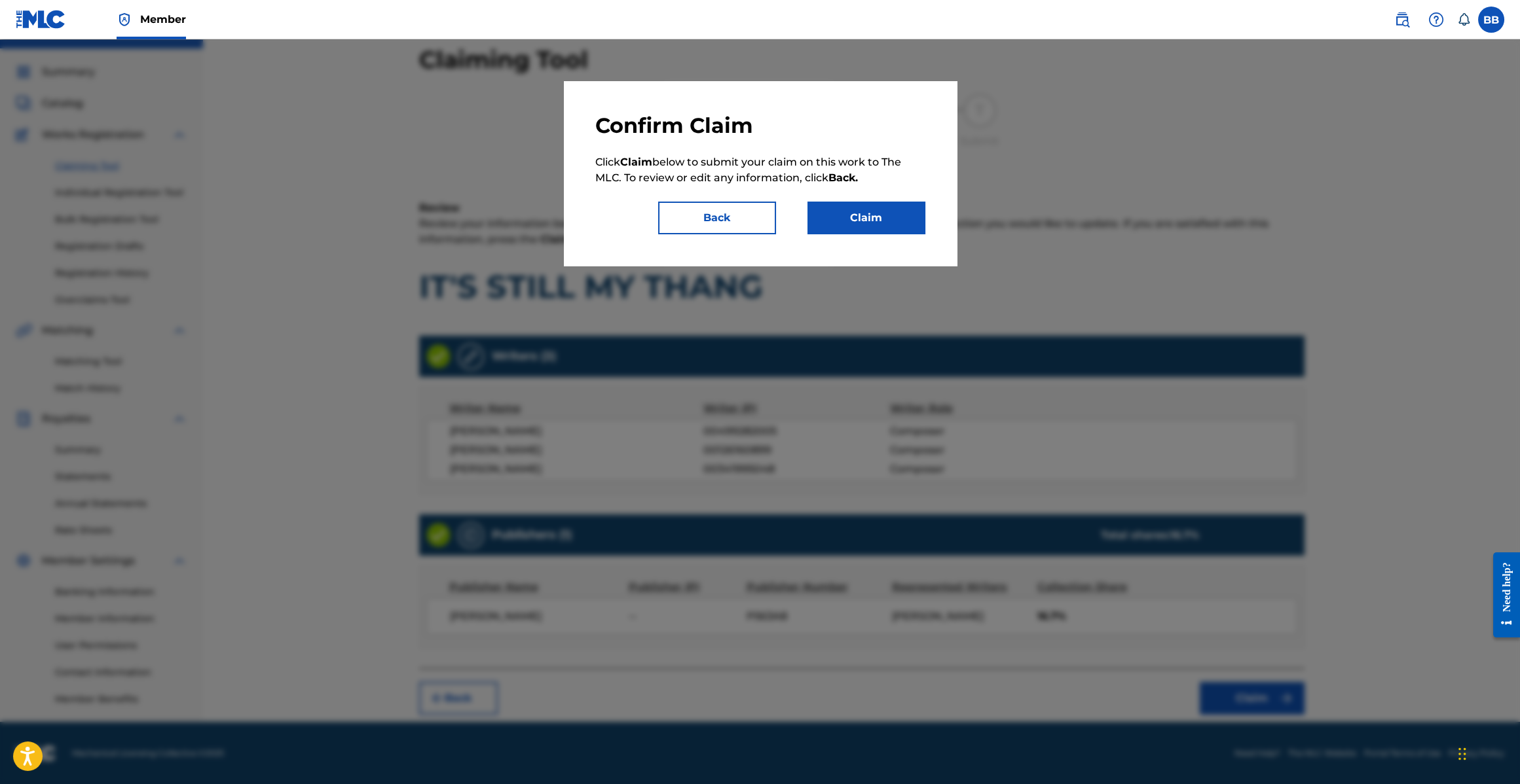
click at [879, 231] on button "Claim" at bounding box center [867, 217] width 118 height 33
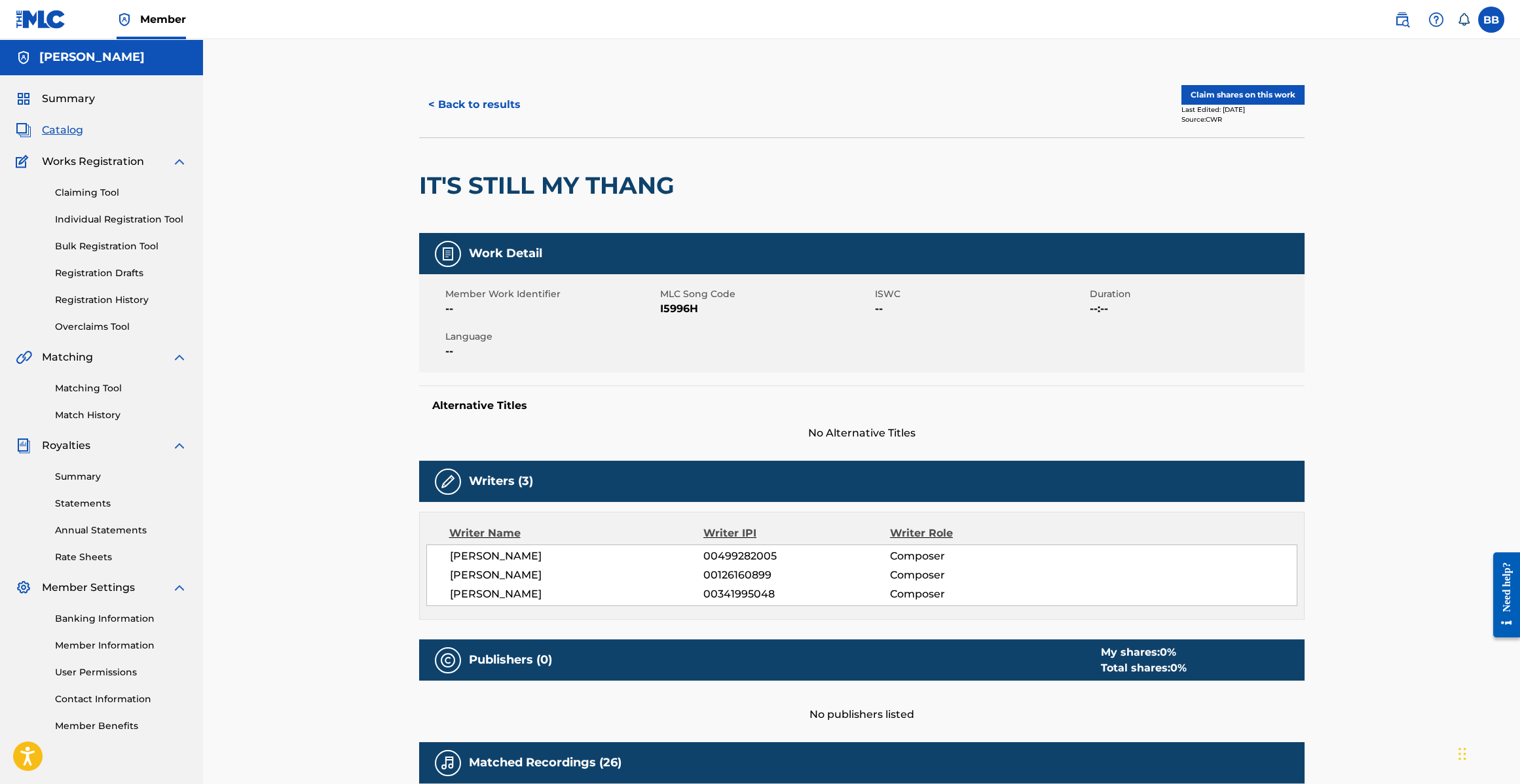
click at [496, 104] on button "< Back to results" at bounding box center [474, 104] width 110 height 33
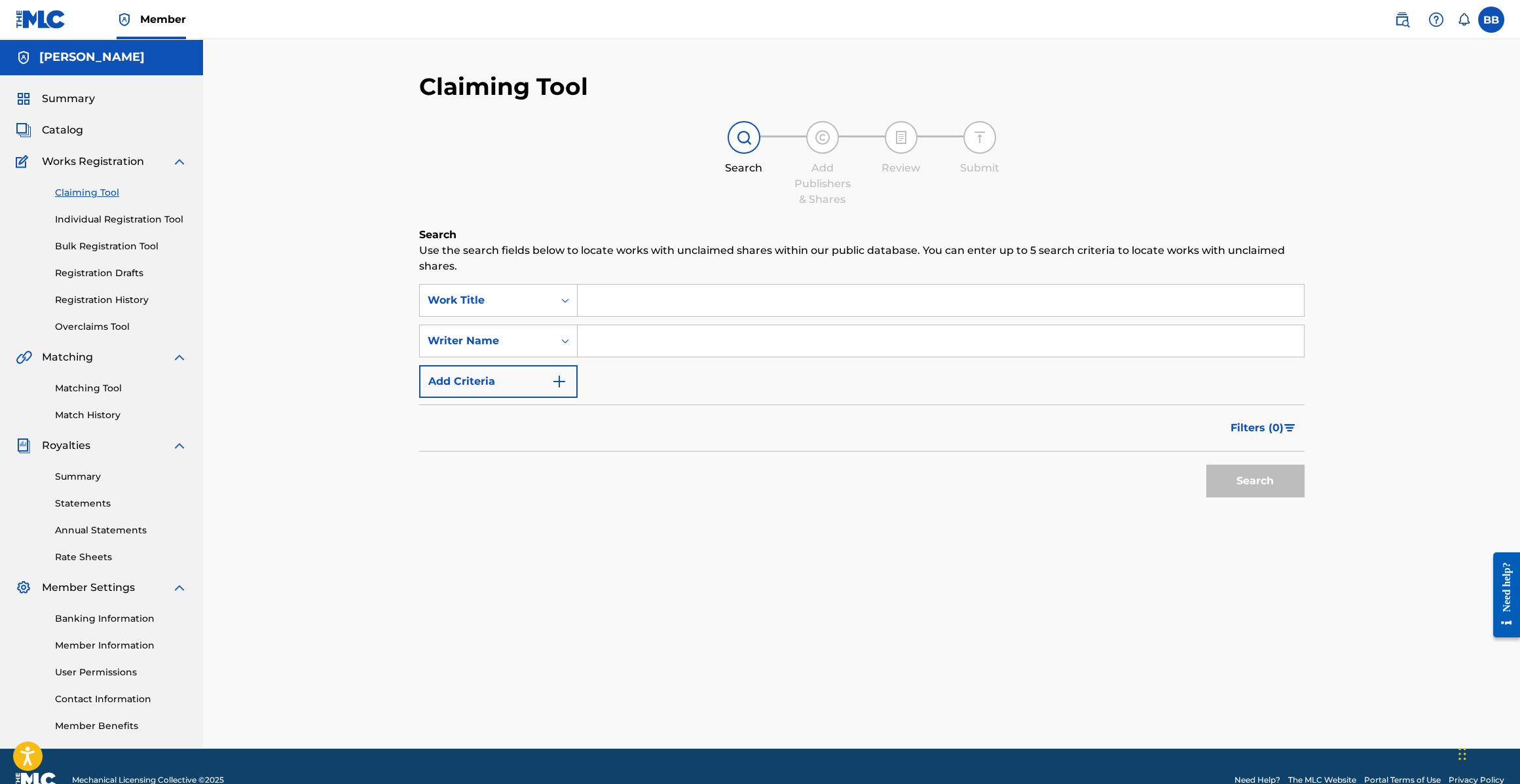
scroll to position [27, 0]
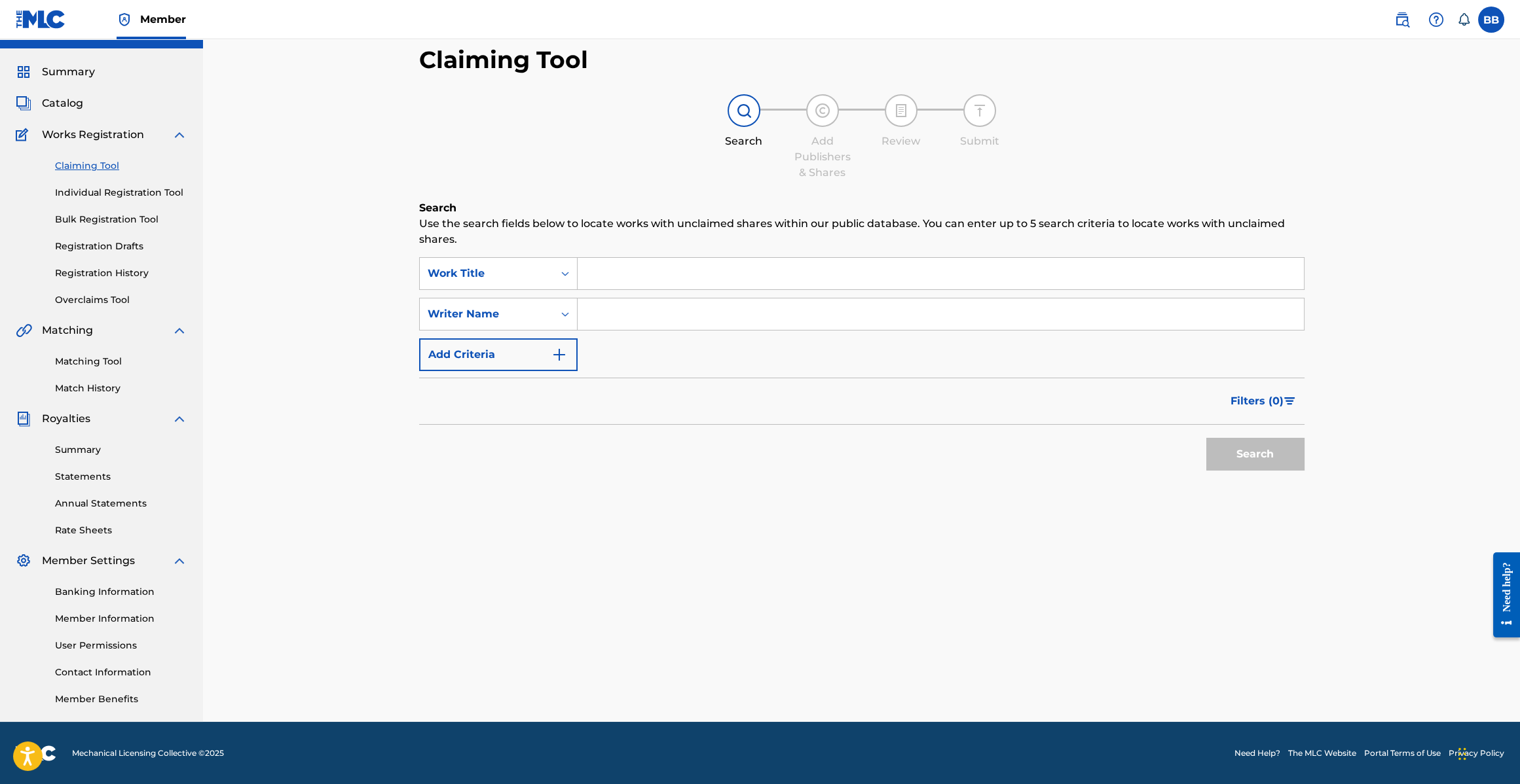
click at [670, 301] on input "Search Form" at bounding box center [941, 313] width 726 height 31
type input "[PERSON_NAME]"
click at [1219, 443] on button "Search" at bounding box center [1255, 454] width 99 height 33
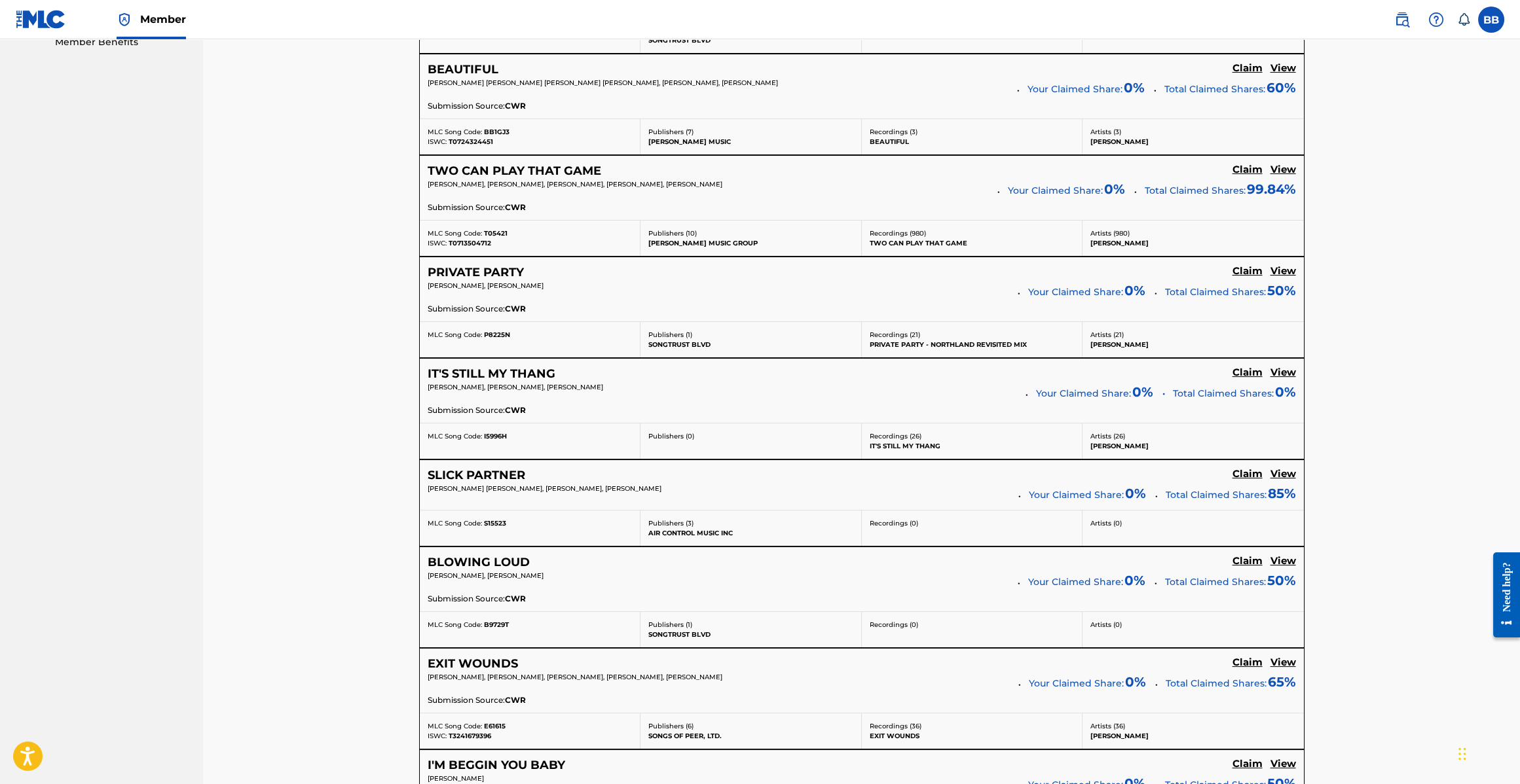
scroll to position [692, 0]
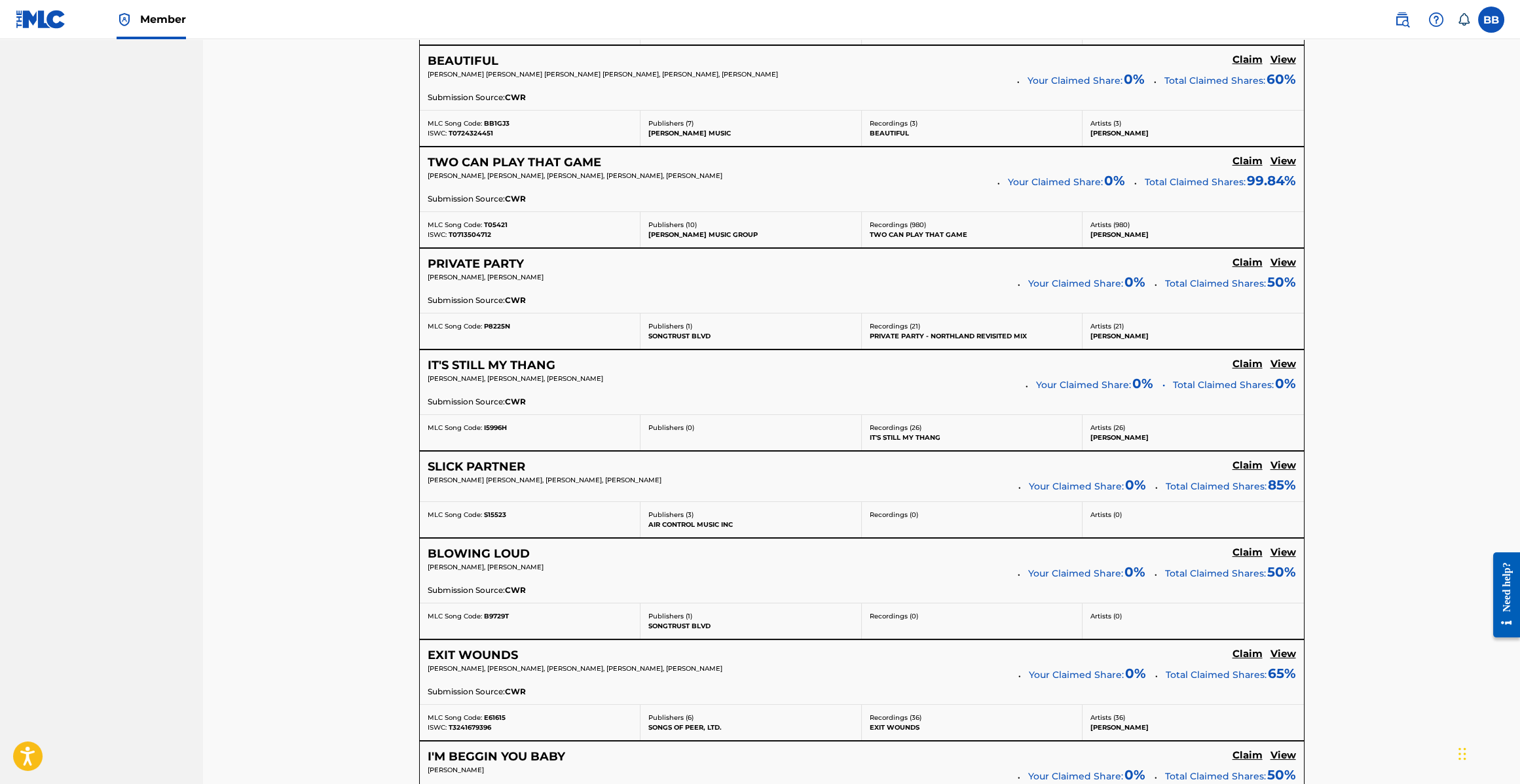
click at [501, 467] on h5 "SLICK PARTNER" at bounding box center [477, 467] width 98 height 15
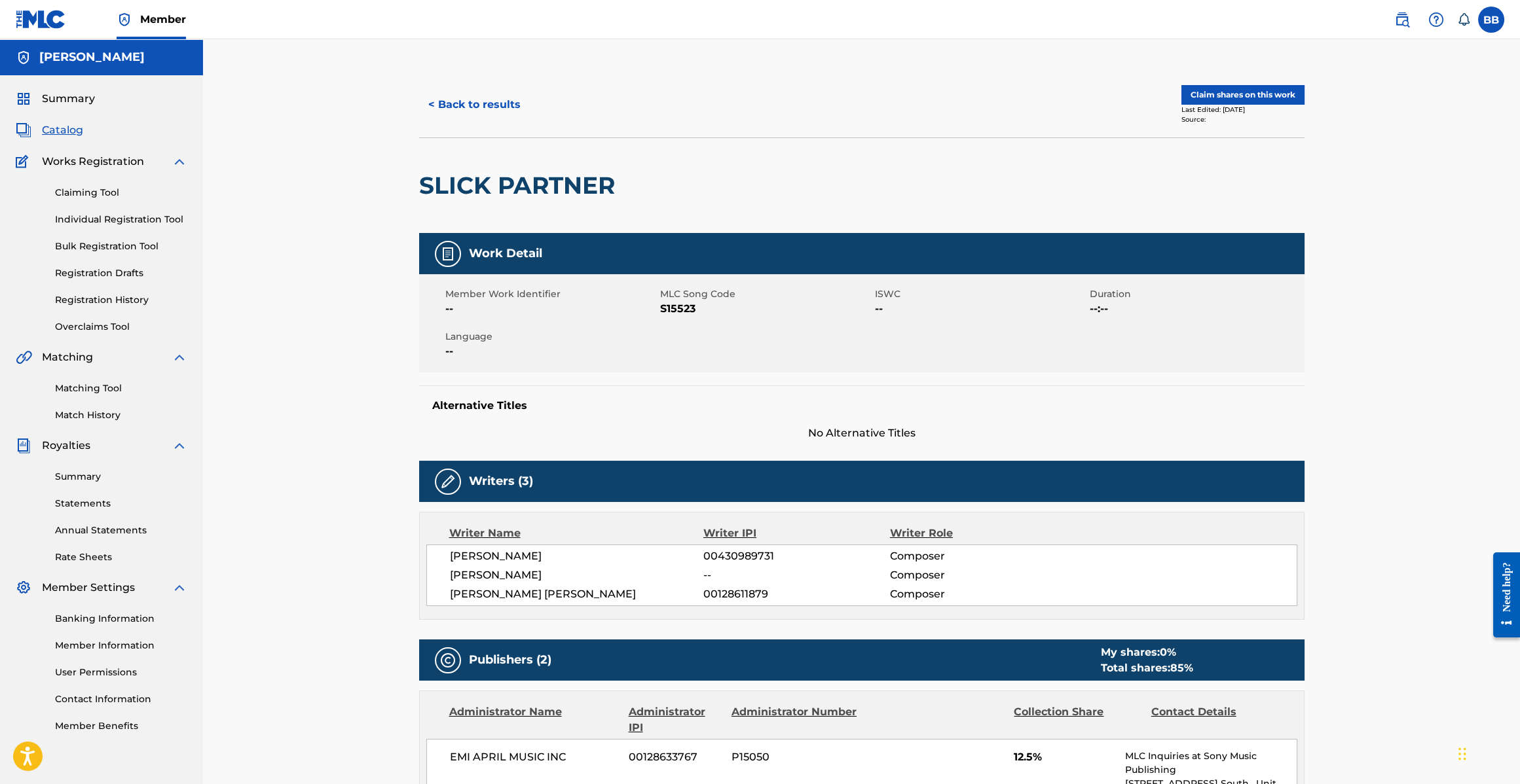
click at [1256, 92] on button "Claim shares on this work" at bounding box center [1243, 94] width 123 height 19
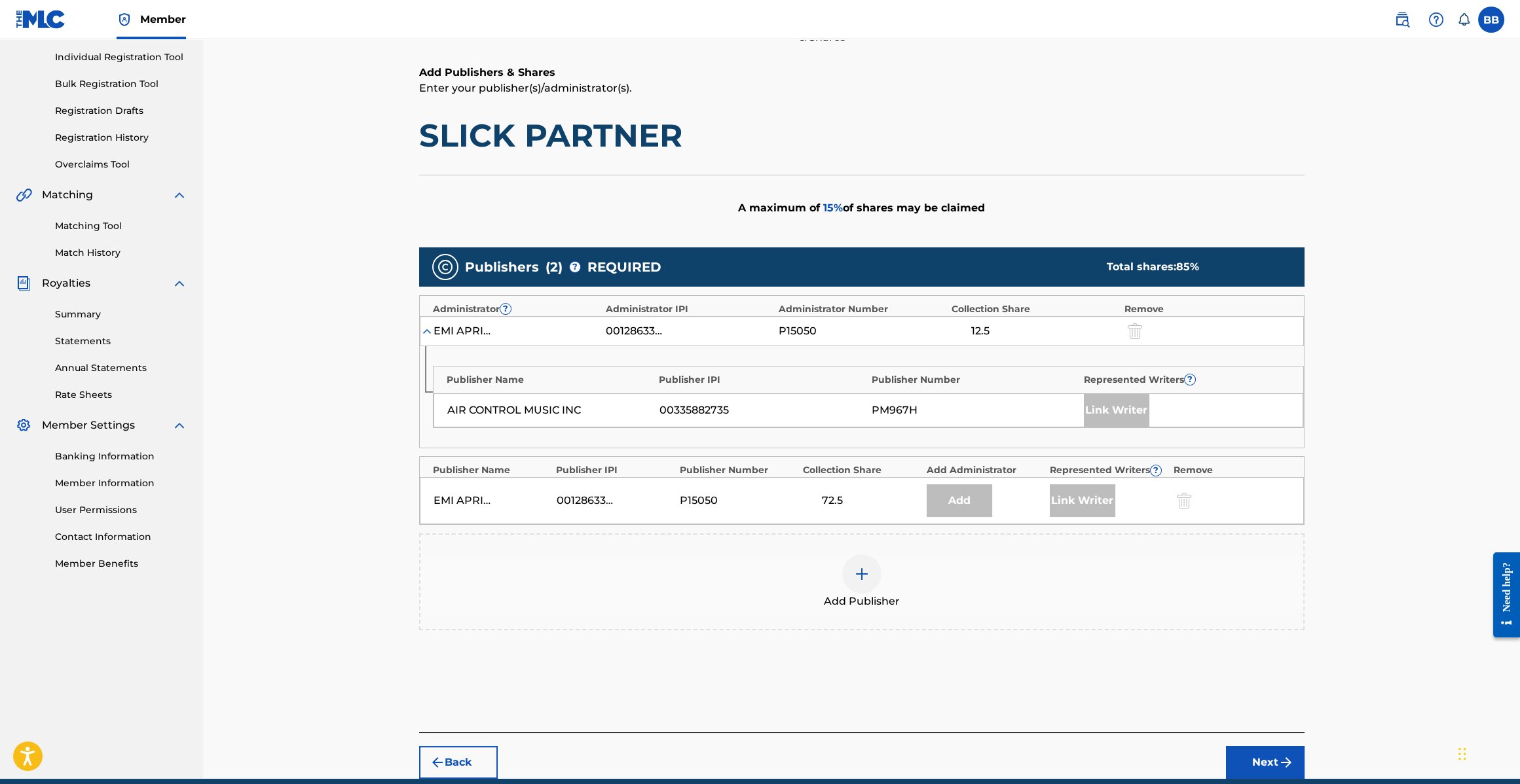
scroll to position [218, 0]
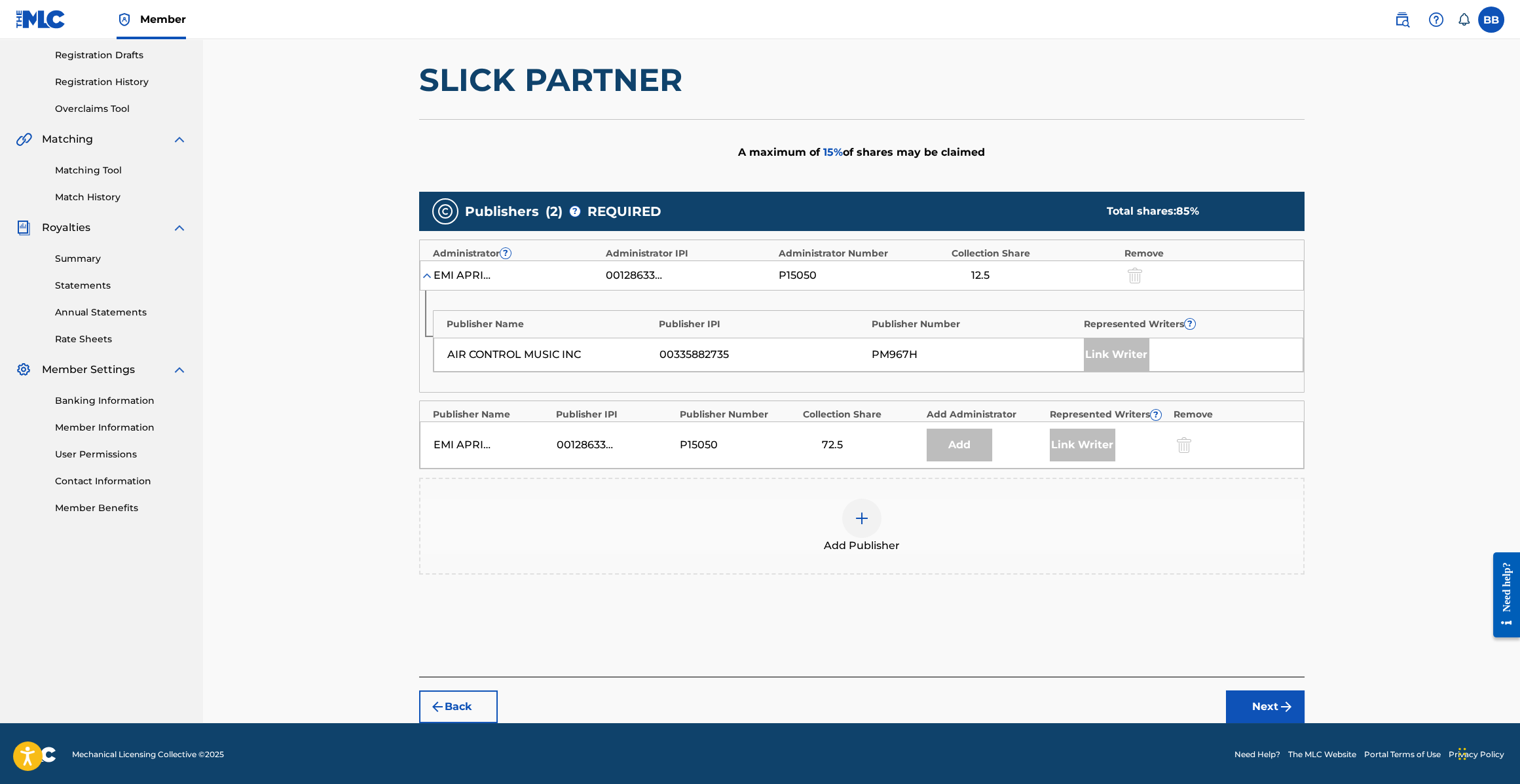
click at [869, 512] on img at bounding box center [862, 518] width 16 height 16
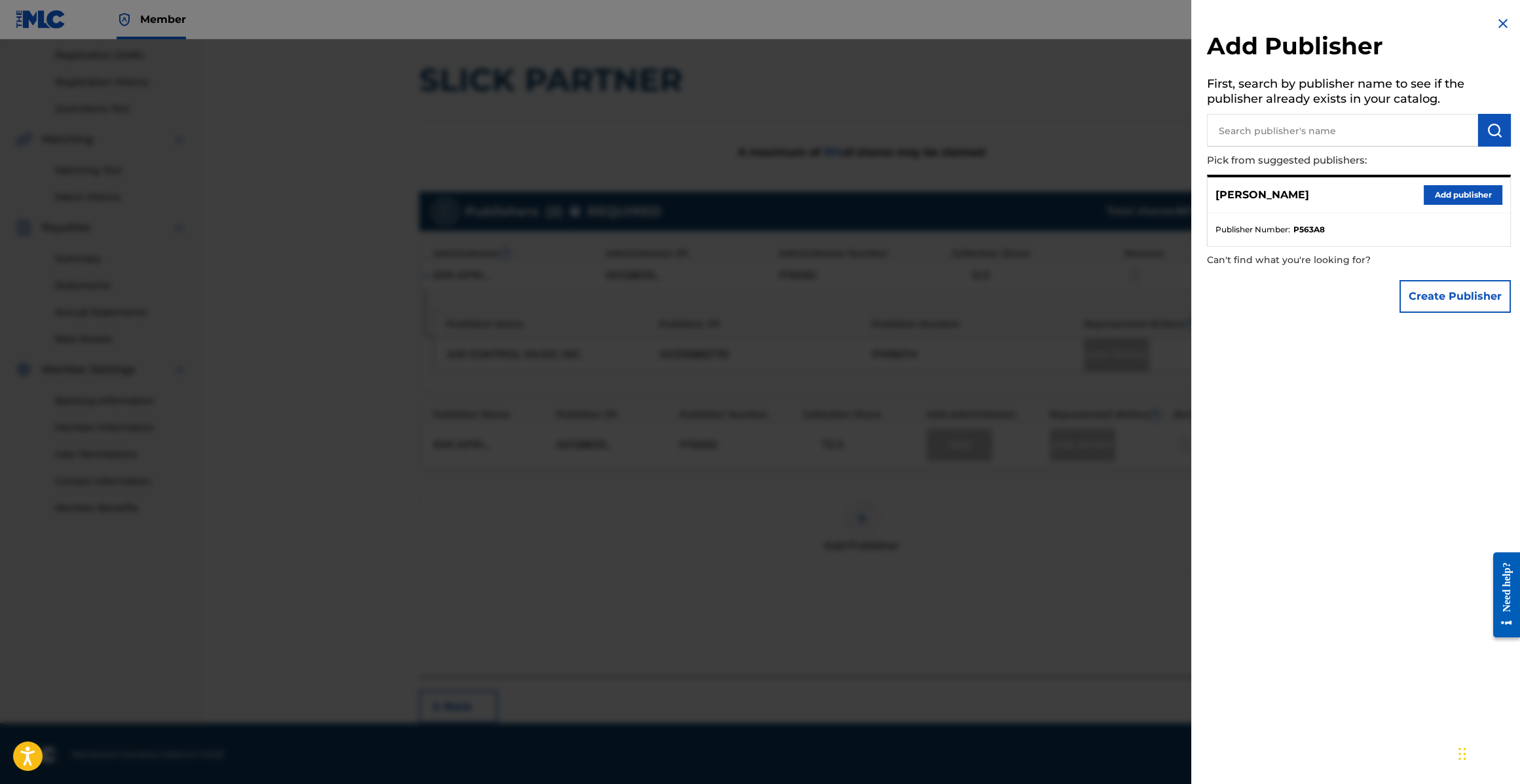
click at [1461, 196] on button "Add publisher" at bounding box center [1463, 195] width 78 height 19
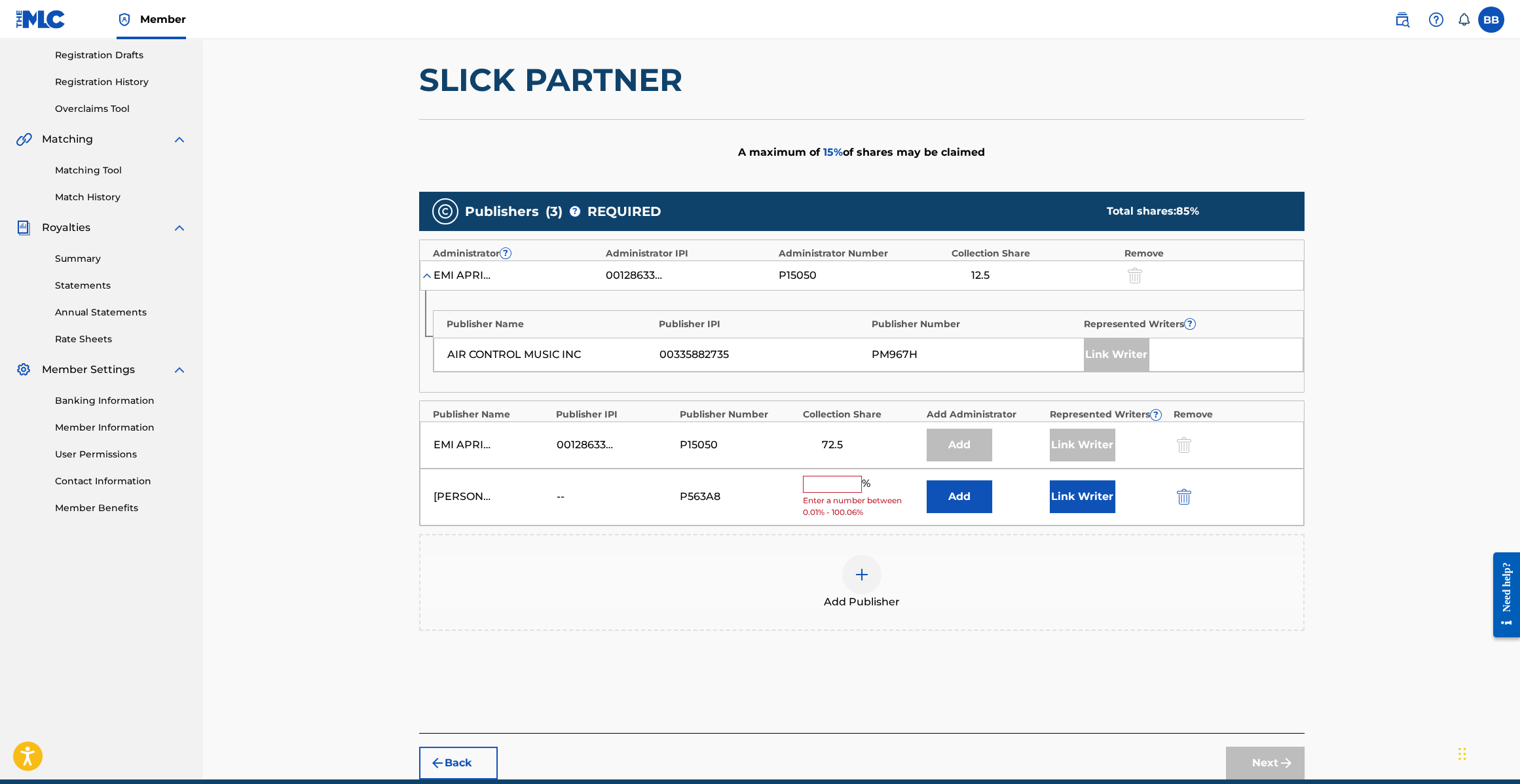
click at [839, 487] on input "text" at bounding box center [832, 484] width 59 height 17
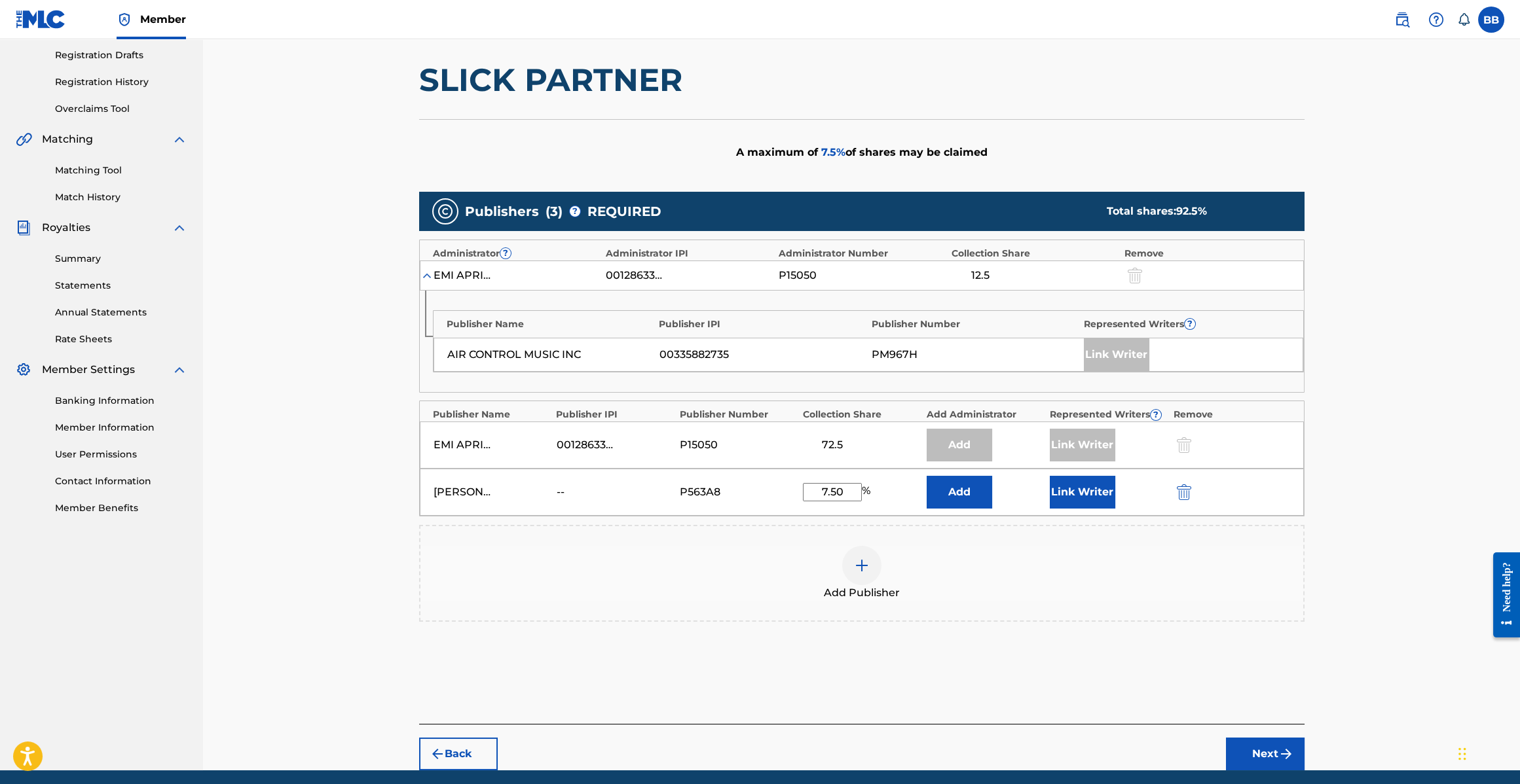
type input "7.50"
click at [1078, 499] on button "Link Writer" at bounding box center [1083, 492] width 66 height 33
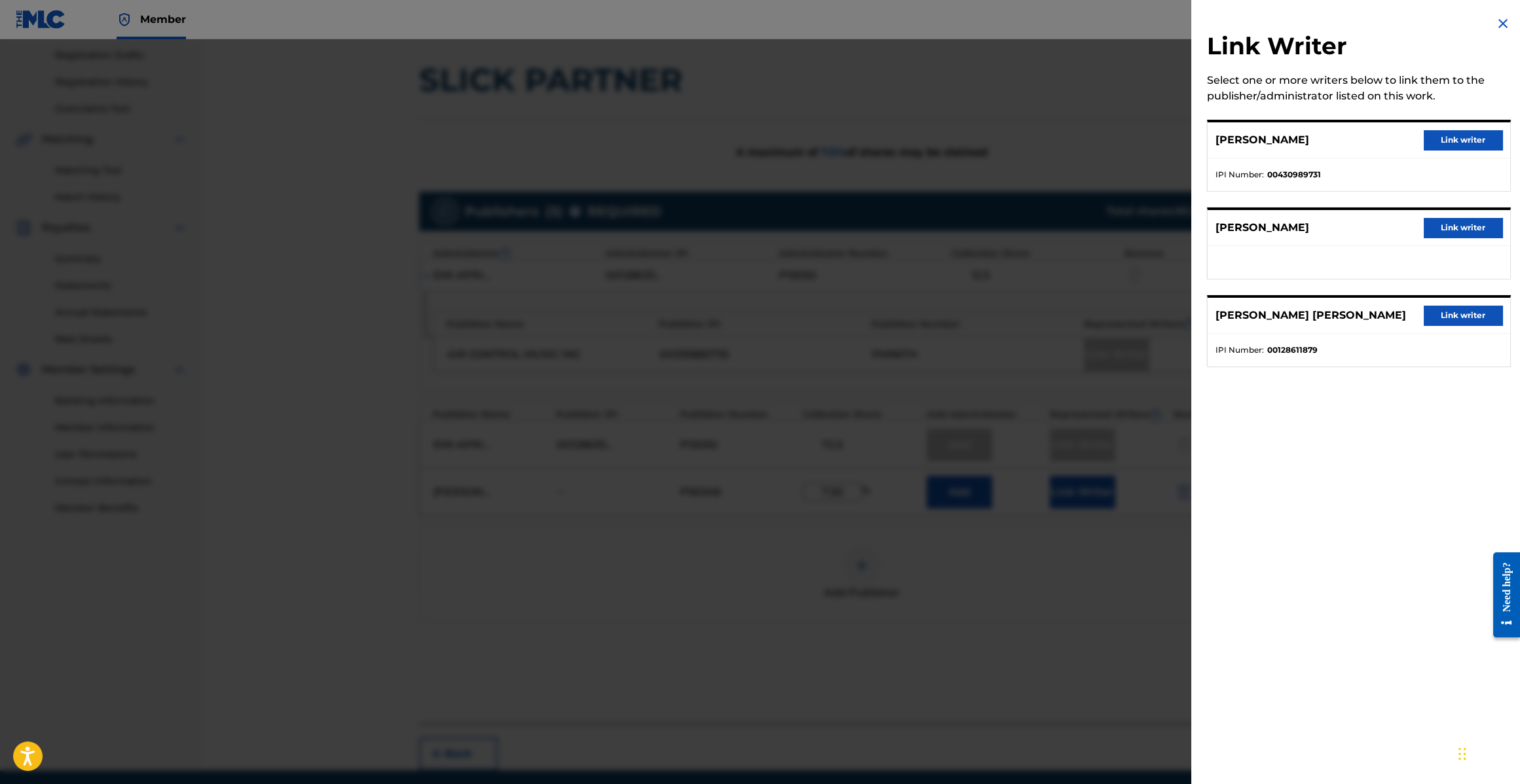
scroll to position [216, 0]
click at [1442, 224] on button "Link writer" at bounding box center [1463, 227] width 78 height 19
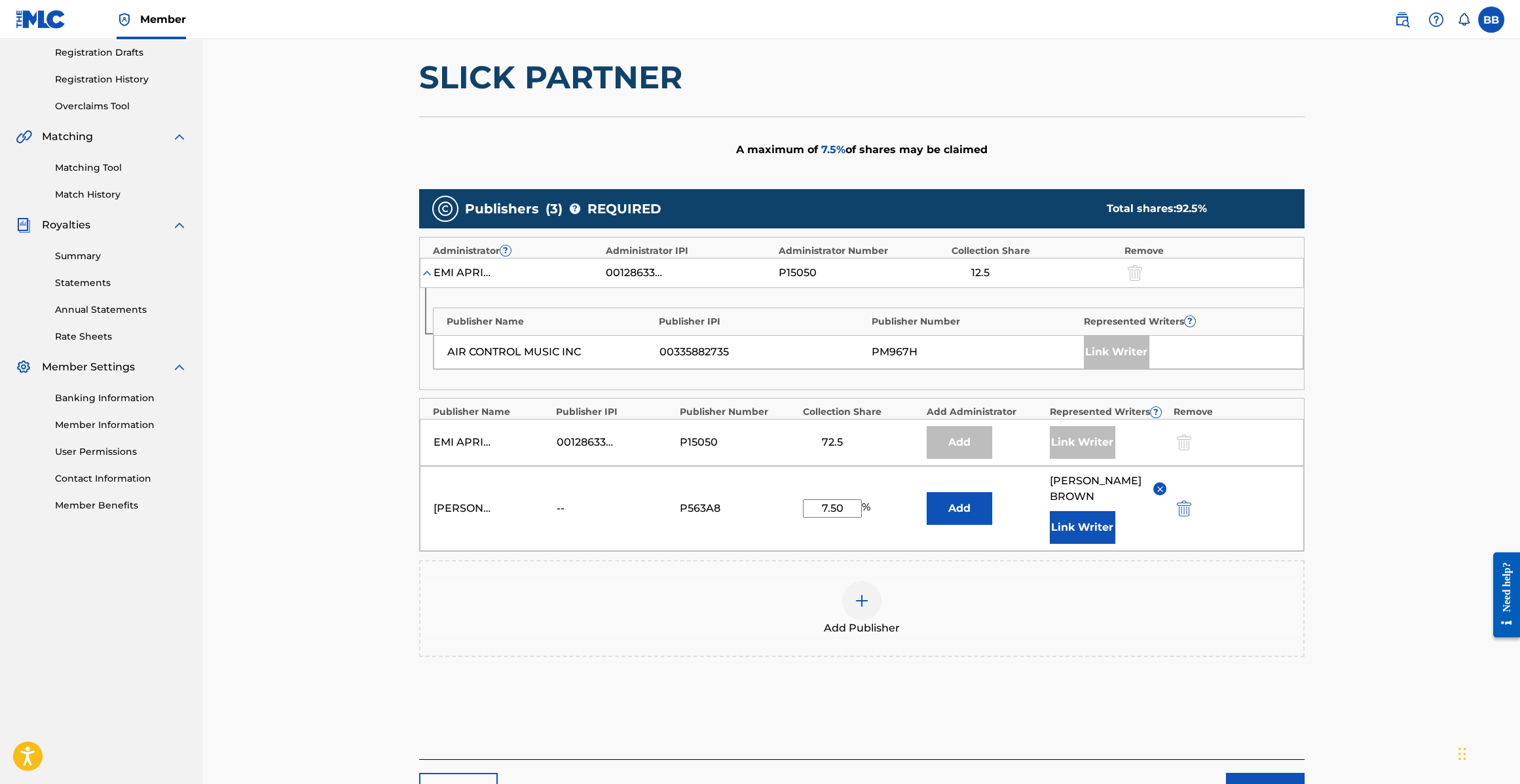
click at [1288, 773] on button "Next" at bounding box center [1265, 789] width 78 height 33
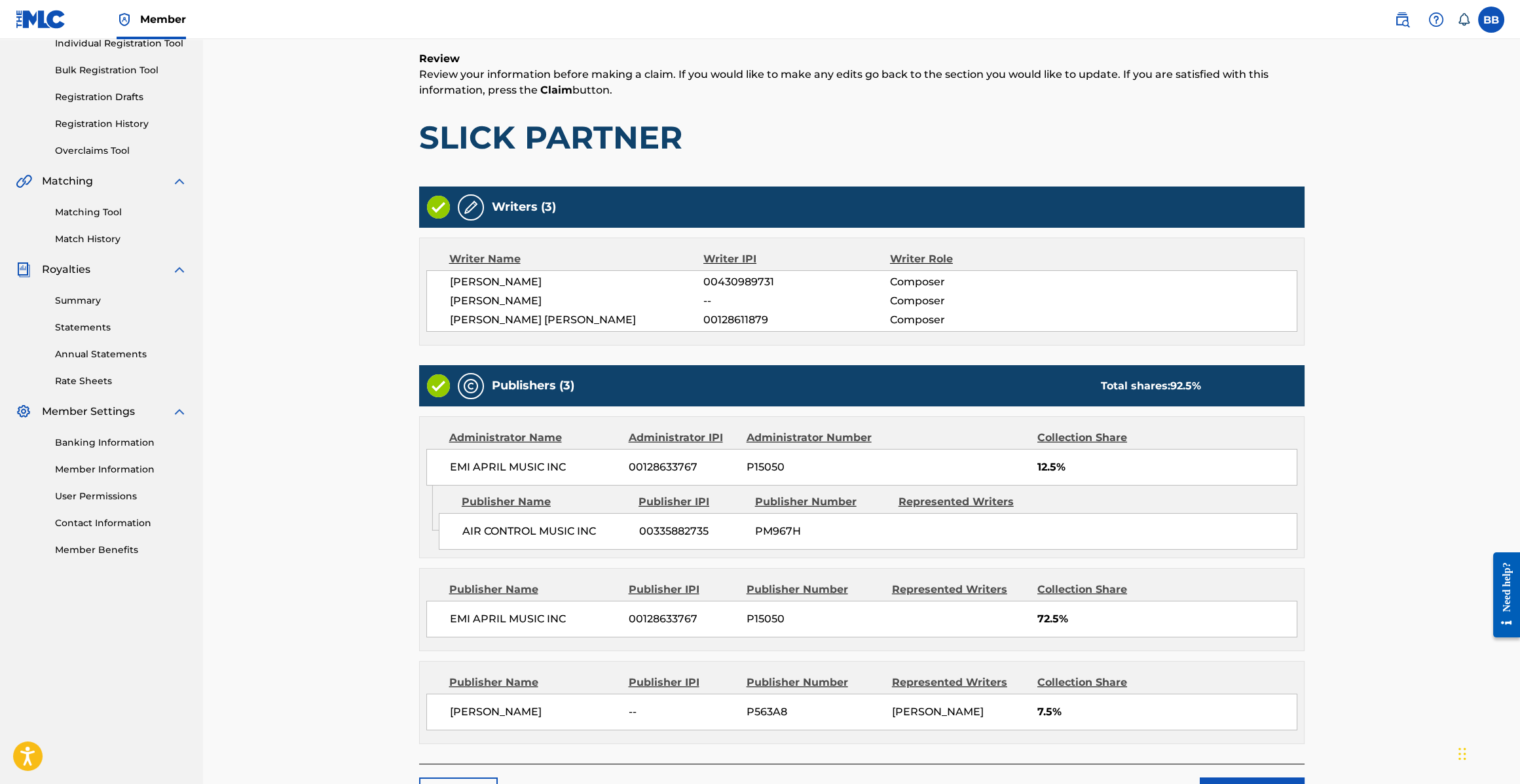
scroll to position [264, 0]
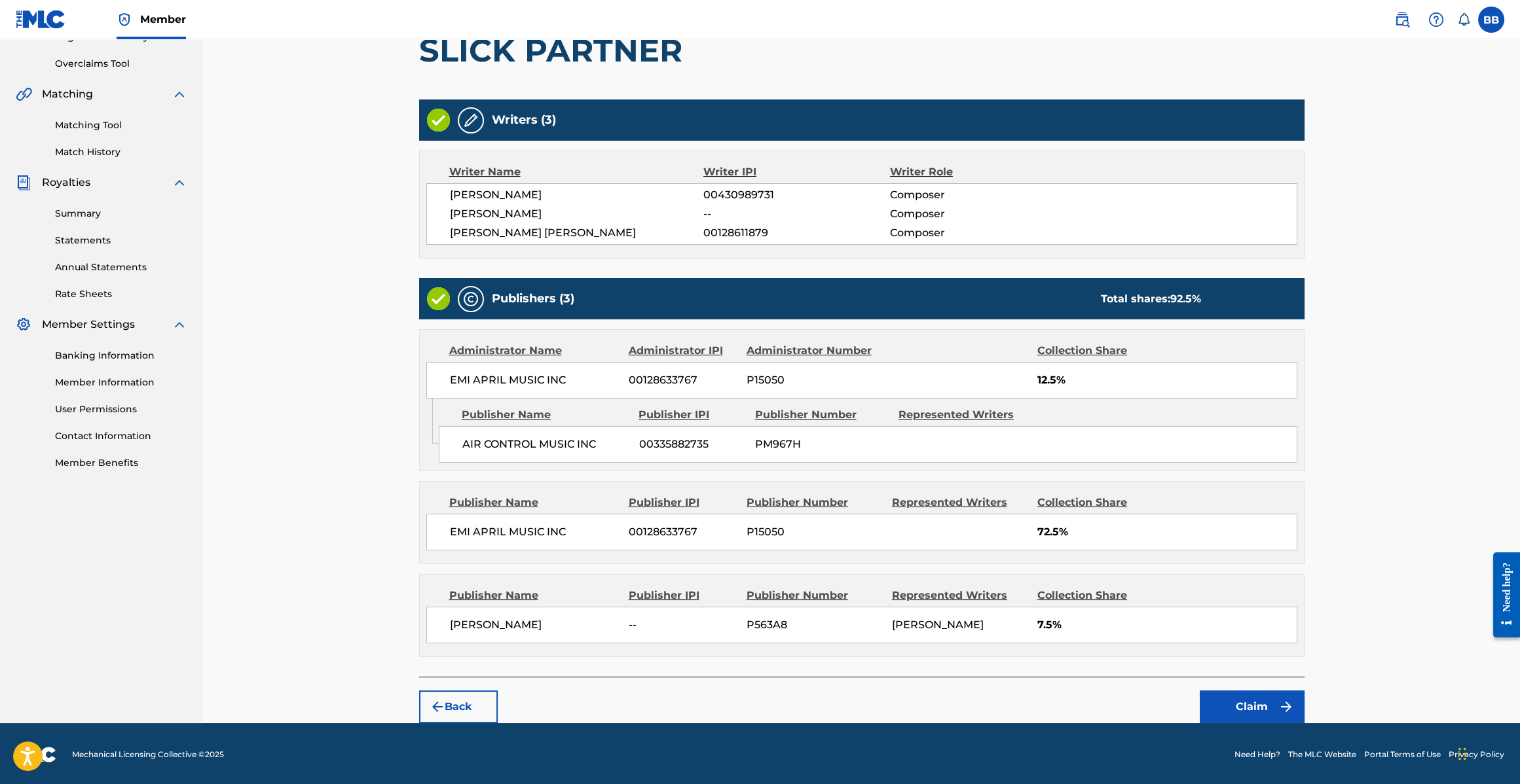
click at [1233, 697] on button "Claim" at bounding box center [1252, 707] width 104 height 33
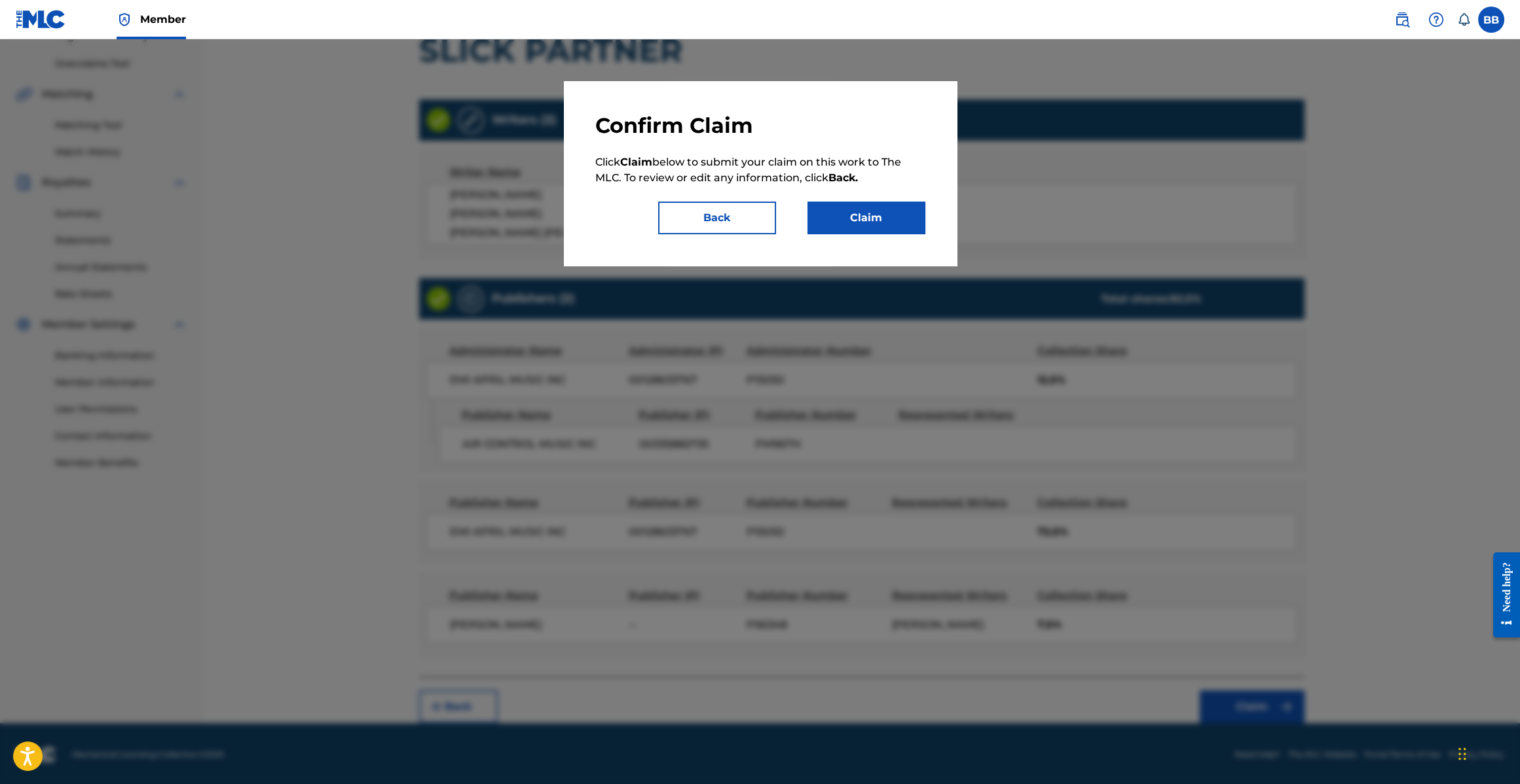
click at [901, 233] on button "Claim" at bounding box center [867, 217] width 118 height 33
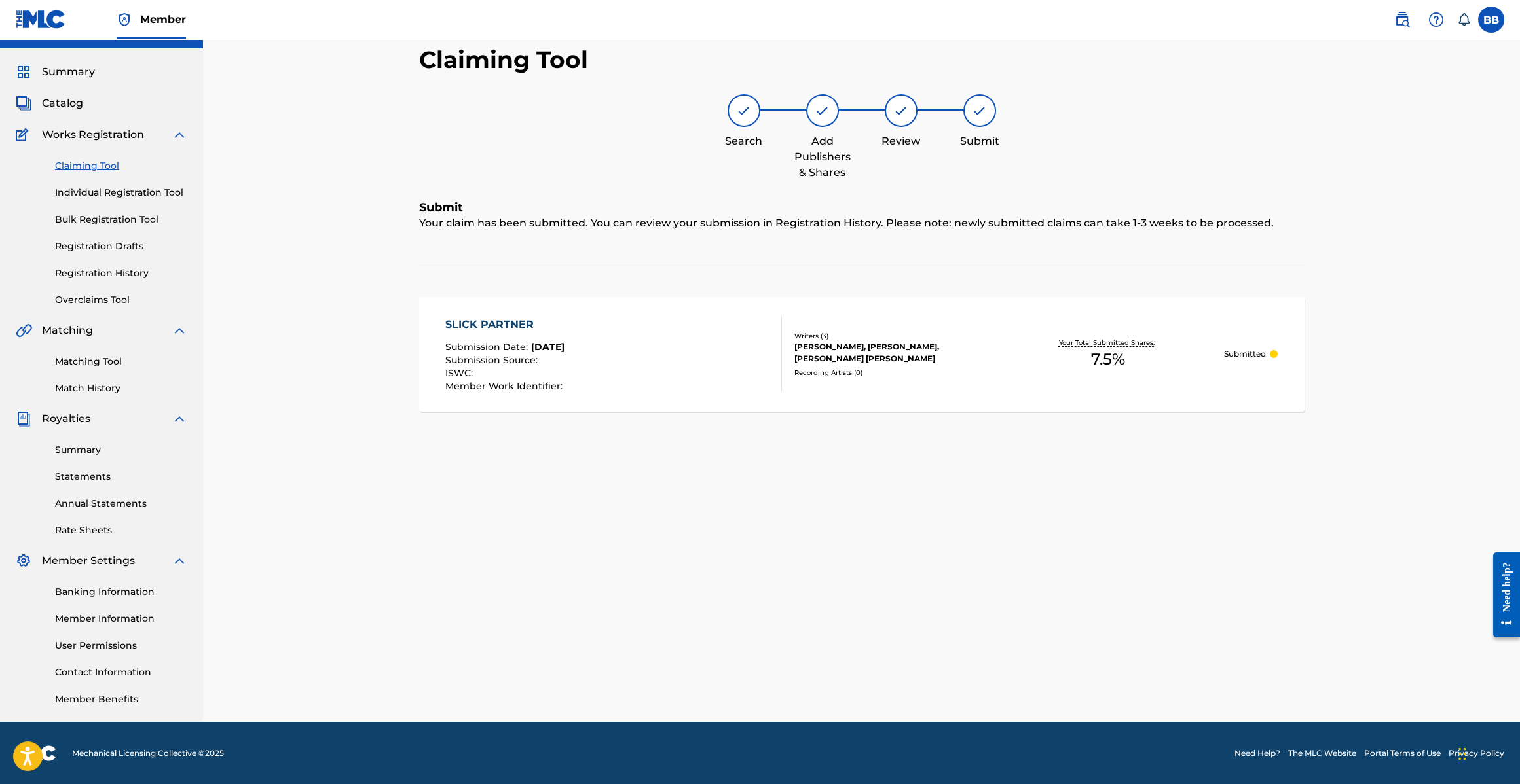
scroll to position [0, 0]
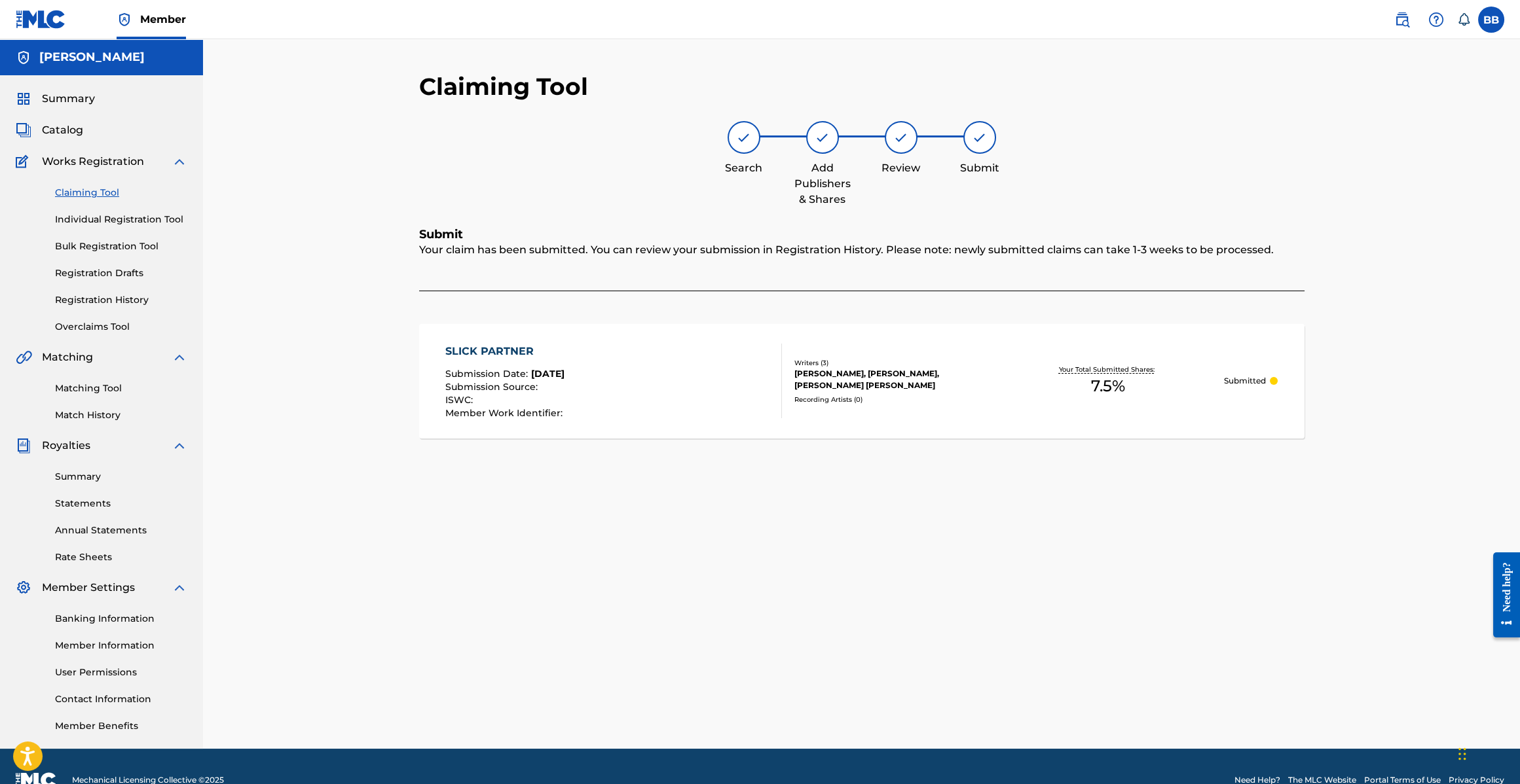
drag, startPoint x: 1007, startPoint y: 135, endPoint x: 1046, endPoint y: 141, distance: 39.5
click at [1009, 136] on div "Submit" at bounding box center [980, 148] width 66 height 55
click at [83, 198] on link "Claiming Tool" at bounding box center [120, 193] width 132 height 13
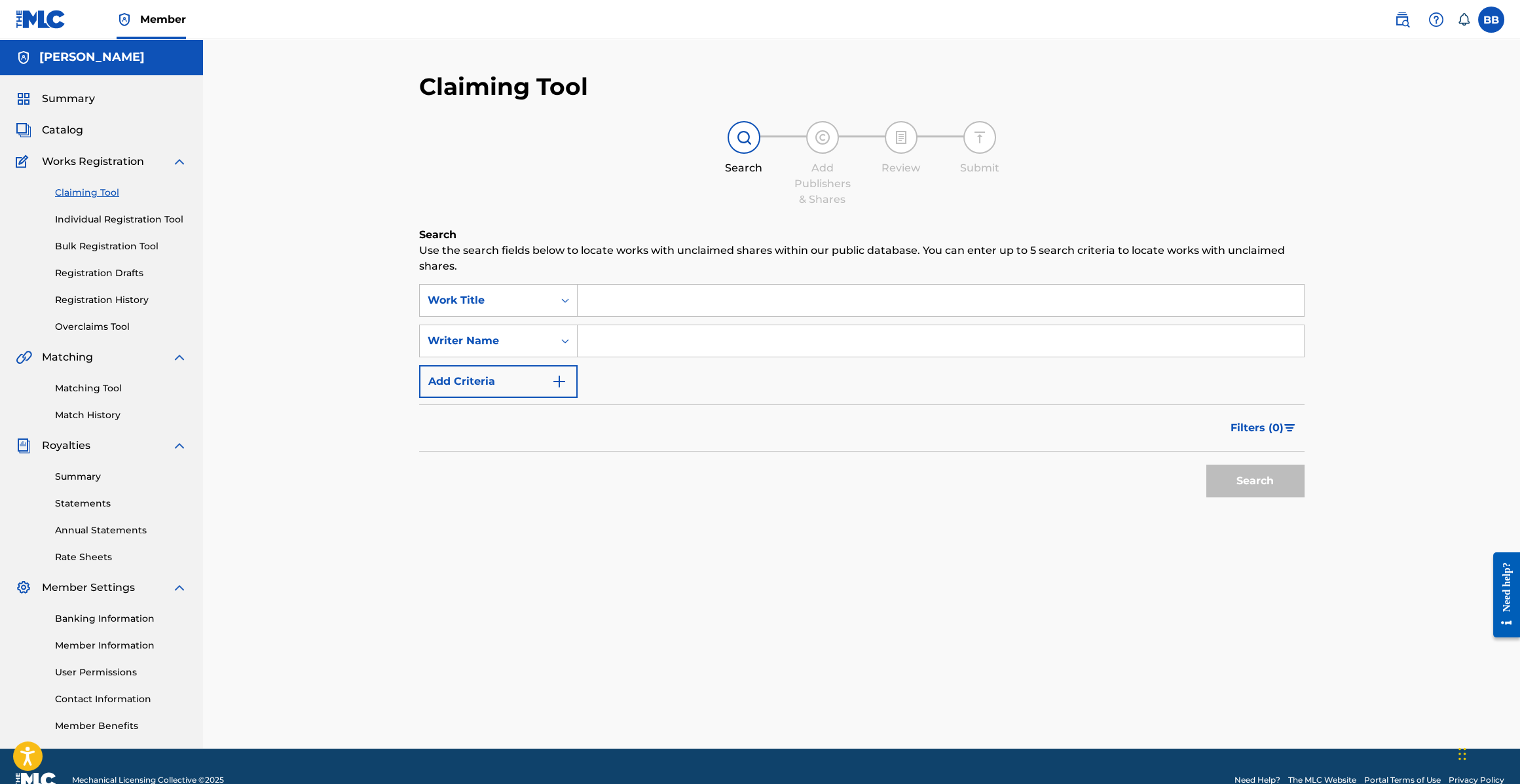
click at [643, 301] on input "Search Form" at bounding box center [941, 300] width 726 height 31
click at [634, 354] on input "Search Form" at bounding box center [941, 340] width 726 height 31
type input "[PERSON_NAME]"
click at [584, 292] on input "Search Form" at bounding box center [941, 300] width 726 height 31
click at [609, 296] on input "Search Form" at bounding box center [941, 300] width 726 height 31
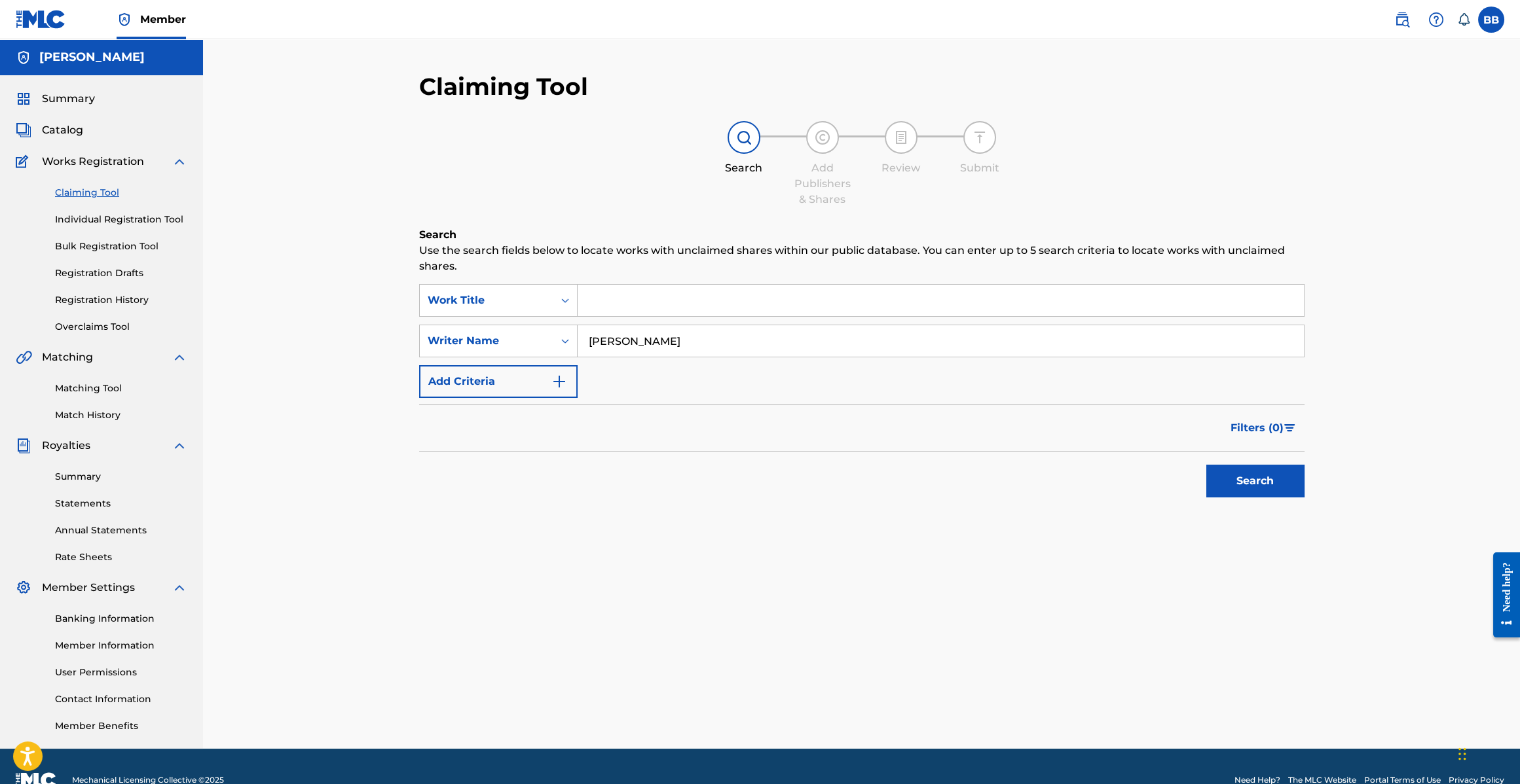
drag, startPoint x: 1218, startPoint y: 475, endPoint x: 1207, endPoint y: 471, distance: 11.7
click at [1218, 475] on button "Search" at bounding box center [1255, 481] width 99 height 33
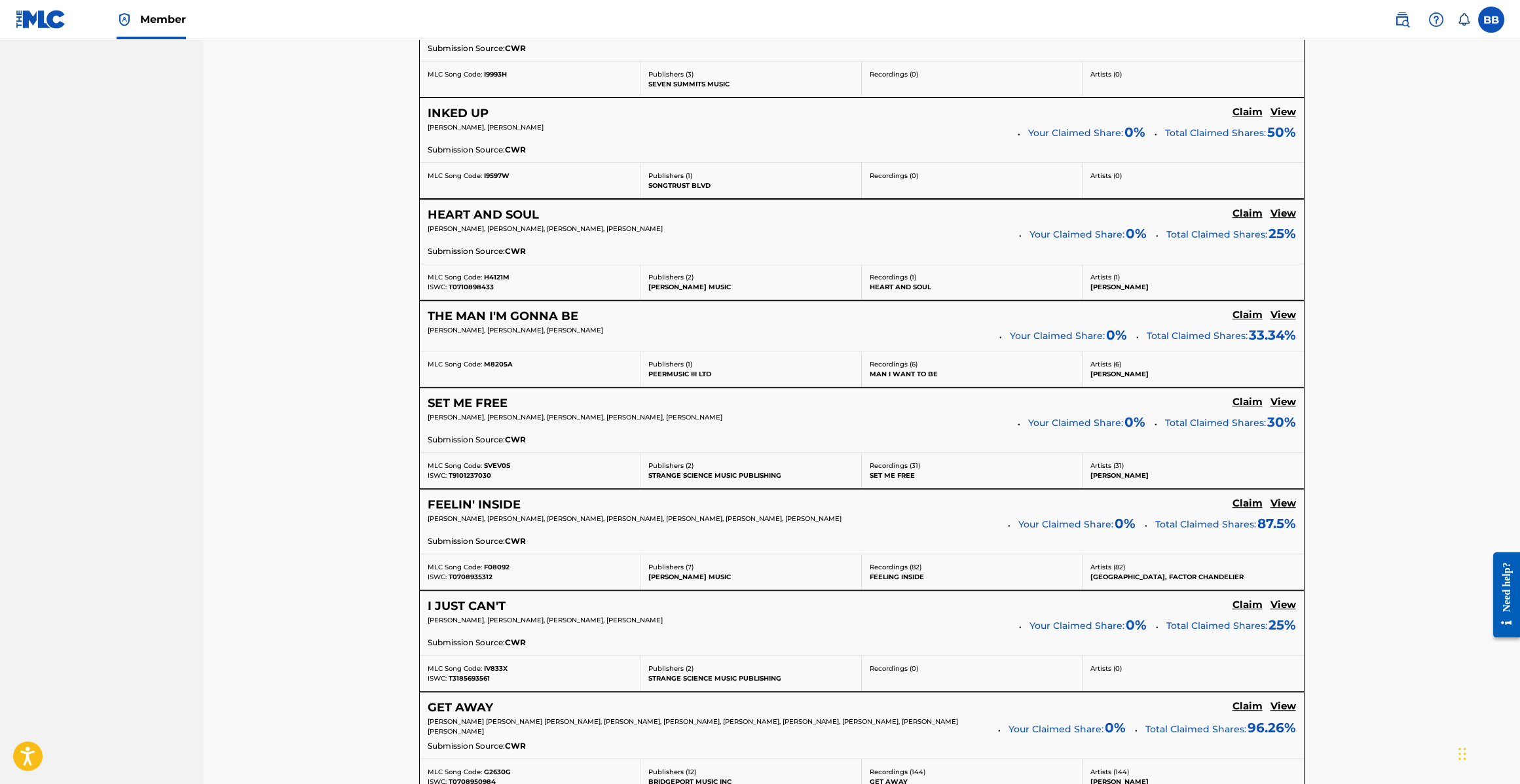
scroll to position [2644, 0]
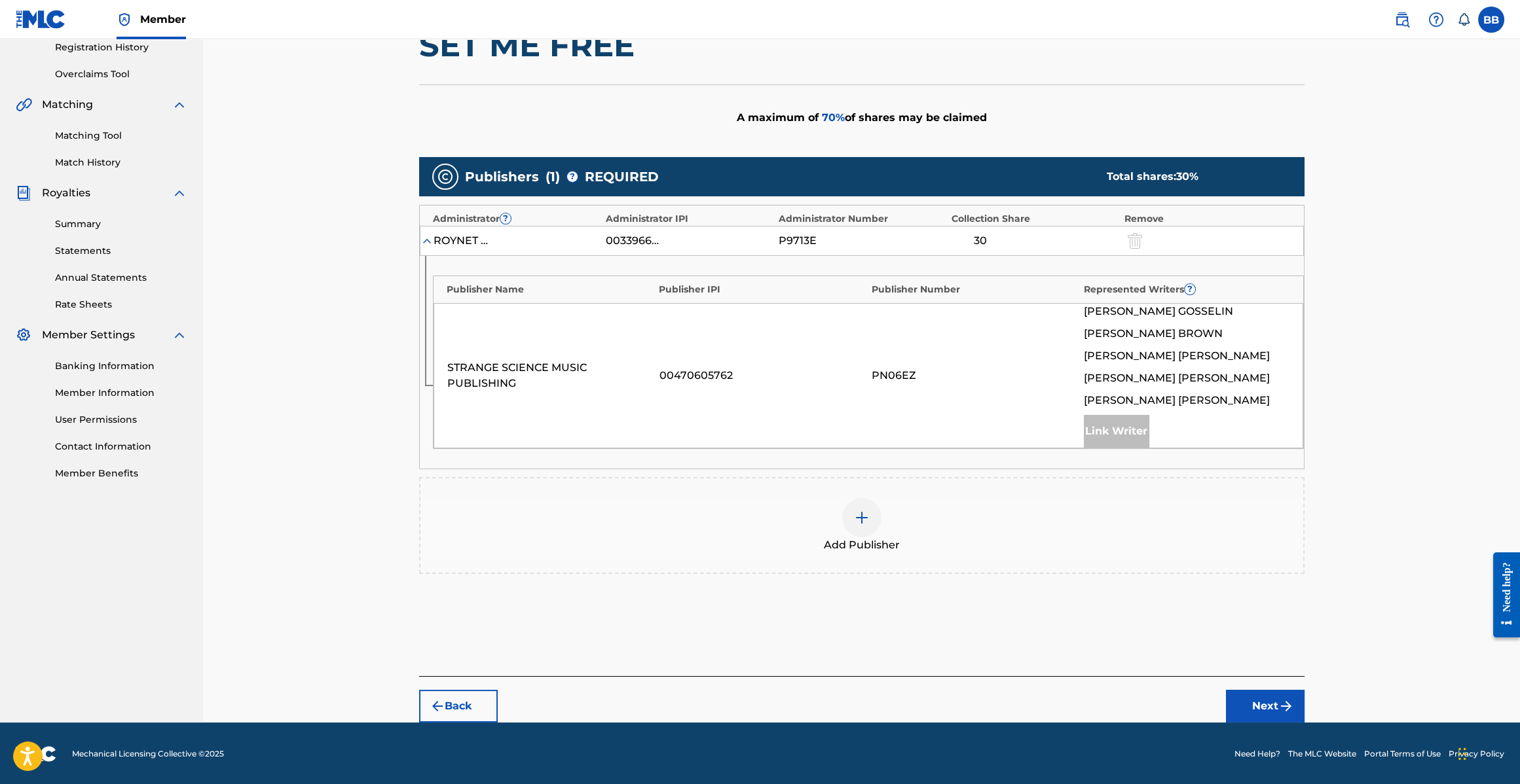
click at [858, 510] on img at bounding box center [862, 518] width 16 height 16
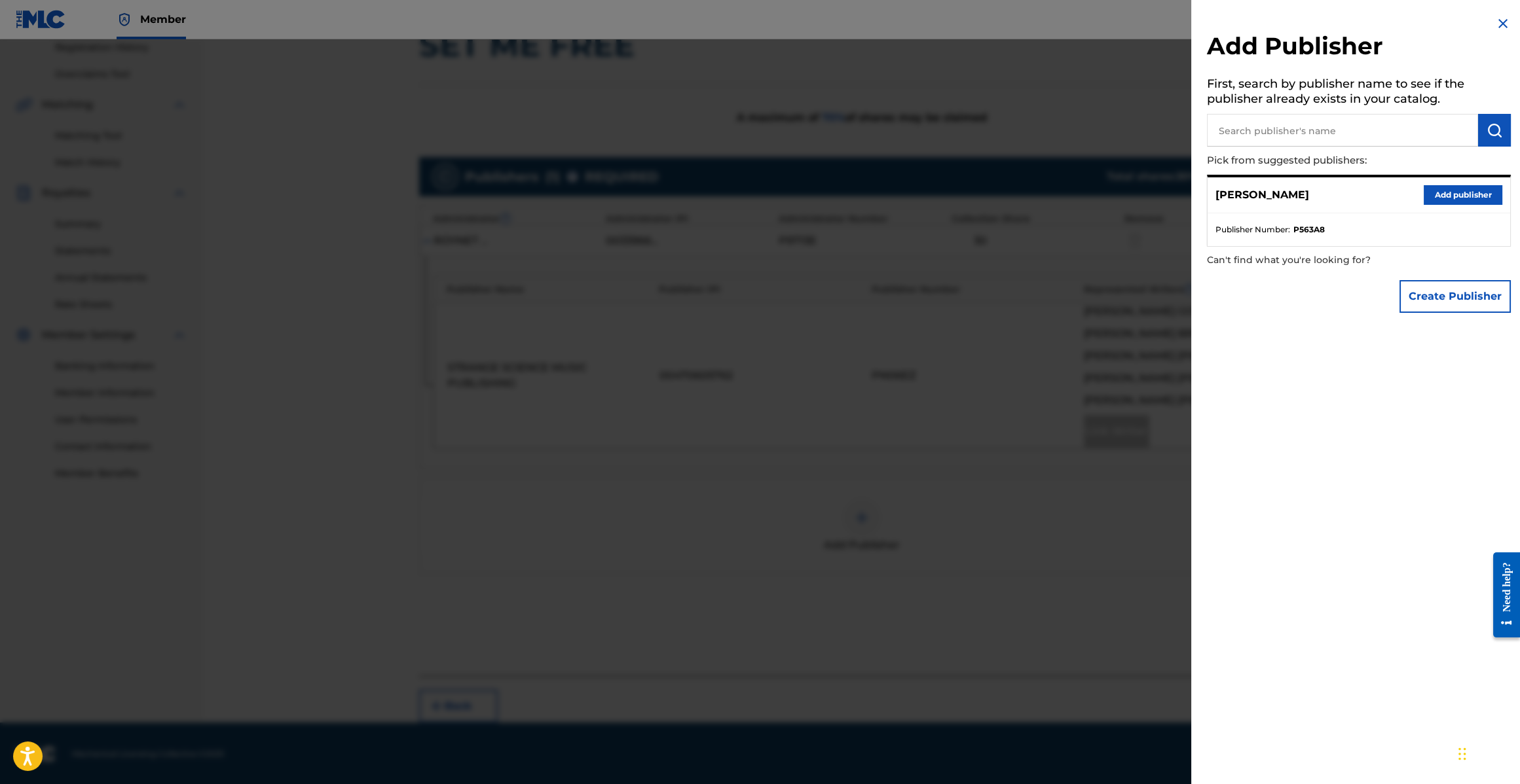
click at [1464, 193] on button "Add publisher" at bounding box center [1463, 195] width 78 height 19
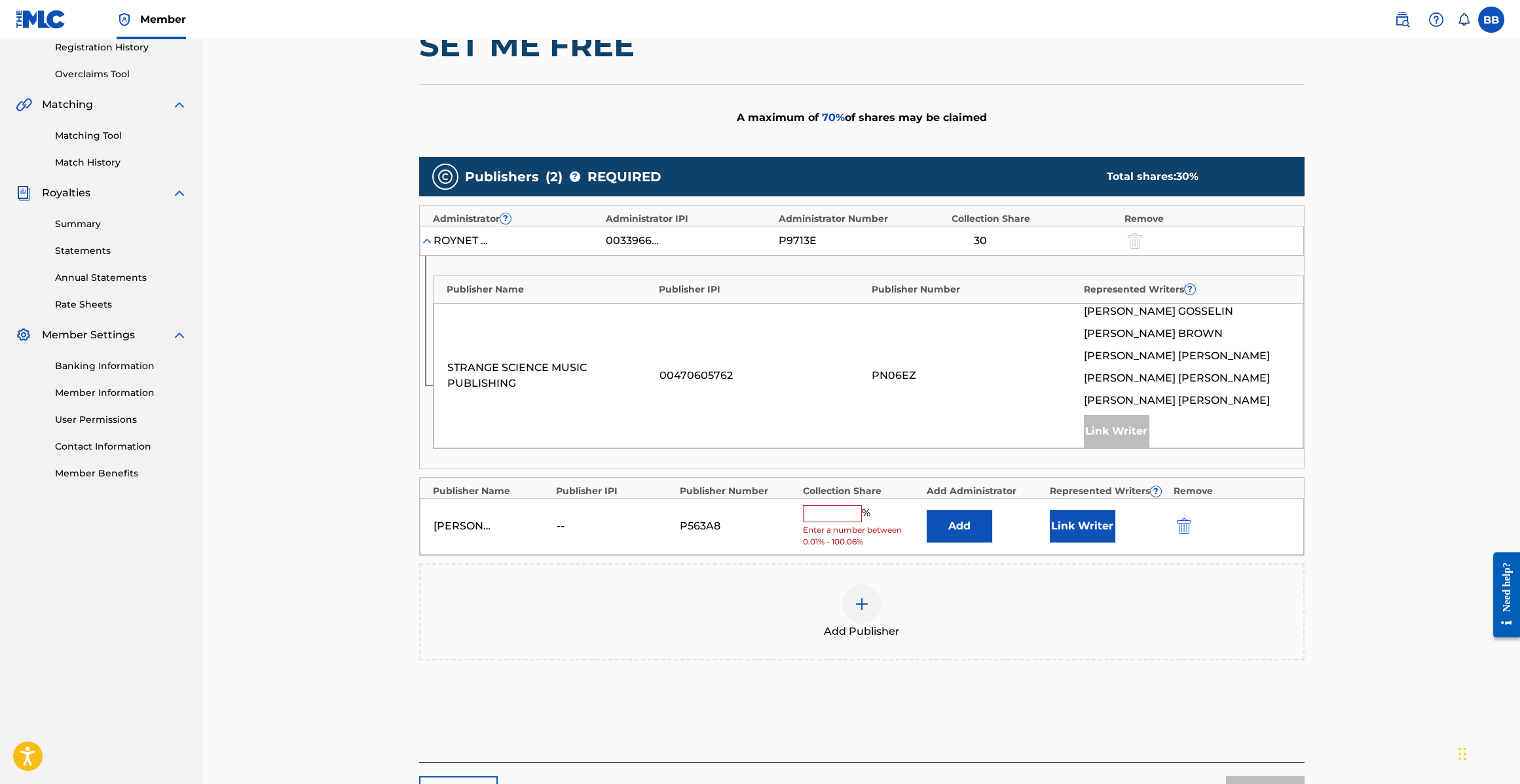
click at [840, 516] on input "text" at bounding box center [832, 514] width 59 height 17
type input "5"
click at [1105, 519] on button "Link Writer" at bounding box center [1083, 521] width 66 height 33
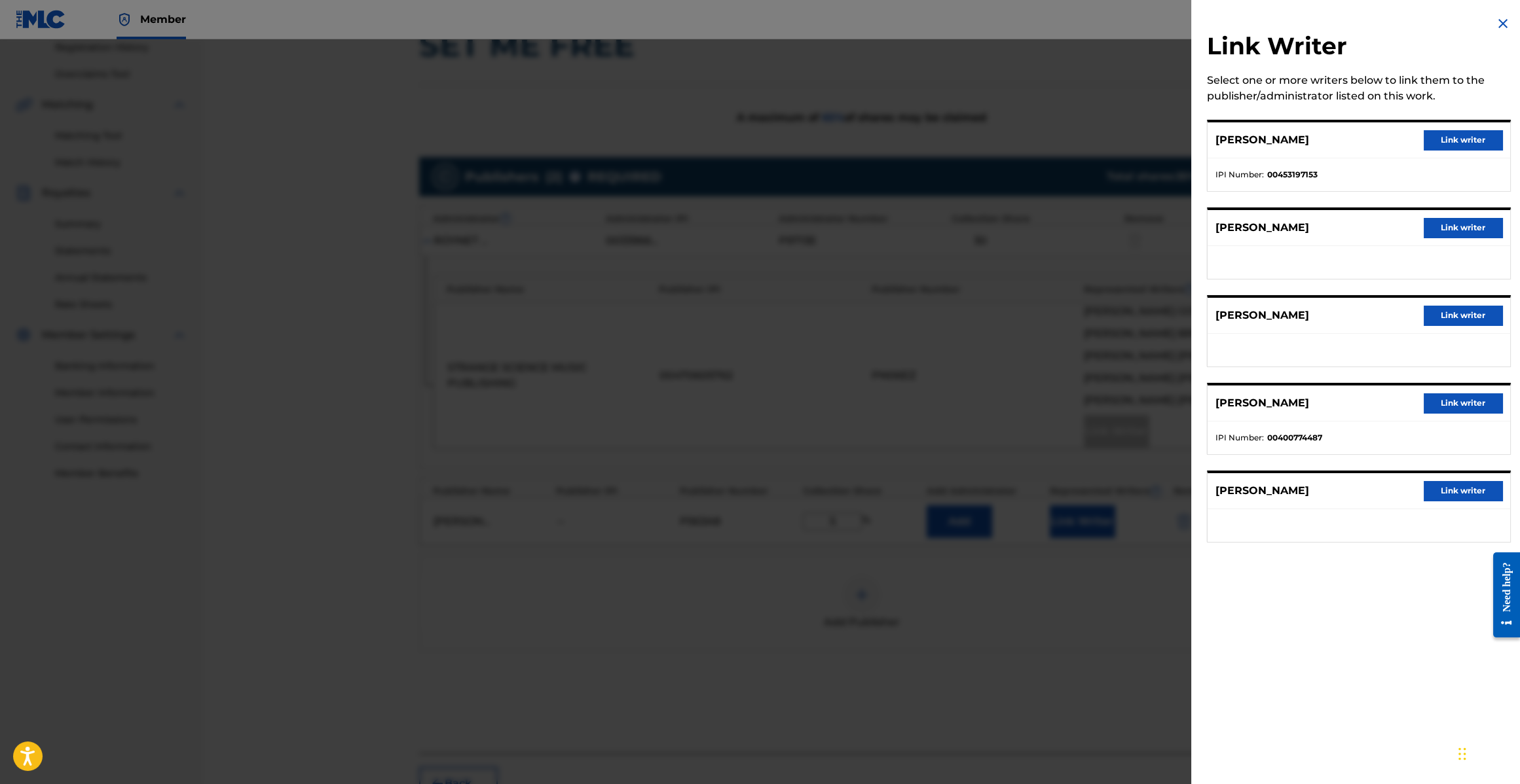
click at [1458, 231] on button "Link writer" at bounding box center [1463, 227] width 78 height 19
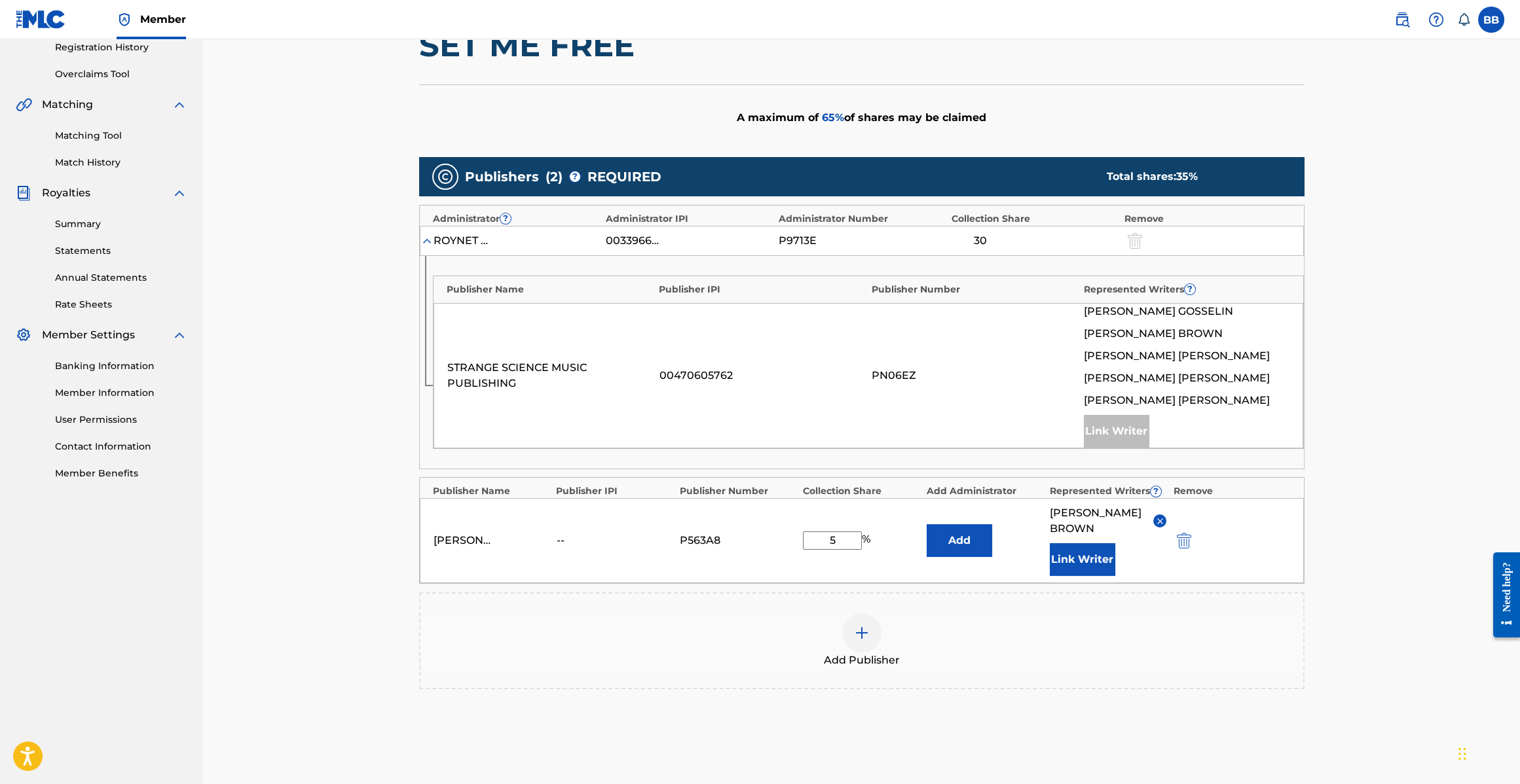
scroll to position [351, 0]
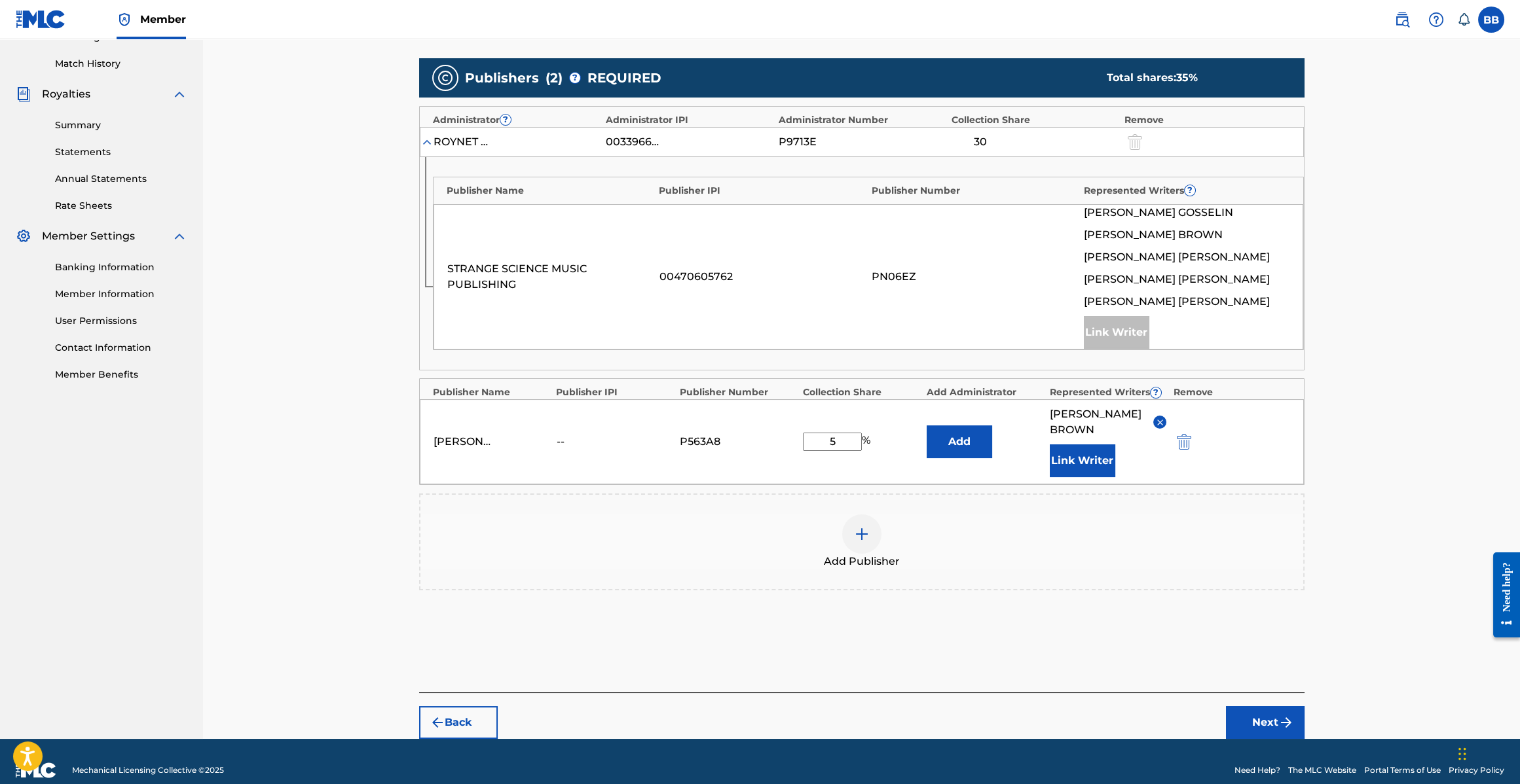
click at [1273, 707] on button "Next" at bounding box center [1265, 723] width 78 height 33
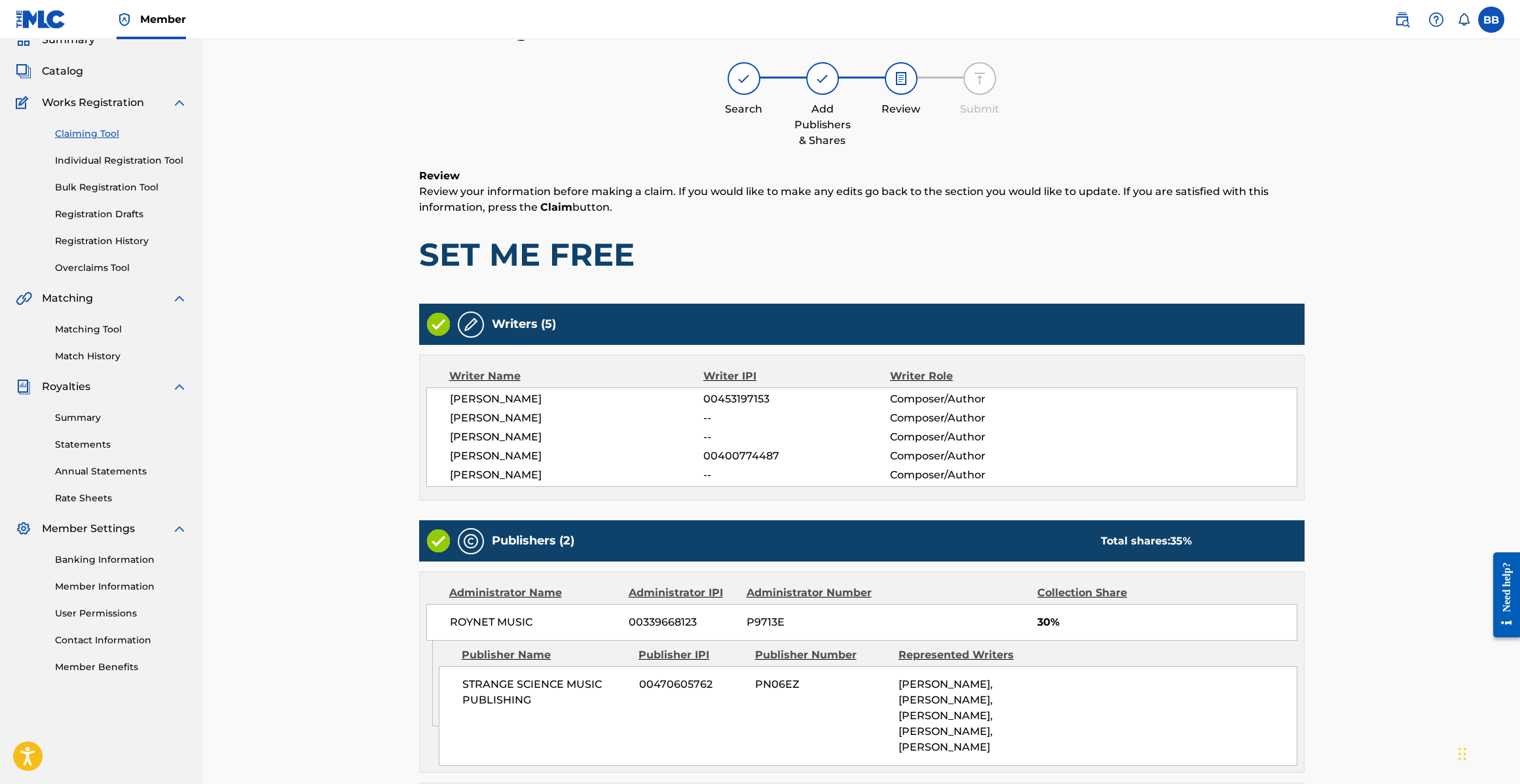
scroll to position [269, 0]
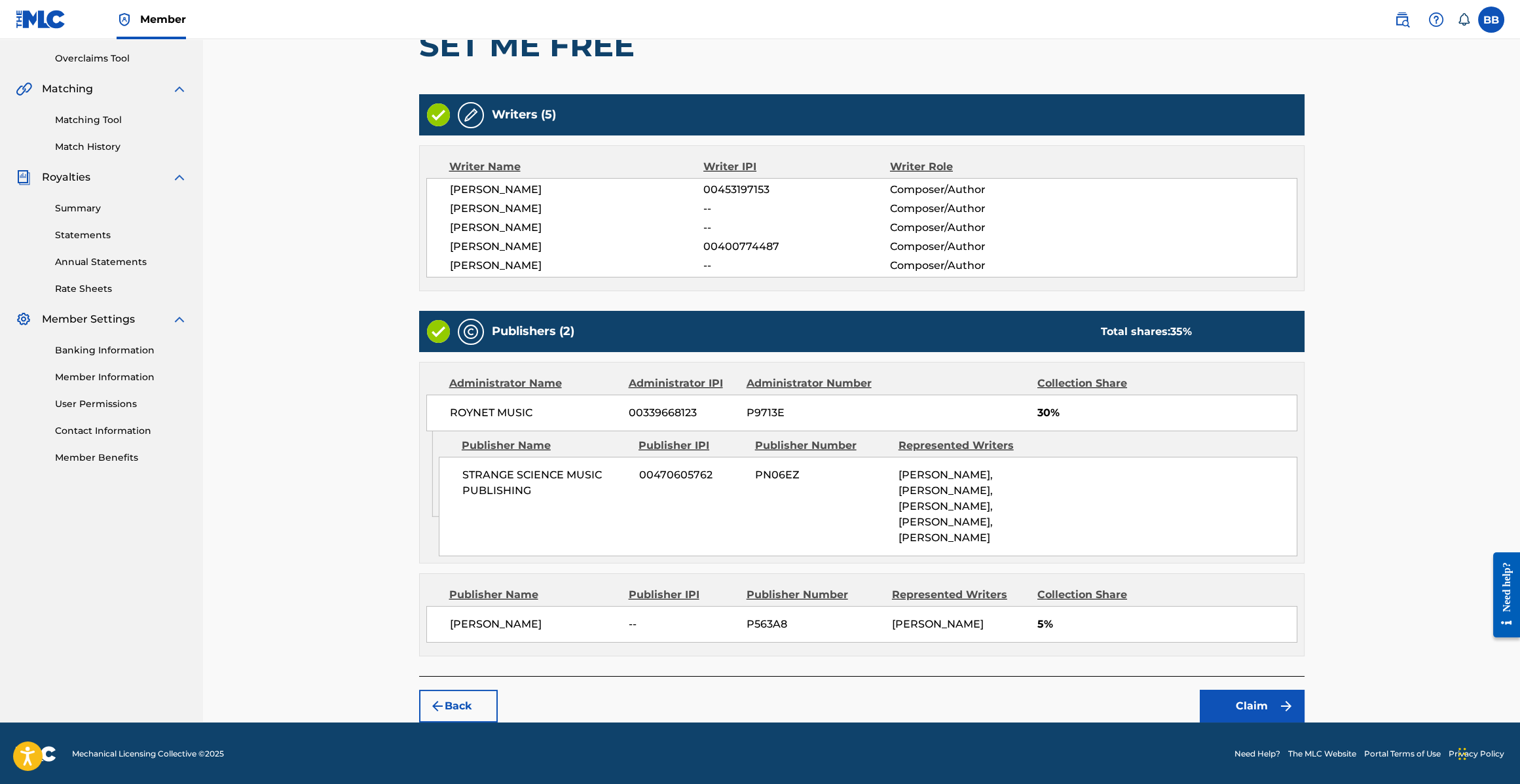
click at [1227, 703] on button "Claim" at bounding box center [1252, 706] width 104 height 33
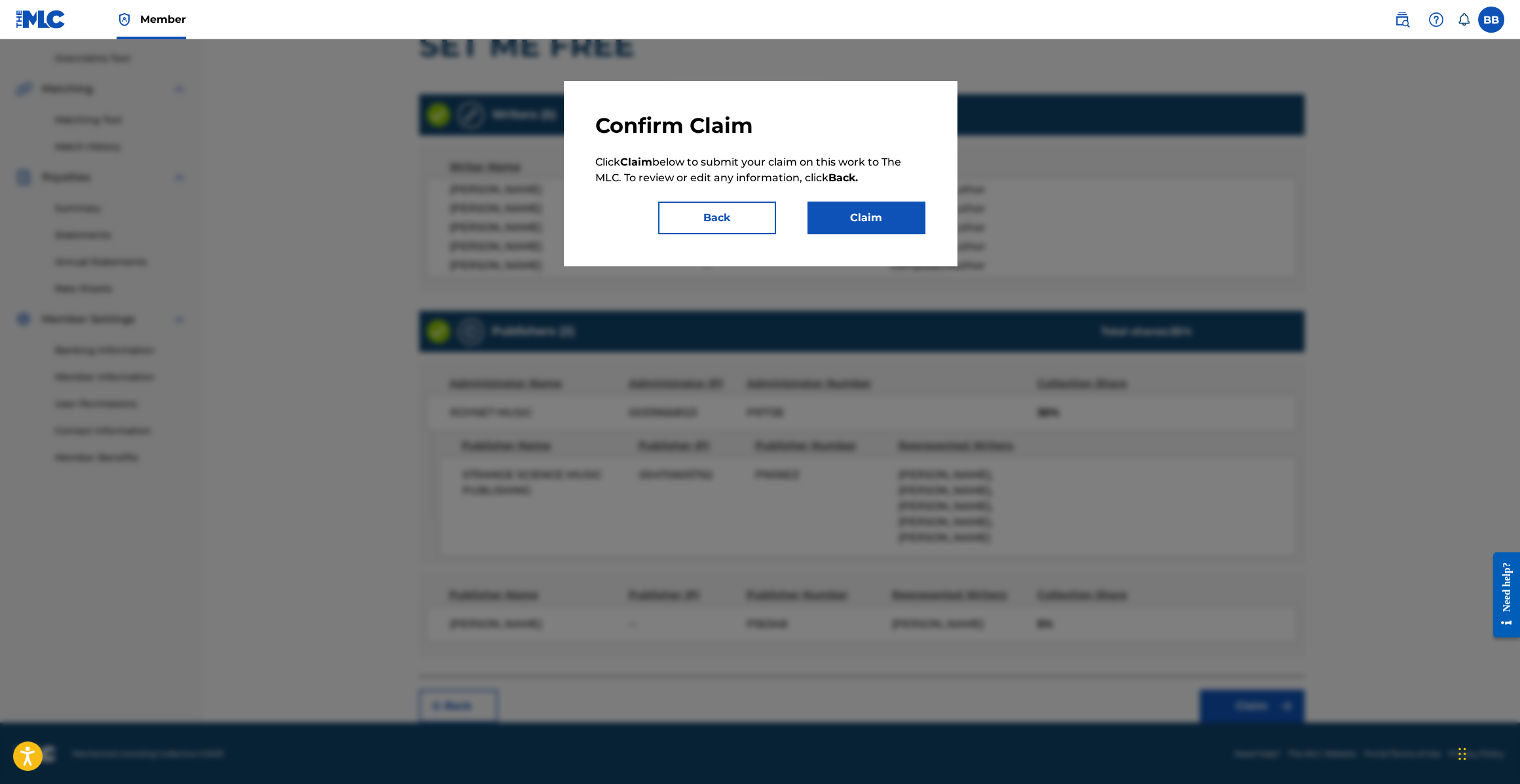
click at [869, 208] on button "Claim" at bounding box center [867, 217] width 118 height 33
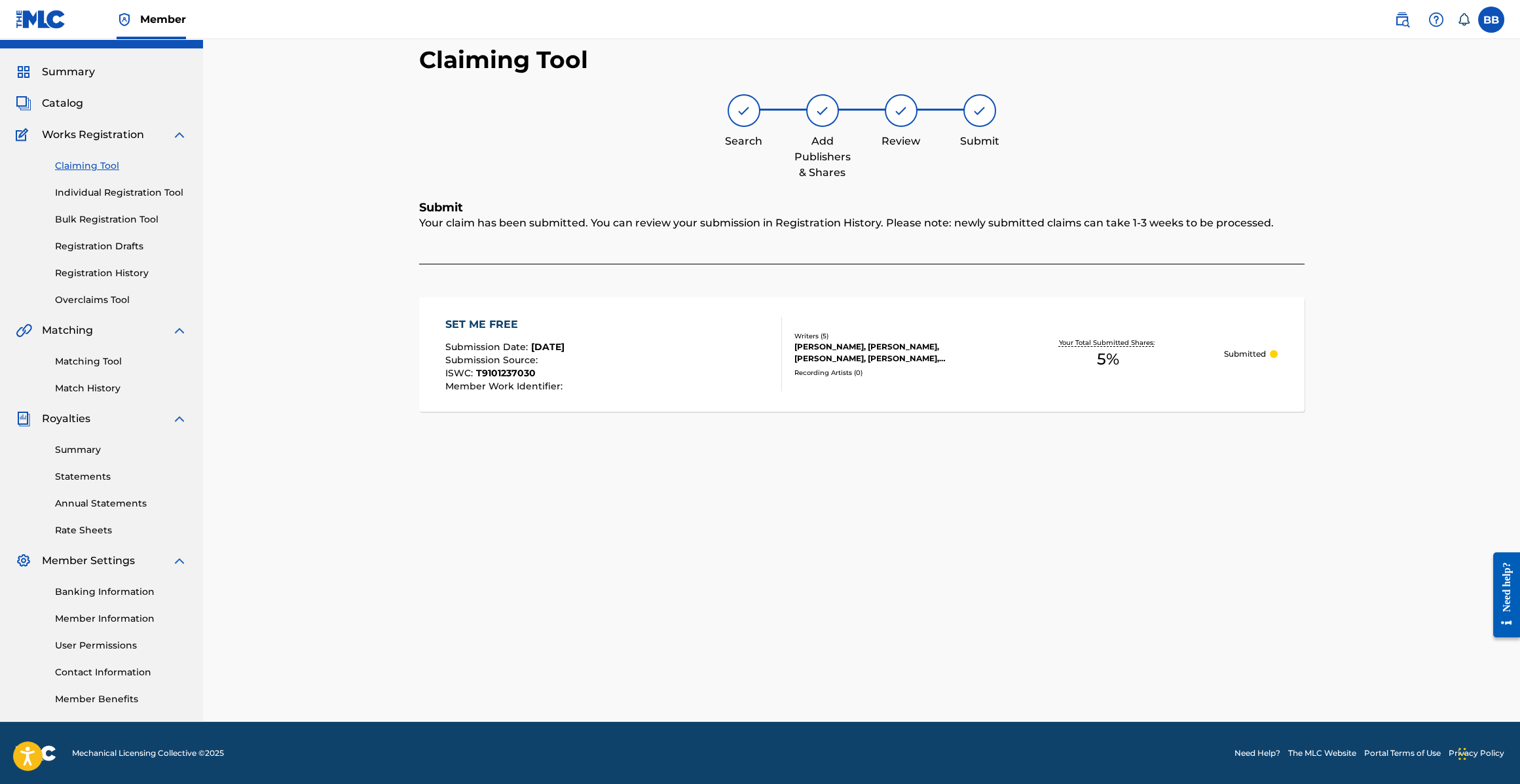
scroll to position [0, 0]
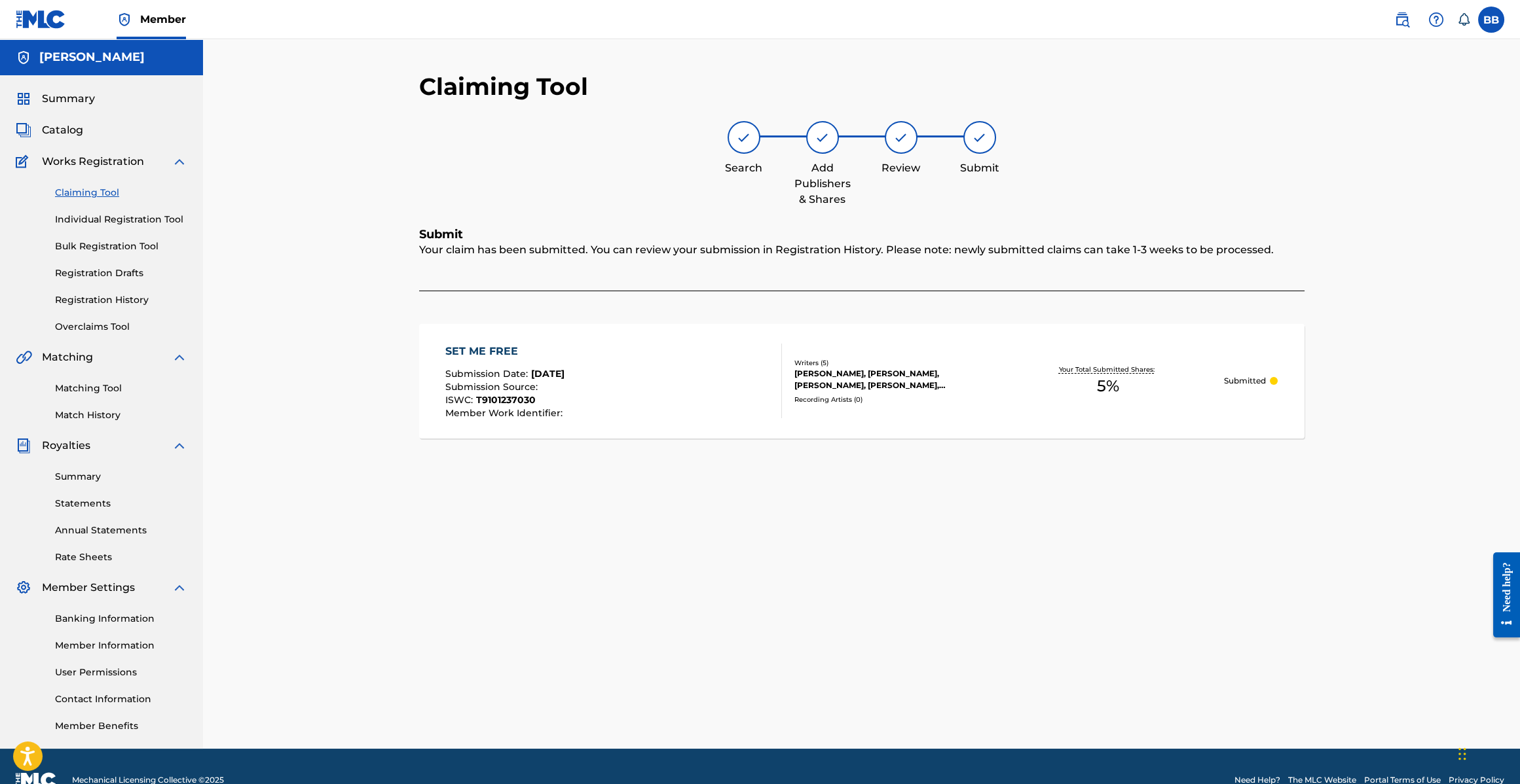
click at [78, 194] on link "Claiming Tool" at bounding box center [120, 193] width 132 height 13
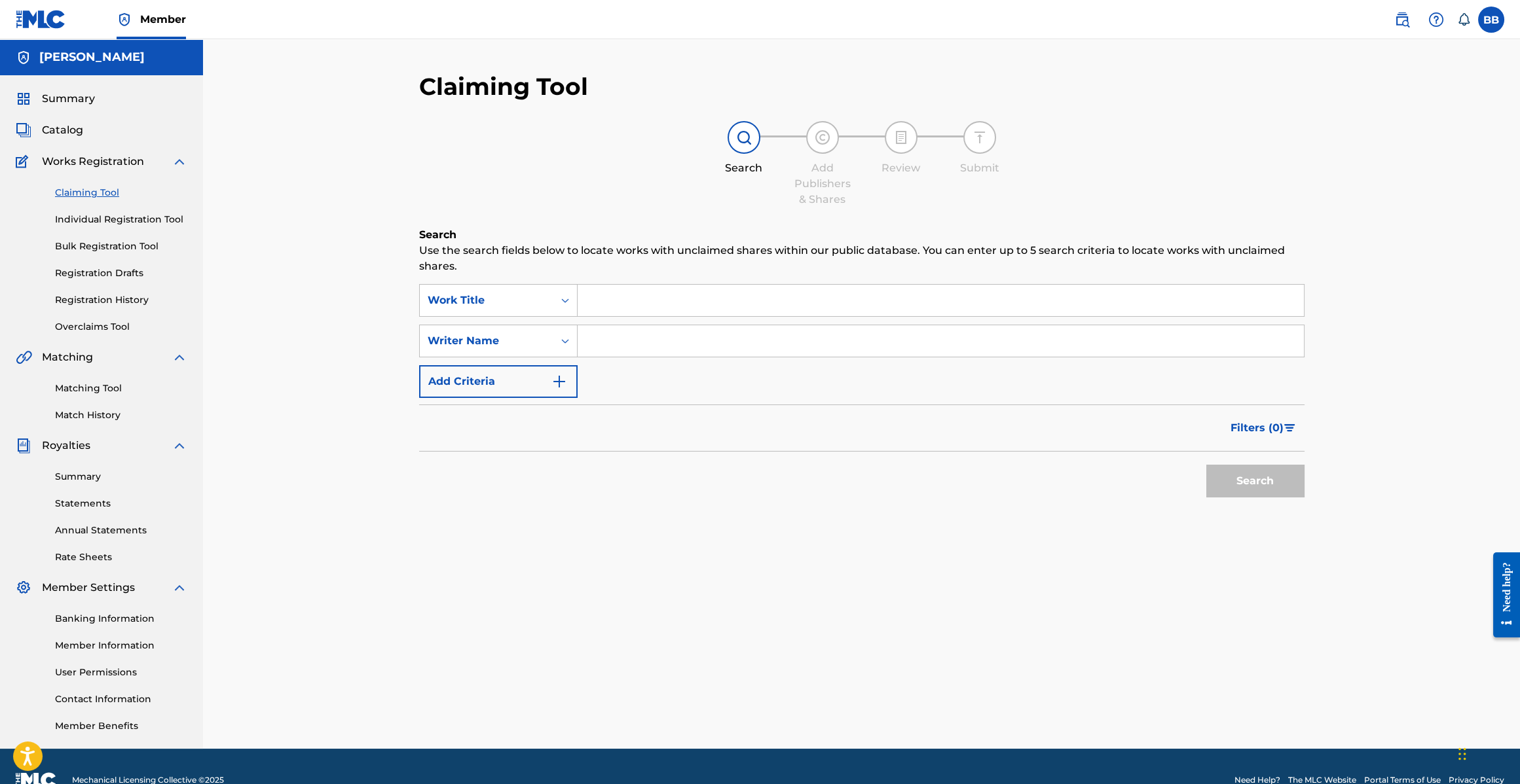
click at [643, 294] on input "Search Form" at bounding box center [941, 300] width 726 height 31
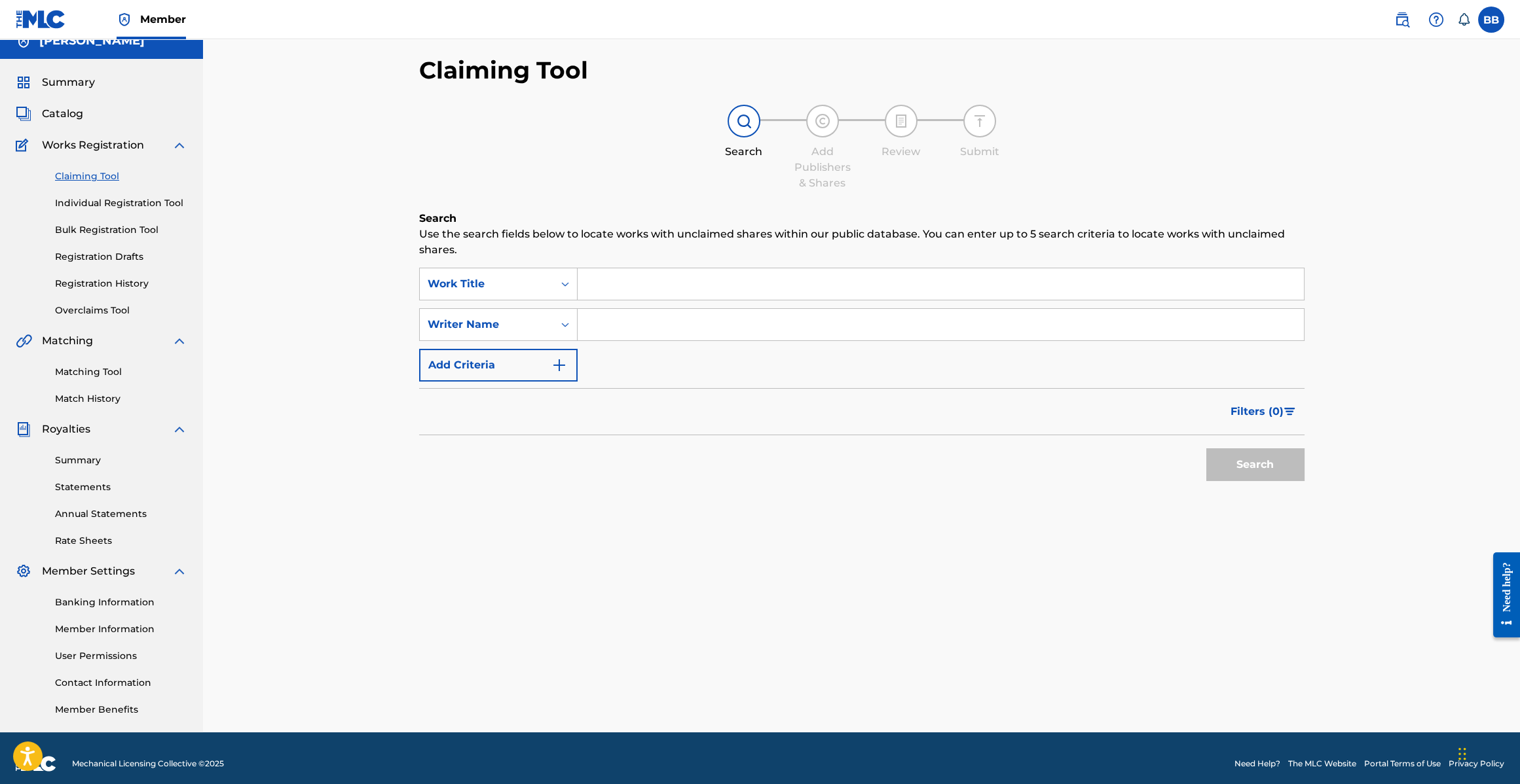
scroll to position [15, 0]
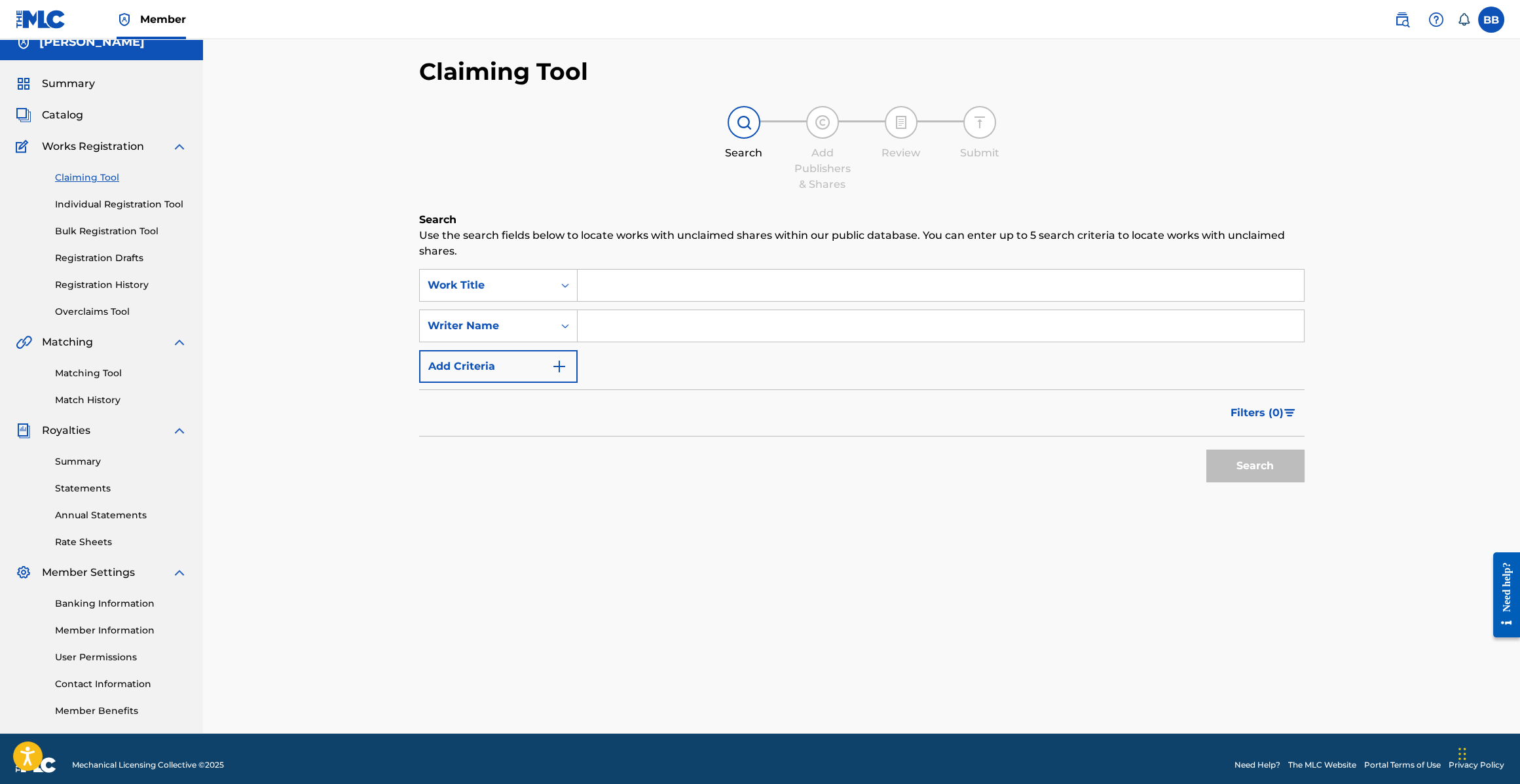
click at [107, 288] on link "Registration History" at bounding box center [120, 285] width 132 height 13
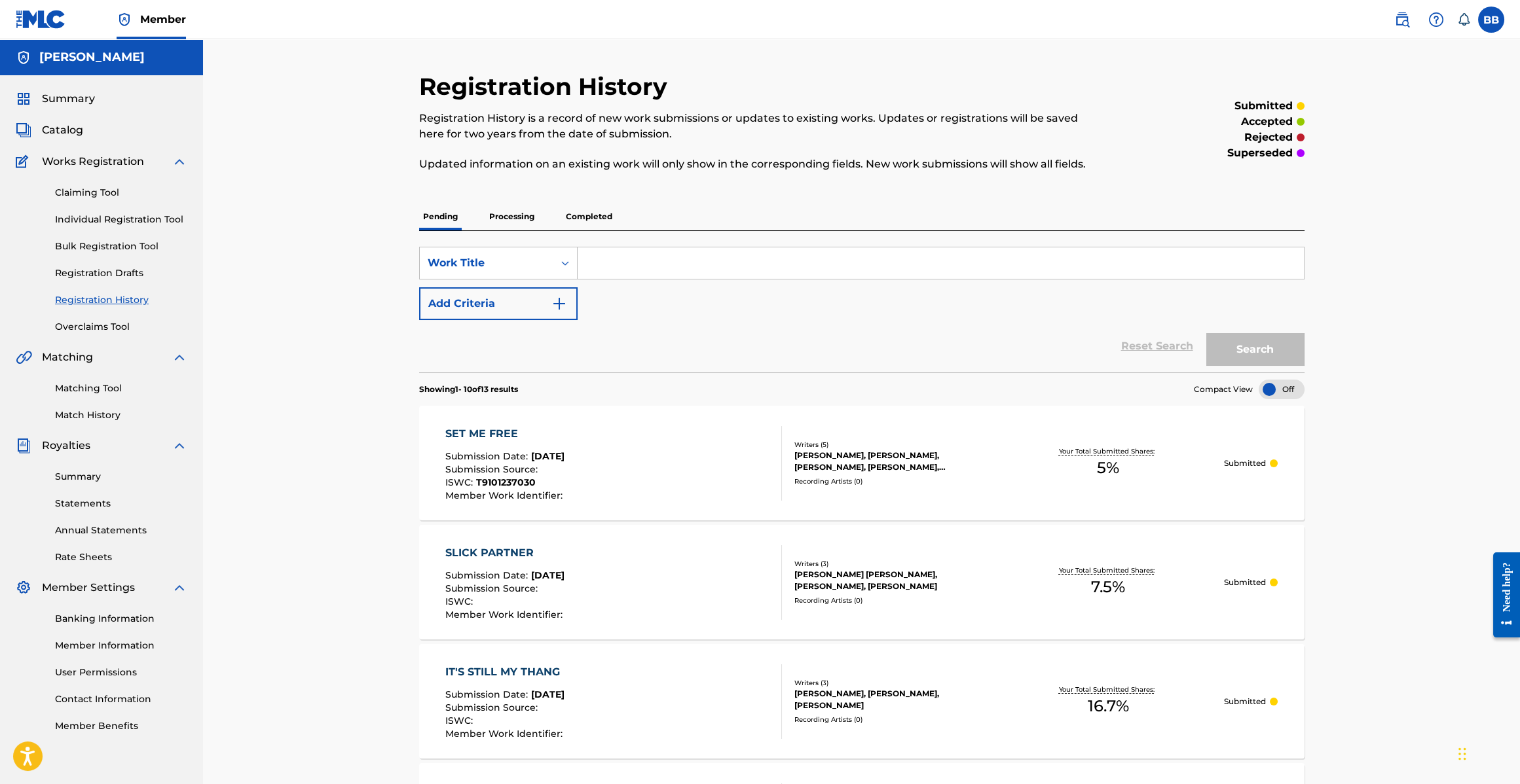
click at [69, 193] on link "Claiming Tool" at bounding box center [120, 193] width 132 height 13
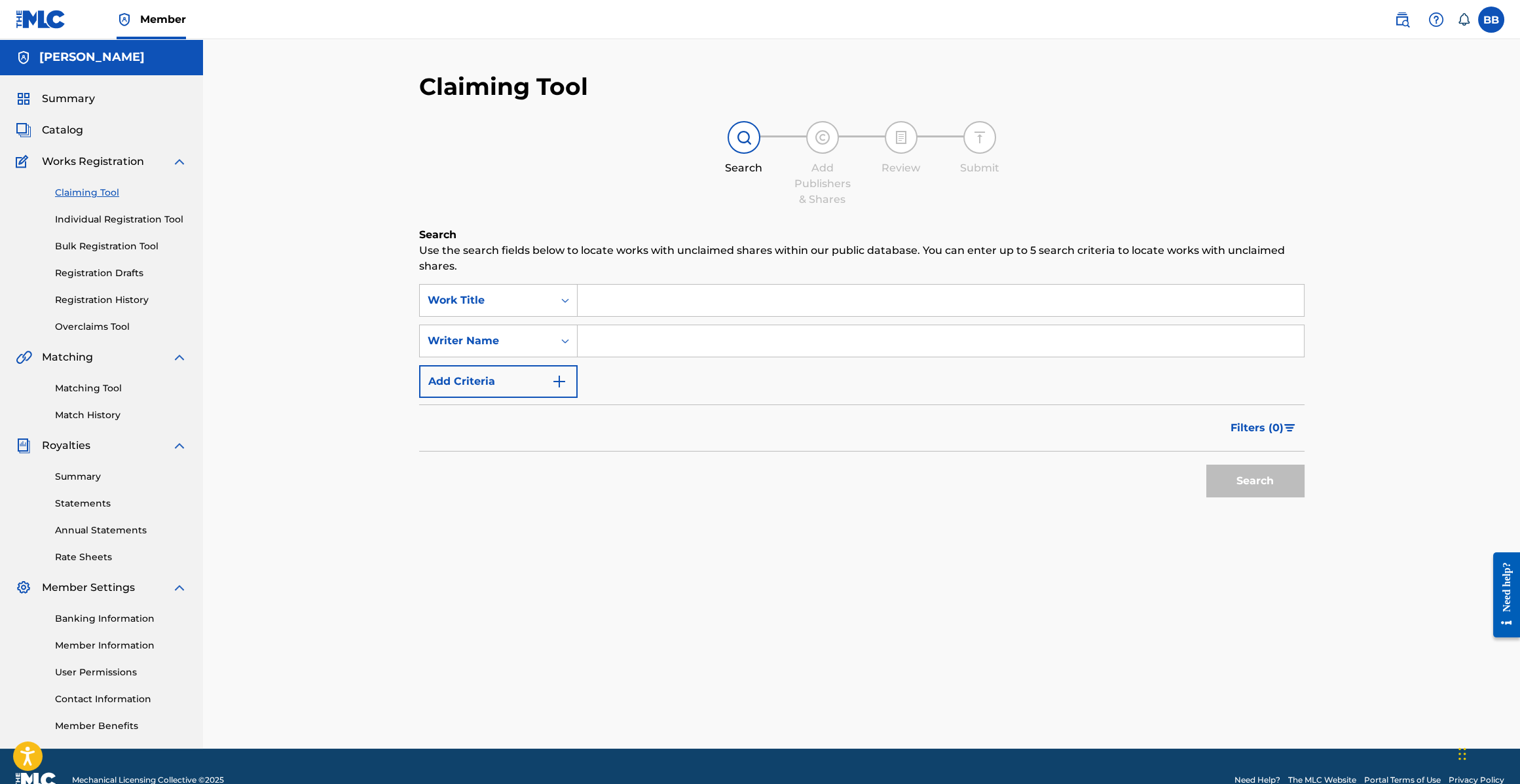
click at [115, 302] on link "Registration History" at bounding box center [120, 300] width 132 height 13
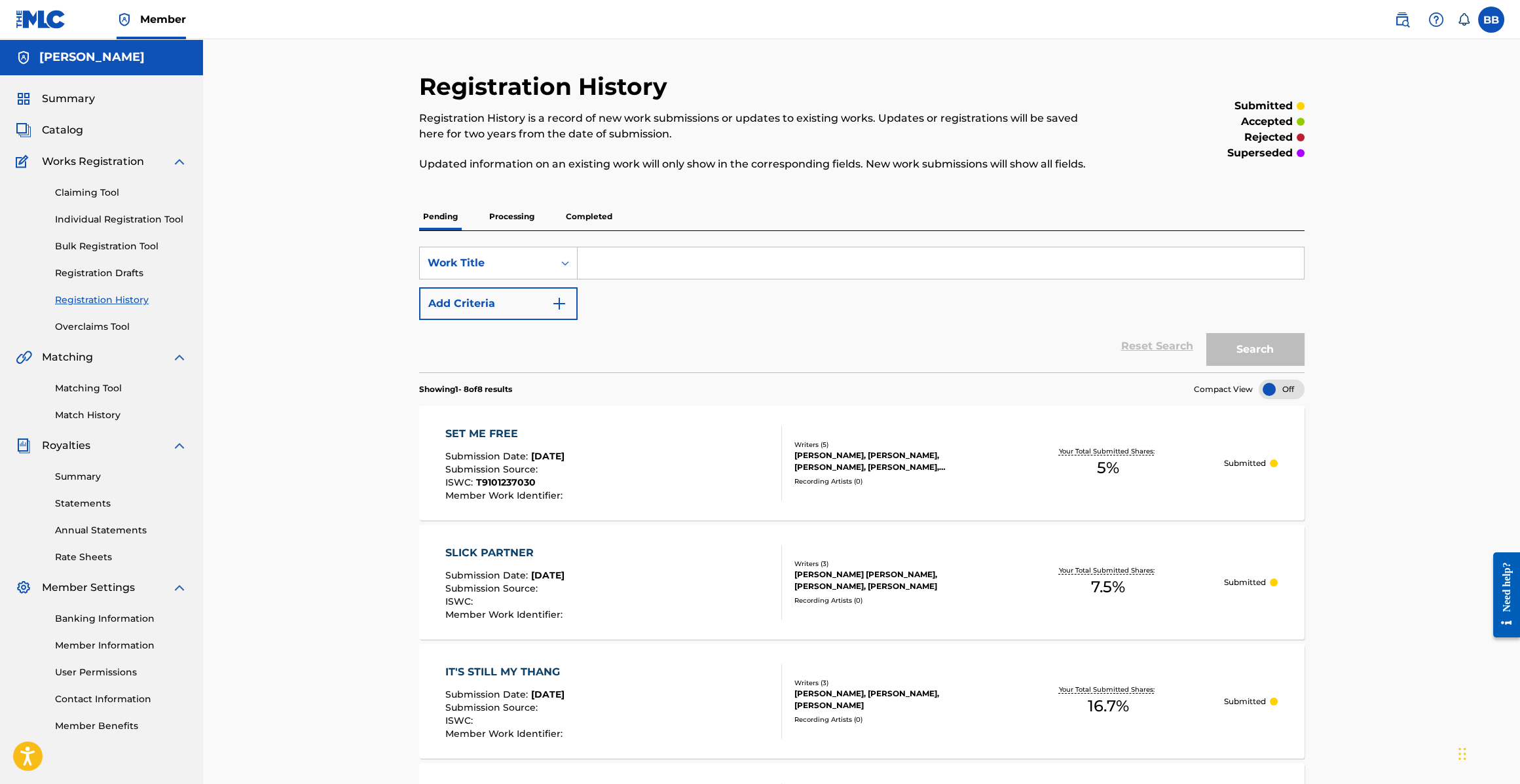
scroll to position [43, 0]
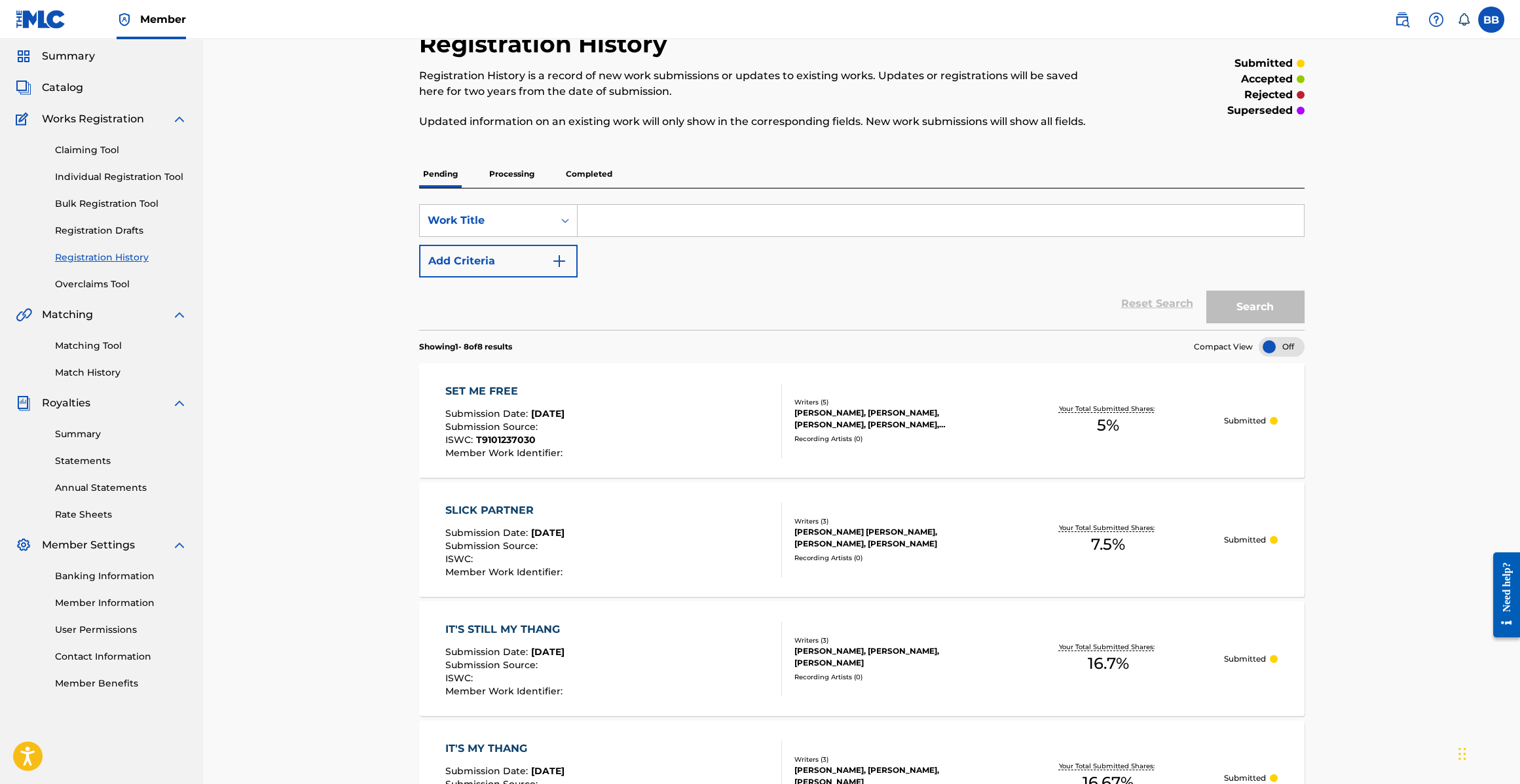
click at [521, 166] on p "Processing" at bounding box center [511, 173] width 53 height 28
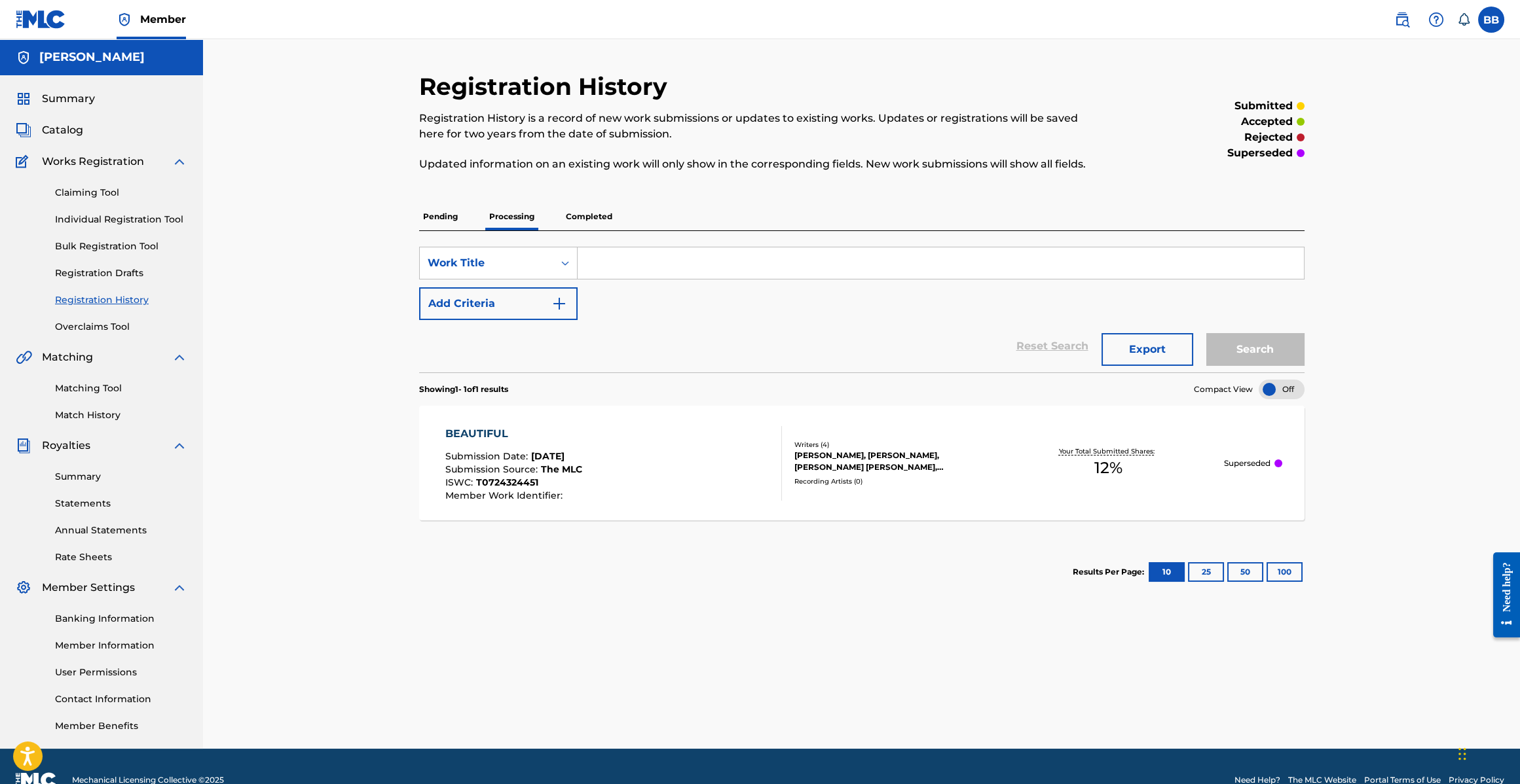
click at [589, 213] on p "Completed" at bounding box center [589, 216] width 55 height 28
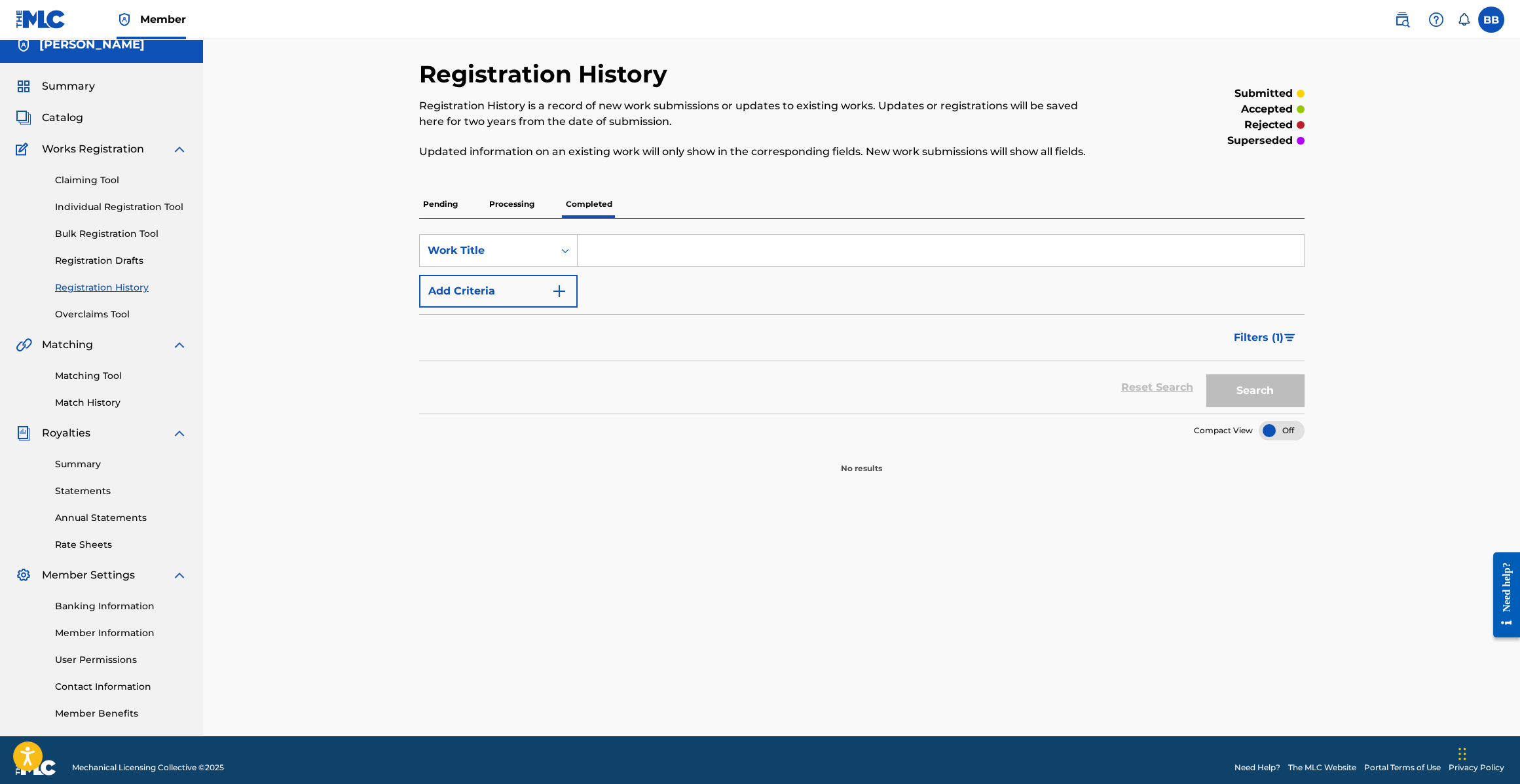
scroll to position [5, 0]
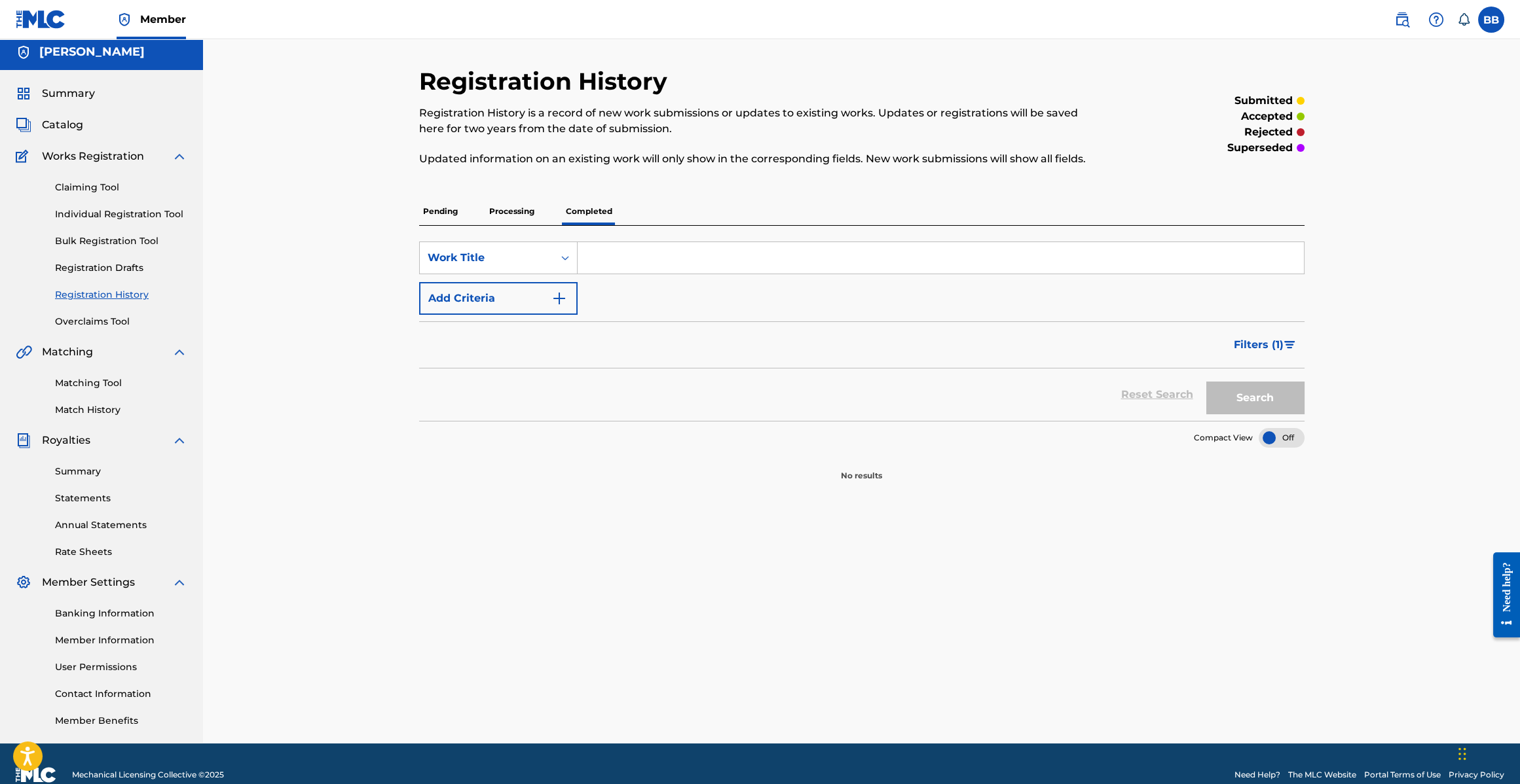
click at [450, 216] on p "Pending" at bounding box center [441, 211] width 43 height 28
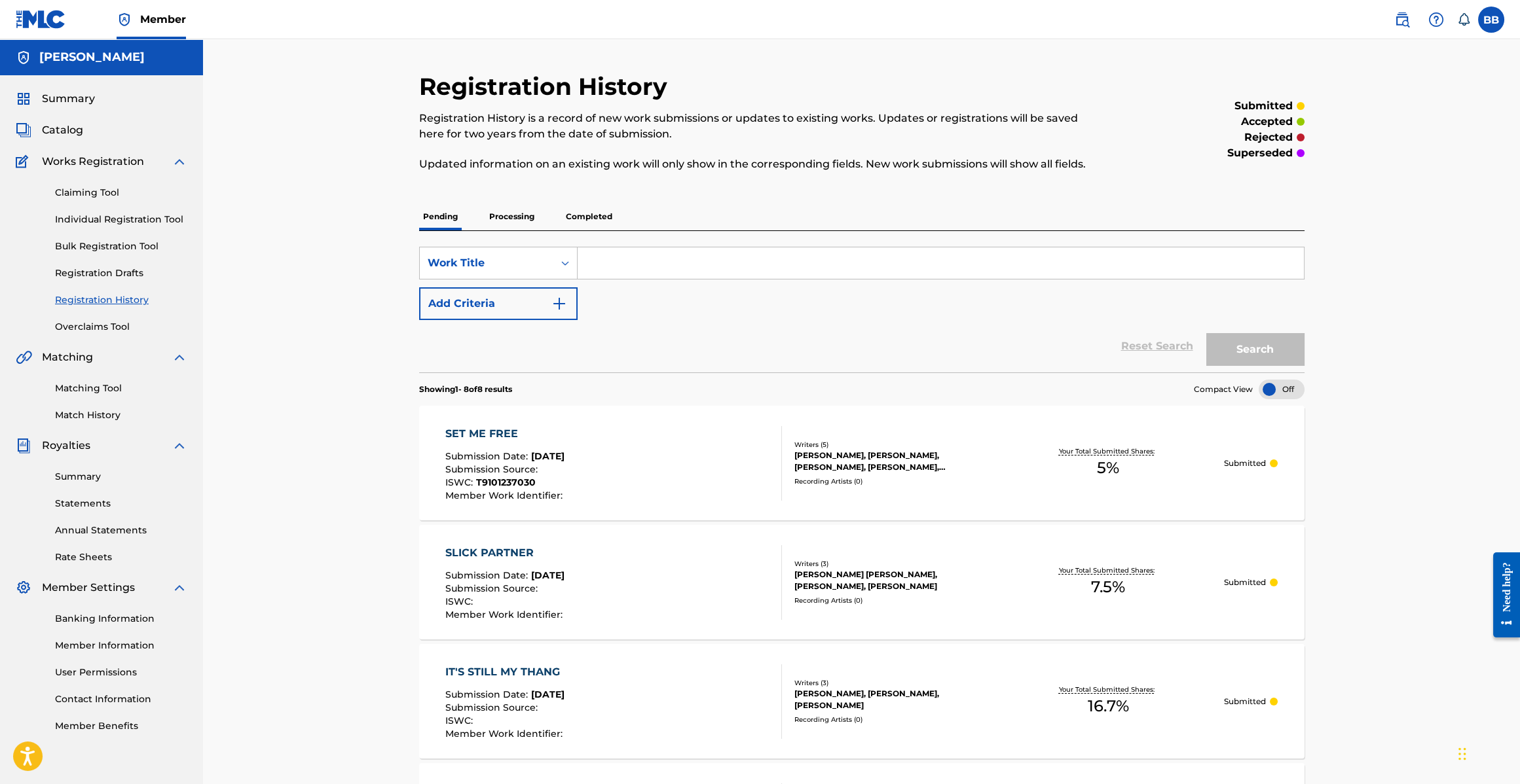
click at [514, 223] on p "Processing" at bounding box center [511, 216] width 53 height 28
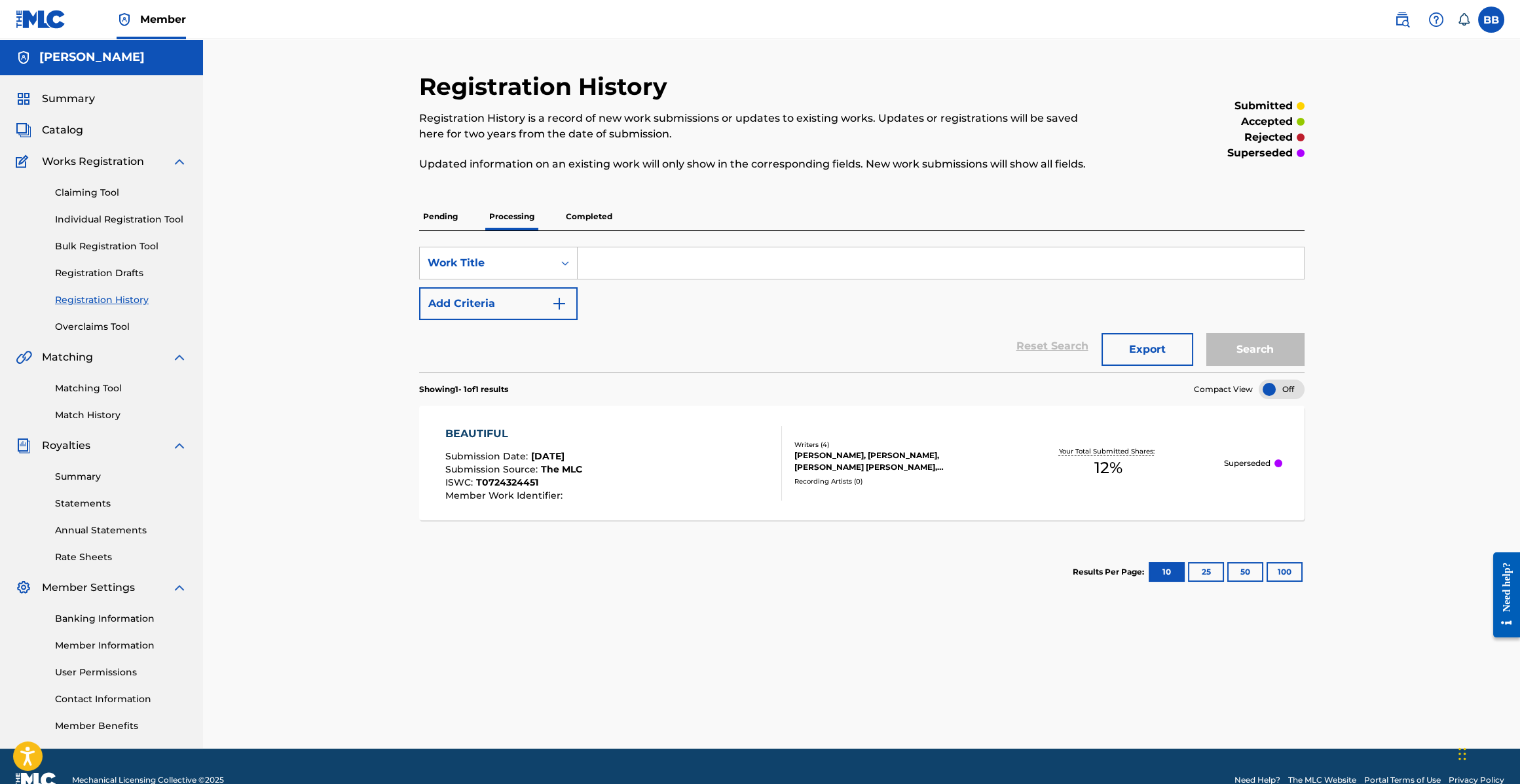
click at [437, 221] on p "Pending" at bounding box center [441, 216] width 43 height 28
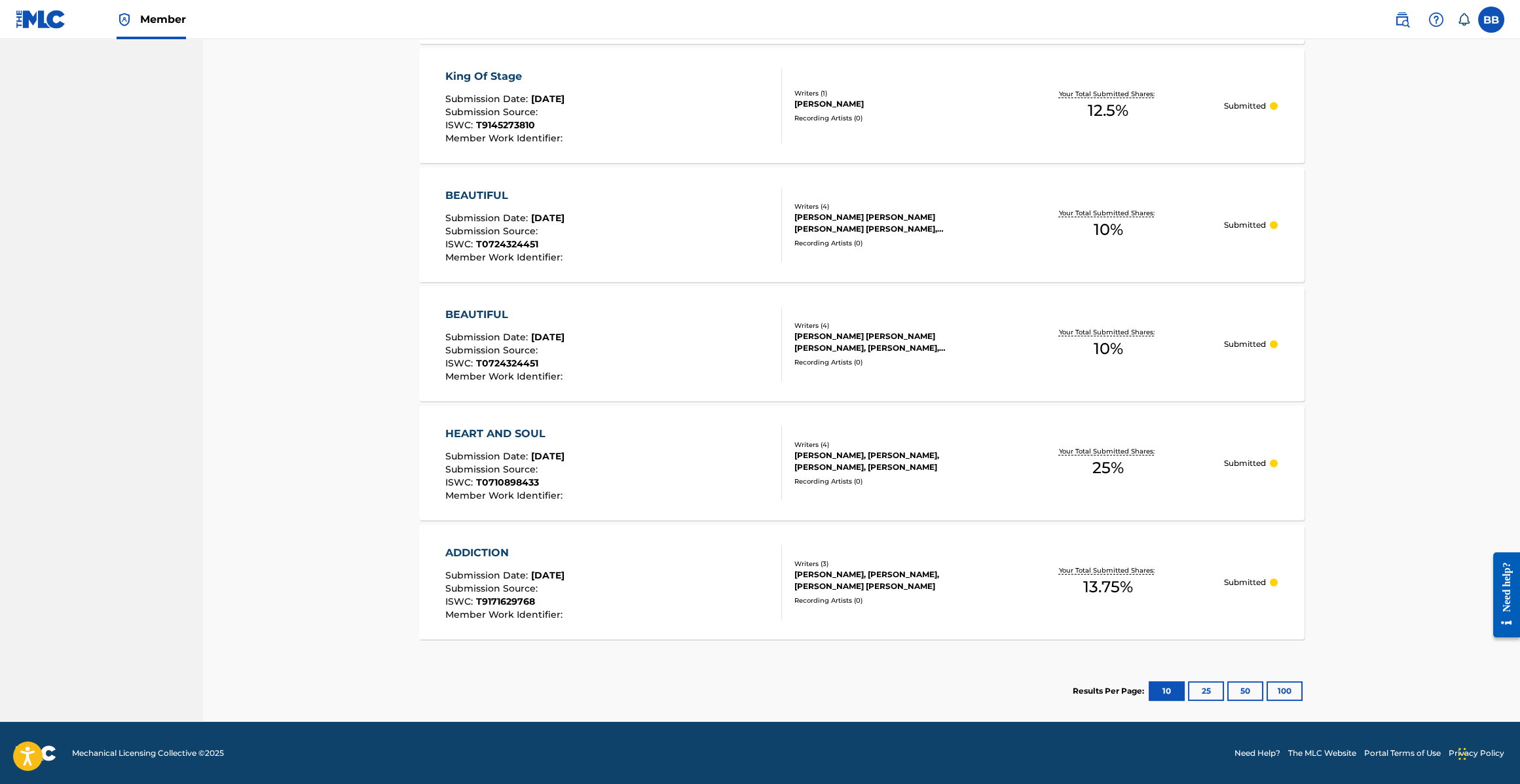
scroll to position [950, 0]
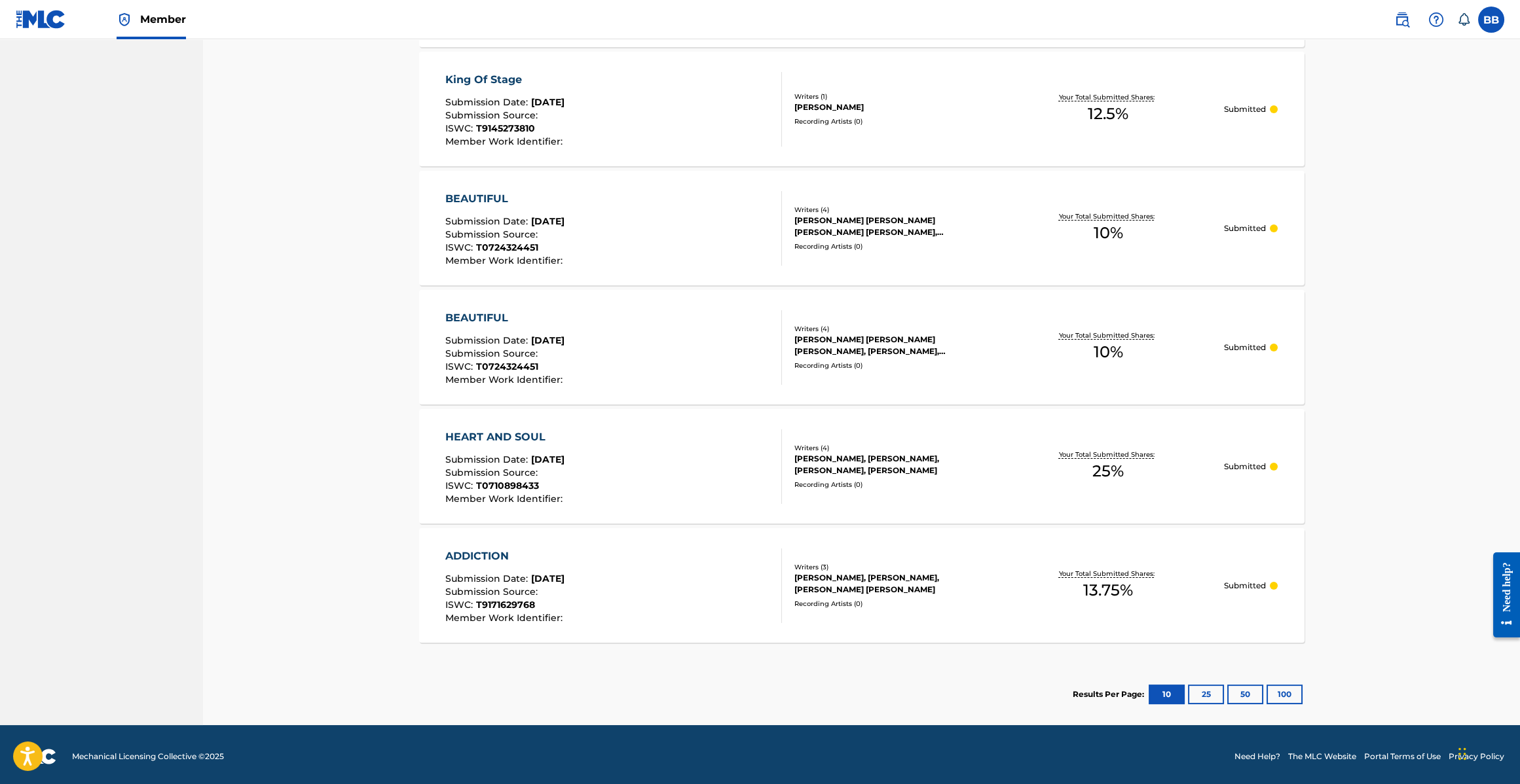
click at [1212, 689] on button "25" at bounding box center [1206, 694] width 36 height 19
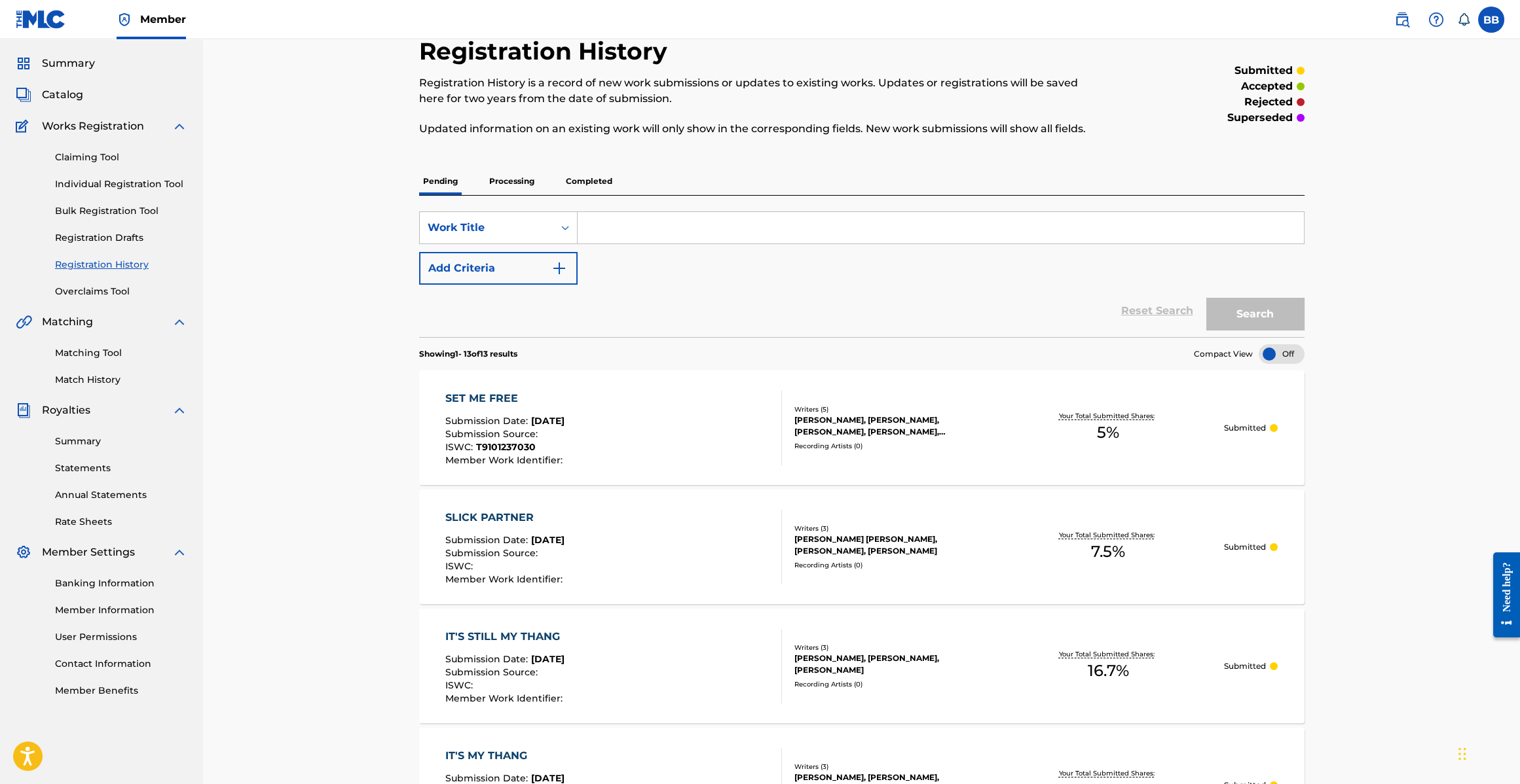
scroll to position [0, 0]
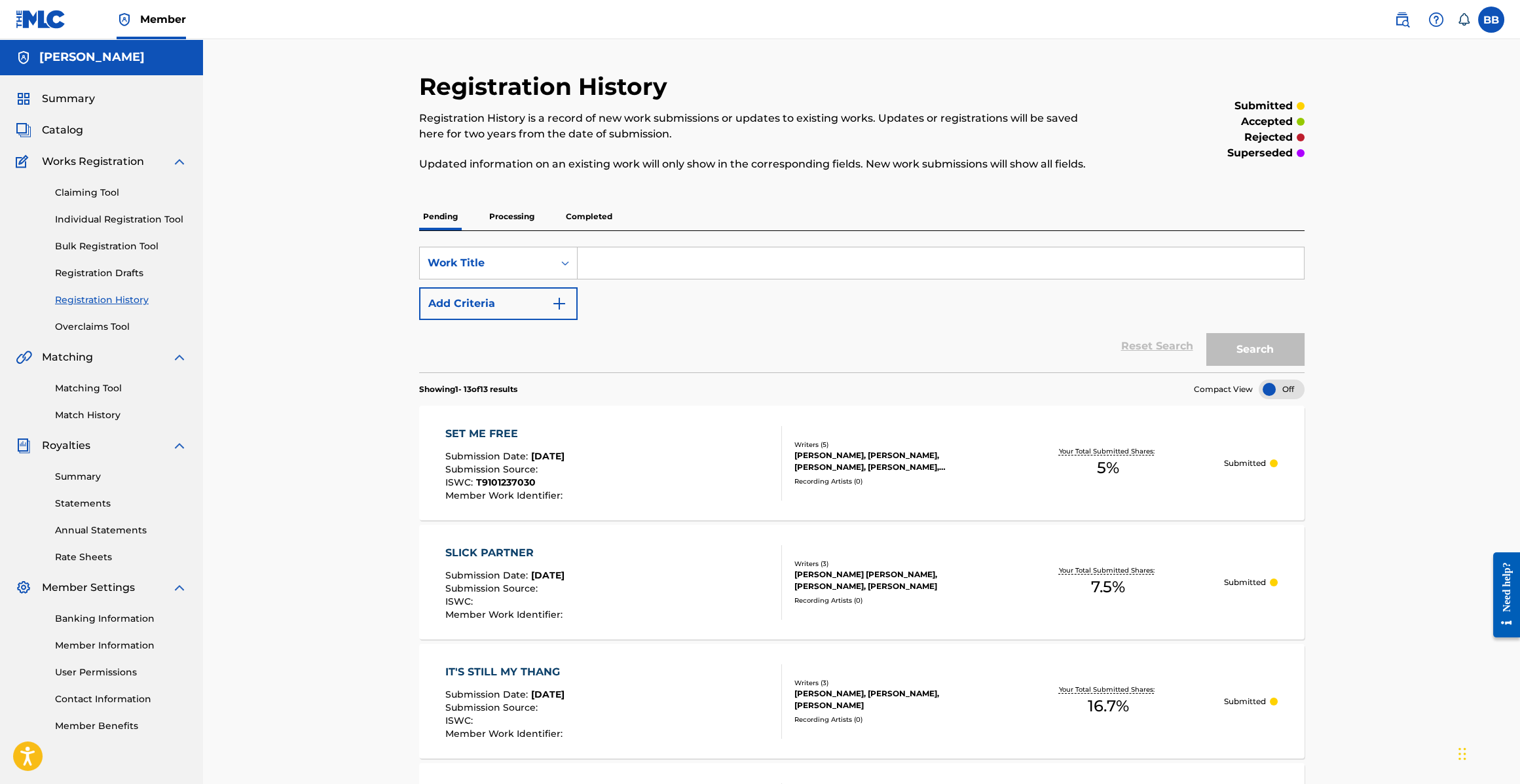
click at [93, 187] on link "Claiming Tool" at bounding box center [120, 193] width 132 height 13
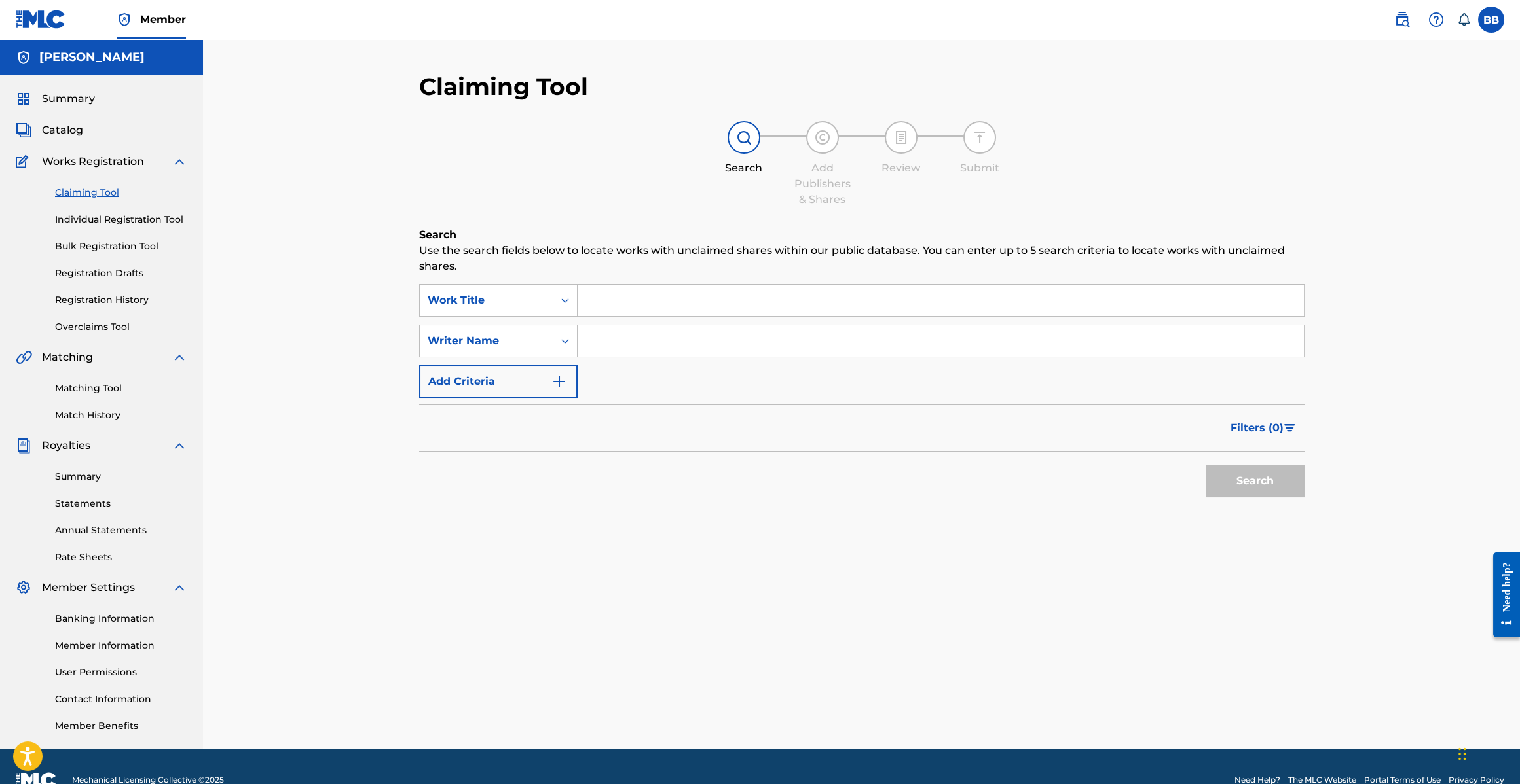
click at [687, 317] on div "SearchWithCriteria8753f70c-fd11-4694-998e-c46129c70bc0 Work Title SearchWithCri…" at bounding box center [862, 340] width 886 height 114
click at [682, 301] on input "Search Form" at bounding box center [941, 300] width 726 height 31
click at [658, 340] on input "Search Form" at bounding box center [941, 340] width 726 height 31
type input "[PERSON_NAME]"
click at [1271, 488] on button "Search" at bounding box center [1255, 481] width 99 height 33
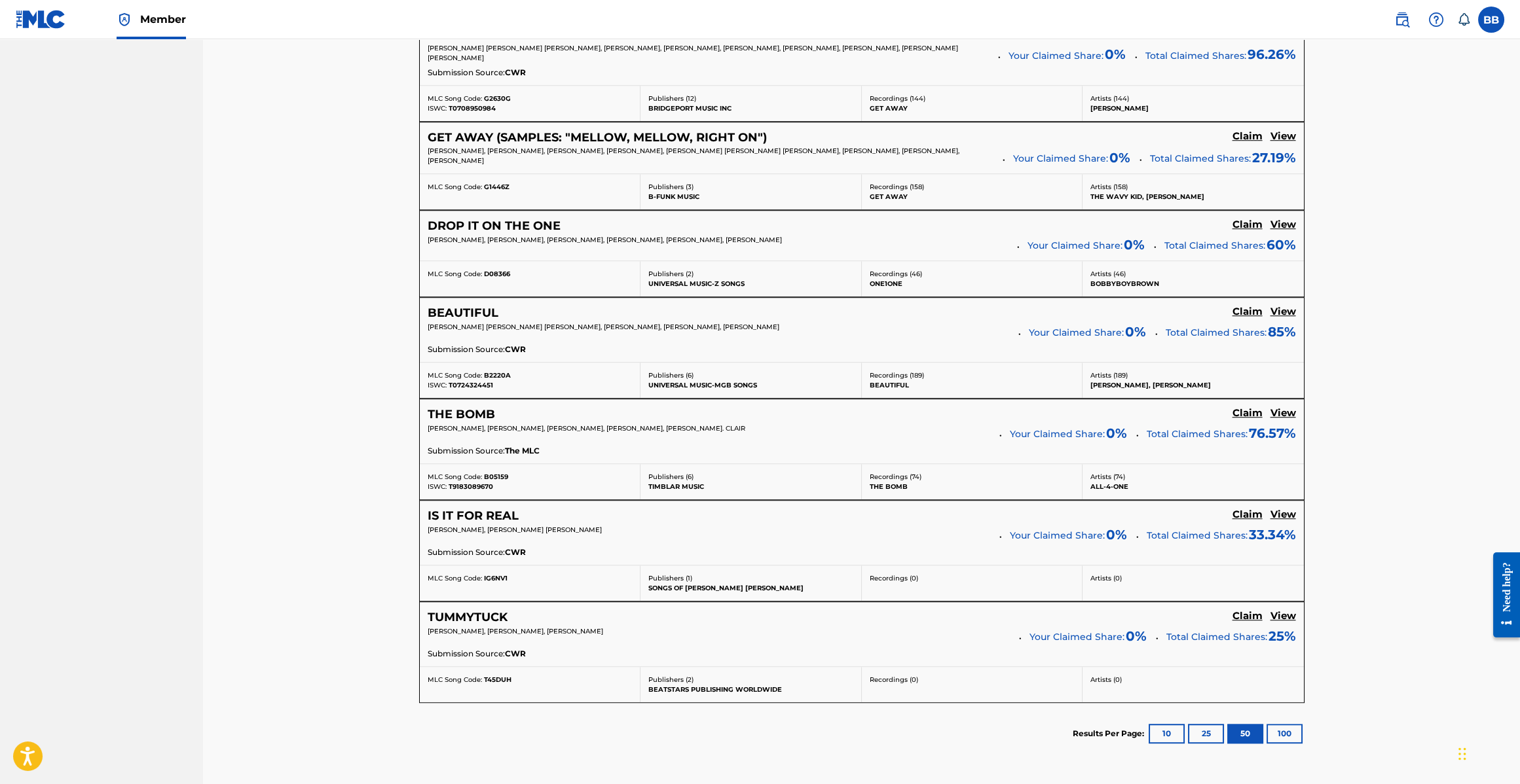
scroll to position [3277, 0]
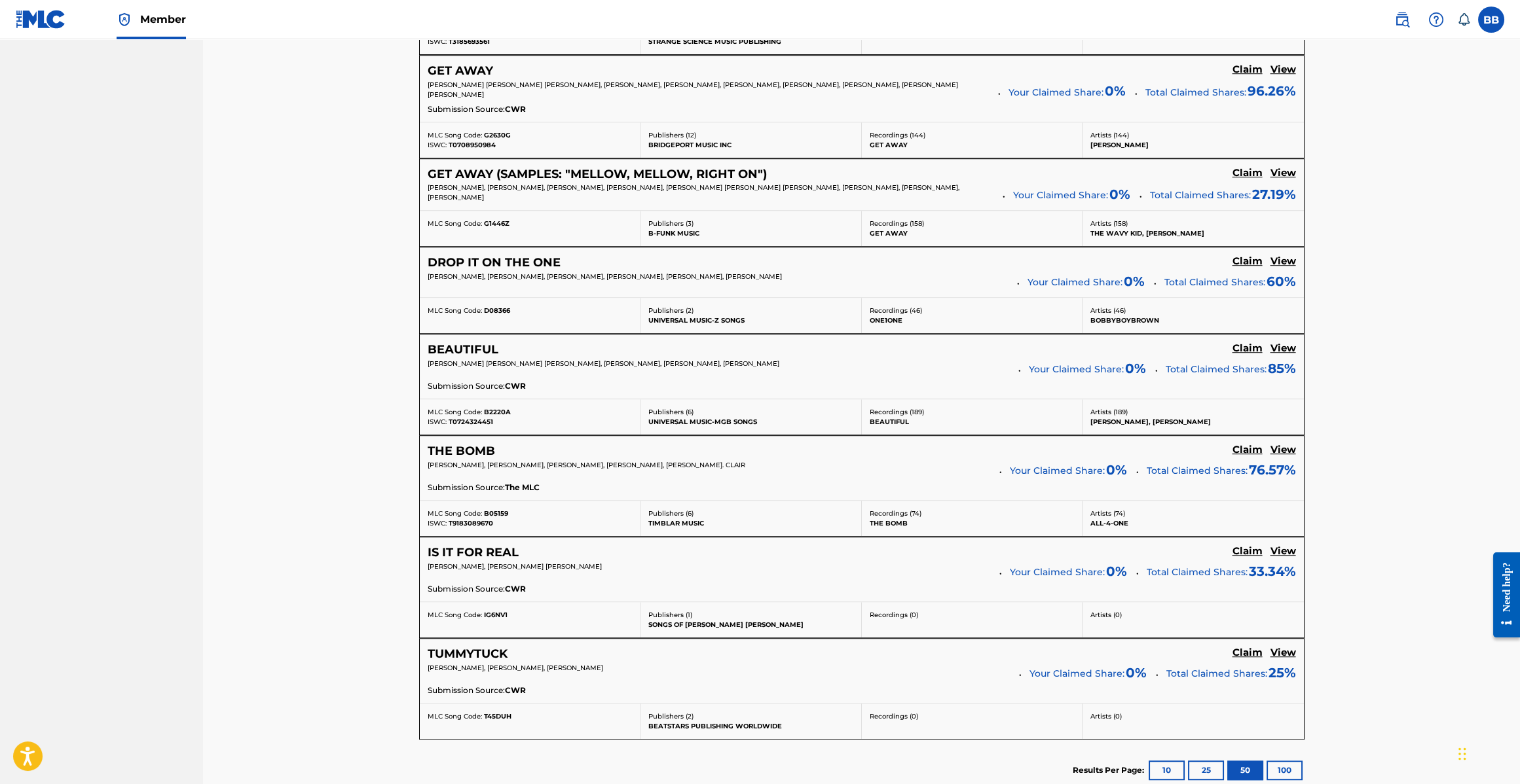
click at [475, 445] on div "THE BOMB Claim View [PERSON_NAME], [PERSON_NAME], [PERSON_NAME], [PERSON_NAME],…" at bounding box center [861, 468] width 884 height 64
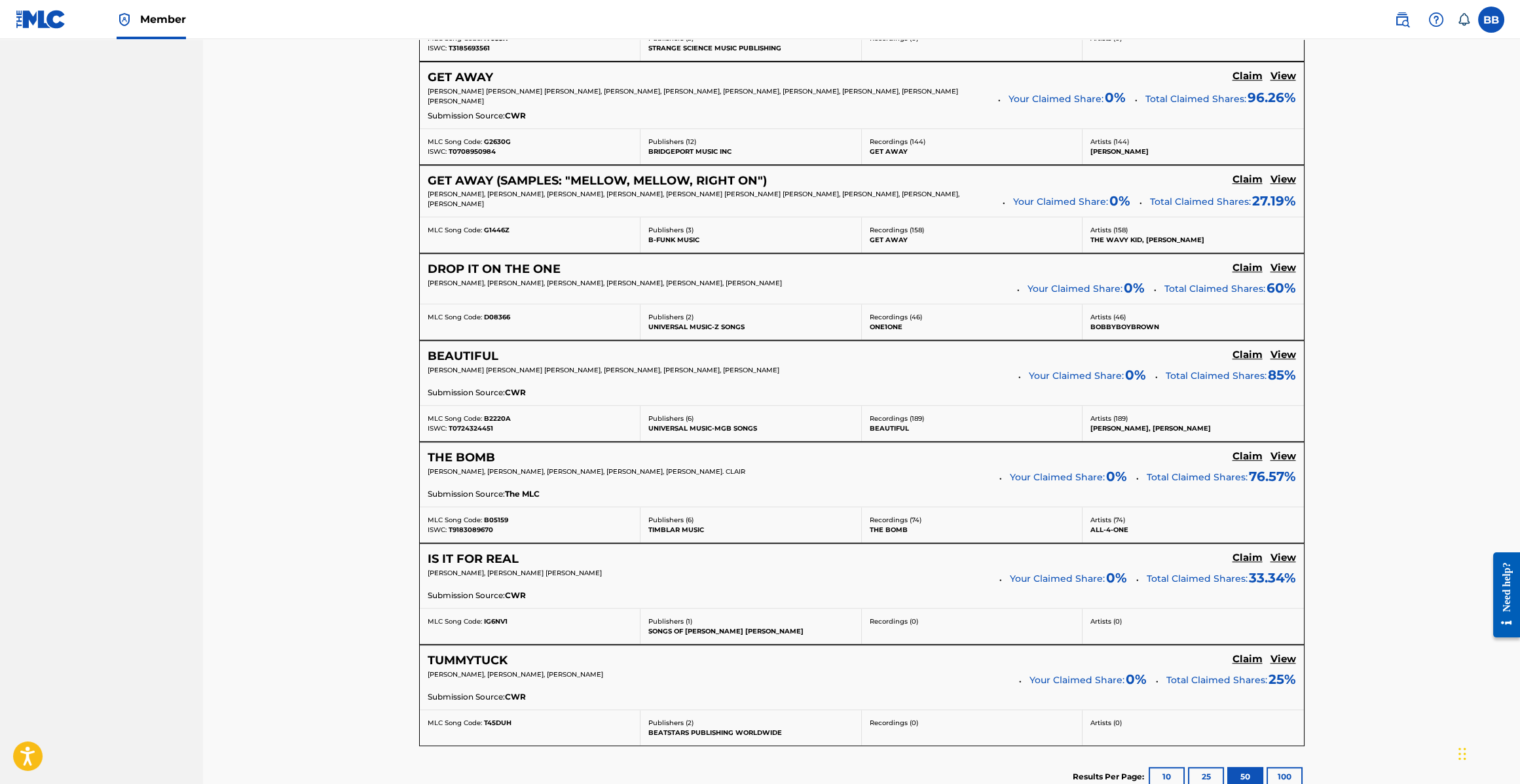
scroll to position [3272, 0]
click at [475, 451] on h5 "THE BOMB" at bounding box center [462, 459] width 67 height 15
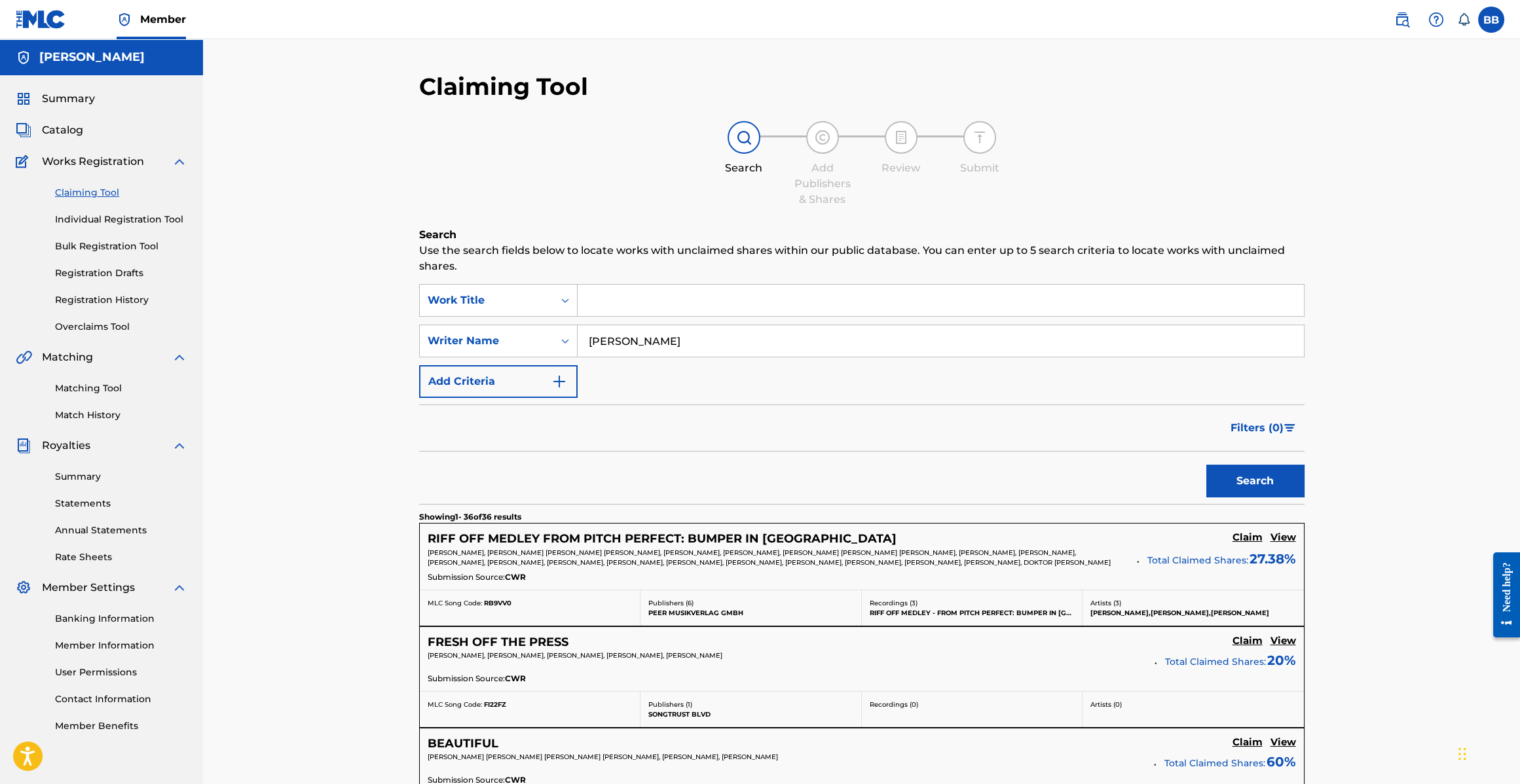
click at [744, 302] on input "Search Form" at bounding box center [941, 300] width 726 height 31
type input "M"
click at [55, 125] on span "Catalog" at bounding box center [62, 130] width 41 height 16
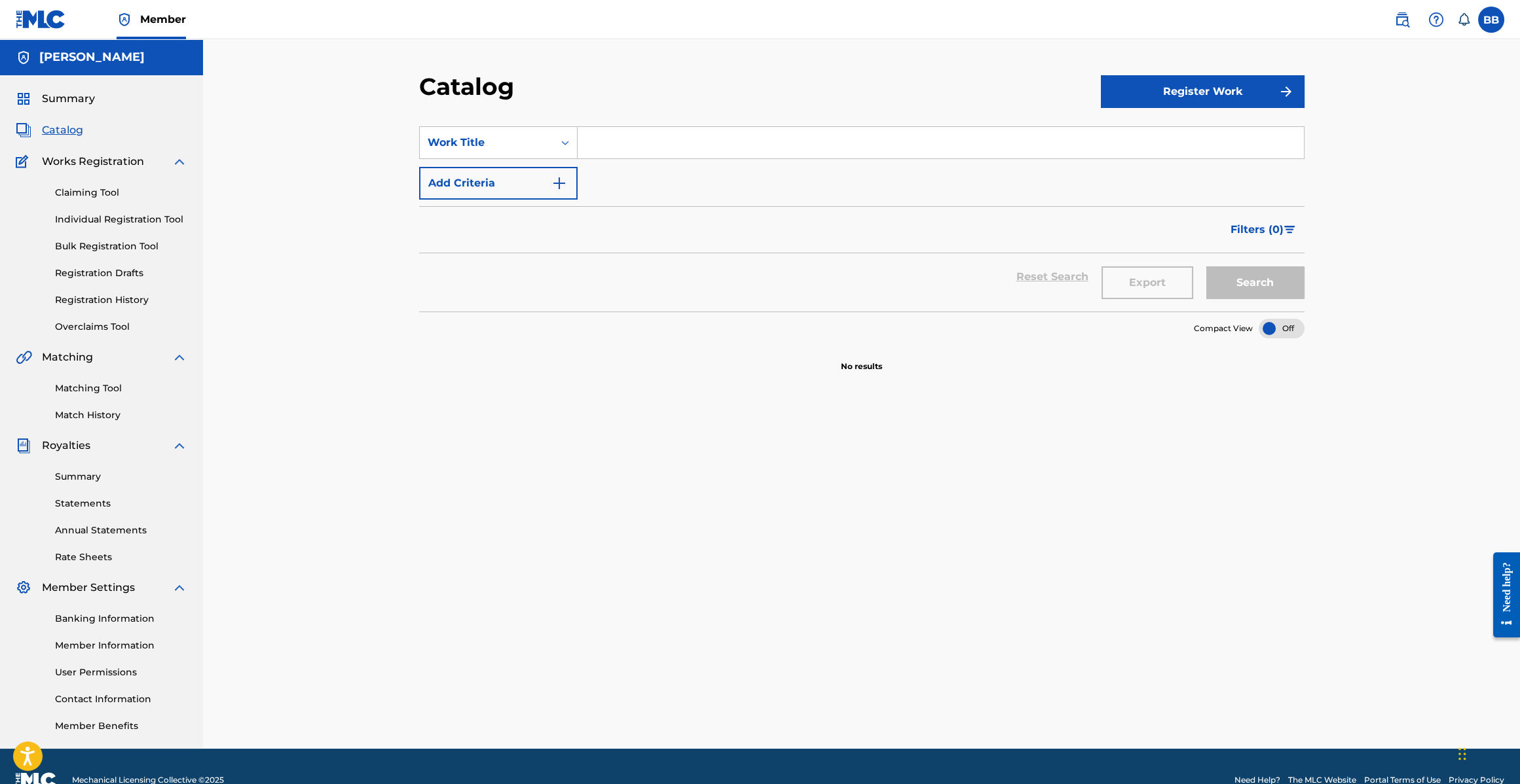
click at [1140, 82] on button "Register Work" at bounding box center [1203, 91] width 204 height 33
click at [1131, 138] on link "Individual" at bounding box center [1203, 134] width 204 height 31
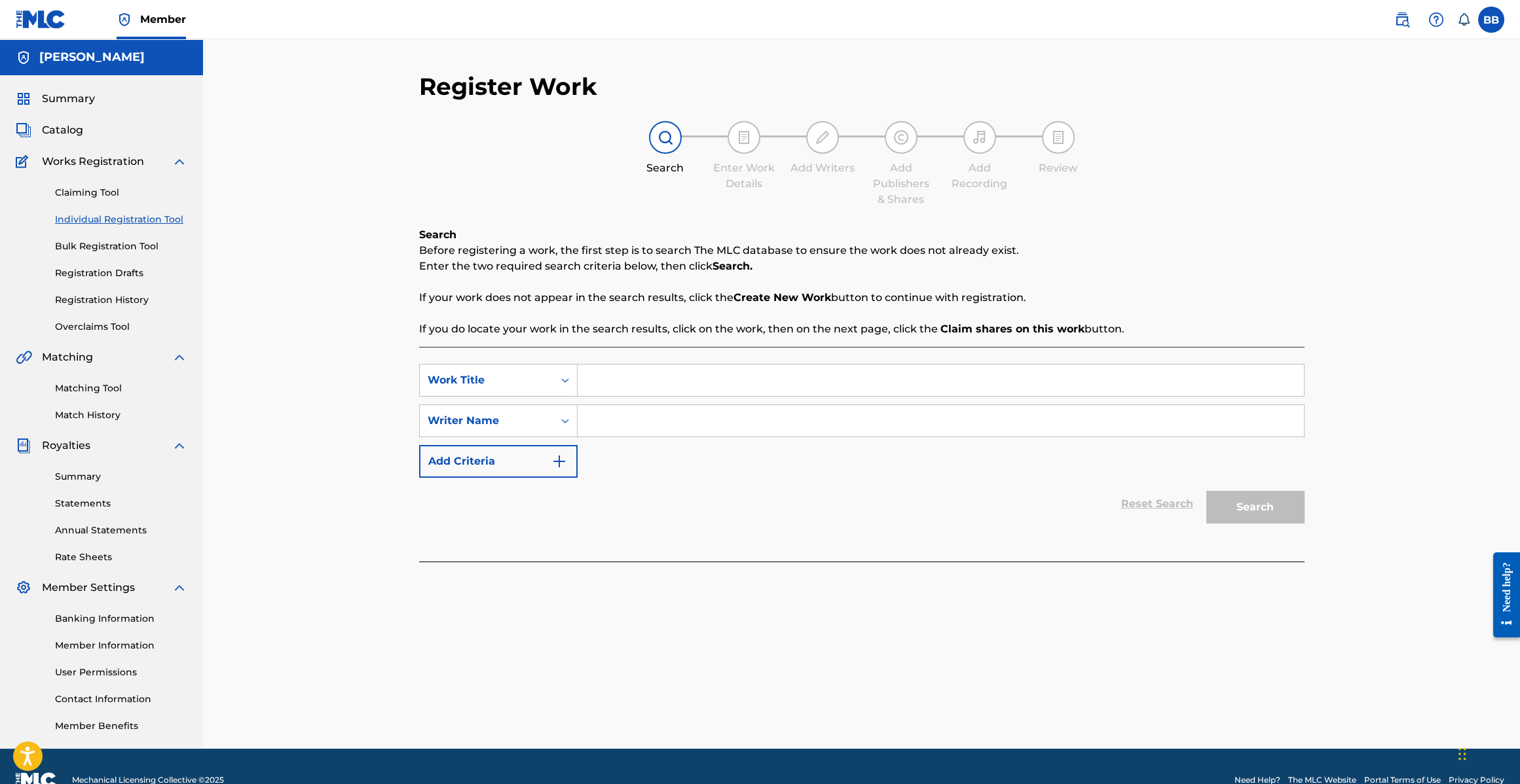
click at [626, 384] on input "Search Form" at bounding box center [941, 380] width 726 height 31
paste input "My Prerogative"
type input "My Prerogative"
drag, startPoint x: 619, startPoint y: 441, endPoint x: 630, endPoint y: 426, distance: 18.6
click at [622, 440] on div "SearchWithCriteria30655459-46ab-4294-9c9b-a9ab4d8b5b2a Work Title My Prerogativ…" at bounding box center [862, 420] width 886 height 114
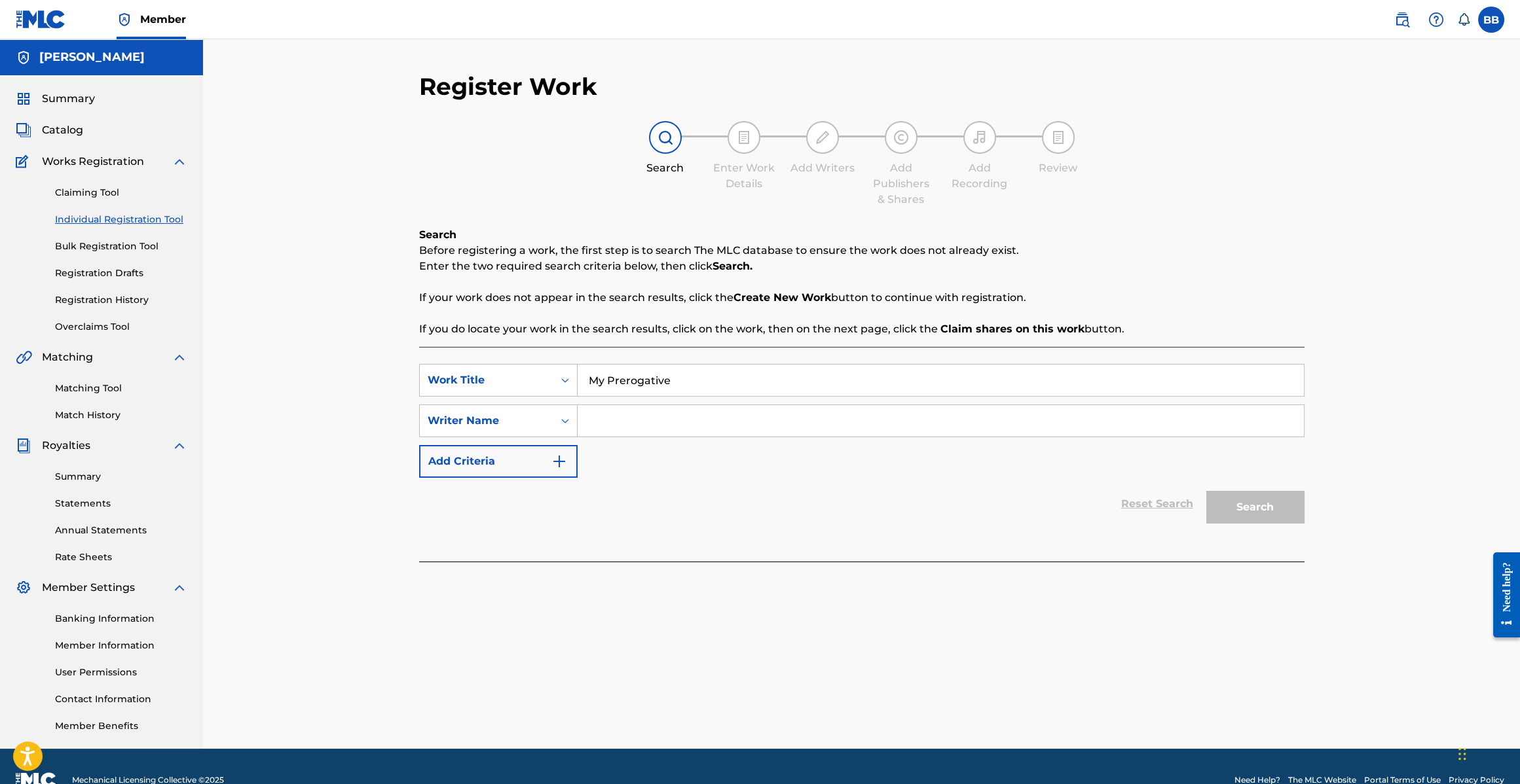
click at [631, 421] on input "Search Form" at bounding box center [941, 420] width 726 height 31
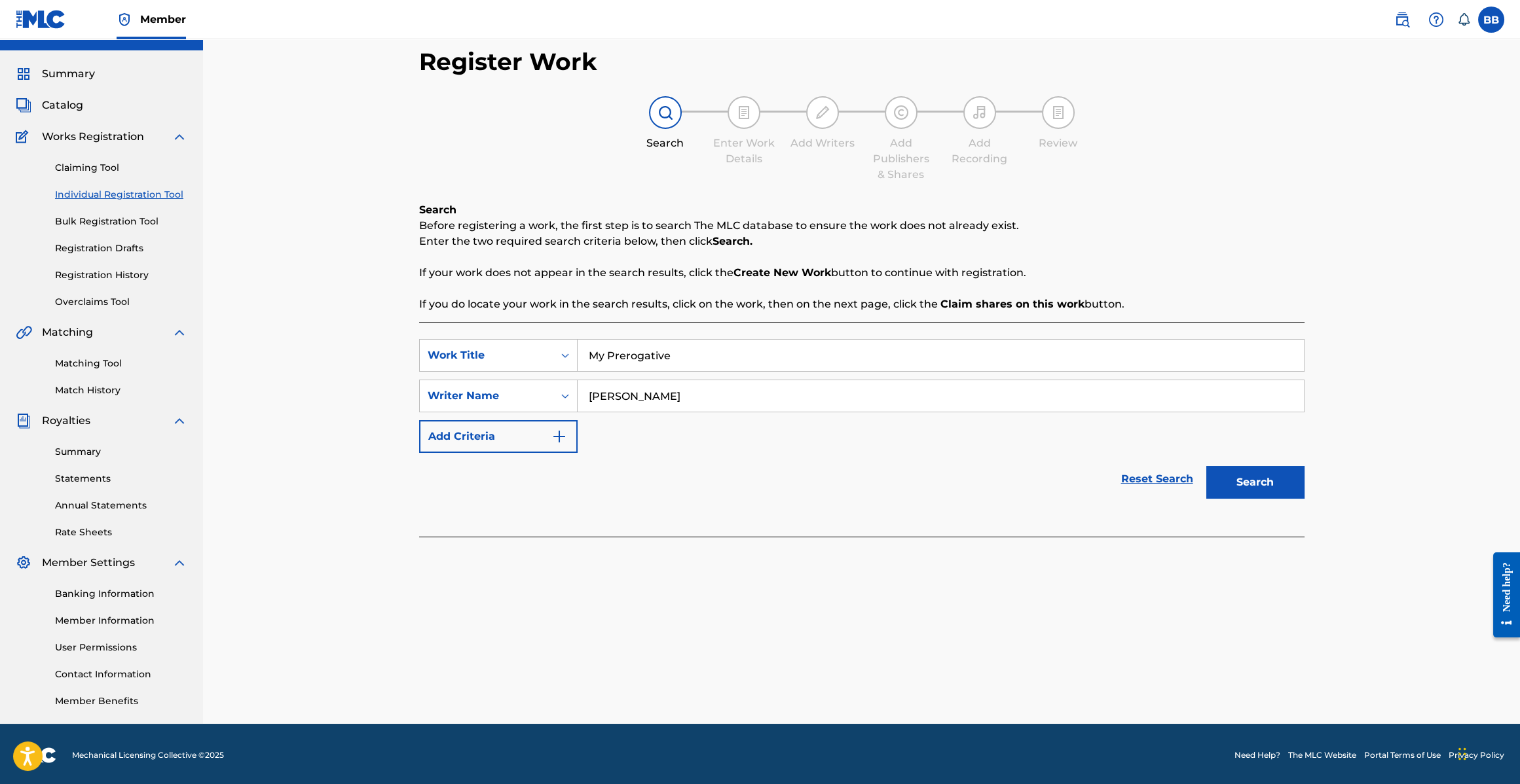
scroll to position [27, 0]
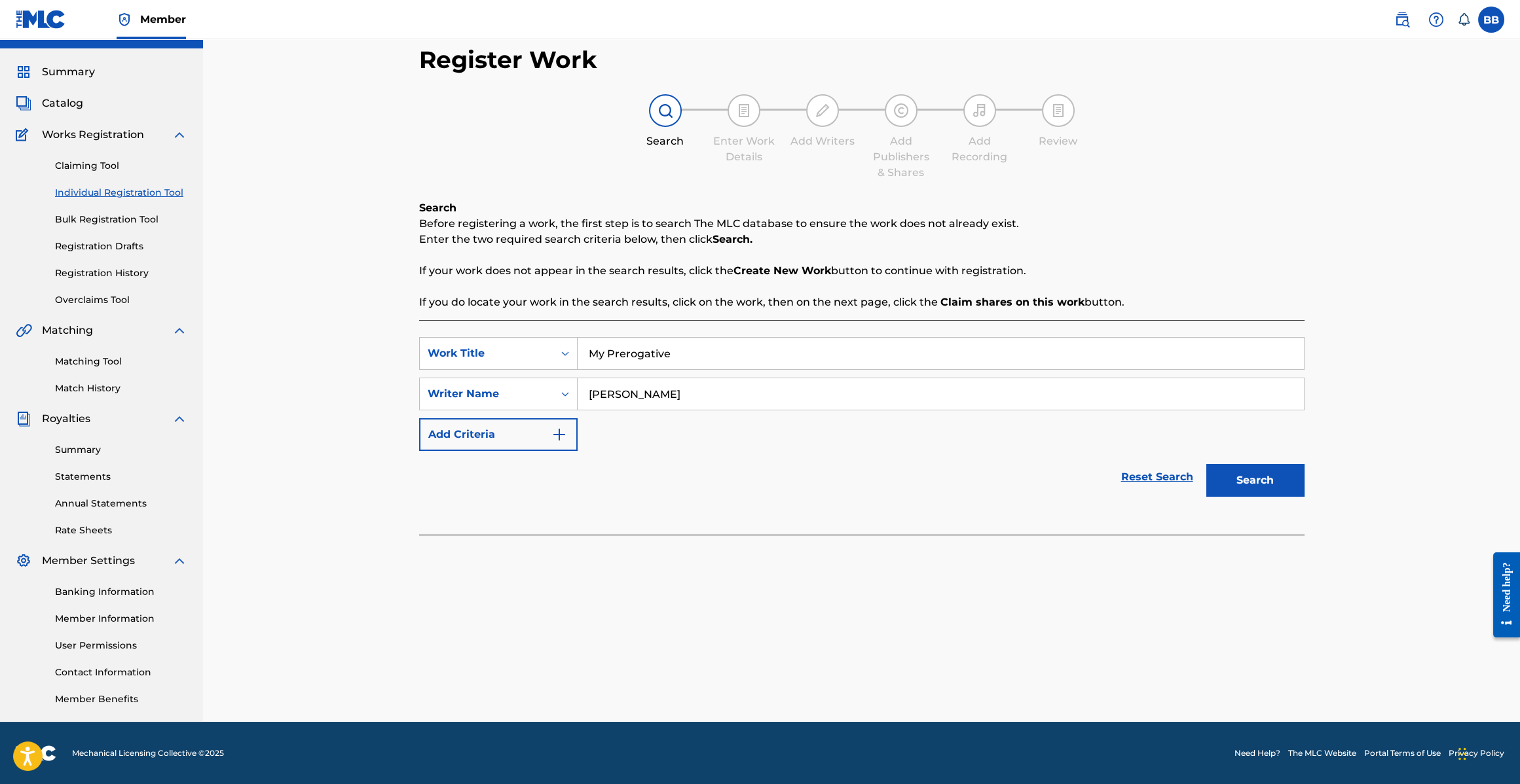
type input "[PERSON_NAME]"
click at [1249, 469] on button "Search" at bounding box center [1255, 480] width 99 height 33
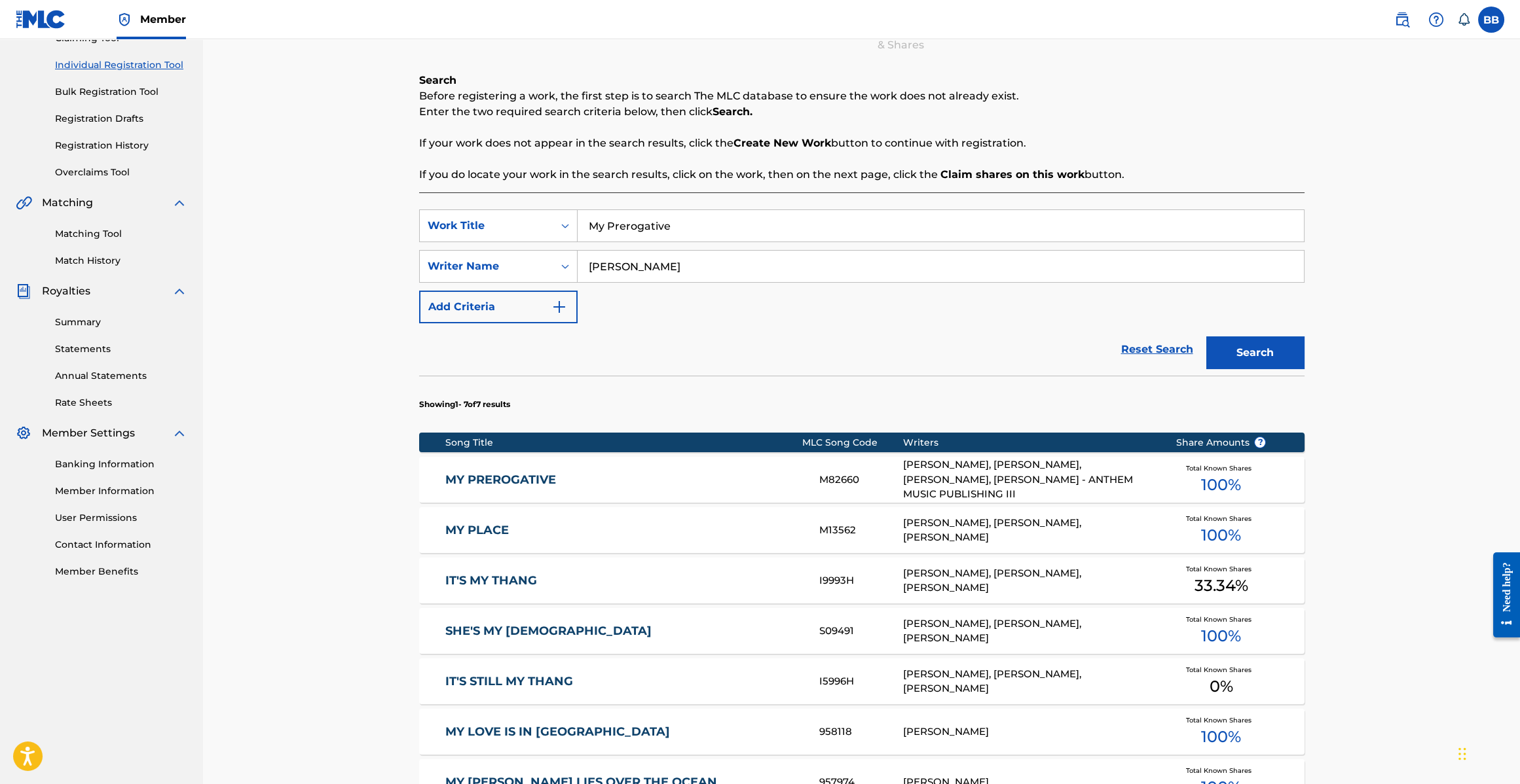
scroll to position [155, 0]
click at [501, 477] on link "MY PREROGATIVE" at bounding box center [624, 479] width 356 height 15
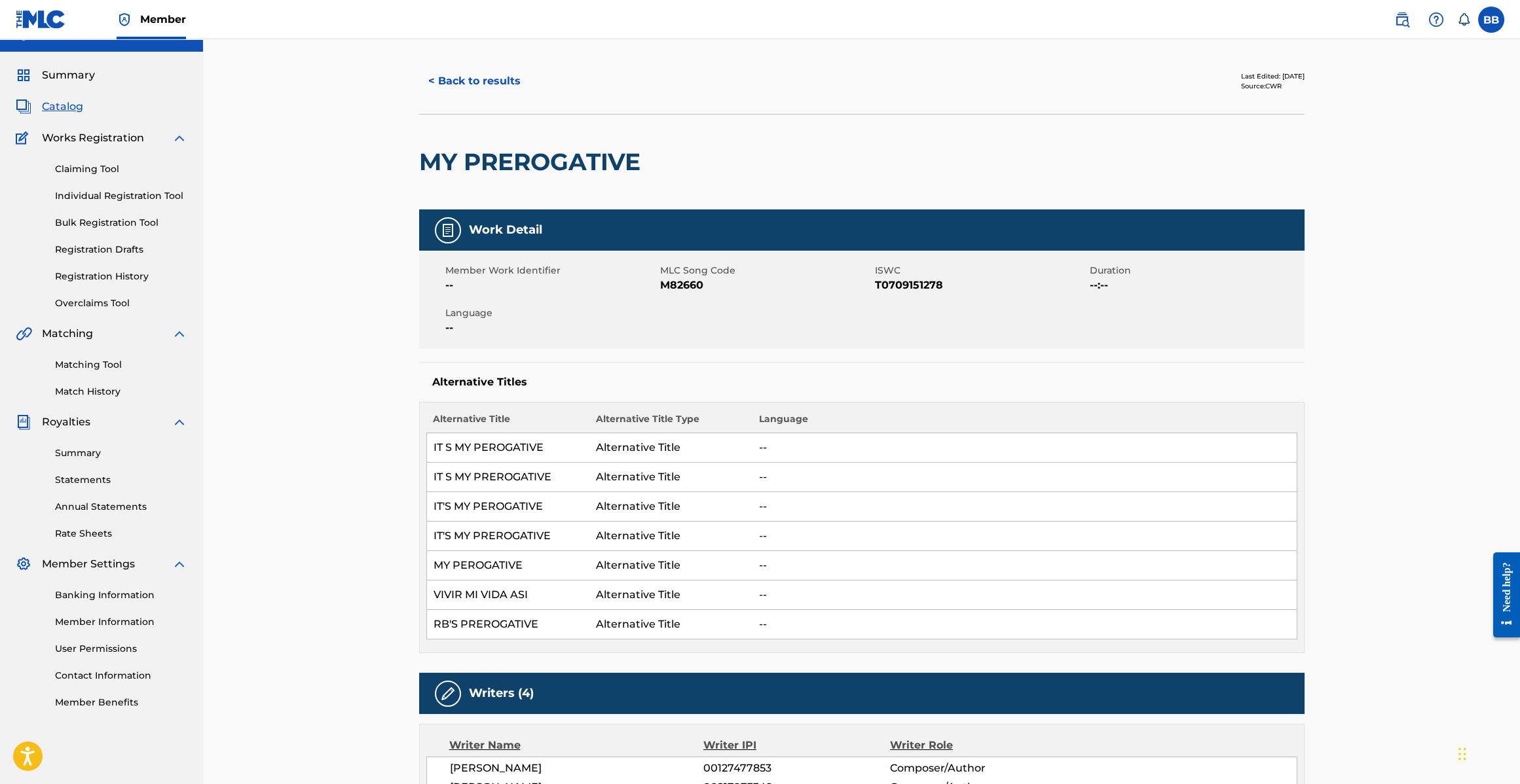
scroll to position [25, 0]
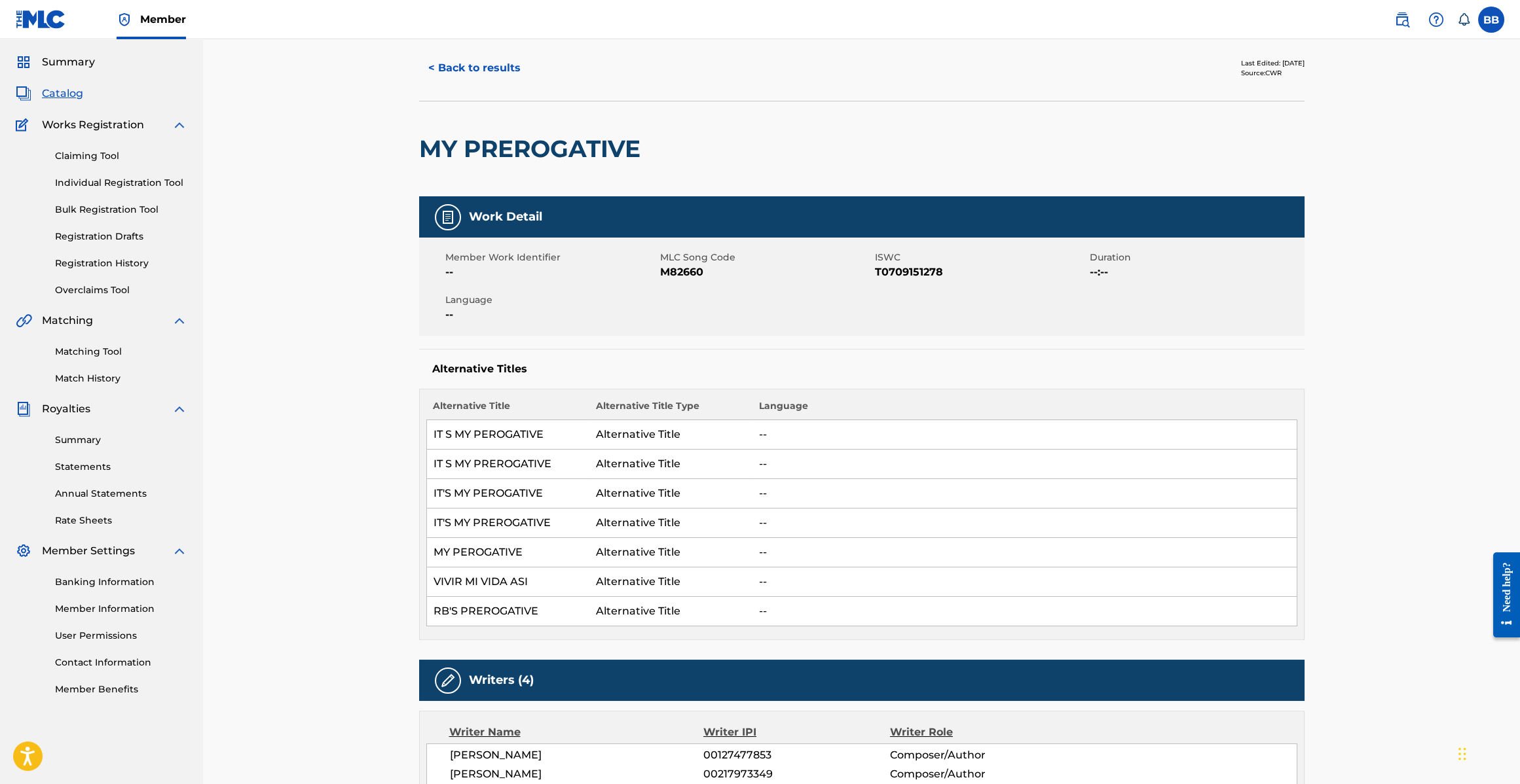
click at [484, 77] on button "< Back to results" at bounding box center [474, 67] width 110 height 33
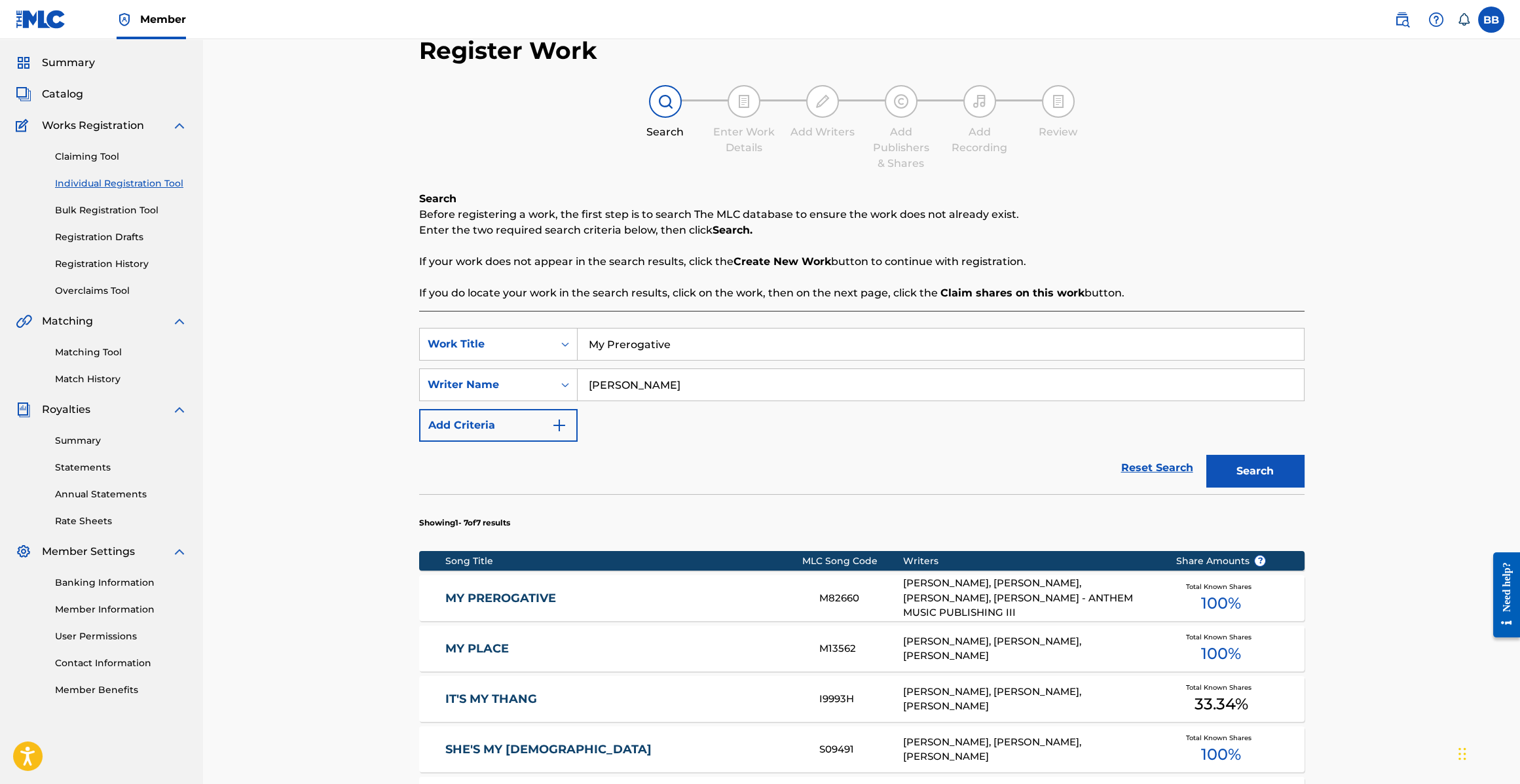
scroll to position [37, 0]
click at [769, 343] on input "My Prerogative" at bounding box center [941, 343] width 726 height 31
click at [768, 343] on input "My Prerogative" at bounding box center [941, 343] width 726 height 31
type input "I'll Be Good To You"
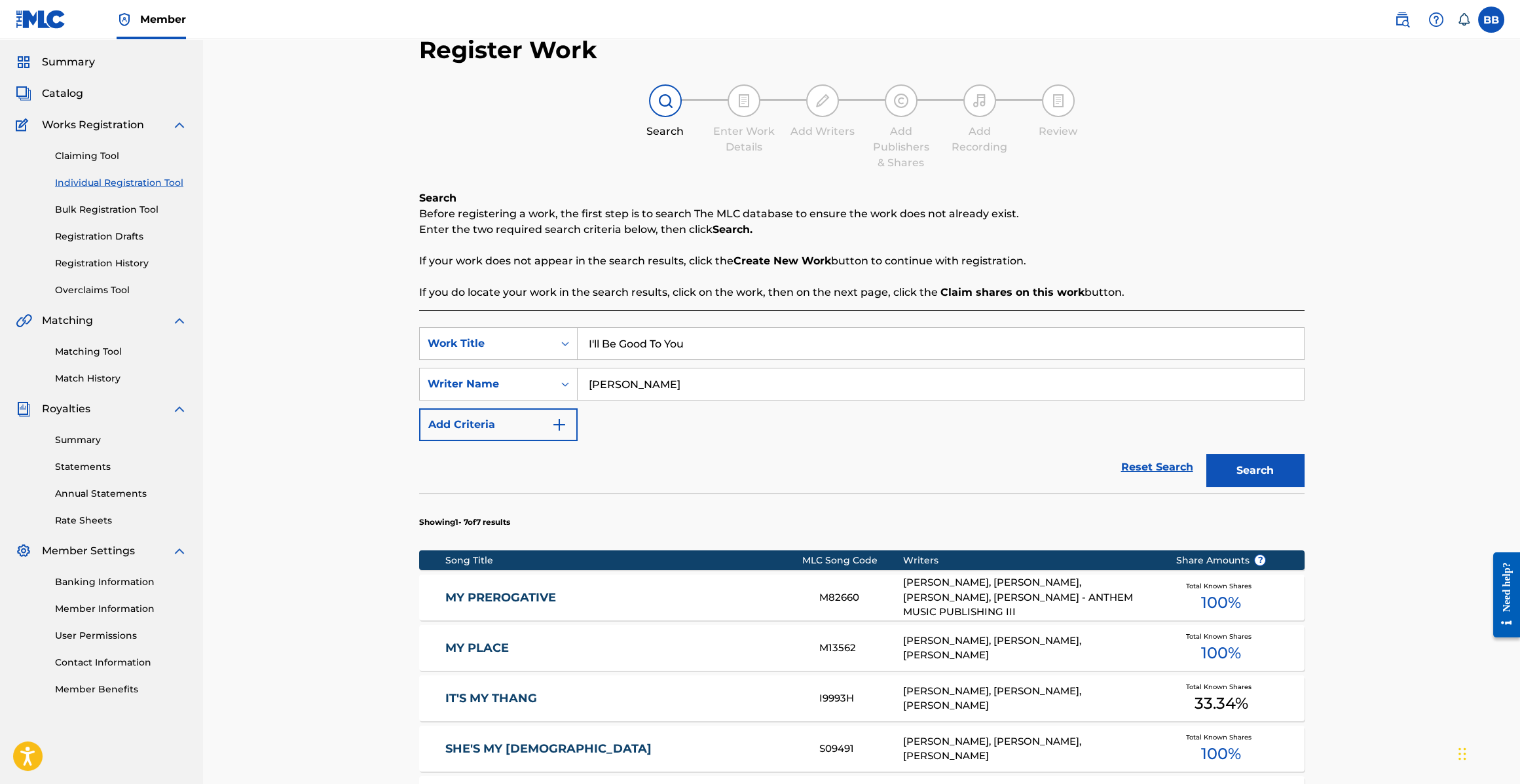
click at [1207, 455] on button "Search" at bounding box center [1255, 471] width 99 height 33
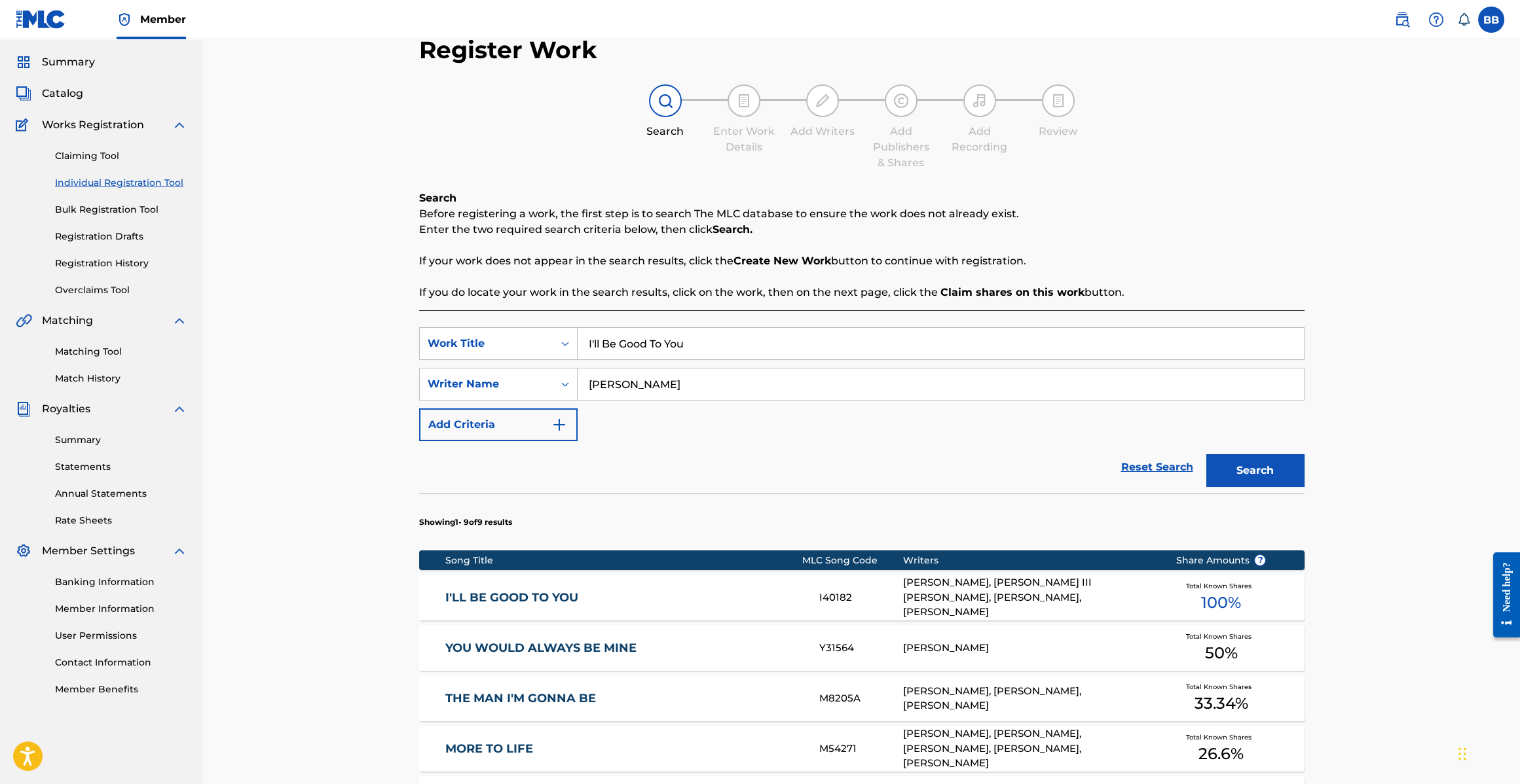
click at [546, 590] on link "I'LL BE GOOD TO YOU" at bounding box center [624, 598] width 356 height 15
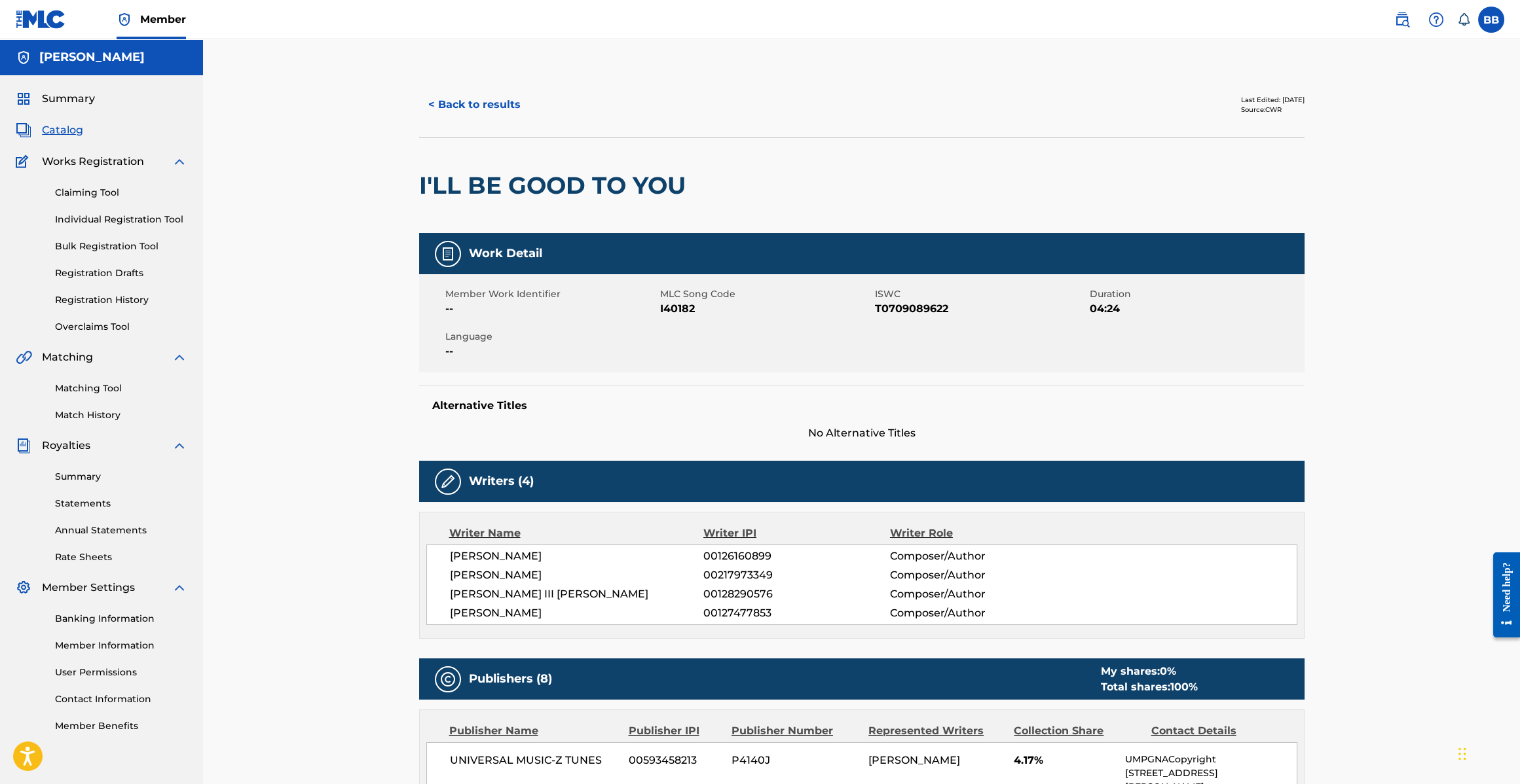
click at [463, 109] on button "< Back to results" at bounding box center [474, 104] width 110 height 33
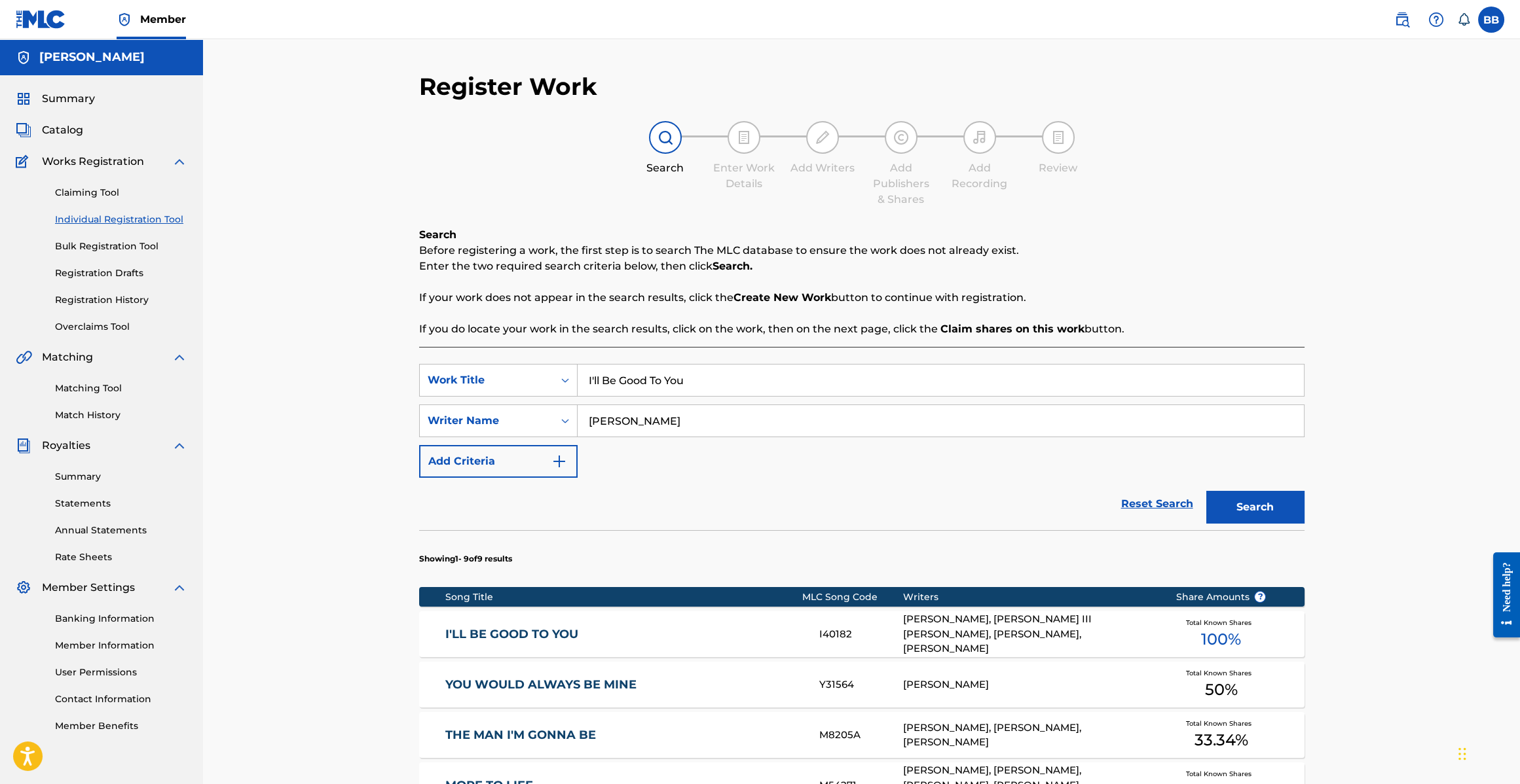
scroll to position [27, 0]
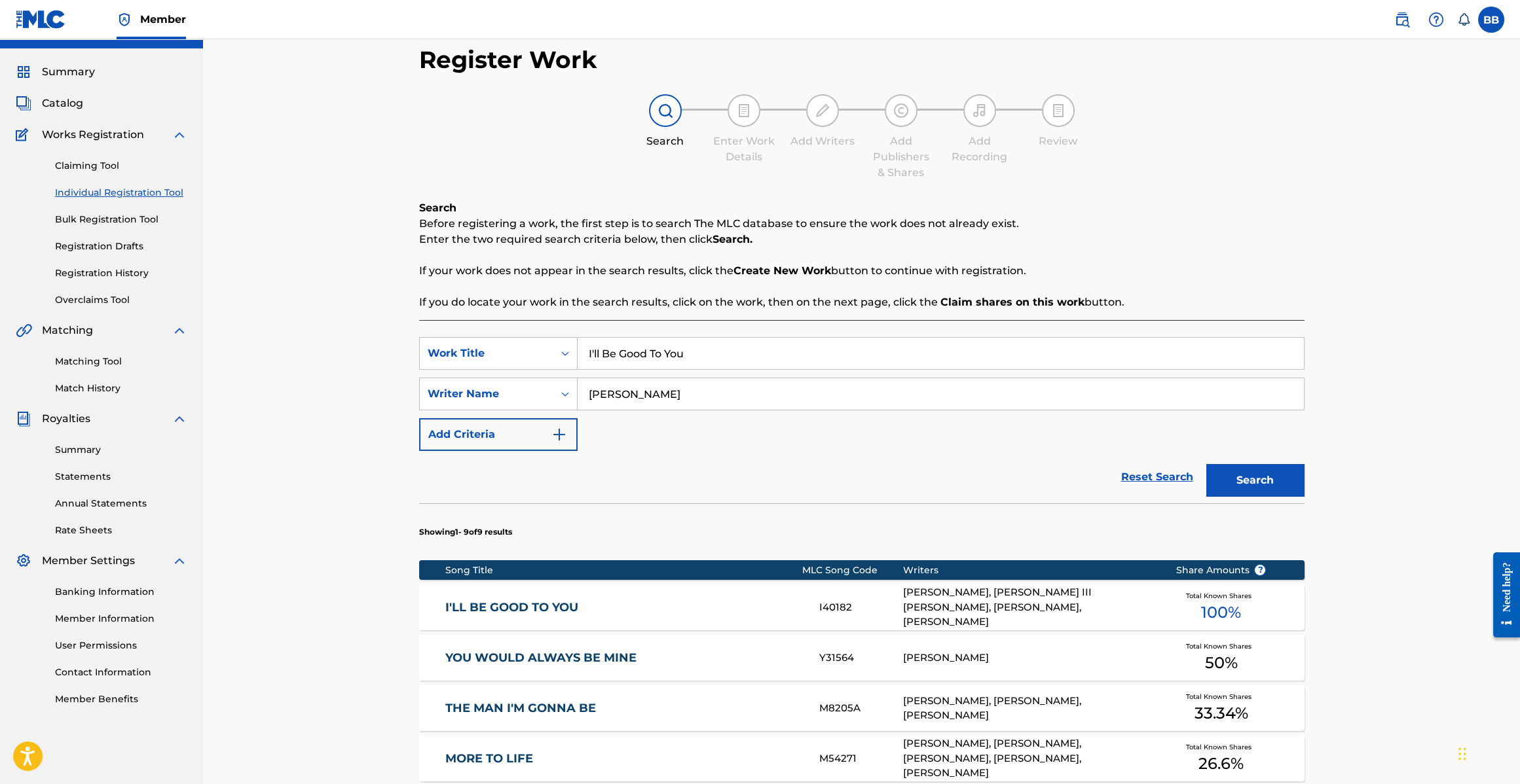
click at [702, 351] on input "I'll Be Good To You" at bounding box center [941, 353] width 726 height 31
type input "I Really Love You"
click at [1207, 464] on button "Search" at bounding box center [1255, 480] width 99 height 33
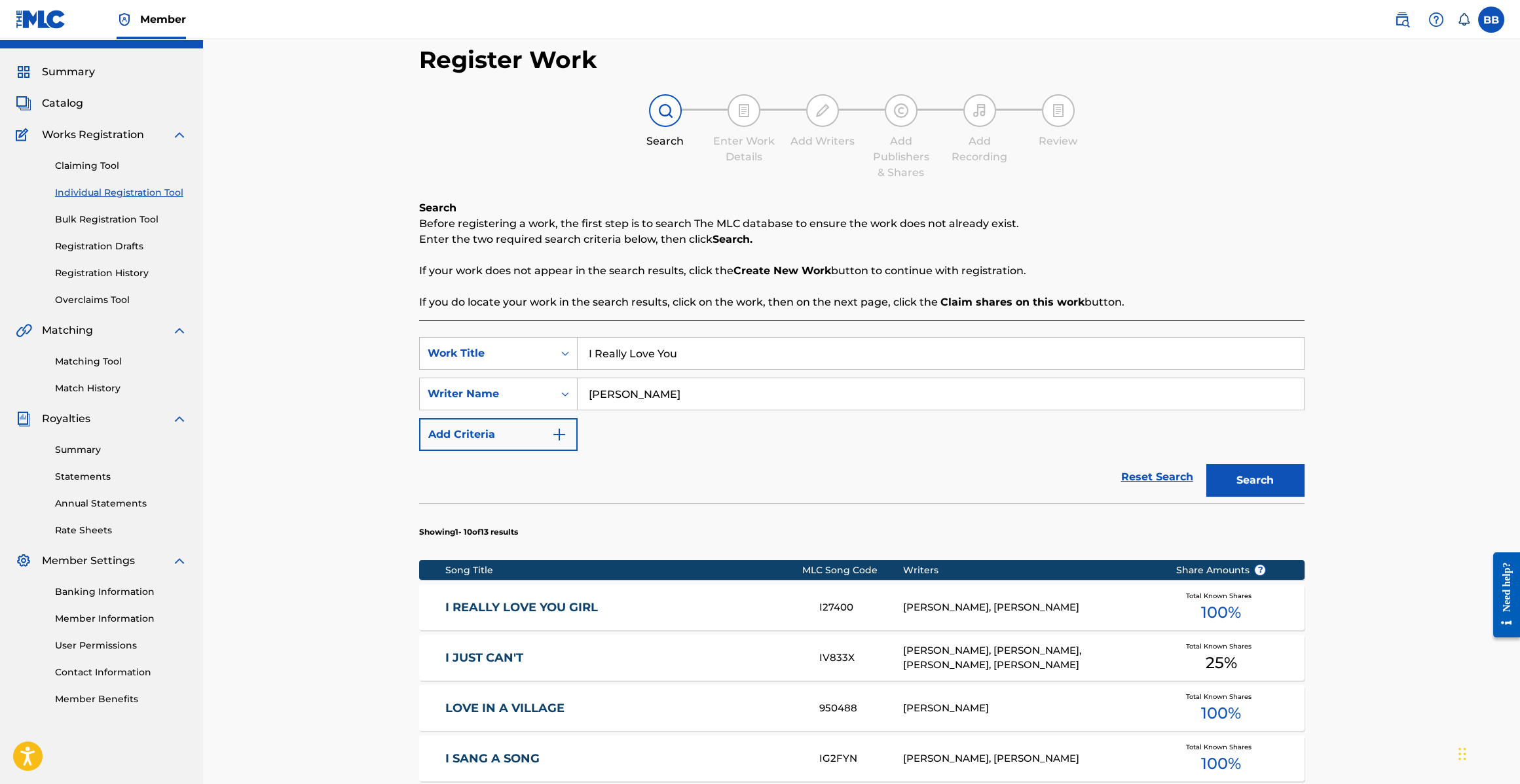
click at [543, 607] on link "I REALLY LOVE YOU GIRL" at bounding box center [624, 608] width 356 height 15
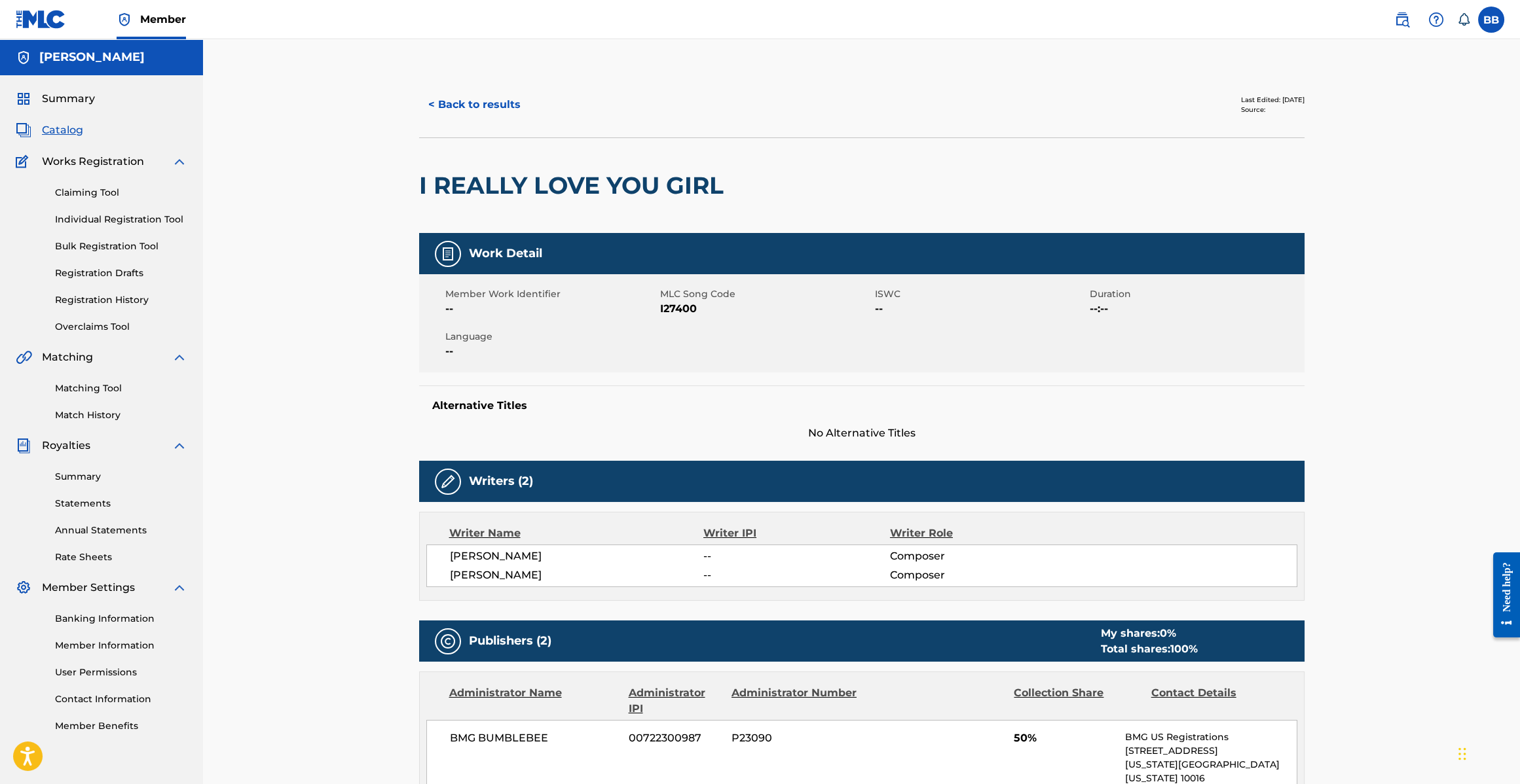
click at [494, 109] on button "< Back to results" at bounding box center [474, 104] width 110 height 33
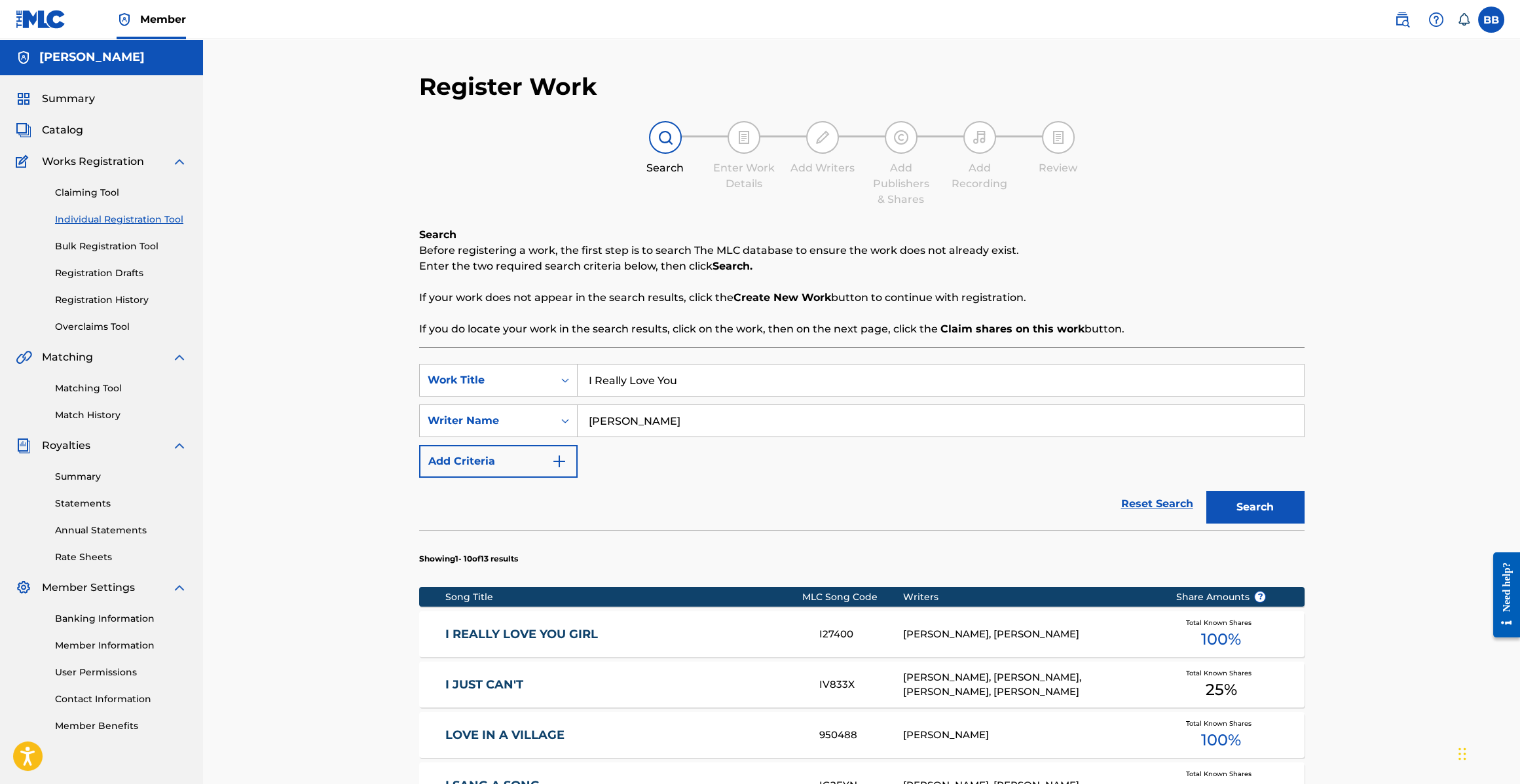
scroll to position [30, 0]
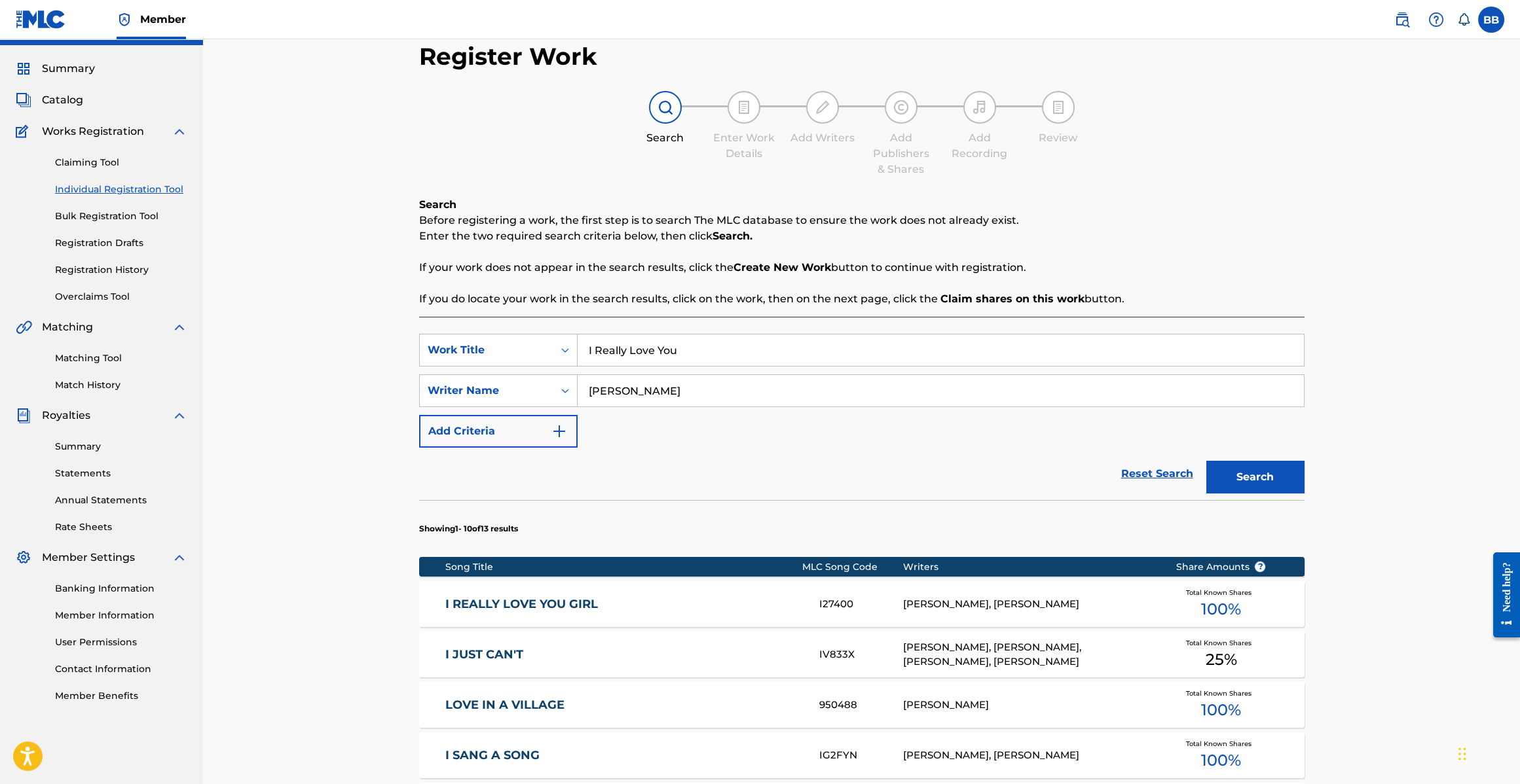
click at [1224, 598] on span "100 %" at bounding box center [1221, 610] width 40 height 24
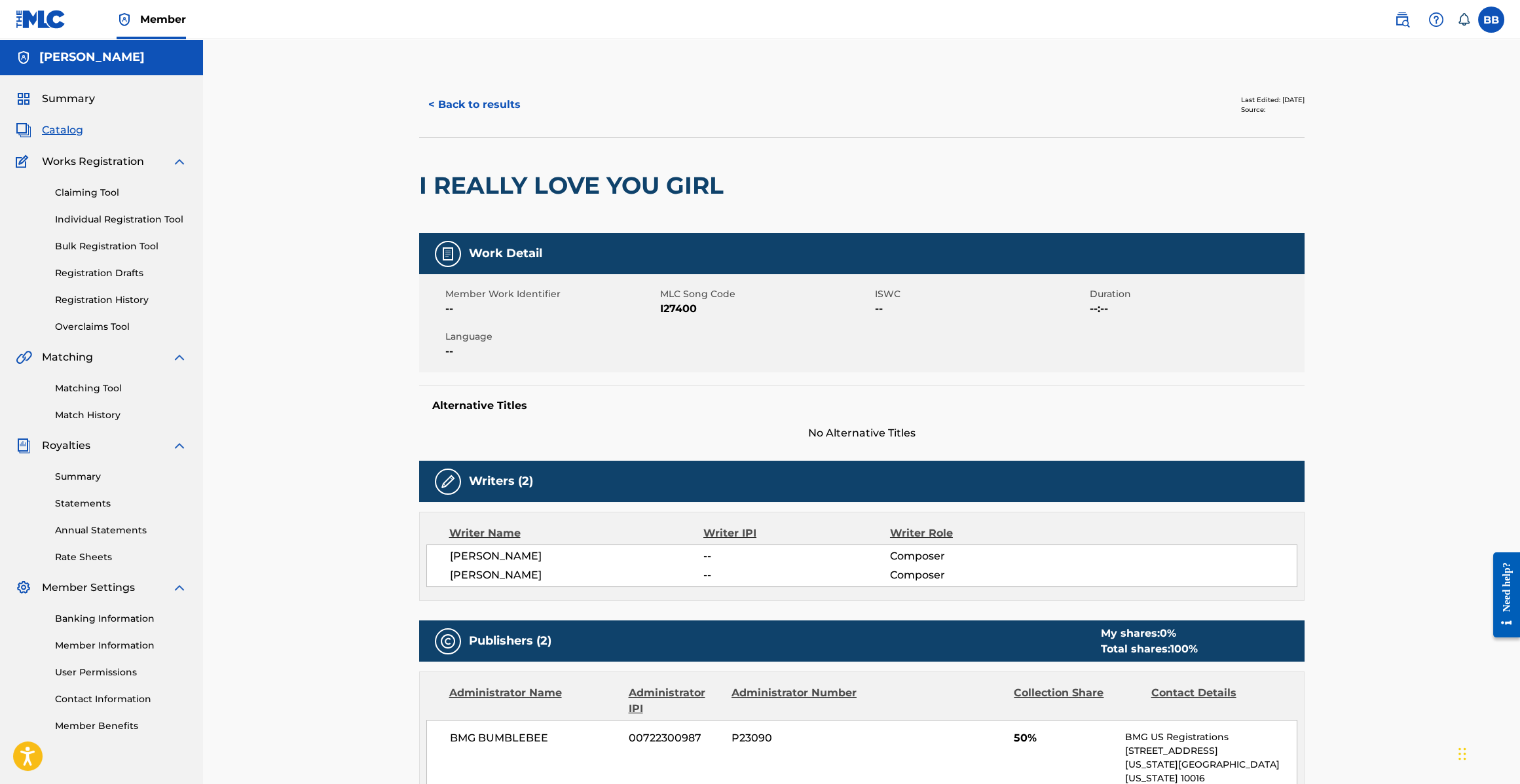
click at [1241, 104] on div "Source:" at bounding box center [1272, 109] width 63 height 10
drag, startPoint x: 1203, startPoint y: 105, endPoint x: 1218, endPoint y: 146, distance: 43.7
click at [1241, 107] on div "Source:" at bounding box center [1272, 109] width 63 height 10
click at [1216, 168] on div "I REALLY LOVE YOU GIRL" at bounding box center [862, 184] width 886 height 95
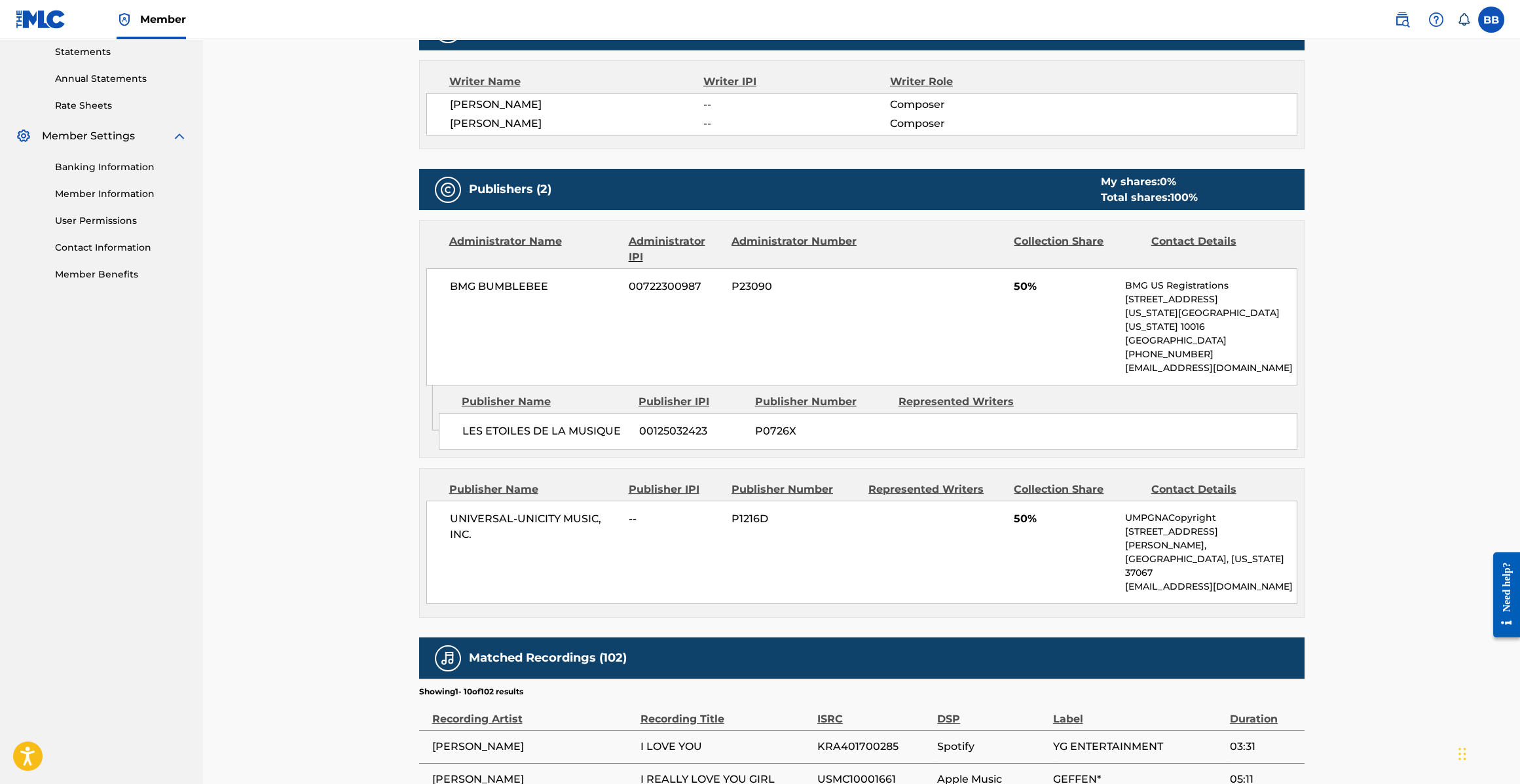
click at [442, 176] on div "Publishers (2) My shares: 0 % Total shares: 100 %" at bounding box center [862, 189] width 886 height 41
drag, startPoint x: 443, startPoint y: 189, endPoint x: 451, endPoint y: 196, distance: 10.6
click at [443, 189] on img at bounding box center [447, 189] width 16 height 16
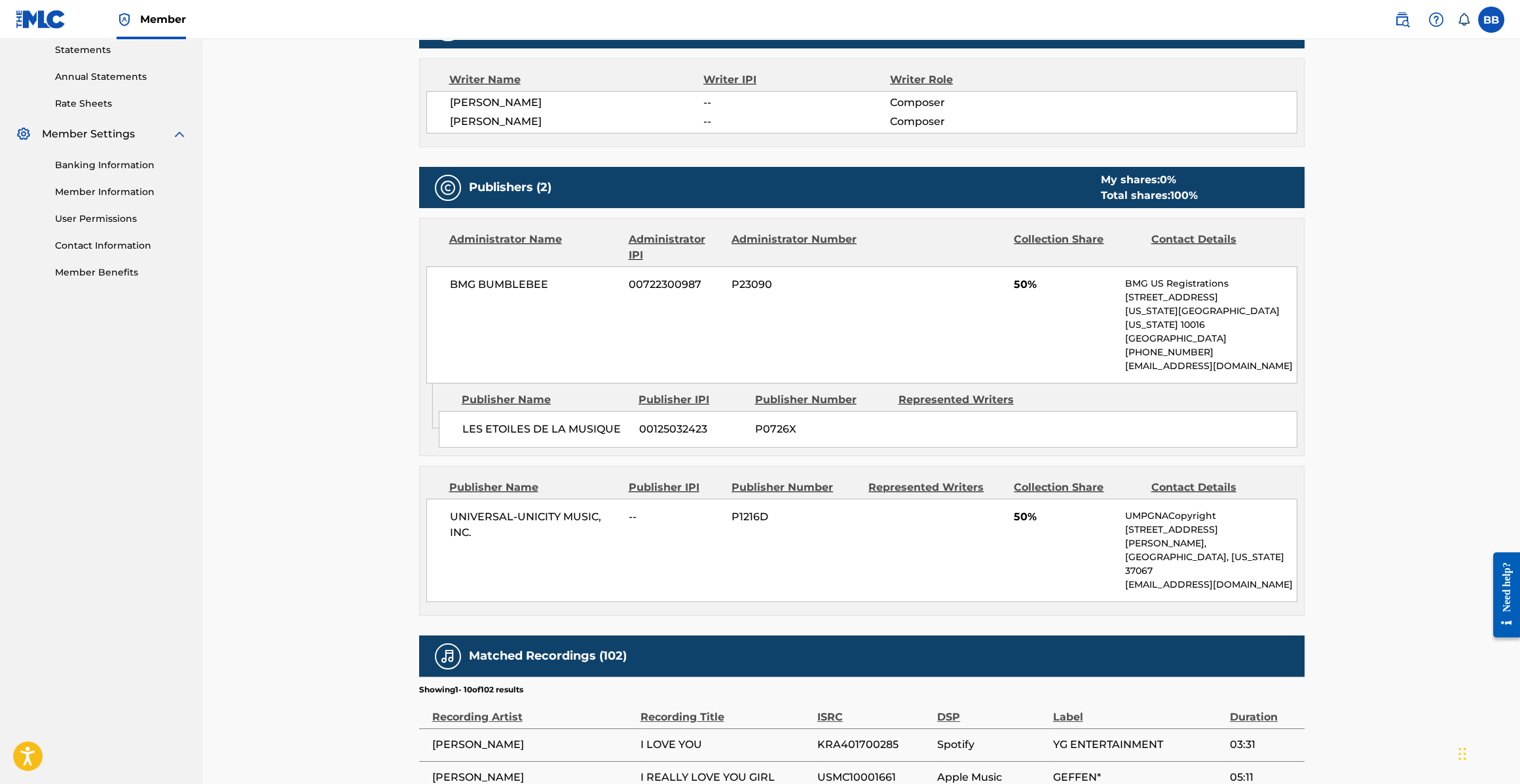
click at [635, 316] on div "BMG BUMBLEBEE 00722300987 P23090 50% BMG US Registrations [STREET_ADDRESS][US_S…" at bounding box center [862, 324] width 871 height 117
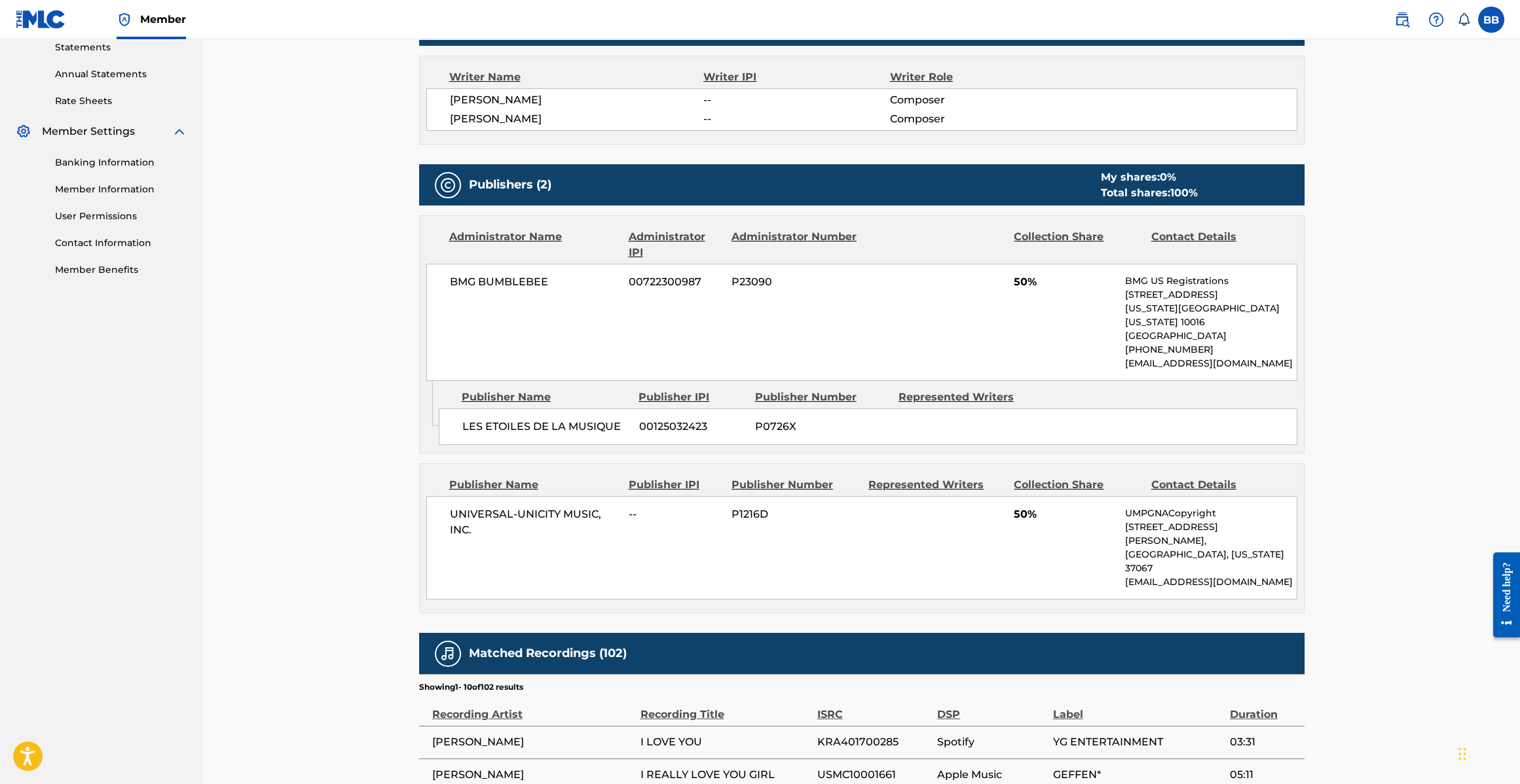
drag, startPoint x: 554, startPoint y: 381, endPoint x: 594, endPoint y: 392, distance: 41.5
click at [566, 390] on div "Publisher Name" at bounding box center [545, 397] width 167 height 16
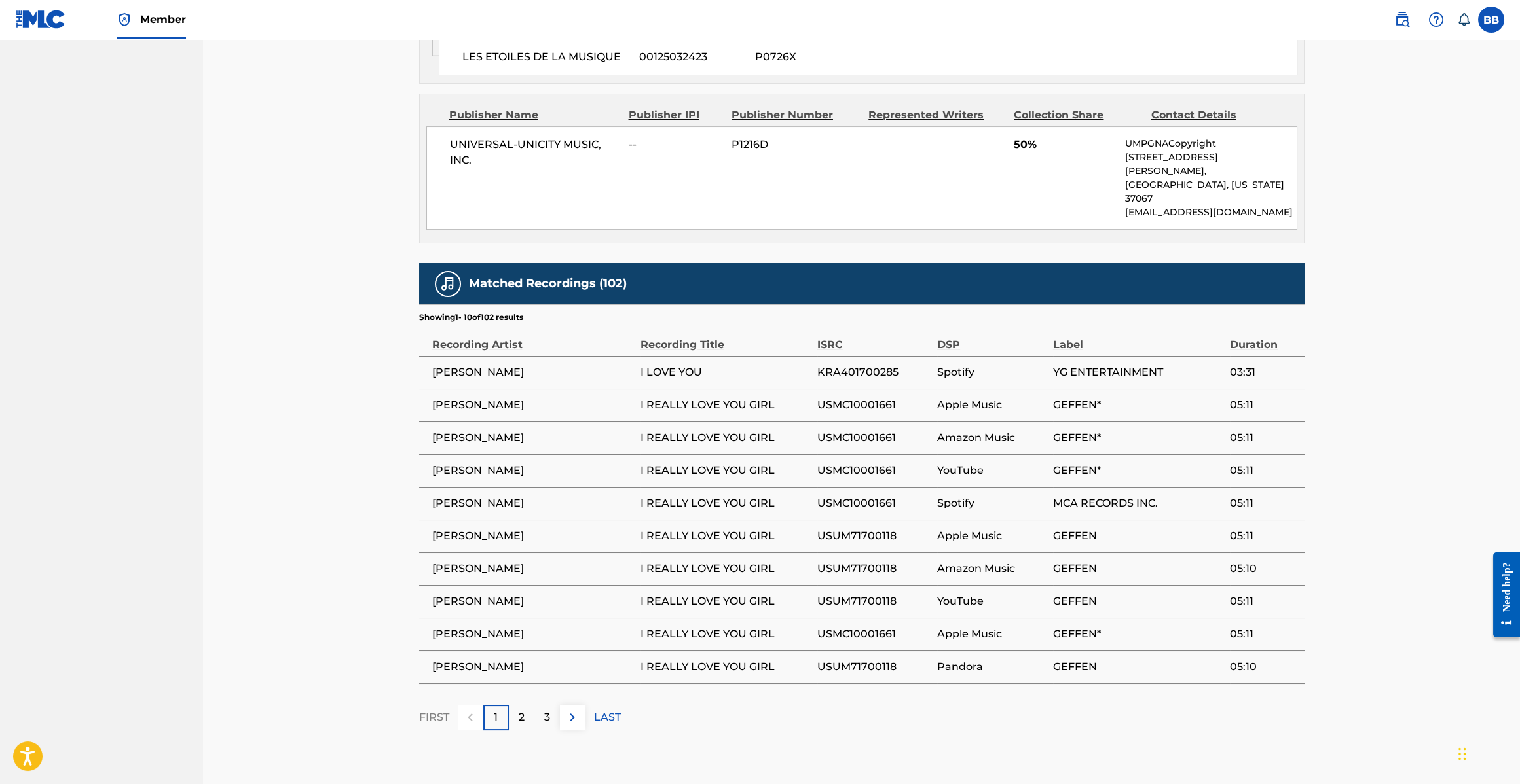
scroll to position [845, 0]
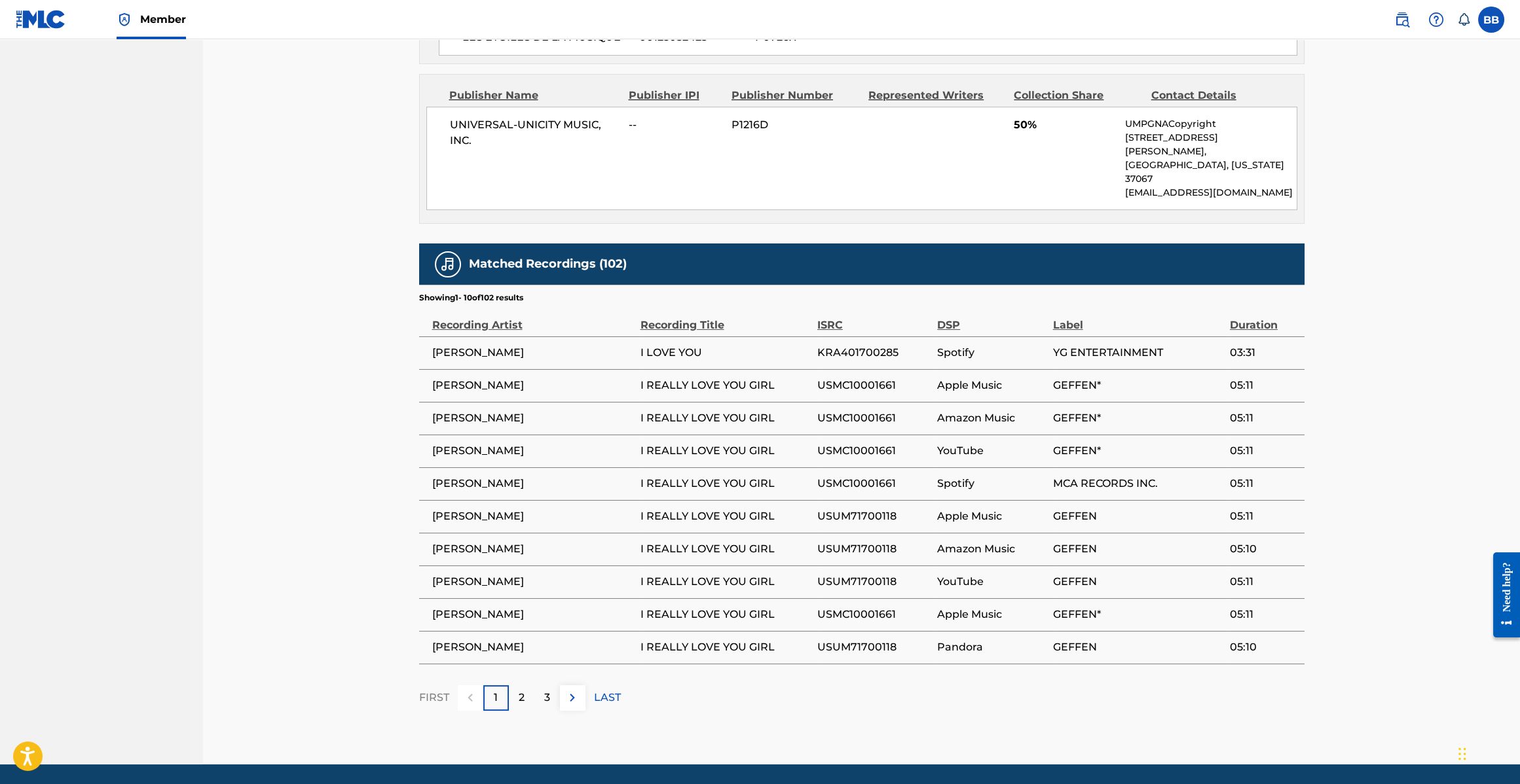
click at [523, 690] on p "2" at bounding box center [522, 697] width 6 height 16
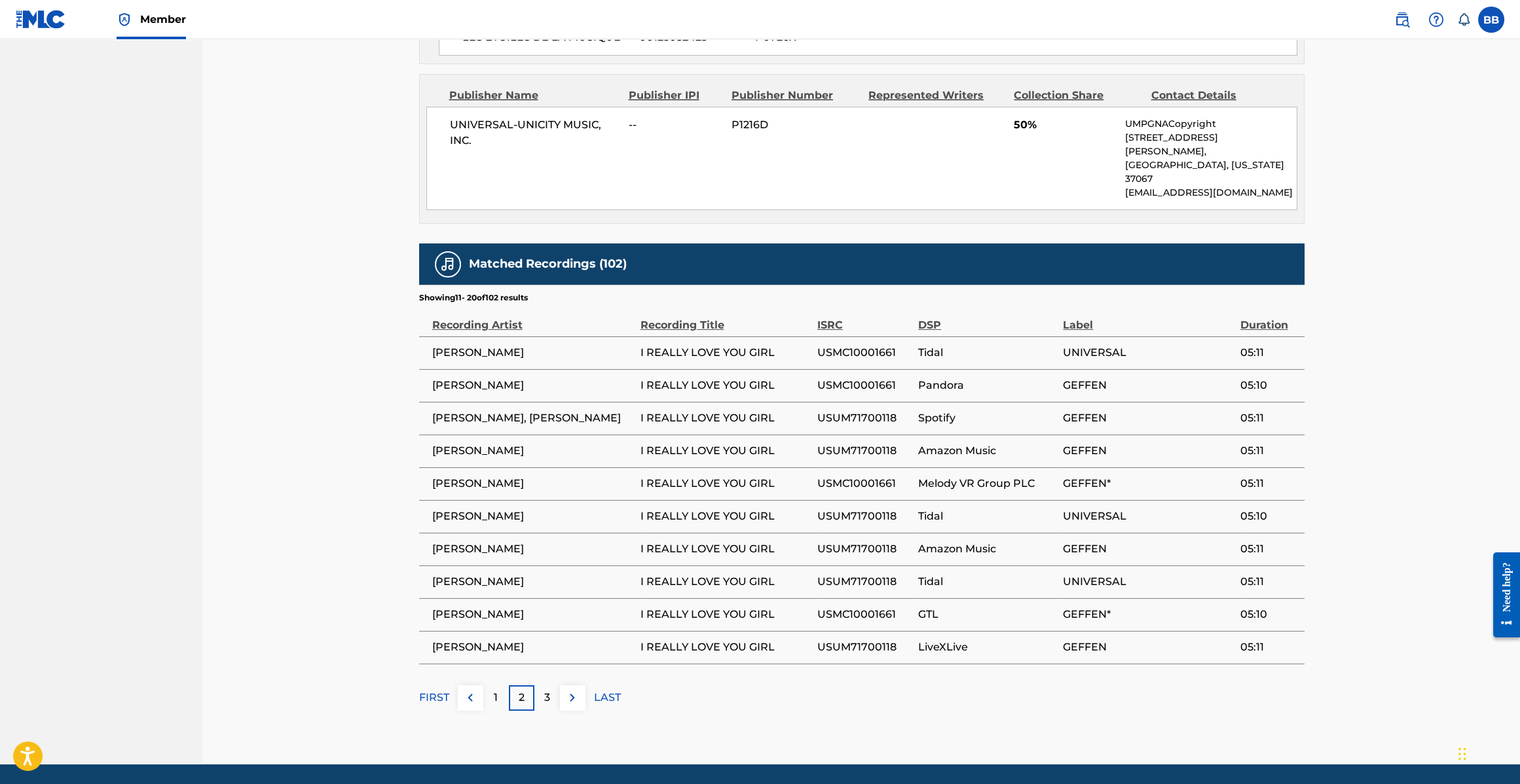
click at [549, 690] on p "3" at bounding box center [547, 697] width 6 height 16
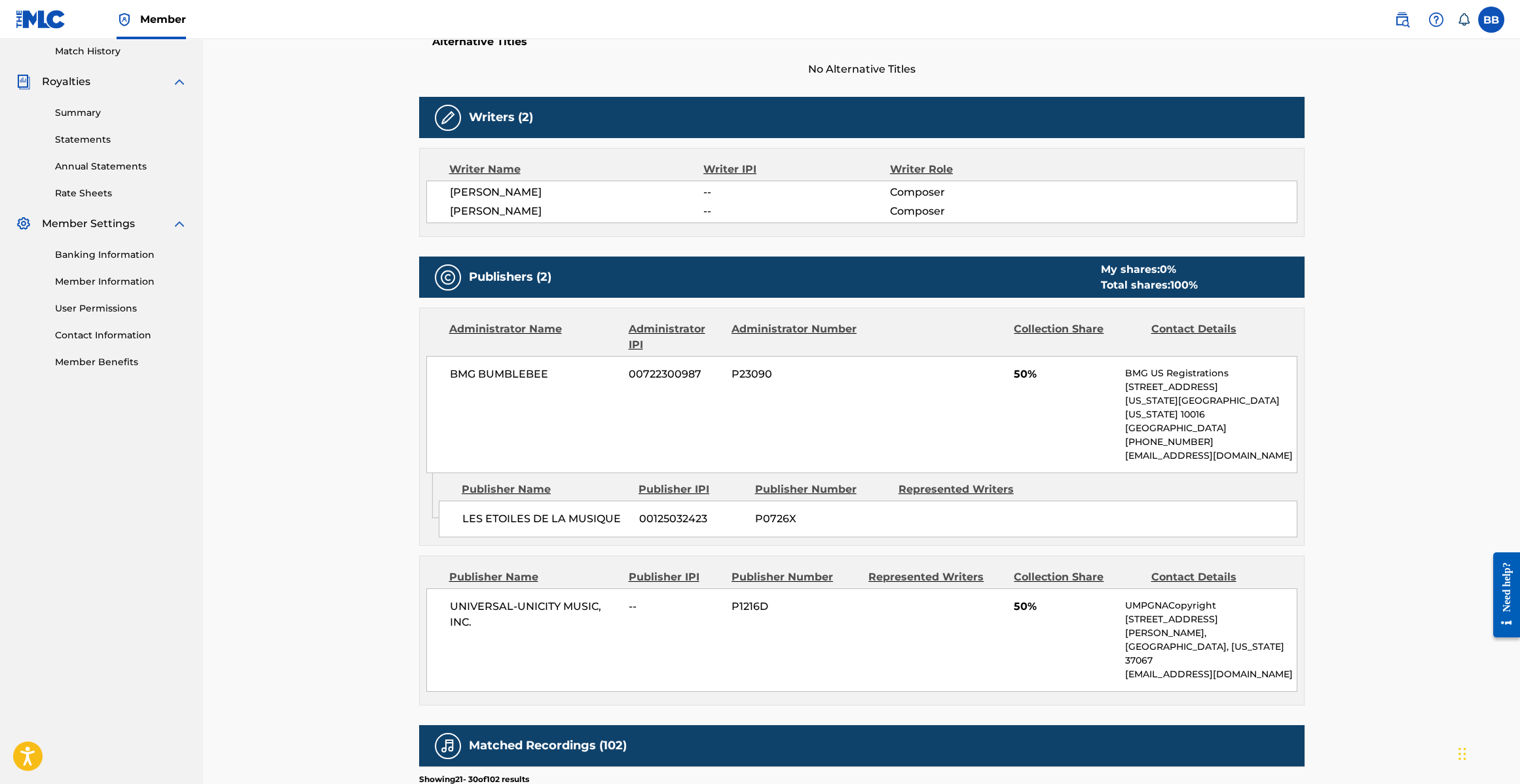
scroll to position [0, 0]
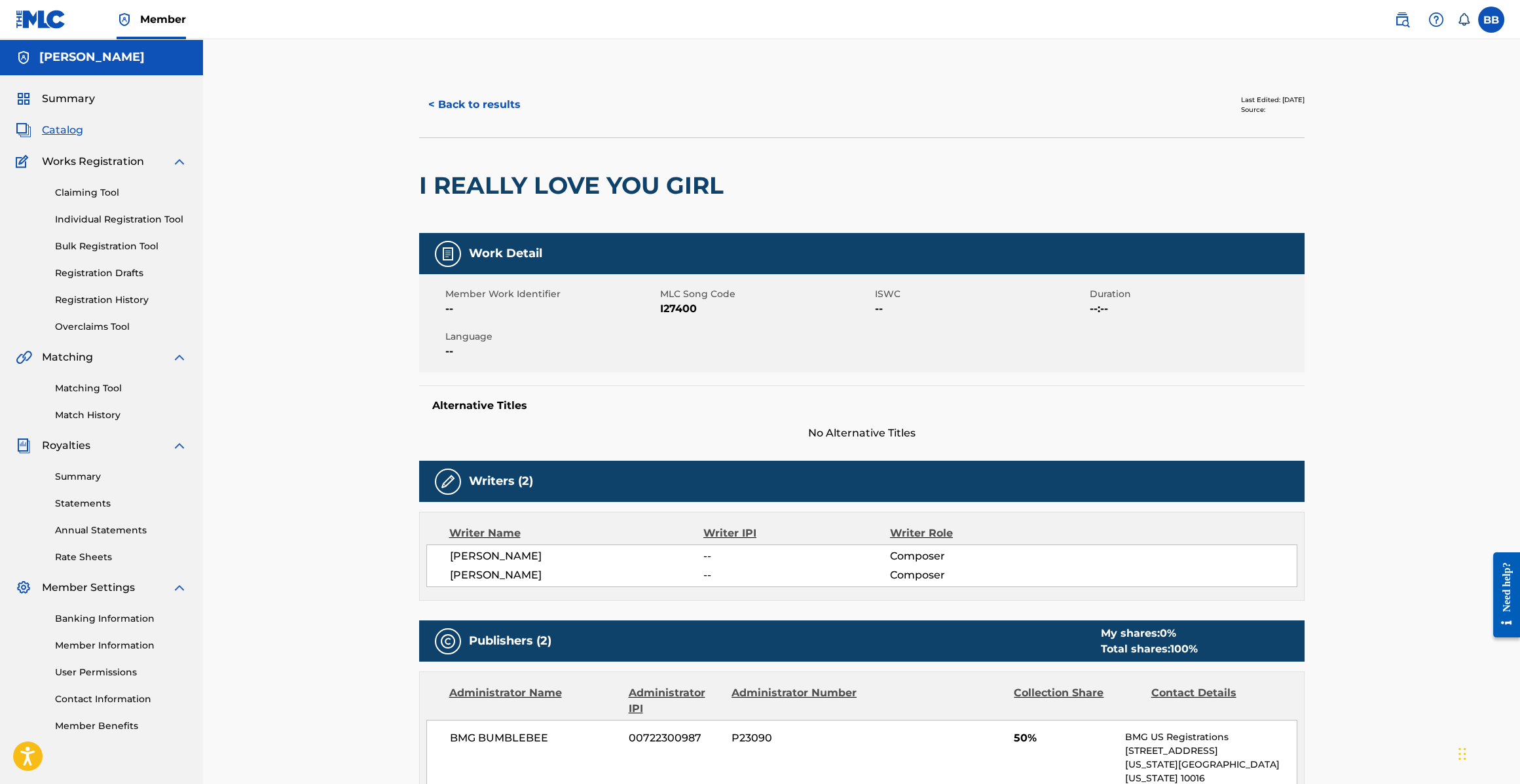
click at [508, 110] on button "< Back to results" at bounding box center [474, 104] width 110 height 33
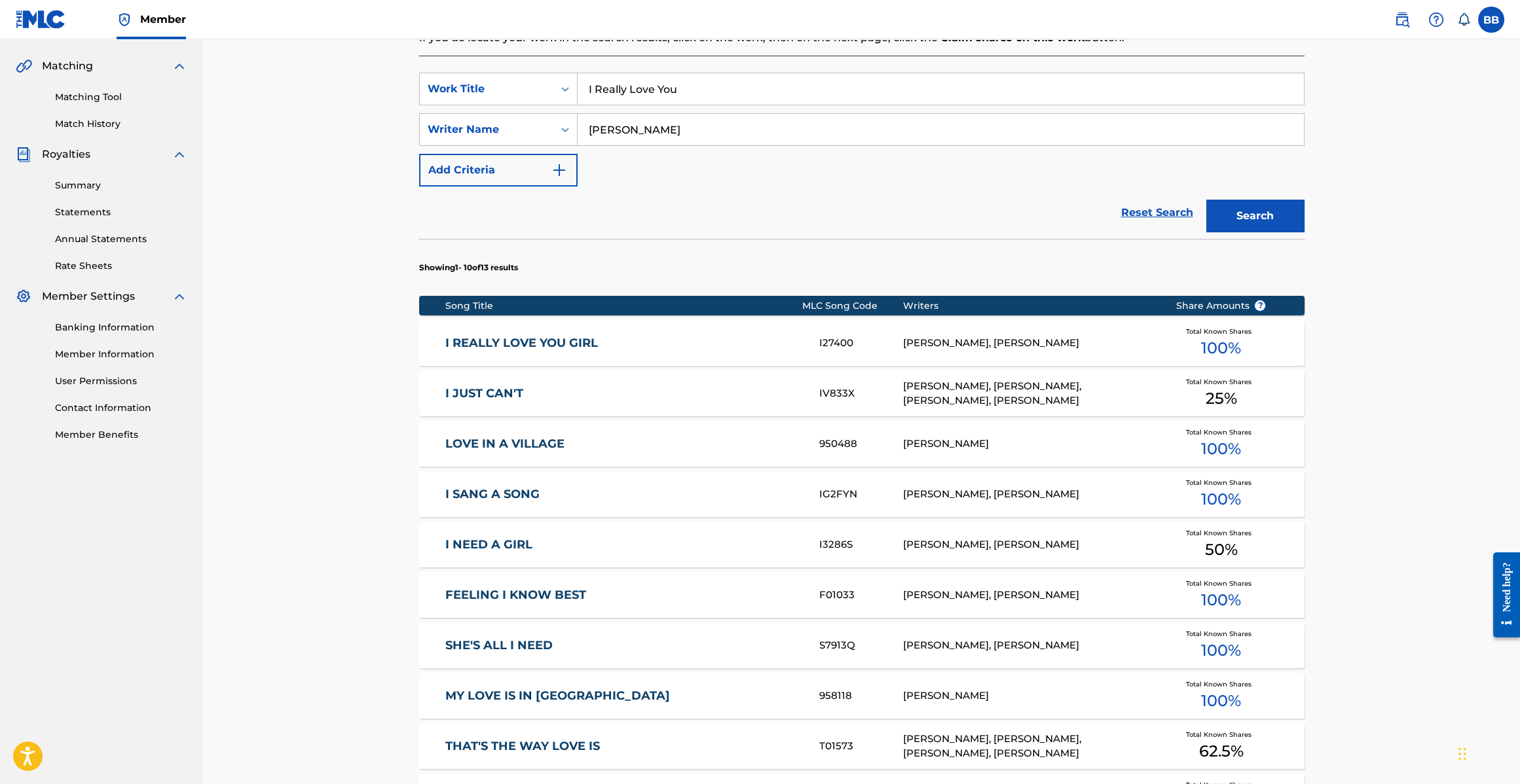
scroll to position [292, 0]
click at [998, 335] on div "[PERSON_NAME], [PERSON_NAME]" at bounding box center [1029, 343] width 252 height 15
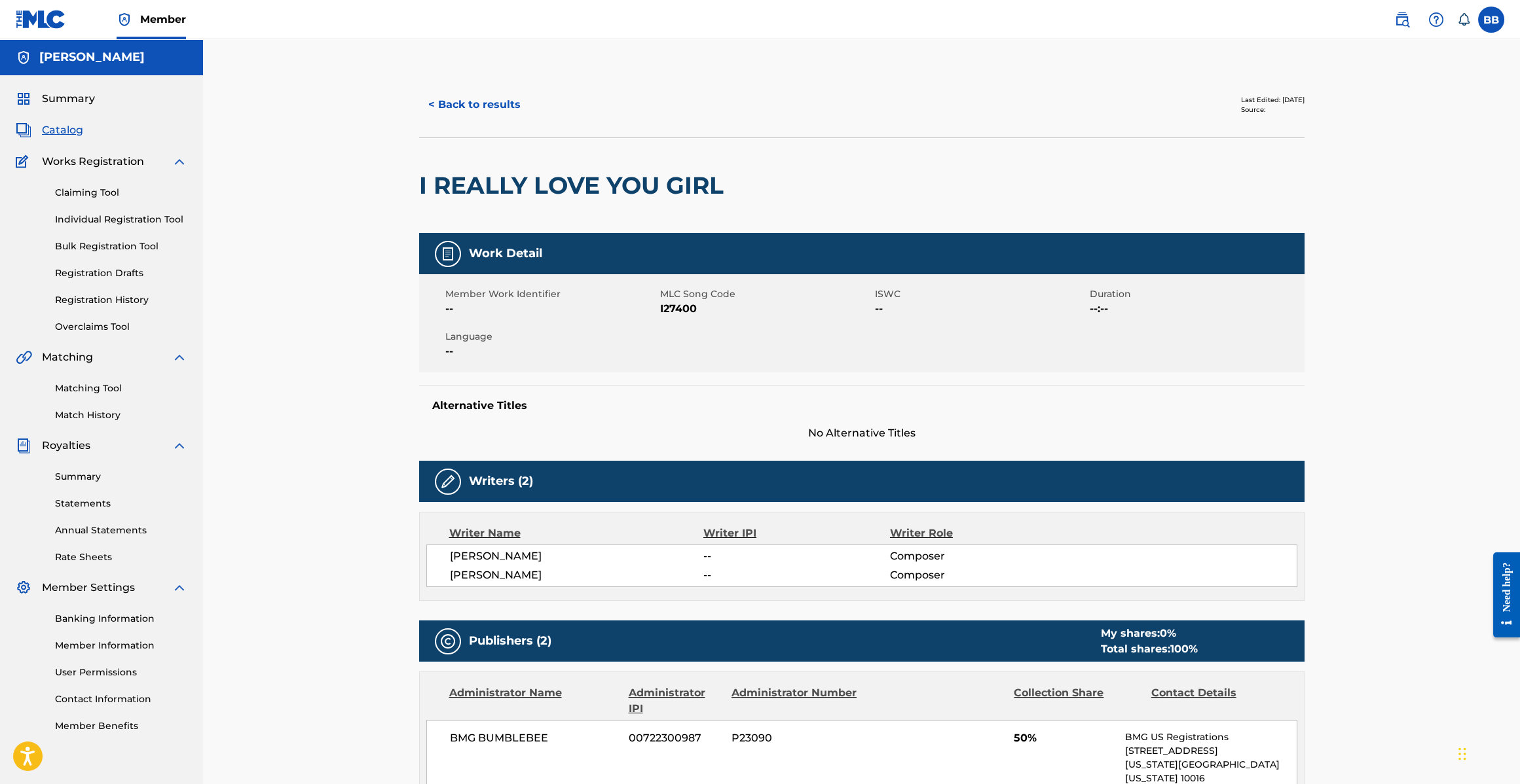
click at [493, 533] on div "Writer Name" at bounding box center [576, 533] width 254 height 16
click at [426, 463] on div "Writers (2)" at bounding box center [862, 481] width 886 height 41
click at [437, 486] on div at bounding box center [447, 482] width 26 height 26
click at [513, 285] on div "Member Work Identifier -- MLC Song Code I27400 ISWC -- Duration --:-- Language …" at bounding box center [862, 323] width 886 height 99
click at [455, 207] on div "I REALLY LOVE YOU GIRL" at bounding box center [575, 185] width 311 height 95
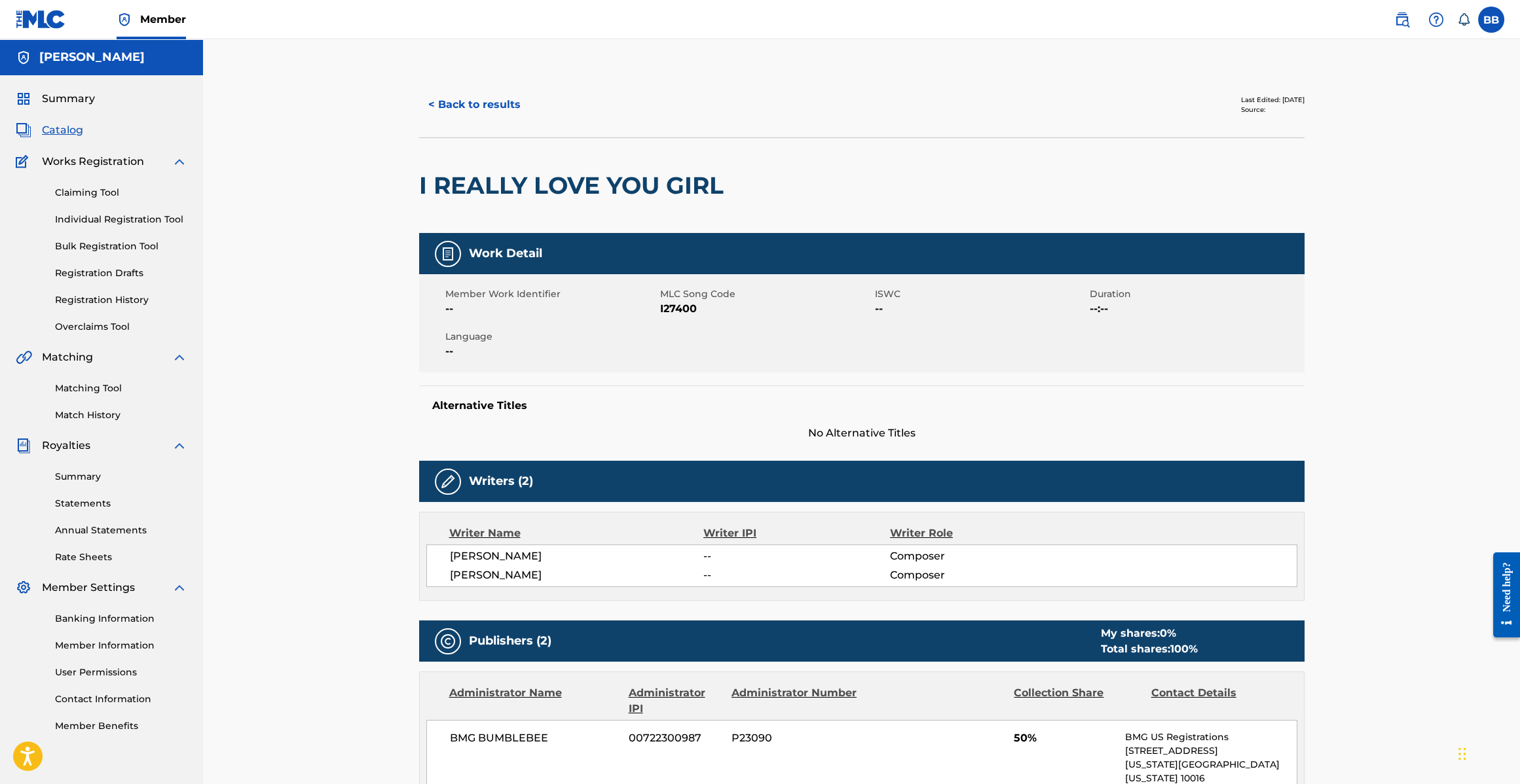
drag, startPoint x: 469, startPoint y: 260, endPoint x: 436, endPoint y: 261, distance: 33.0
click at [468, 261] on div "Work Detail" at bounding box center [862, 253] width 886 height 41
click at [436, 261] on div "Work Detail" at bounding box center [862, 253] width 886 height 41
click at [1161, 96] on div "Last Edited: [DATE] Source:" at bounding box center [1084, 104] width 443 height 33
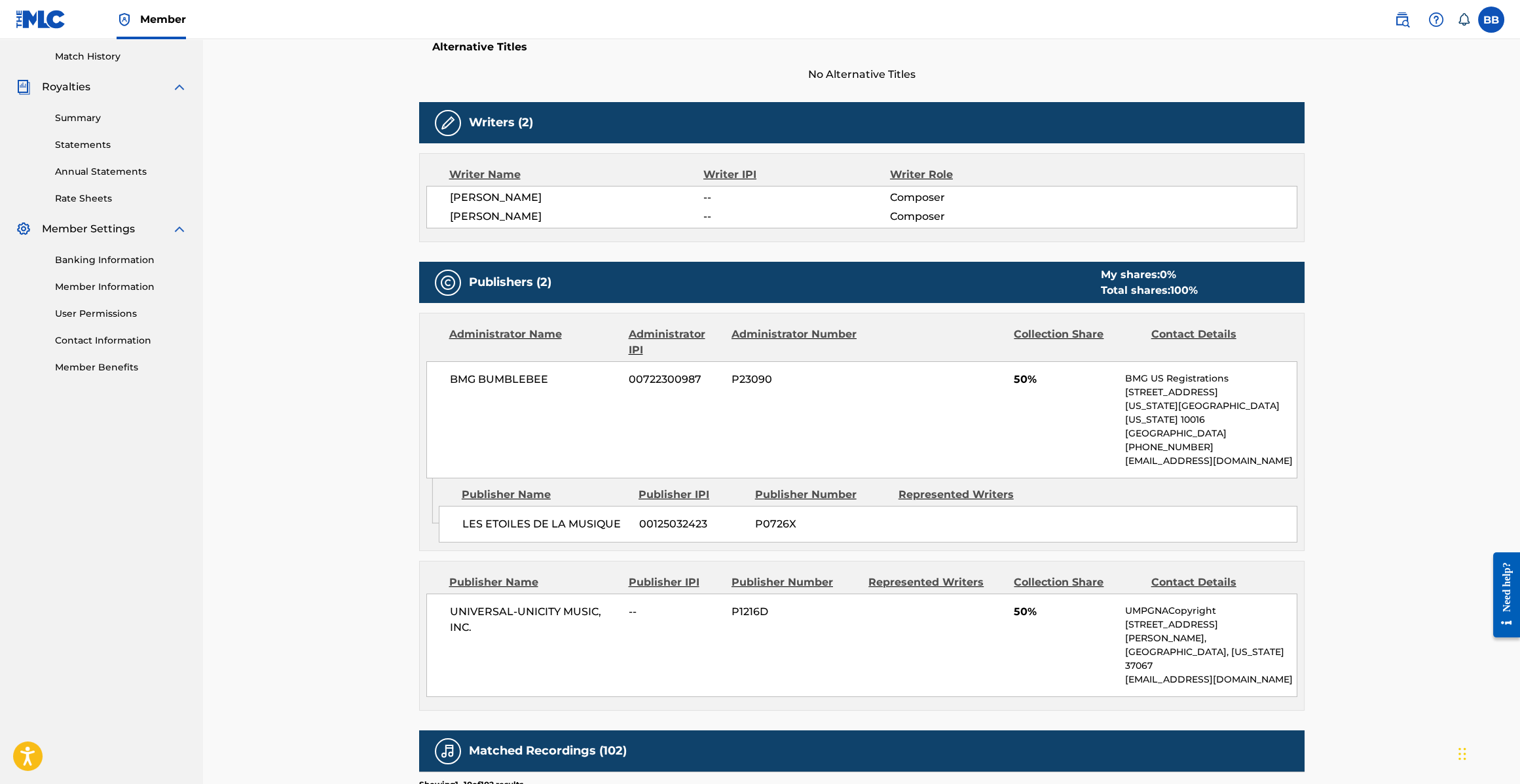
scroll to position [27, 0]
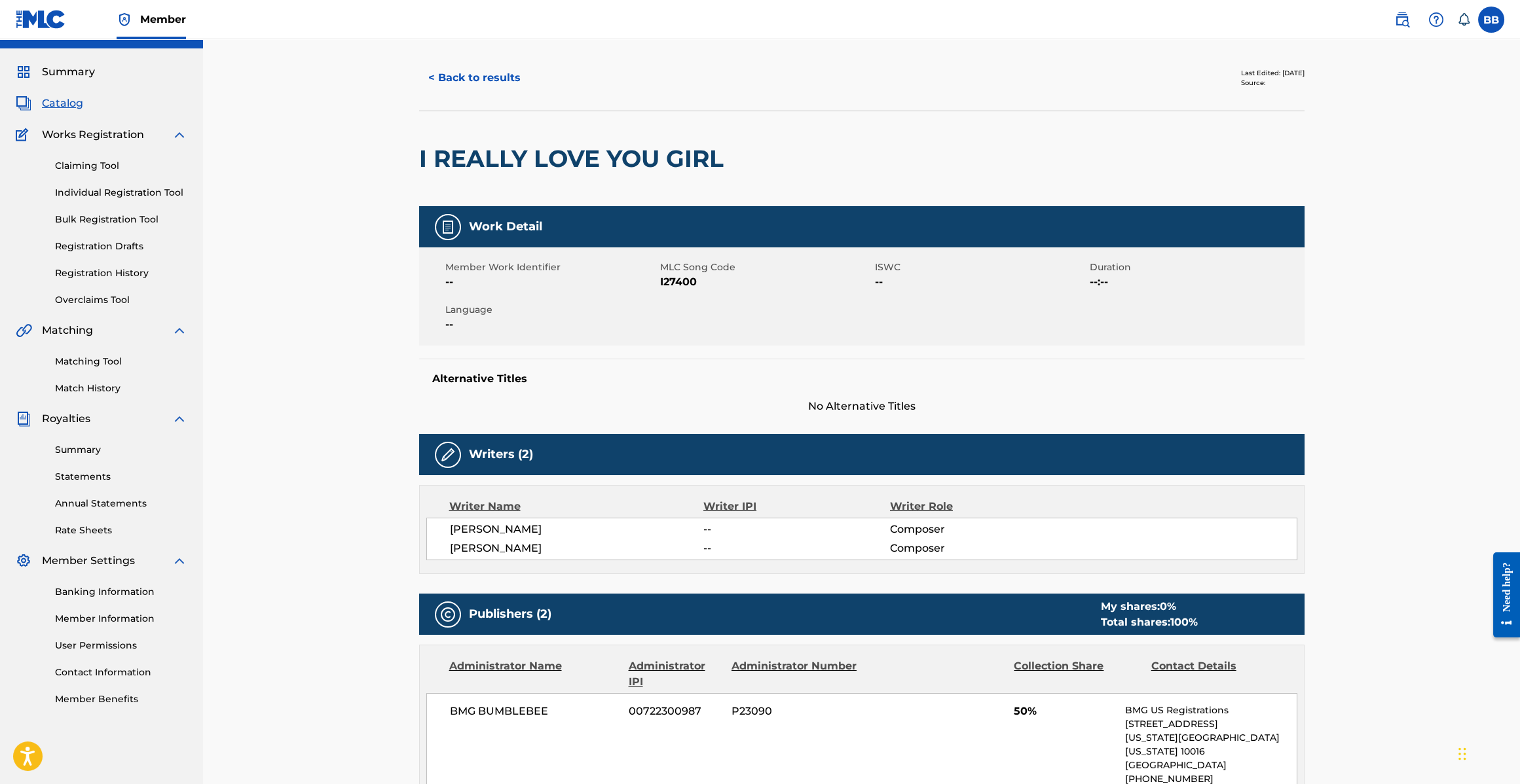
click at [479, 75] on button "< Back to results" at bounding box center [474, 77] width 110 height 33
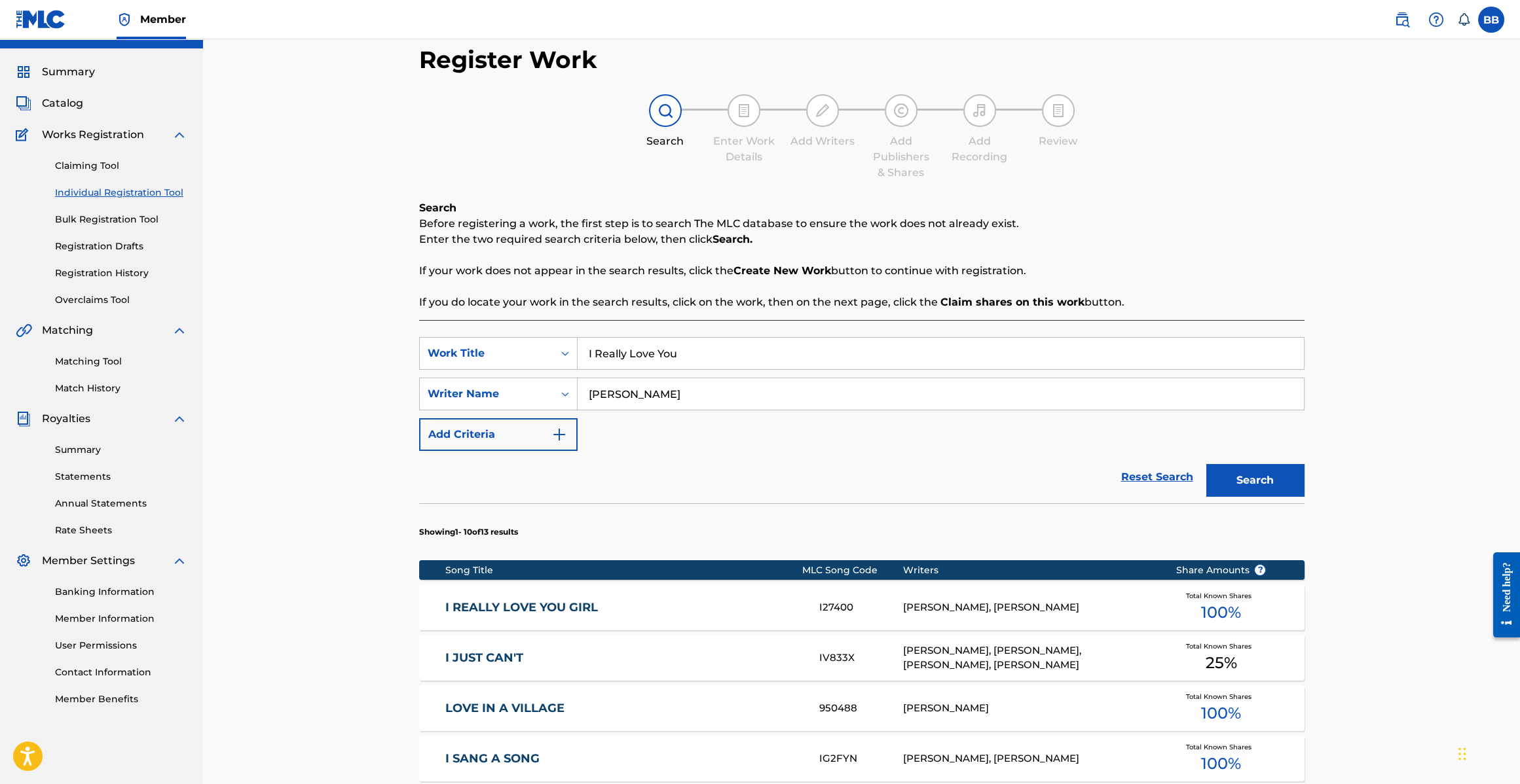
click at [701, 349] on input "I Really Love You" at bounding box center [941, 353] width 726 height 31
click at [702, 349] on input "I Really Love You" at bounding box center [941, 353] width 726 height 31
click at [701, 349] on input "I Really Love You" at bounding box center [941, 353] width 726 height 31
type input "Humpin"
click at [1207, 464] on button "Search" at bounding box center [1255, 480] width 99 height 33
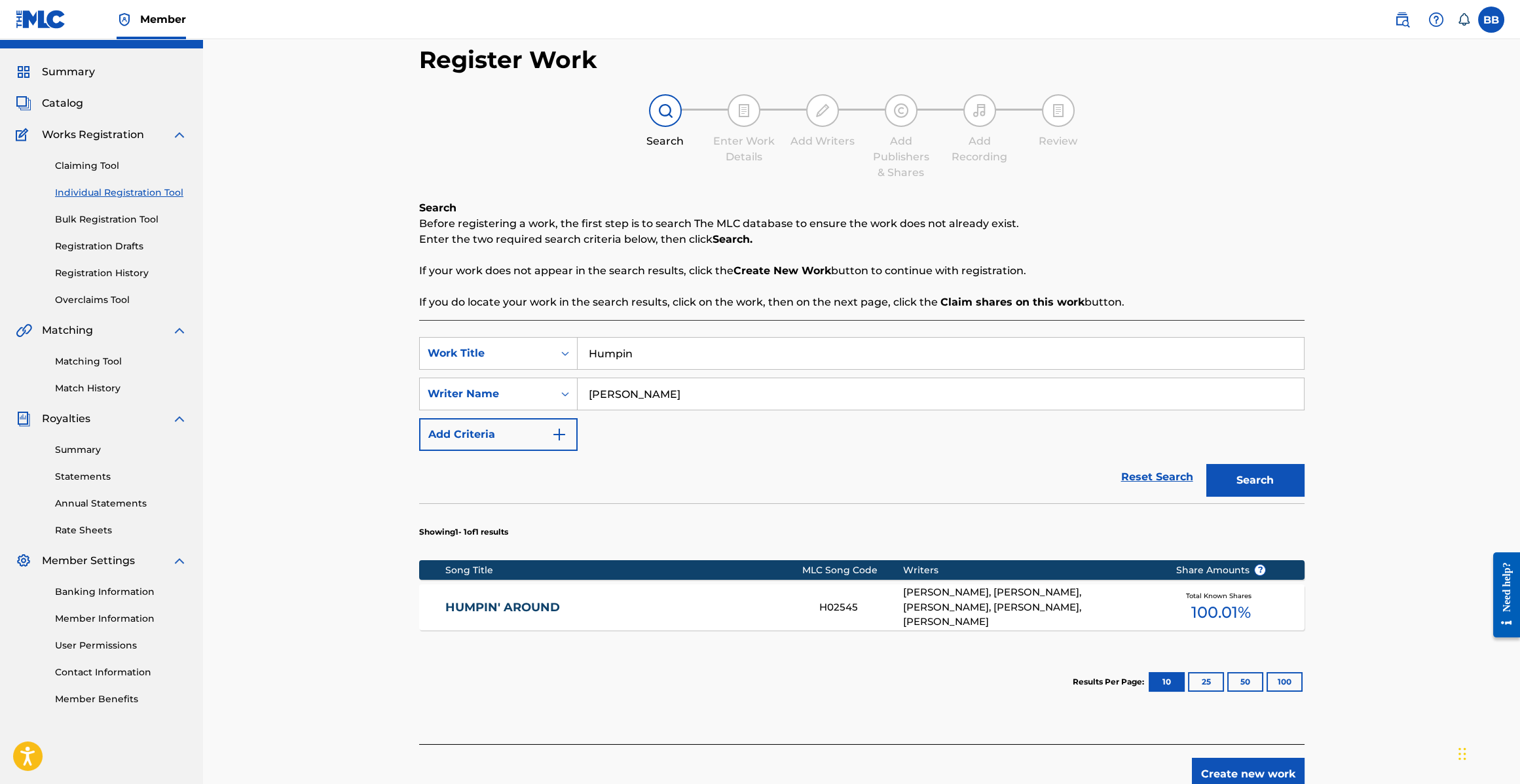
click at [483, 607] on link "HUMPIN' AROUND" at bounding box center [624, 608] width 356 height 15
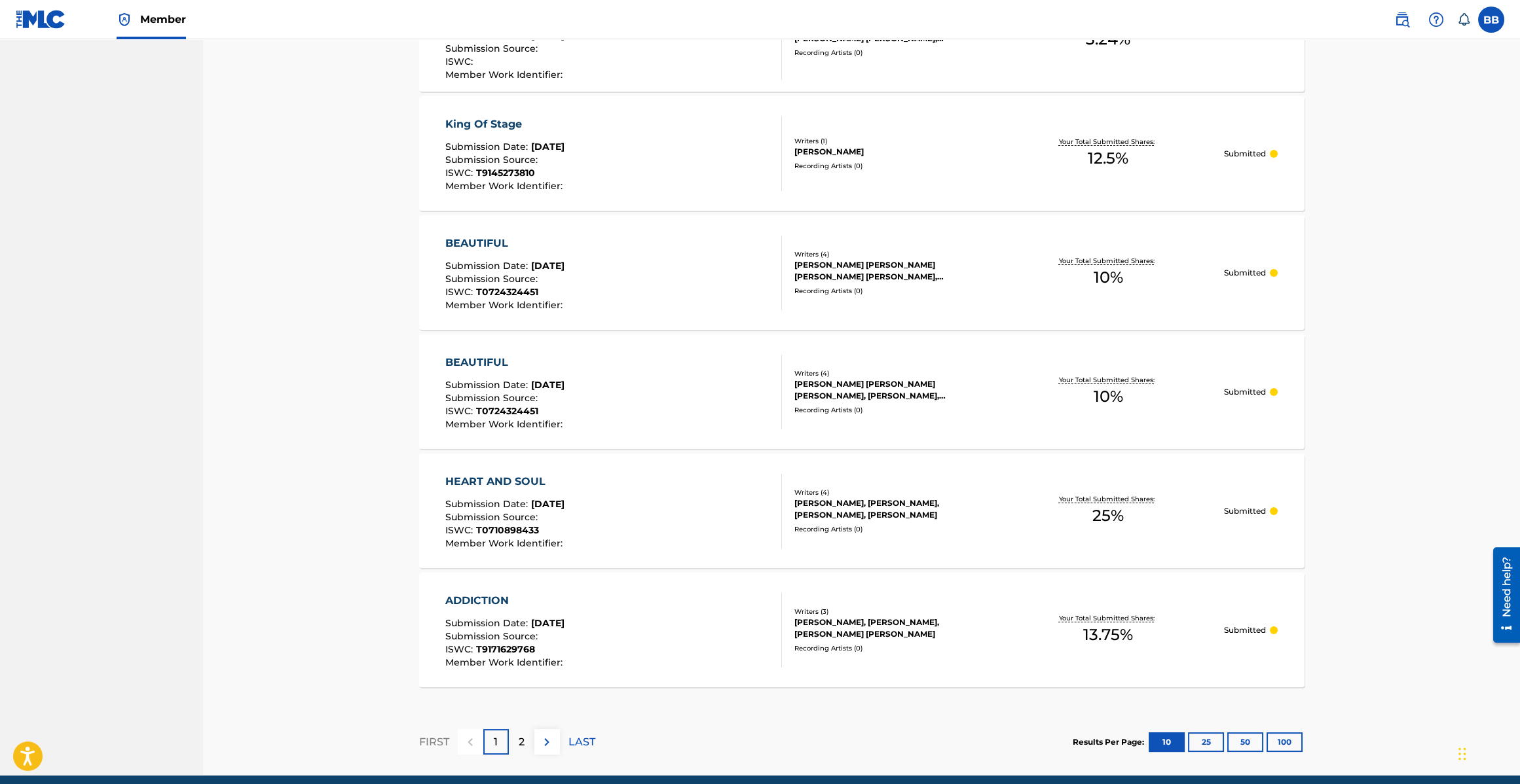
scroll to position [959, 0]
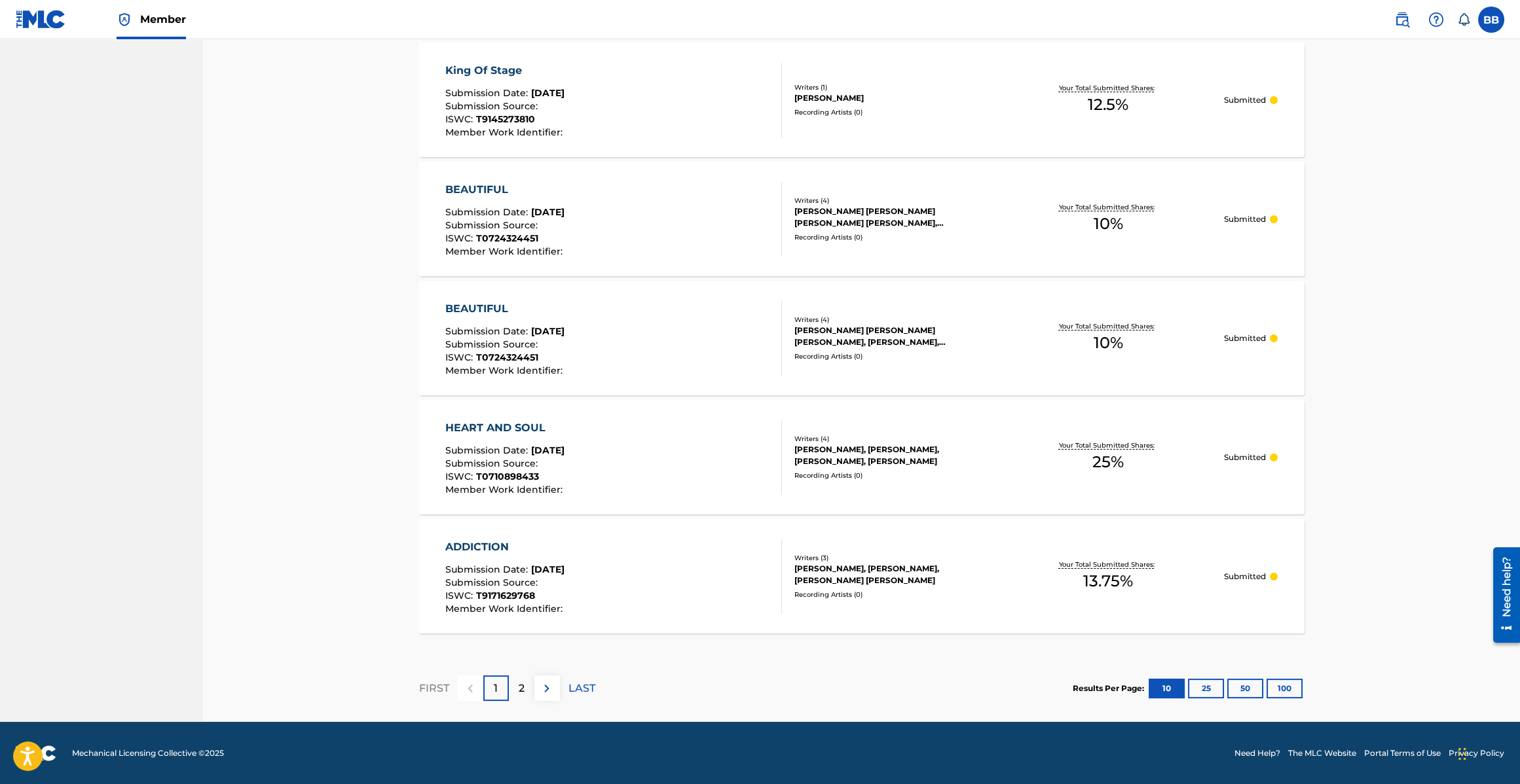
click at [522, 691] on p "2" at bounding box center [522, 688] width 6 height 16
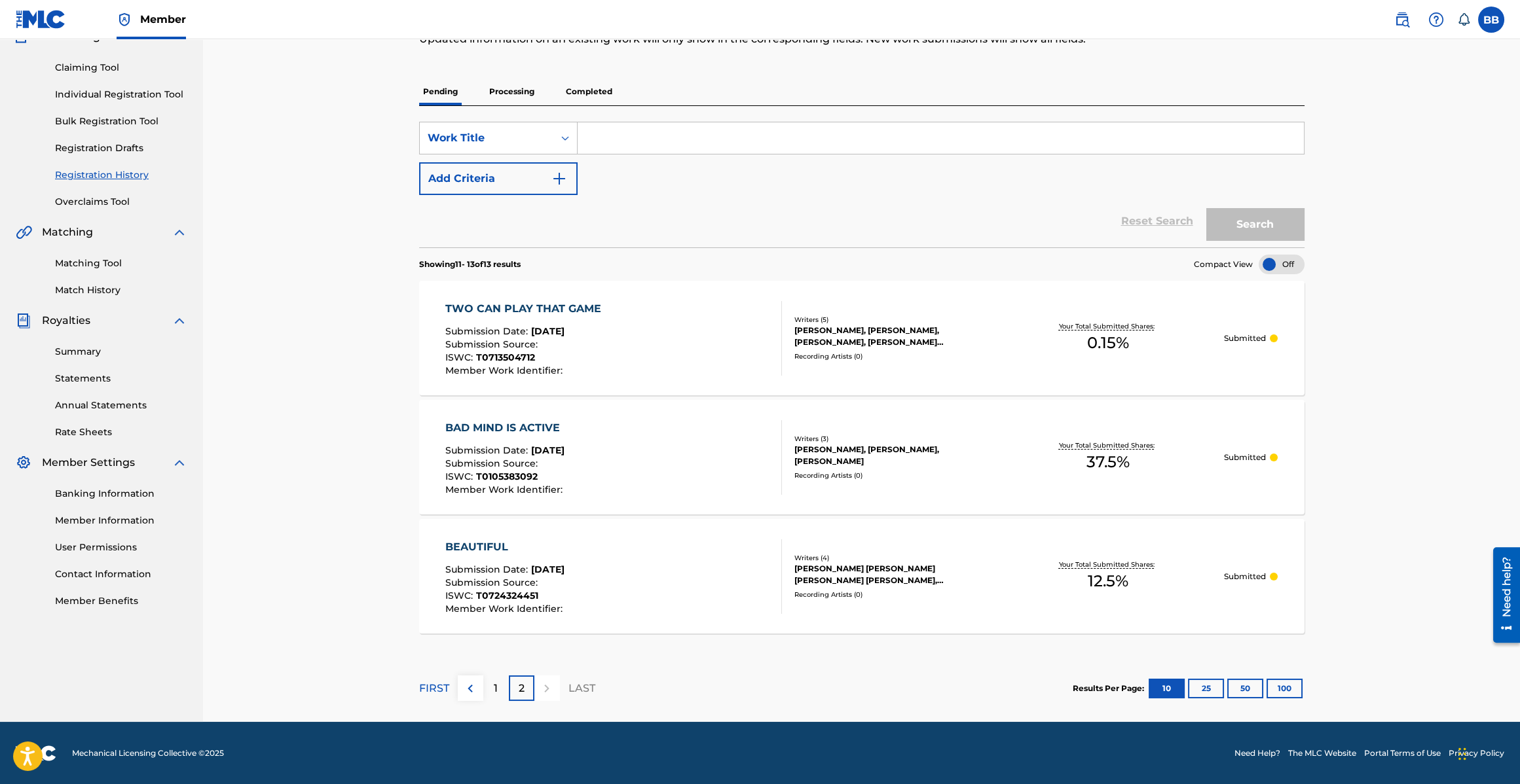
scroll to position [0, 0]
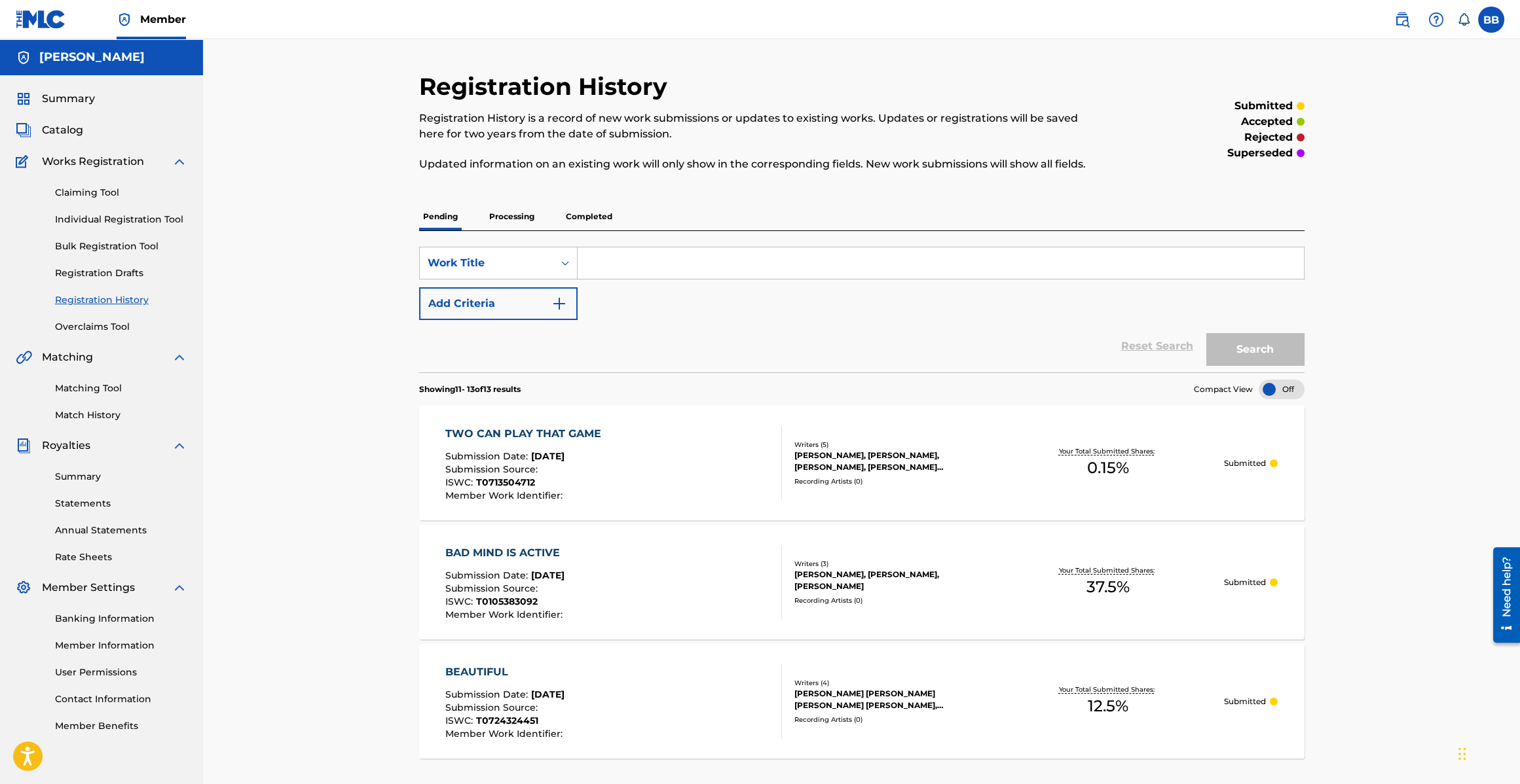
click at [91, 199] on link "Claiming Tool" at bounding box center [120, 193] width 132 height 13
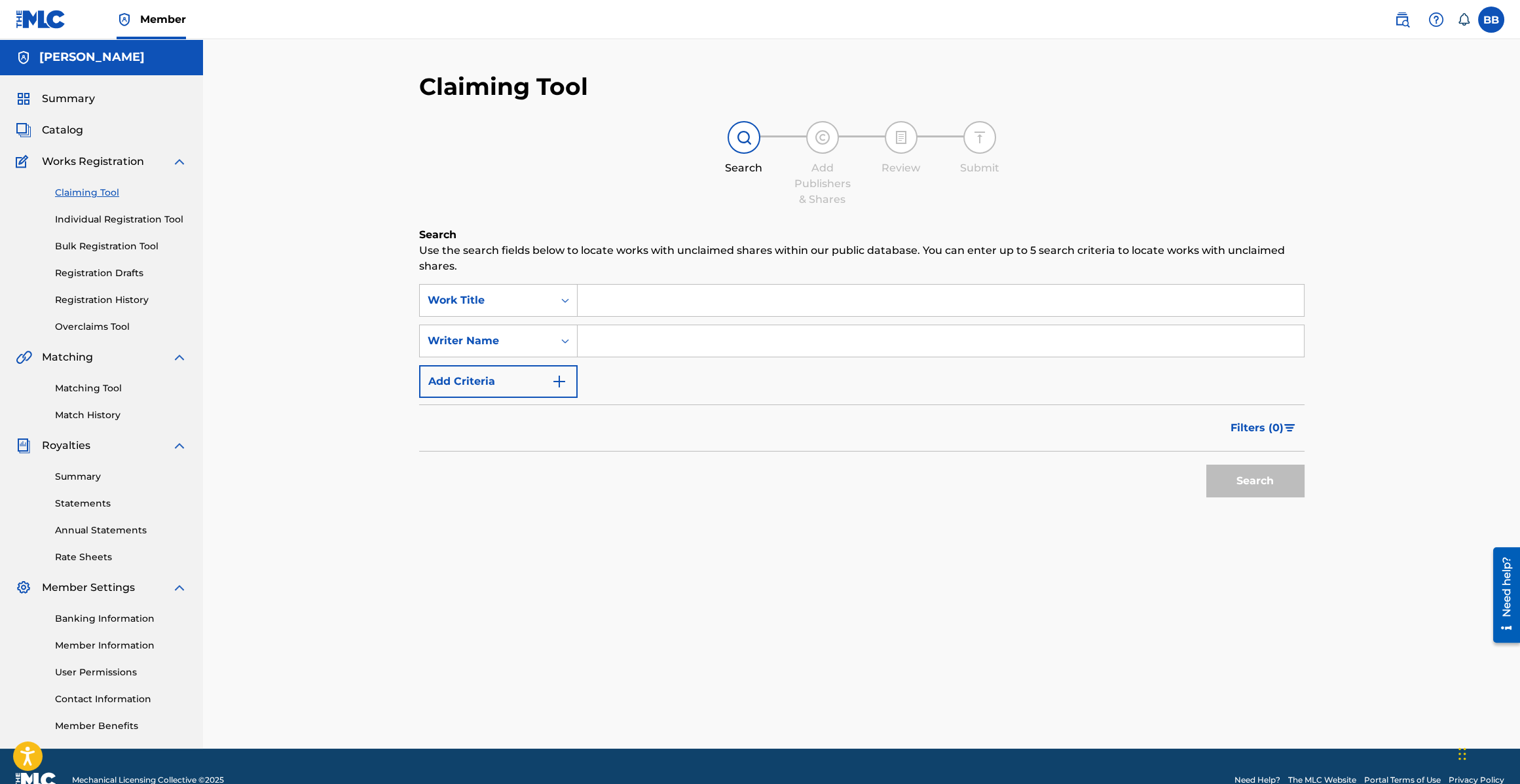
click at [634, 295] on input "Search Form" at bounding box center [941, 300] width 726 height 31
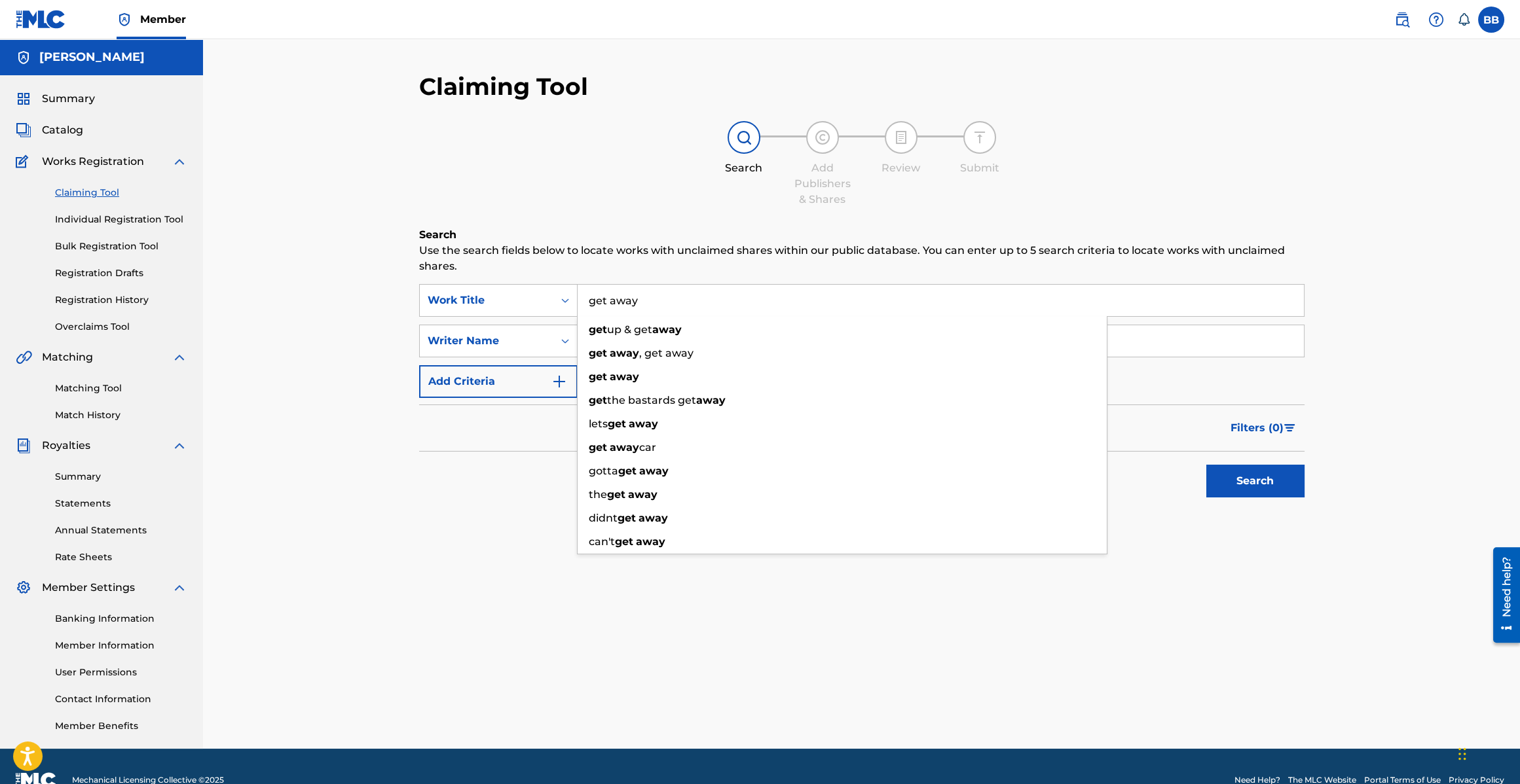
type input "get away"
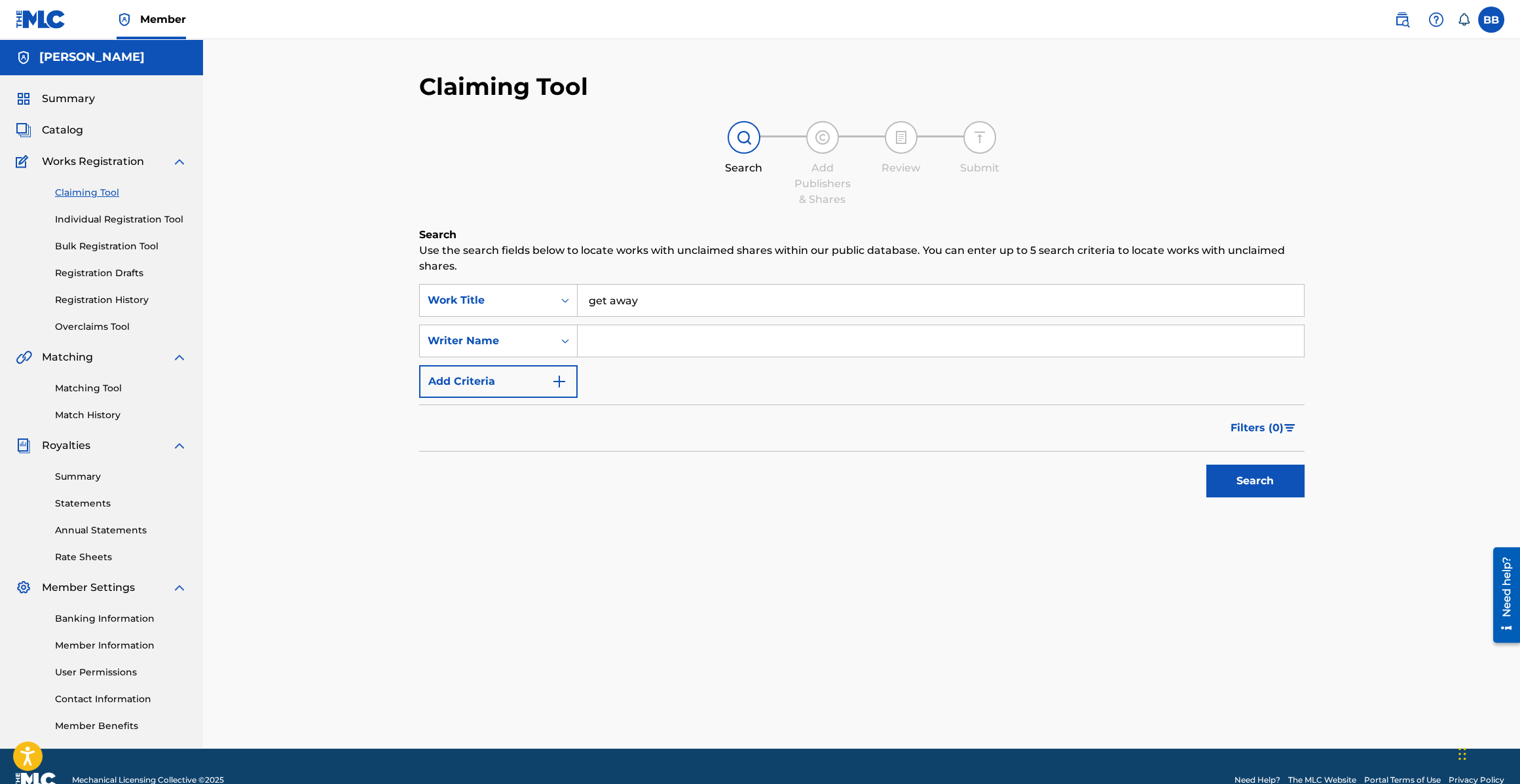
click at [620, 352] on input "Search Form" at bounding box center [941, 340] width 726 height 31
type input "[PERSON_NAME]"
click at [1271, 467] on button "Search" at bounding box center [1255, 481] width 99 height 33
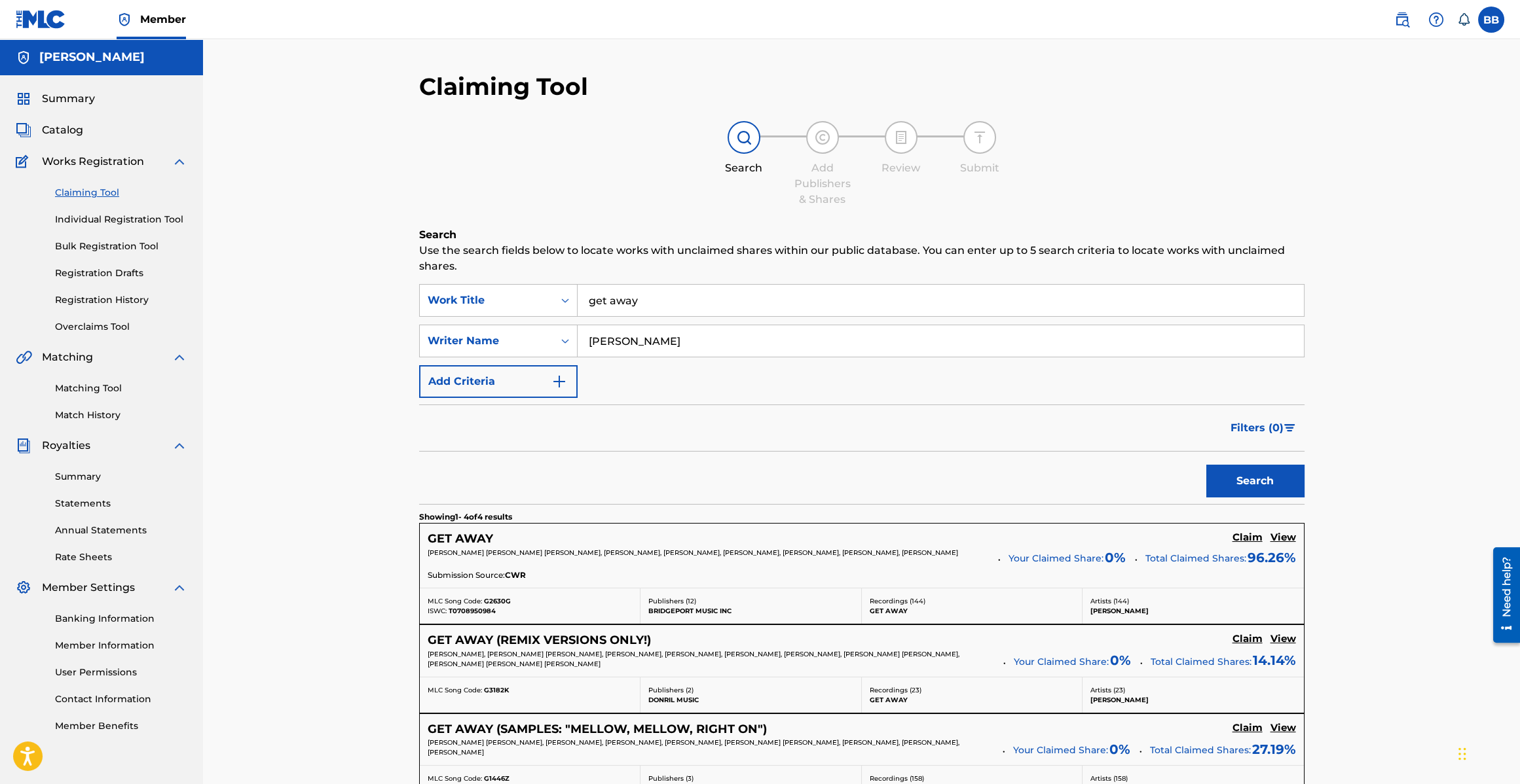
click at [464, 535] on h5 "GET AWAY" at bounding box center [461, 539] width 66 height 15
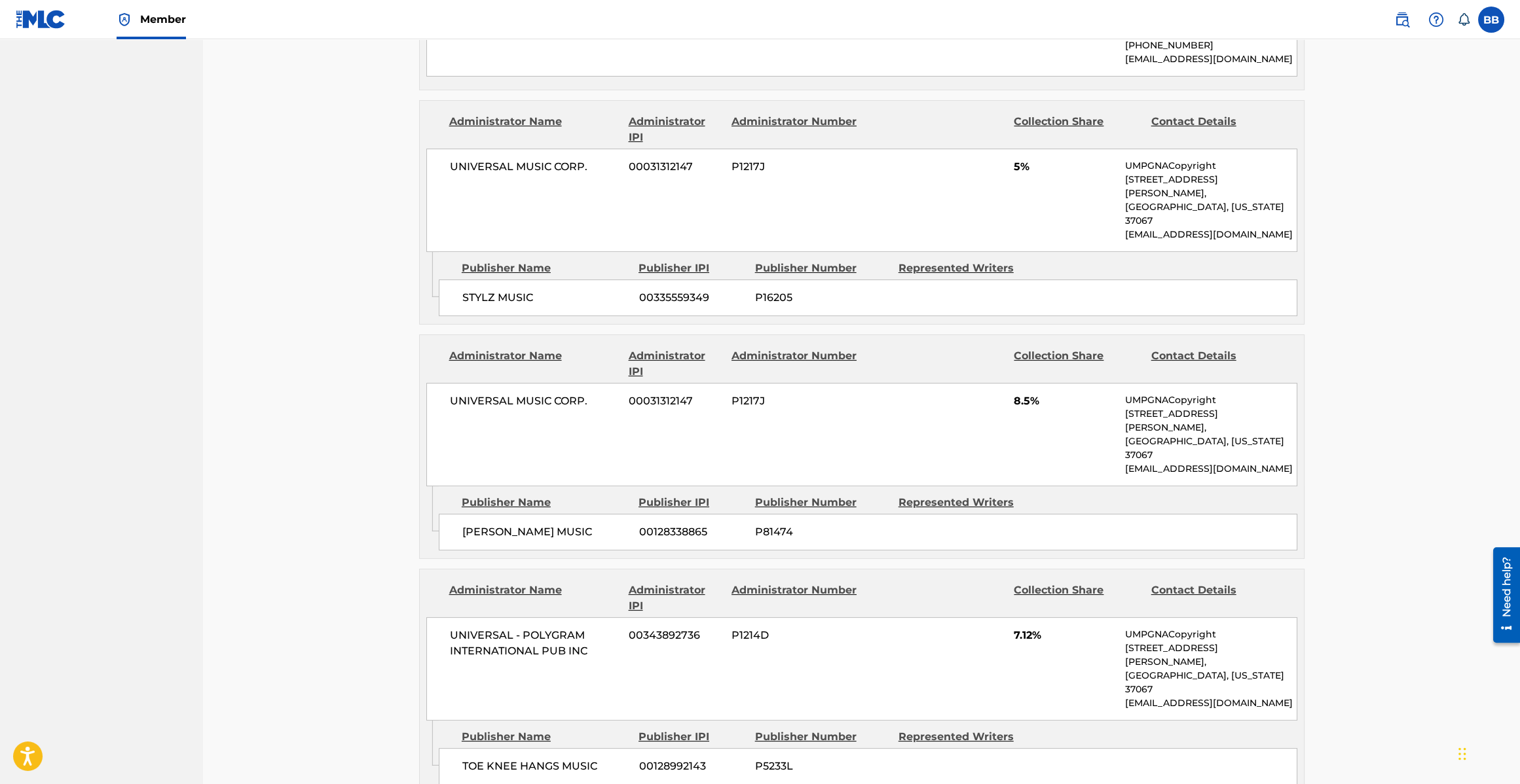
scroll to position [1307, 0]
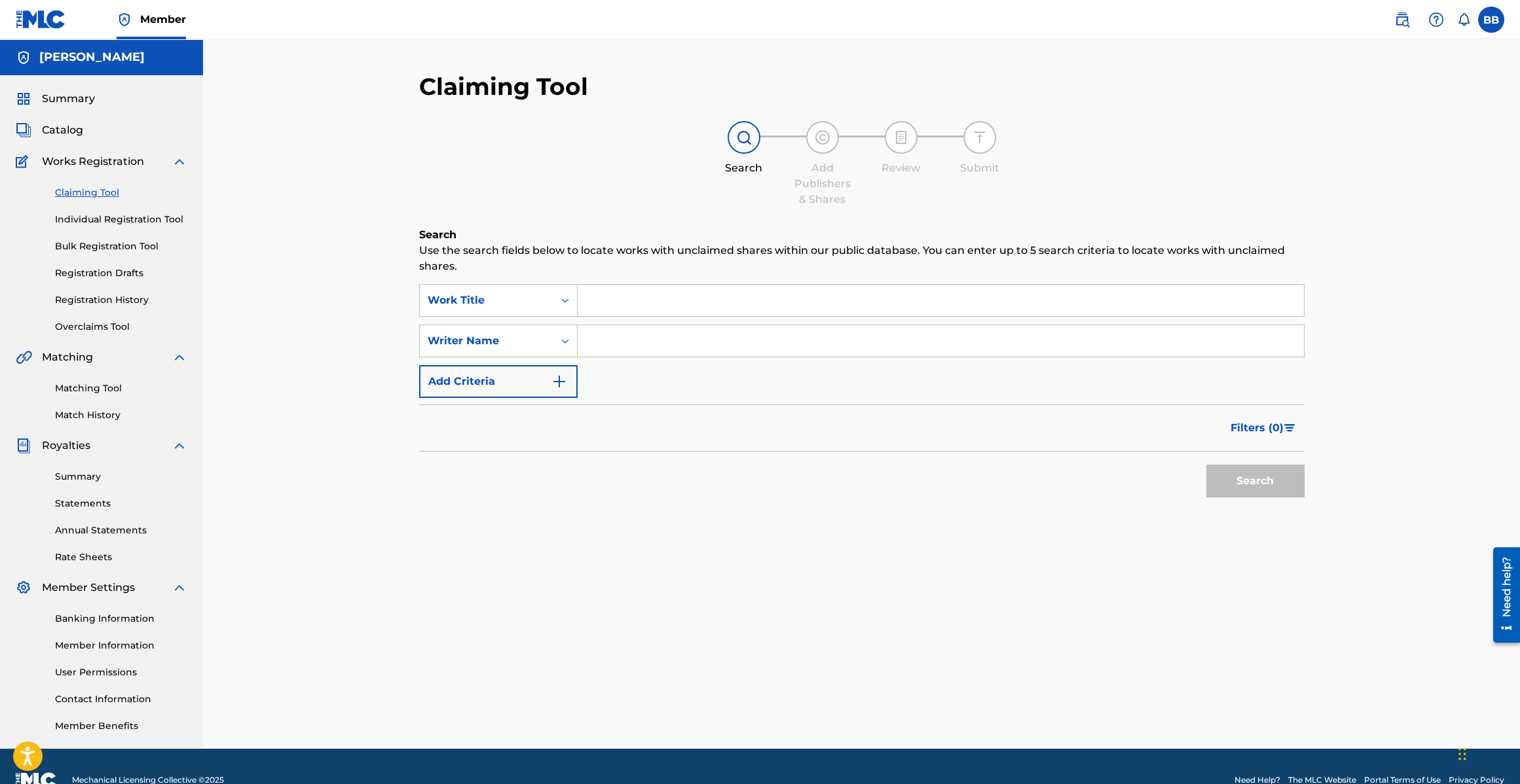
click at [624, 293] on input "Search Form" at bounding box center [941, 300] width 726 height 31
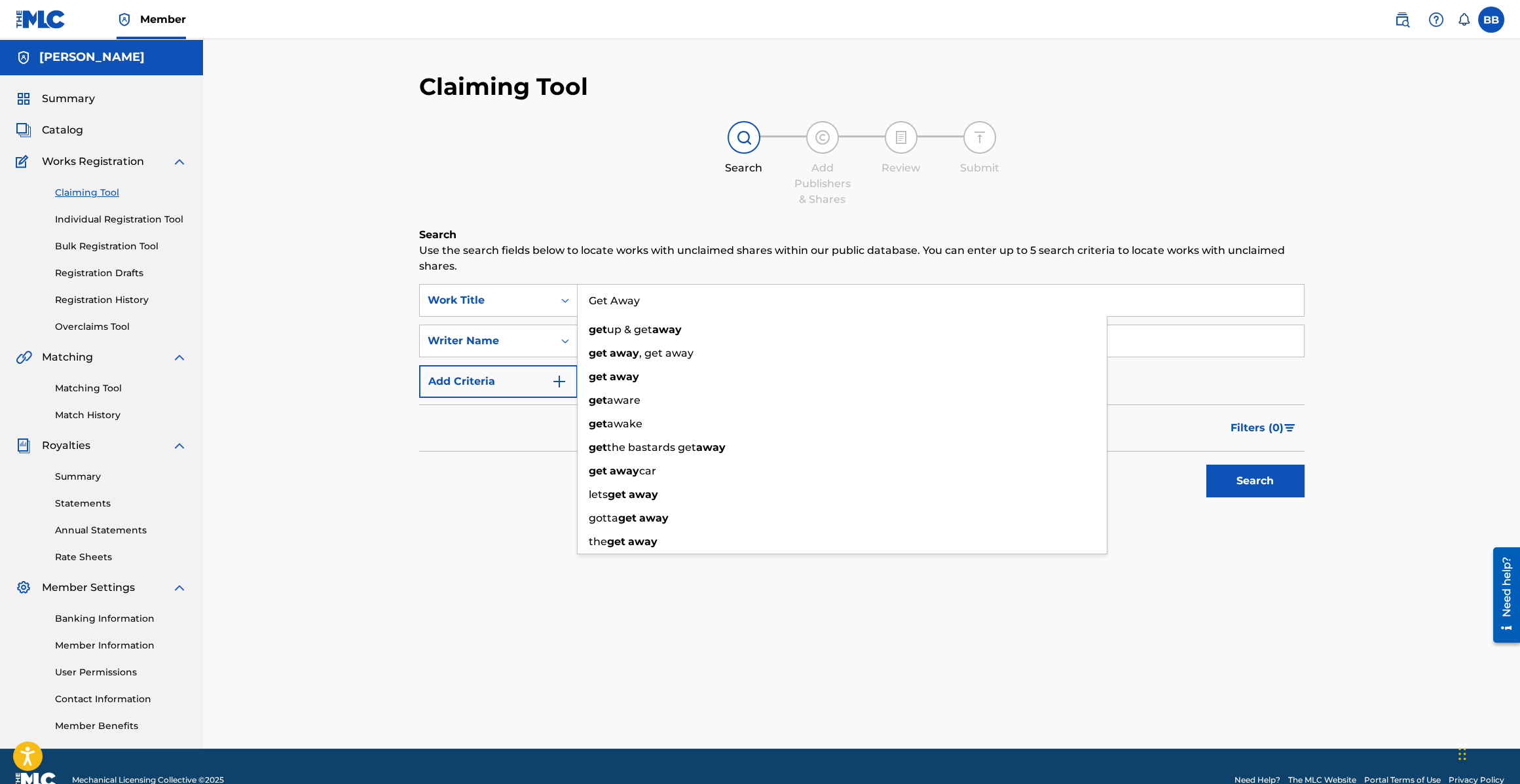
type input "Get Away"
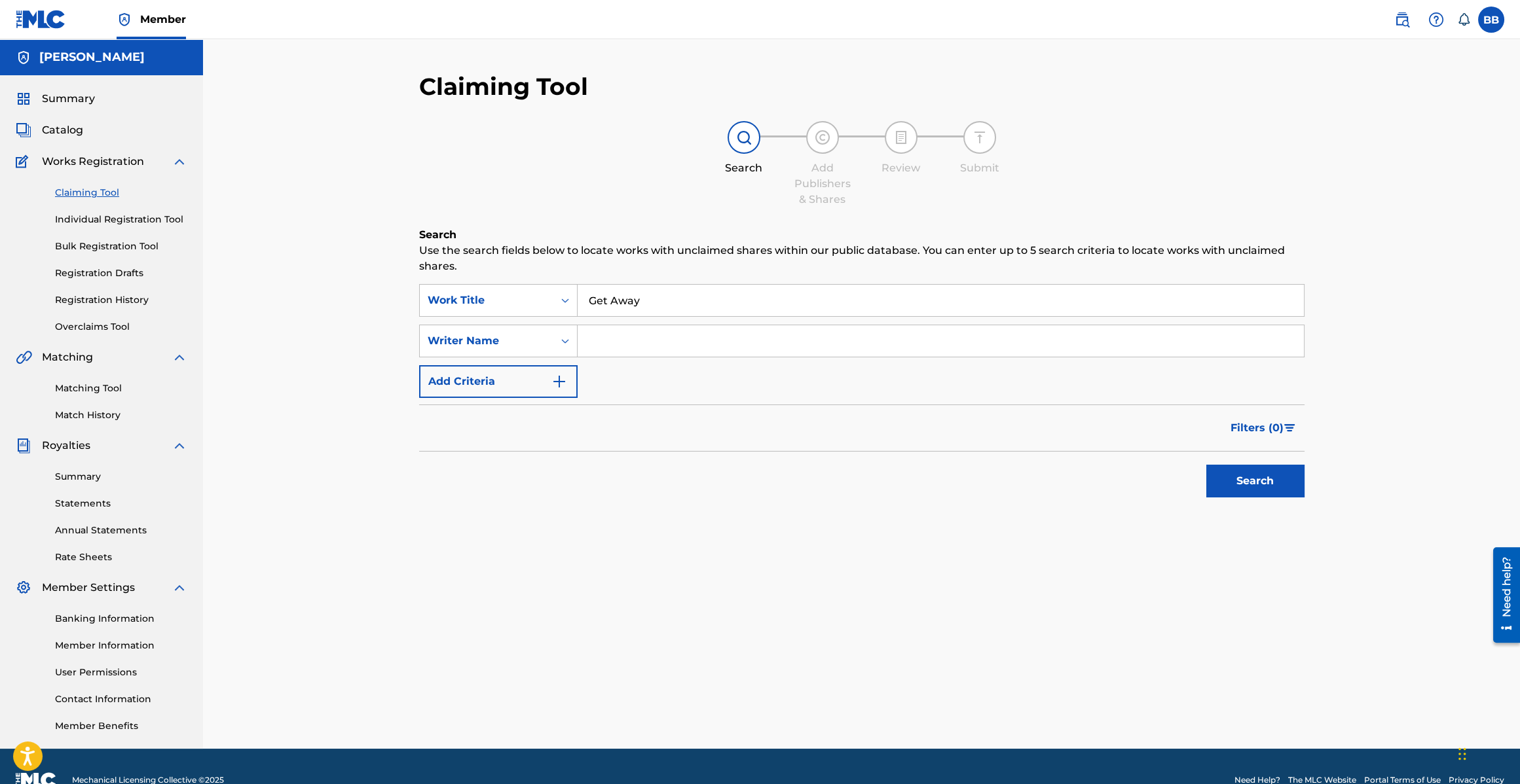
click at [600, 340] on input "Search Form" at bounding box center [941, 340] width 726 height 31
type input "[PERSON_NAME]"
click at [1276, 483] on button "Search" at bounding box center [1255, 481] width 99 height 33
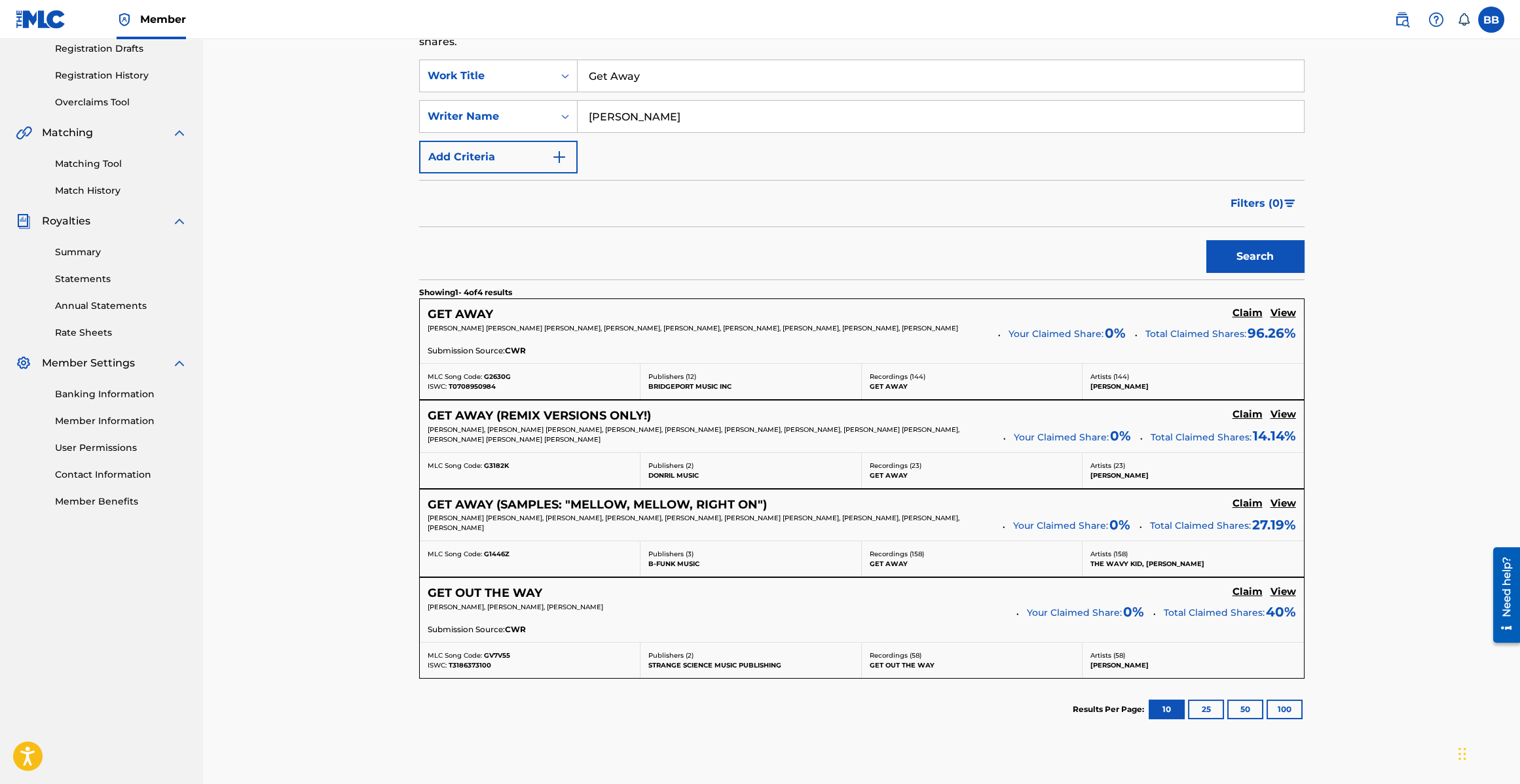
scroll to position [227, 0]
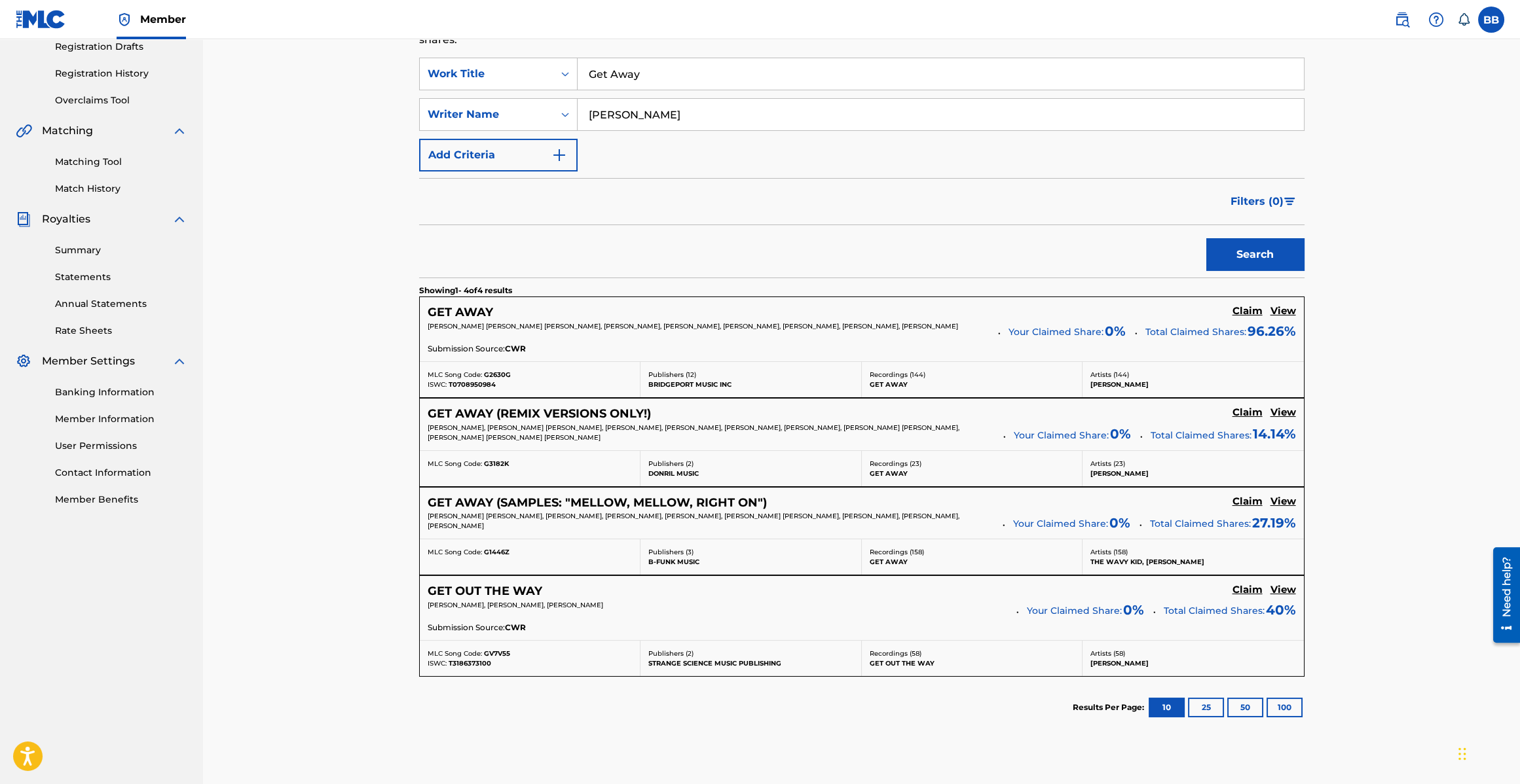
click at [466, 307] on h5 "GET AWAY" at bounding box center [461, 312] width 66 height 15
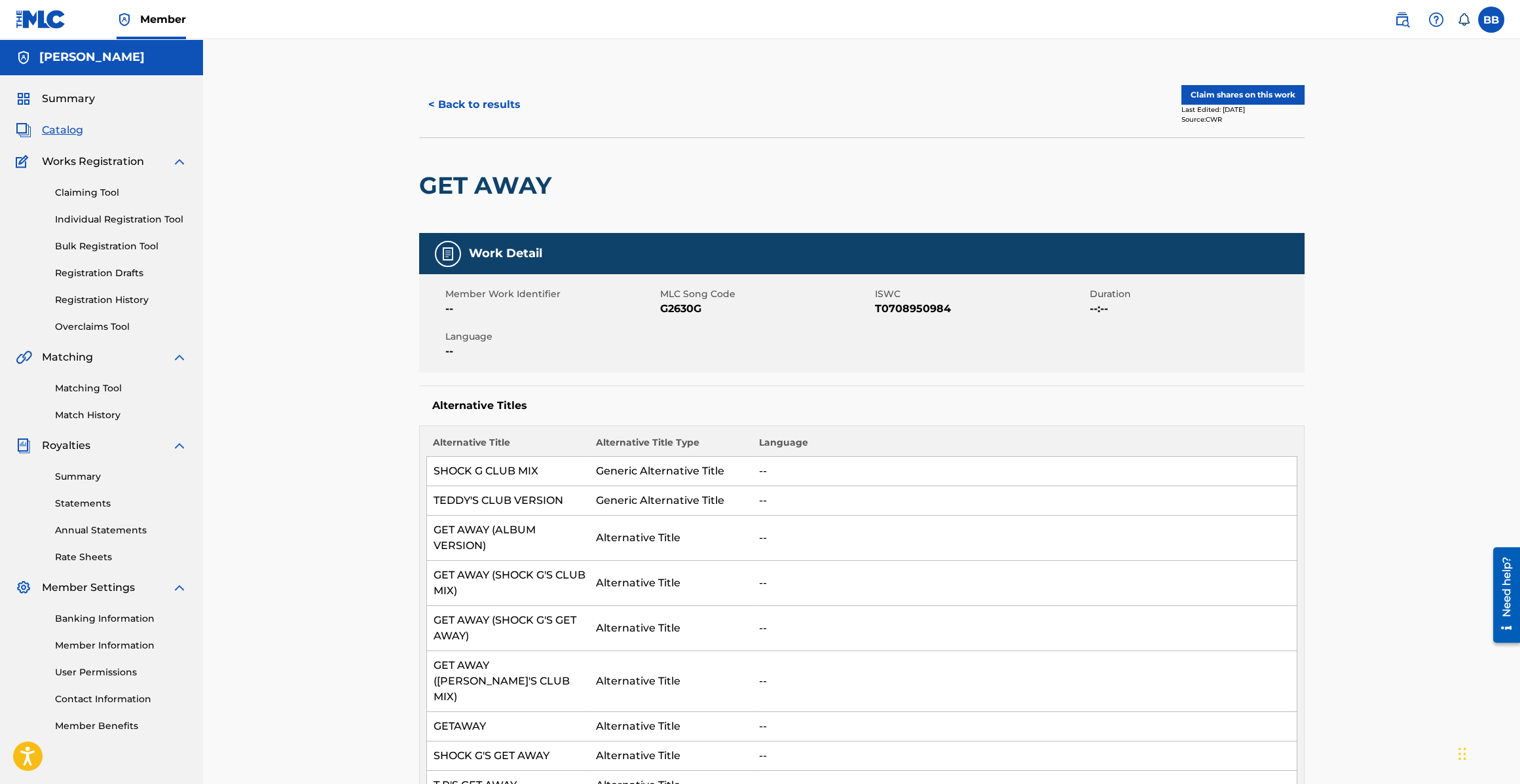
click at [1217, 103] on button "Claim shares on this work" at bounding box center [1243, 94] width 123 height 19
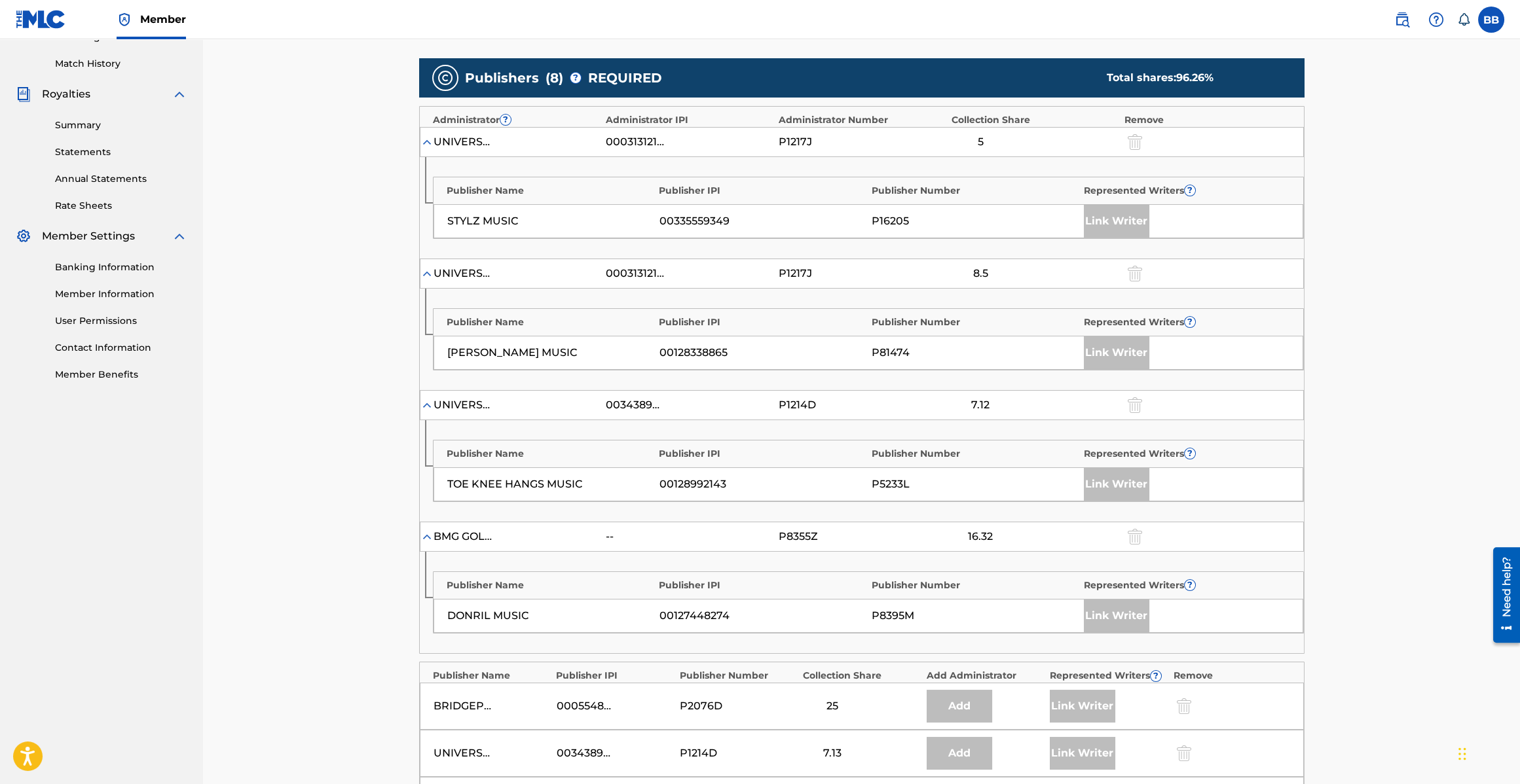
scroll to position [753, 0]
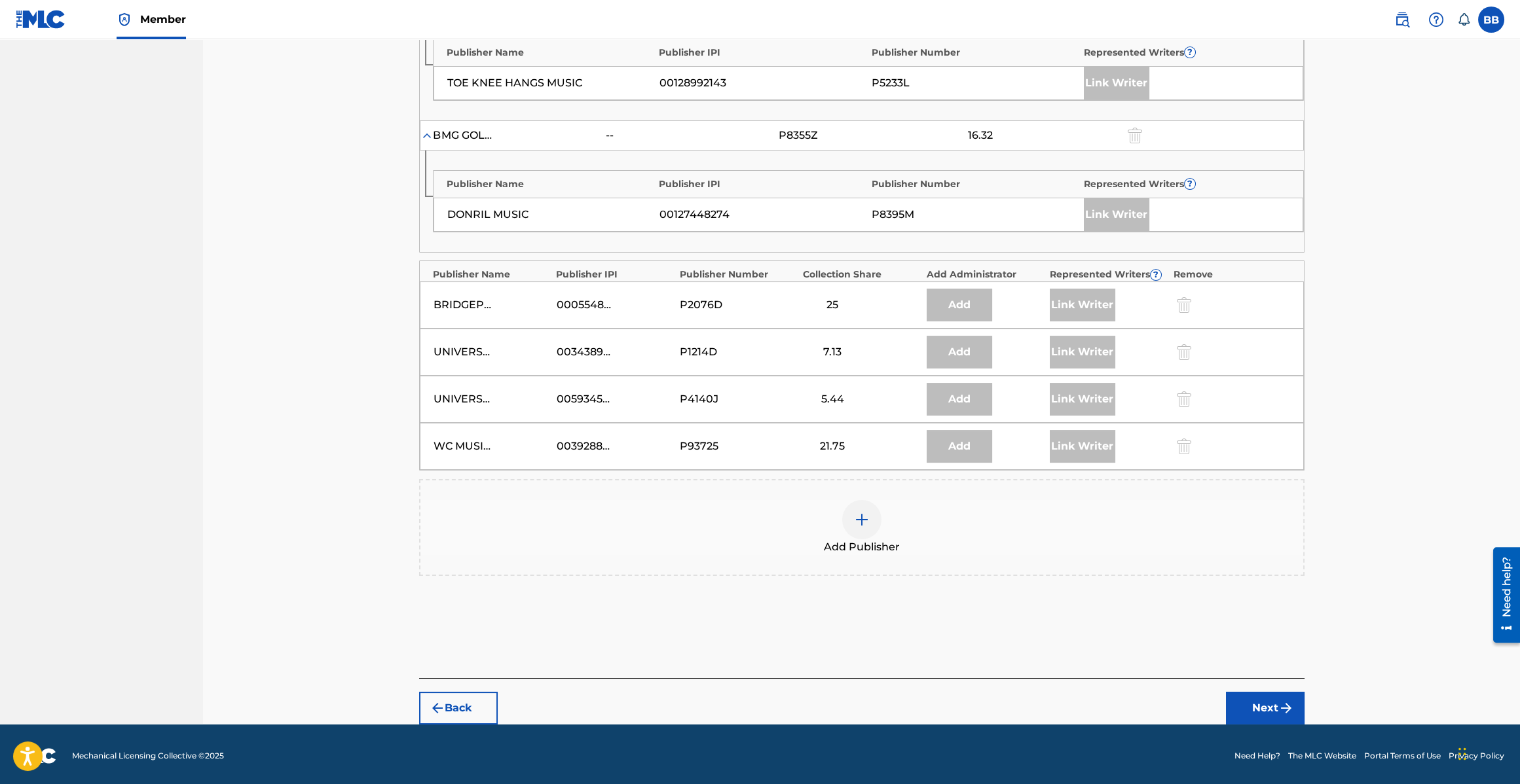
click at [443, 711] on img "submit" at bounding box center [437, 708] width 16 height 16
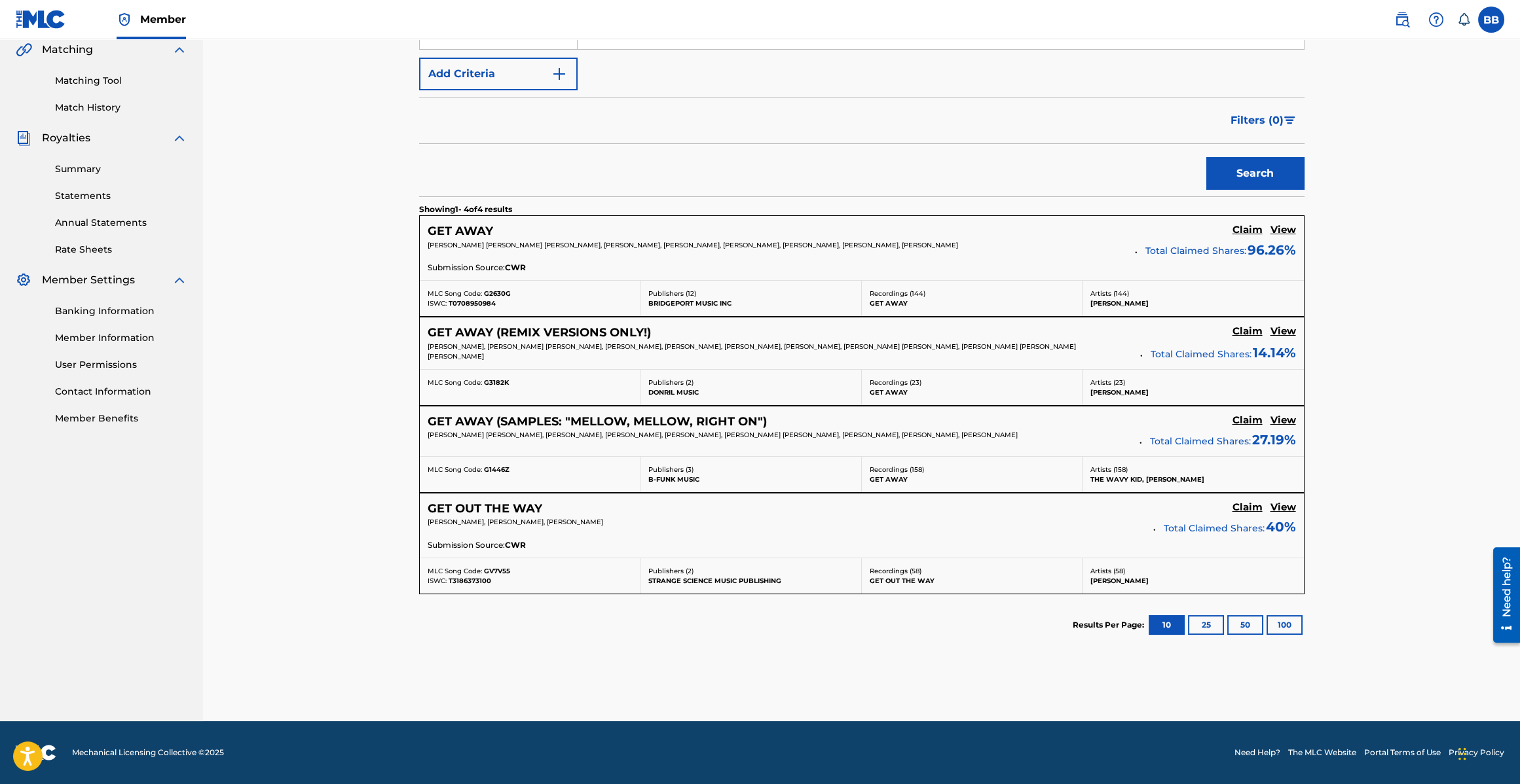
scroll to position [304, 0]
